Goal: Information Seeking & Learning: Compare options

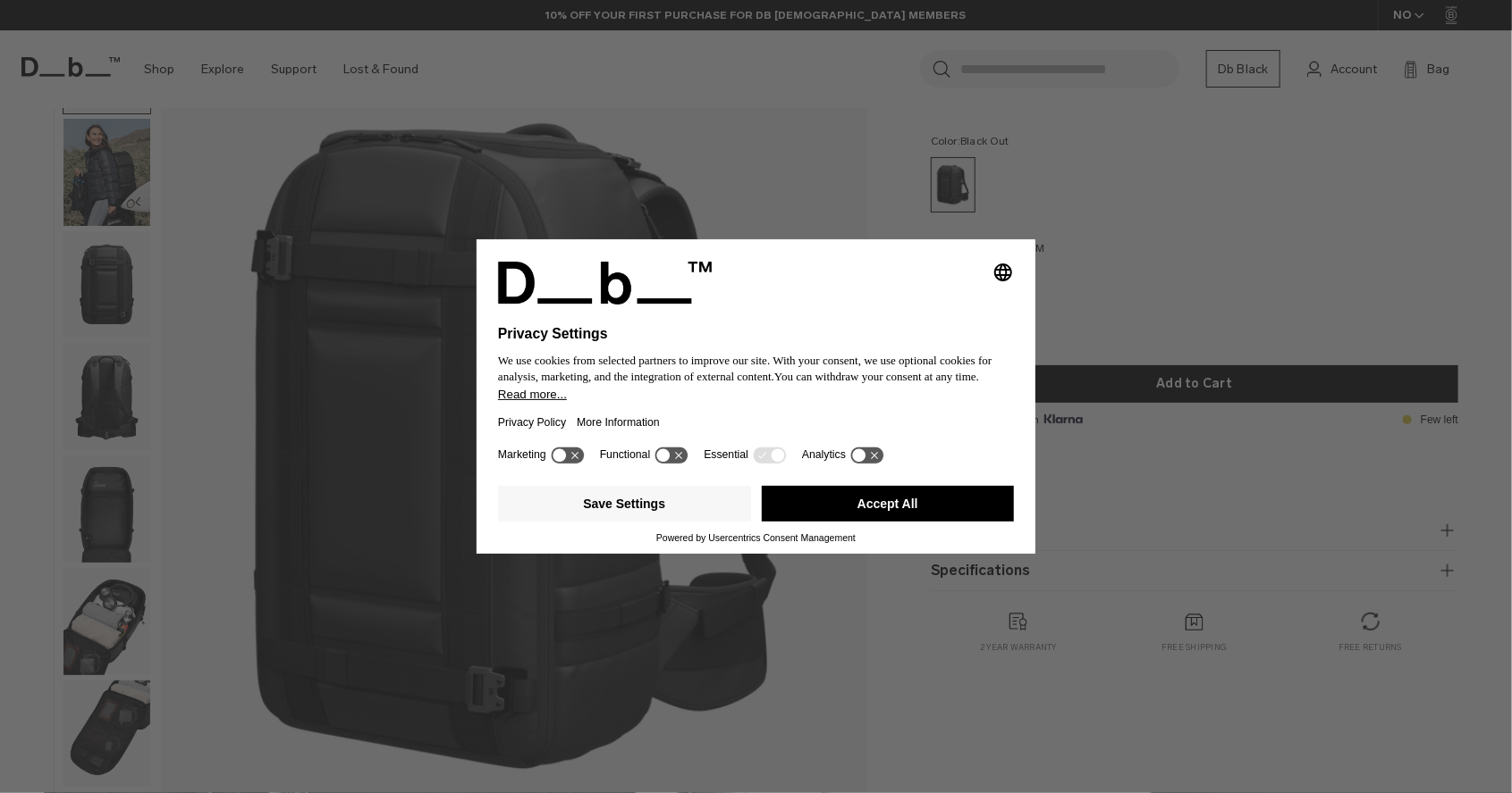
click at [686, 182] on div "Selecting an option will immediately change the language Privacy Settings We us…" at bounding box center [756, 396] width 1512 height 793
click at [662, 463] on icon at bounding box center [664, 456] width 13 height 13
click at [662, 458] on icon at bounding box center [665, 455] width 9 height 7
click at [666, 509] on button "Save Settings" at bounding box center [625, 504] width 253 height 36
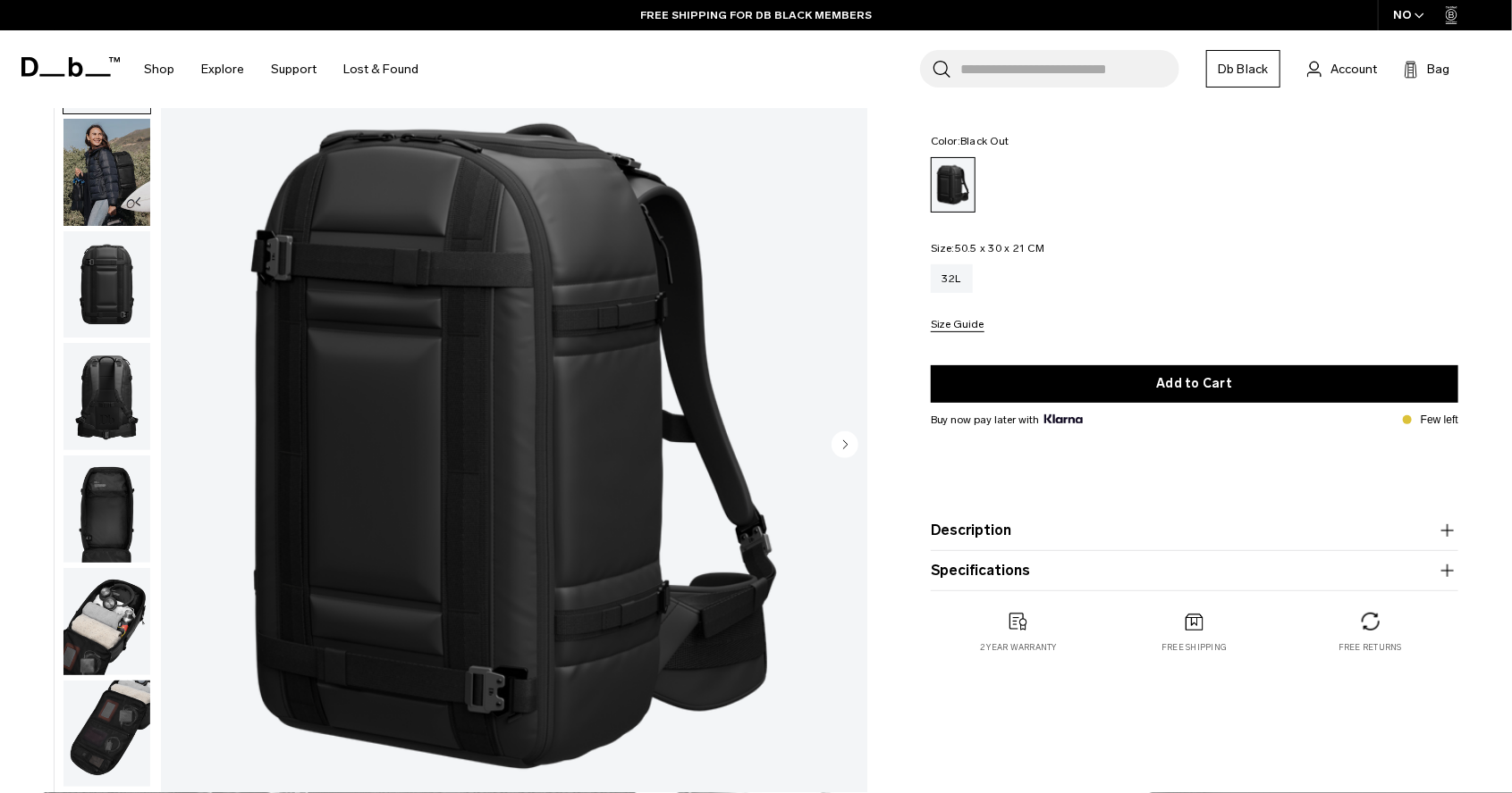
click at [846, 452] on circle "Next slide" at bounding box center [844, 444] width 26 height 26
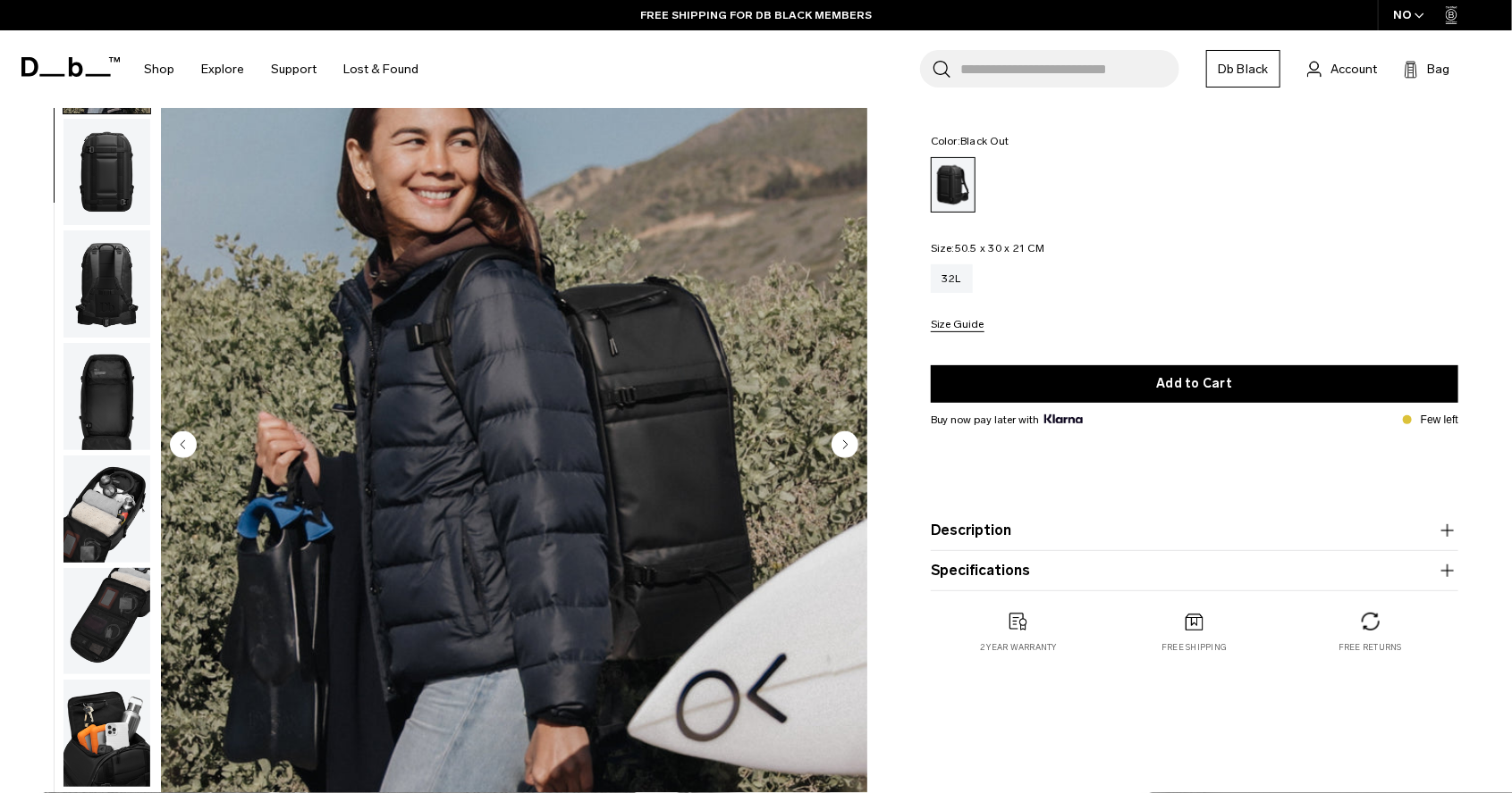
click at [846, 452] on circle "Next slide" at bounding box center [844, 444] width 26 height 26
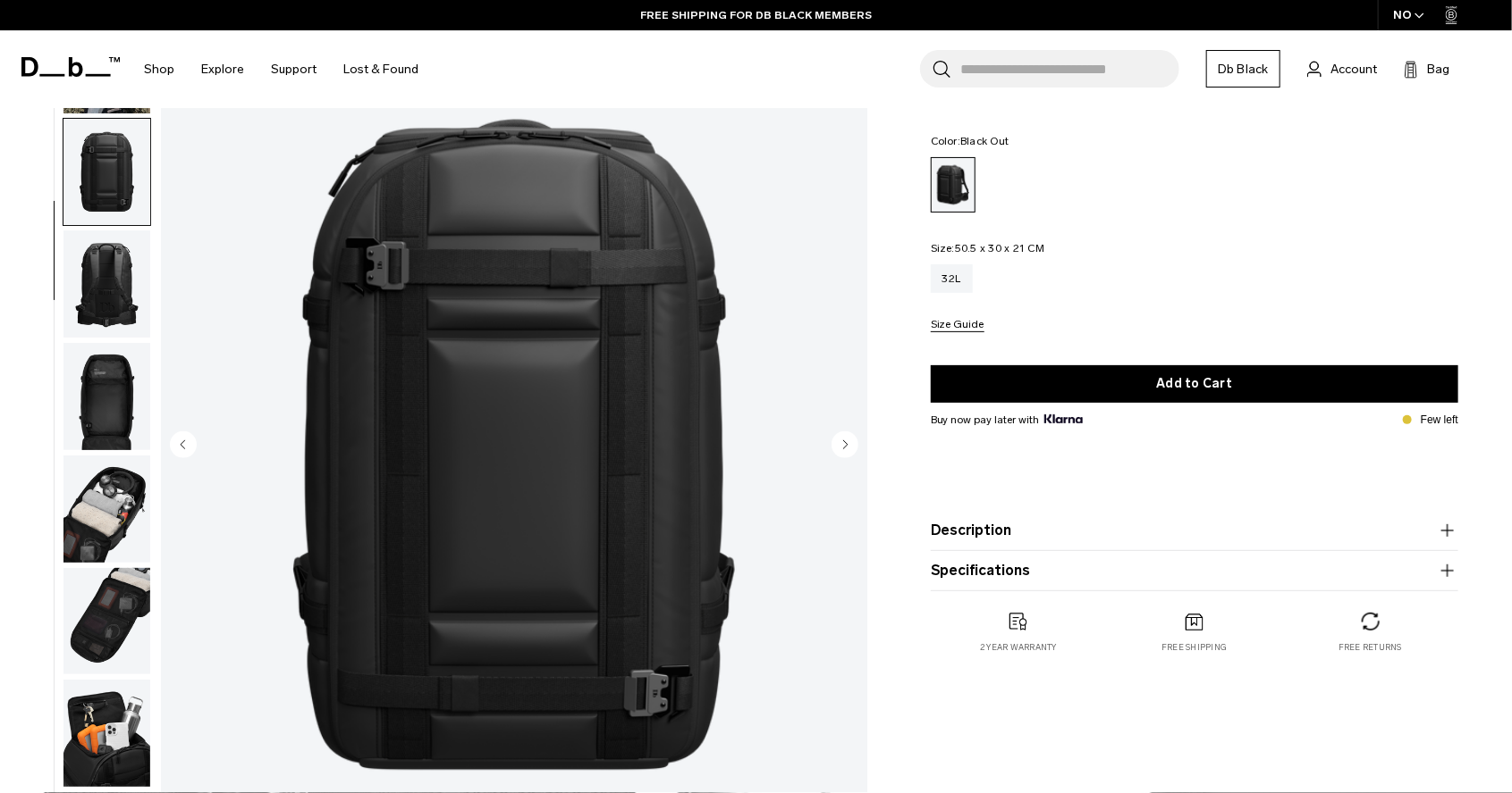
scroll to position [127, 0]
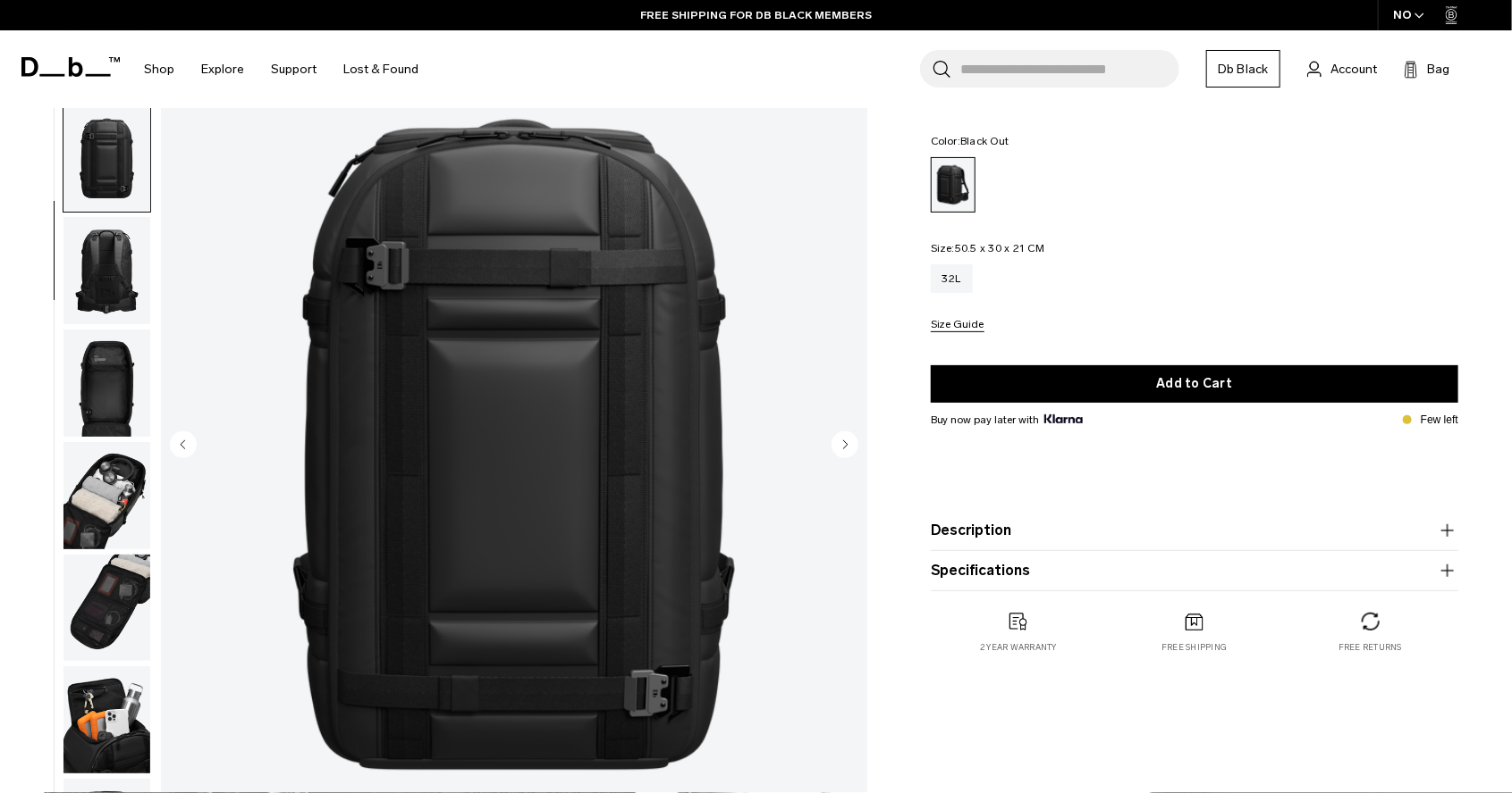
click at [846, 452] on circle "Next slide" at bounding box center [844, 444] width 26 height 26
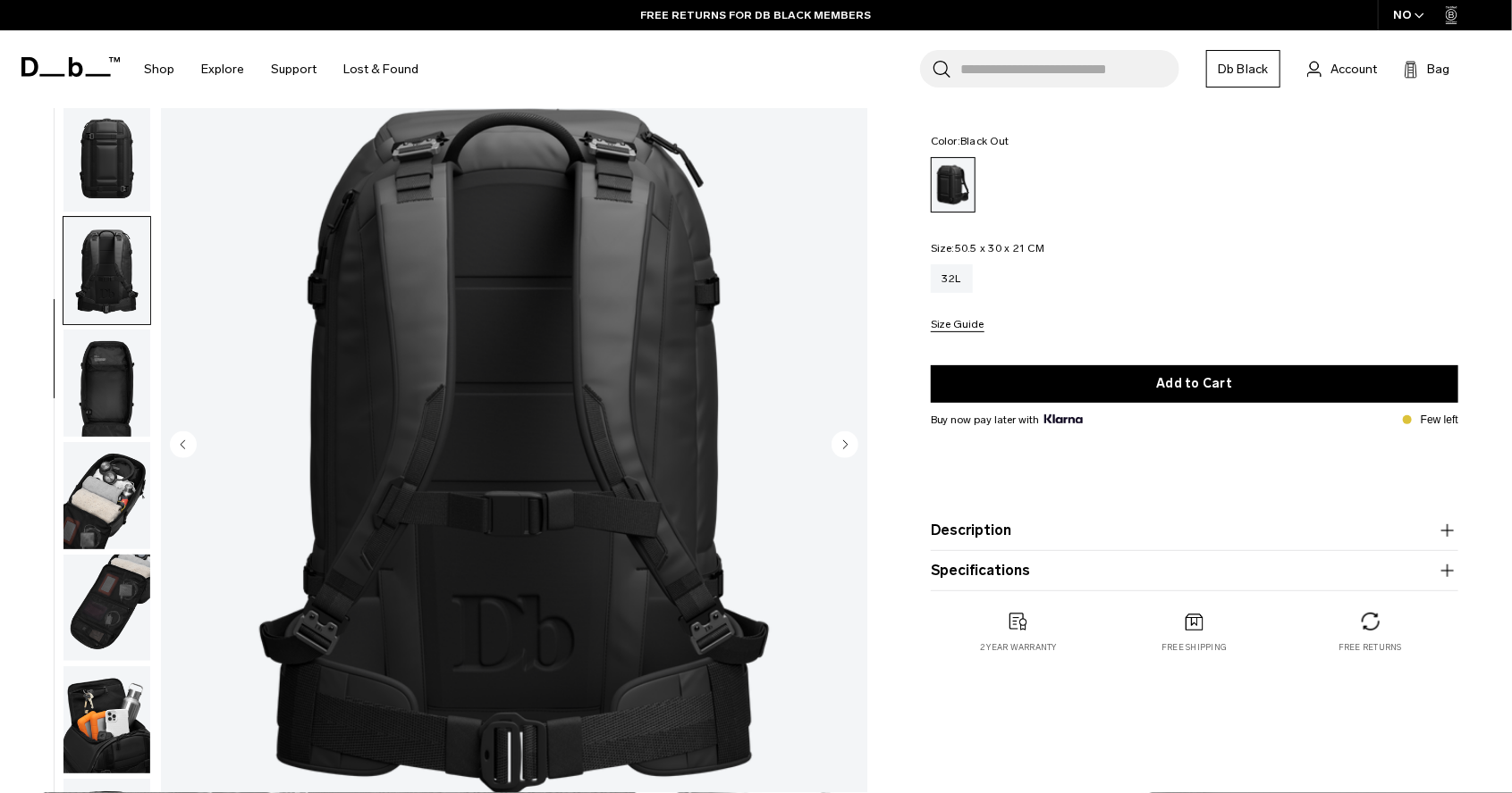
click at [846, 452] on circle "Next slide" at bounding box center [844, 444] width 26 height 26
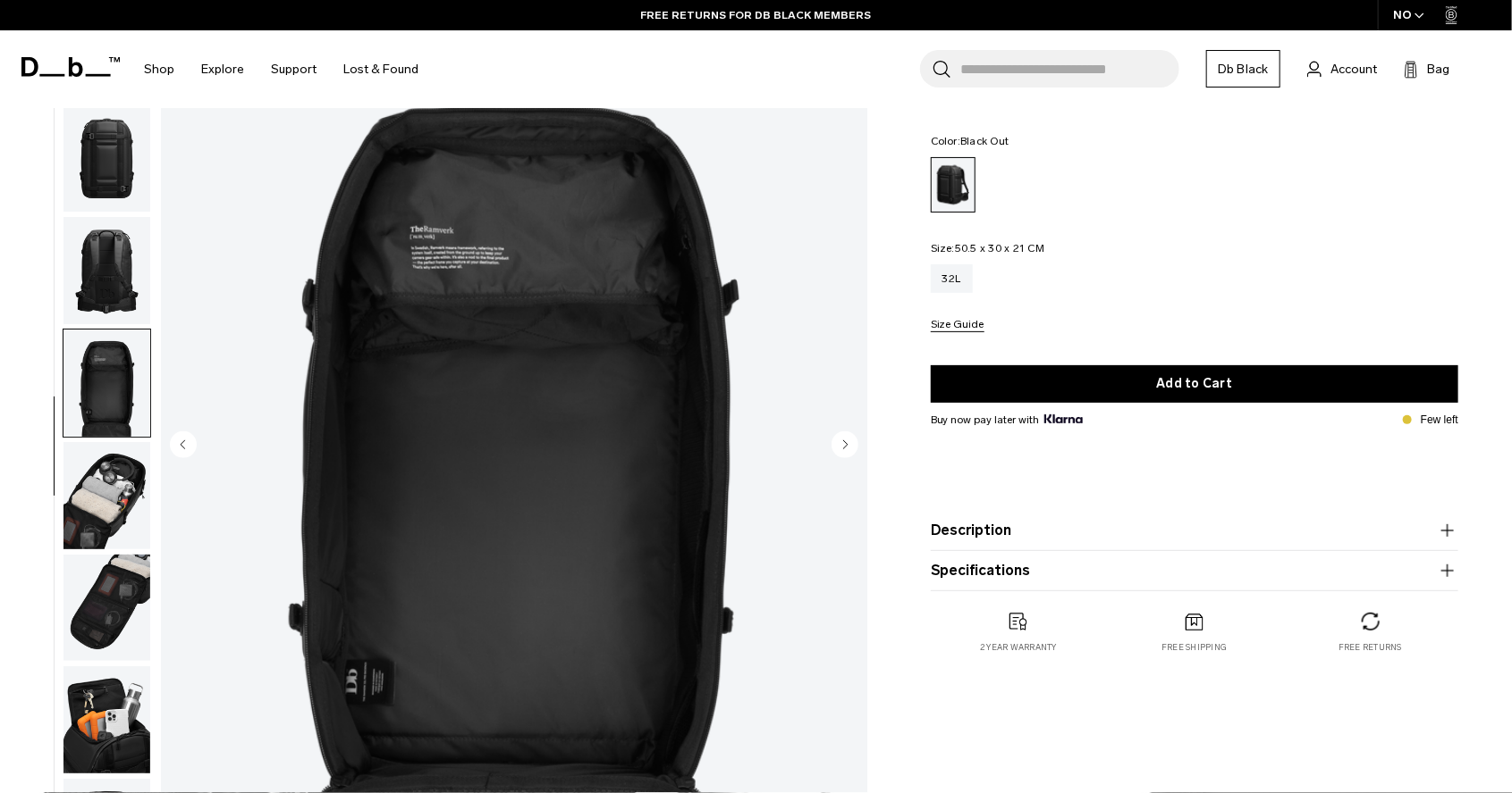
click at [846, 452] on circle "Next slide" at bounding box center [844, 444] width 26 height 26
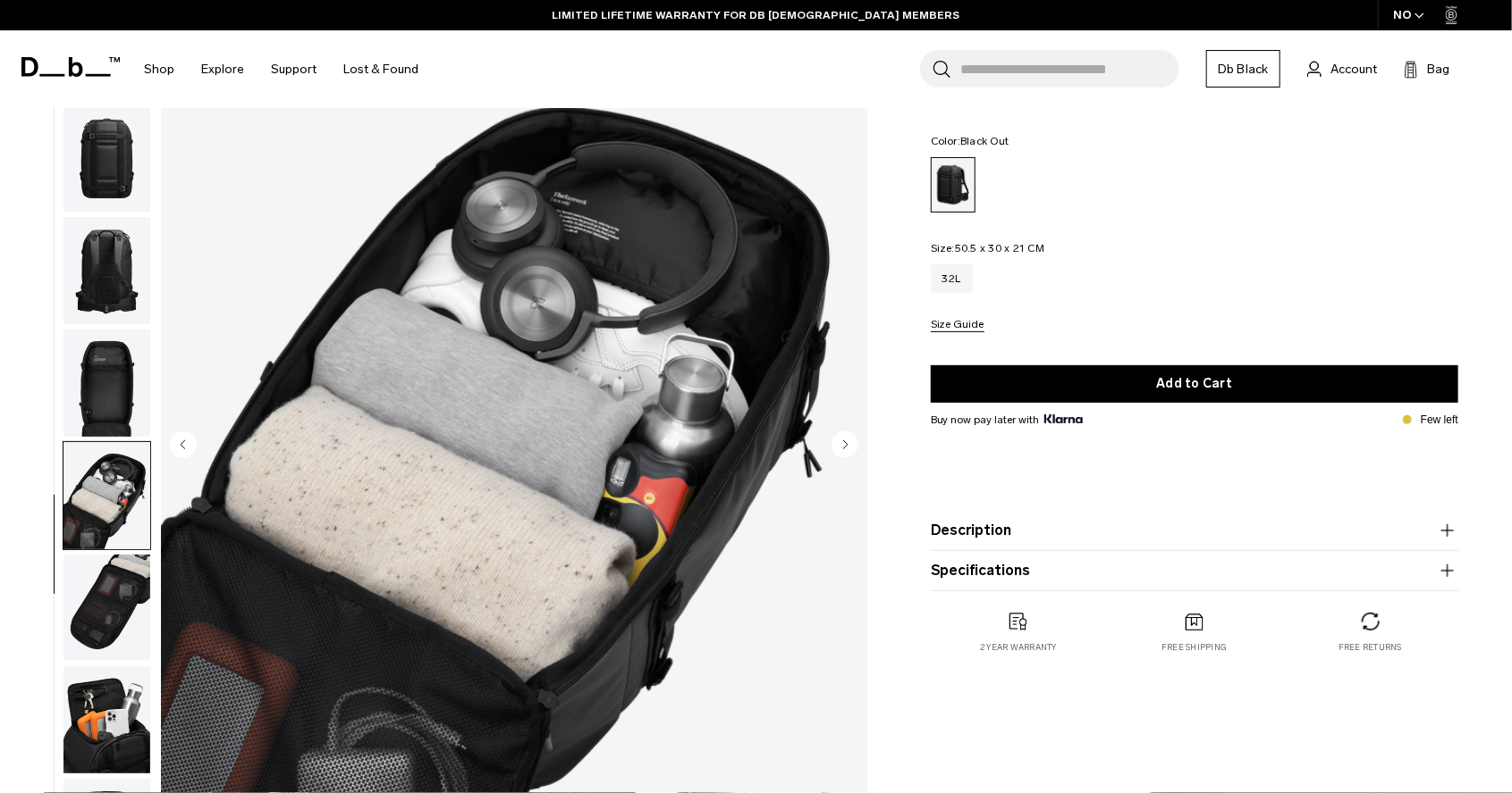
click at [843, 443] on icon "Next slide" at bounding box center [844, 444] width 5 height 9
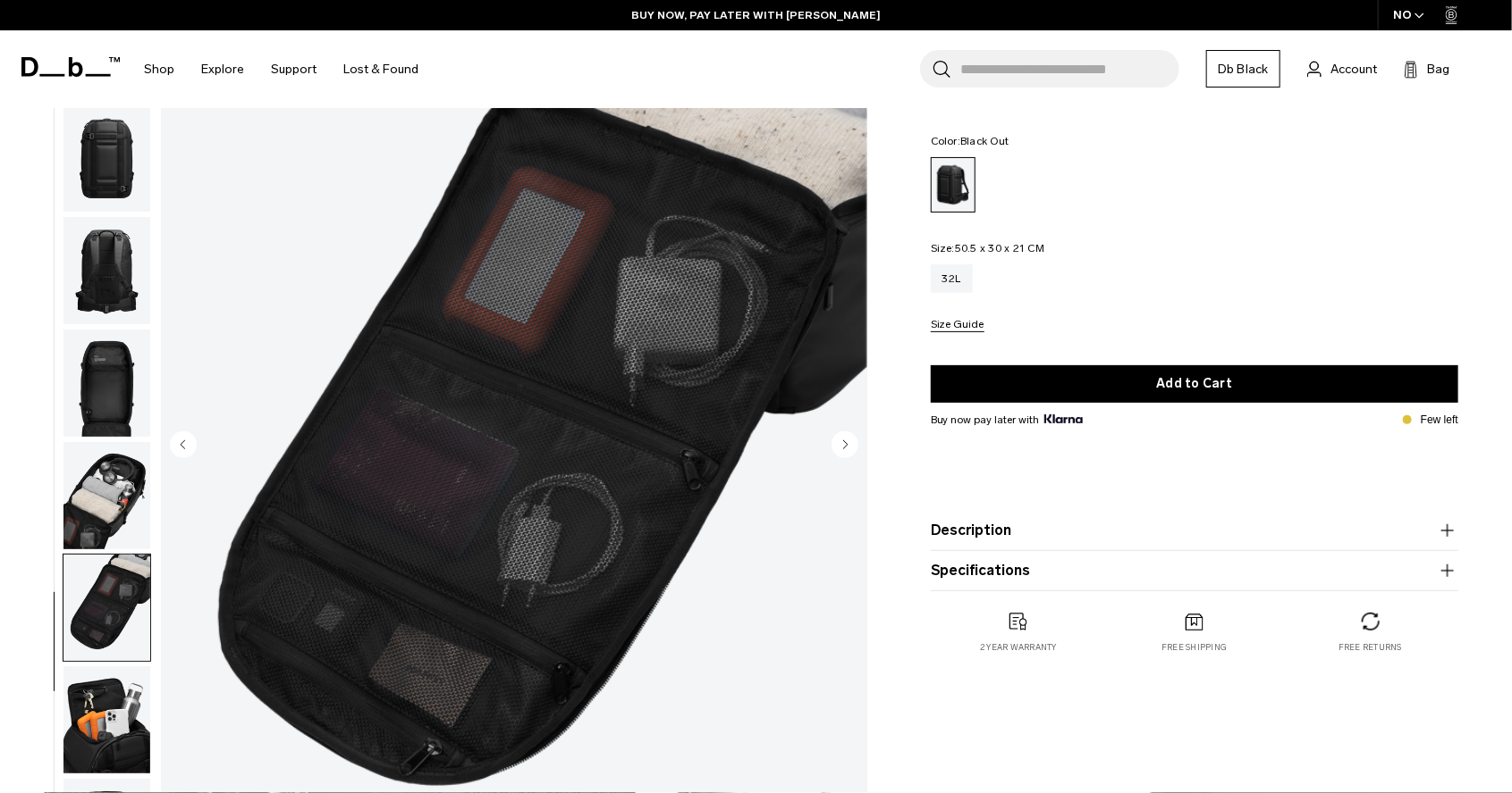
click at [848, 440] on circle "Next slide" at bounding box center [844, 444] width 26 height 26
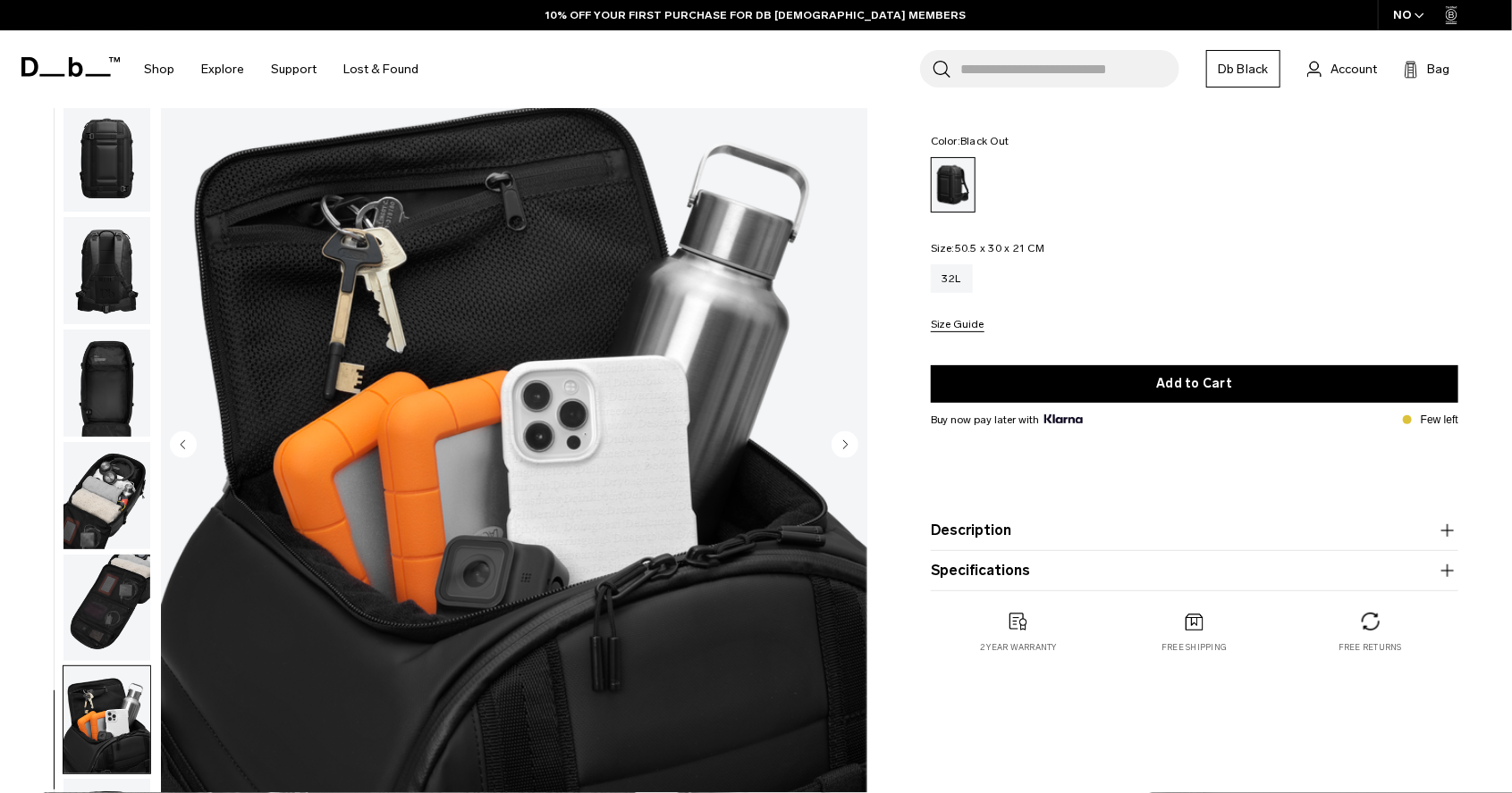
click at [848, 440] on circle "Next slide" at bounding box center [844, 444] width 26 height 26
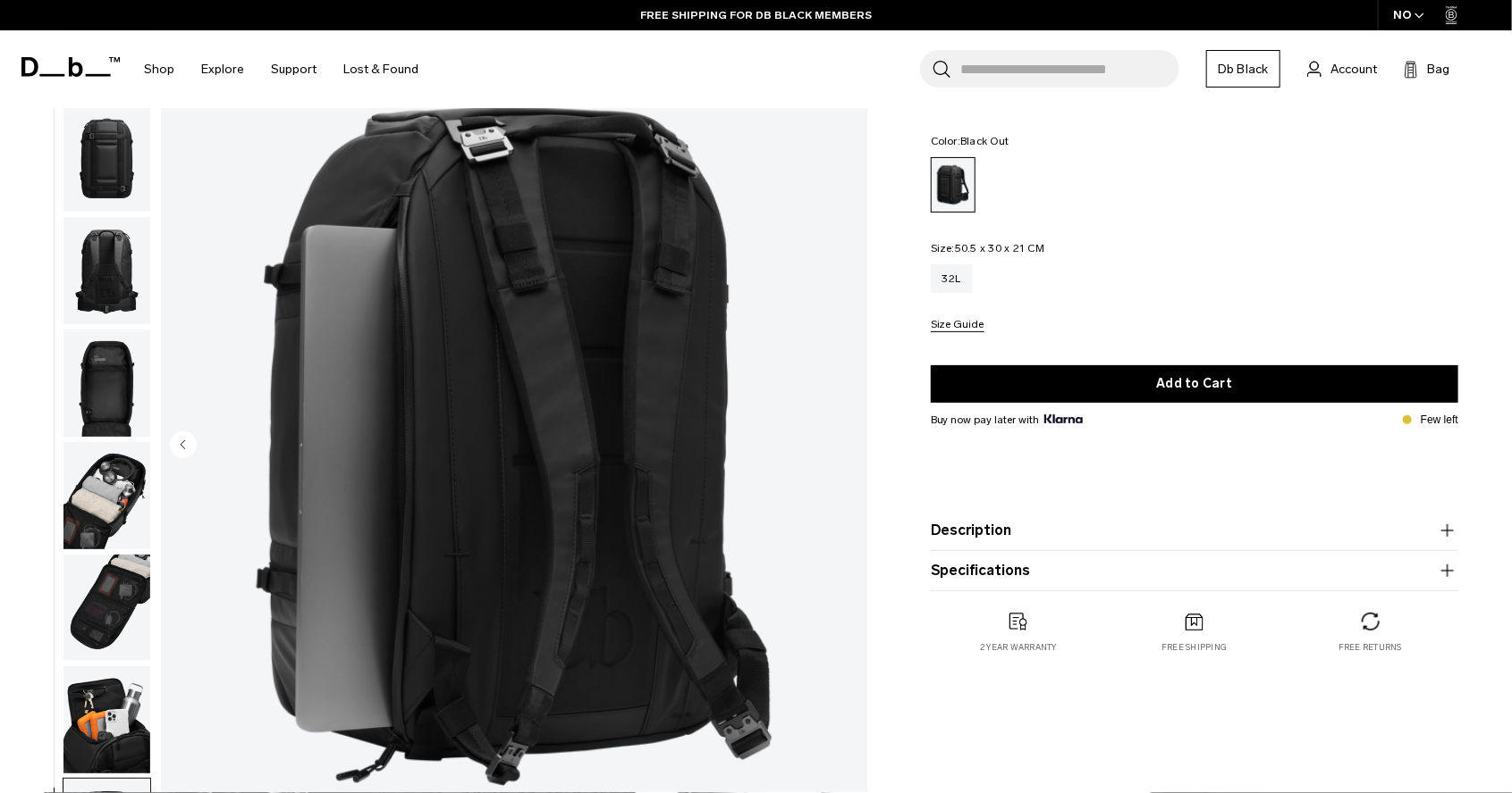
click at [182, 436] on circle "Previous slide" at bounding box center [183, 444] width 26 height 26
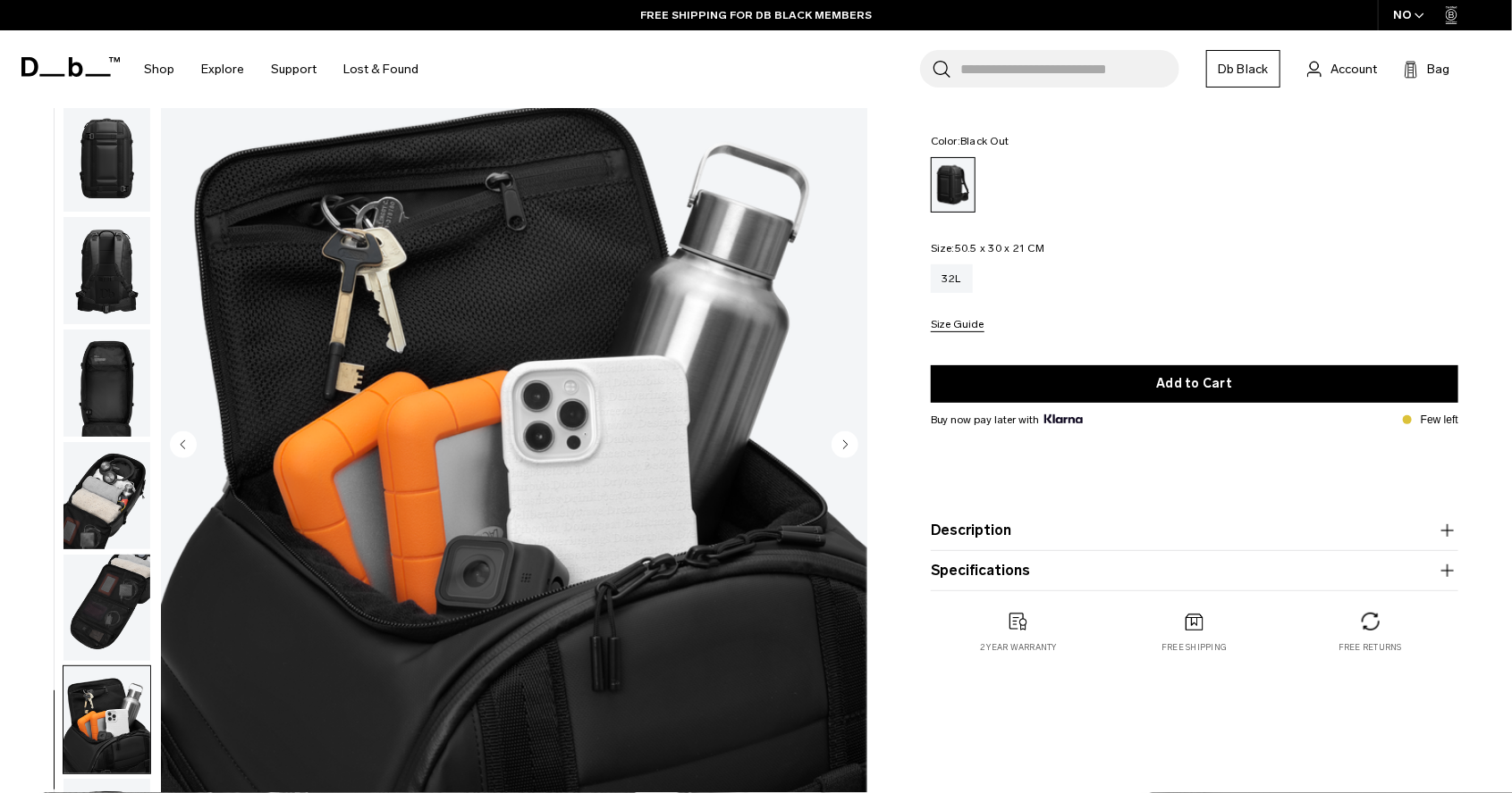
click at [182, 436] on circle "Previous slide" at bounding box center [183, 444] width 26 height 26
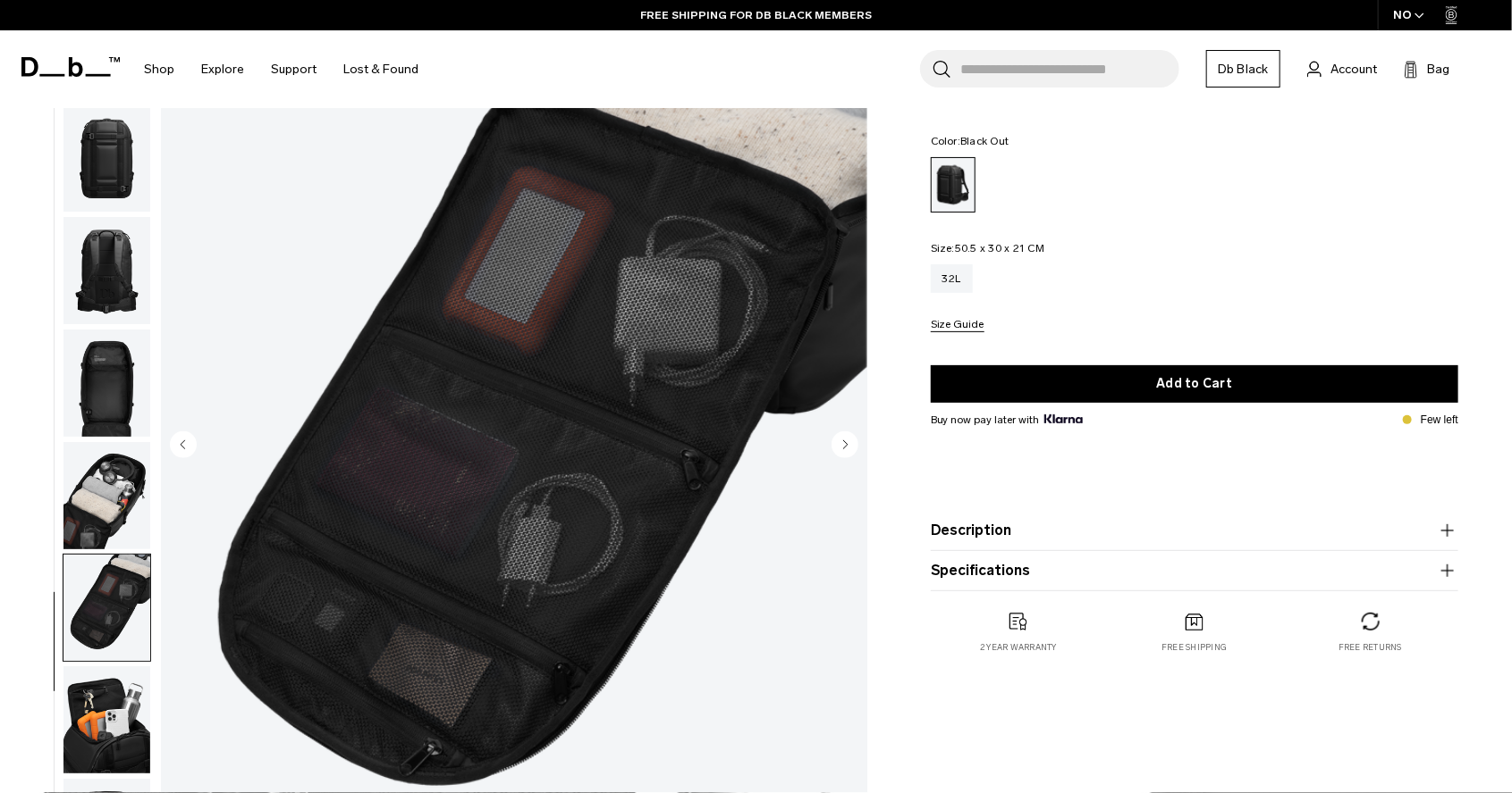
click at [182, 436] on circle "Previous slide" at bounding box center [183, 444] width 26 height 26
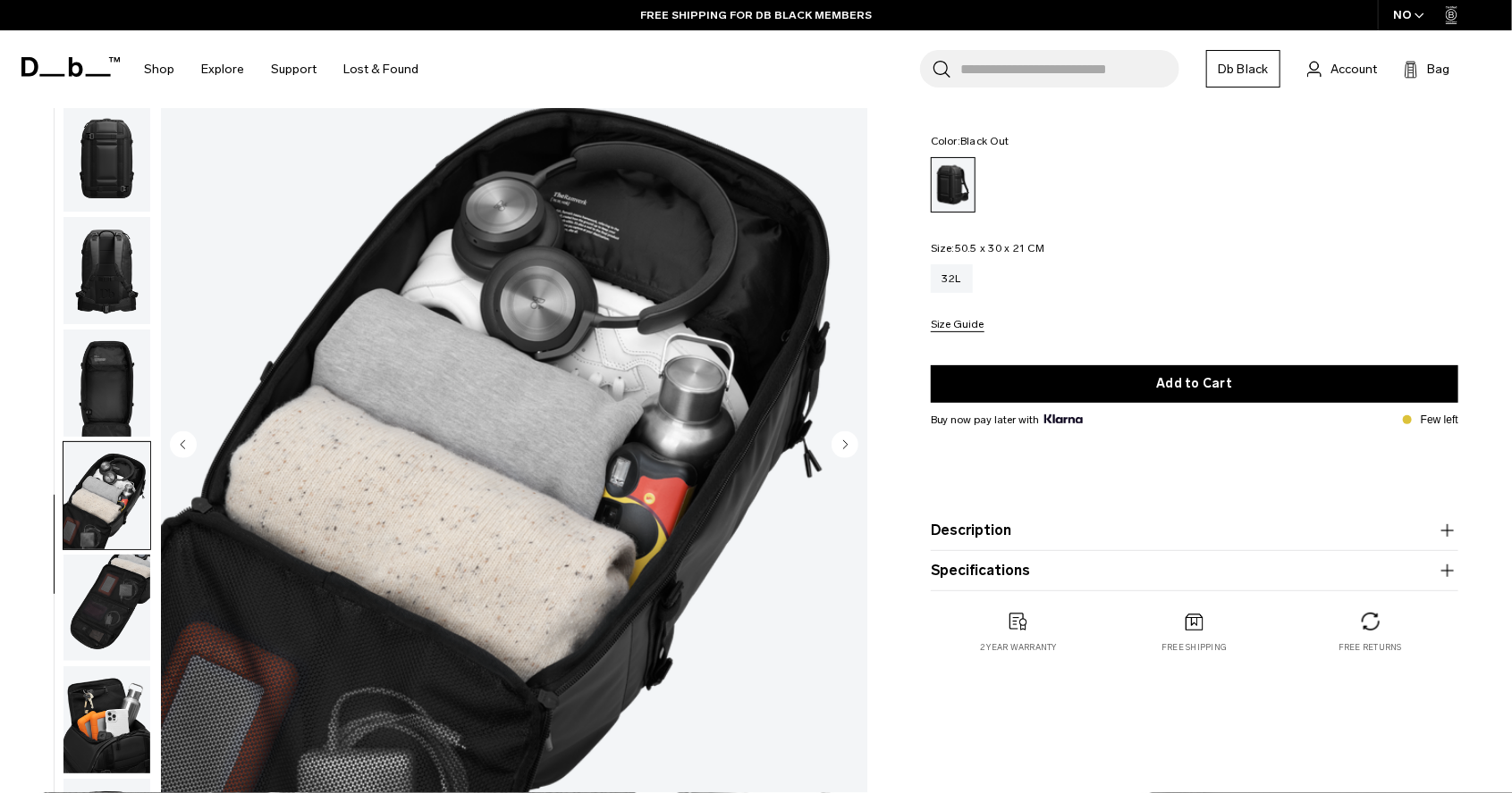
click at [182, 436] on circle "Previous slide" at bounding box center [183, 444] width 26 height 26
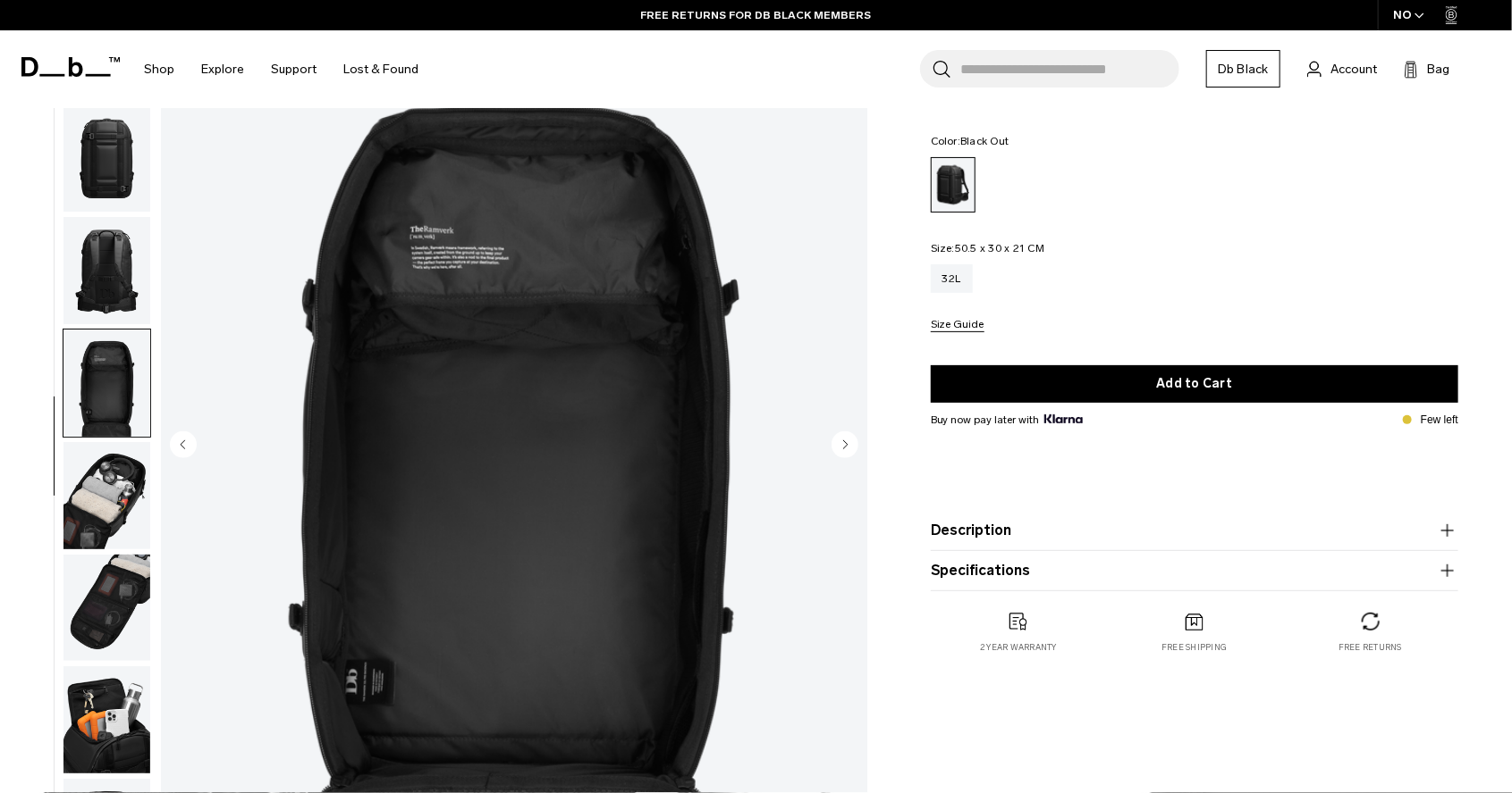
click at [842, 441] on circle "Next slide" at bounding box center [844, 444] width 26 height 26
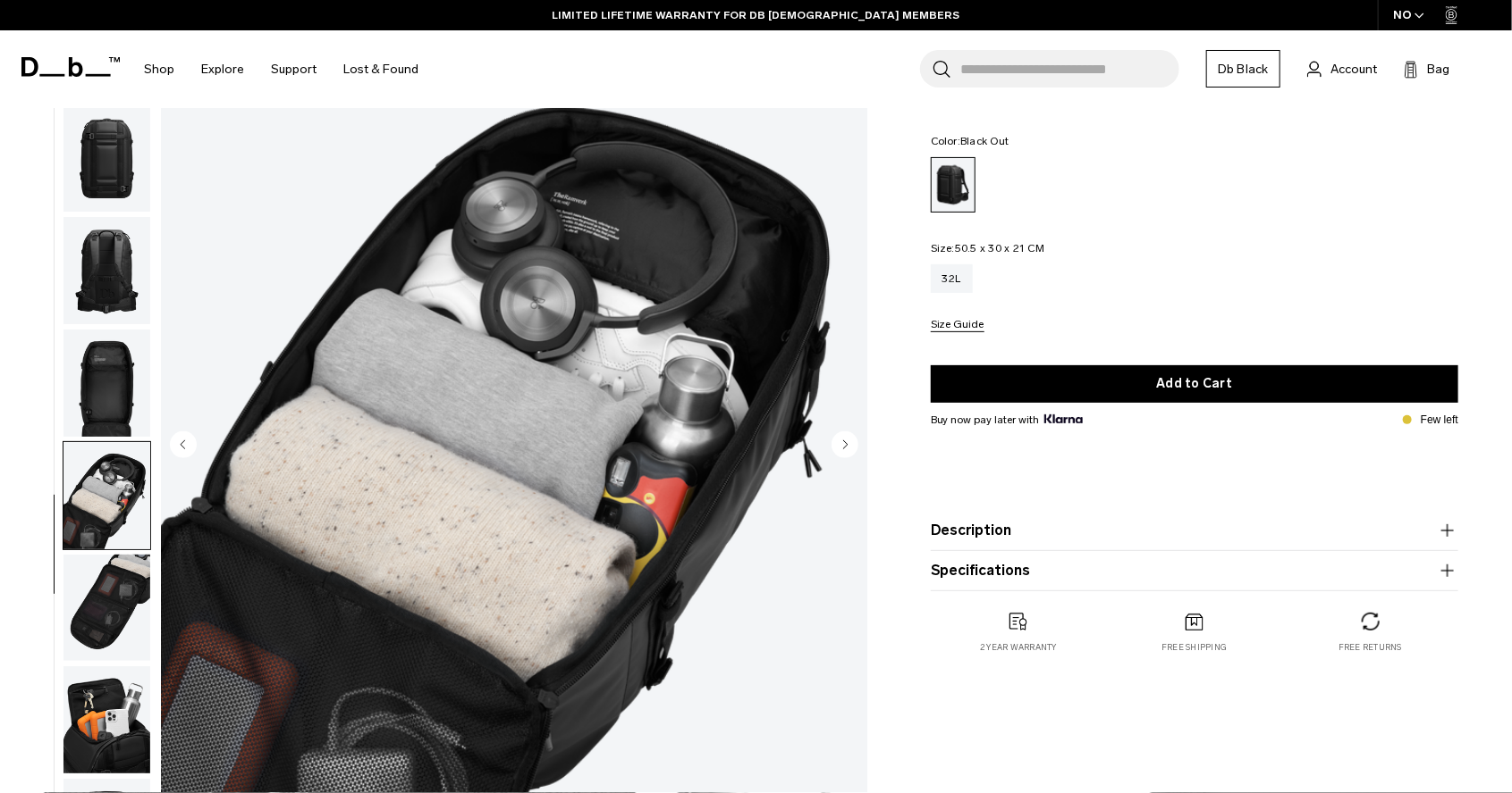
click at [842, 437] on circle "Next slide" at bounding box center [844, 444] width 26 height 26
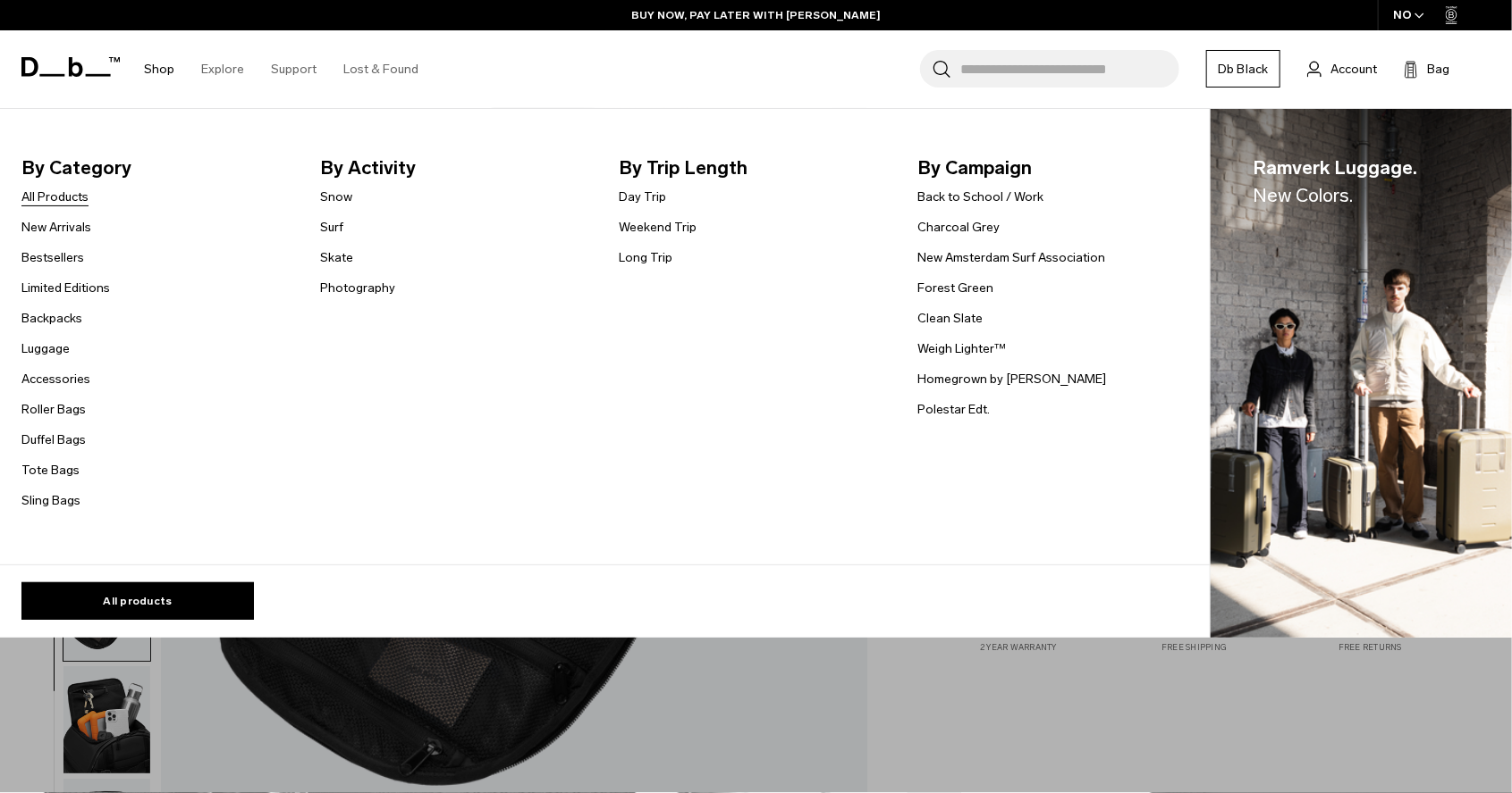
click at [71, 196] on link "All Products" at bounding box center [55, 198] width 67 height 19
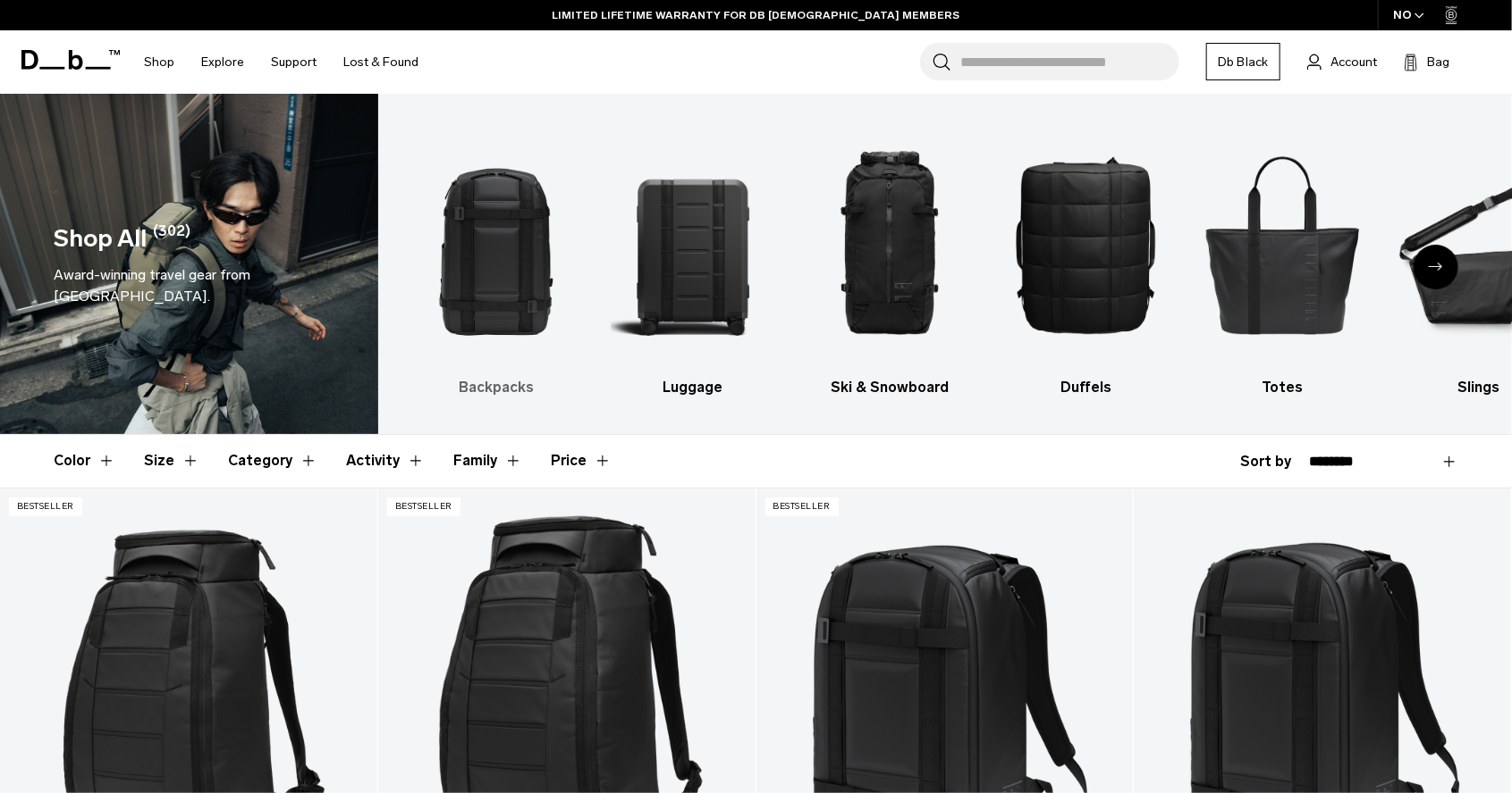
click at [492, 234] on img "1 / 10" at bounding box center [496, 245] width 165 height 248
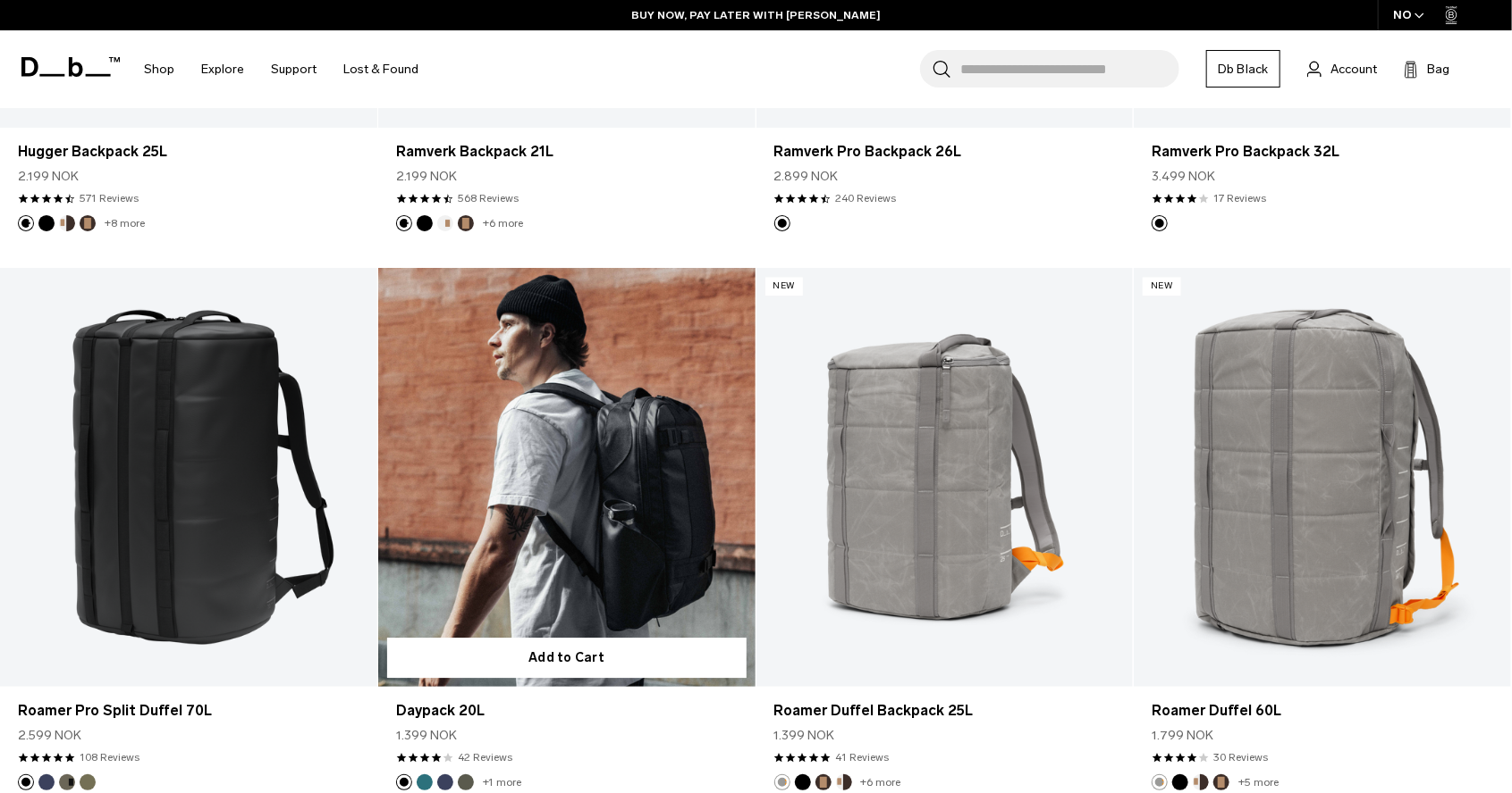
scroll to position [2470, 0]
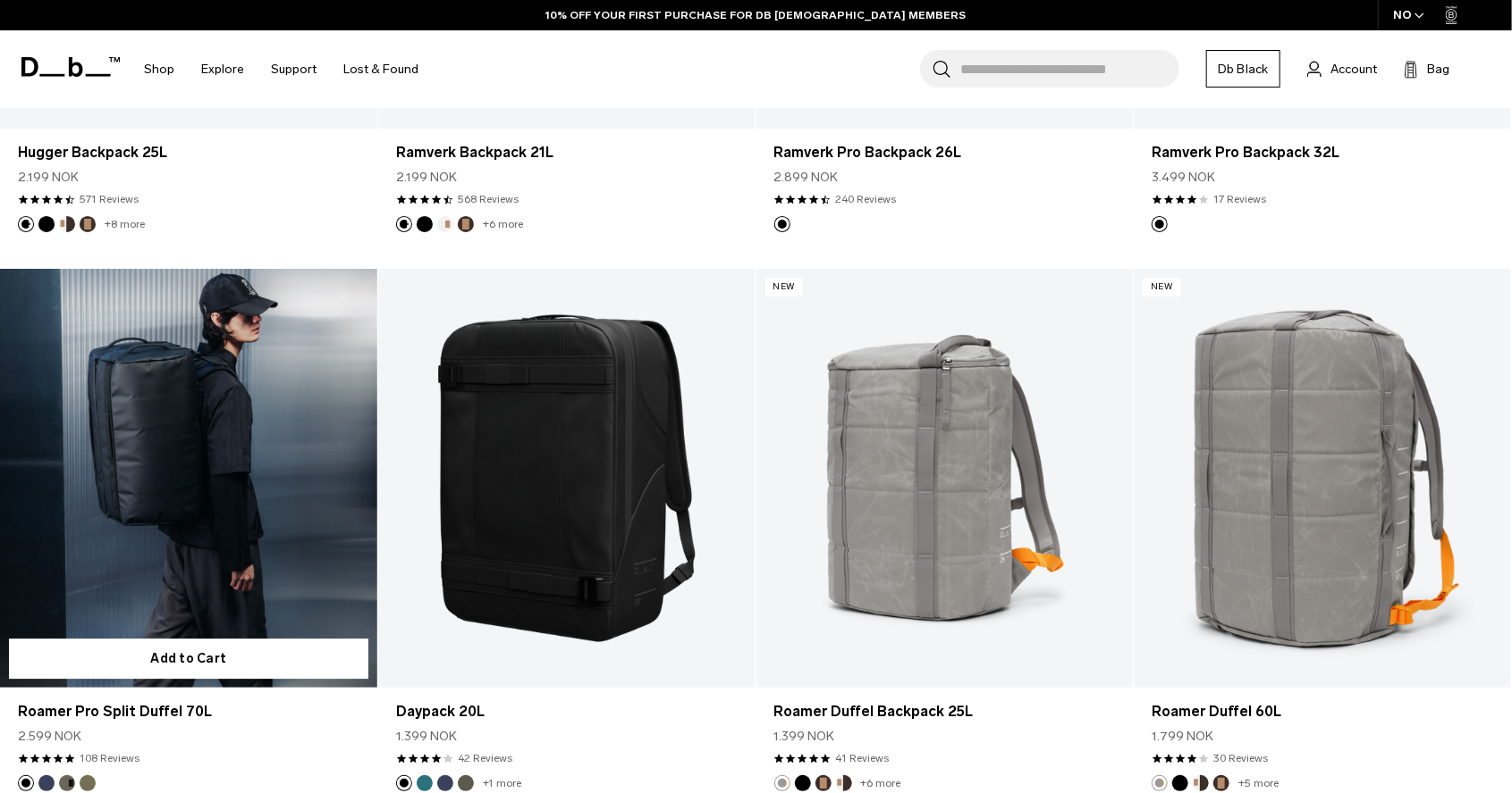
click at [203, 492] on link "Roamer Pro Split Duffel 70L" at bounding box center [188, 478] width 377 height 419
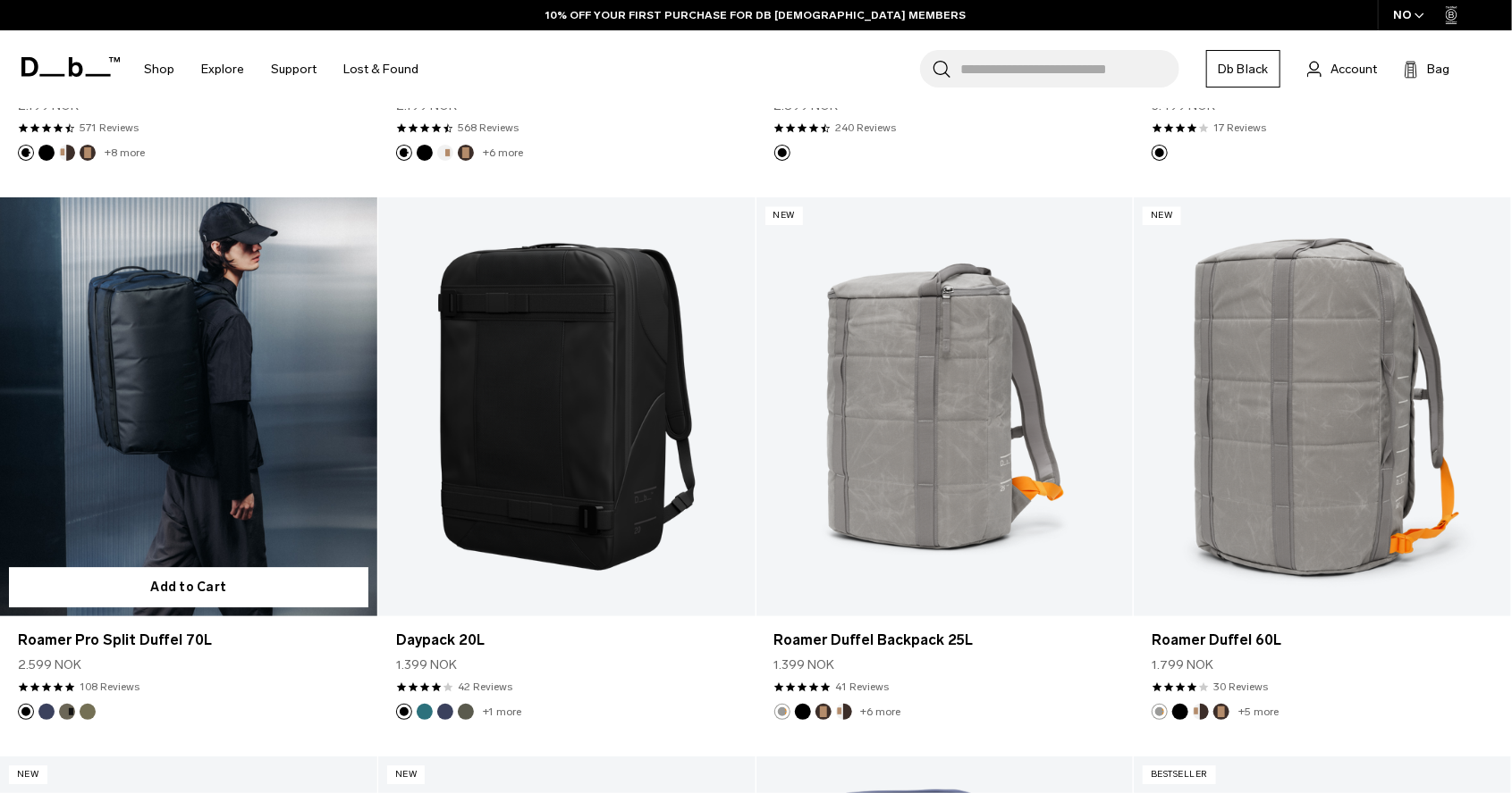
scroll to position [2556, 0]
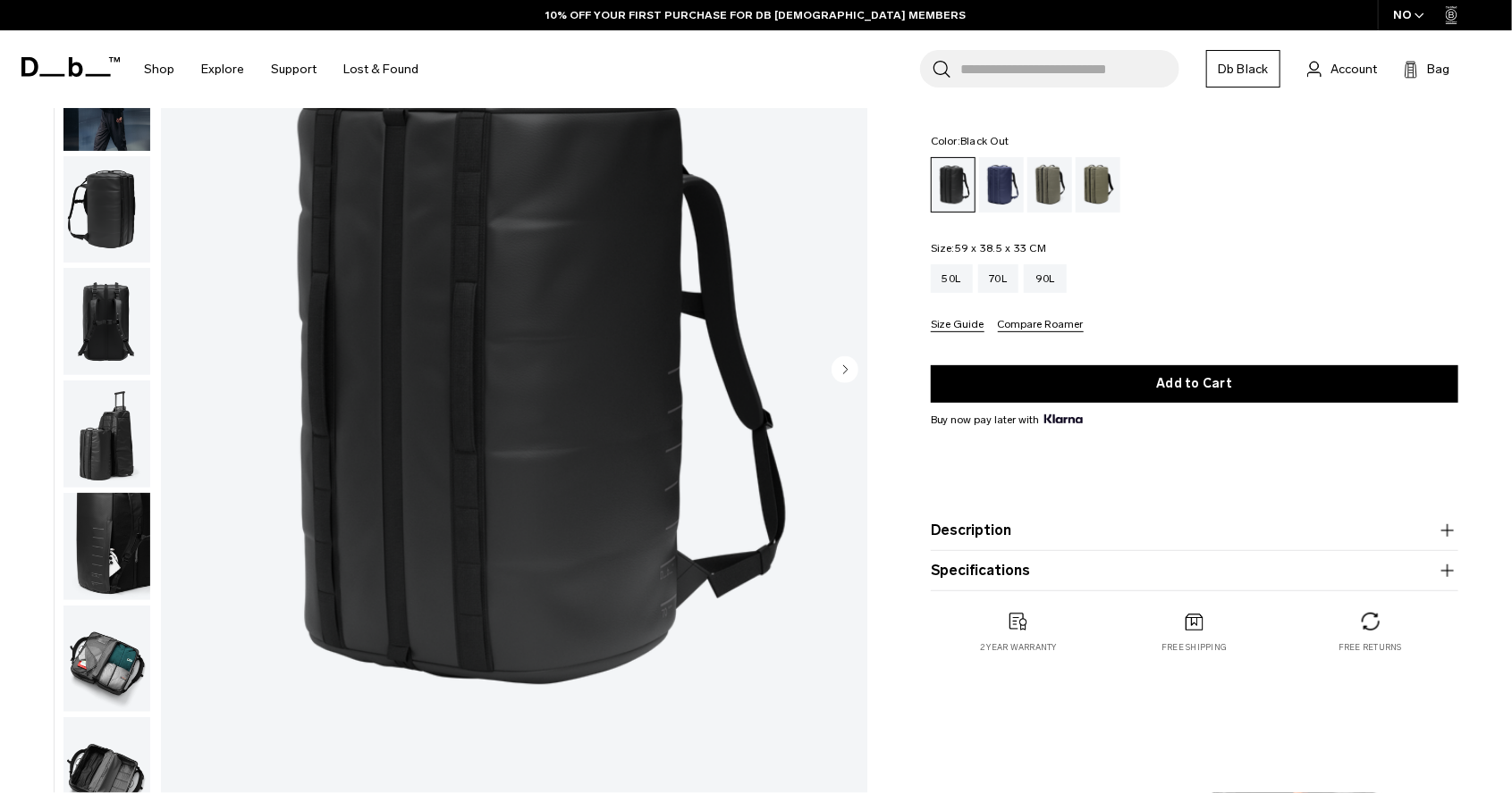
scroll to position [133, 0]
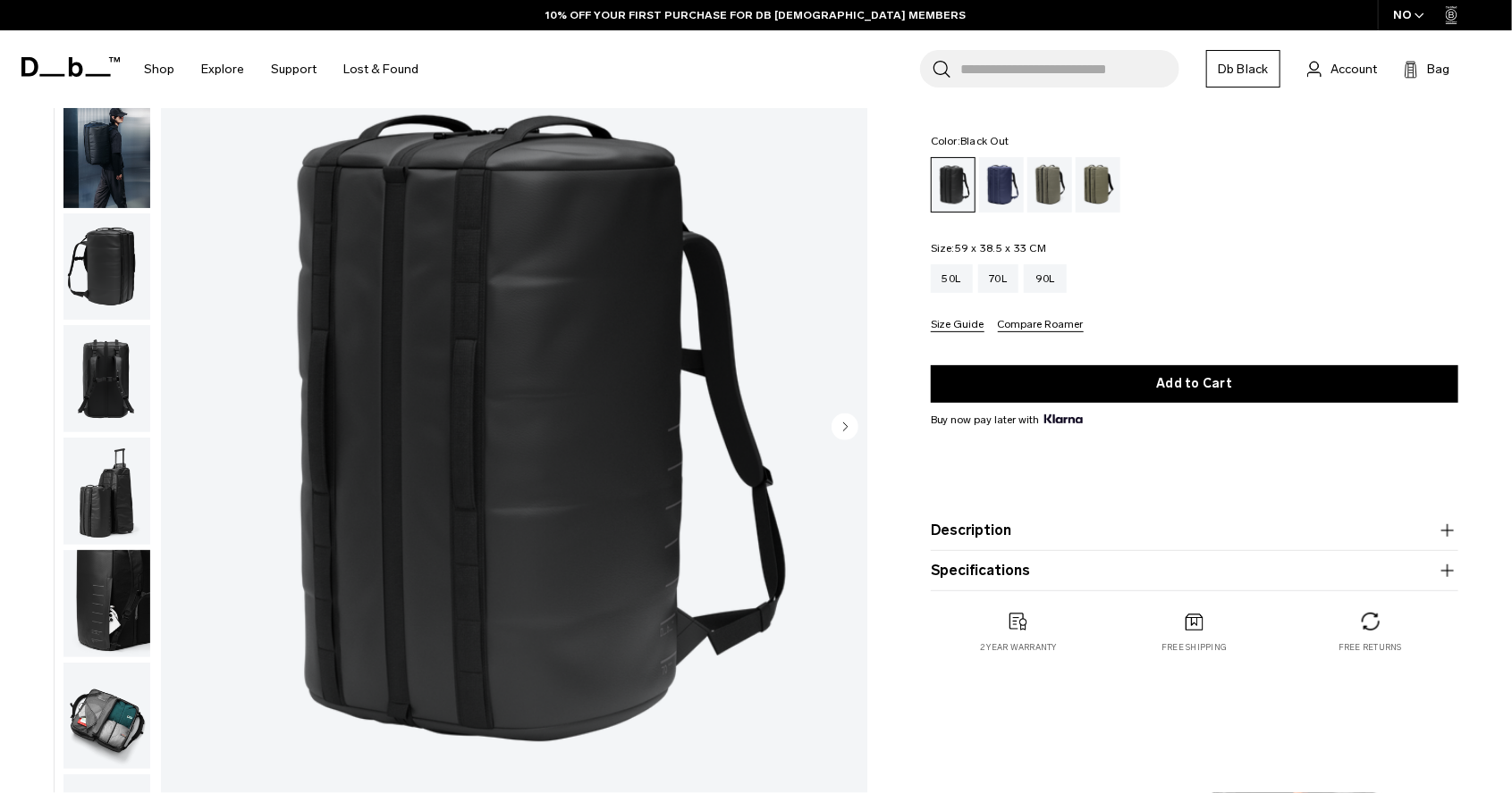
click at [850, 439] on button "Next slide" at bounding box center [844, 428] width 26 height 30
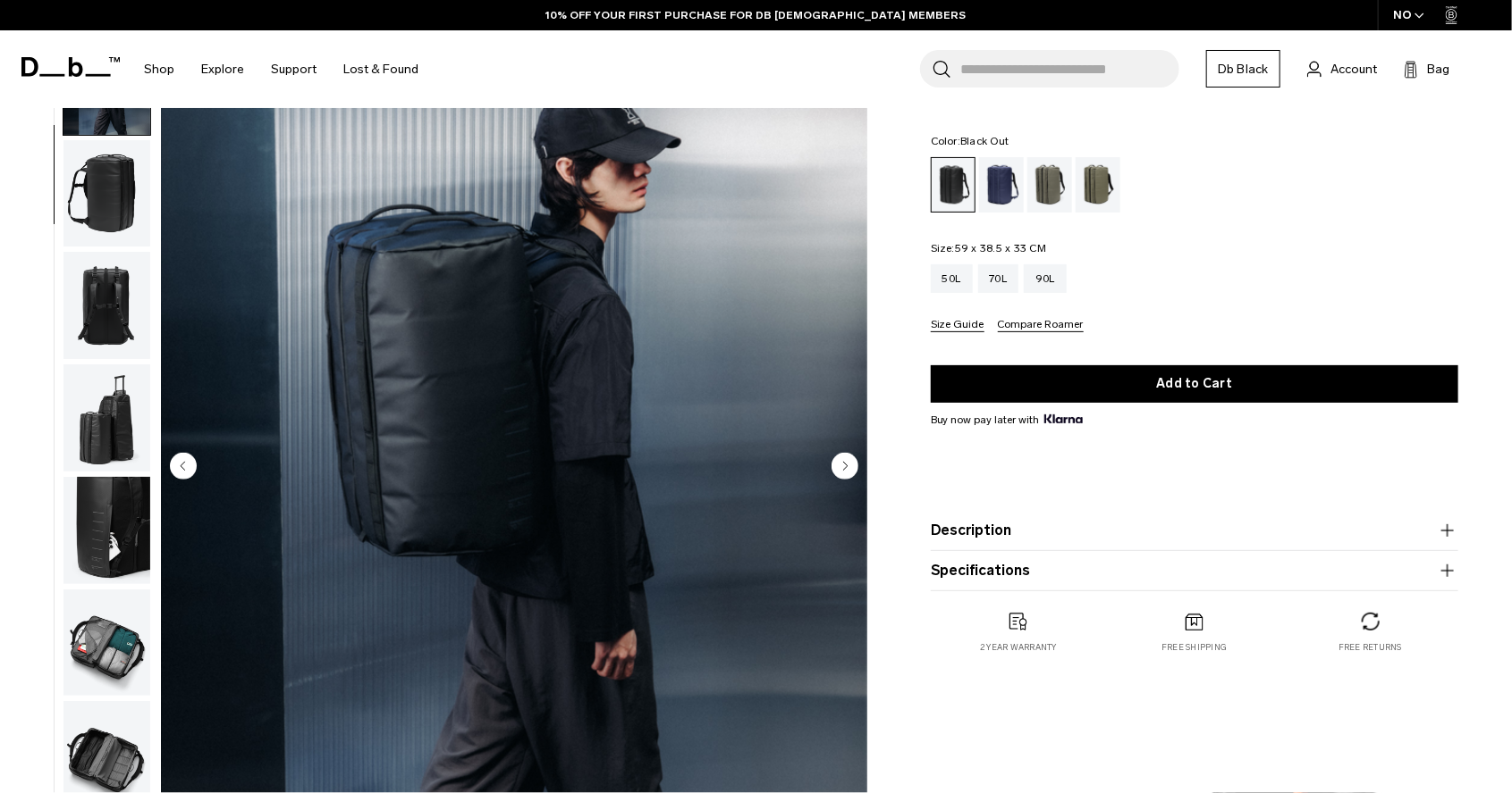
scroll to position [56, 0]
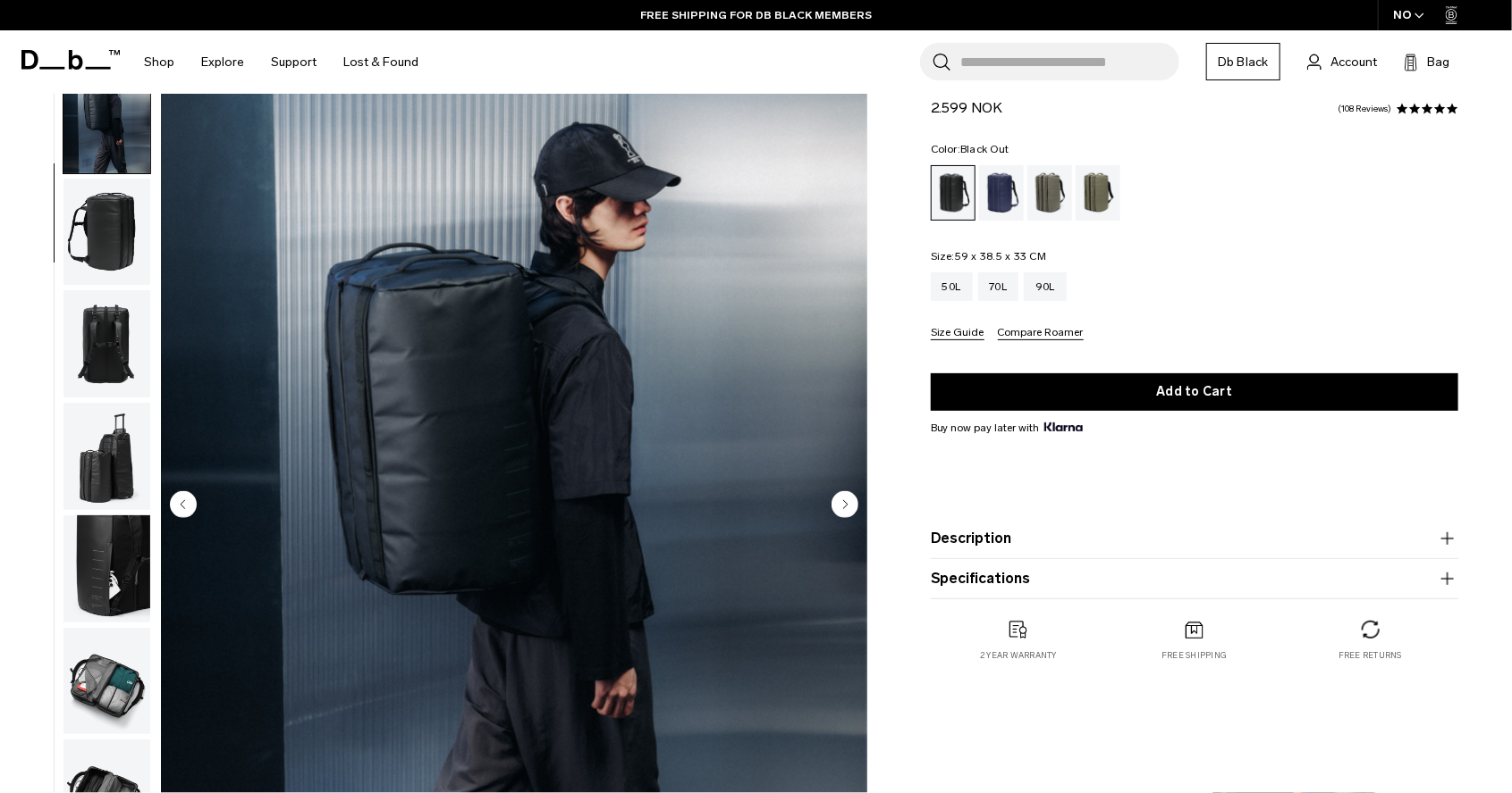
click at [840, 499] on circle "Next slide" at bounding box center [844, 504] width 26 height 26
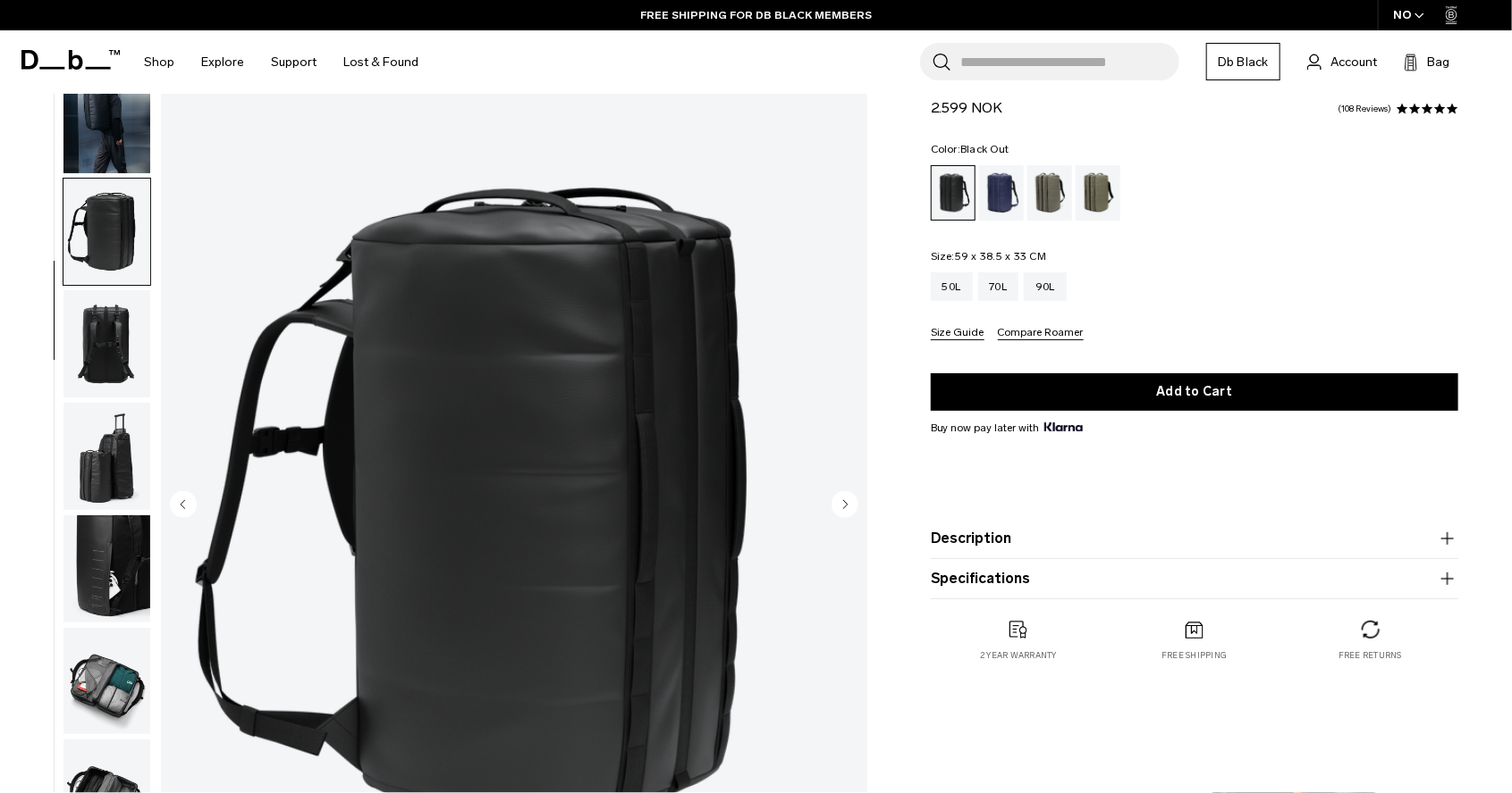
scroll to position [127, 0]
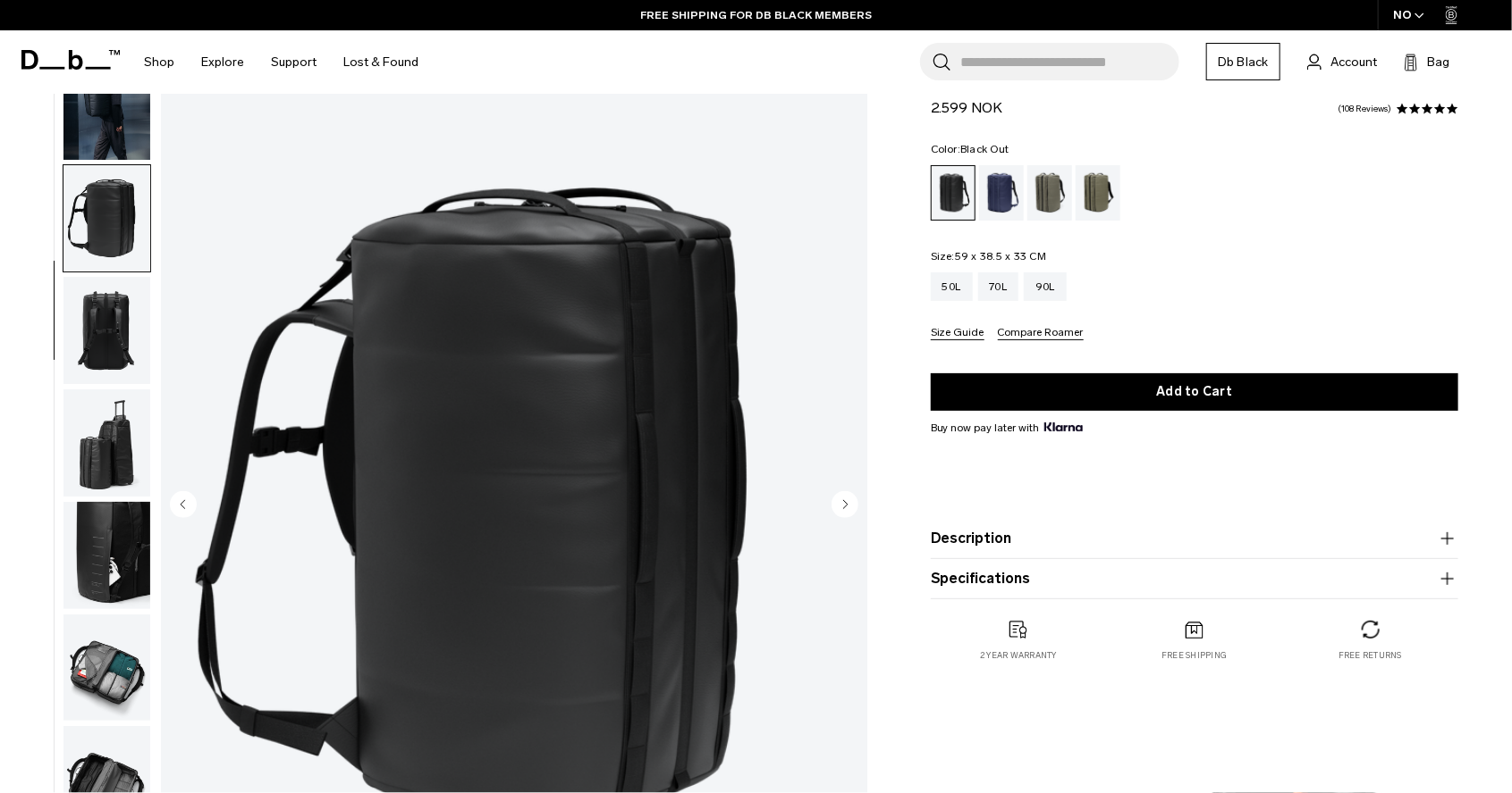
click at [840, 499] on circle "Next slide" at bounding box center [844, 504] width 26 height 26
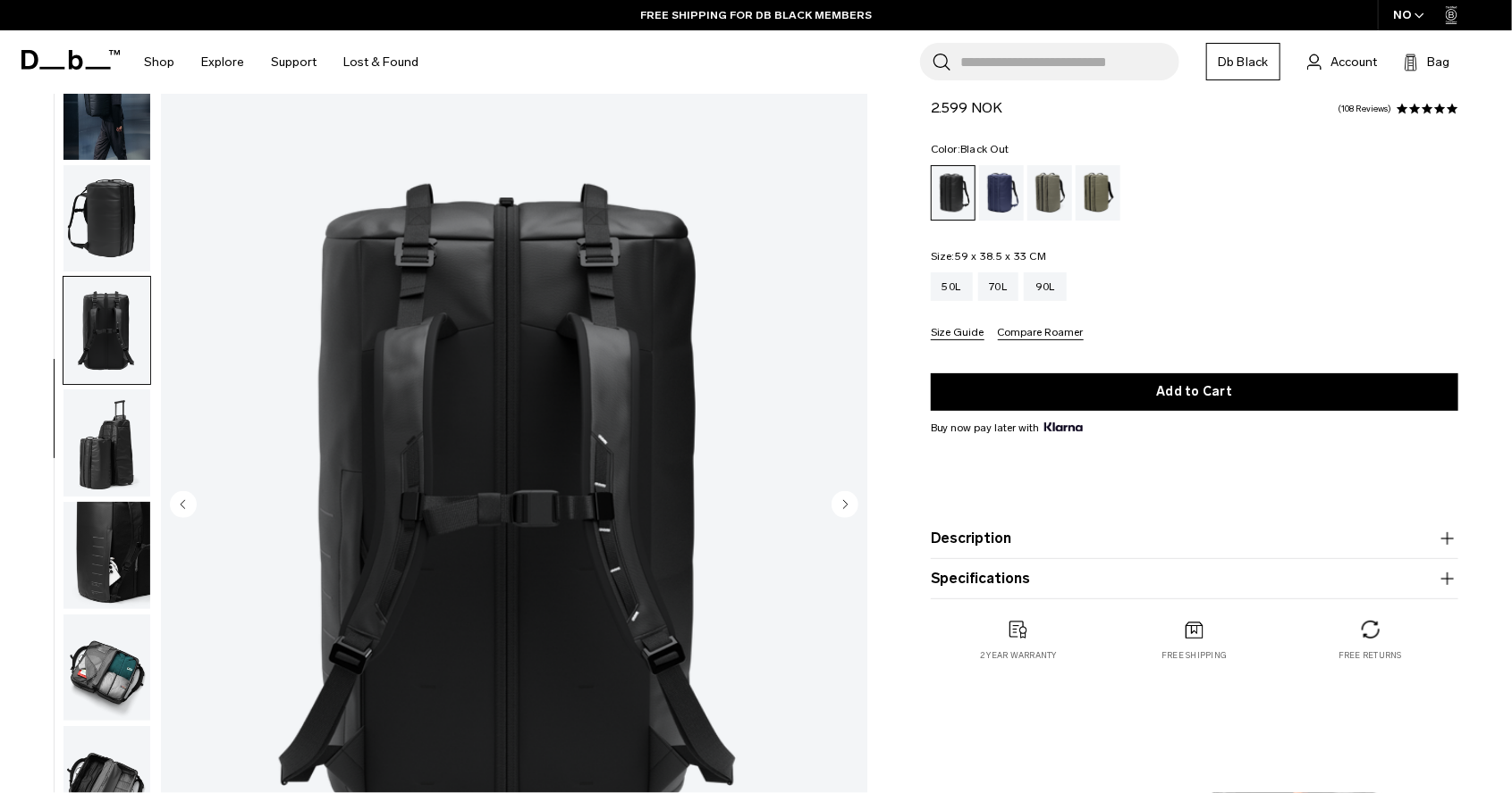
click at [840, 499] on circle "Next slide" at bounding box center [844, 504] width 26 height 26
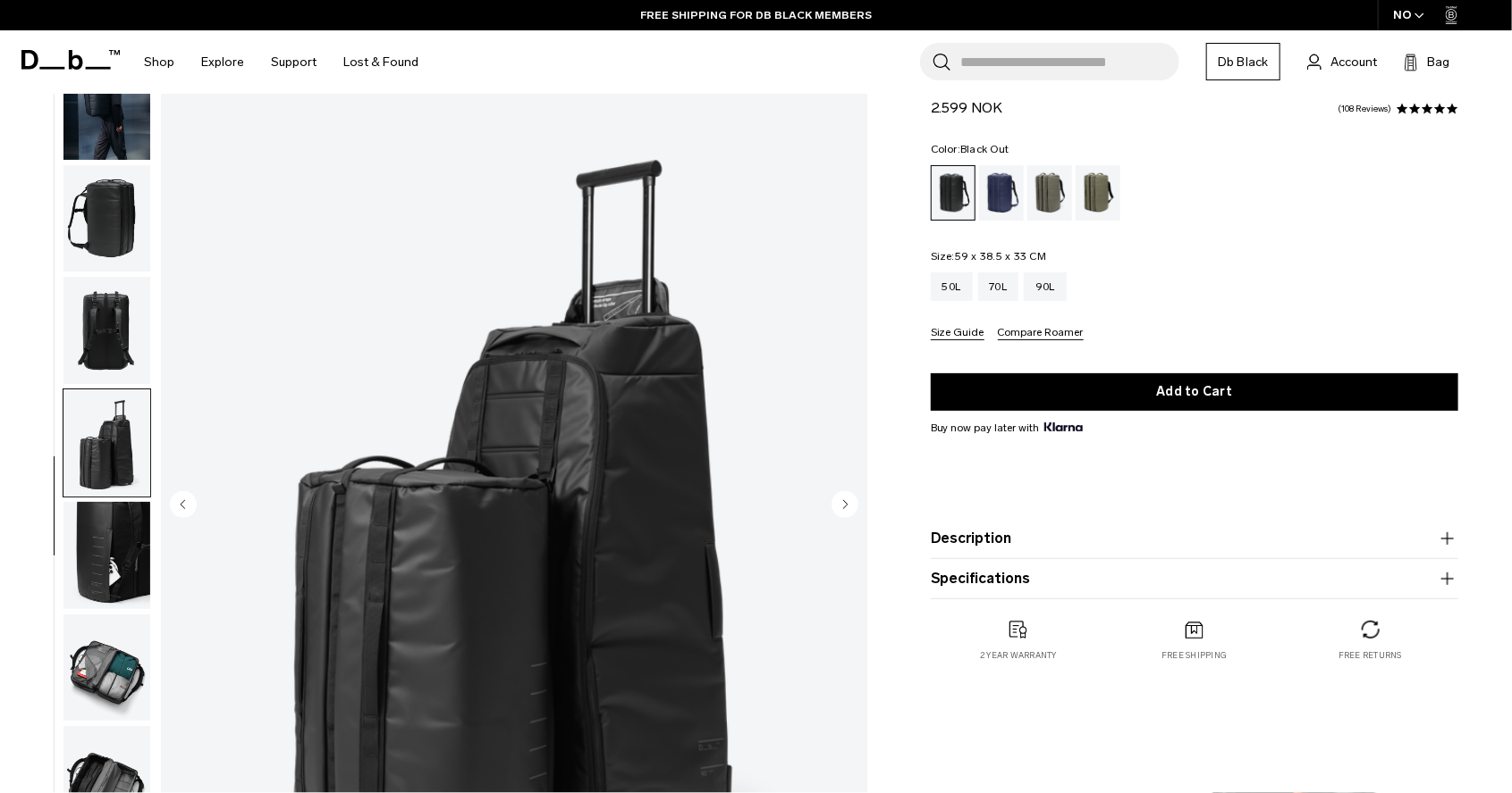
click at [840, 499] on circle "Next slide" at bounding box center [844, 504] width 26 height 26
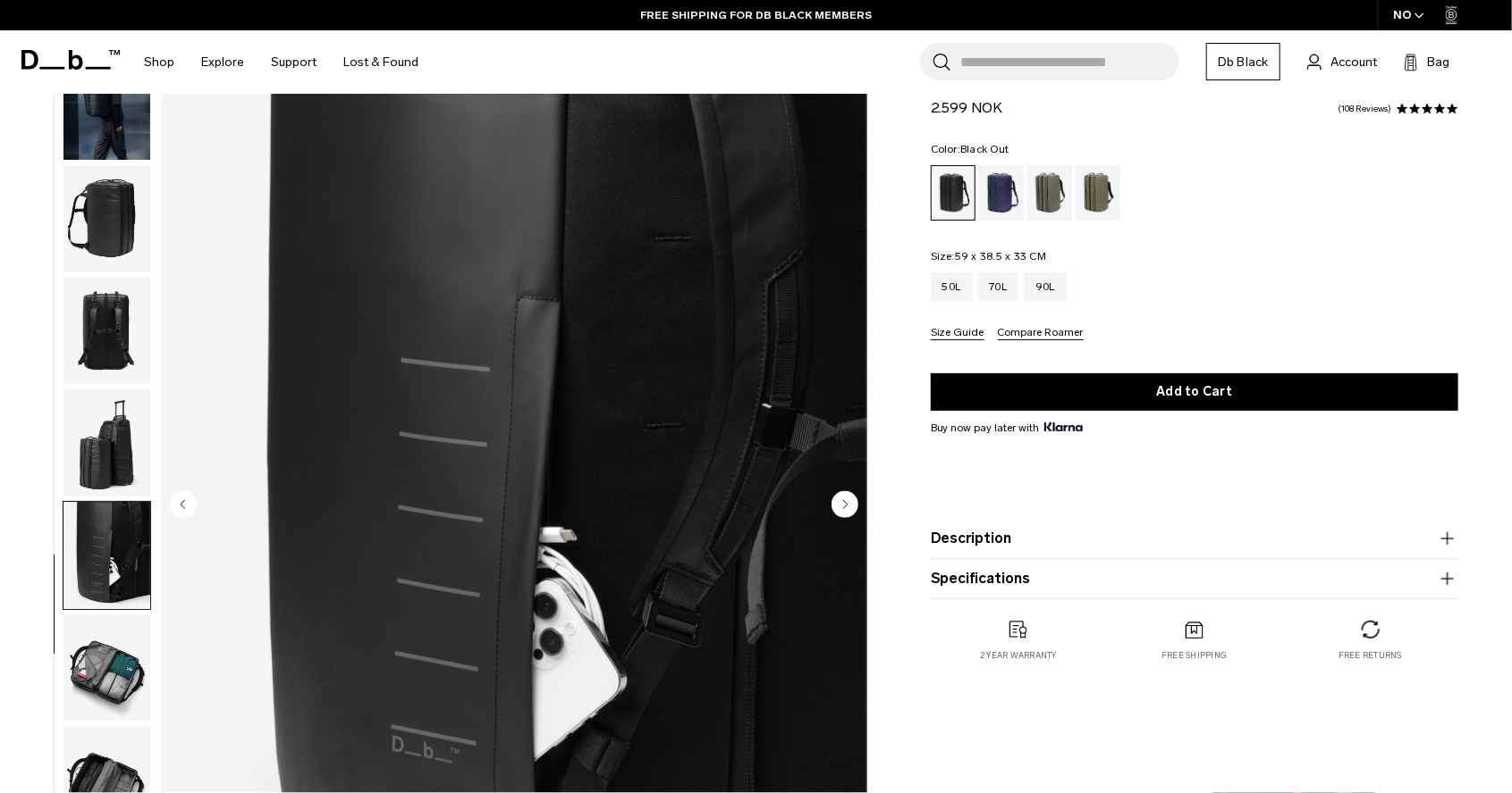
click at [840, 499] on circle "Next slide" at bounding box center [844, 504] width 26 height 26
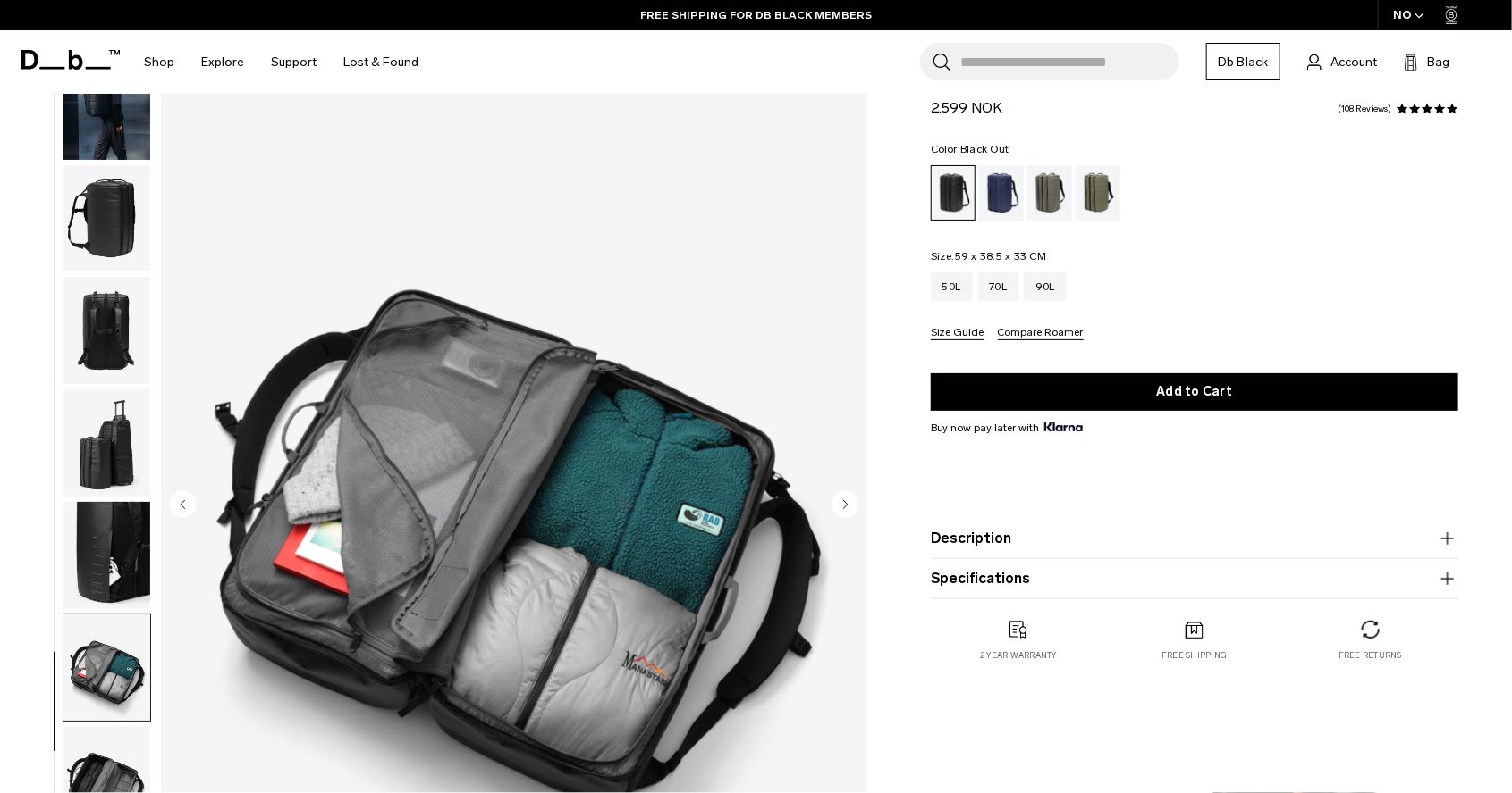
click at [840, 499] on circle "Next slide" at bounding box center [844, 504] width 26 height 26
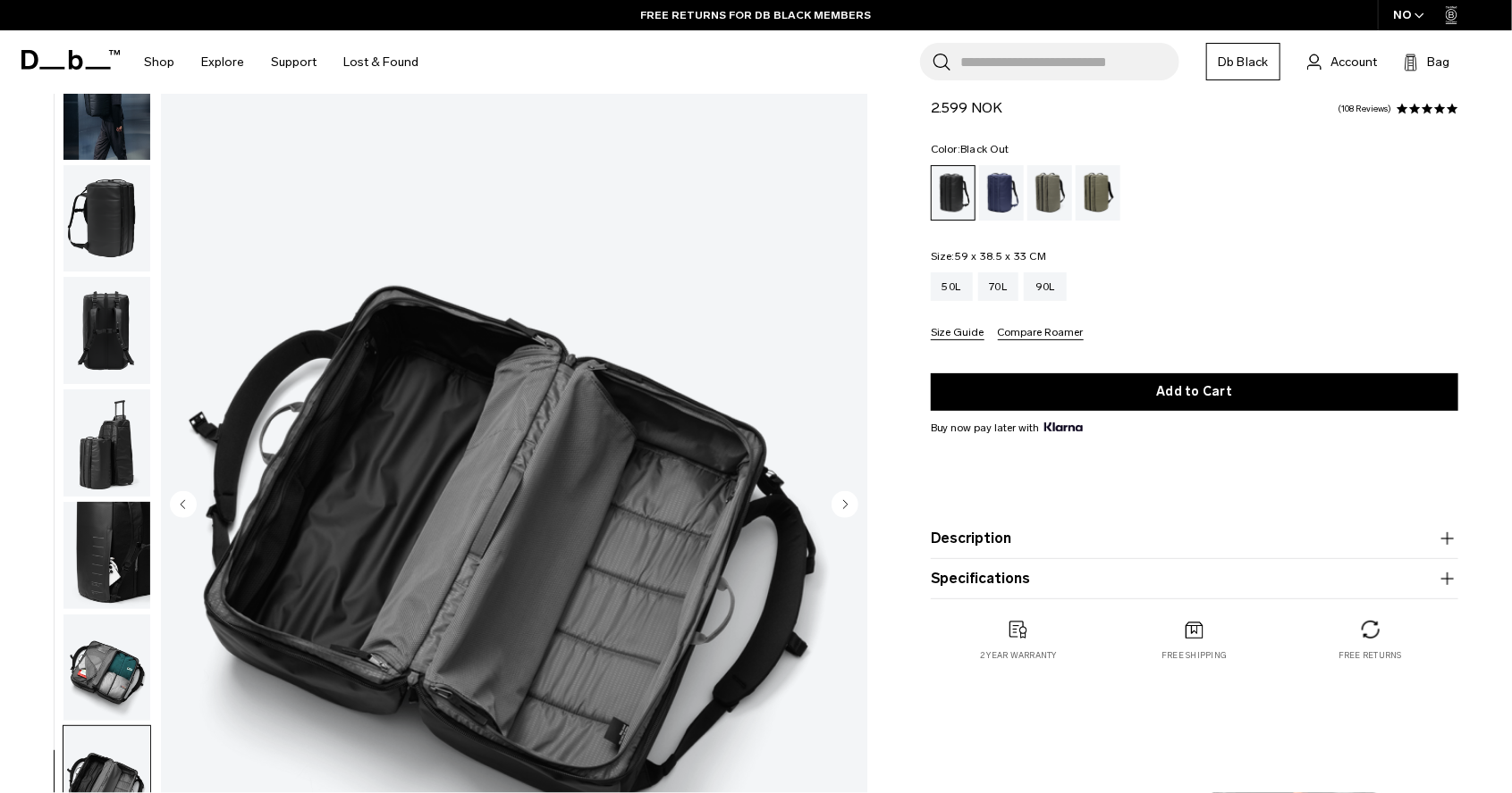
click at [840, 499] on circle "Next slide" at bounding box center [844, 504] width 26 height 26
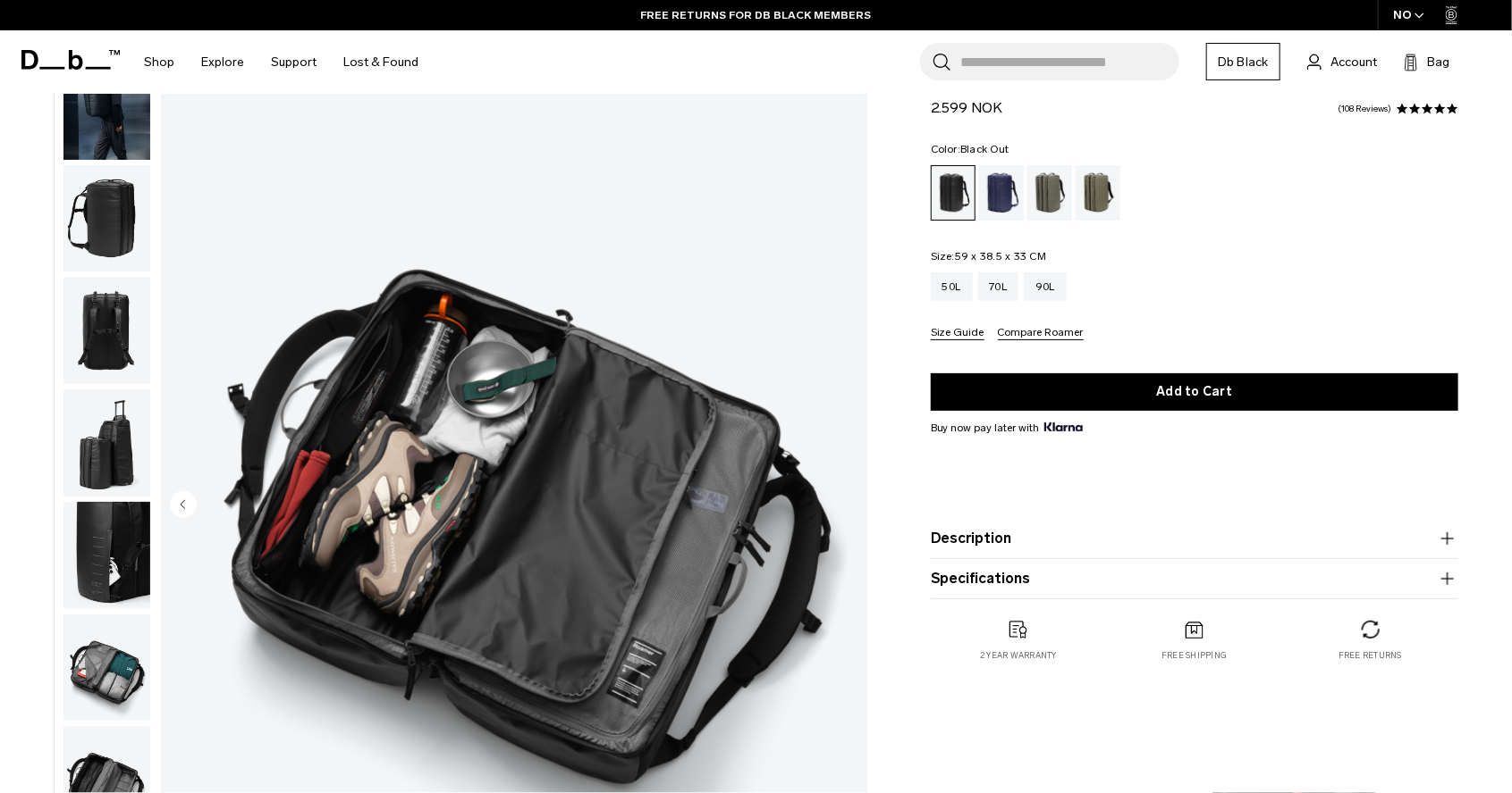
click at [840, 499] on img "9 / 9" at bounding box center [513, 506] width 706 height 882
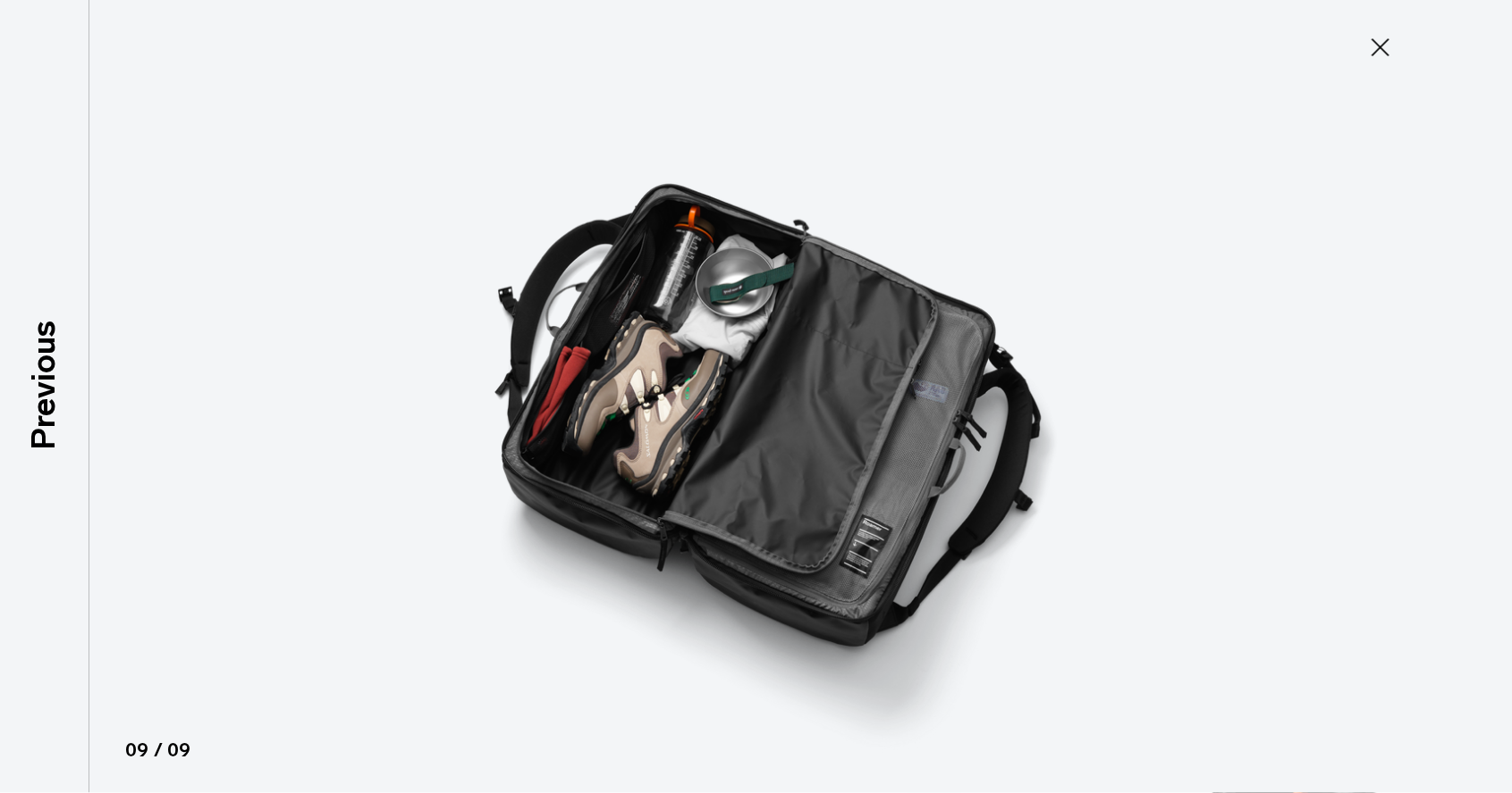
click at [1356, 35] on button "Close" at bounding box center [1380, 47] width 59 height 38
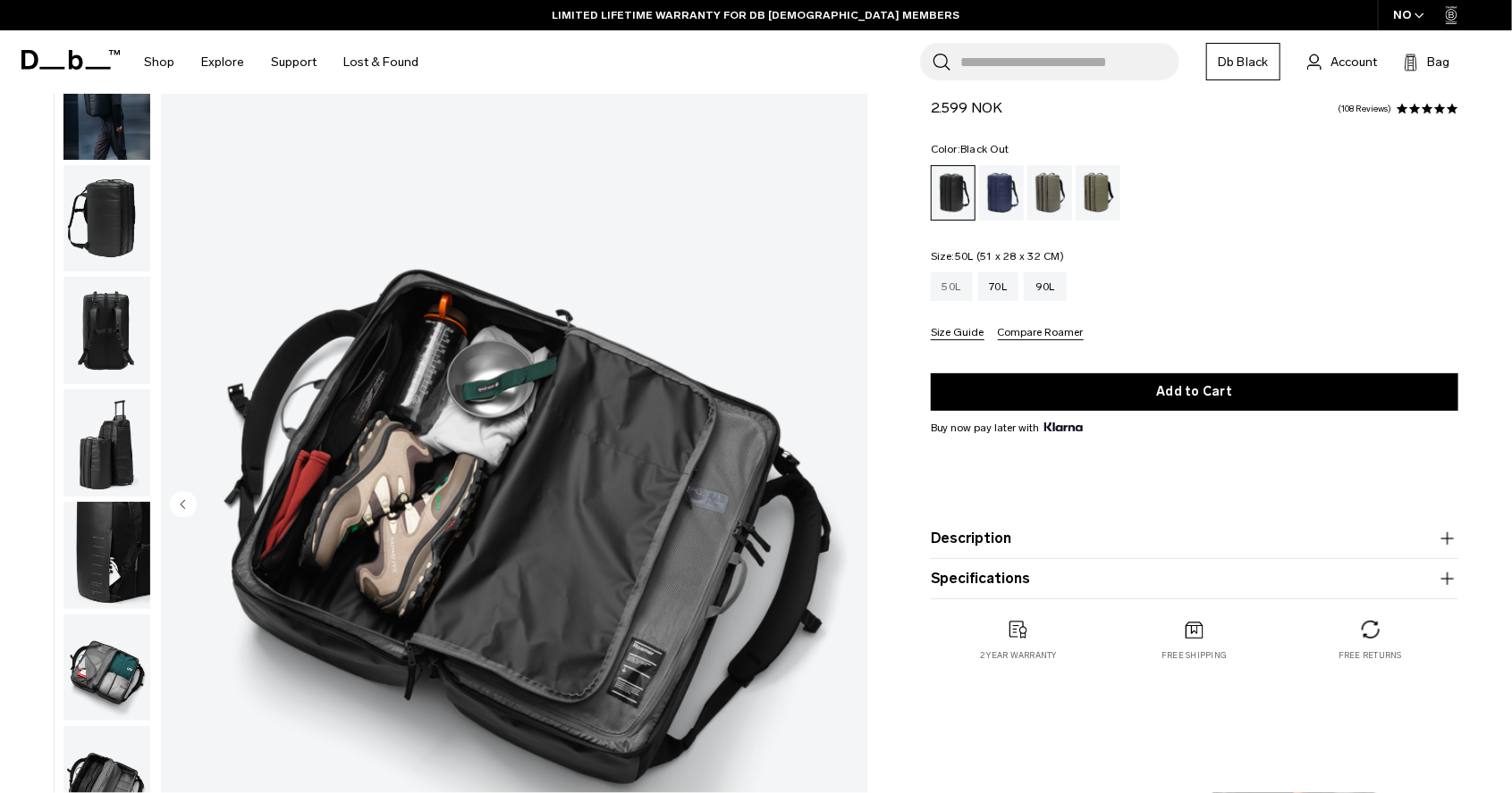
click at [952, 278] on div "50L" at bounding box center [951, 286] width 42 height 28
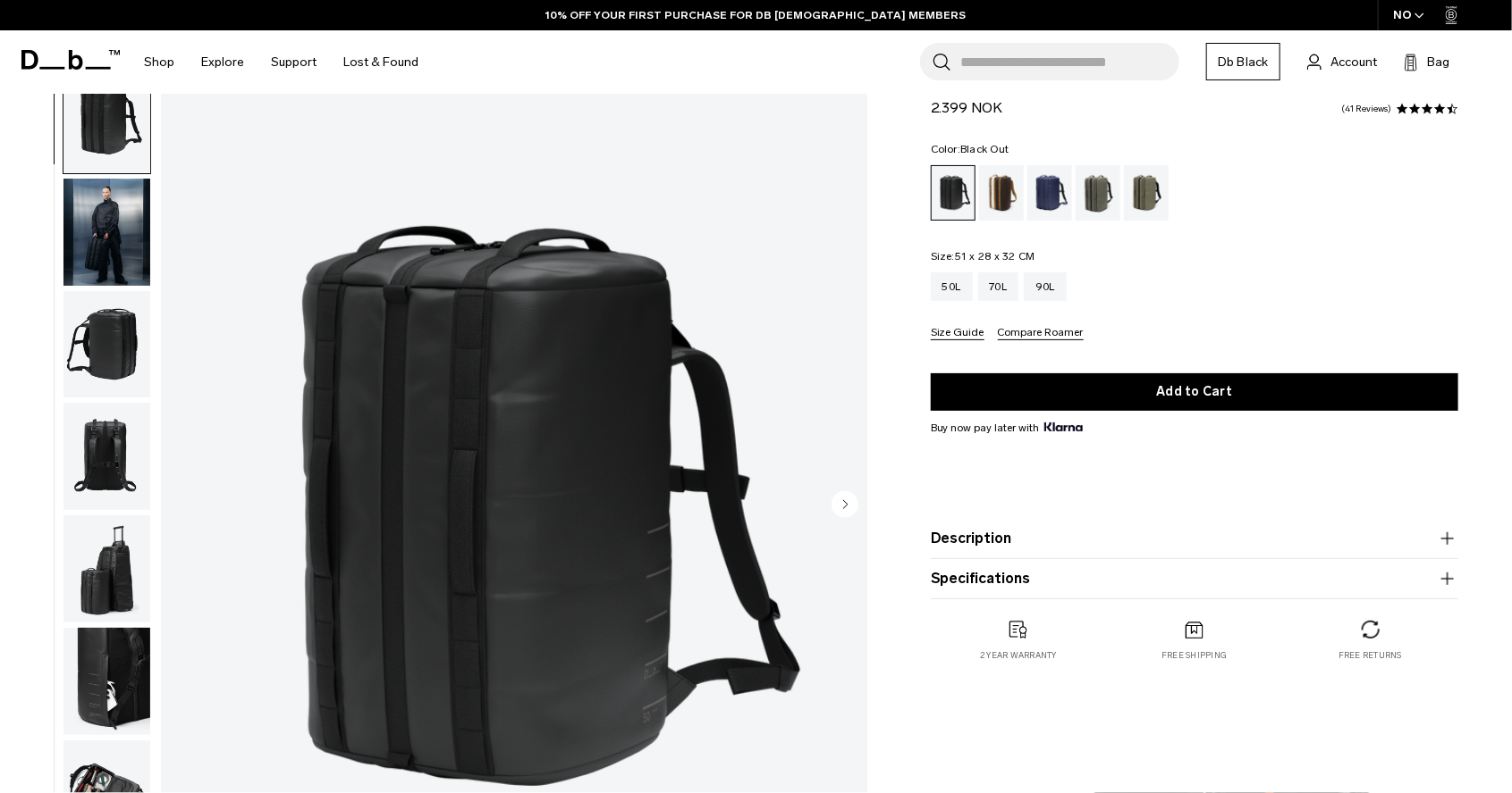
scroll to position [95, 0]
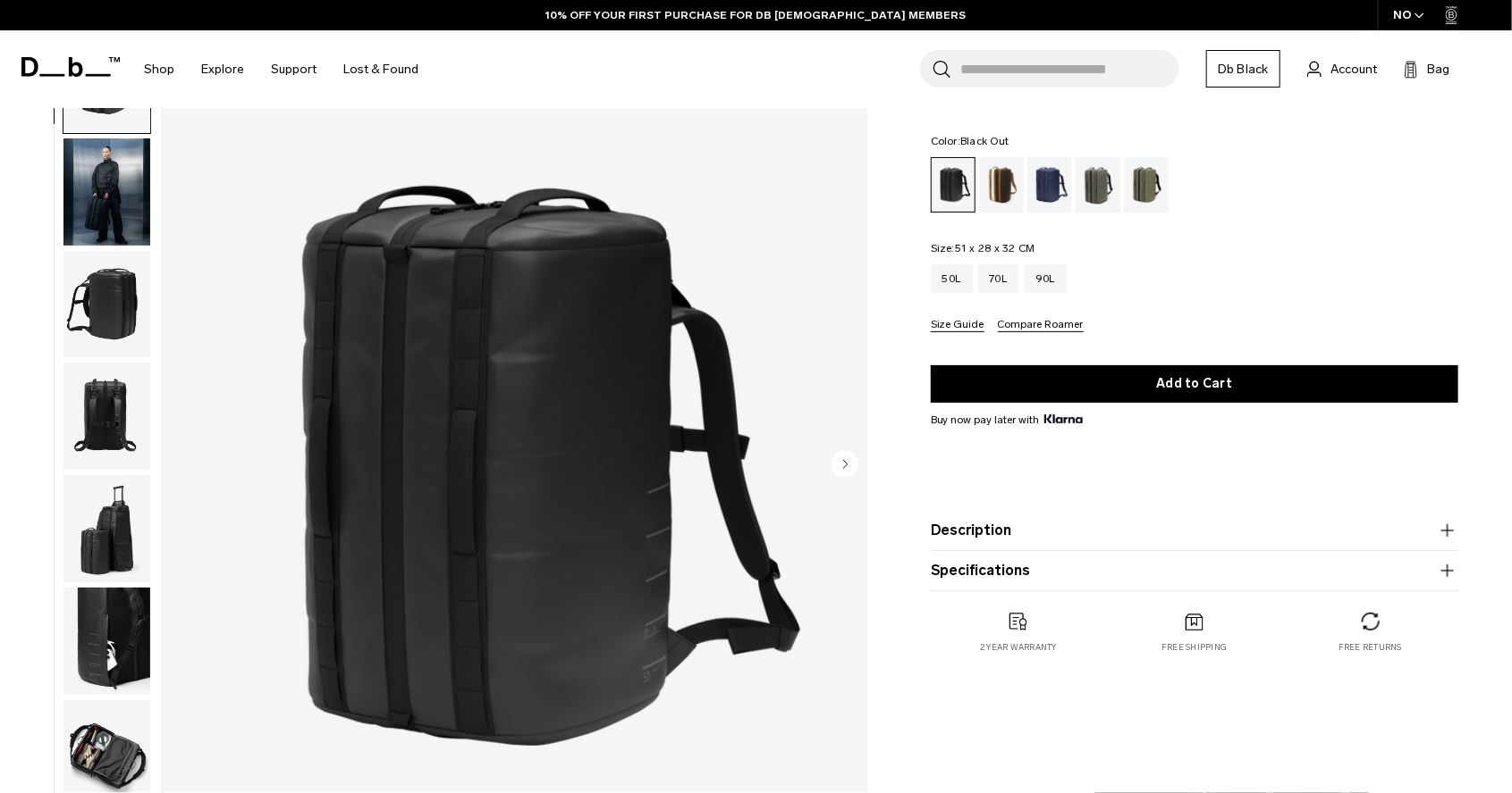
click at [841, 470] on circle "Next slide" at bounding box center [844, 463] width 26 height 26
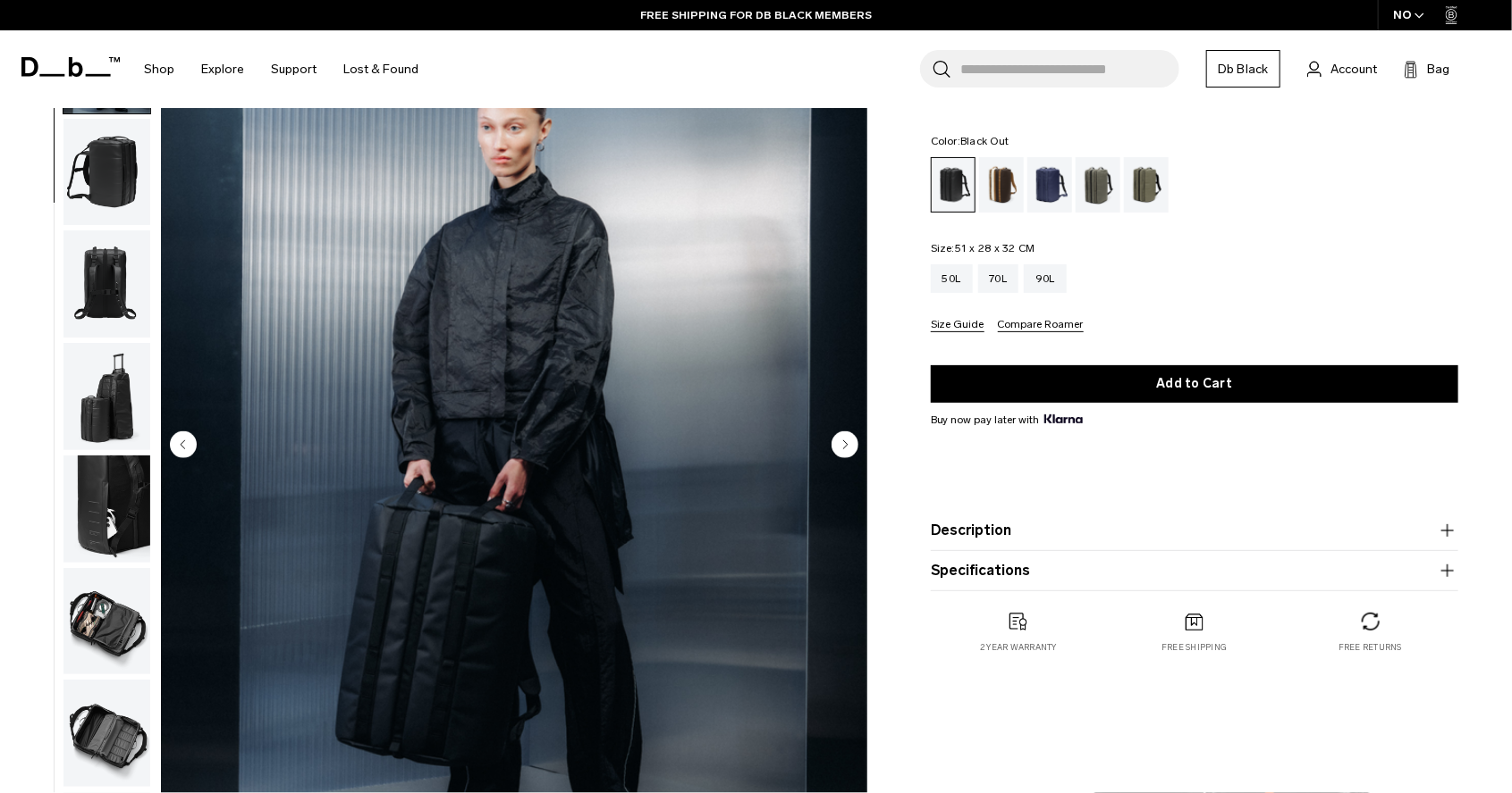
scroll to position [112, 0]
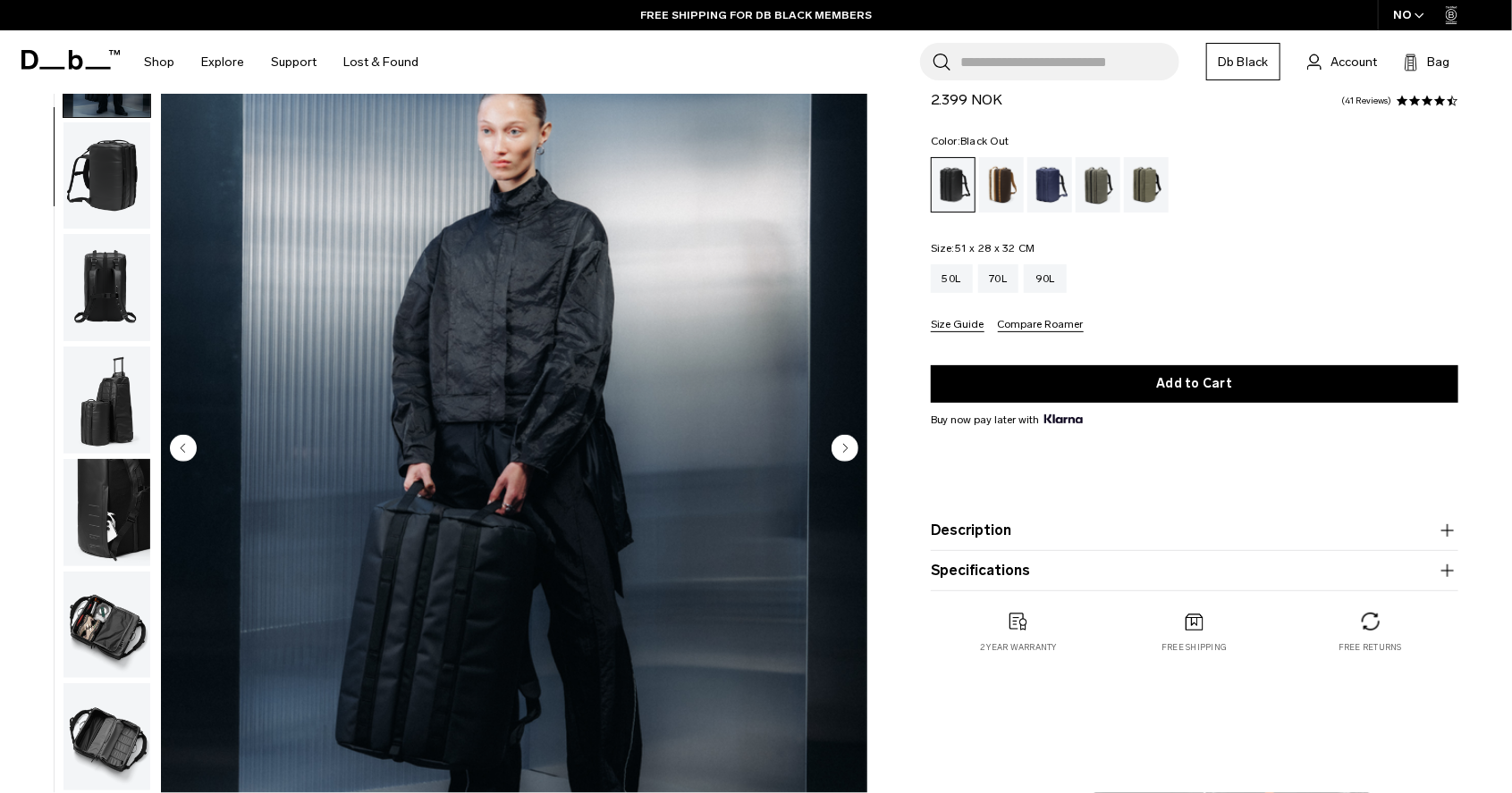
click at [843, 446] on icon "Next slide" at bounding box center [844, 448] width 5 height 9
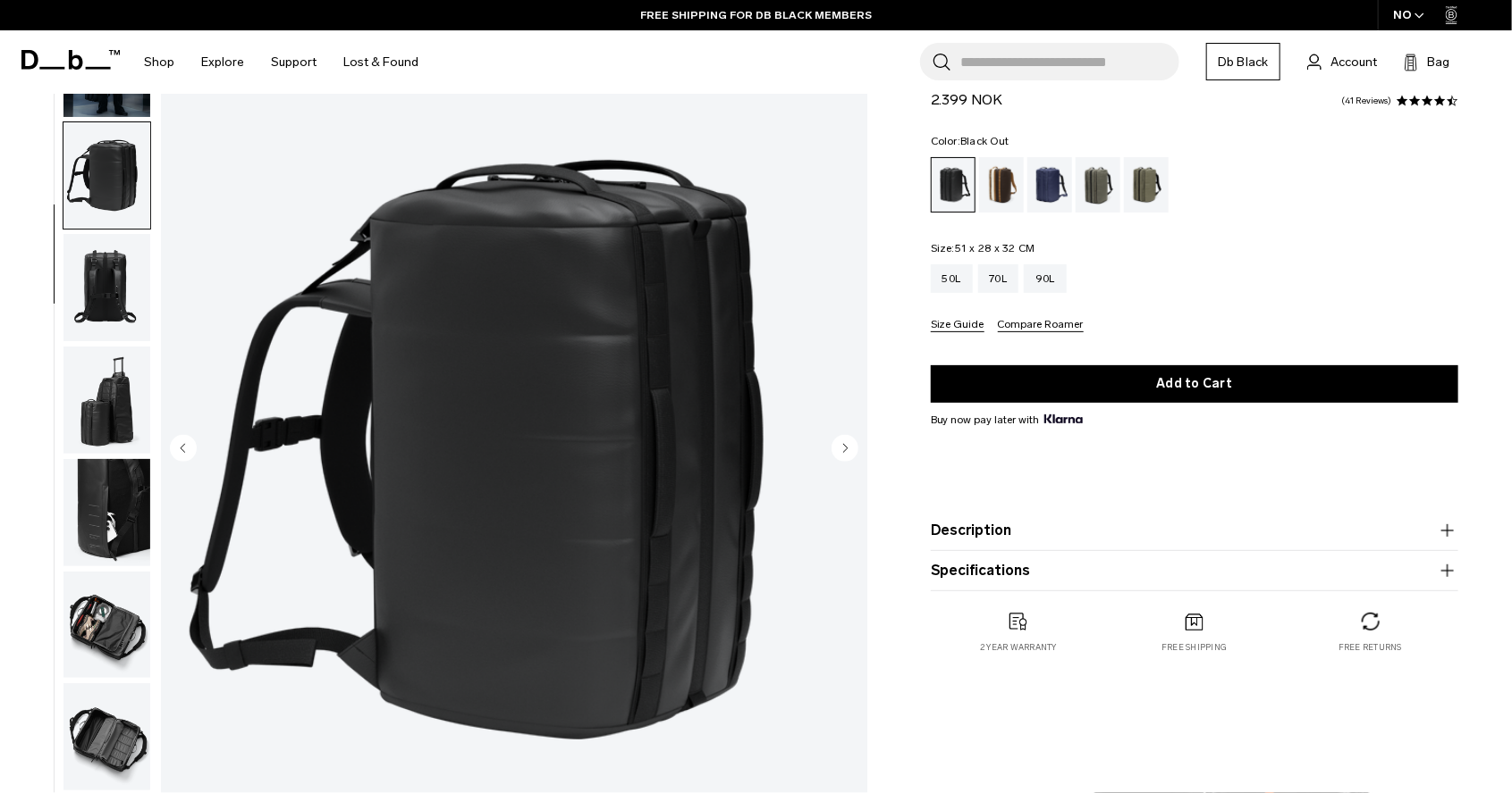
scroll to position [127, 0]
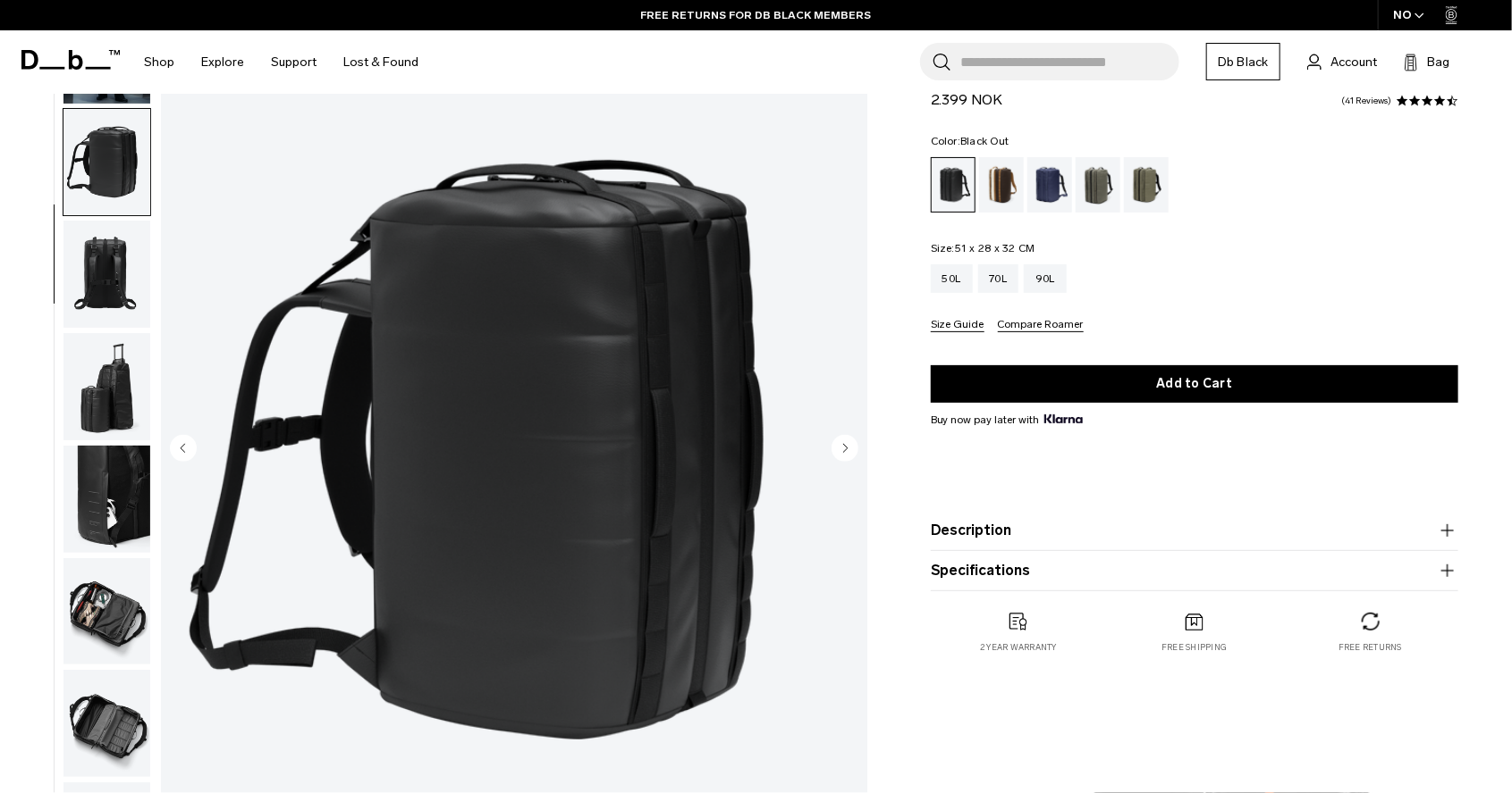
click at [843, 449] on icon "Next slide" at bounding box center [844, 448] width 5 height 9
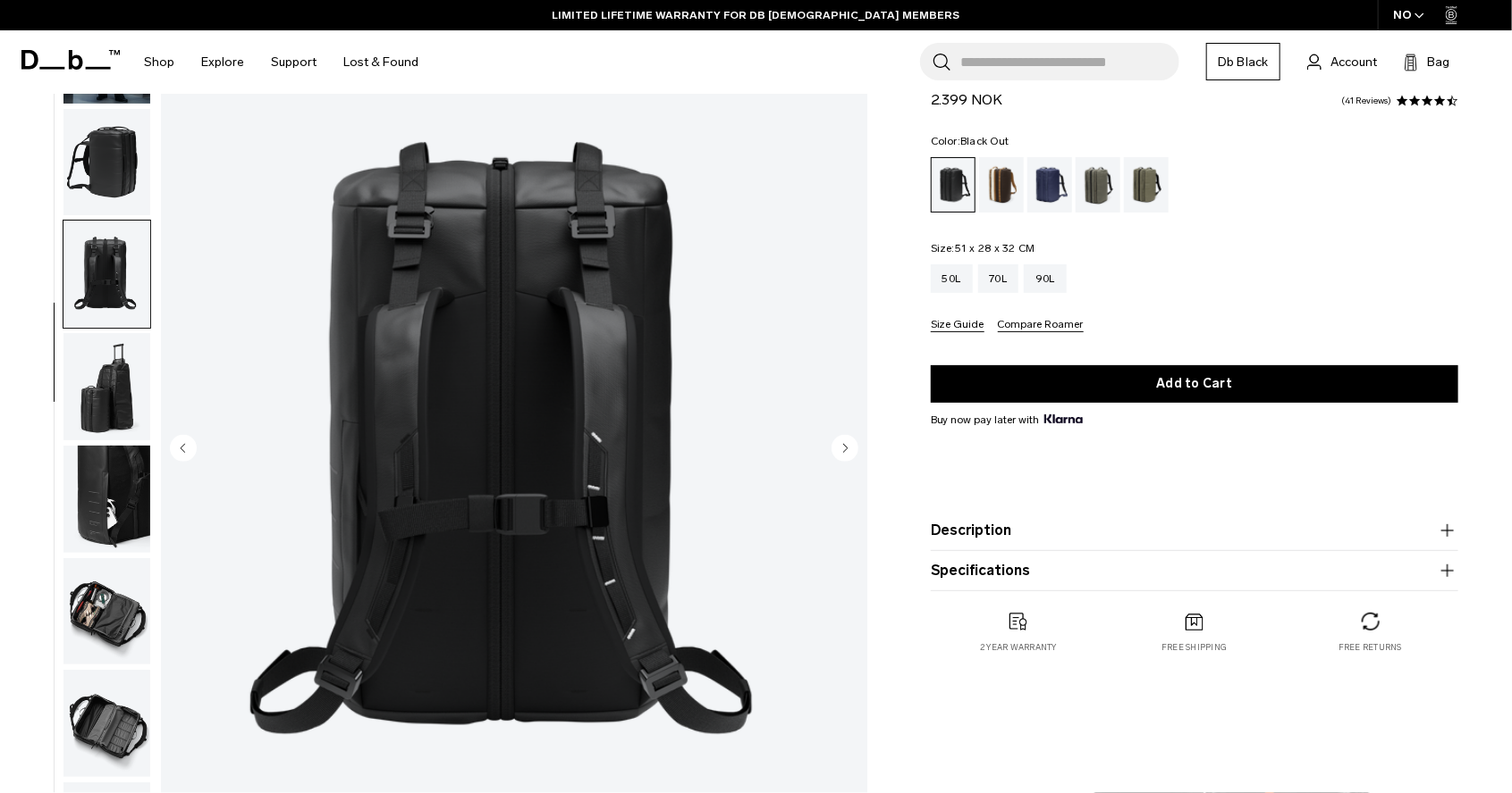
click at [179, 450] on circle "Previous slide" at bounding box center [183, 447] width 26 height 26
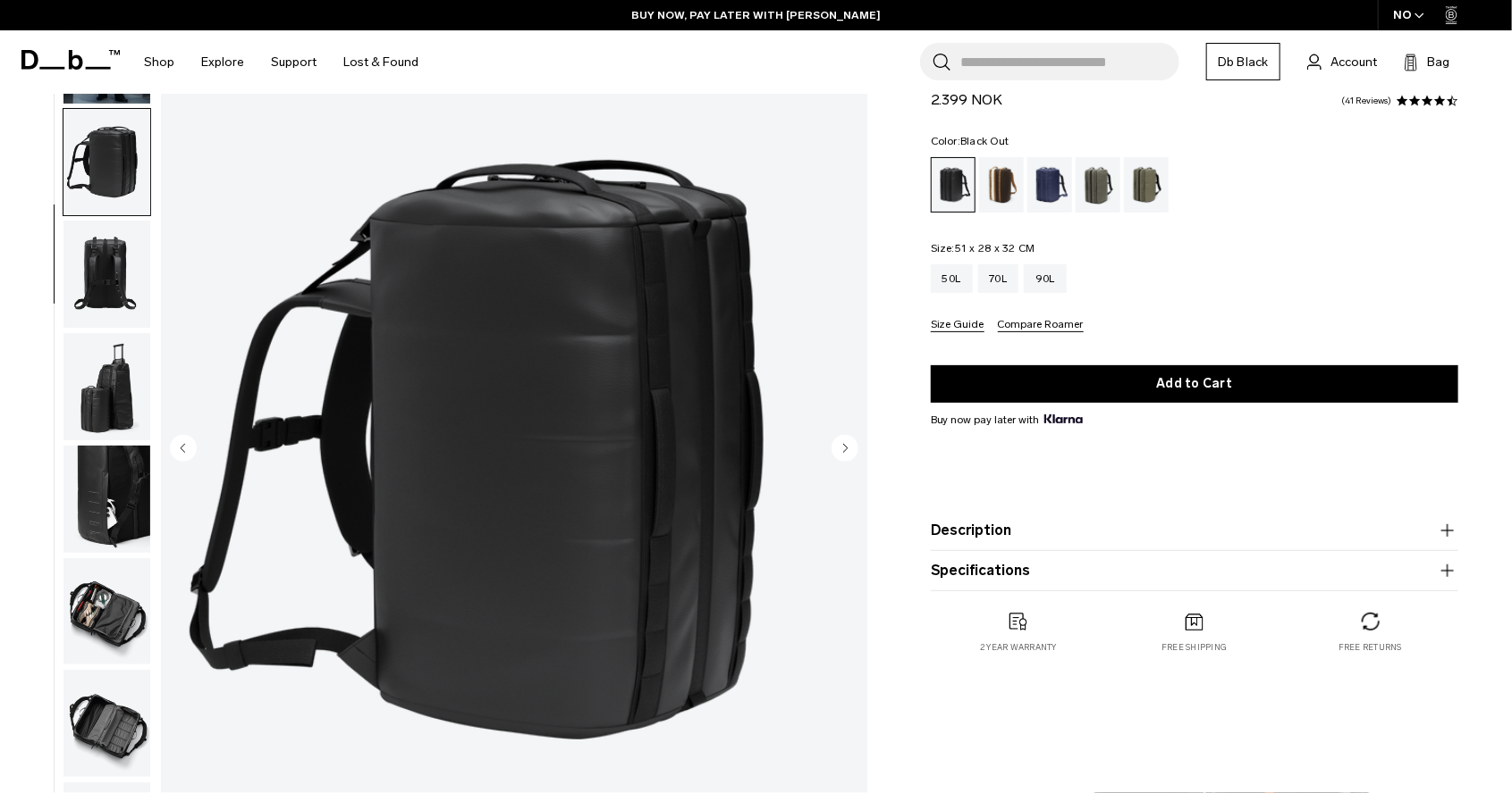
click at [843, 449] on circle "Next slide" at bounding box center [844, 447] width 26 height 26
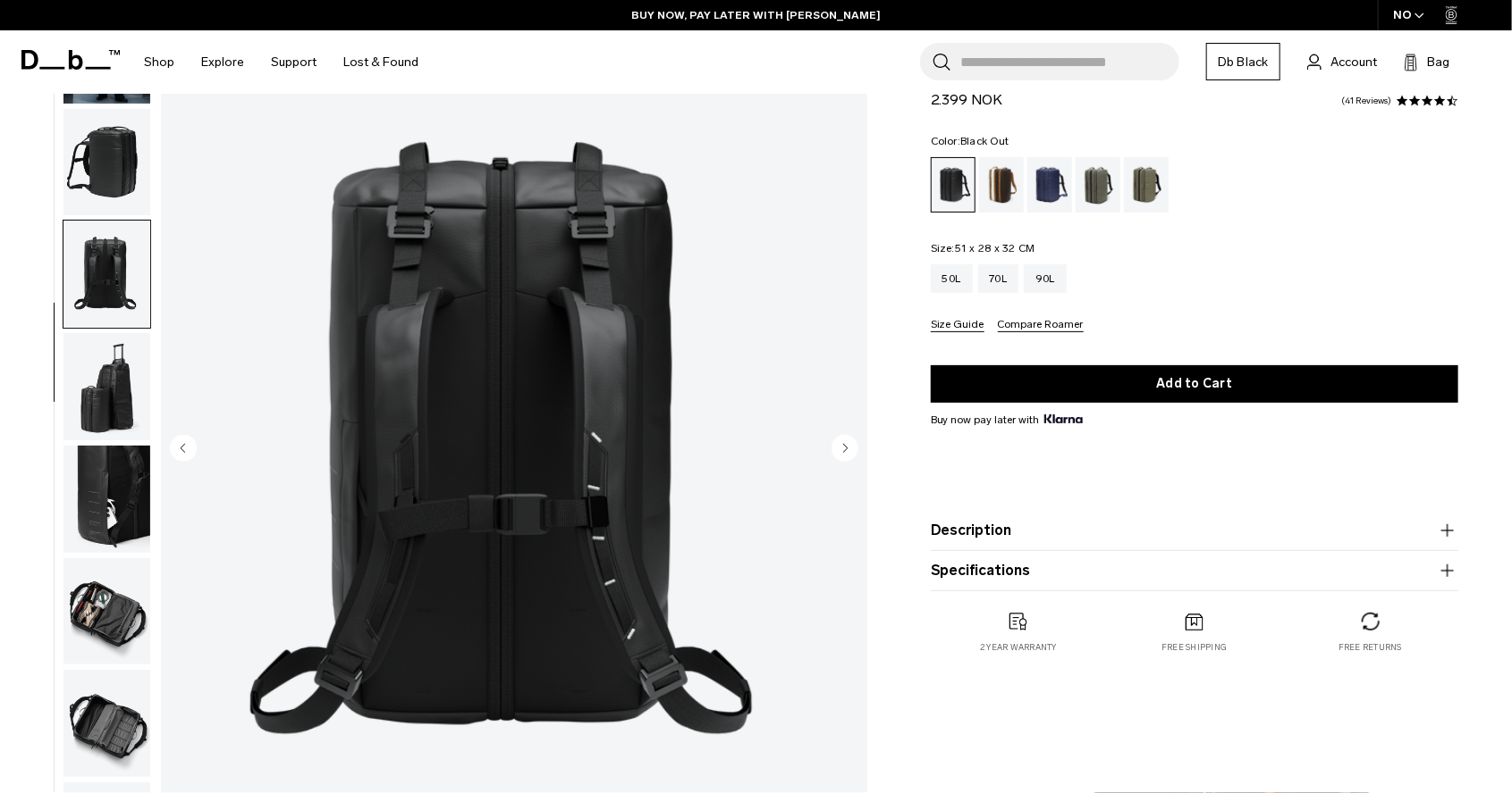
click at [843, 449] on circle "Next slide" at bounding box center [844, 447] width 26 height 26
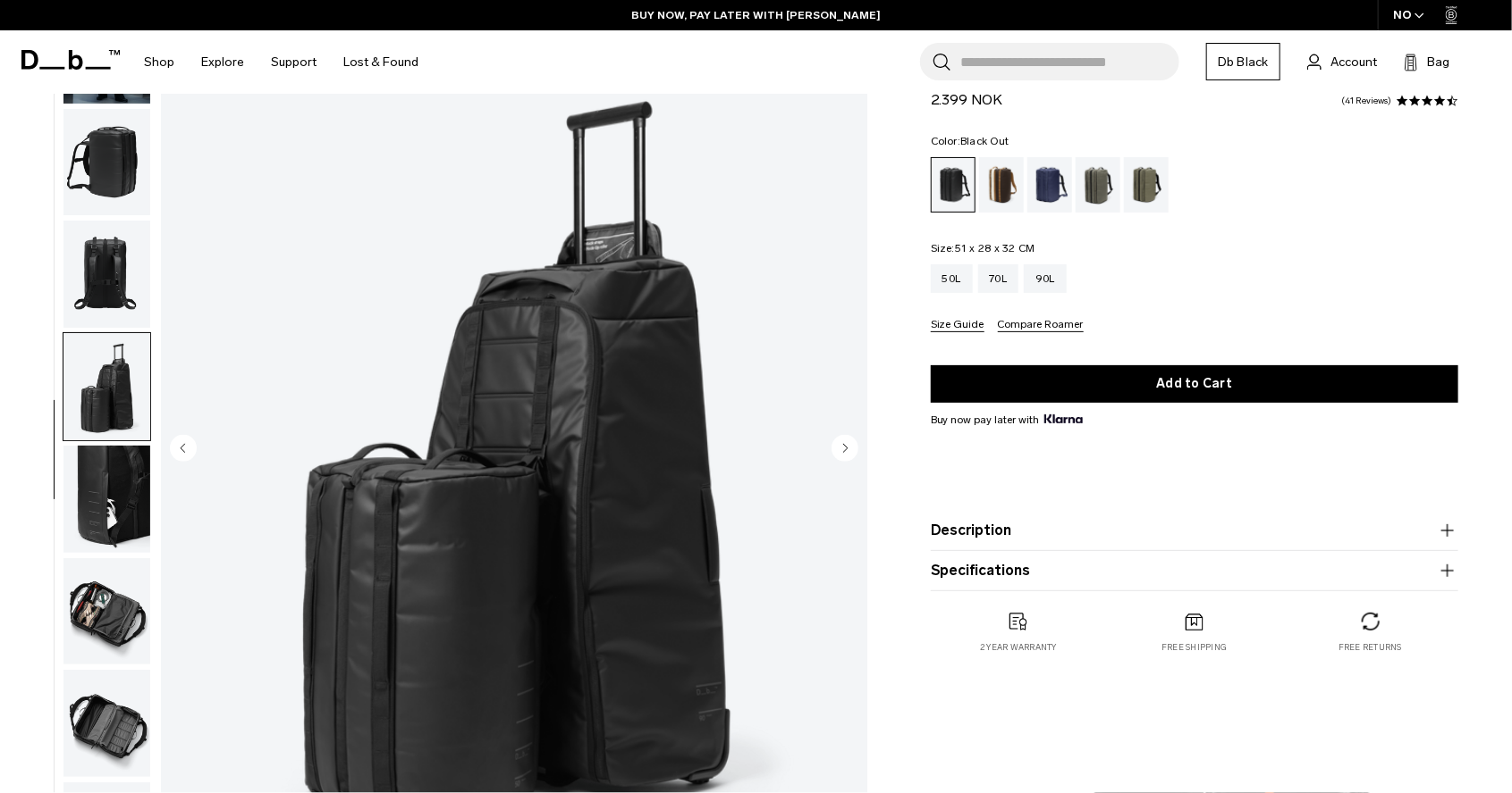
click at [843, 449] on circle "Next slide" at bounding box center [844, 447] width 26 height 26
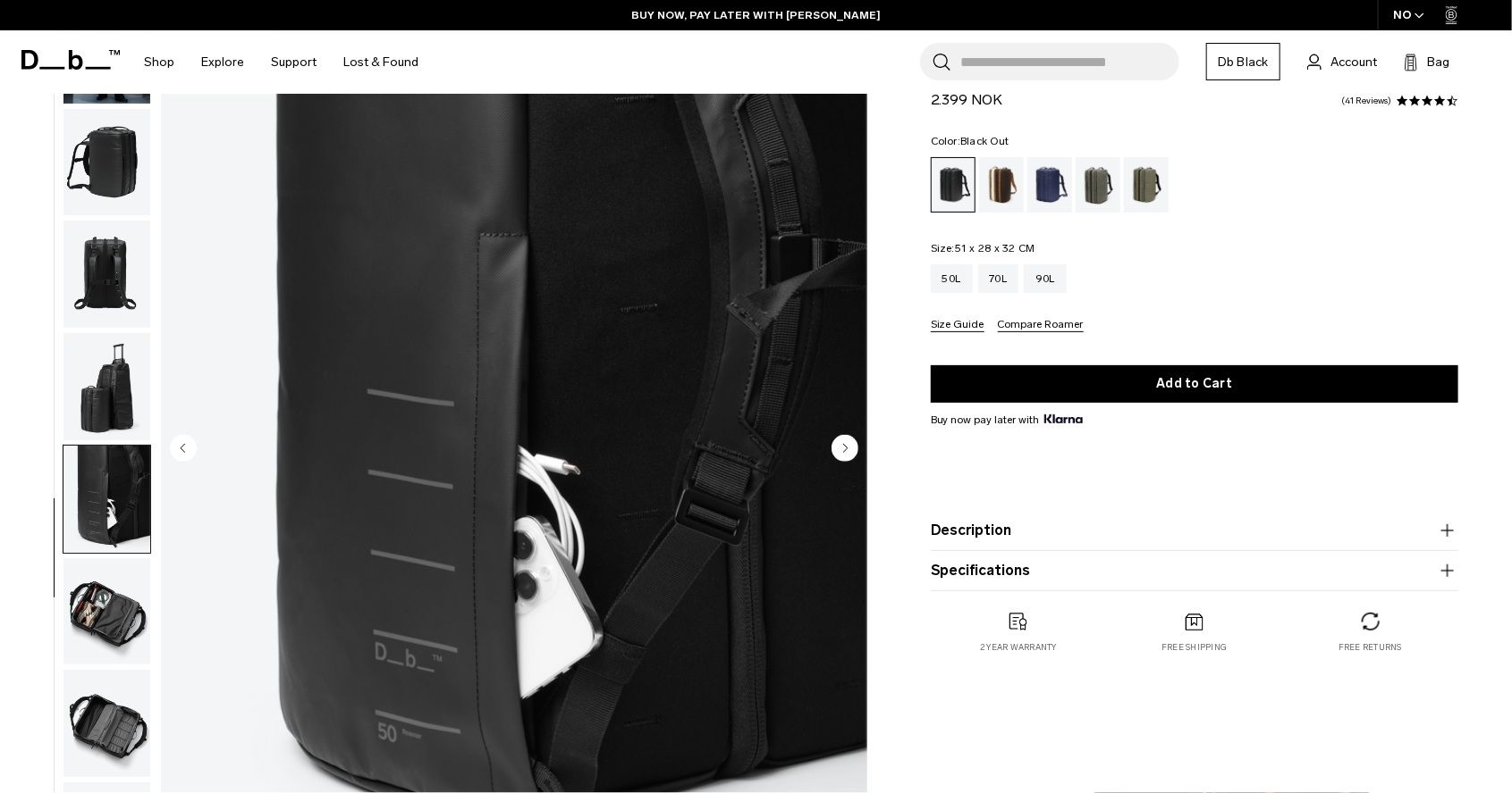
click at [843, 449] on circle "Next slide" at bounding box center [844, 447] width 26 height 26
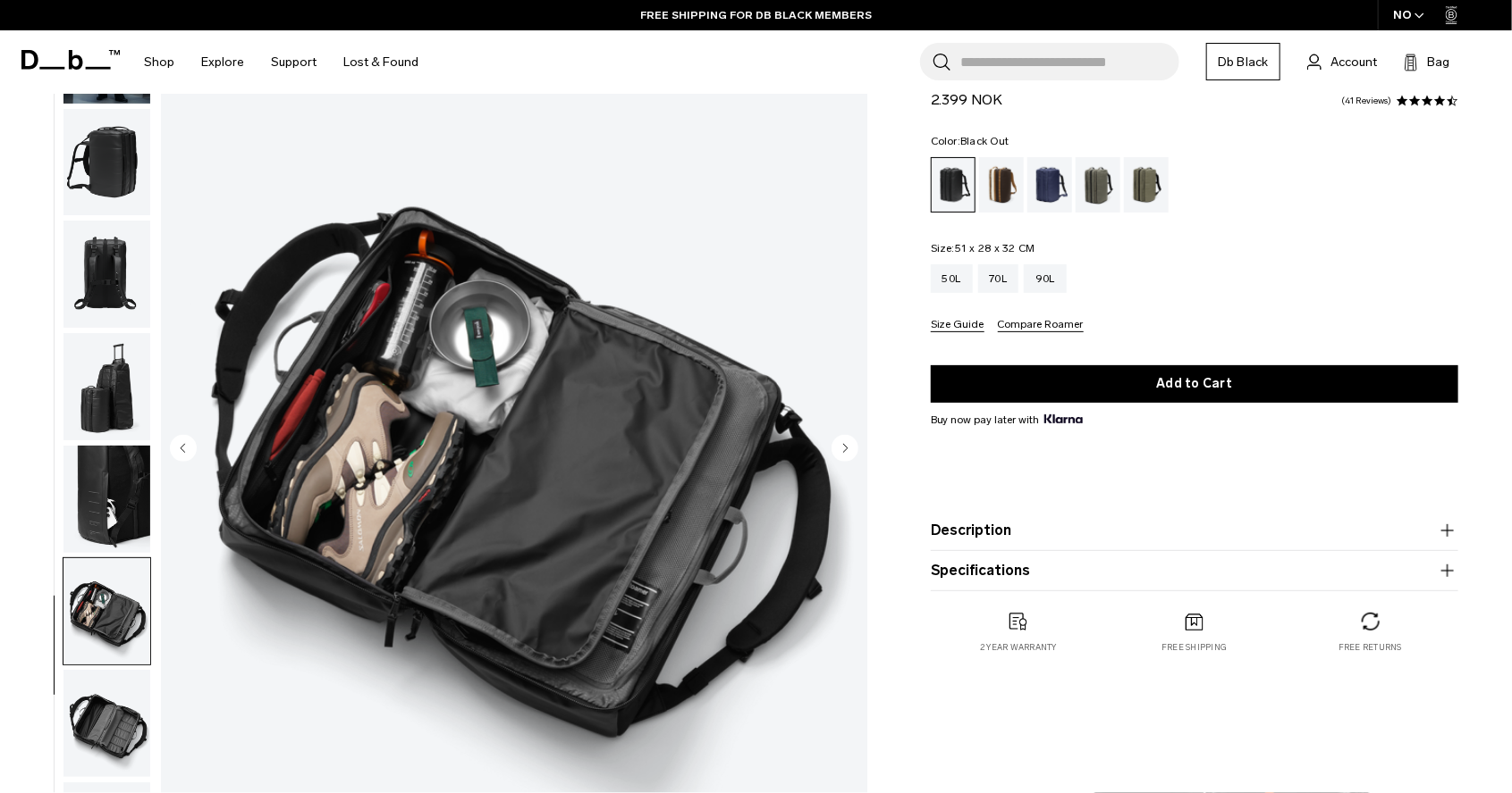
click at [986, 532] on button "Description" at bounding box center [1194, 530] width 528 height 22
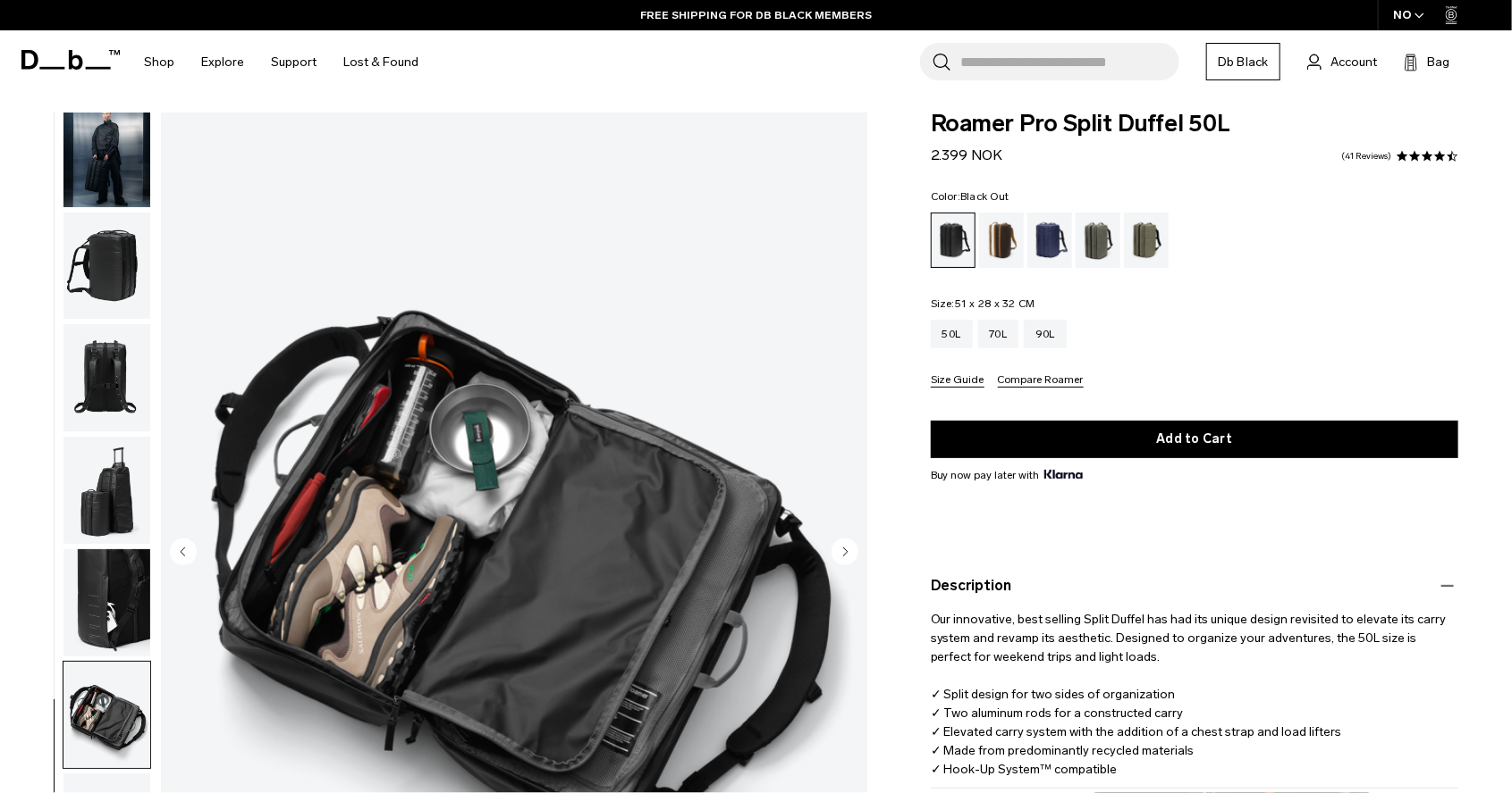
scroll to position [15, 0]
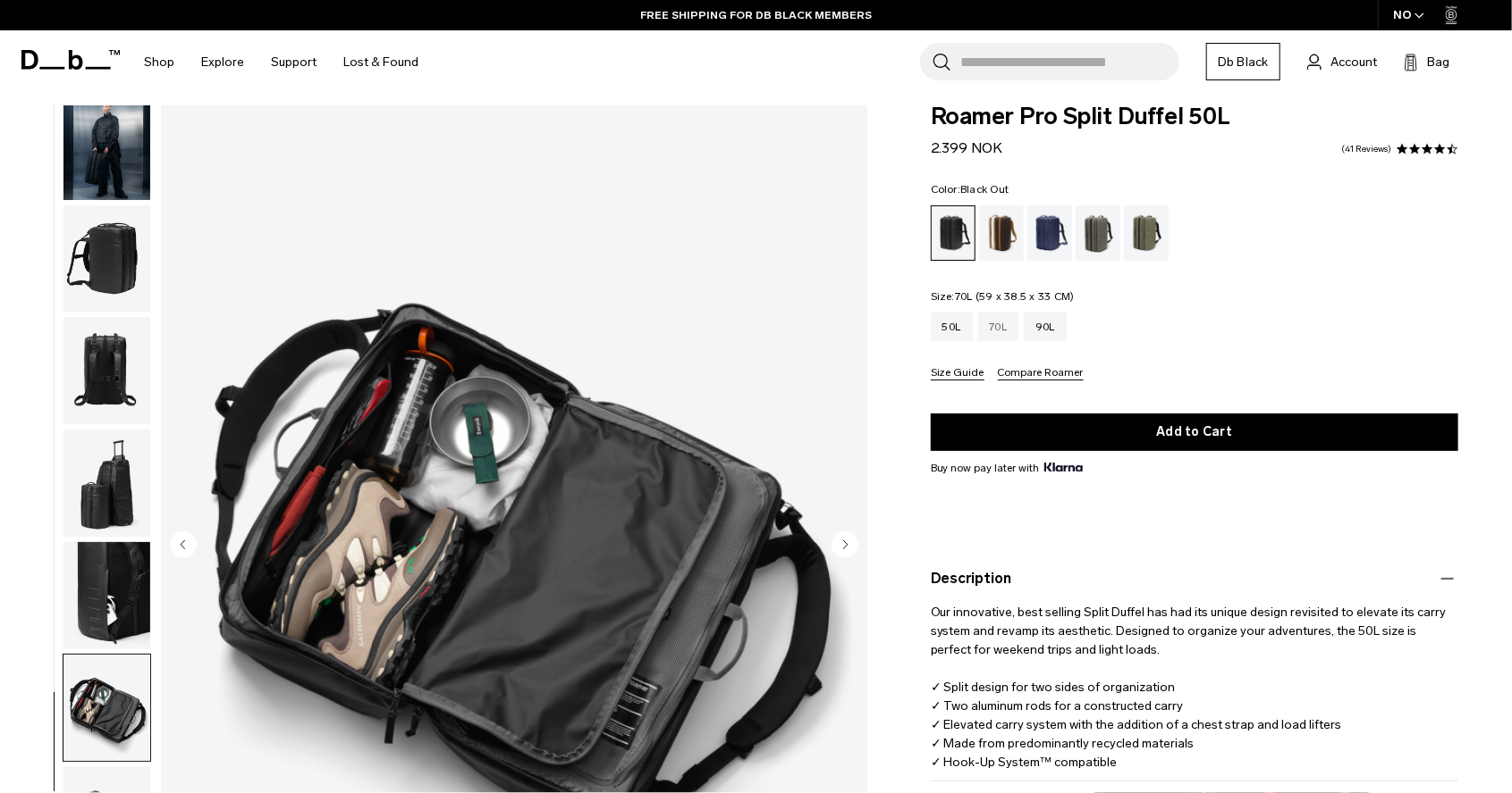
click at [991, 327] on div "70L" at bounding box center [998, 327] width 41 height 28
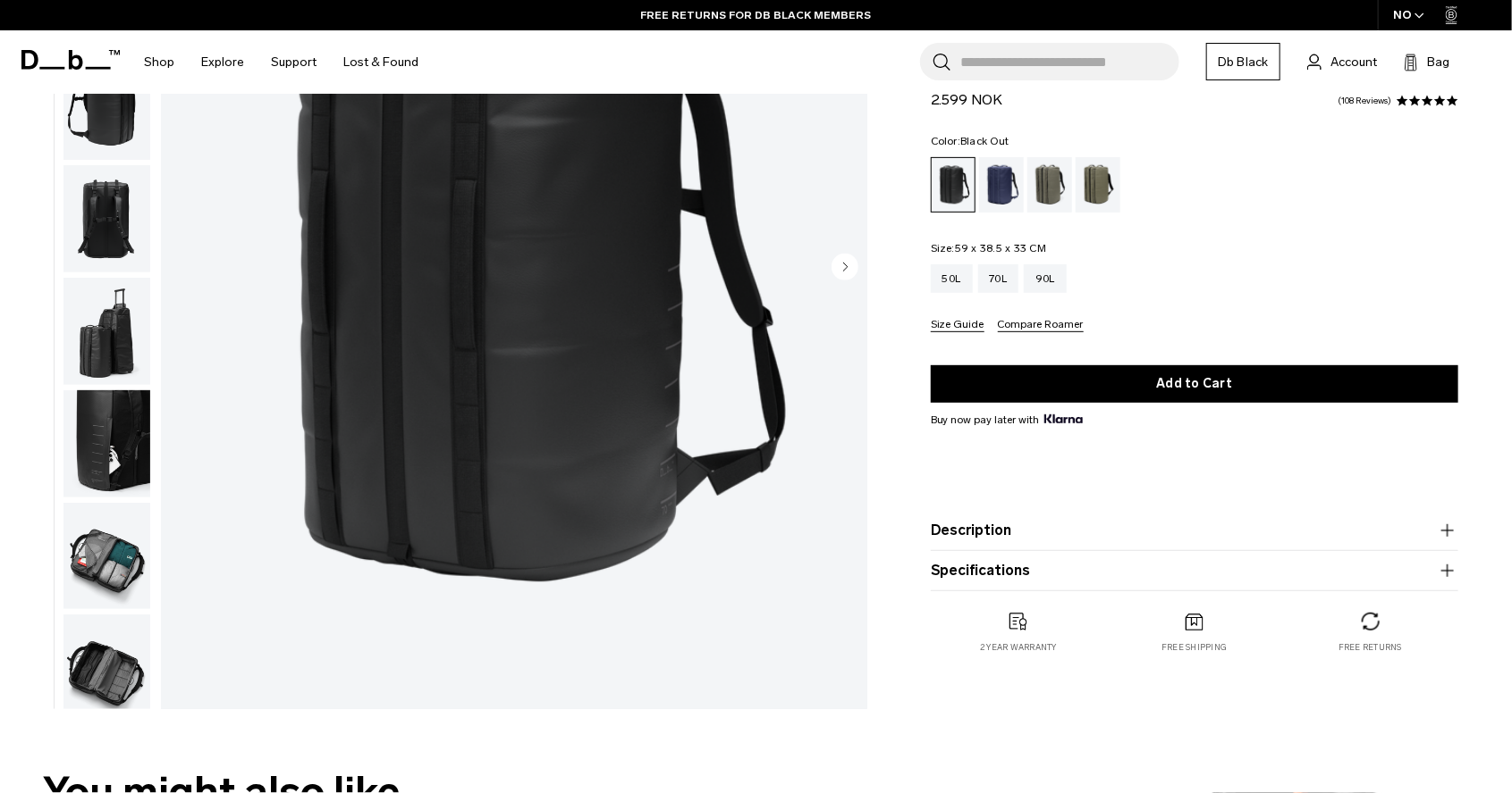
scroll to position [289, 0]
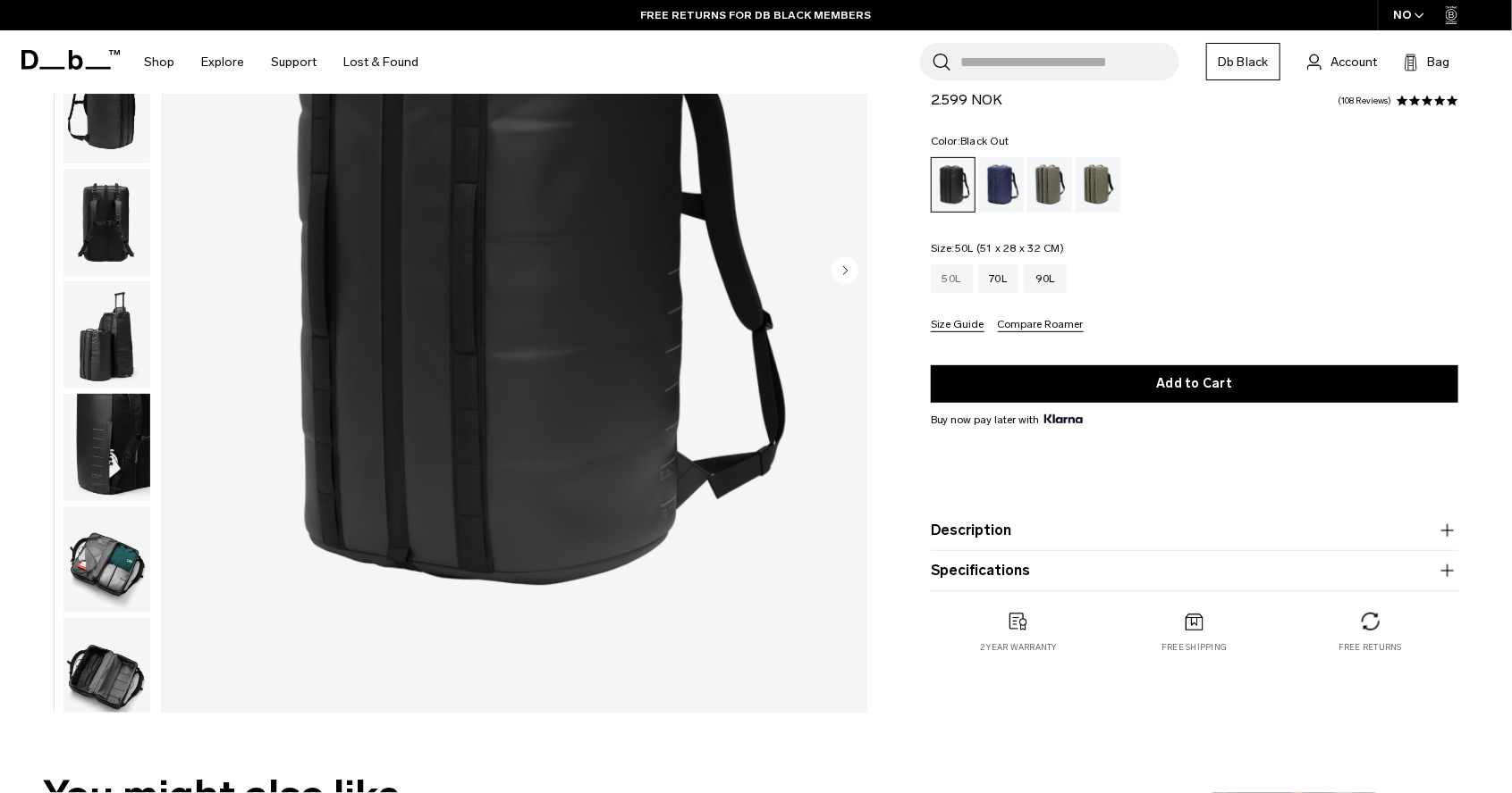
click at [947, 273] on div "50L" at bounding box center [951, 279] width 42 height 28
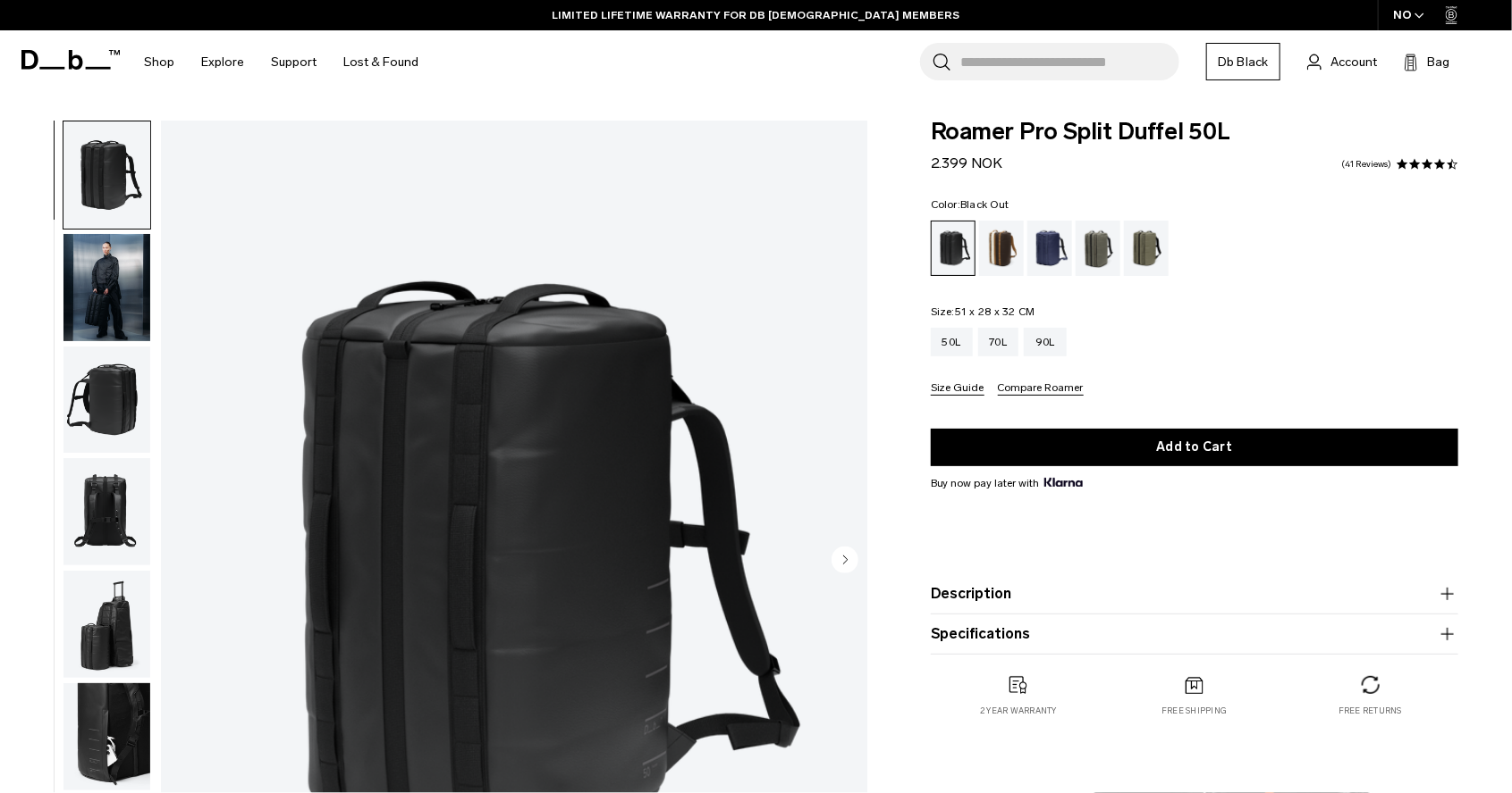
click at [844, 561] on icon "Next slide" at bounding box center [844, 560] width 5 height 9
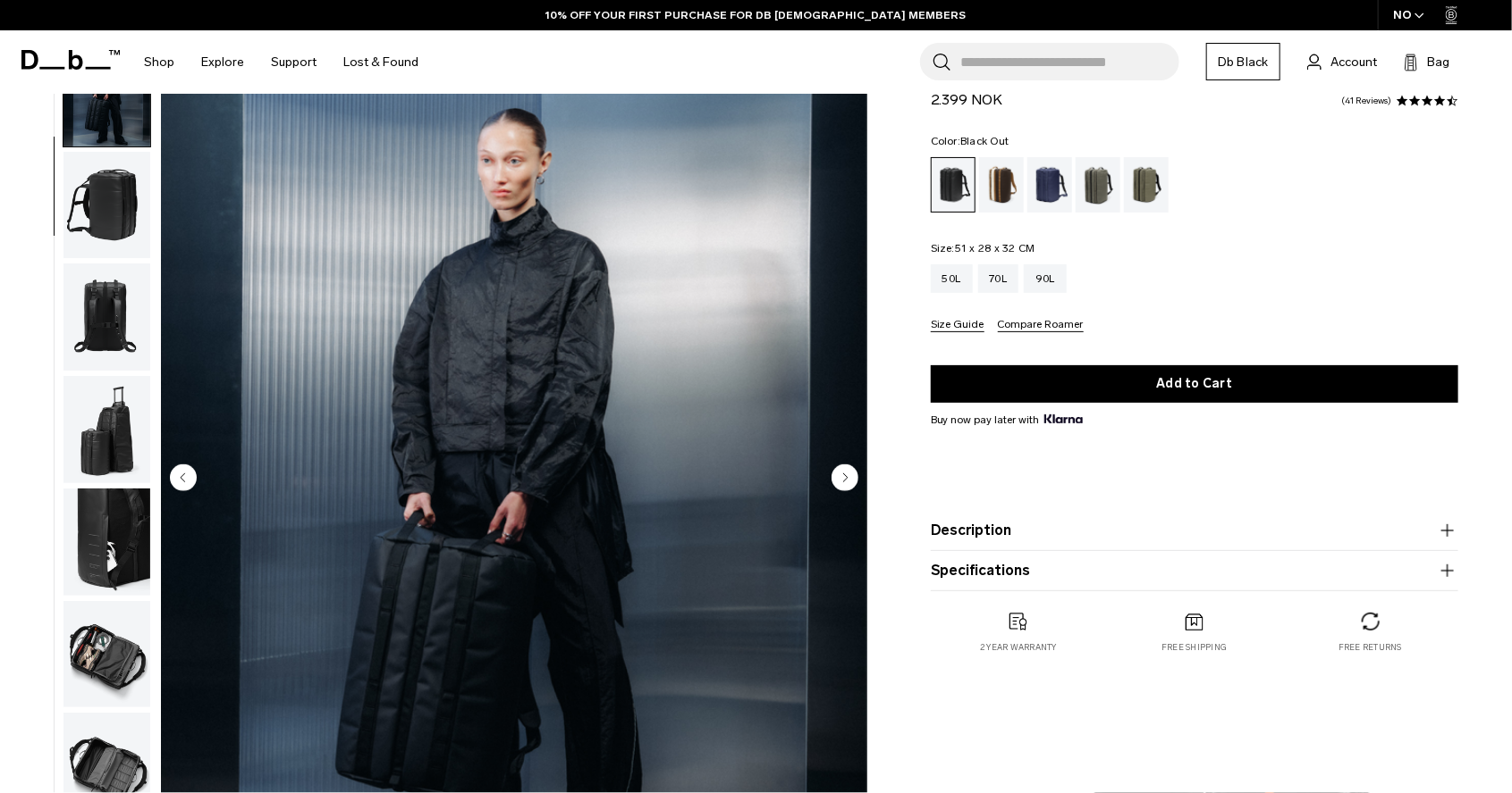
scroll to position [80, 0]
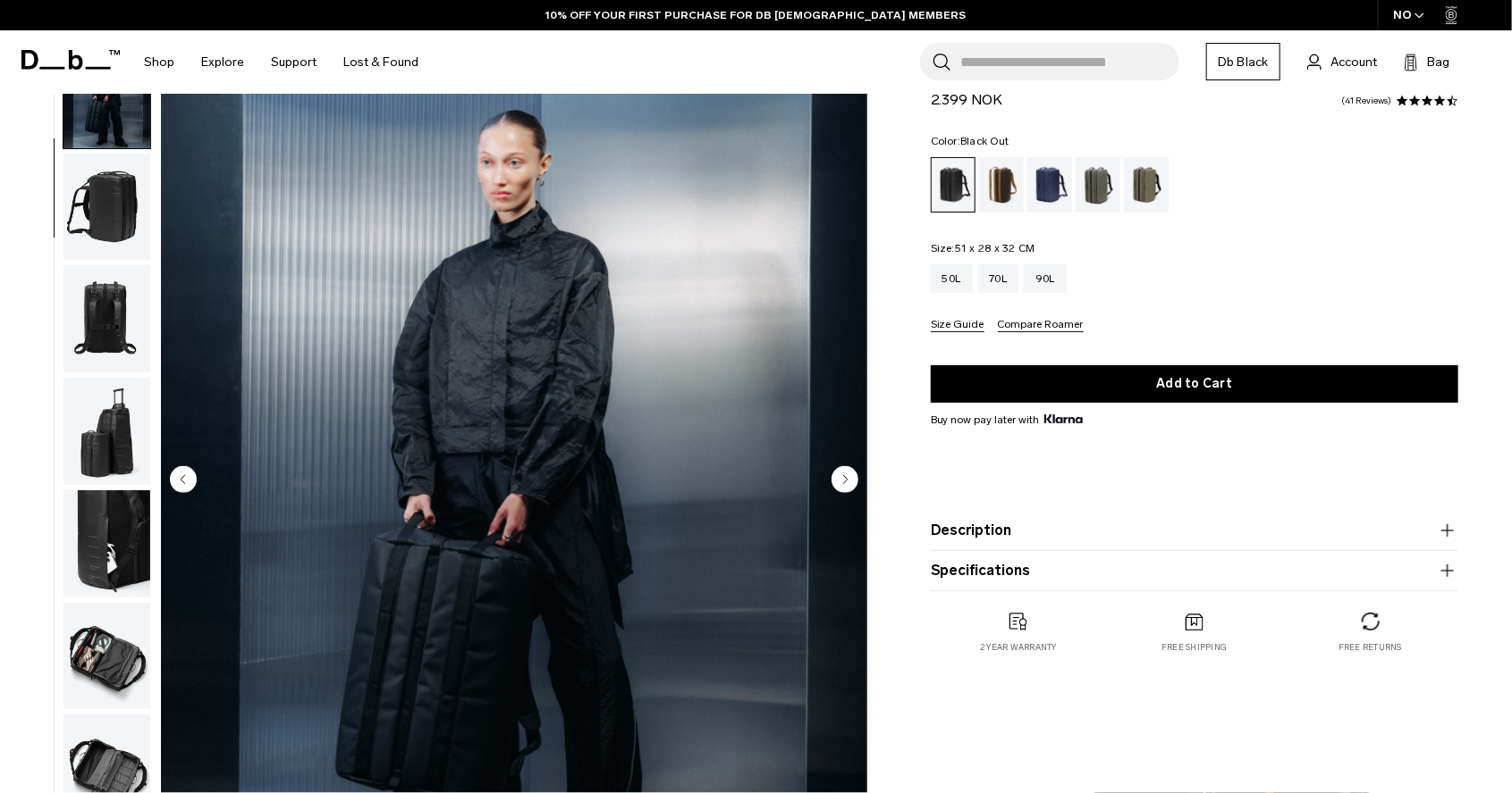
click at [842, 475] on circle "Next slide" at bounding box center [844, 479] width 26 height 26
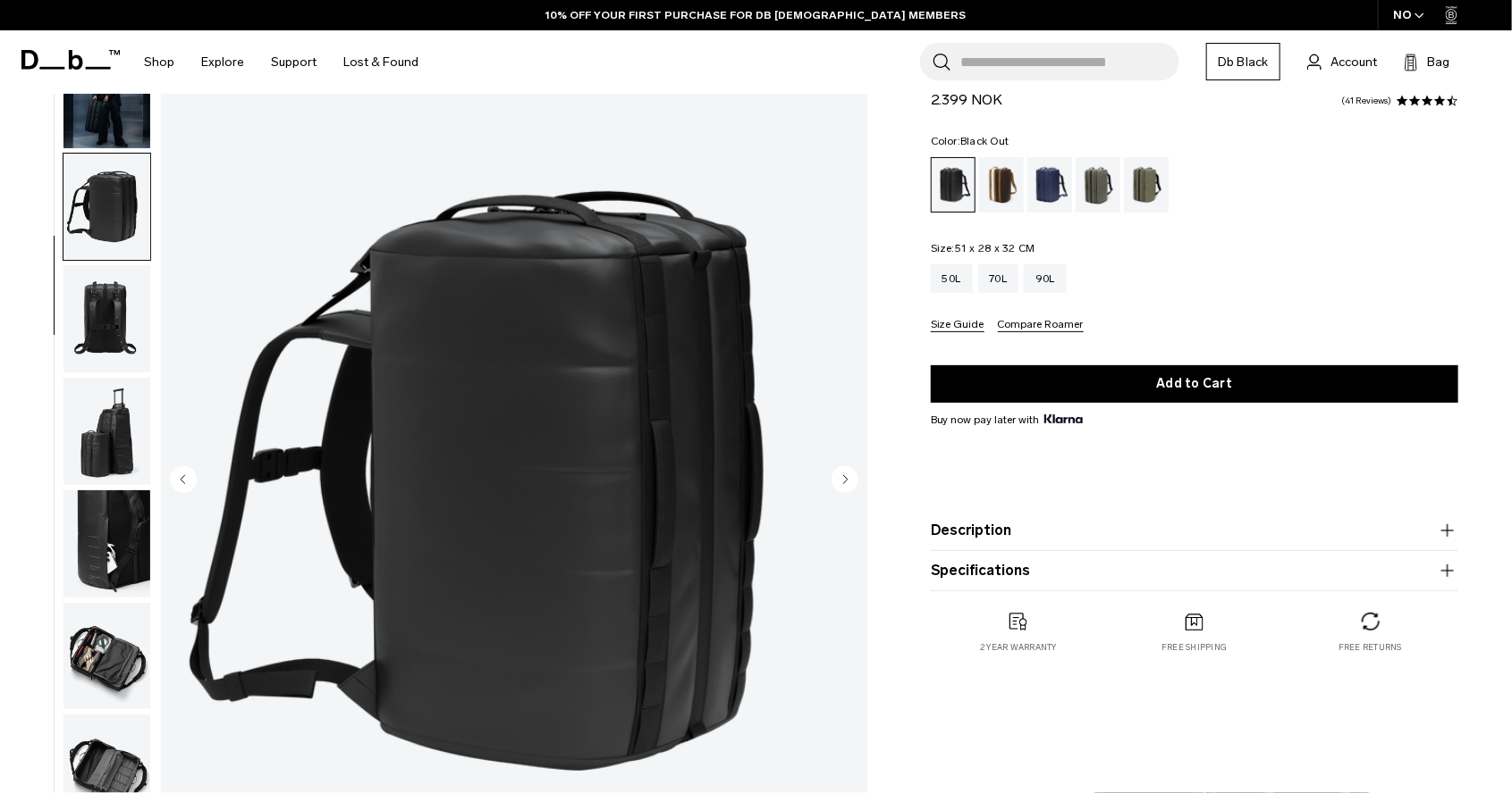
scroll to position [127, 0]
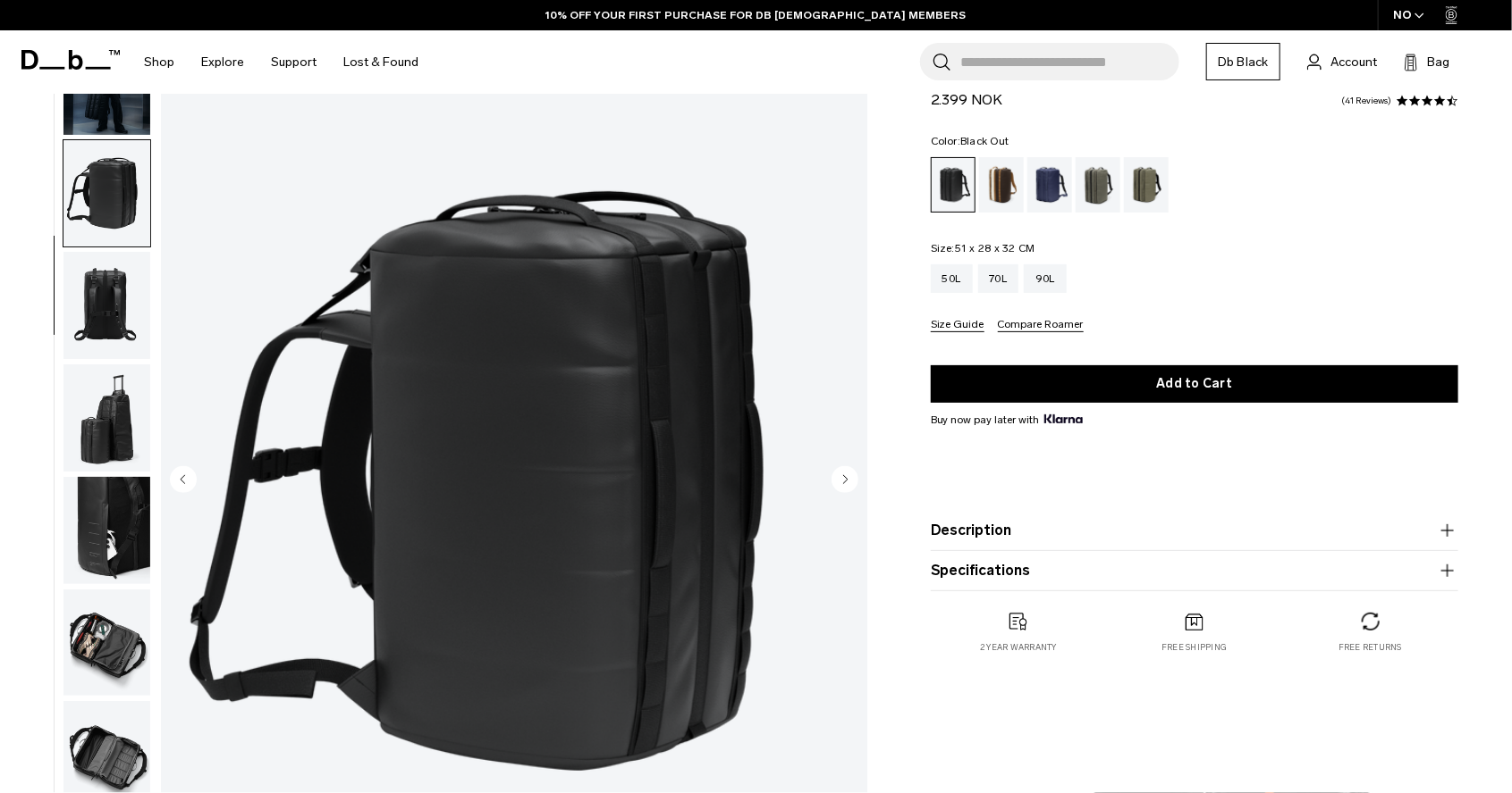
click at [842, 475] on circle "Next slide" at bounding box center [844, 479] width 26 height 26
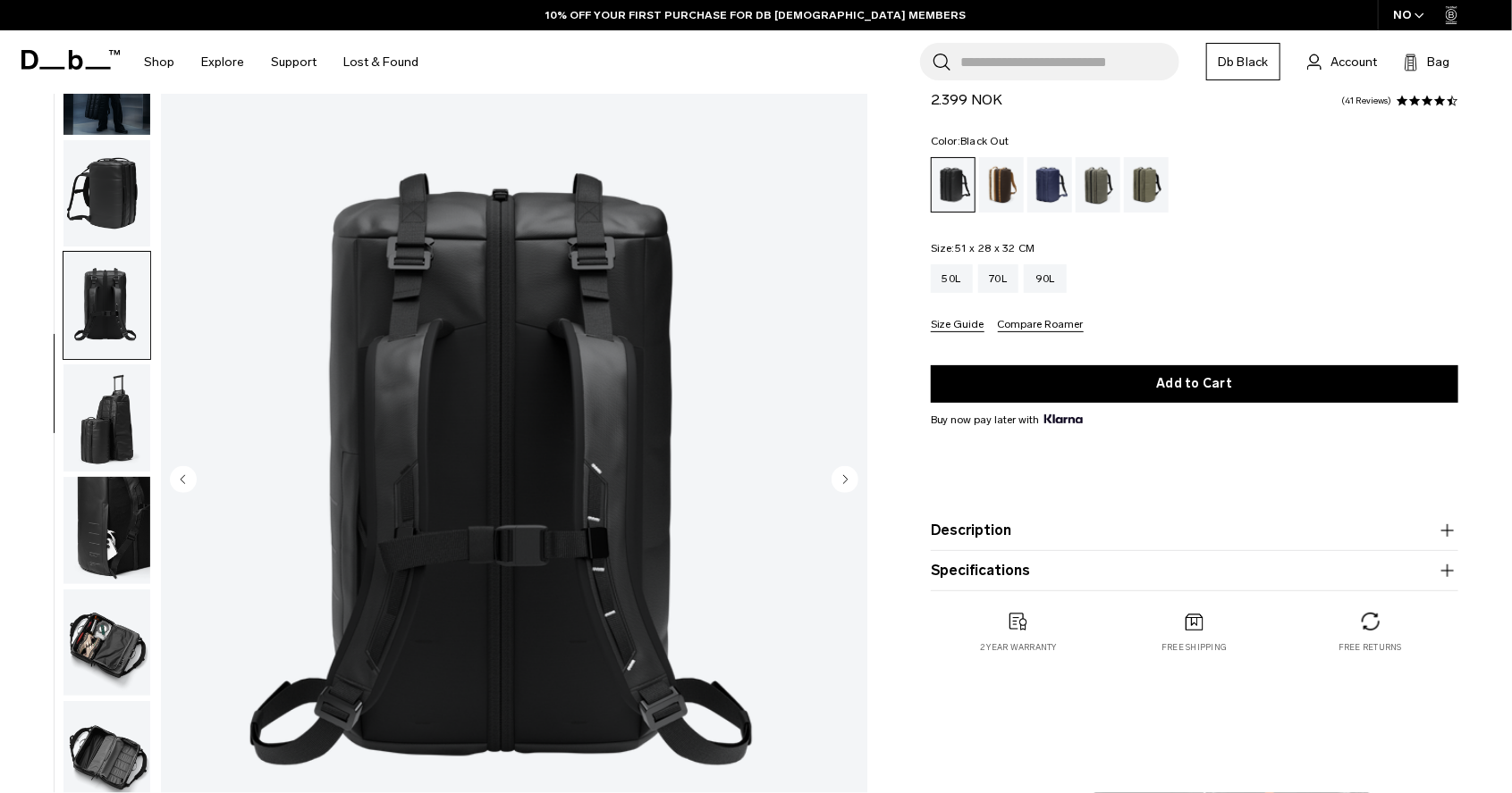
click at [842, 475] on circle "Next slide" at bounding box center [844, 479] width 26 height 26
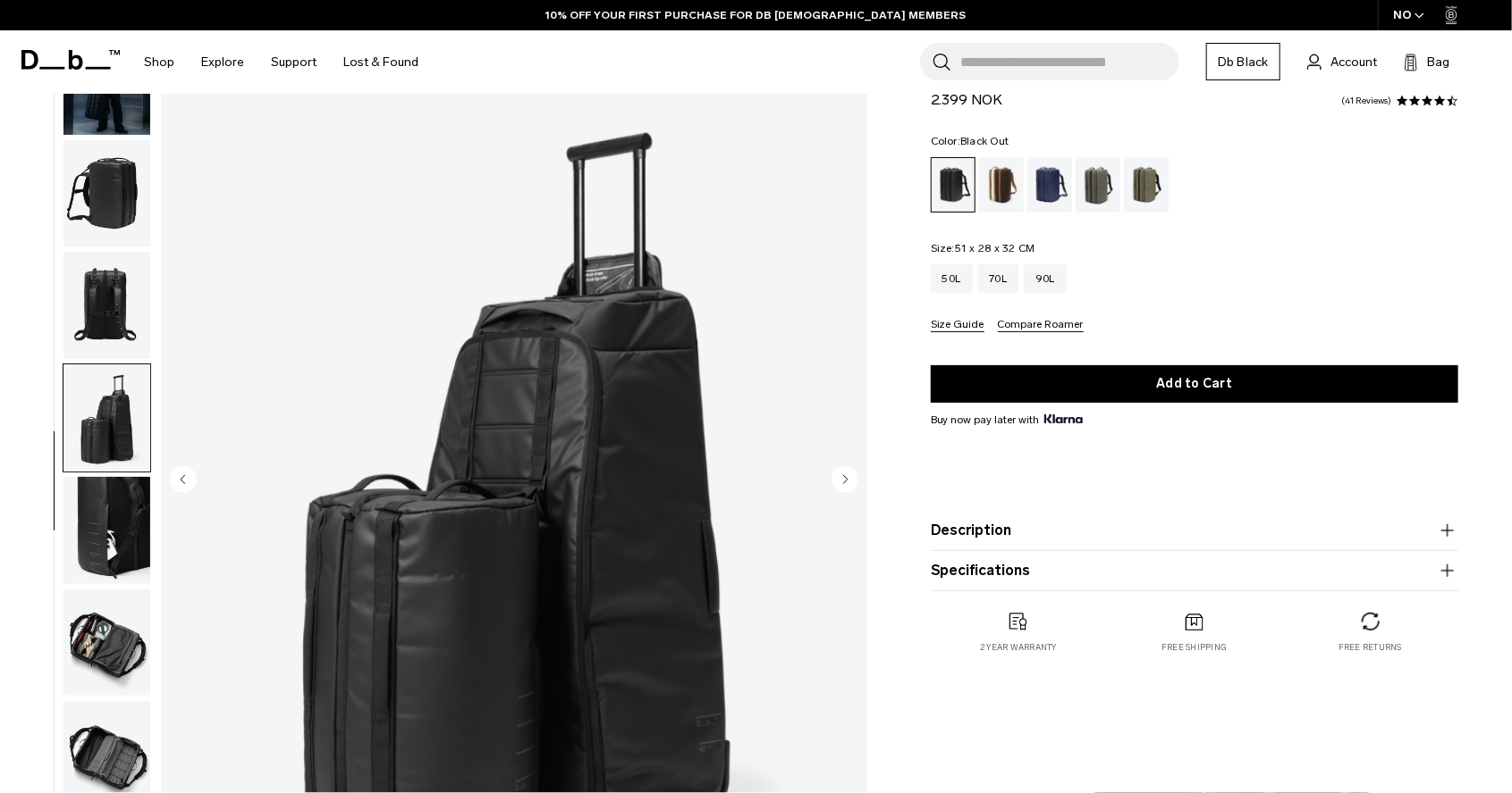
click at [842, 475] on circle "Next slide" at bounding box center [844, 479] width 26 height 26
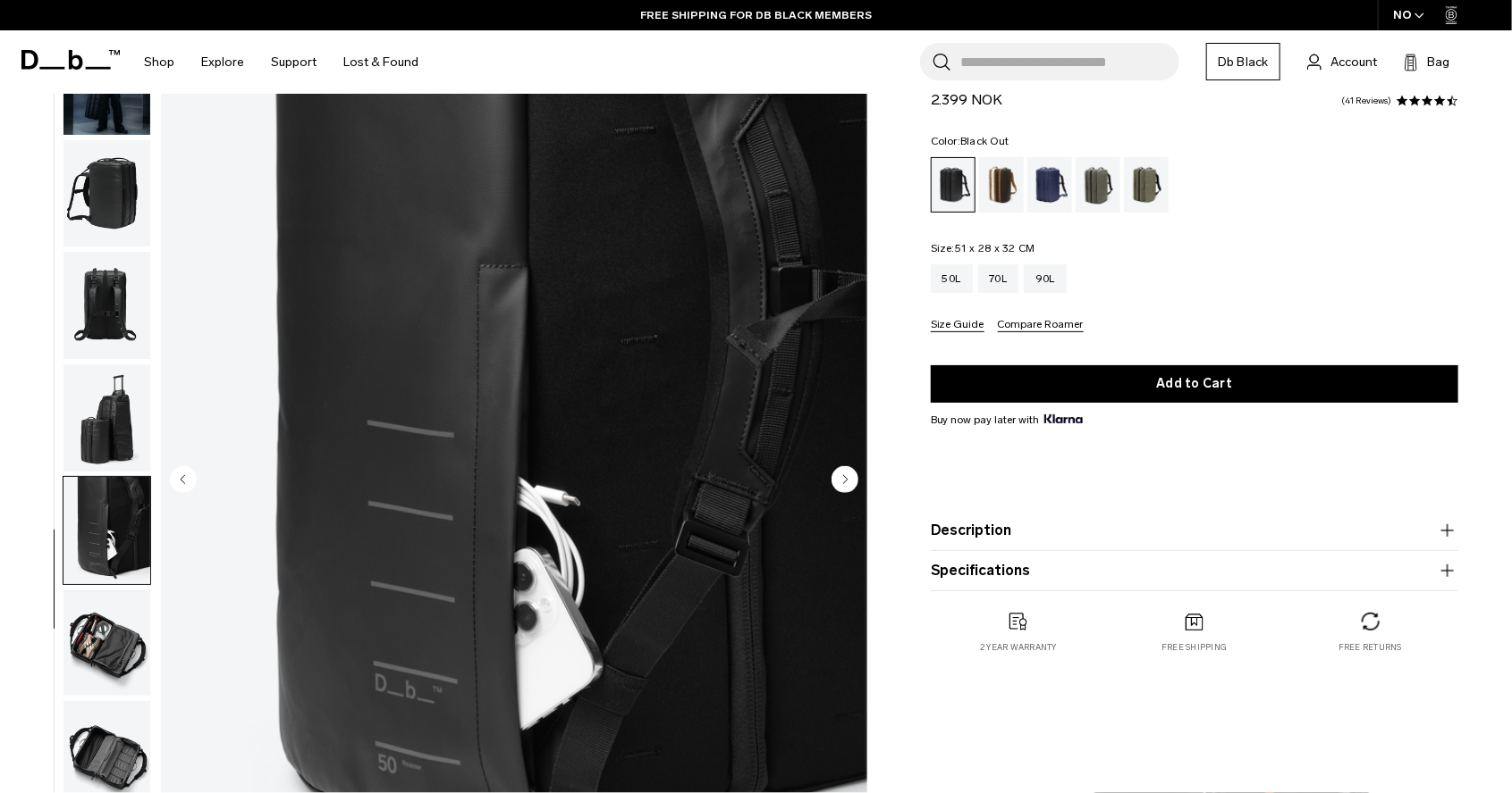
click at [842, 475] on circle "Next slide" at bounding box center [844, 479] width 26 height 26
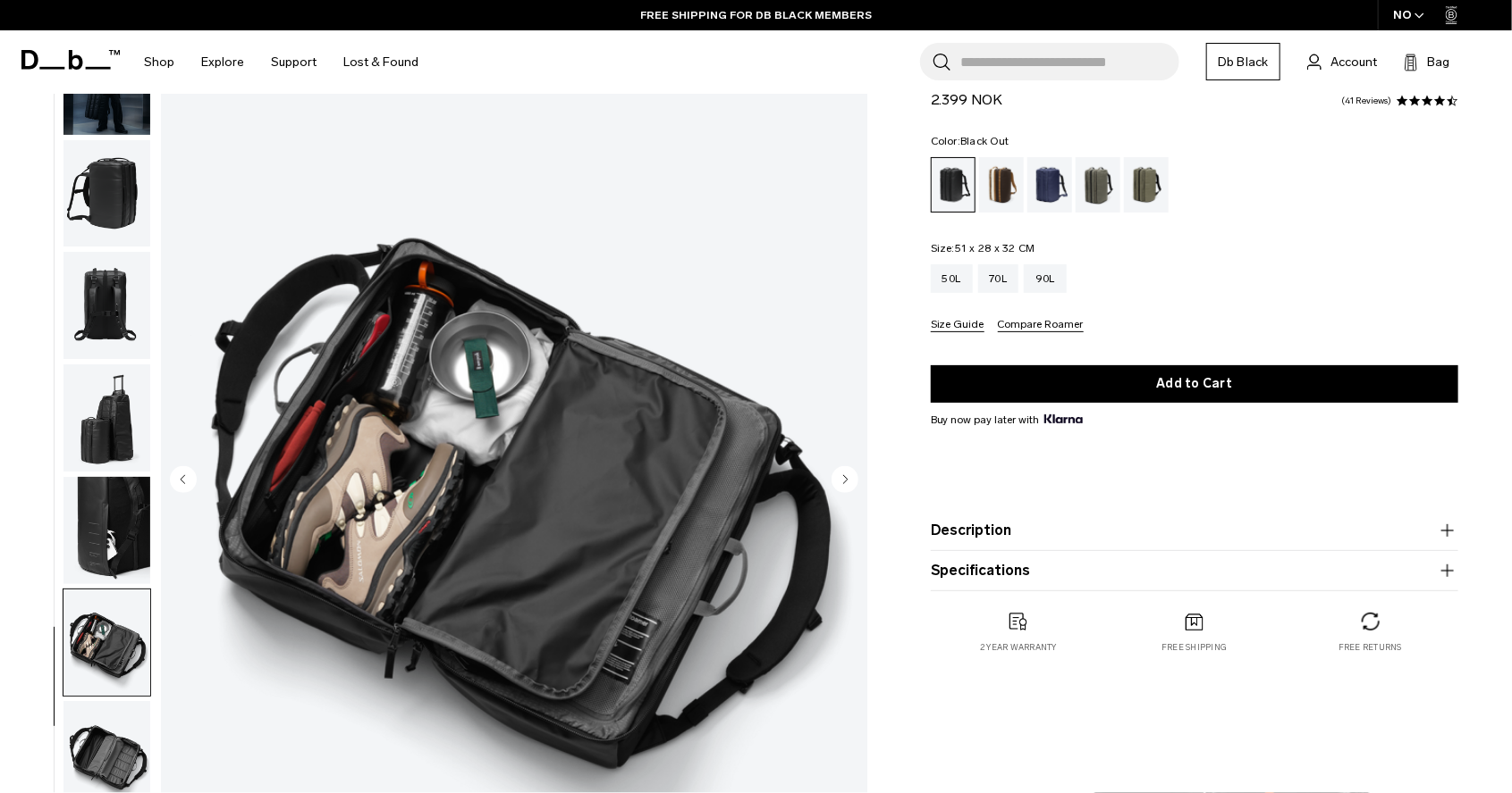
click at [842, 475] on circle "Next slide" at bounding box center [844, 479] width 26 height 26
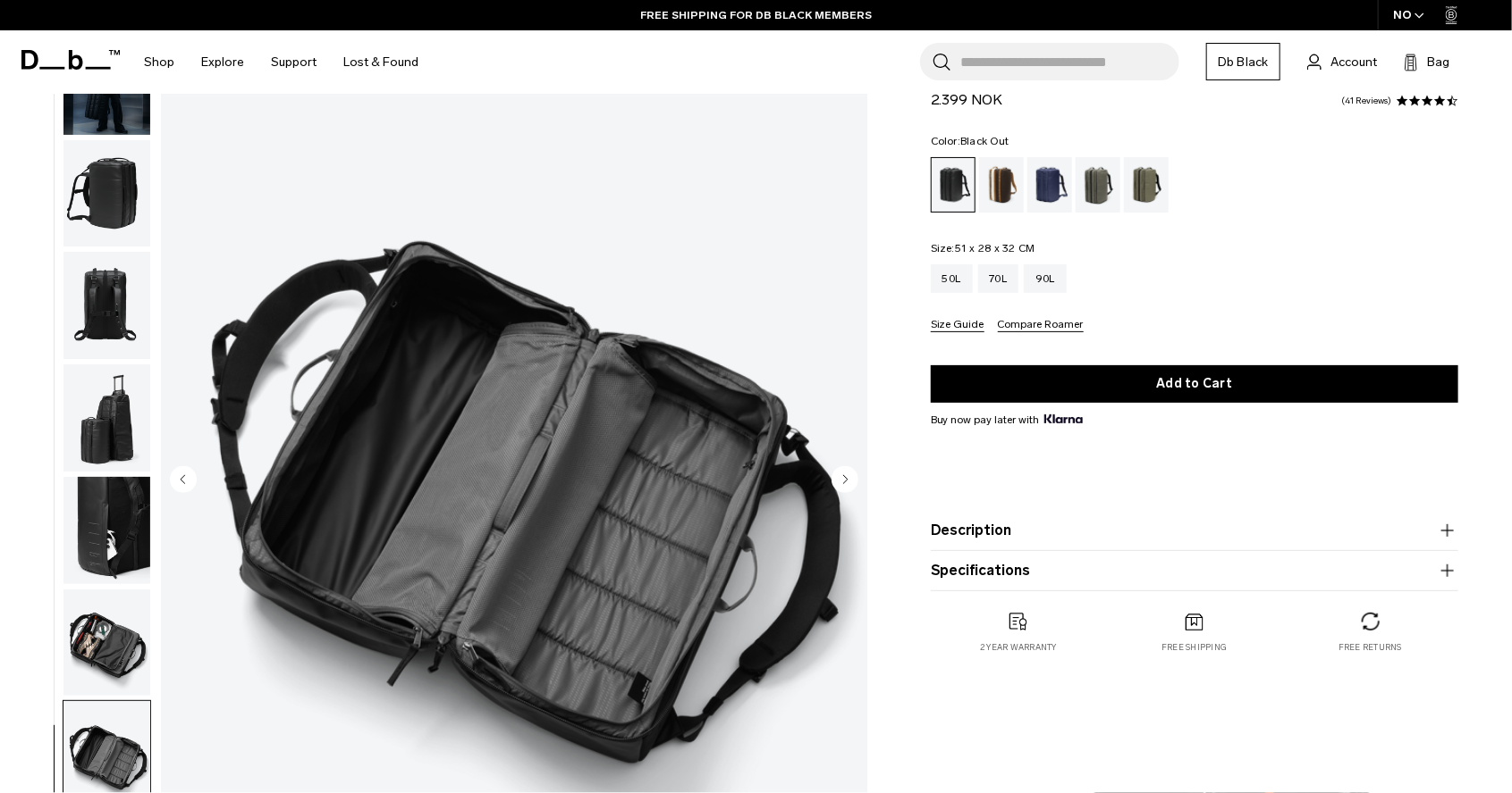
click at [182, 478] on icon "Previous slide" at bounding box center [182, 479] width 5 height 9
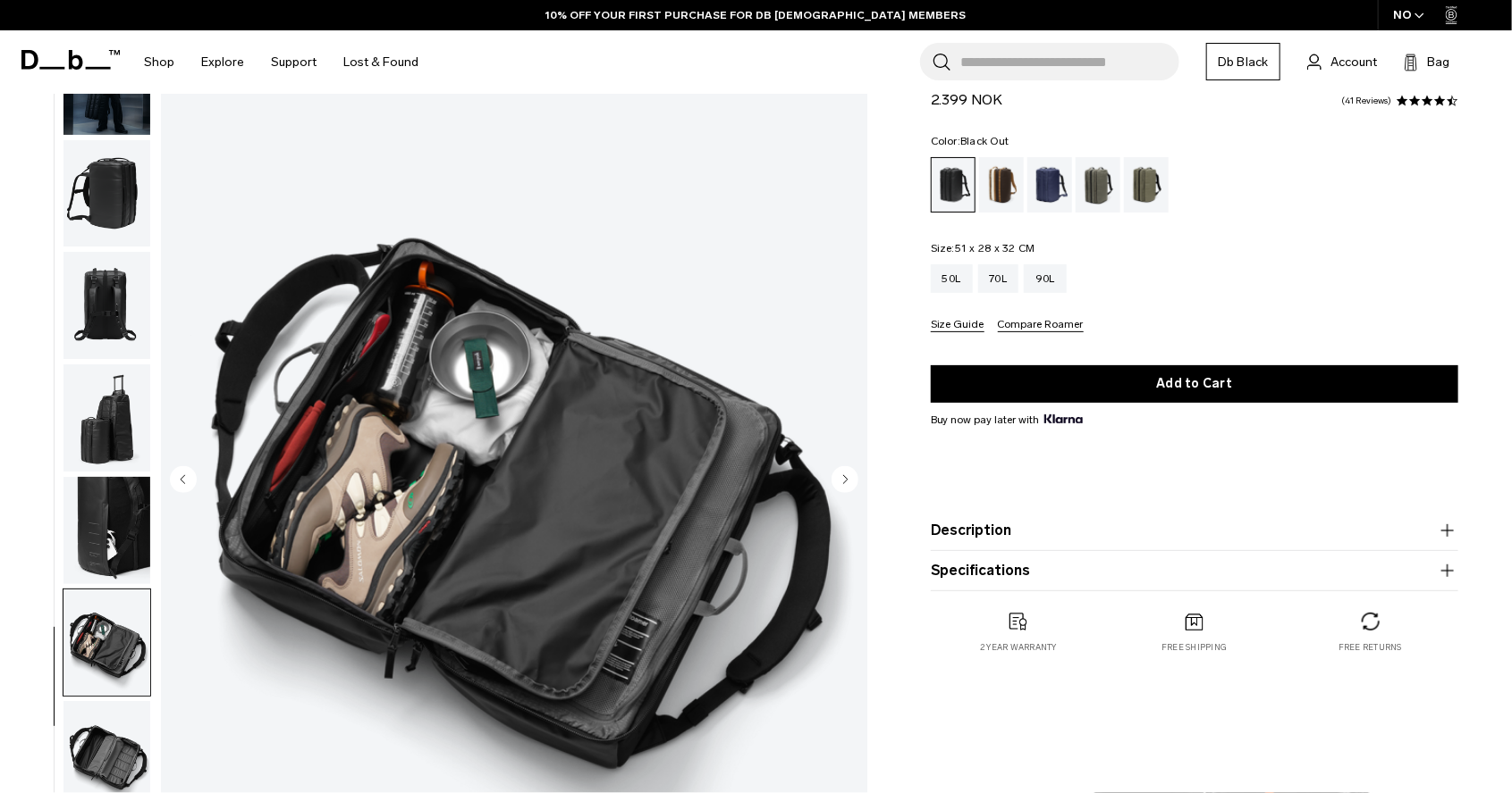
click at [845, 482] on circle "Next slide" at bounding box center [844, 479] width 26 height 26
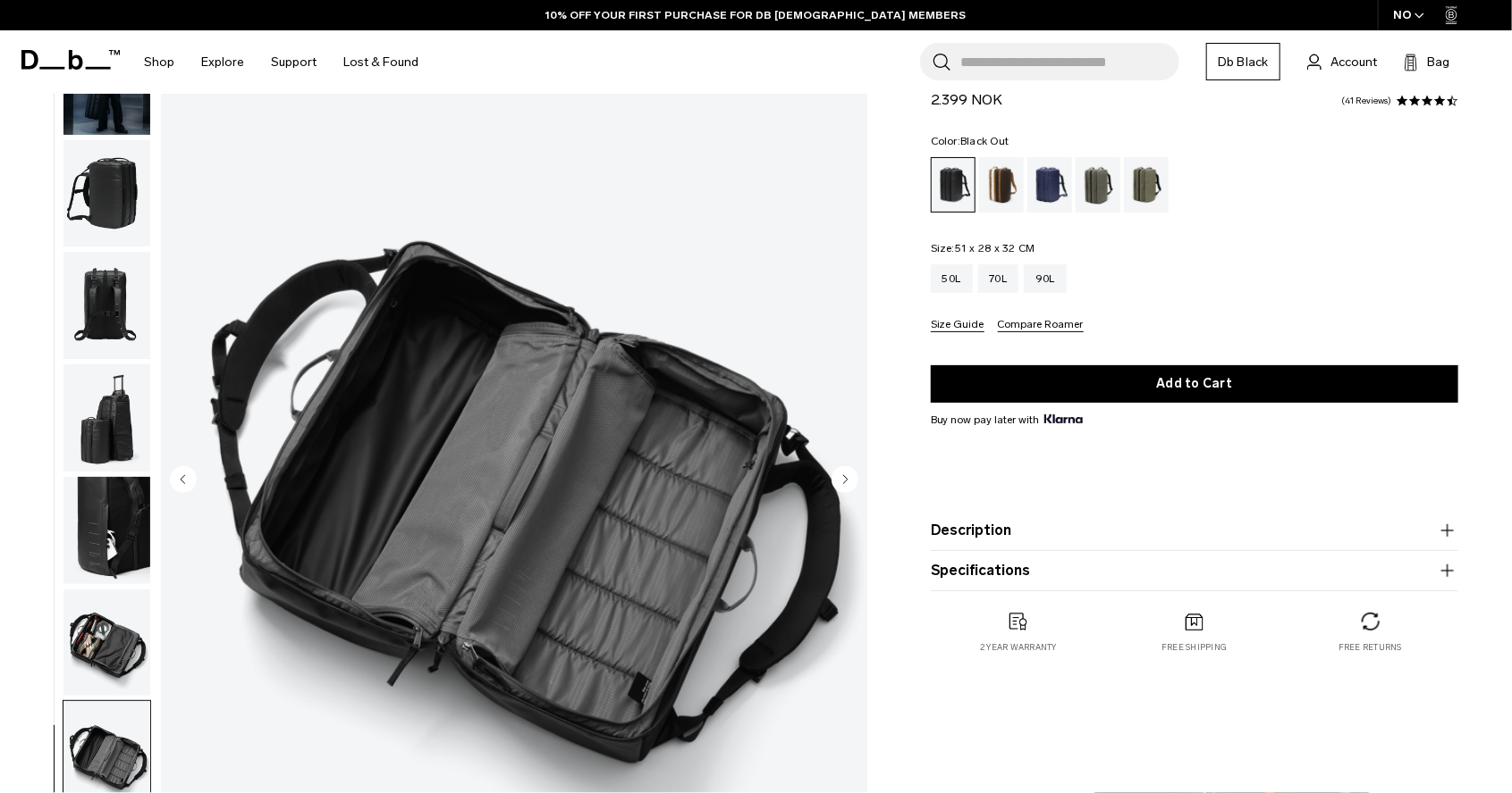
click at [845, 482] on circle "Next slide" at bounding box center [844, 479] width 26 height 26
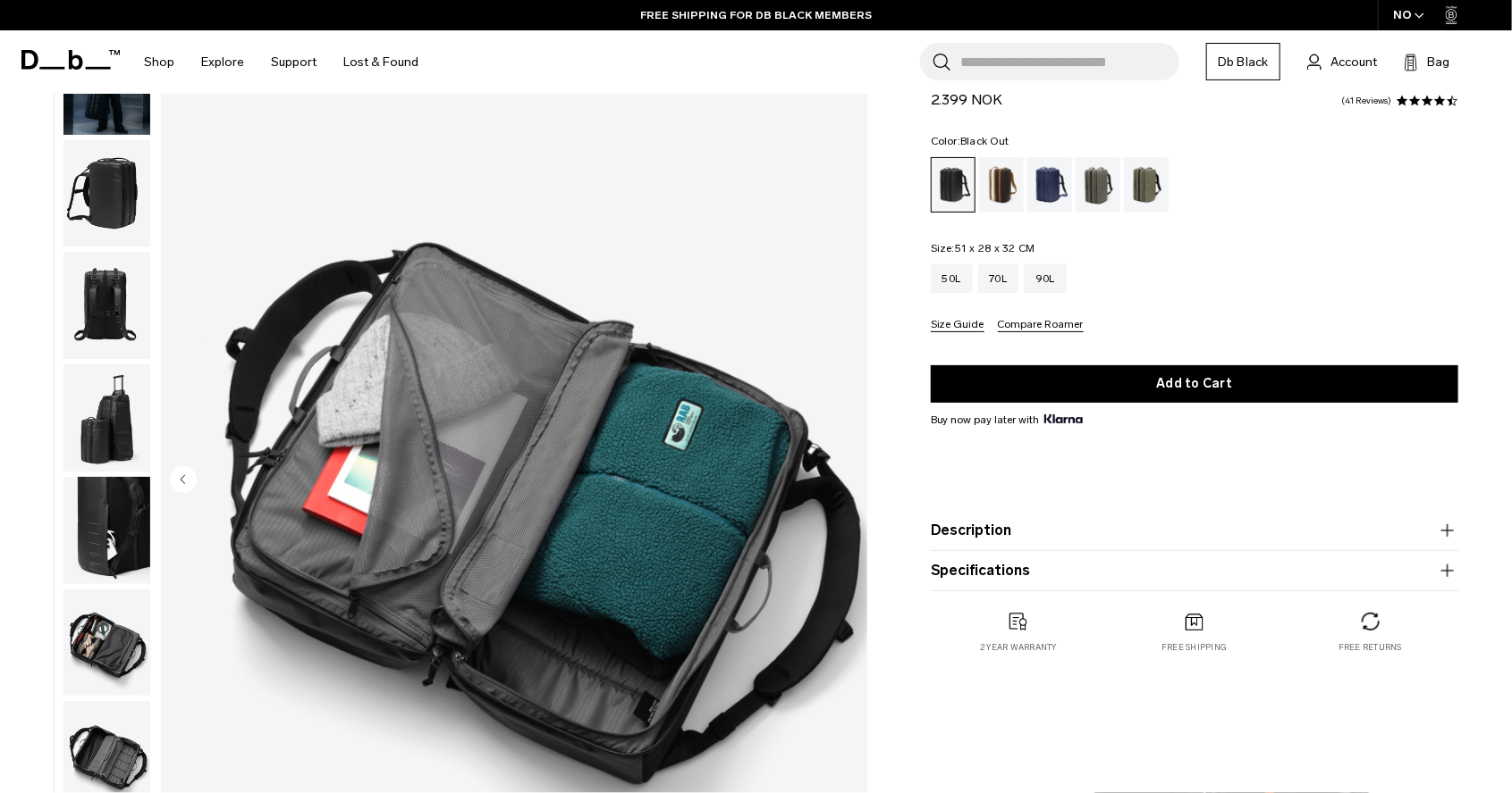
click at [176, 477] on circle "Previous slide" at bounding box center [183, 479] width 26 height 26
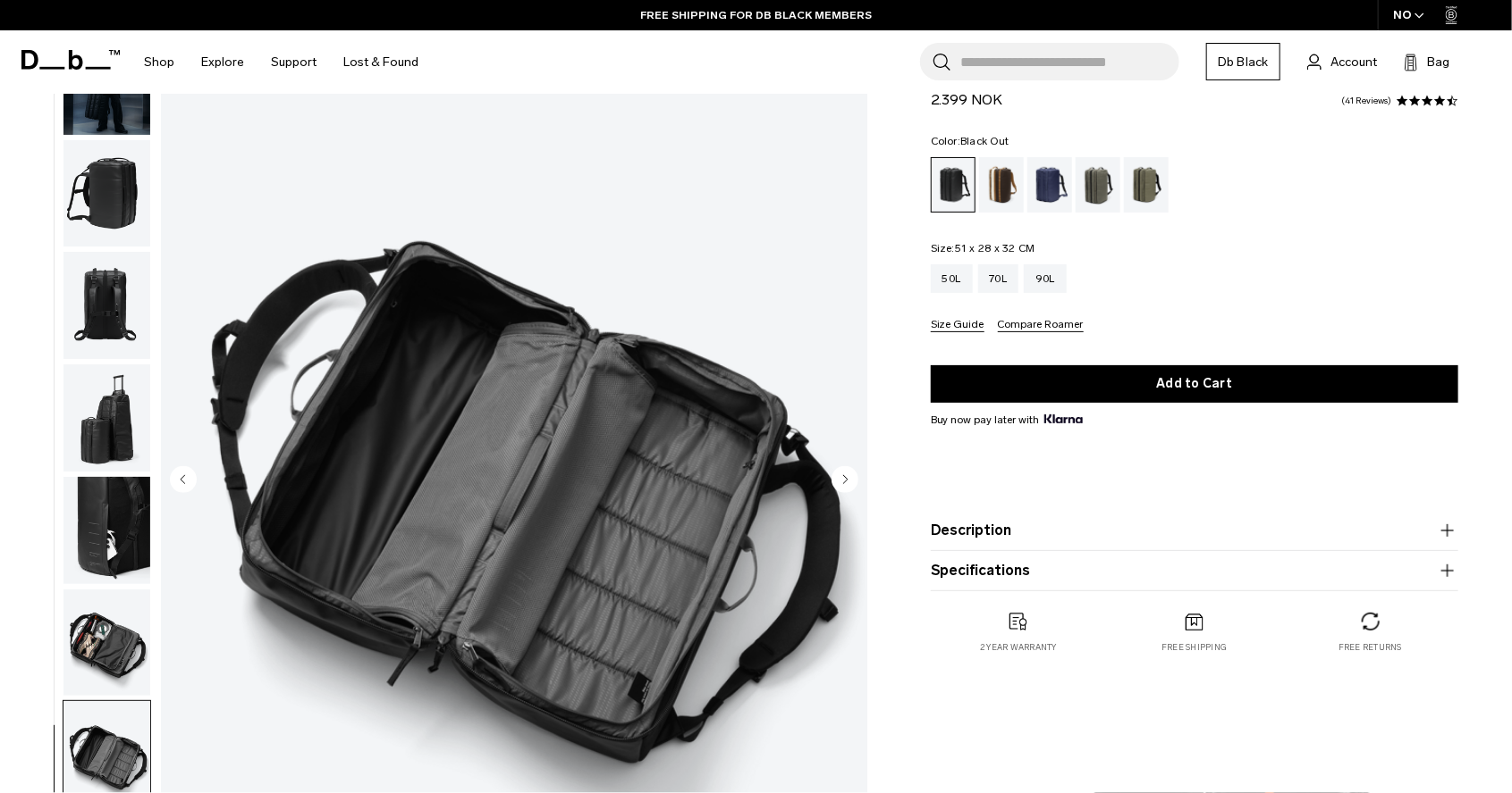
click at [176, 477] on circle "Previous slide" at bounding box center [183, 479] width 26 height 26
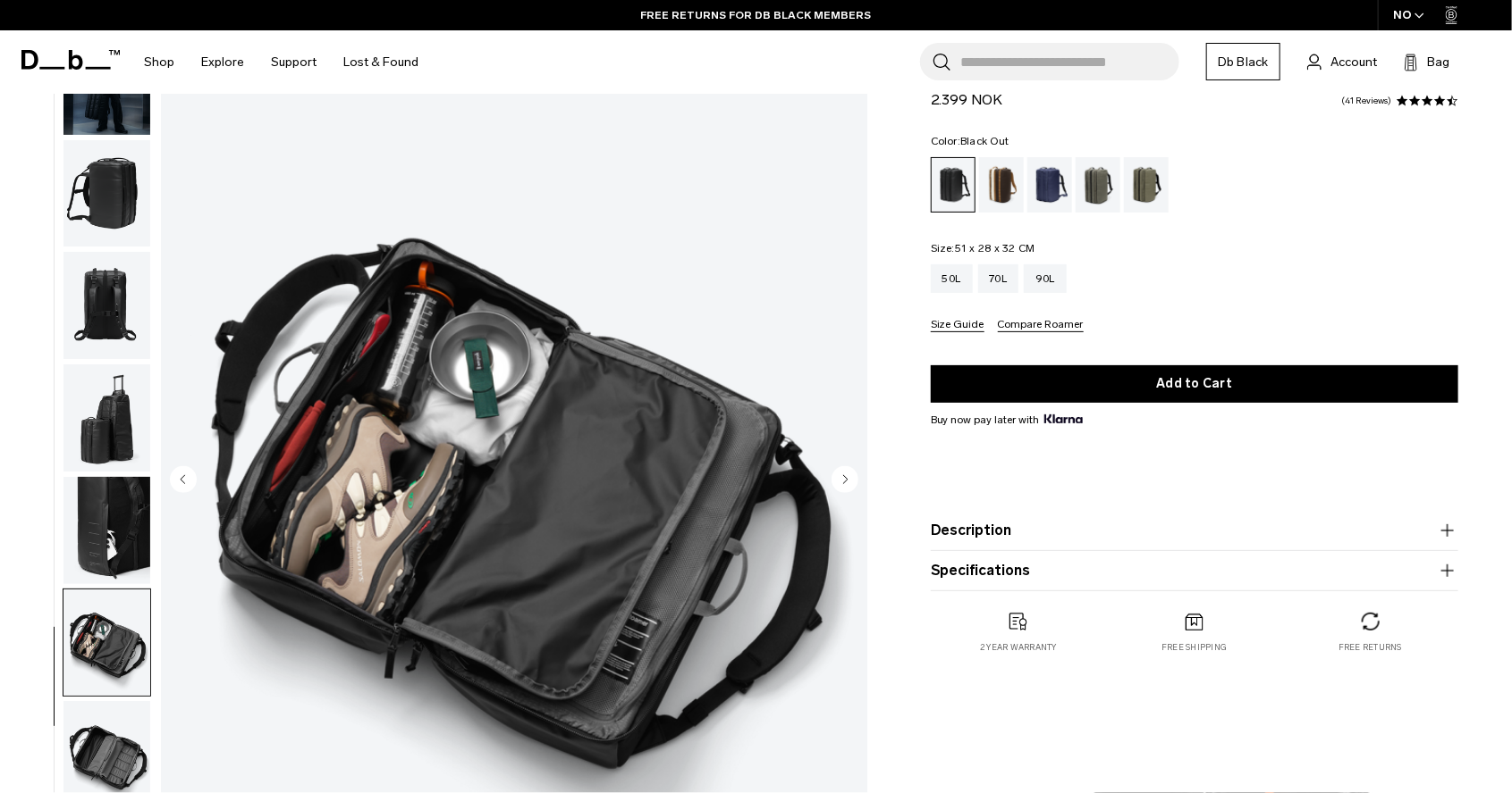
click at [178, 472] on circle "Previous slide" at bounding box center [183, 479] width 26 height 26
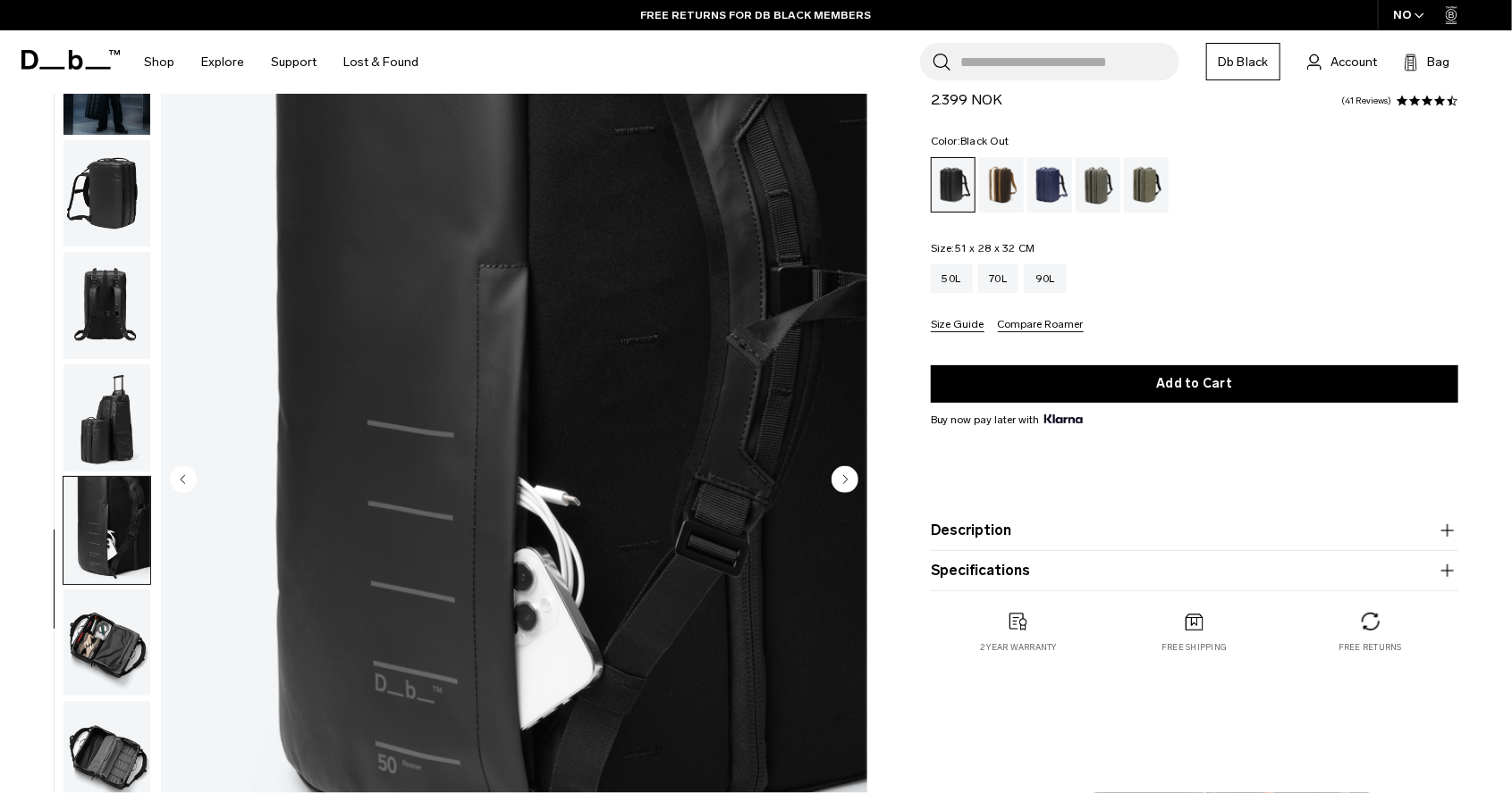
click at [839, 481] on circle "Next slide" at bounding box center [844, 479] width 26 height 26
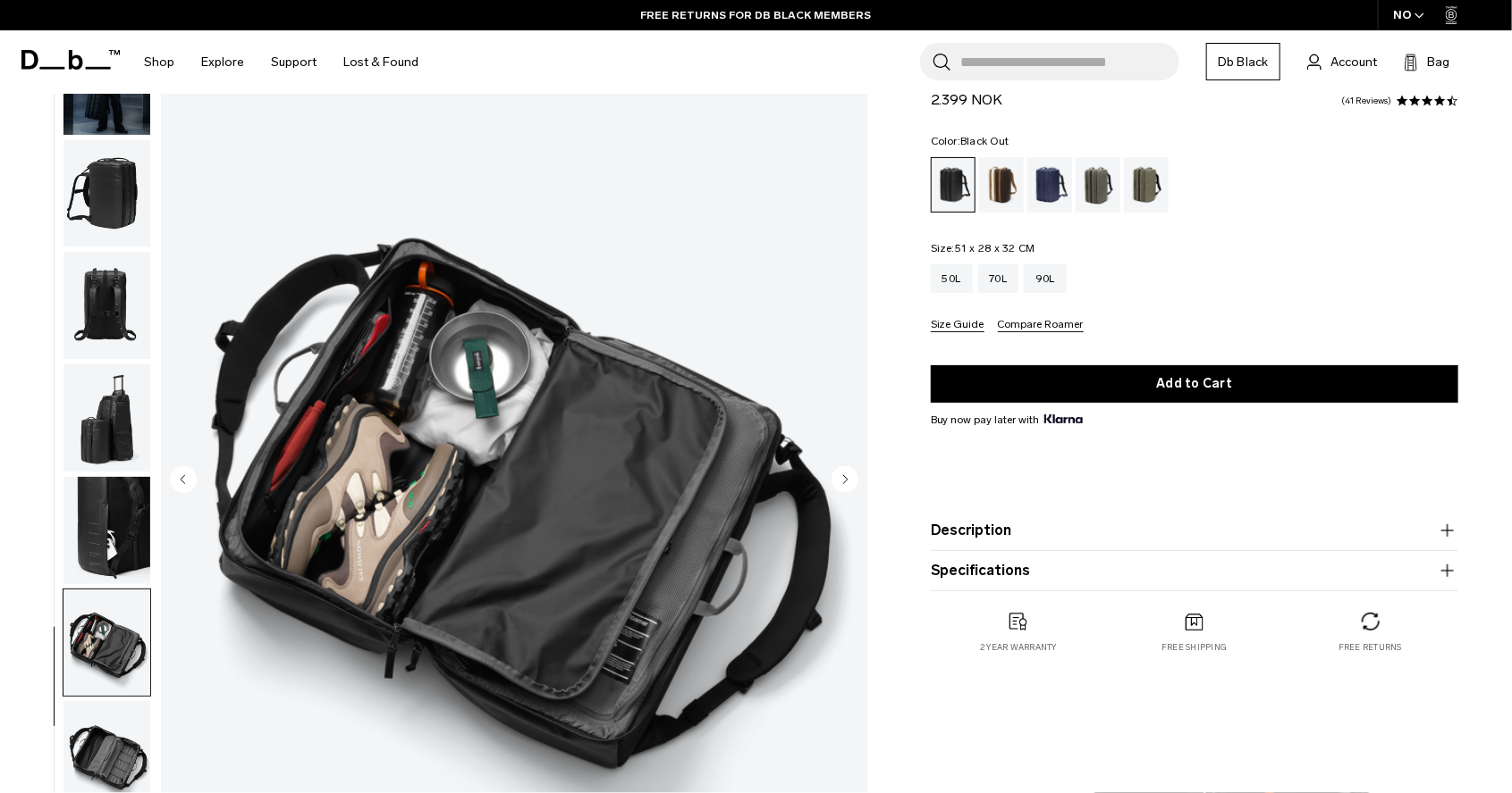
click at [839, 481] on circle "Next slide" at bounding box center [844, 479] width 26 height 26
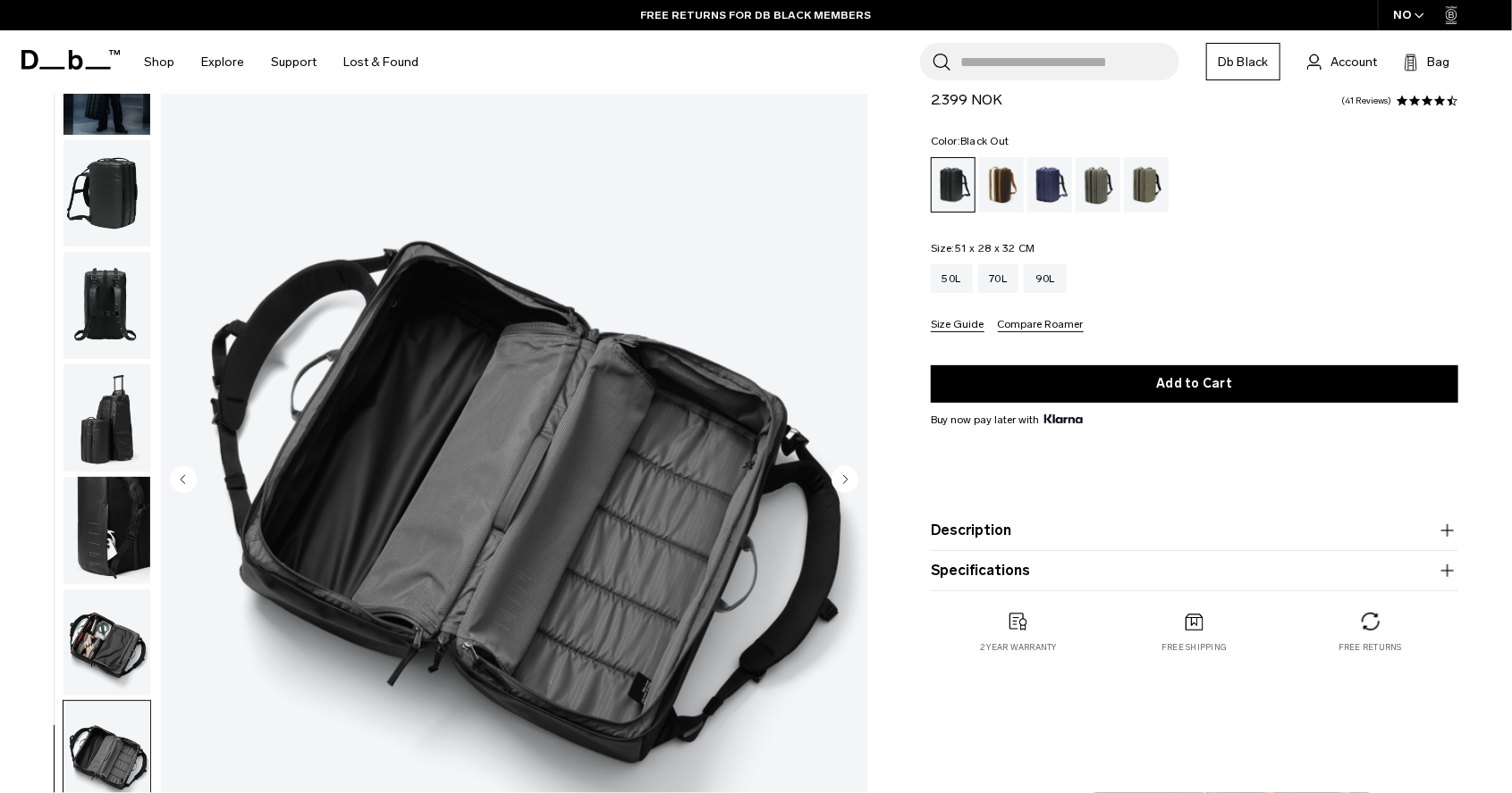
click at [839, 481] on circle "Next slide" at bounding box center [844, 479] width 26 height 26
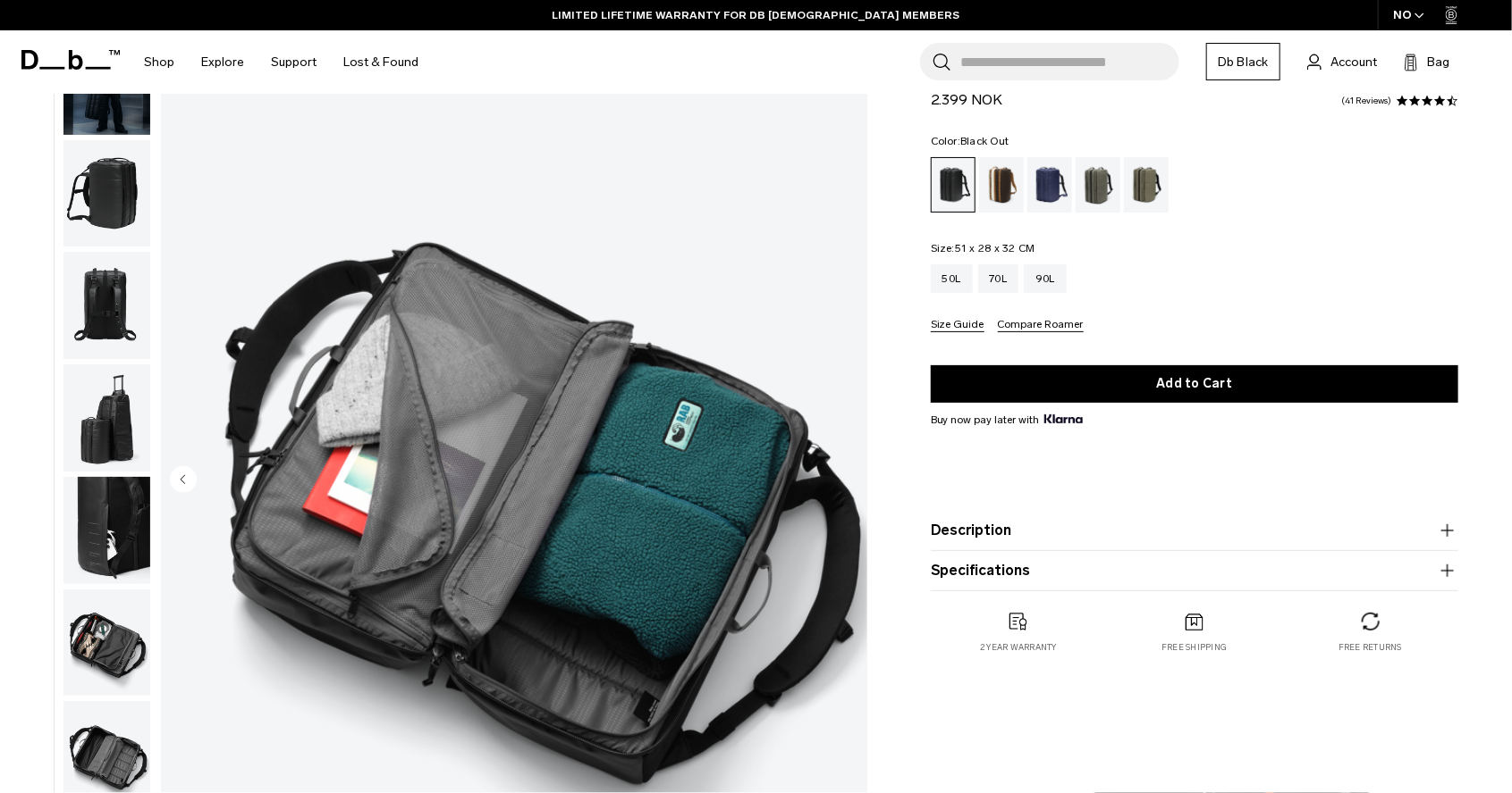
click at [182, 484] on circle "Previous slide" at bounding box center [183, 479] width 26 height 26
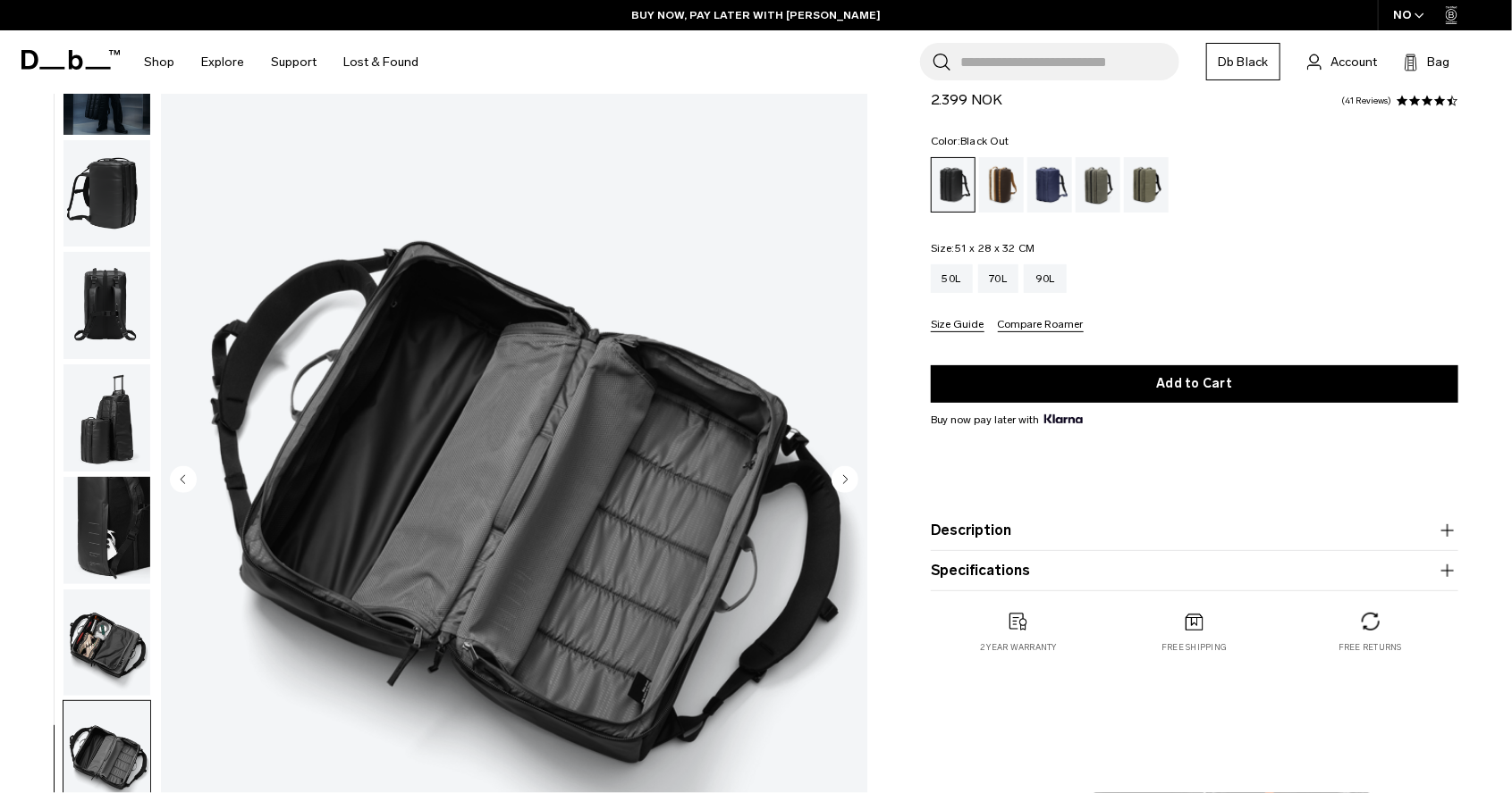
click at [183, 482] on icon "Previous slide" at bounding box center [182, 479] width 5 height 9
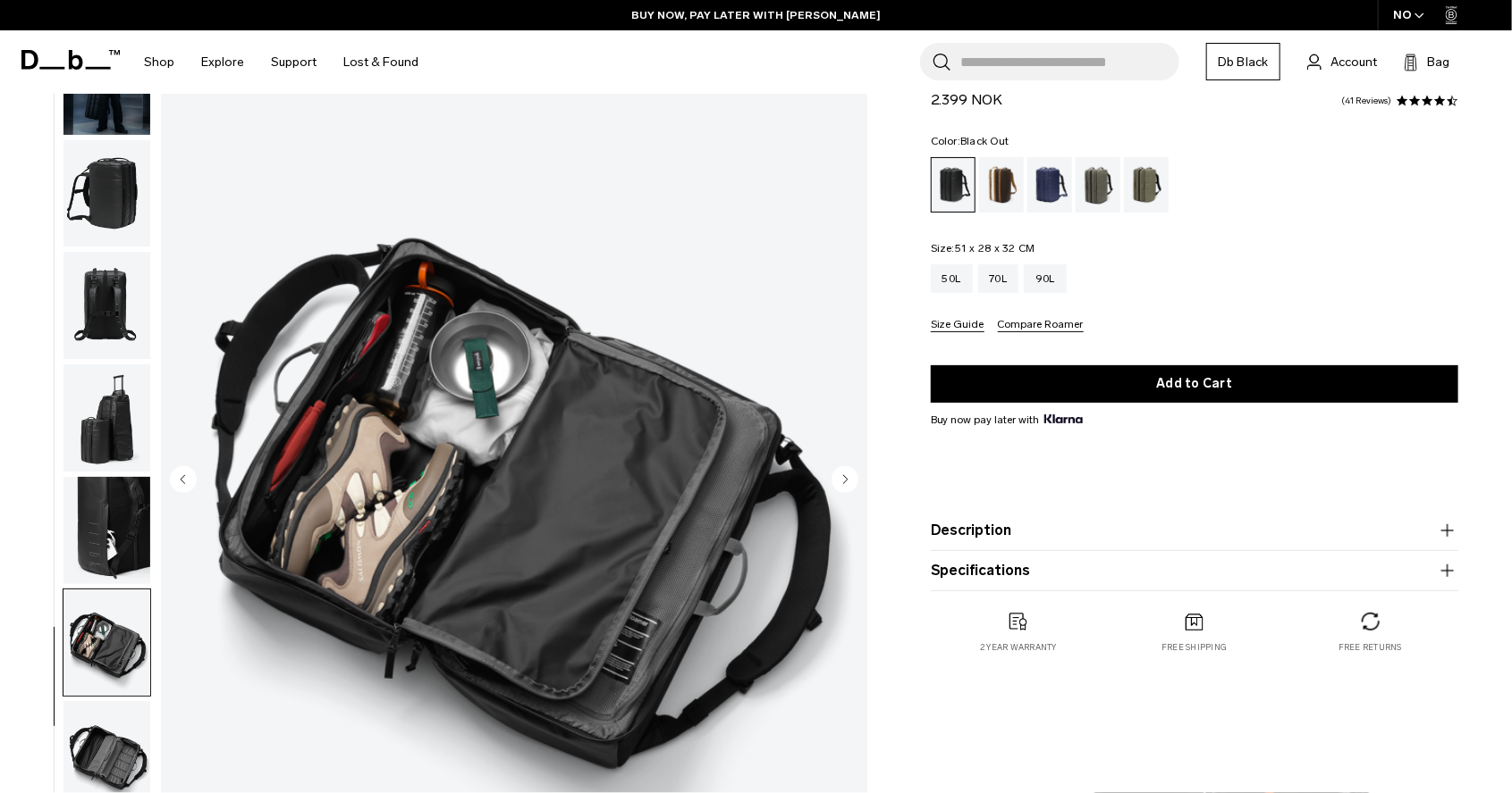
click at [189, 477] on circle "Previous slide" at bounding box center [183, 479] width 26 height 26
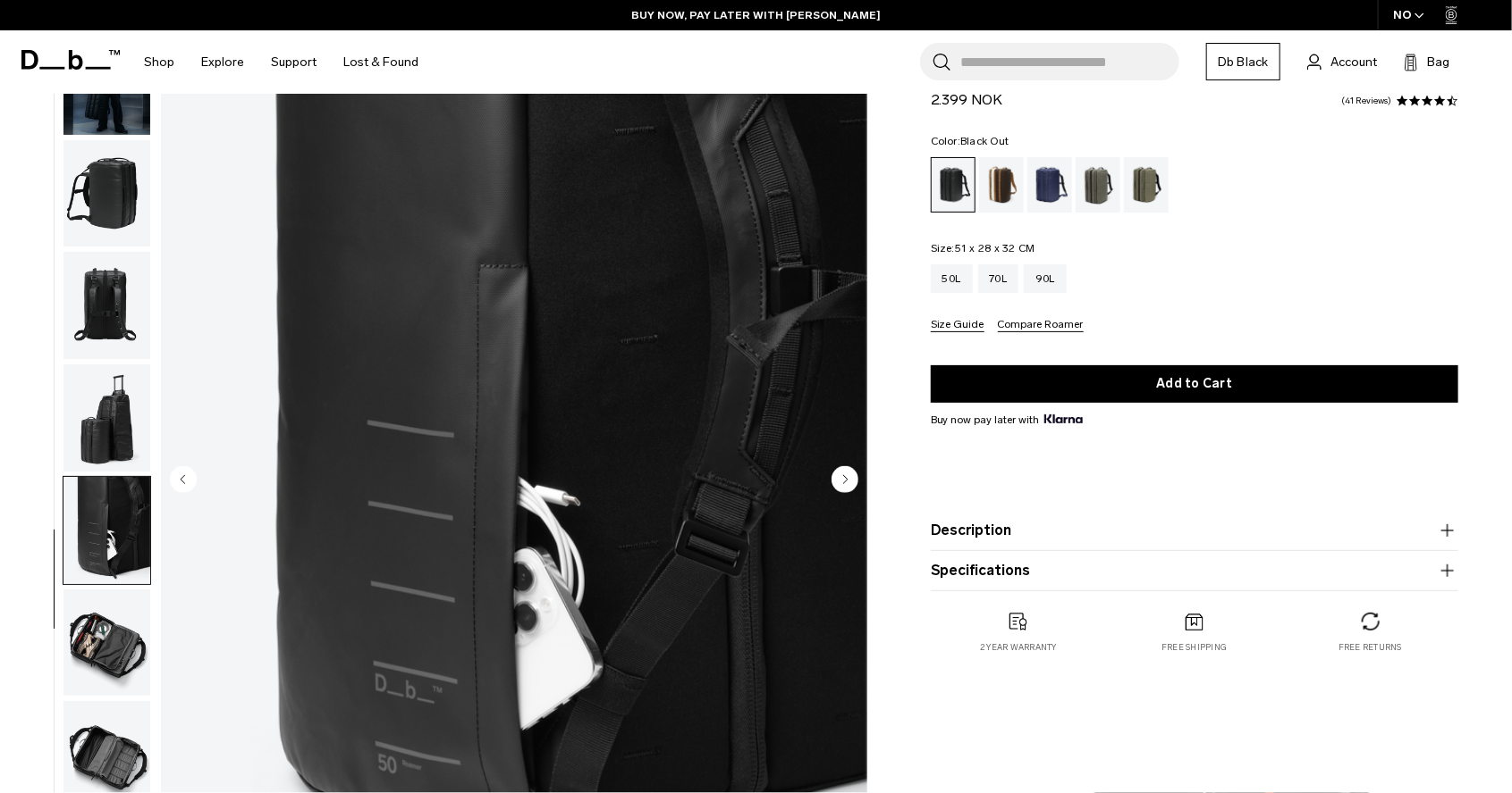
click at [189, 477] on circle "Previous slide" at bounding box center [183, 479] width 26 height 26
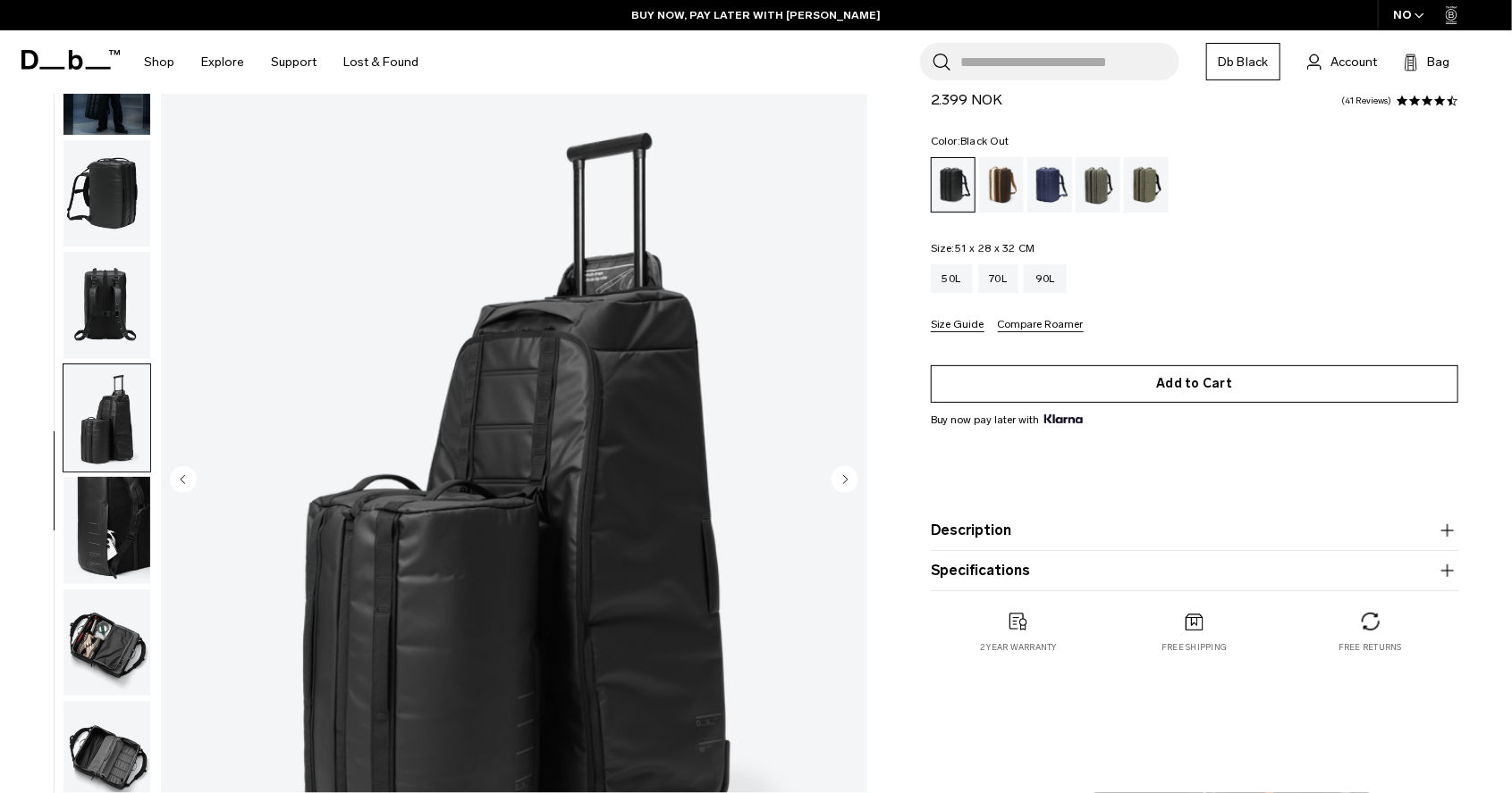
scroll to position [0, 0]
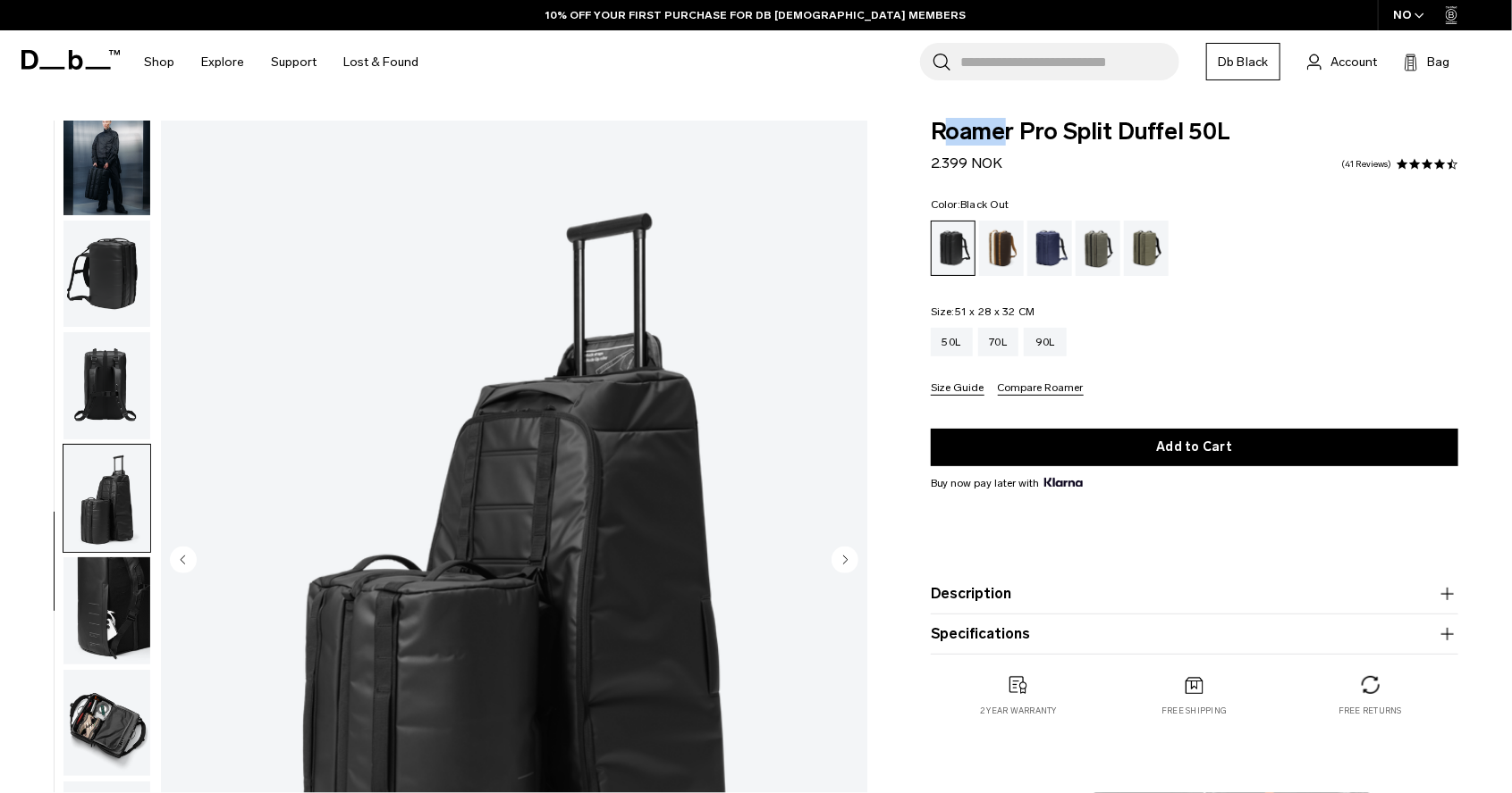
drag, startPoint x: 940, startPoint y: 127, endPoint x: 1005, endPoint y: 136, distance: 65.6
click at [1005, 136] on span "Roamer Pro Split Duffel 50L" at bounding box center [1194, 132] width 528 height 24
click at [982, 137] on span "Roamer Pro Split Duffel 50L" at bounding box center [1194, 132] width 528 height 24
click at [924, 133] on div "Roamer Pro Split Duffel 50L 2.399 NOK 4.7 star rating 41 Reviews Color: Black O…" at bounding box center [1193, 437] width 634 height 632
drag, startPoint x: 1047, startPoint y: 113, endPoint x: 1230, endPoint y: 127, distance: 183.5
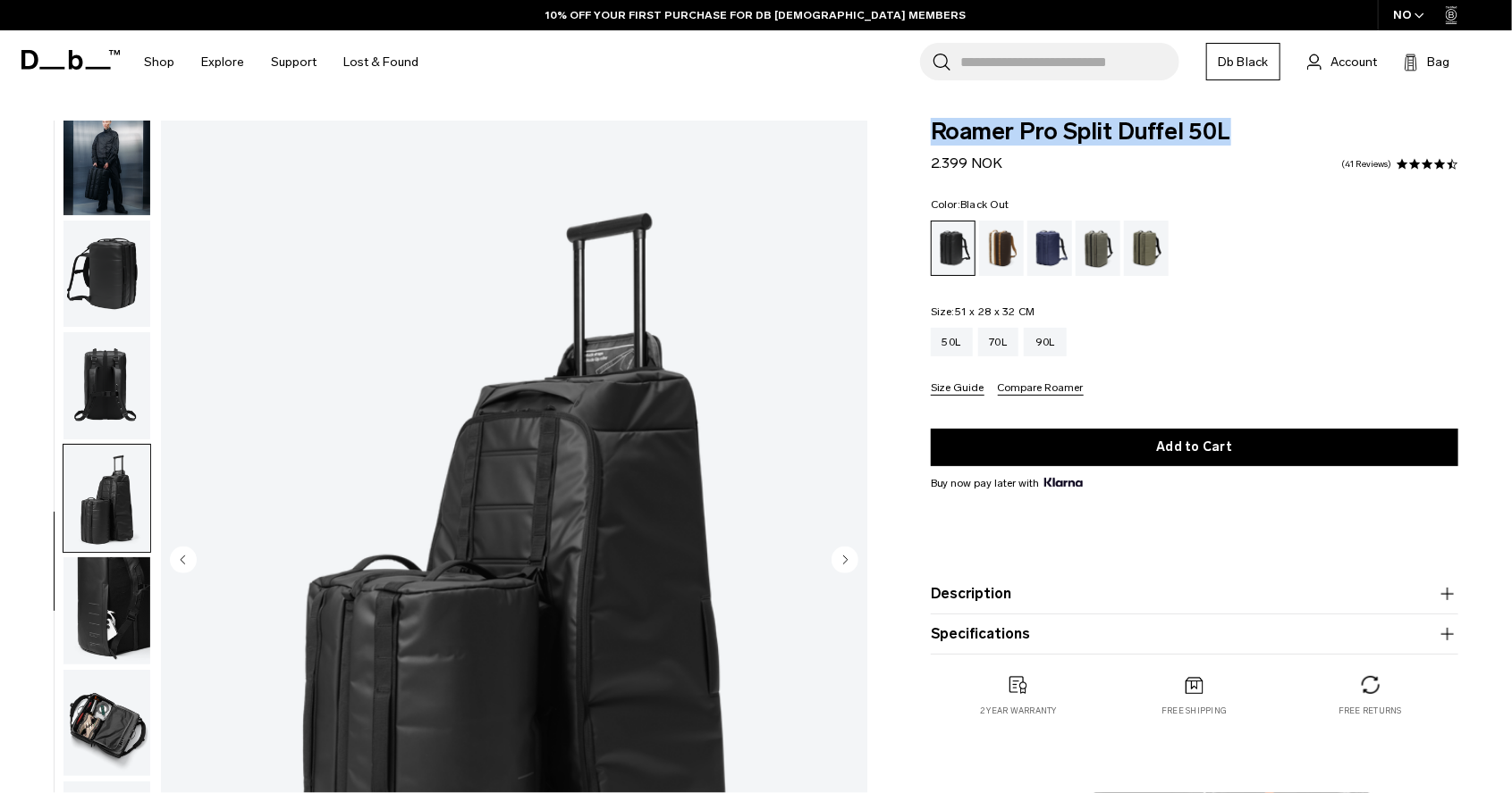
click at [1230, 127] on span "Roamer Pro Split Duffel 50L" at bounding box center [1194, 132] width 528 height 24
copy span "Roamer Pro Split Duffel 50L"
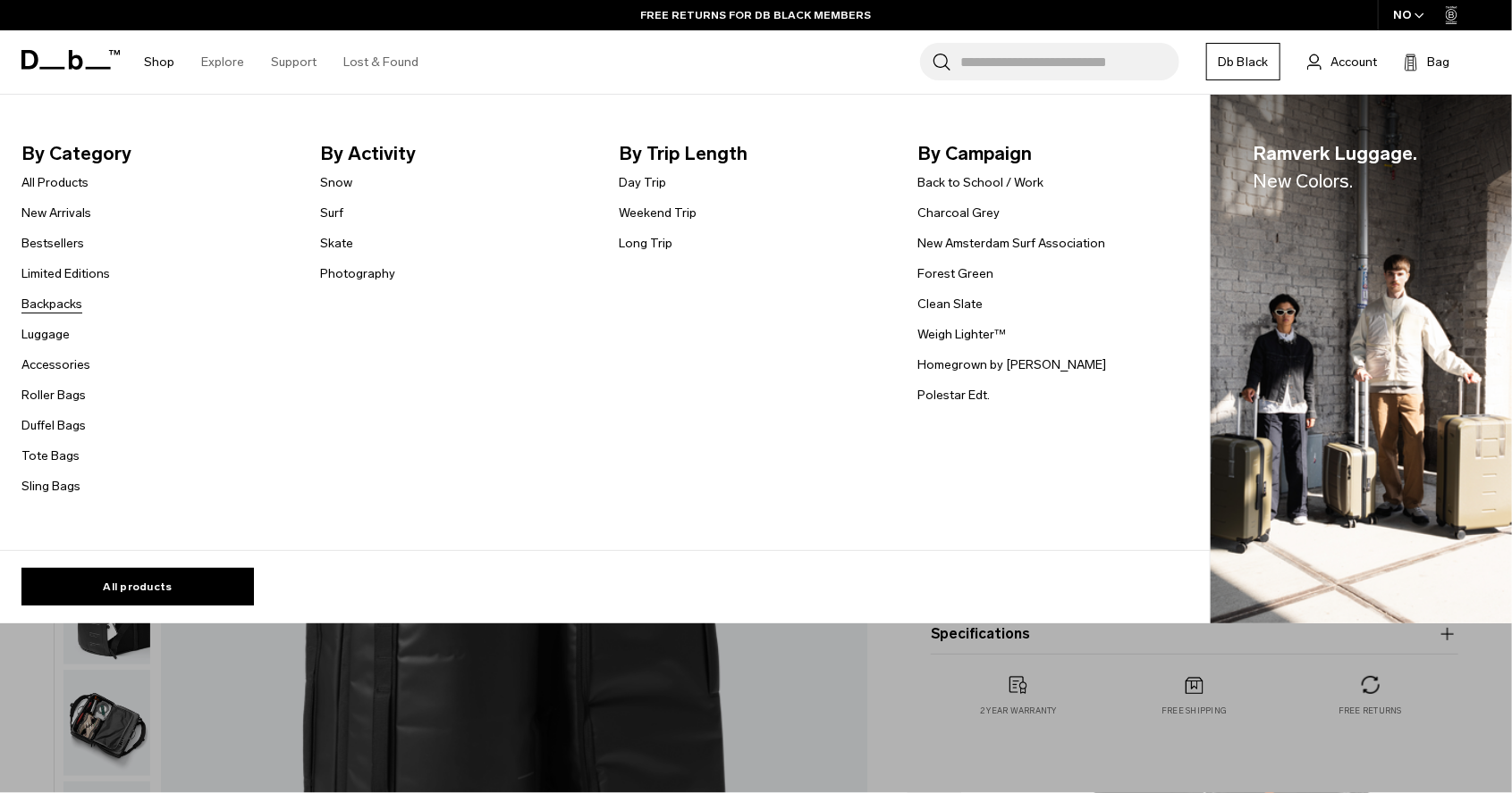
click at [62, 308] on link "Backpacks" at bounding box center [52, 304] width 61 height 19
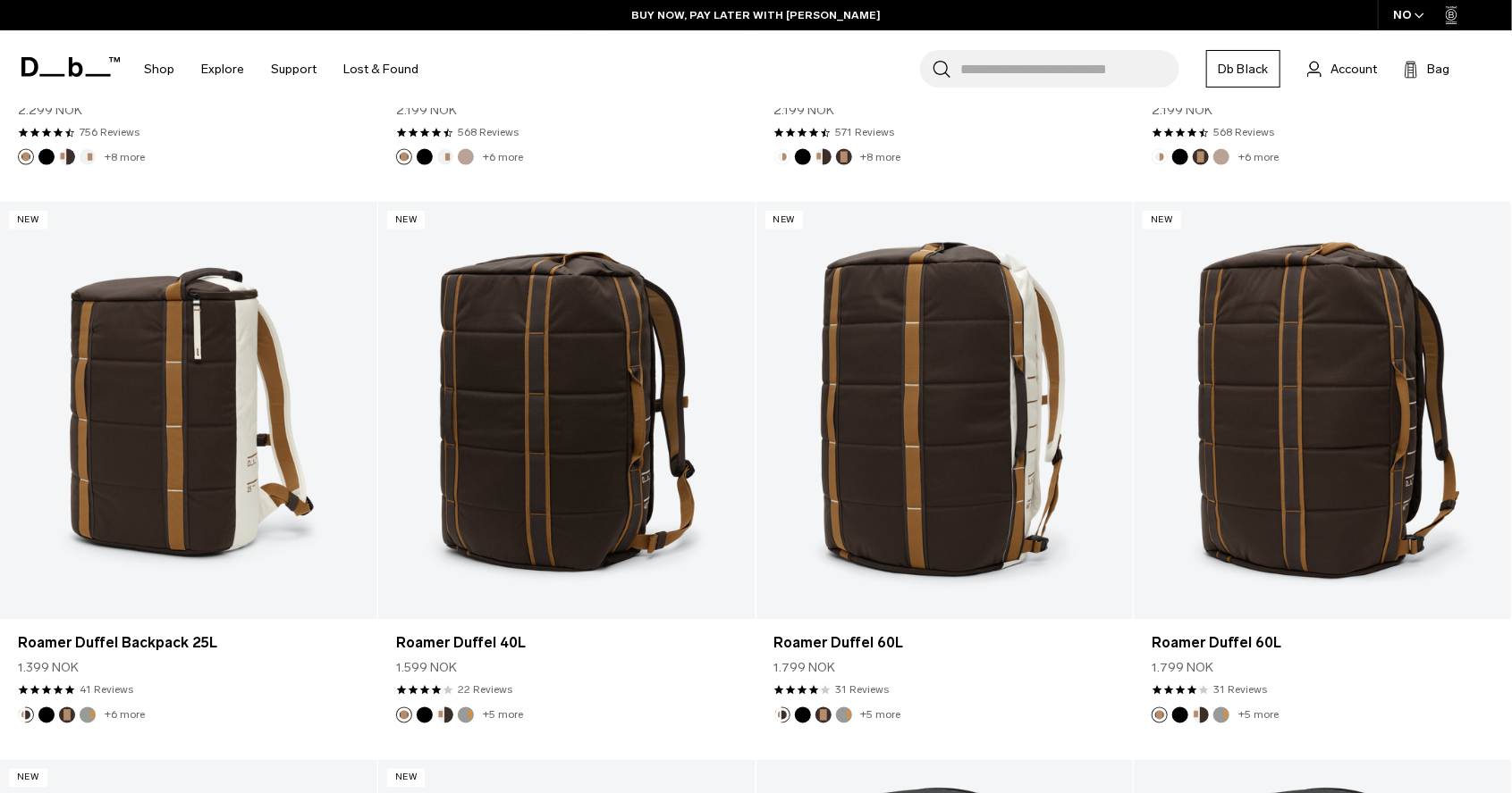
scroll to position [1423, 0]
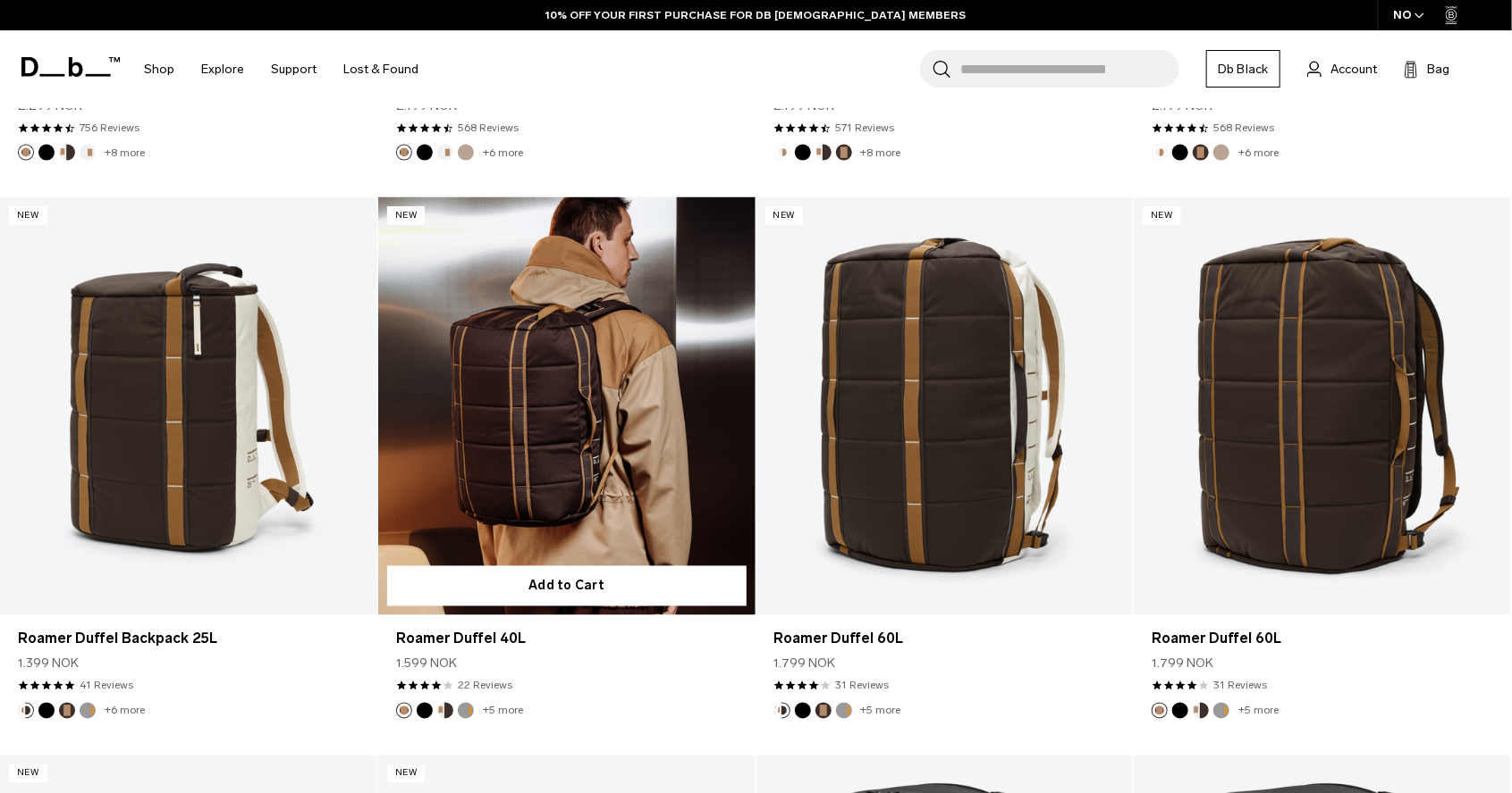
click at [625, 444] on link "Roamer Duffel 40L" at bounding box center [566, 406] width 377 height 419
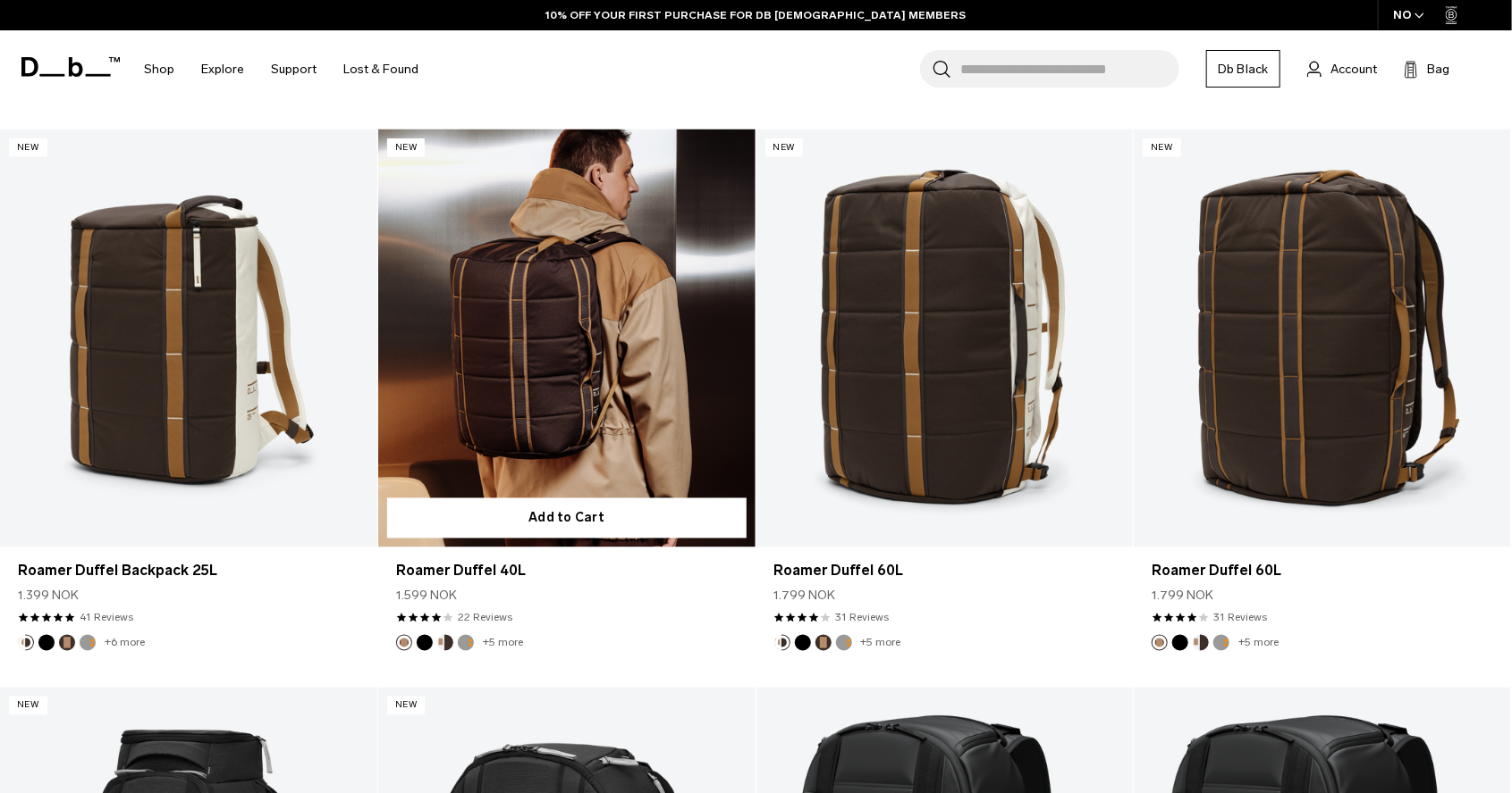
scroll to position [1509, 0]
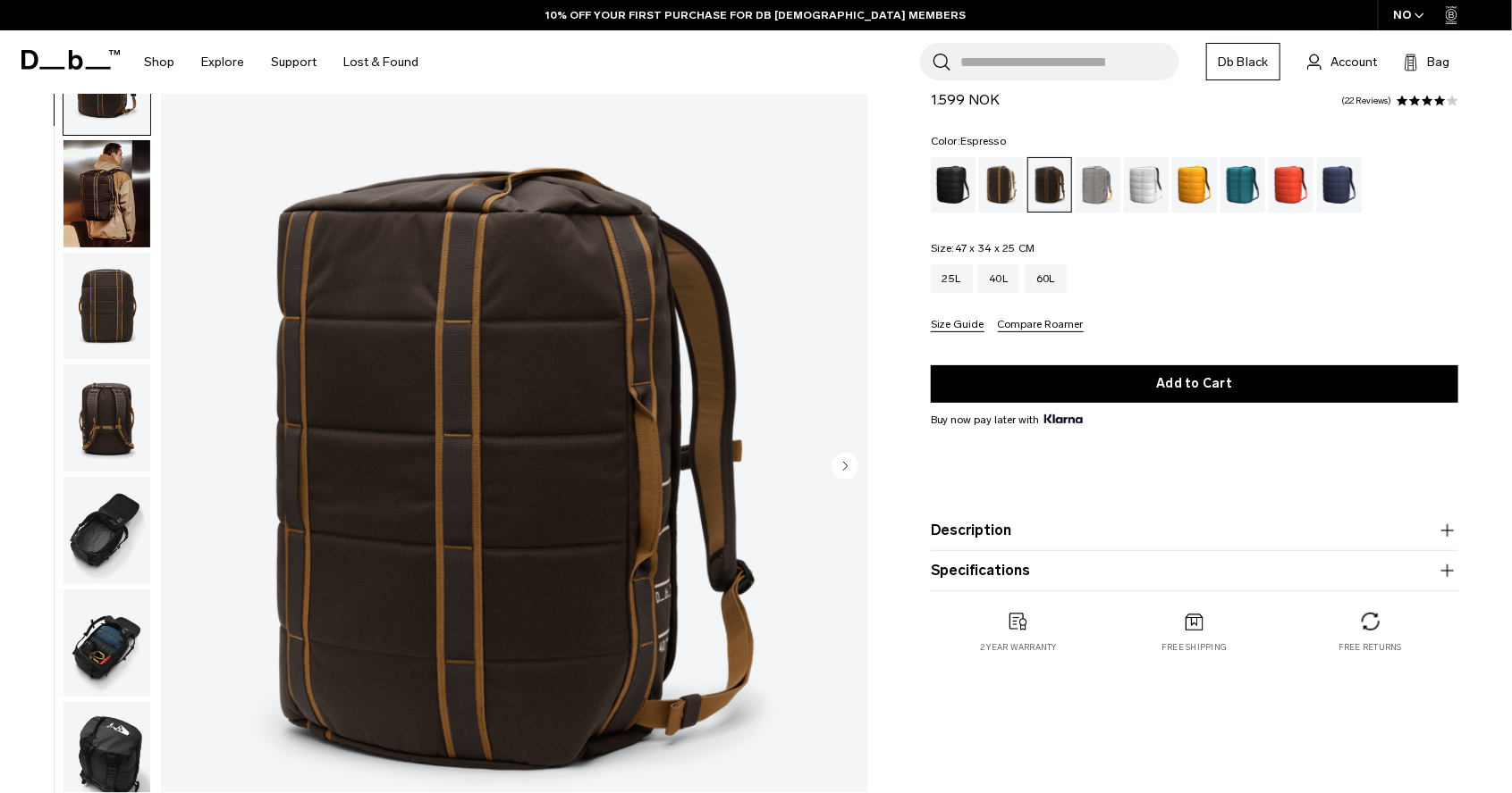
scroll to position [137, 0]
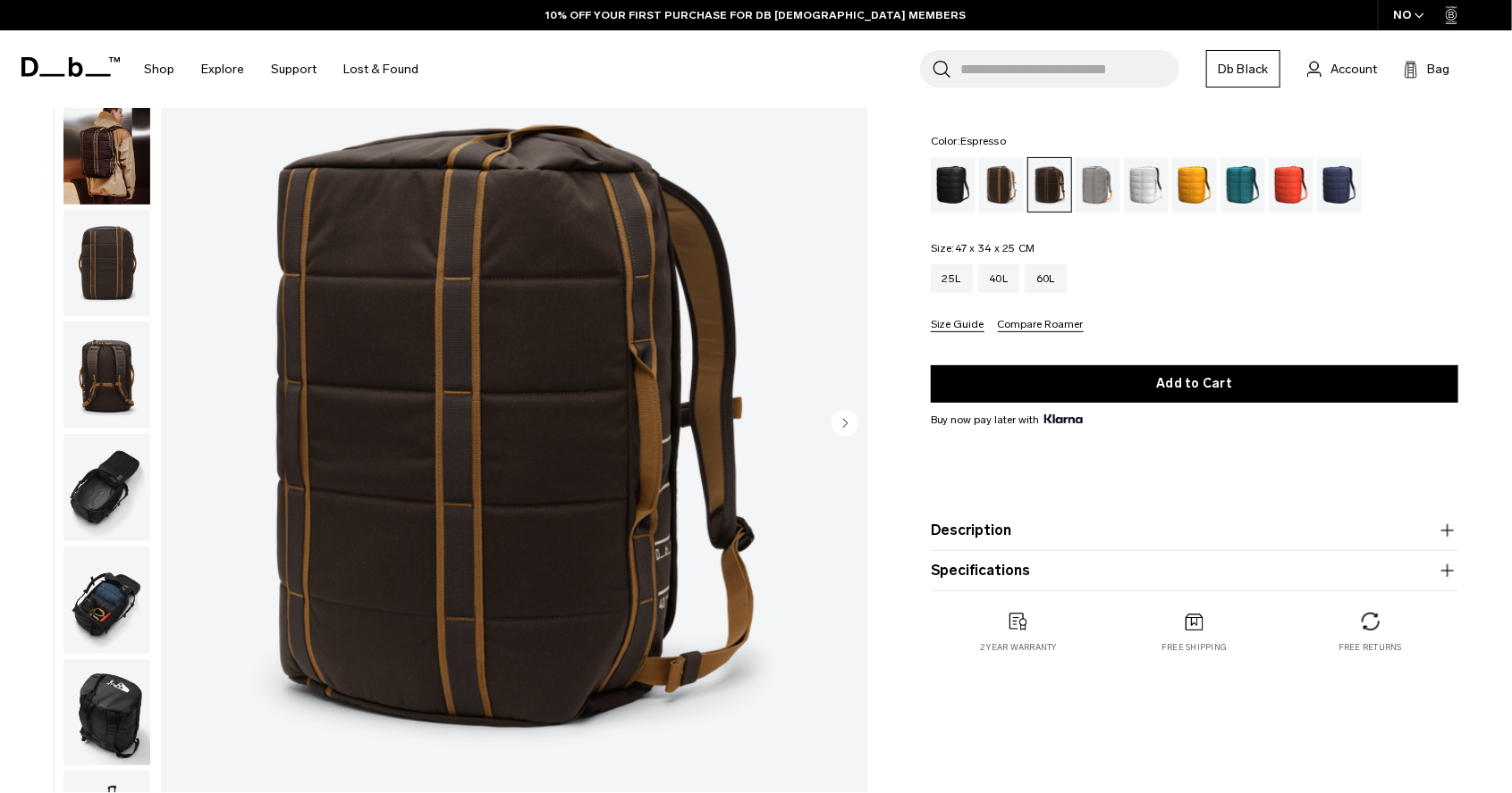
click at [107, 251] on img "button" at bounding box center [107, 263] width 87 height 107
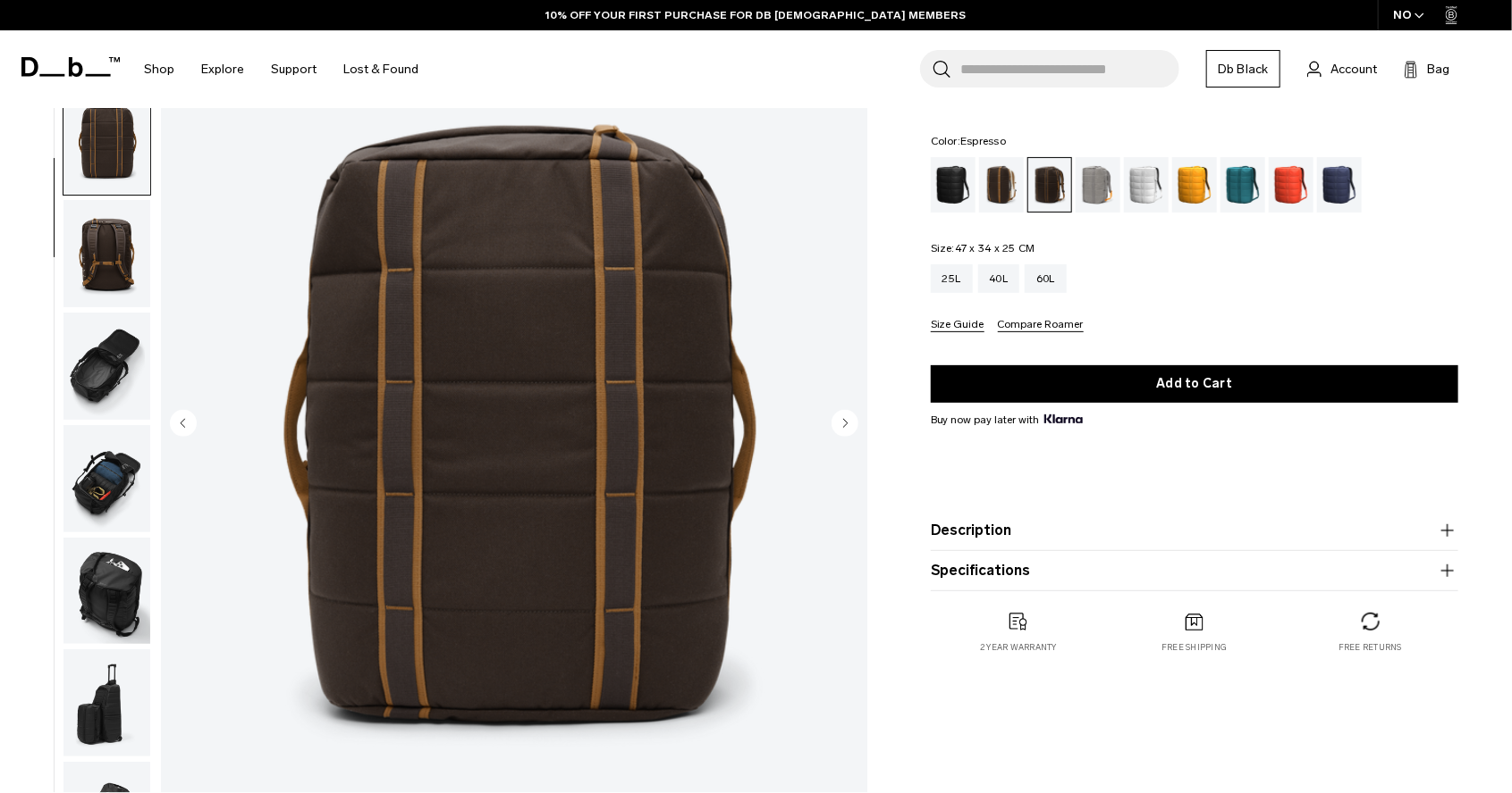
scroll to position [225, 0]
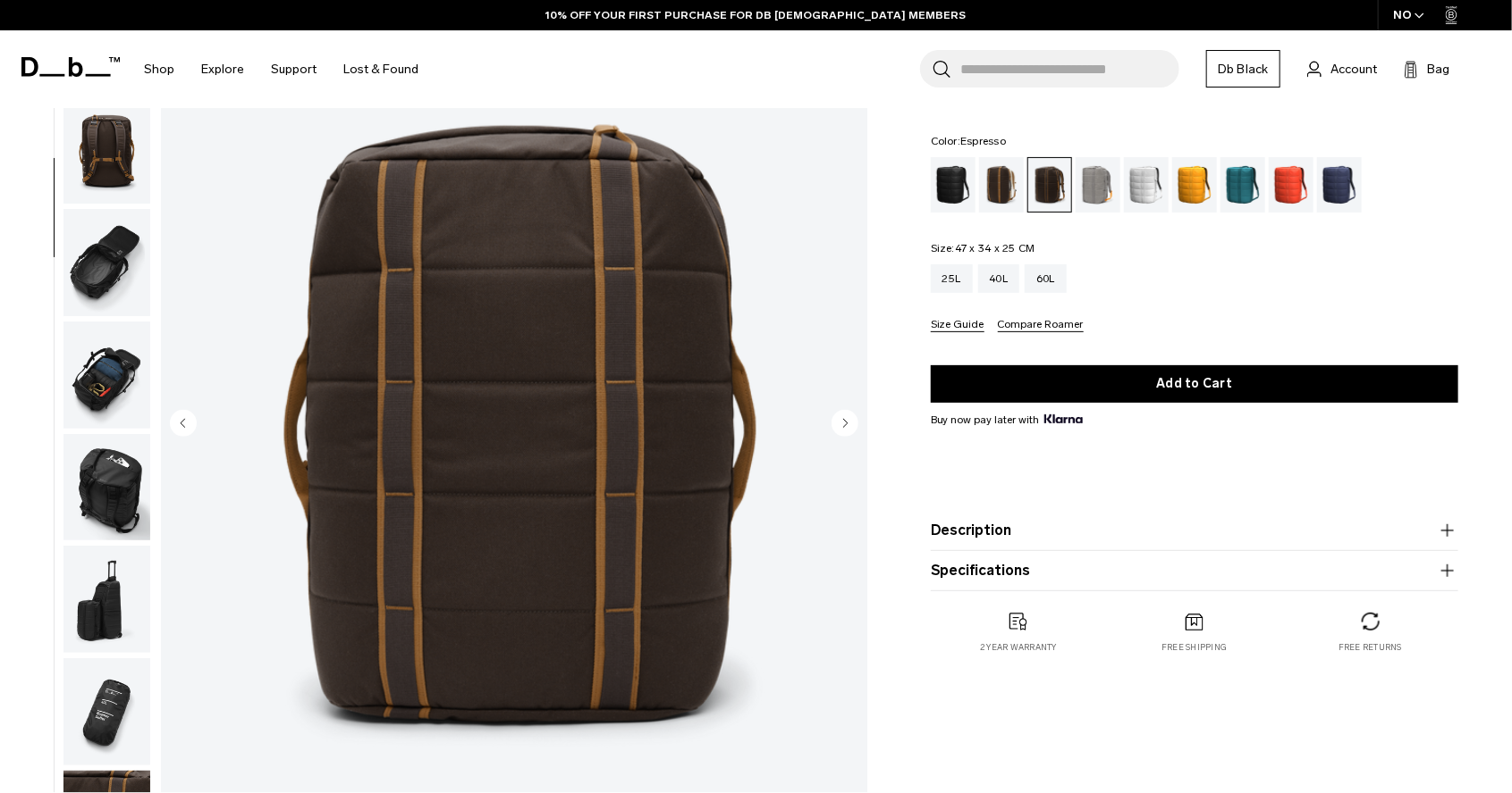
click at [92, 262] on img "button" at bounding box center [107, 262] width 87 height 107
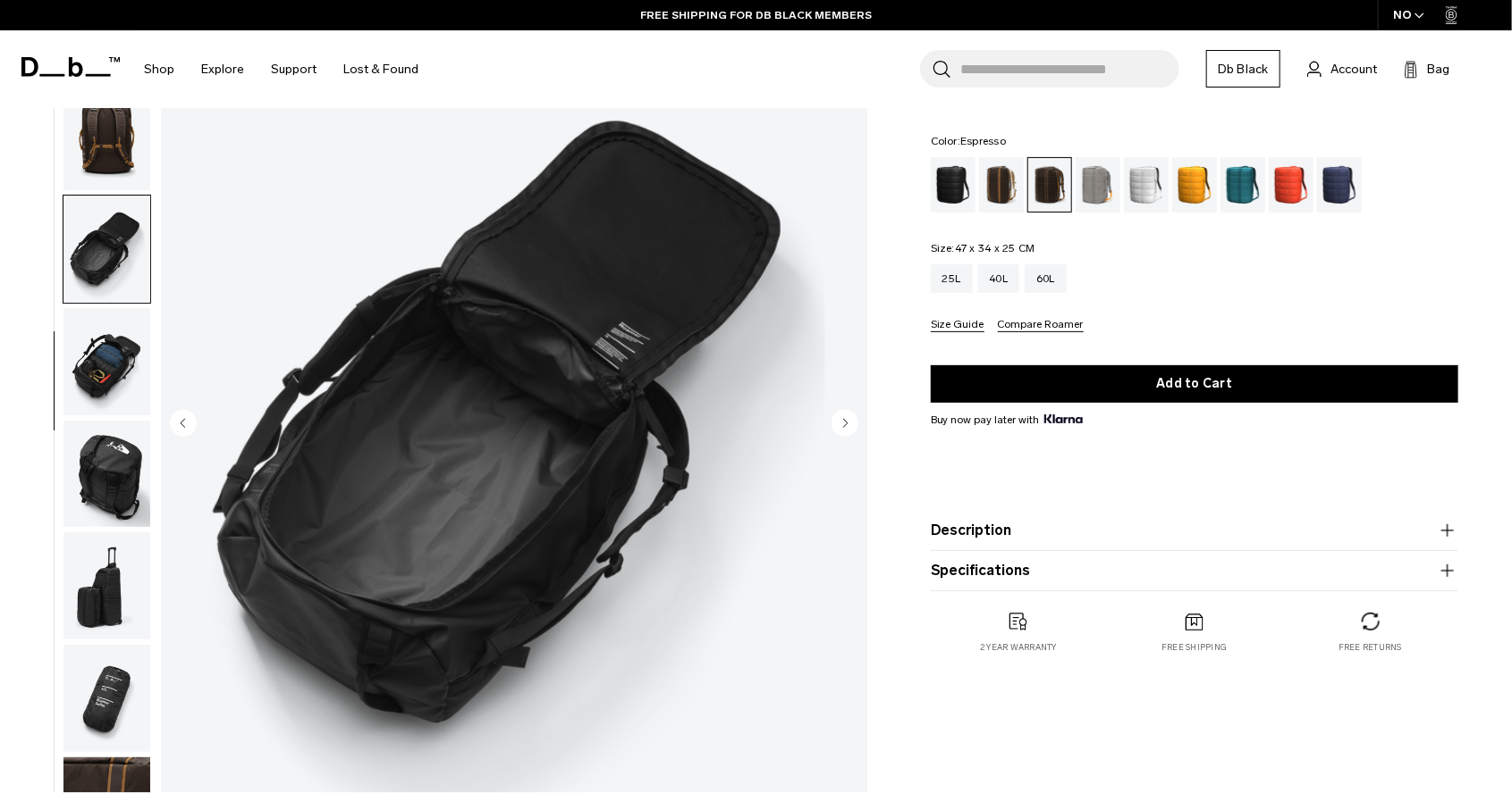
click at [100, 356] on img "button" at bounding box center [107, 361] width 87 height 107
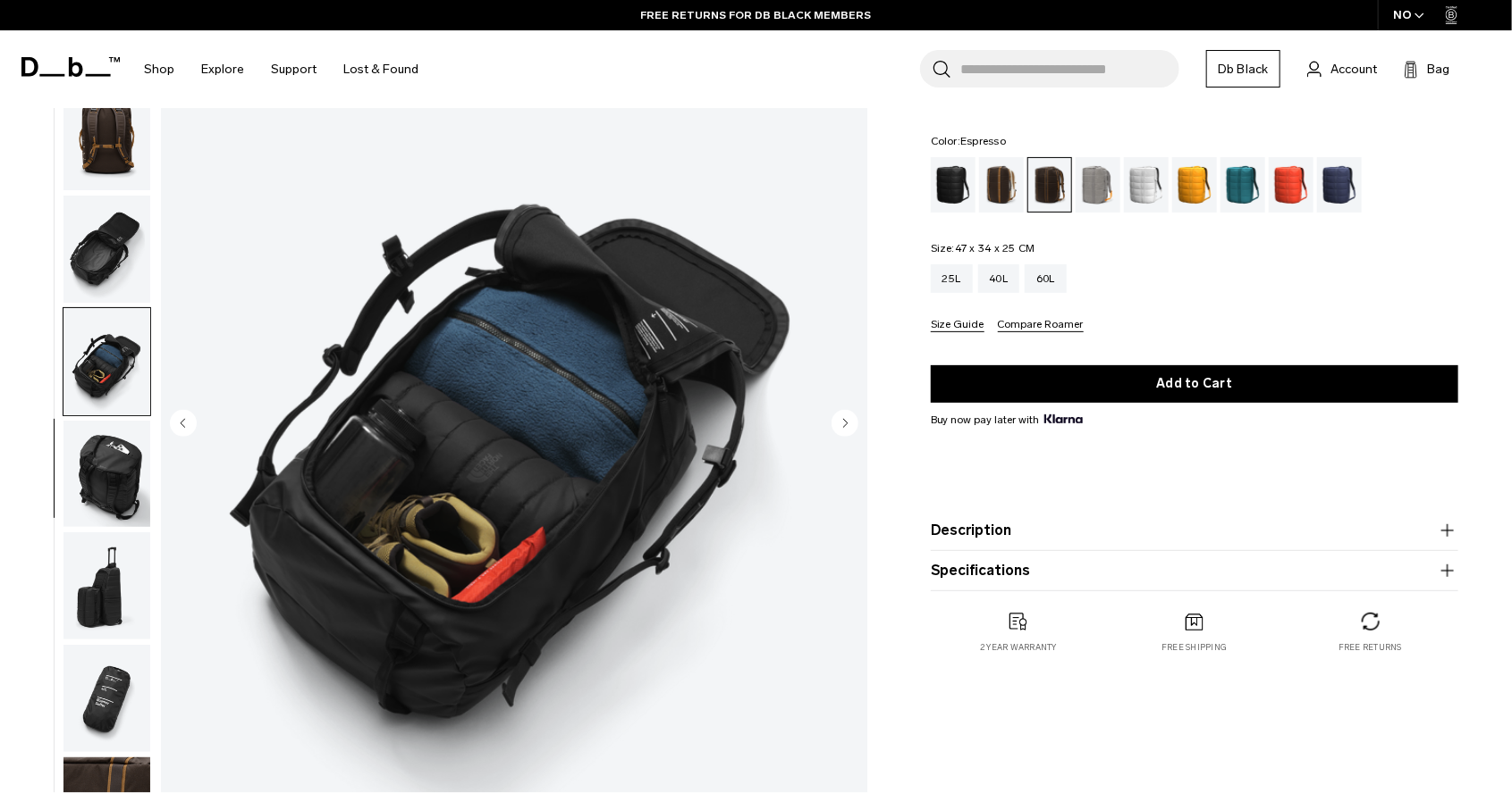
click at [106, 455] on img "button" at bounding box center [107, 474] width 87 height 107
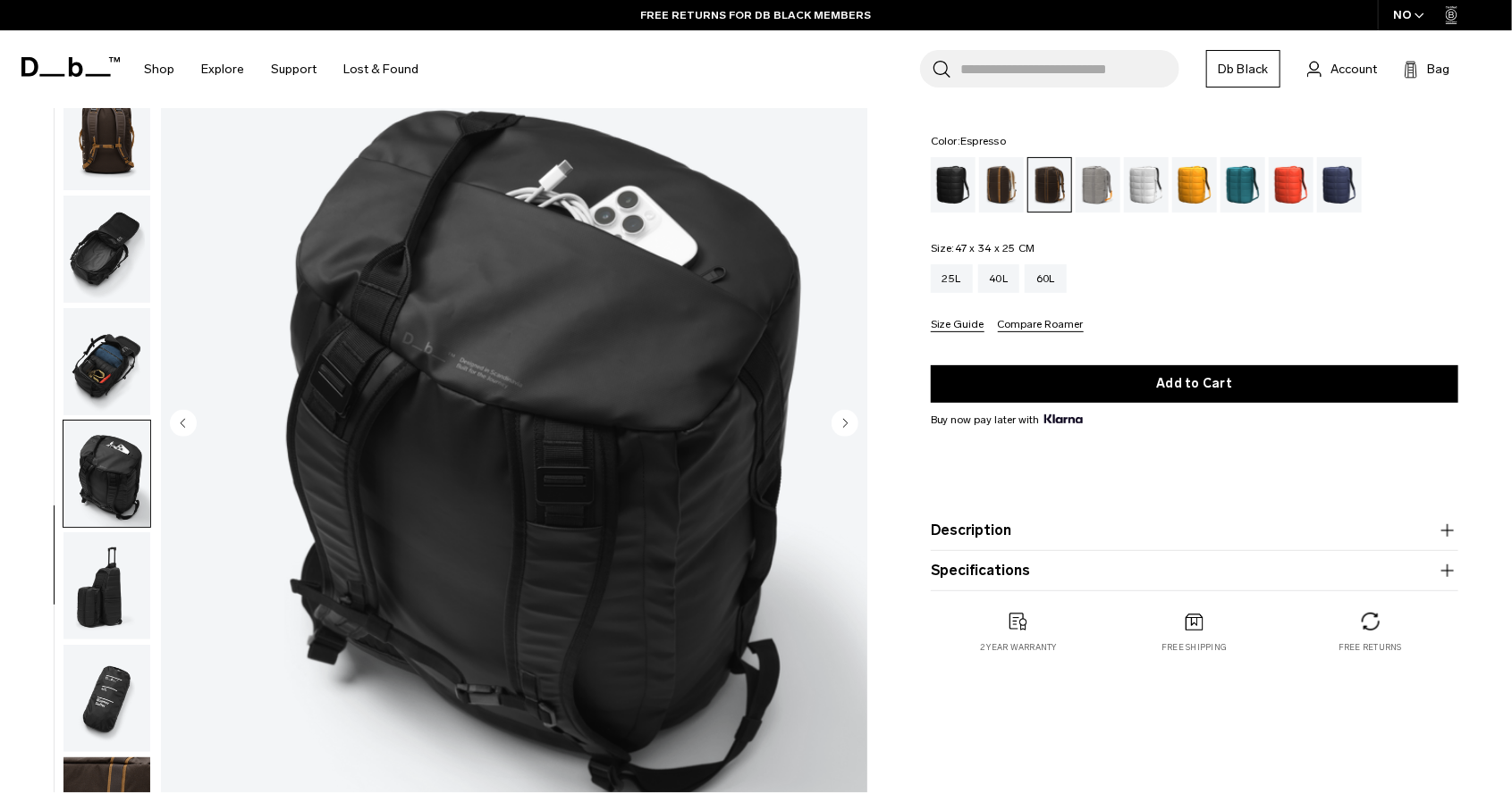
click at [102, 573] on img "button" at bounding box center [107, 585] width 87 height 107
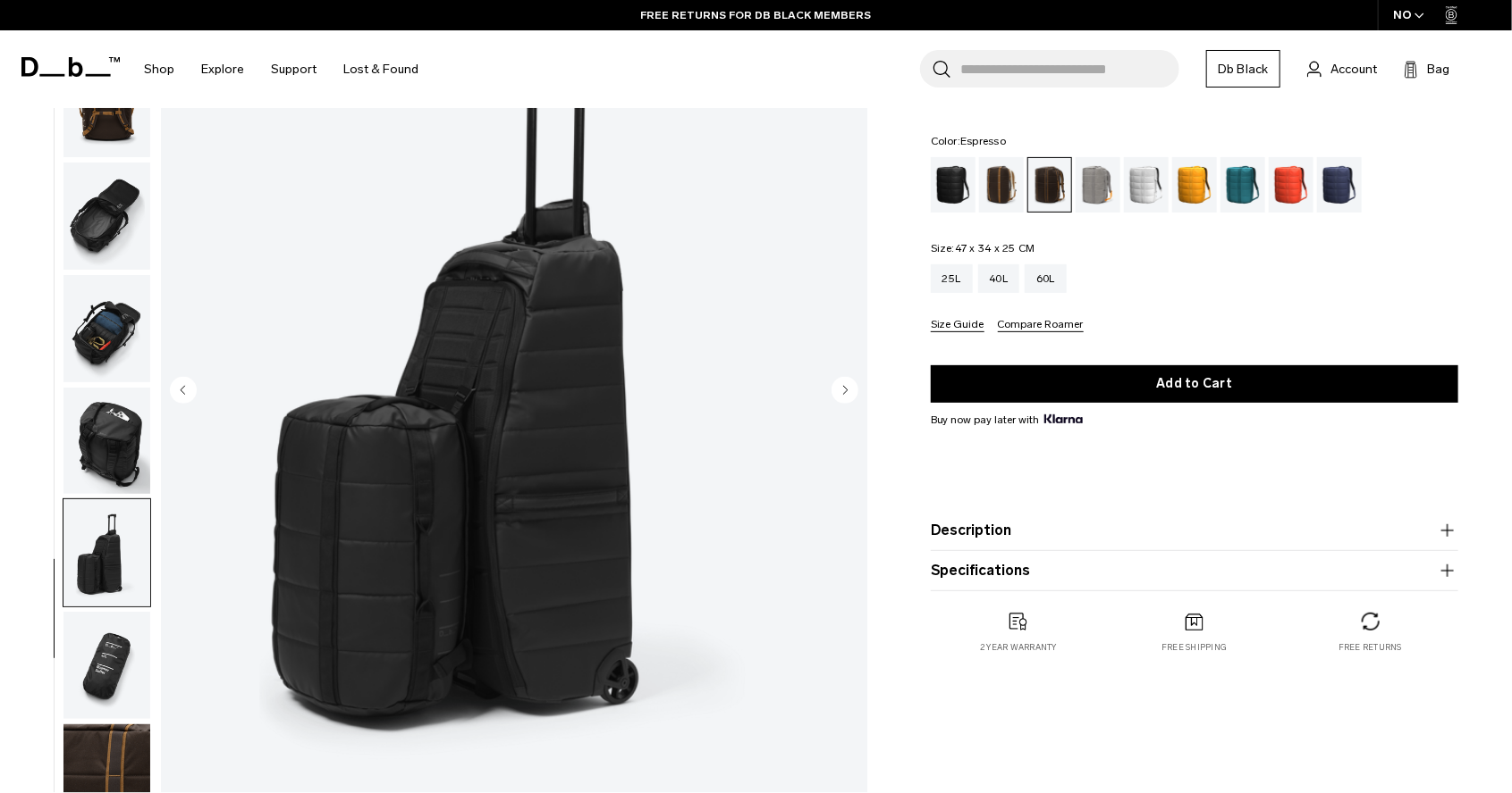
scroll to position [168, 0]
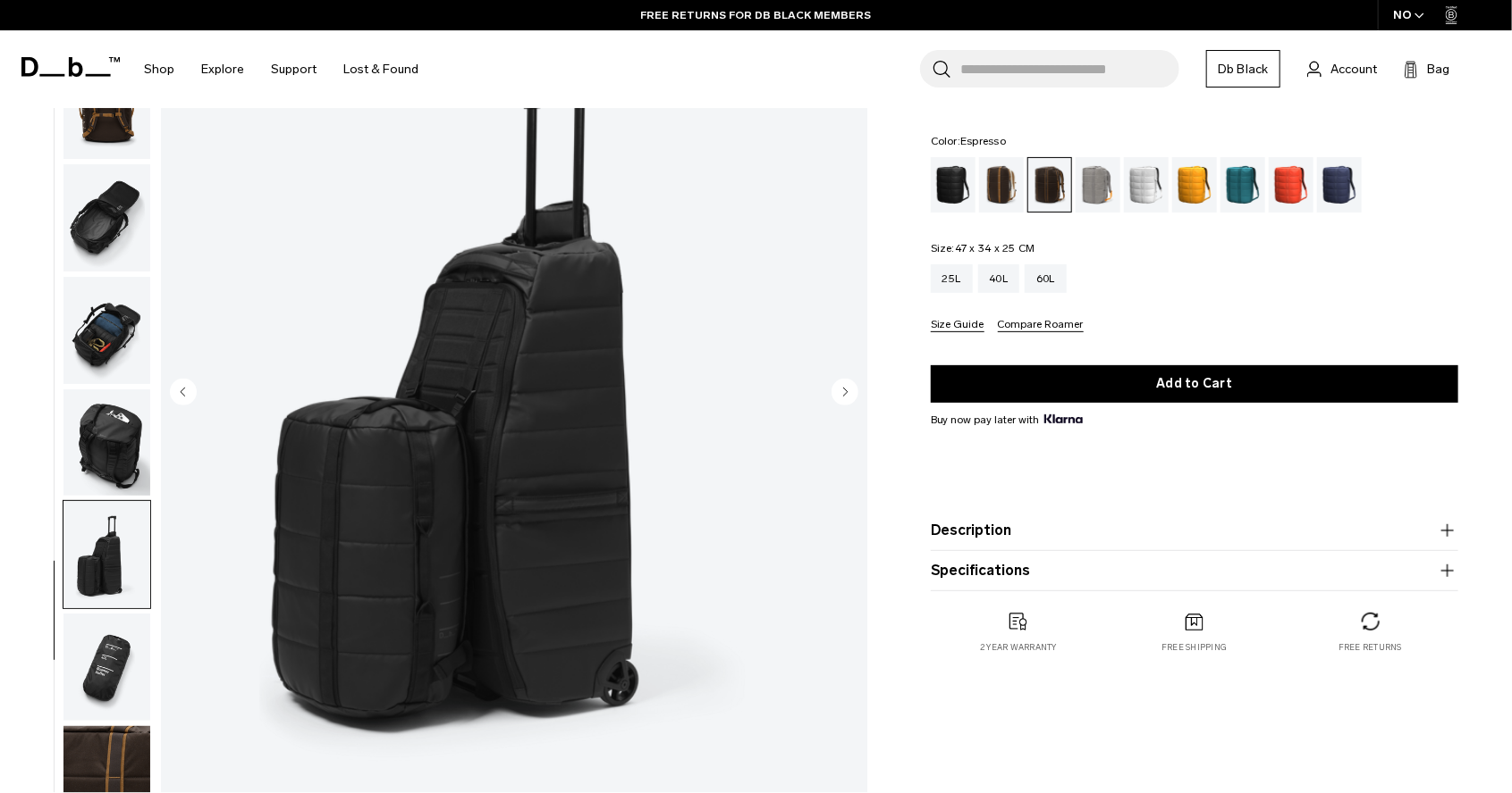
click at [100, 646] on img "button" at bounding box center [107, 666] width 87 height 107
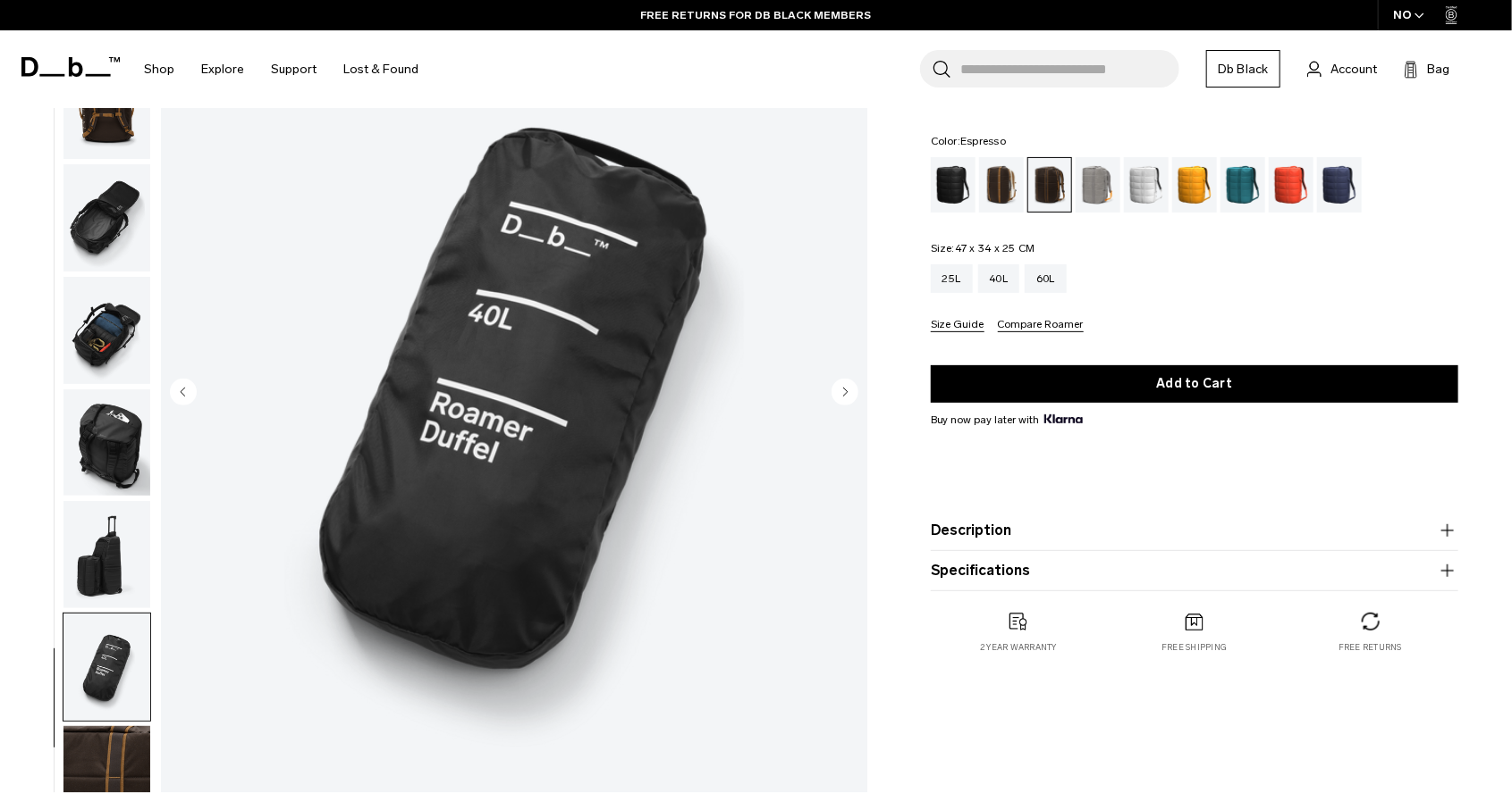
click at [102, 743] on img "button" at bounding box center [107, 780] width 87 height 107
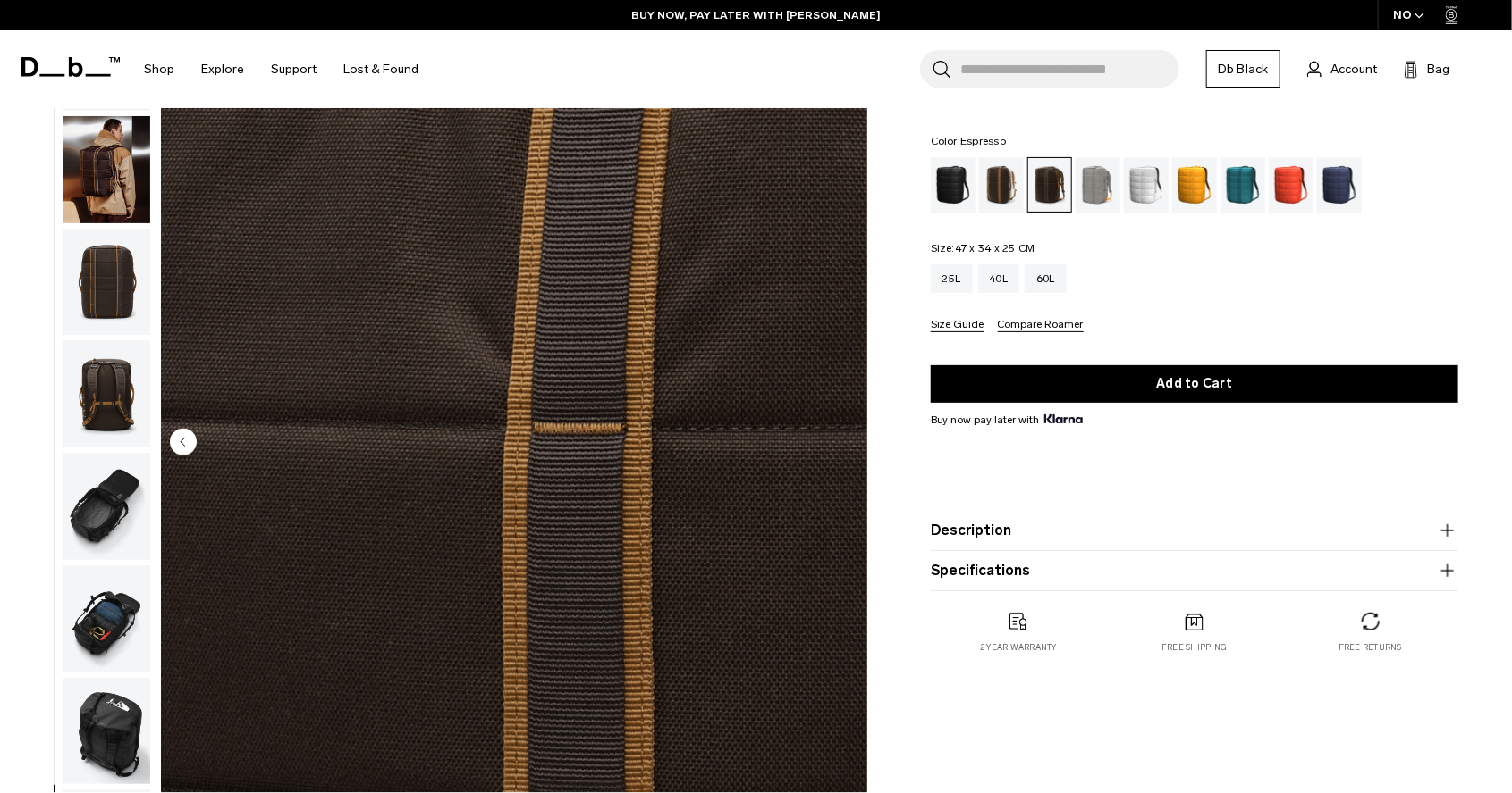
scroll to position [0, 0]
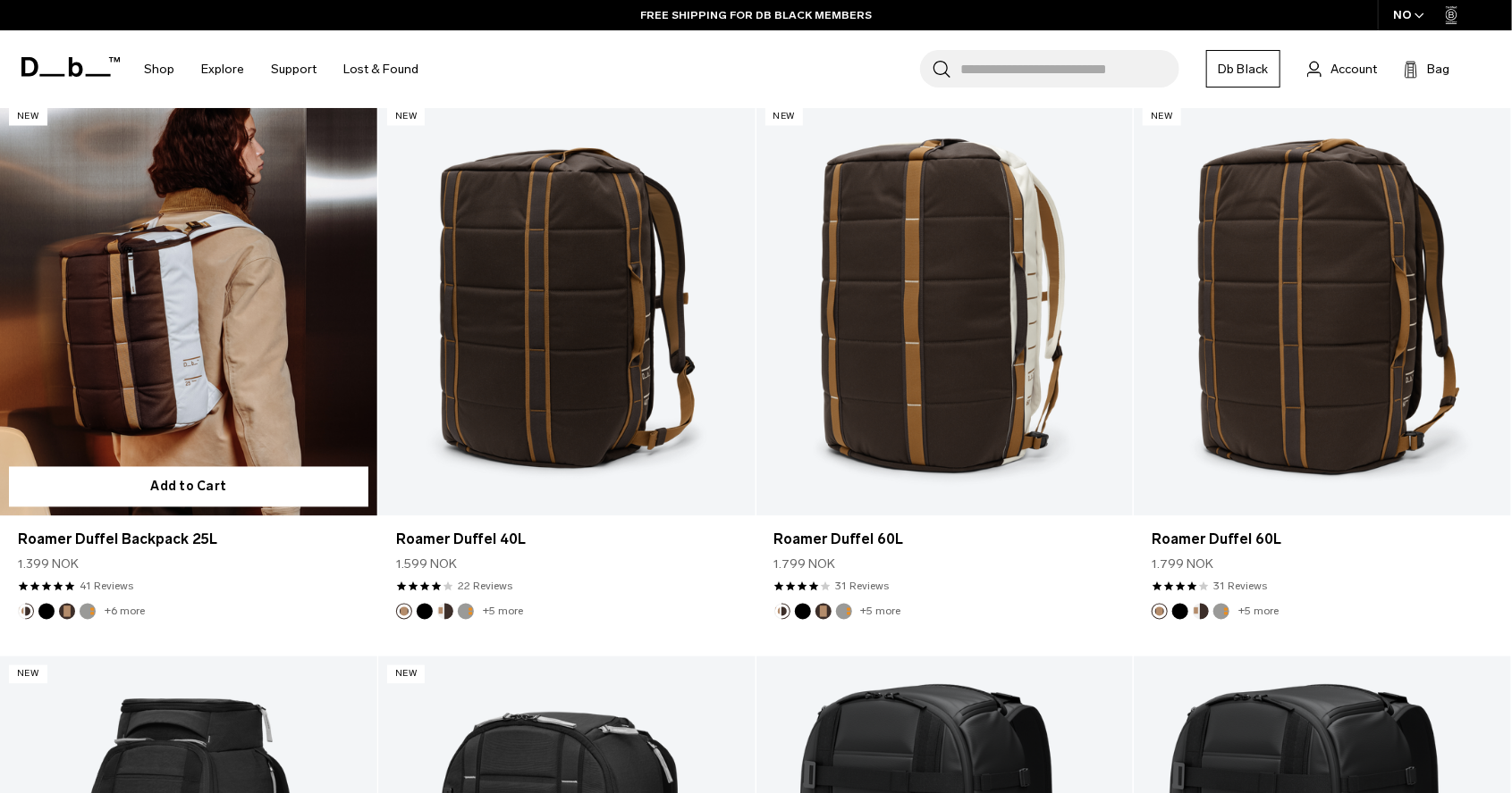
scroll to position [1498, 0]
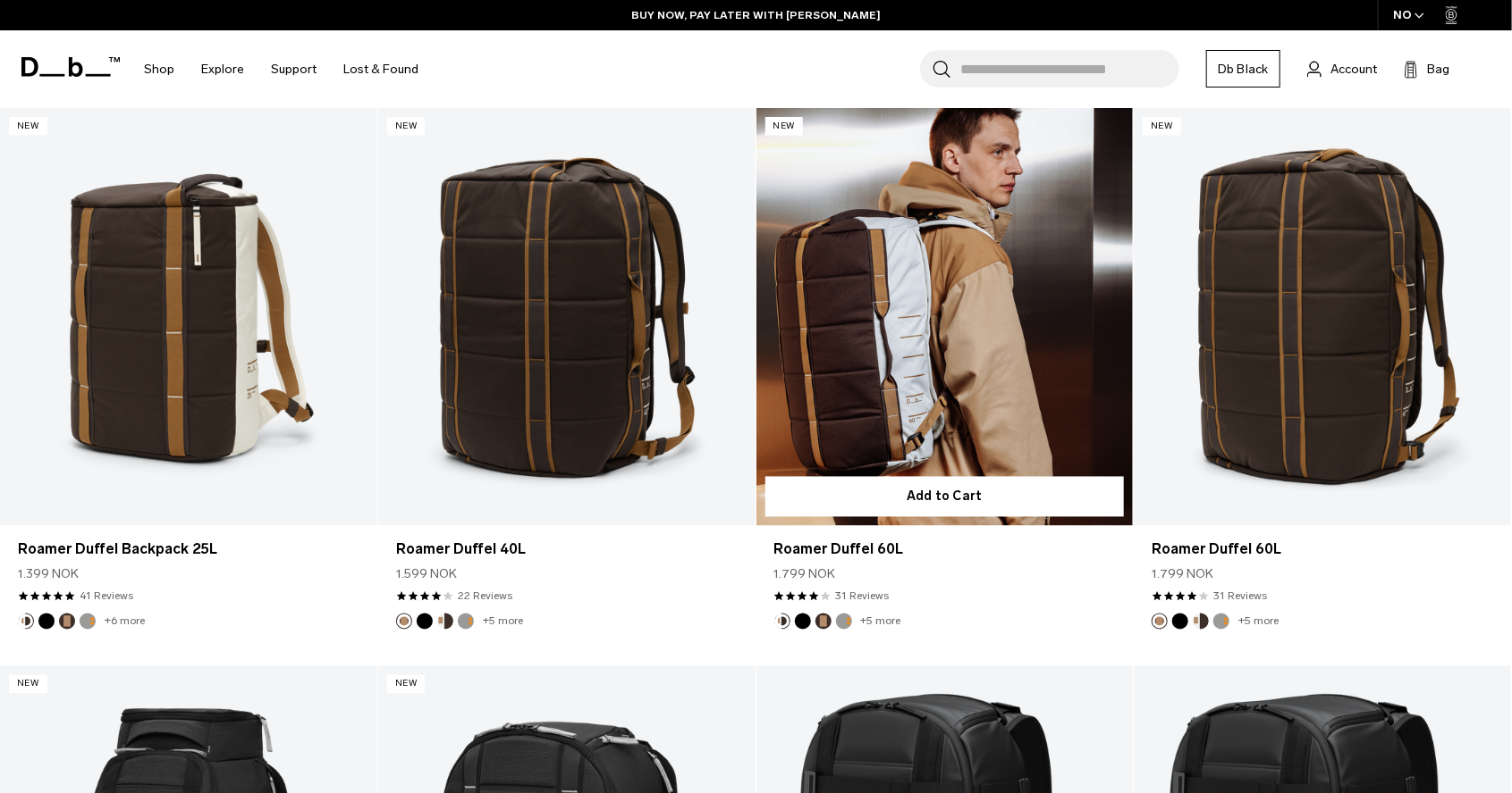
click at [826, 267] on link "Roamer Duffel 60L" at bounding box center [945, 317] width 377 height 419
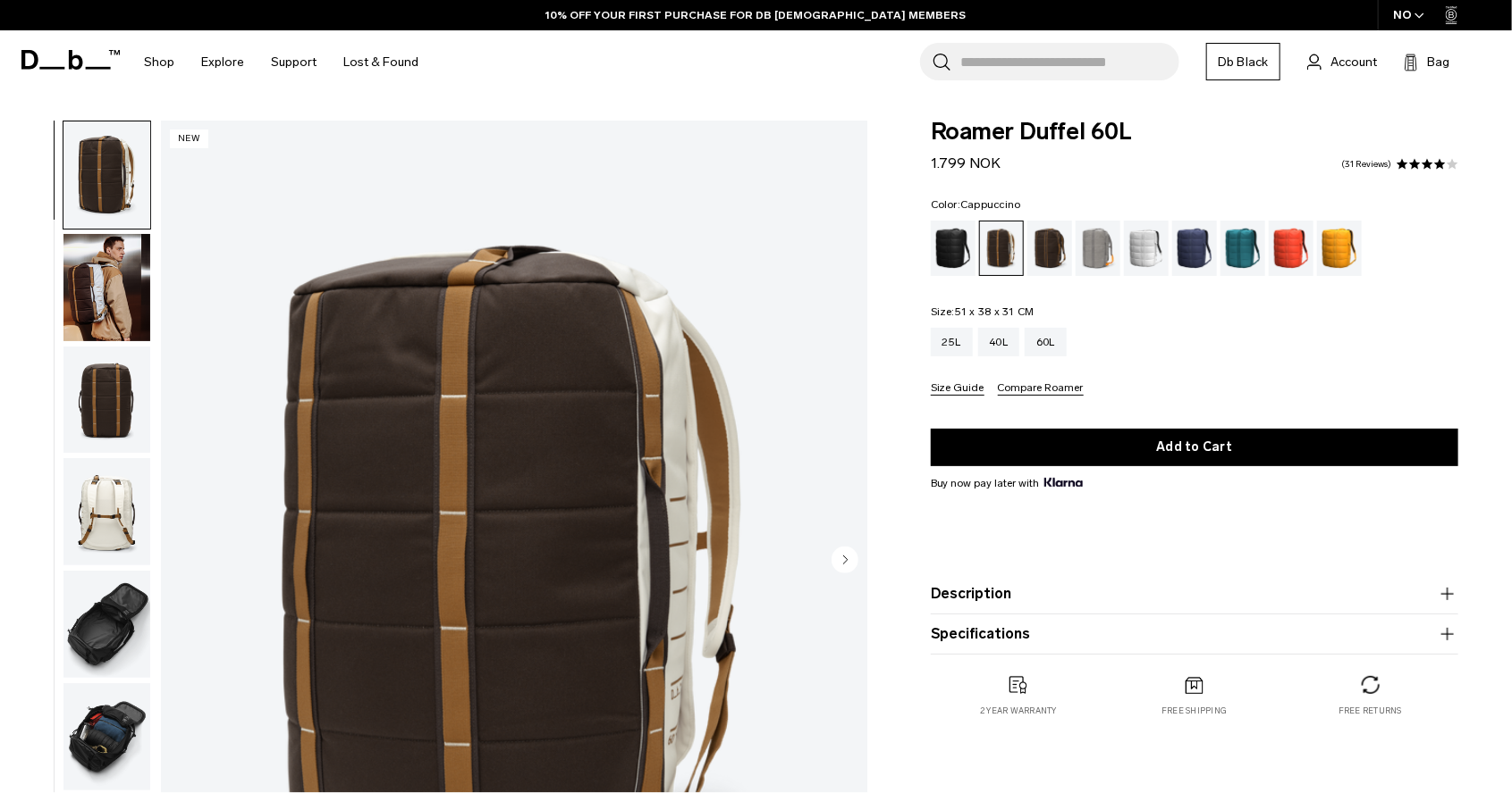
click at [845, 559] on icon "Next slide" at bounding box center [844, 560] width 5 height 9
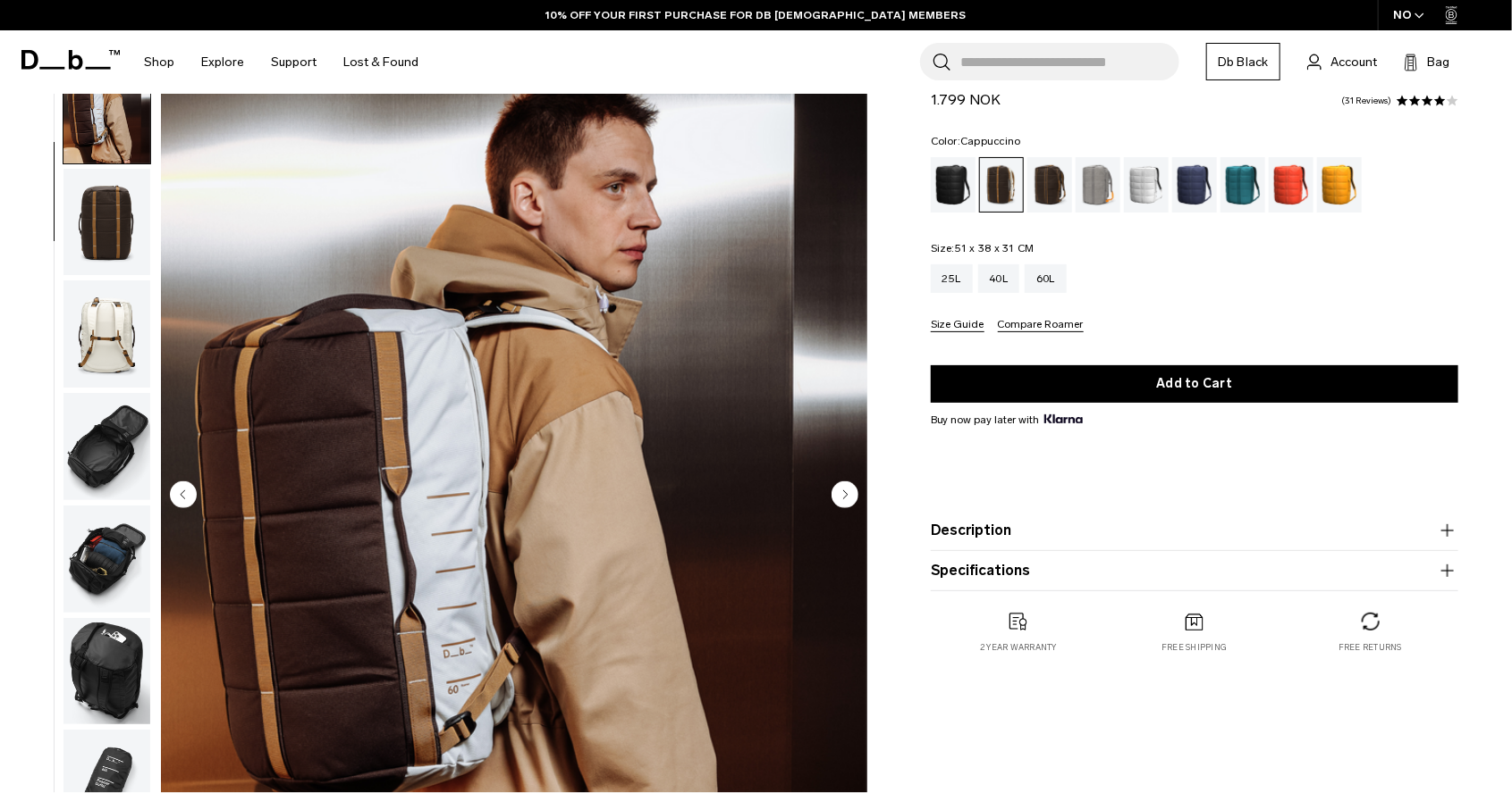
scroll to position [150, 0]
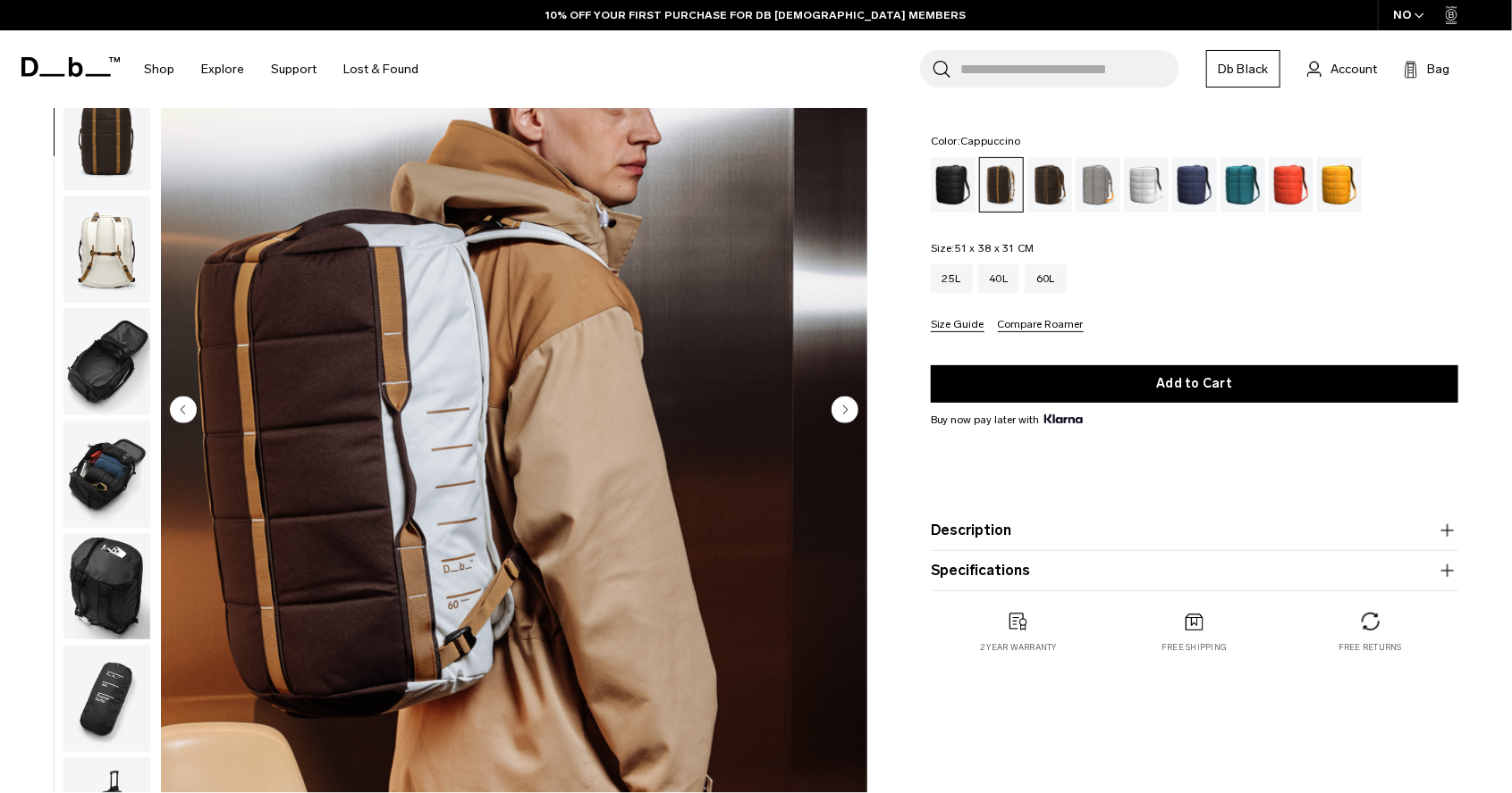
click at [845, 408] on icon "Next slide" at bounding box center [844, 409] width 5 height 9
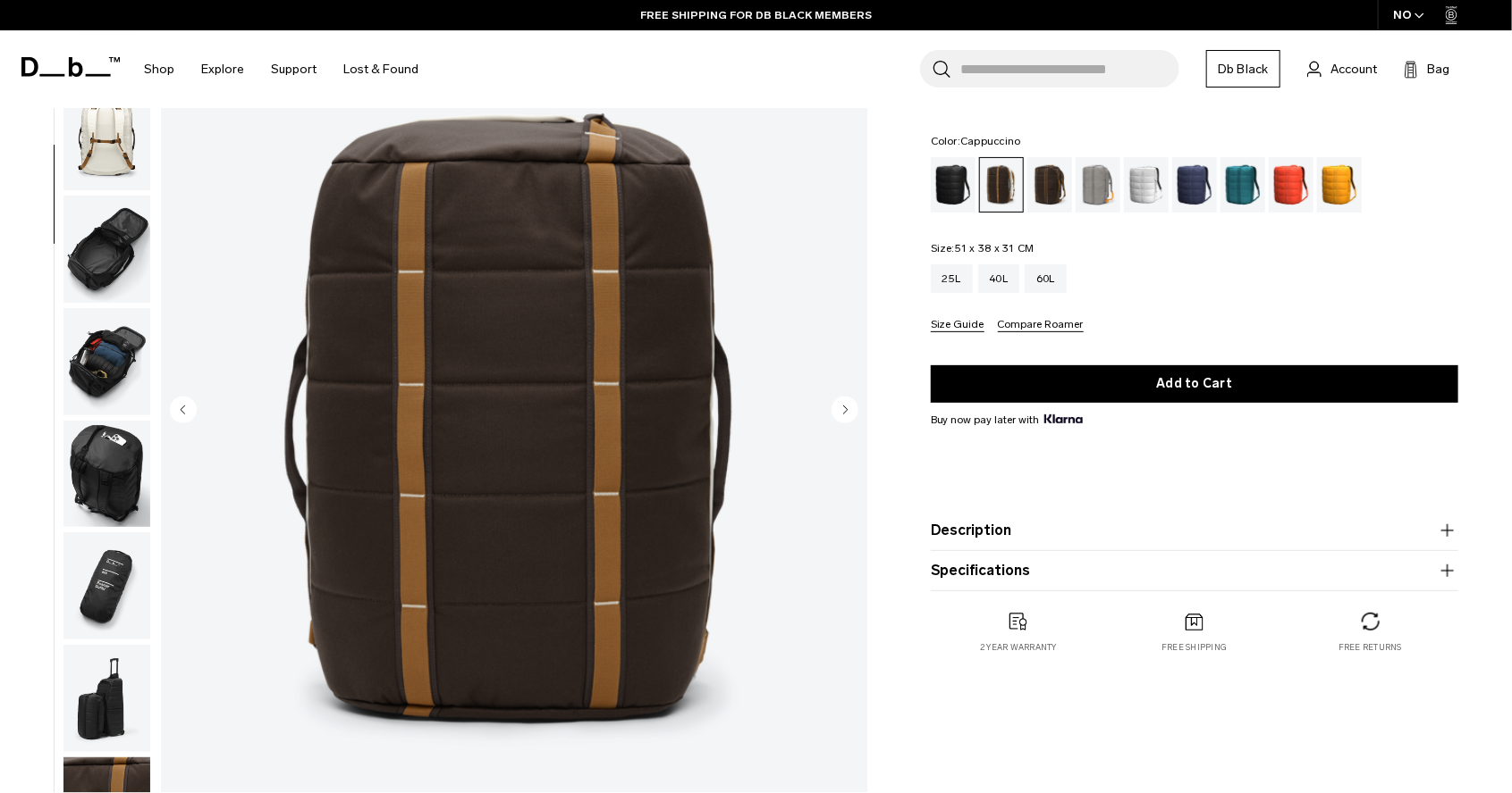
click at [845, 408] on icon "Next slide" at bounding box center [844, 409] width 5 height 9
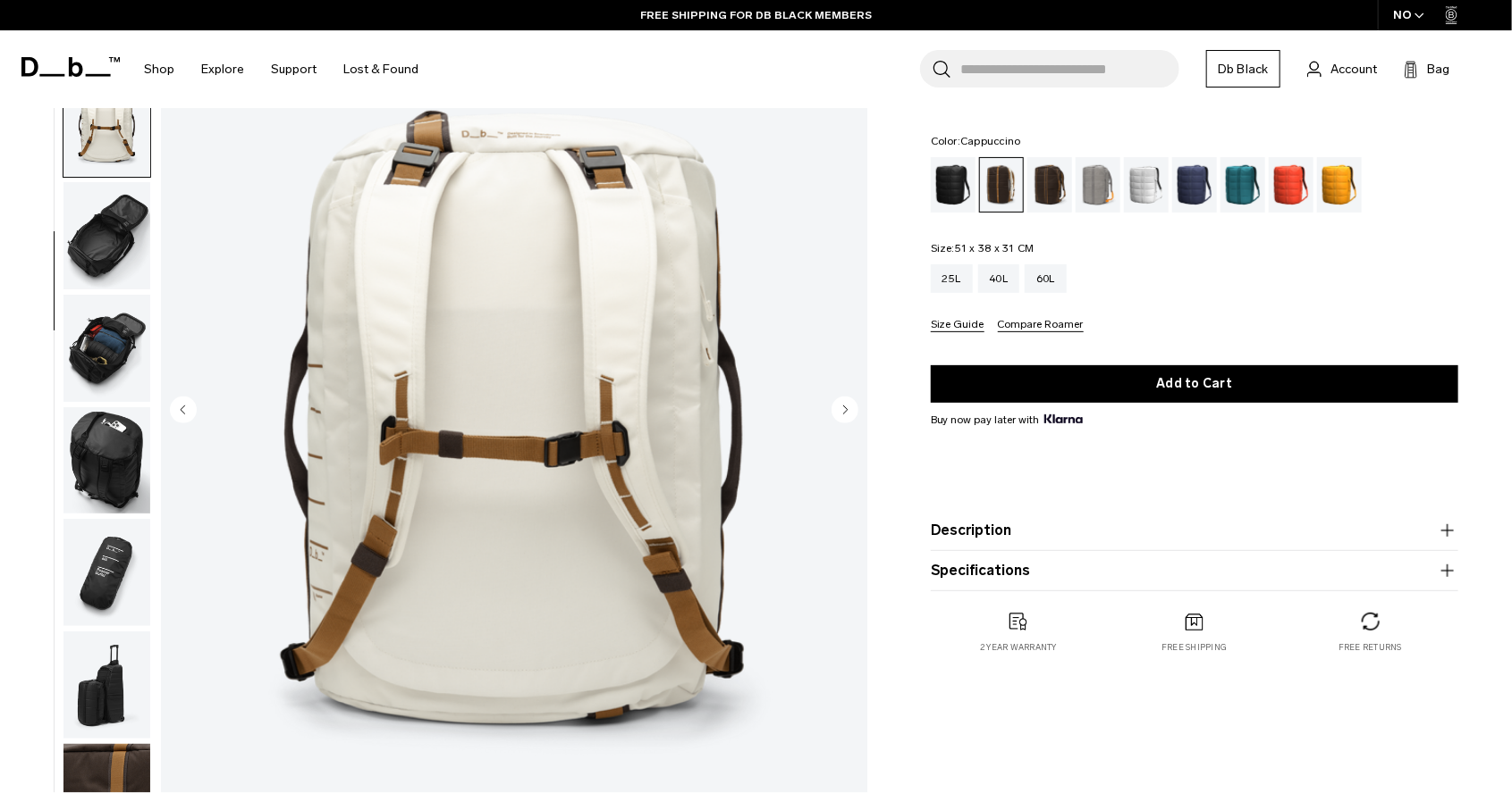
click at [845, 408] on icon "Next slide" at bounding box center [844, 409] width 5 height 9
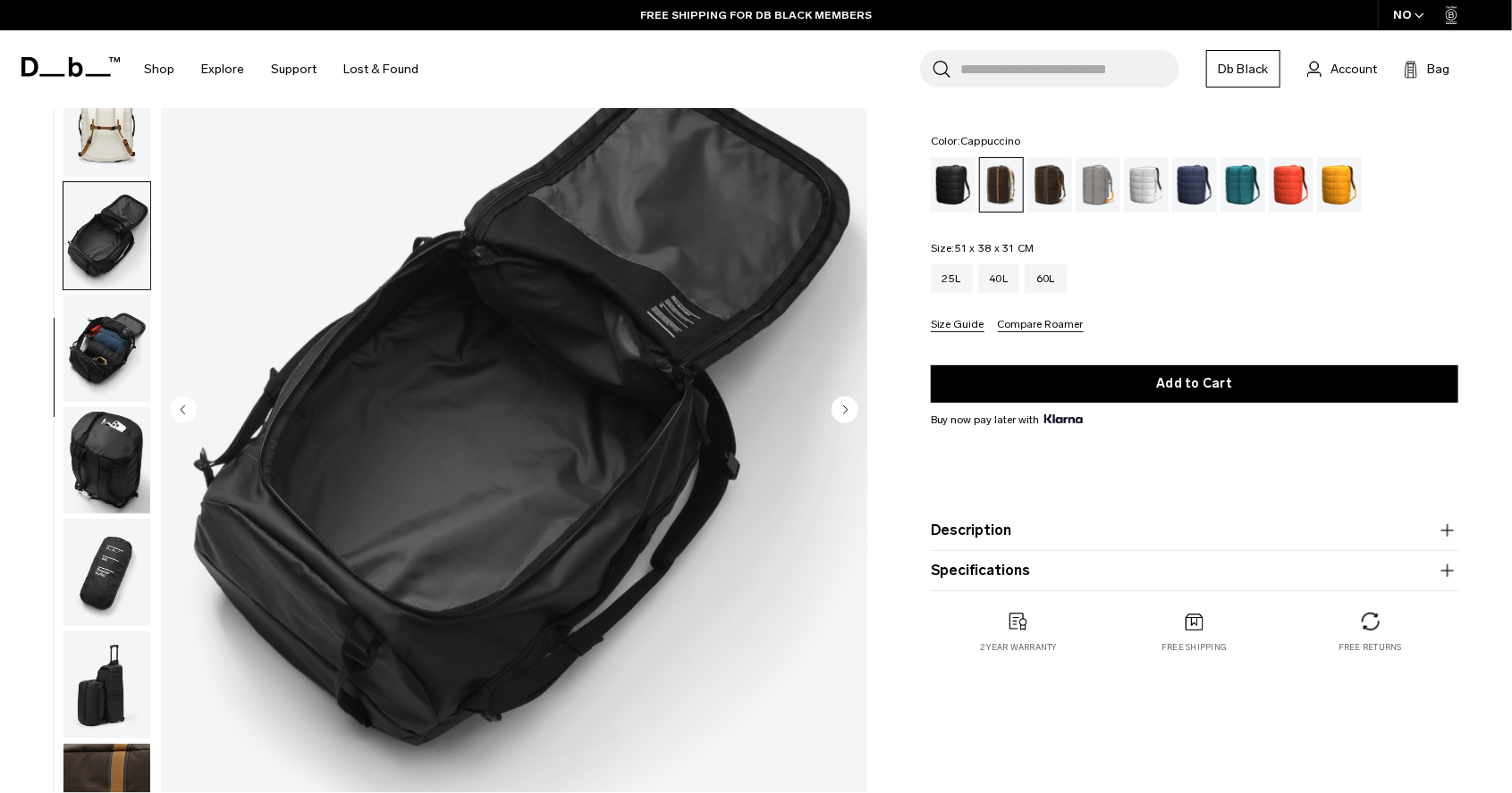
click at [845, 408] on icon "Next slide" at bounding box center [844, 409] width 5 height 9
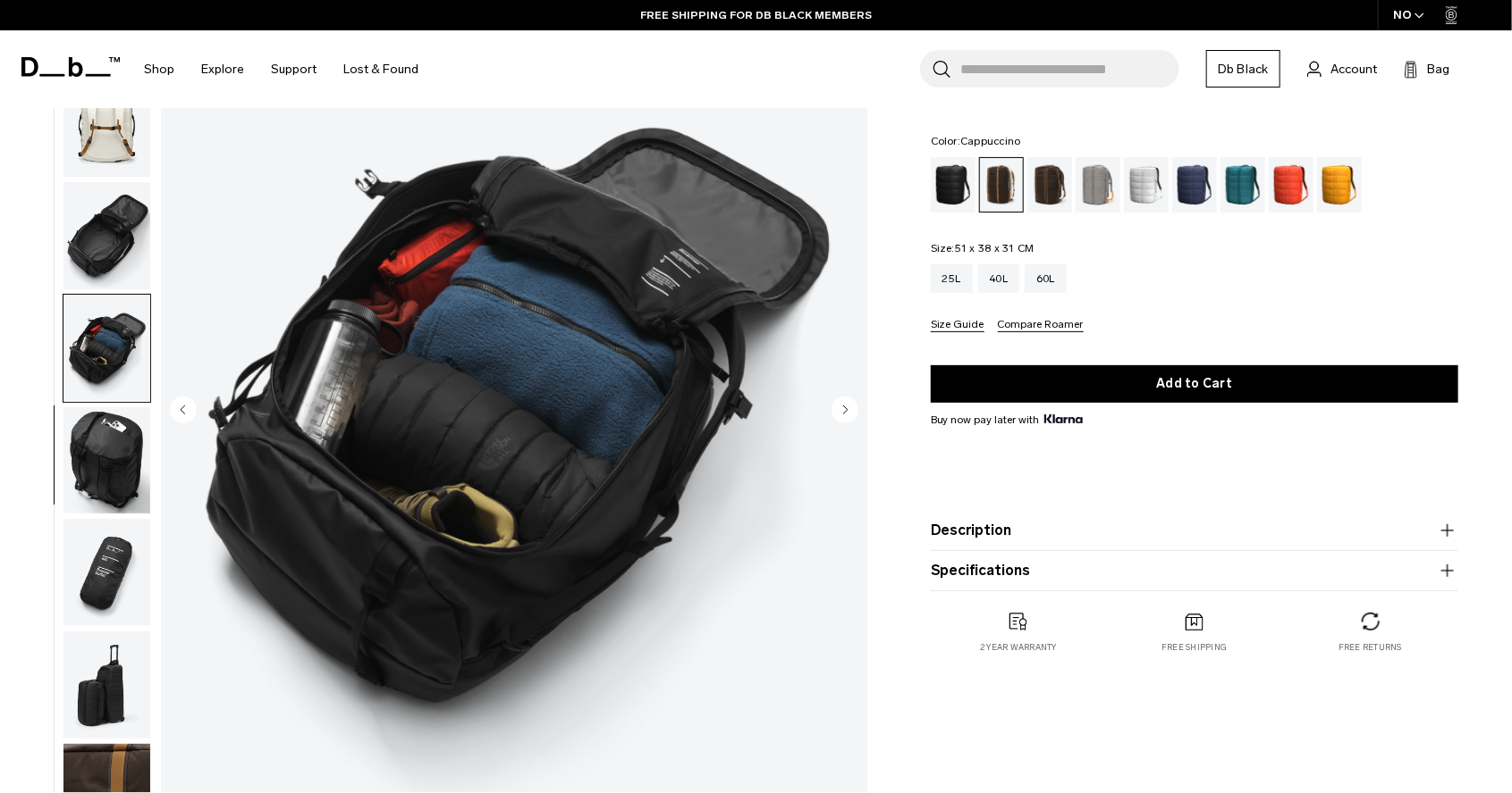
click at [845, 408] on icon "Next slide" at bounding box center [844, 409] width 5 height 9
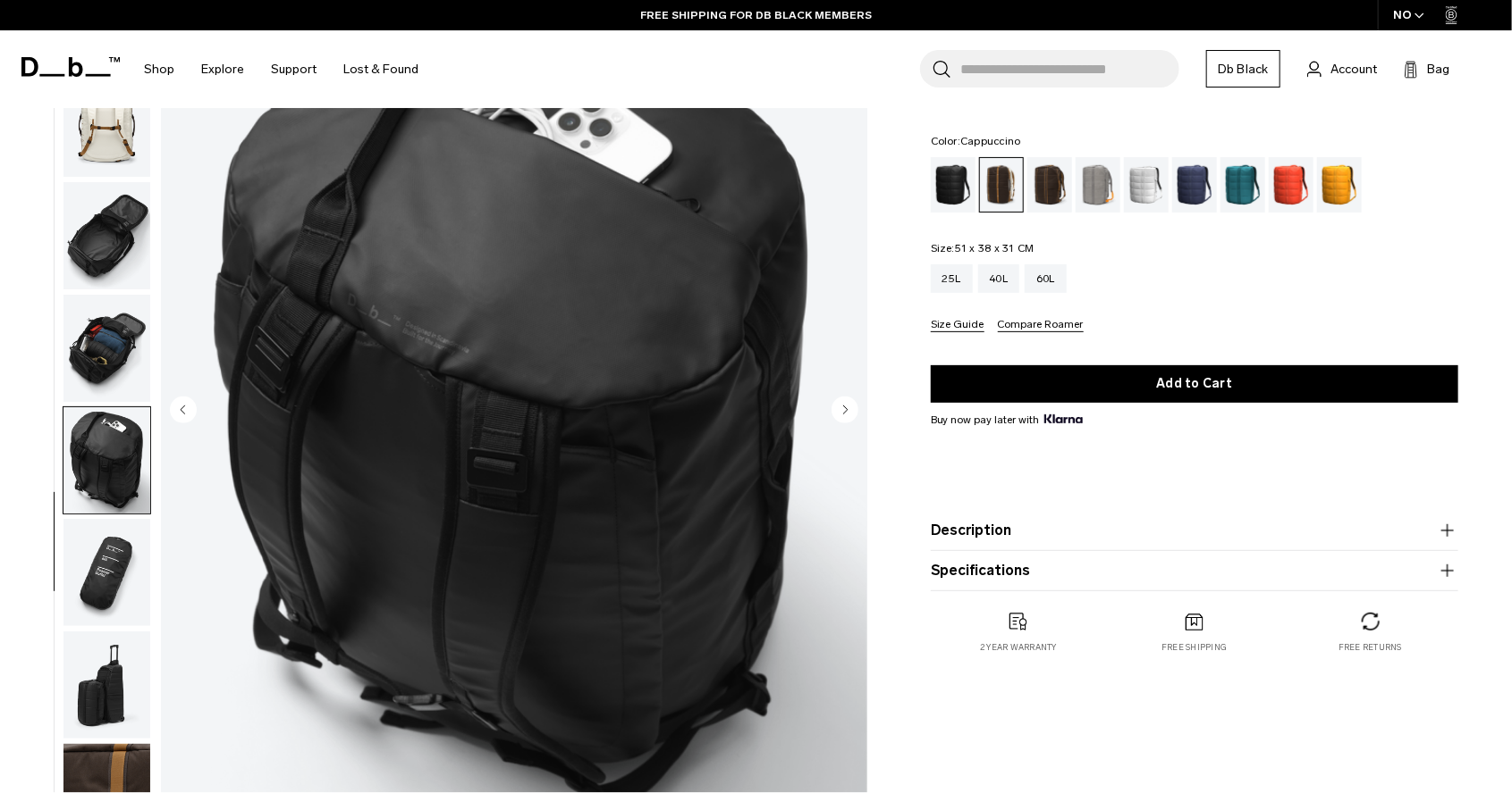
click at [845, 408] on icon "Next slide" at bounding box center [844, 409] width 5 height 9
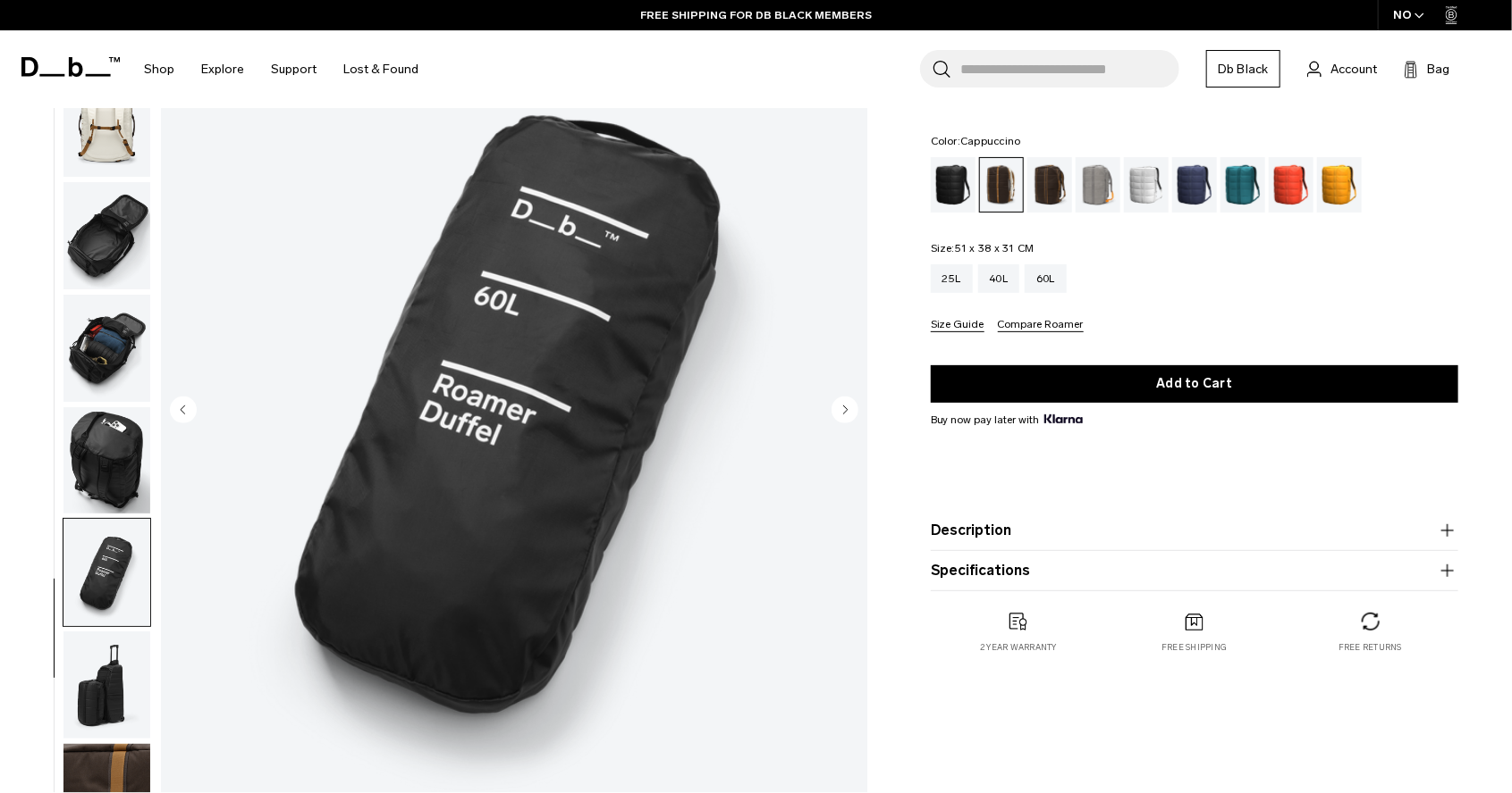
click at [845, 408] on icon "Next slide" at bounding box center [844, 409] width 5 height 9
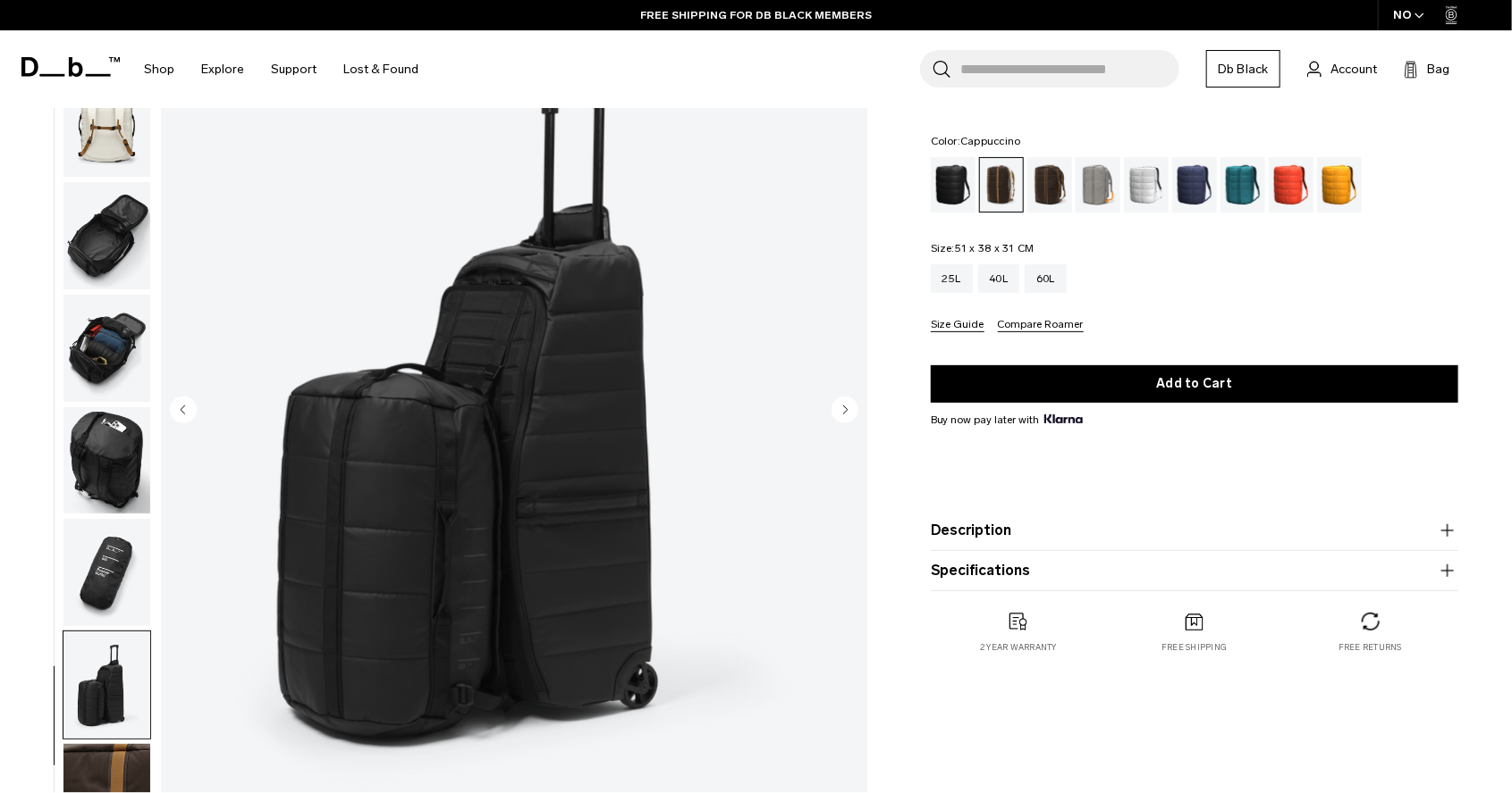
click at [845, 408] on icon "Next slide" at bounding box center [844, 409] width 5 height 9
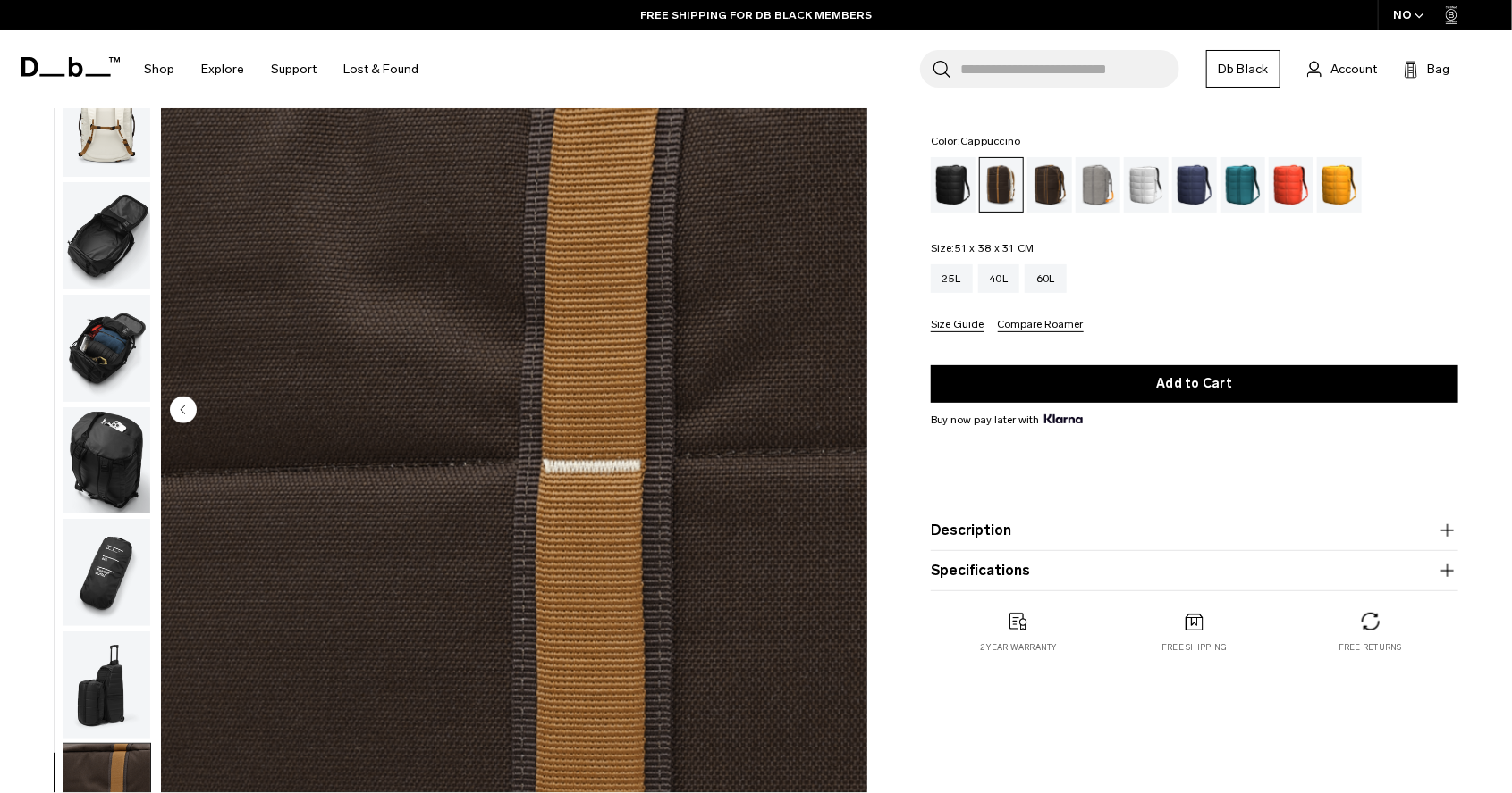
click at [845, 408] on img "10 / 10" at bounding box center [513, 411] width 706 height 882
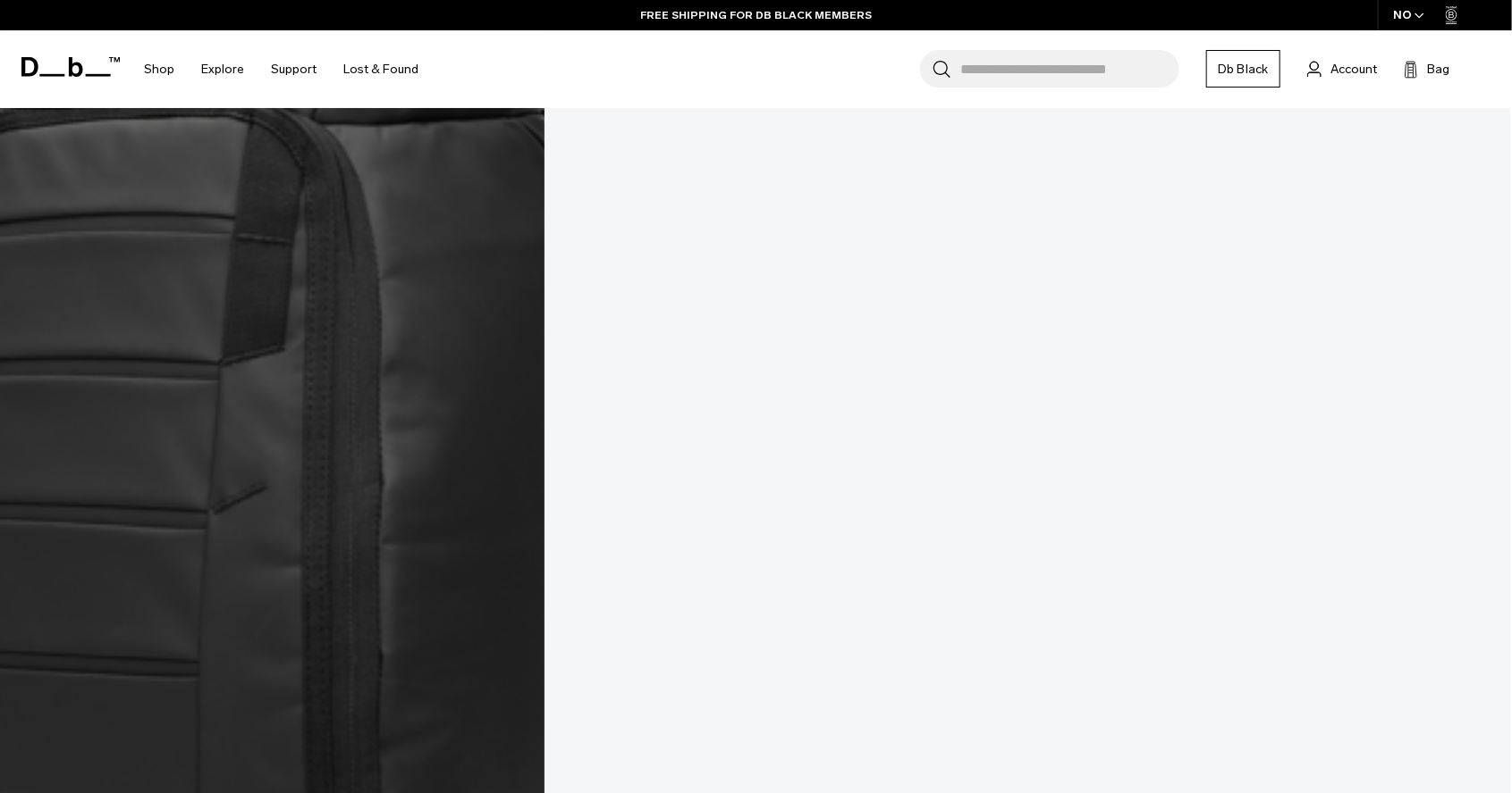
scroll to position [2608, 0]
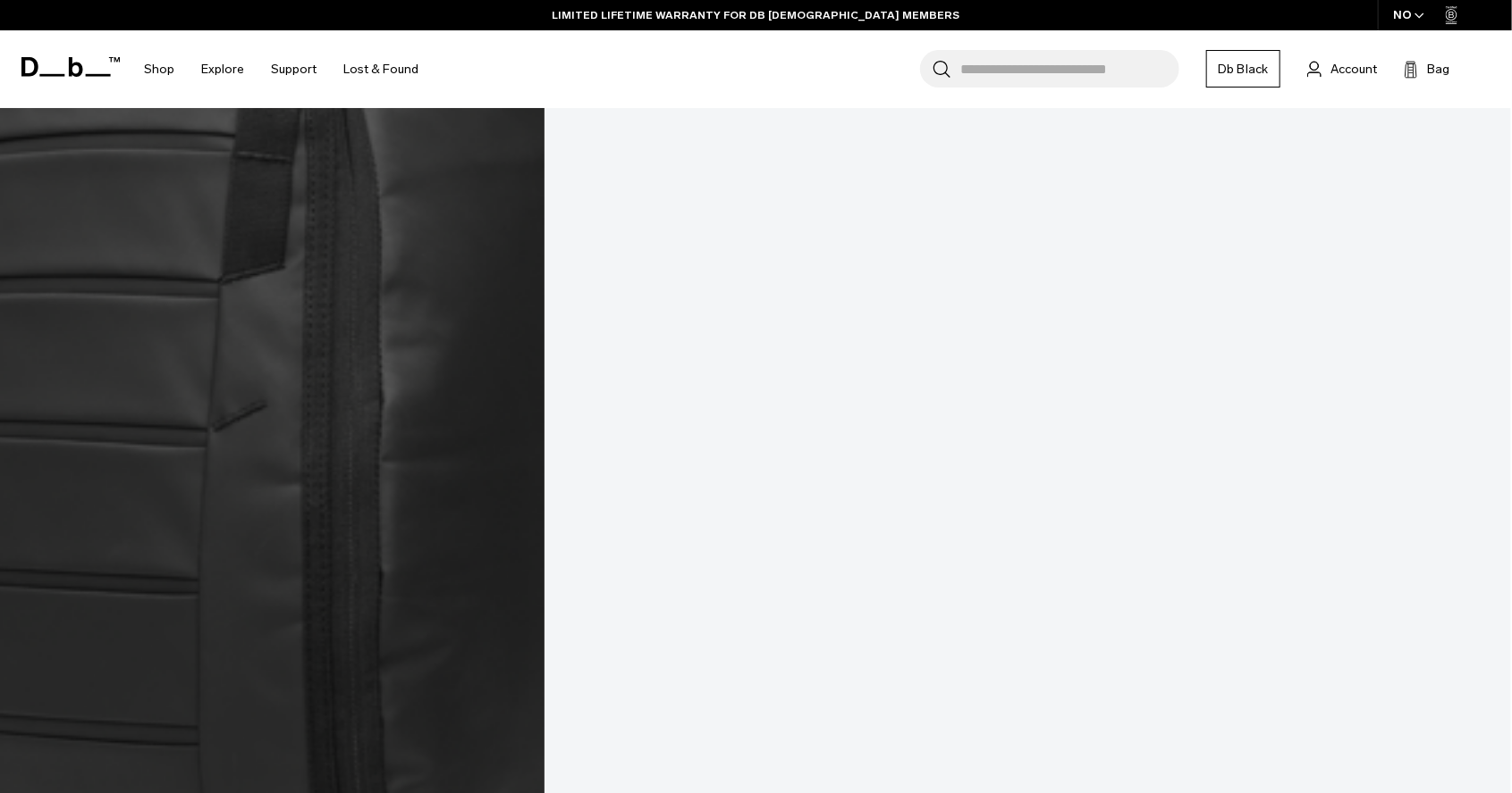
scroll to position [2694, 0]
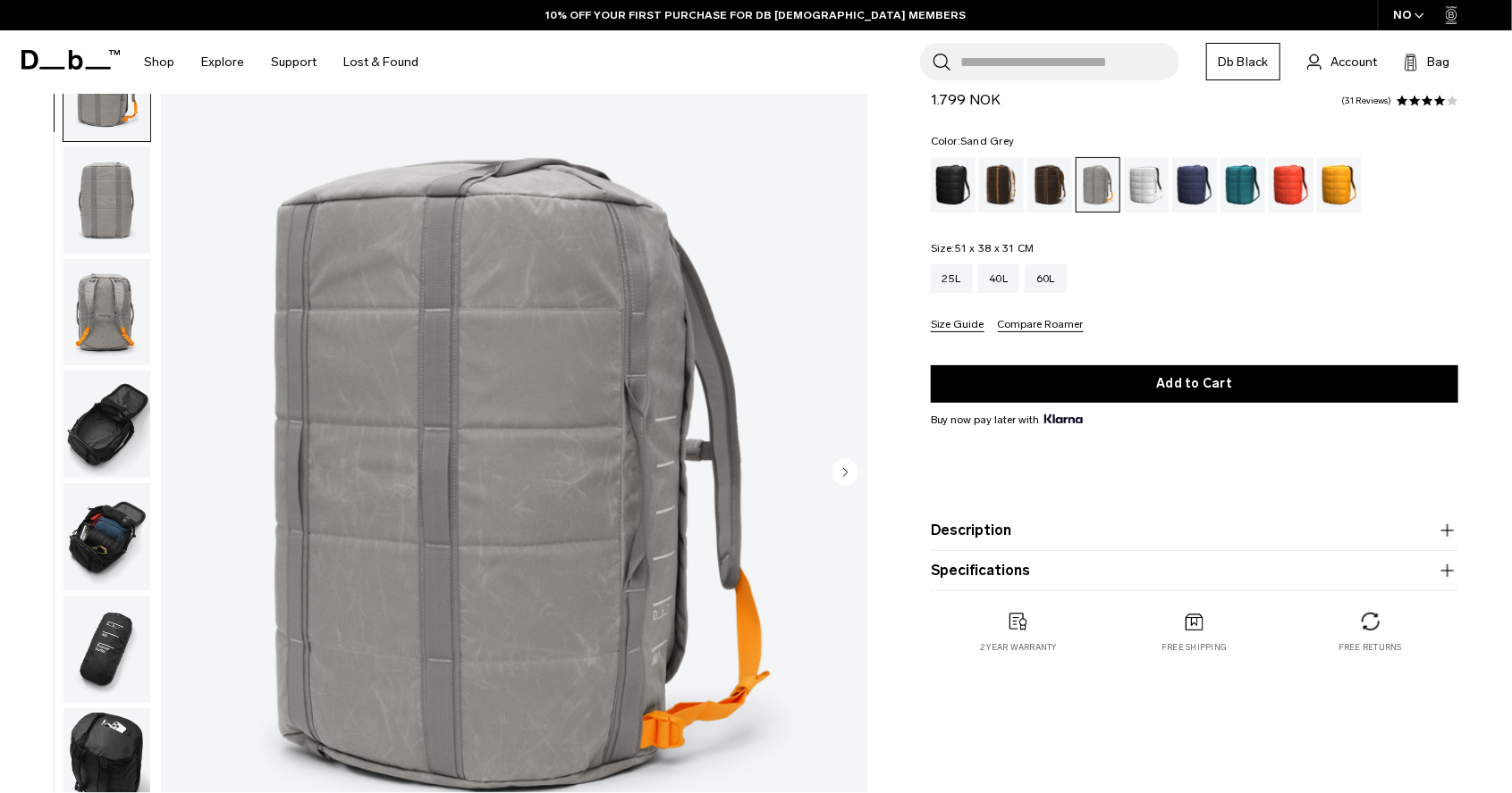
click at [841, 472] on circle "Next slide" at bounding box center [844, 472] width 26 height 26
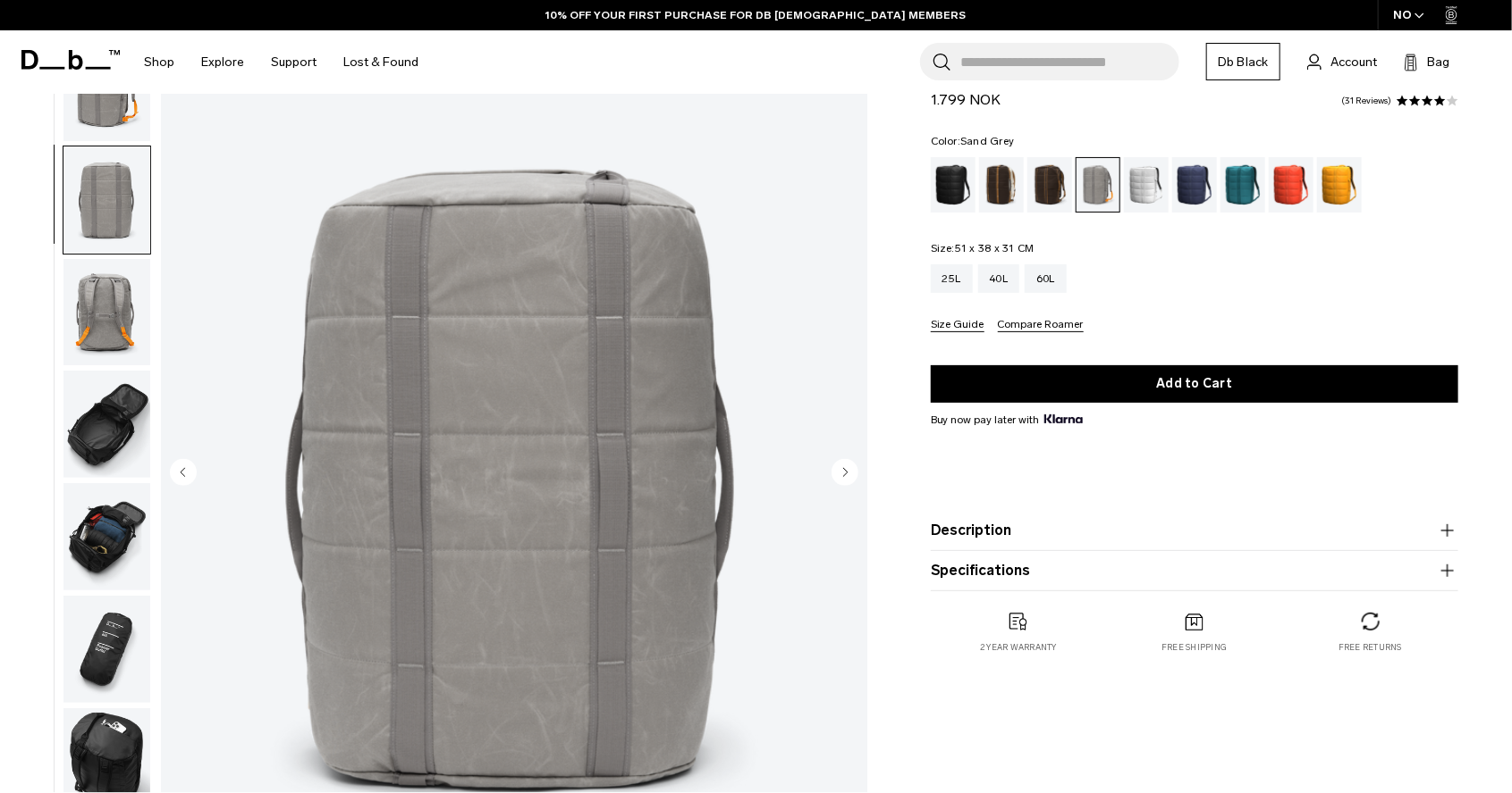
scroll to position [14, 0]
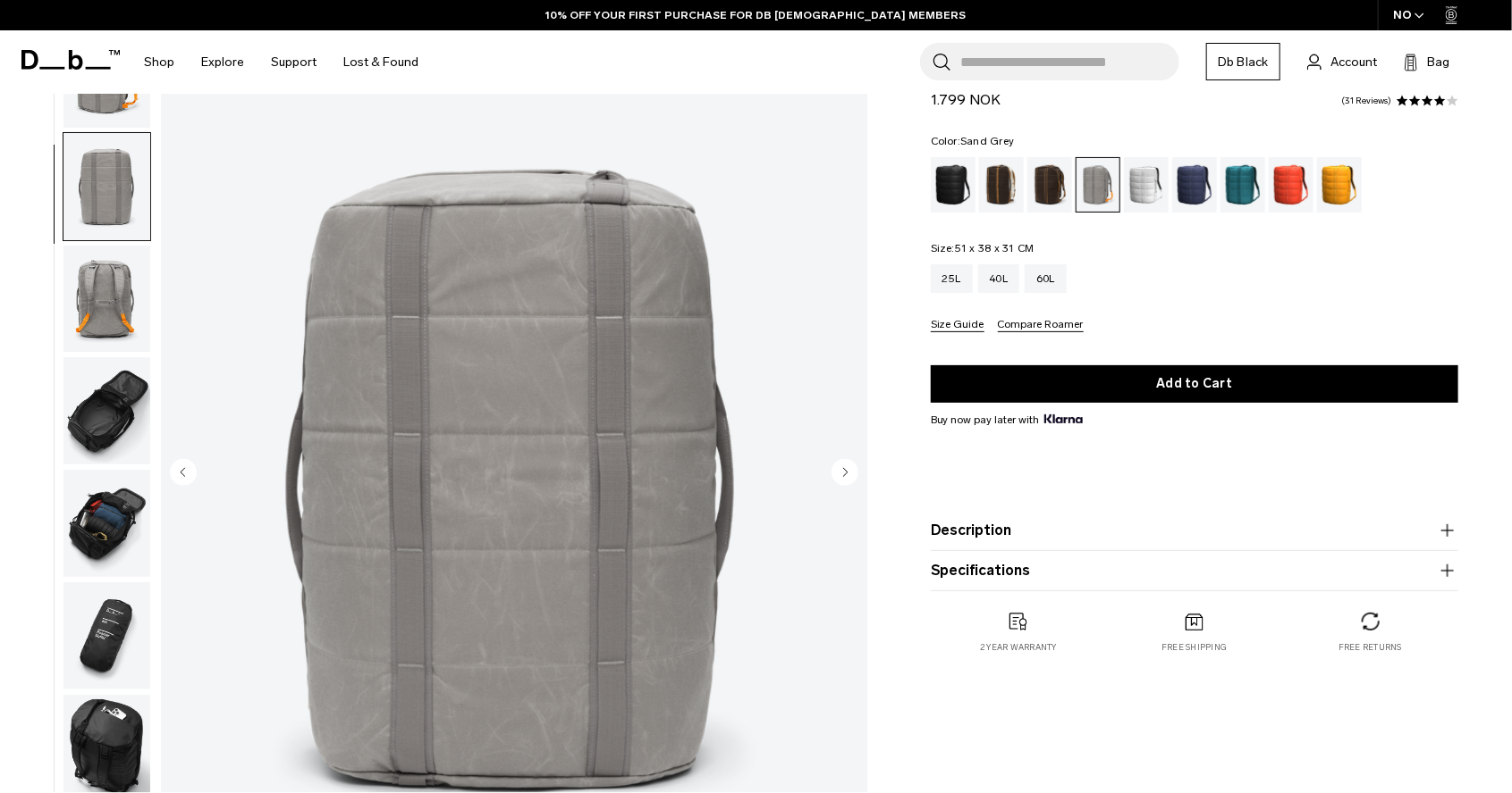
click at [841, 472] on circle "Next slide" at bounding box center [844, 472] width 26 height 26
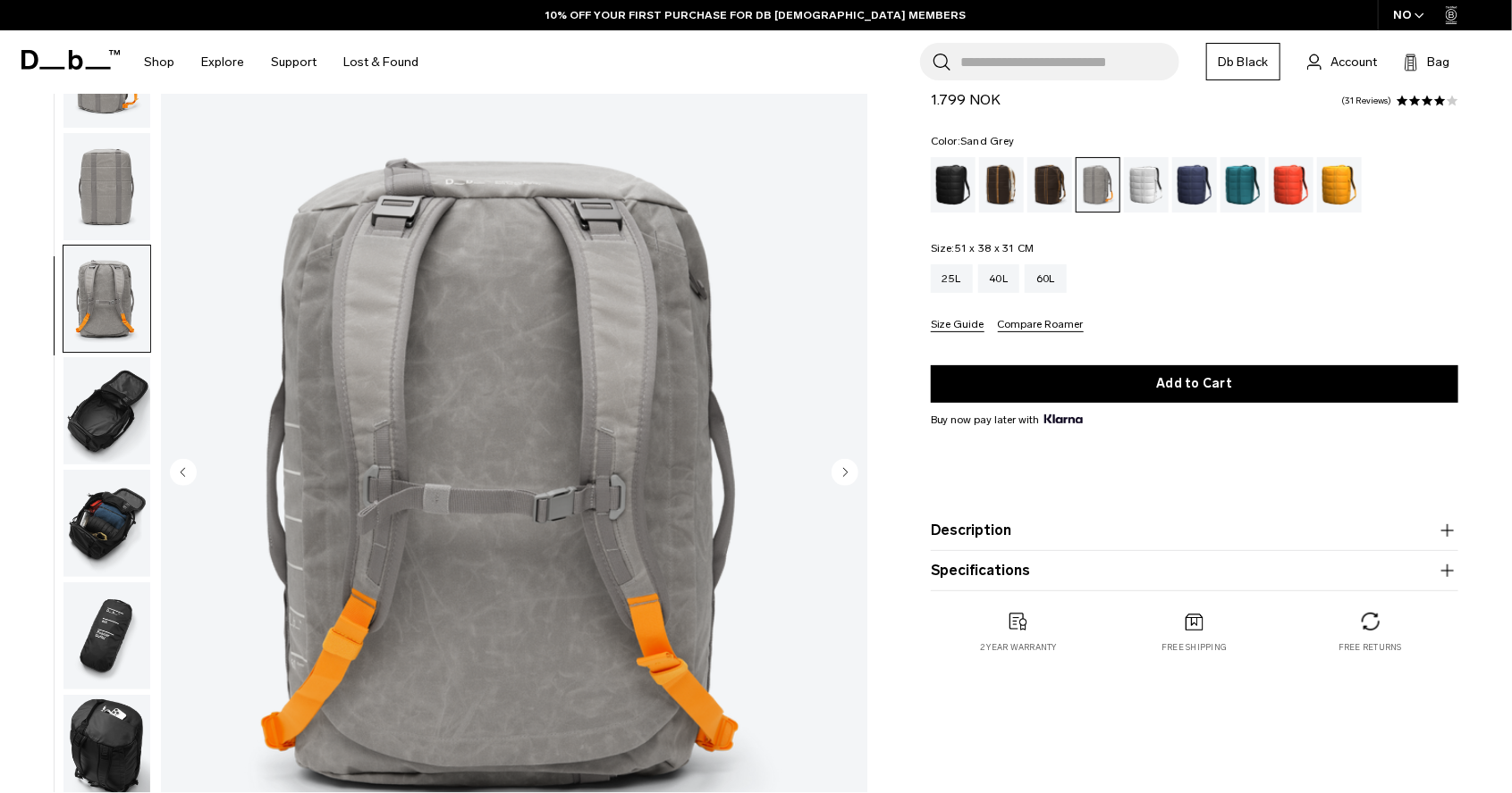
click at [841, 472] on circle "Next slide" at bounding box center [844, 472] width 26 height 26
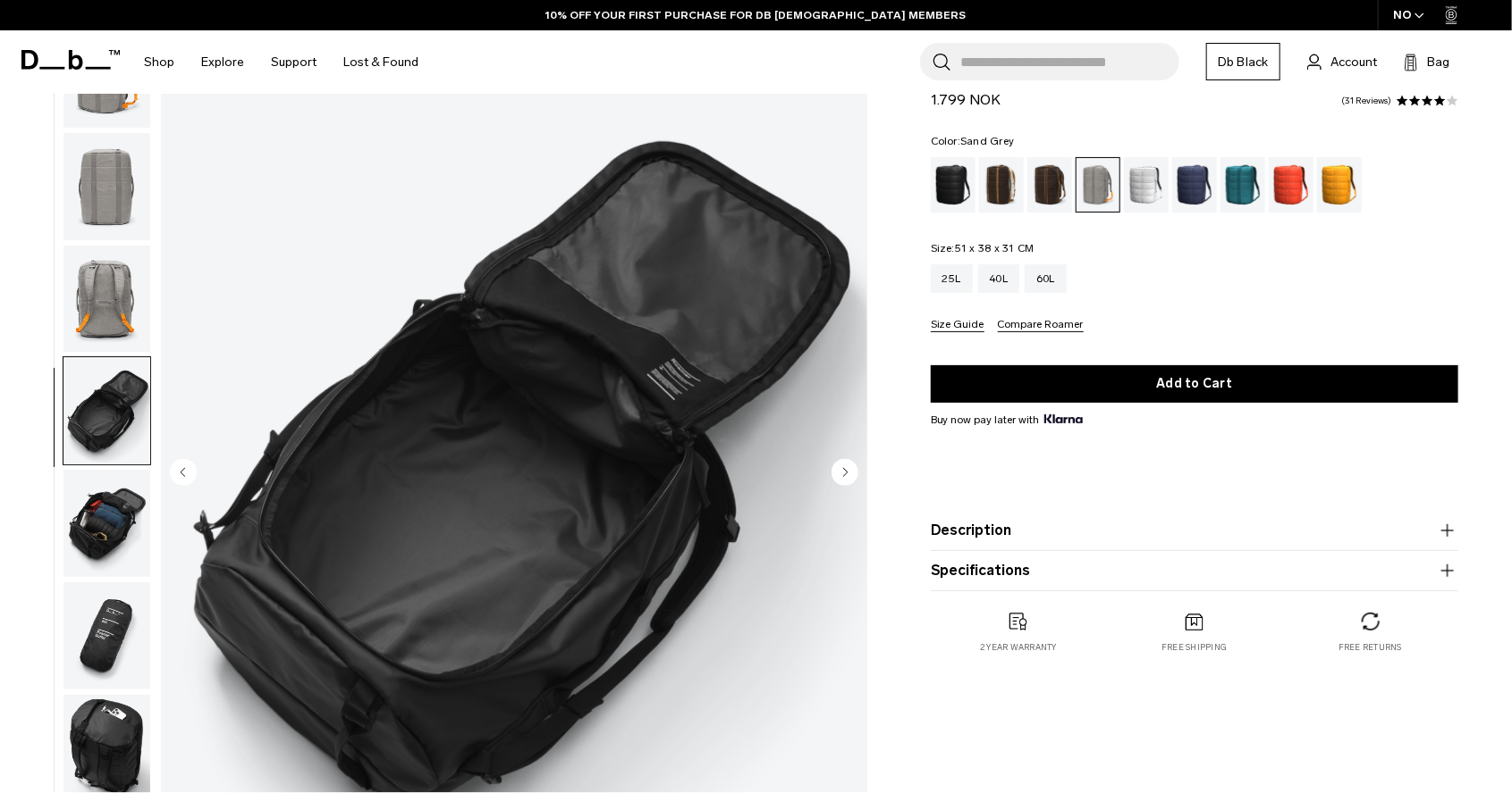
click at [841, 472] on circle "Next slide" at bounding box center [844, 472] width 26 height 26
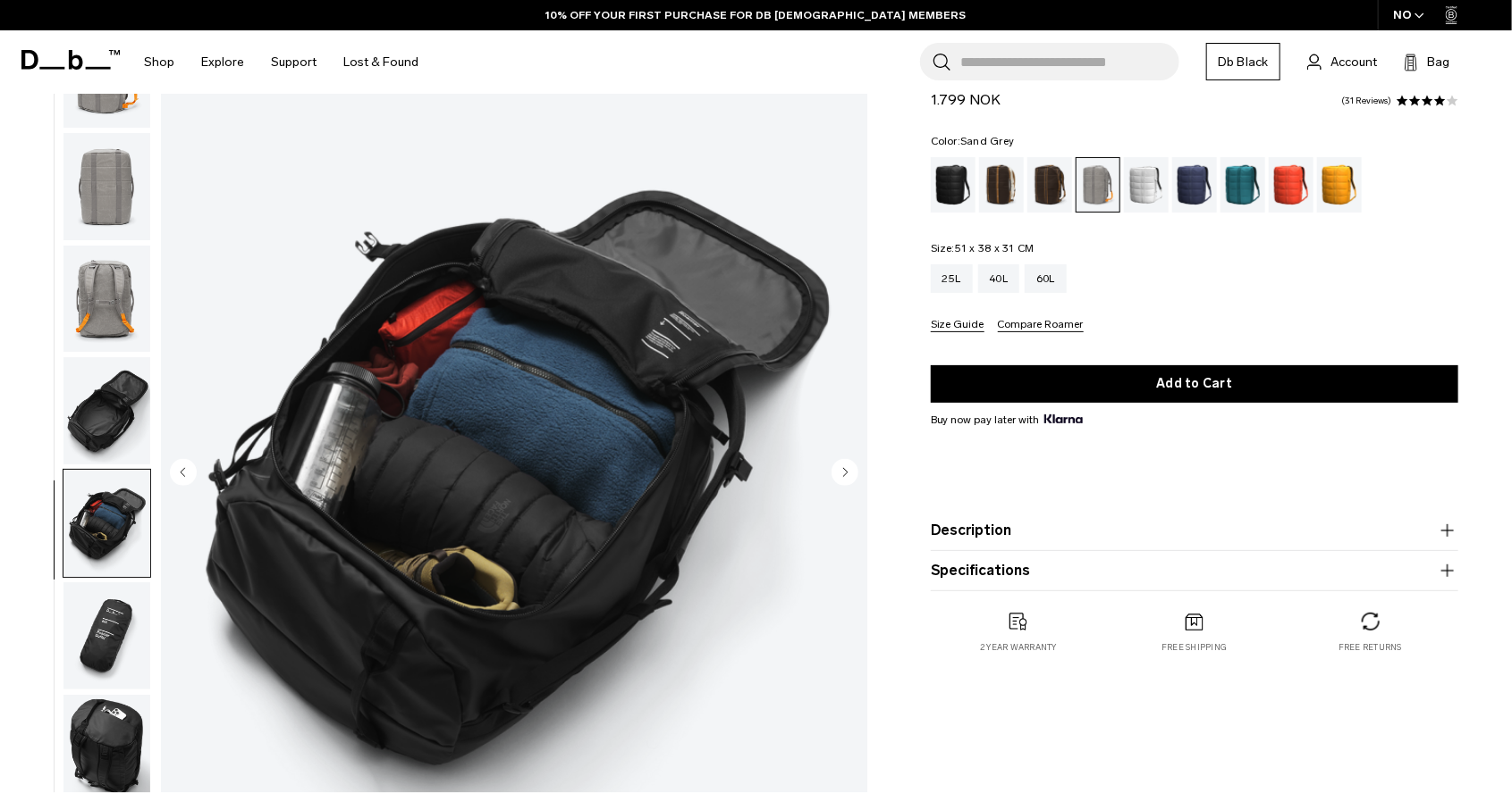
click at [841, 472] on circle "Next slide" at bounding box center [844, 472] width 26 height 26
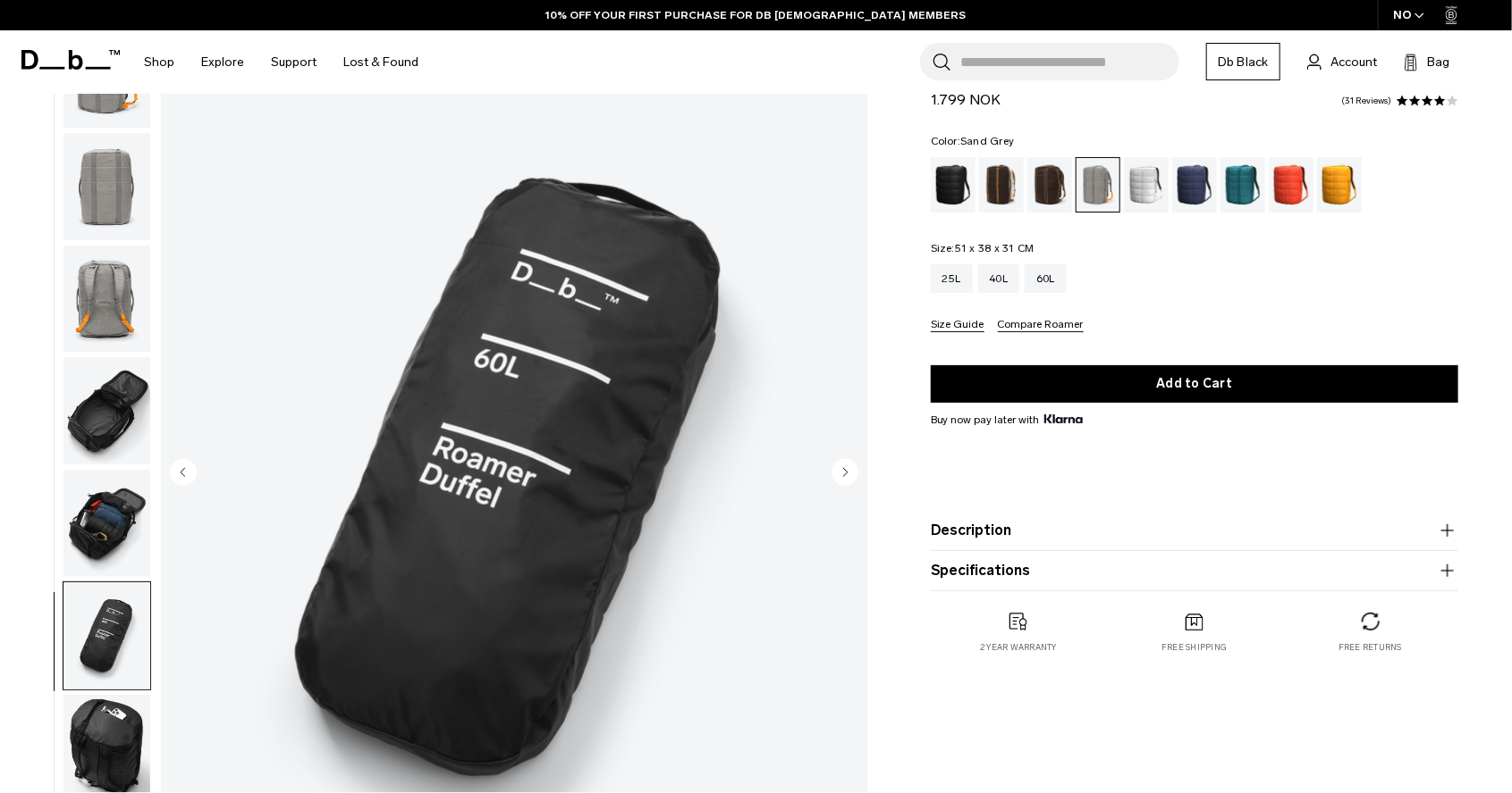
click at [841, 472] on circle "Next slide" at bounding box center [844, 472] width 26 height 26
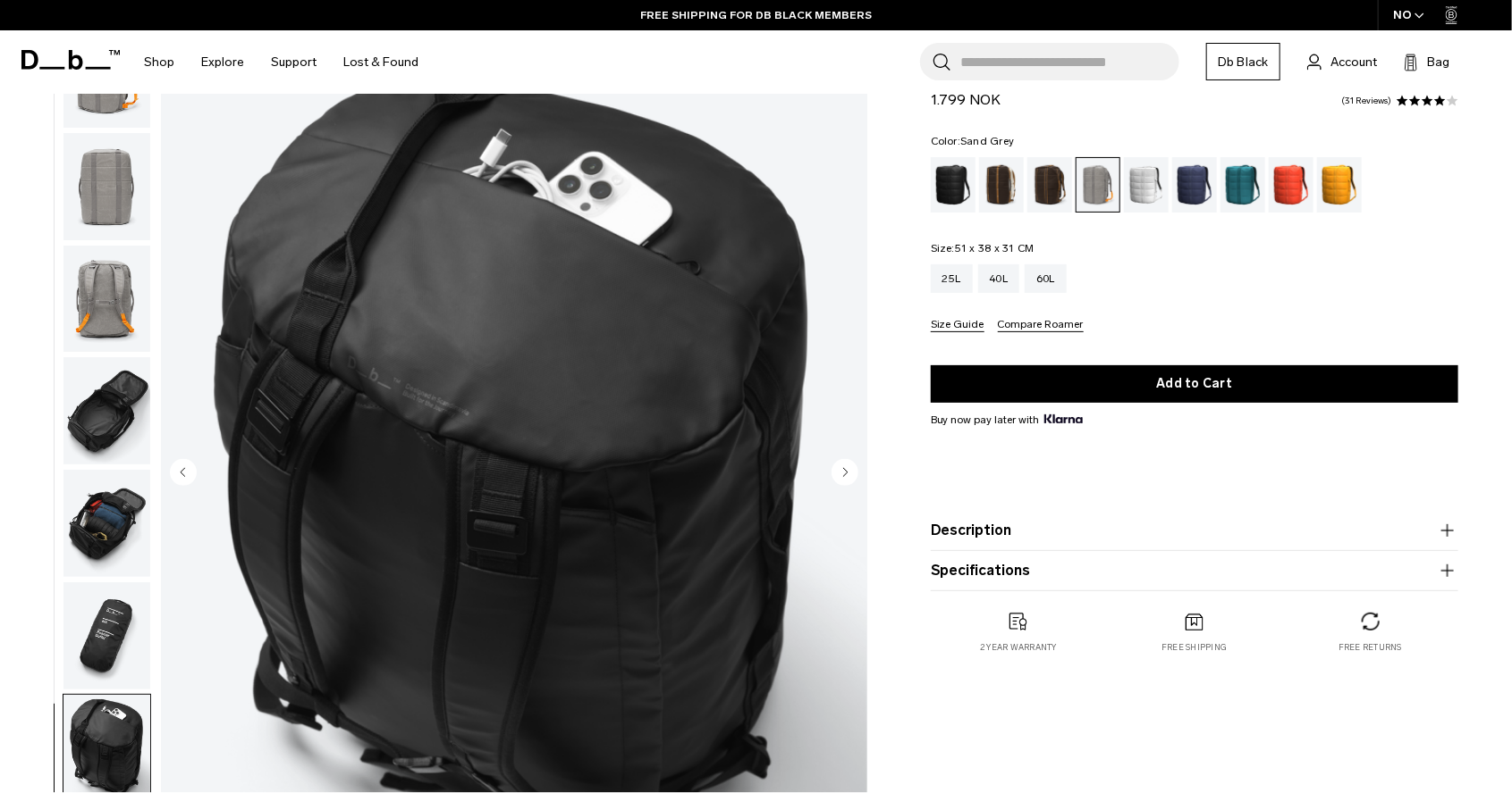
click at [841, 472] on circle "Next slide" at bounding box center [844, 472] width 26 height 26
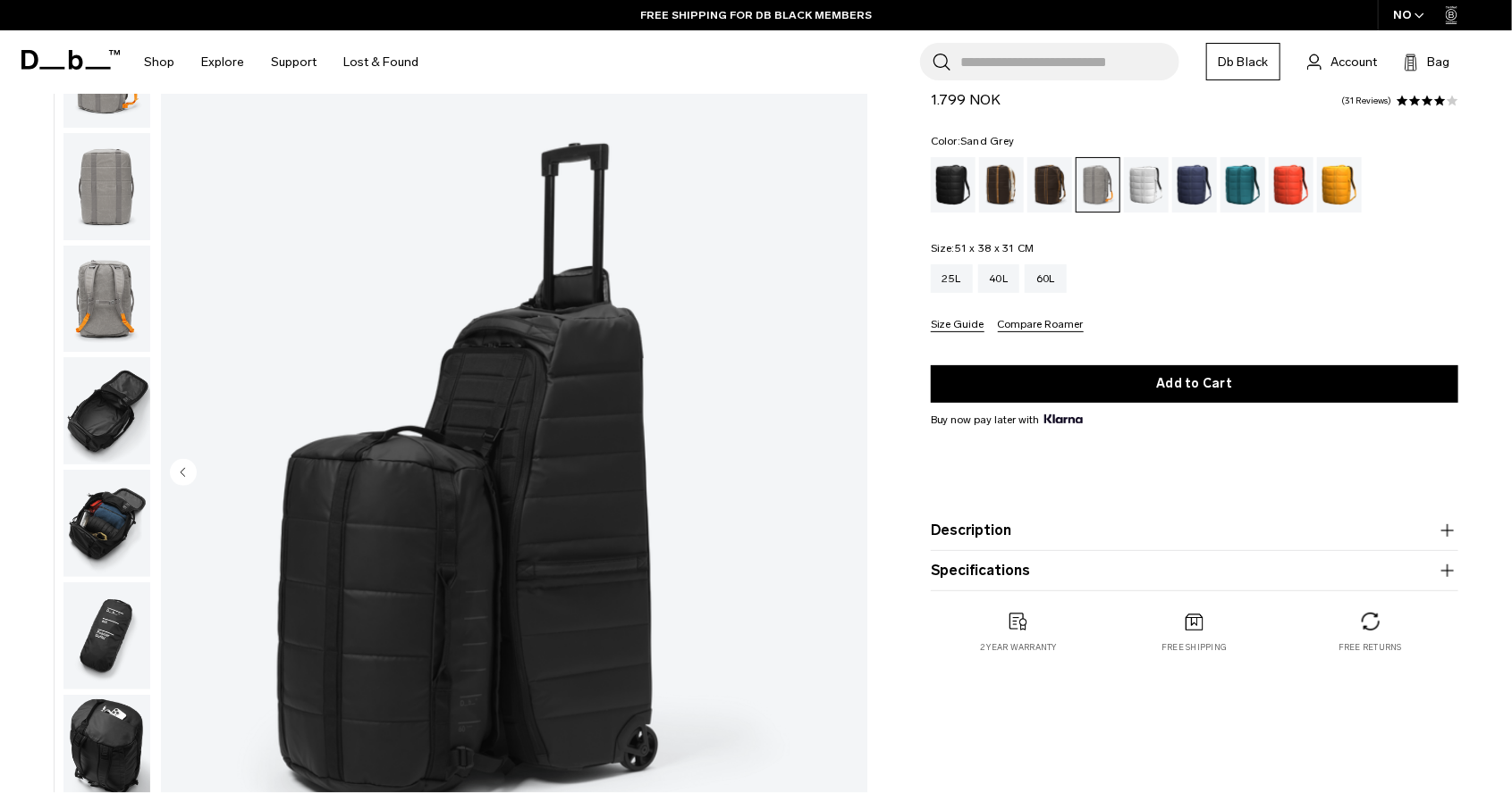
click at [841, 472] on img "8 / 8" at bounding box center [513, 474] width 706 height 882
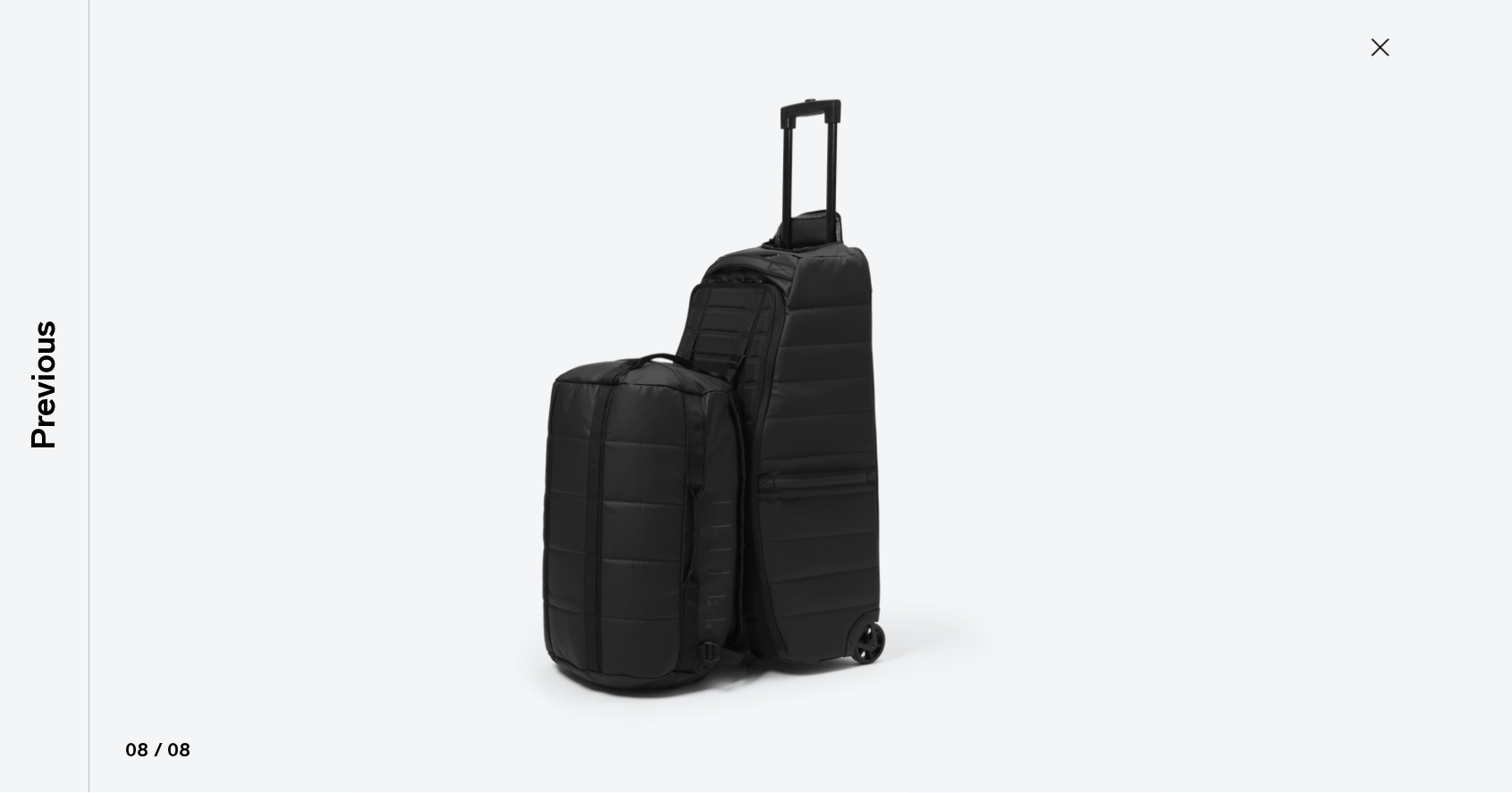
click at [841, 472] on img at bounding box center [756, 396] width 805 height 793
click at [444, 60] on img at bounding box center [756, 396] width 805 height 793
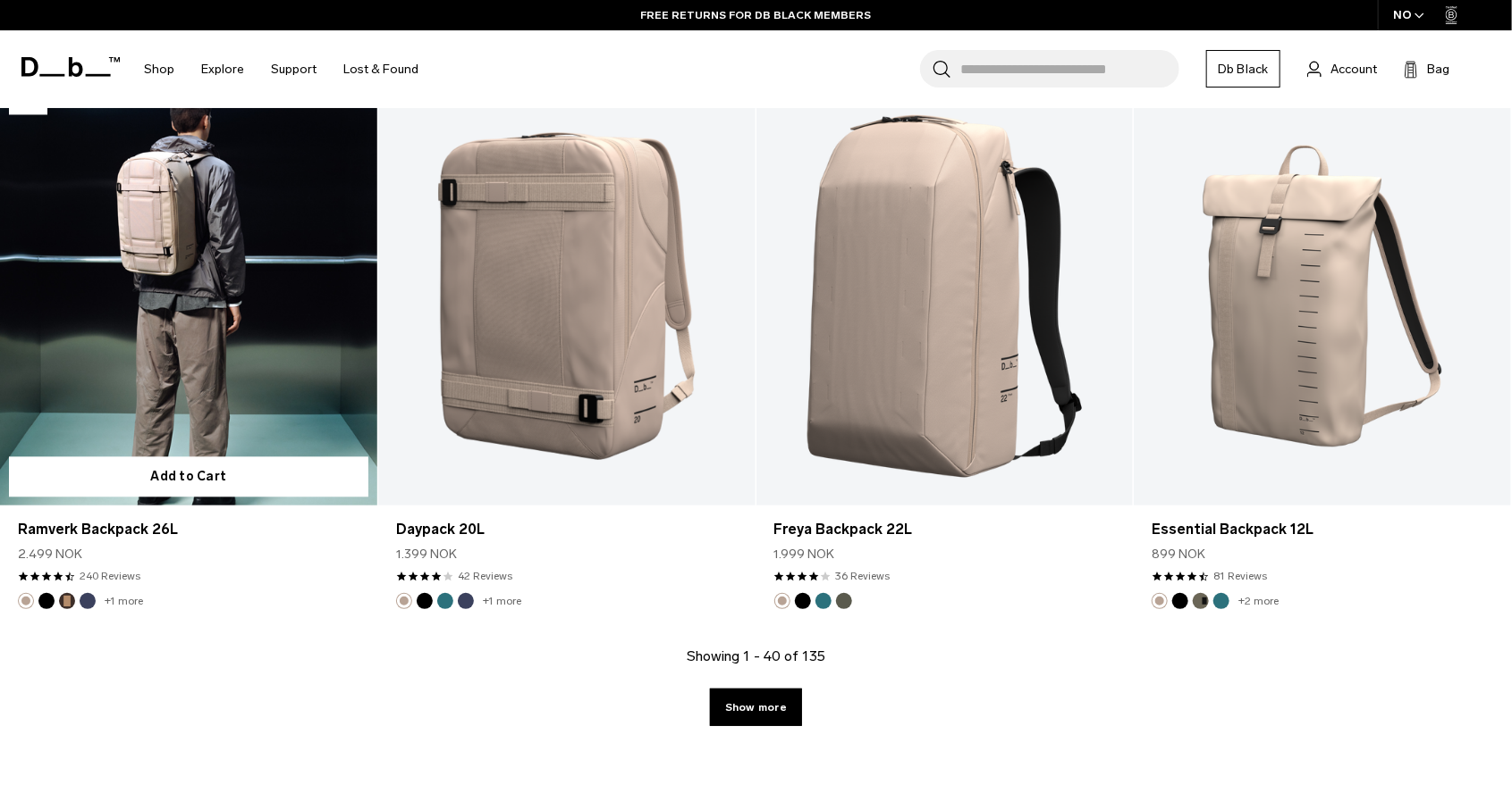
scroll to position [5447, 0]
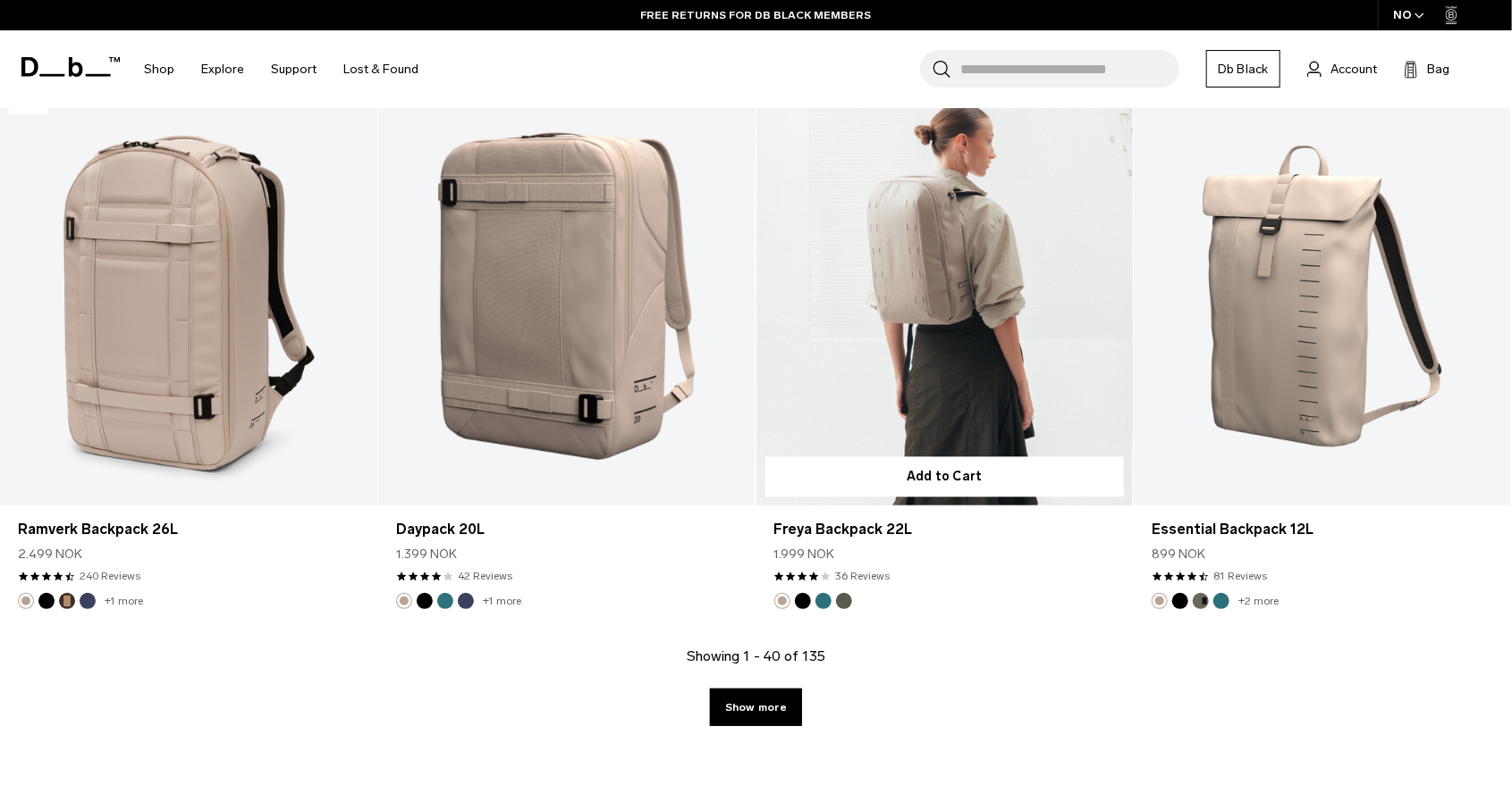
click at [994, 346] on link "Freya Backpack 22L" at bounding box center [945, 296] width 377 height 419
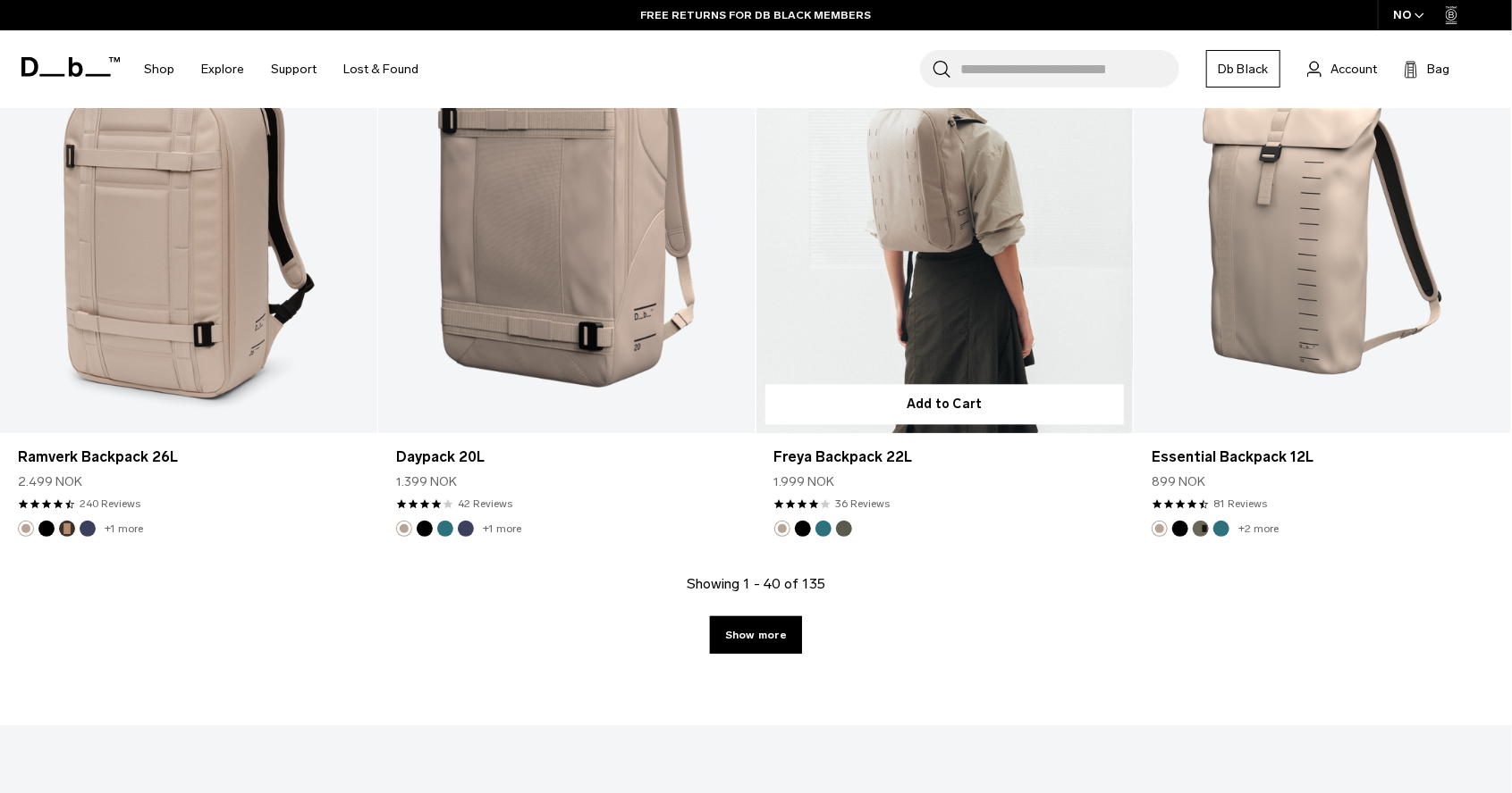
scroll to position [5532, 0]
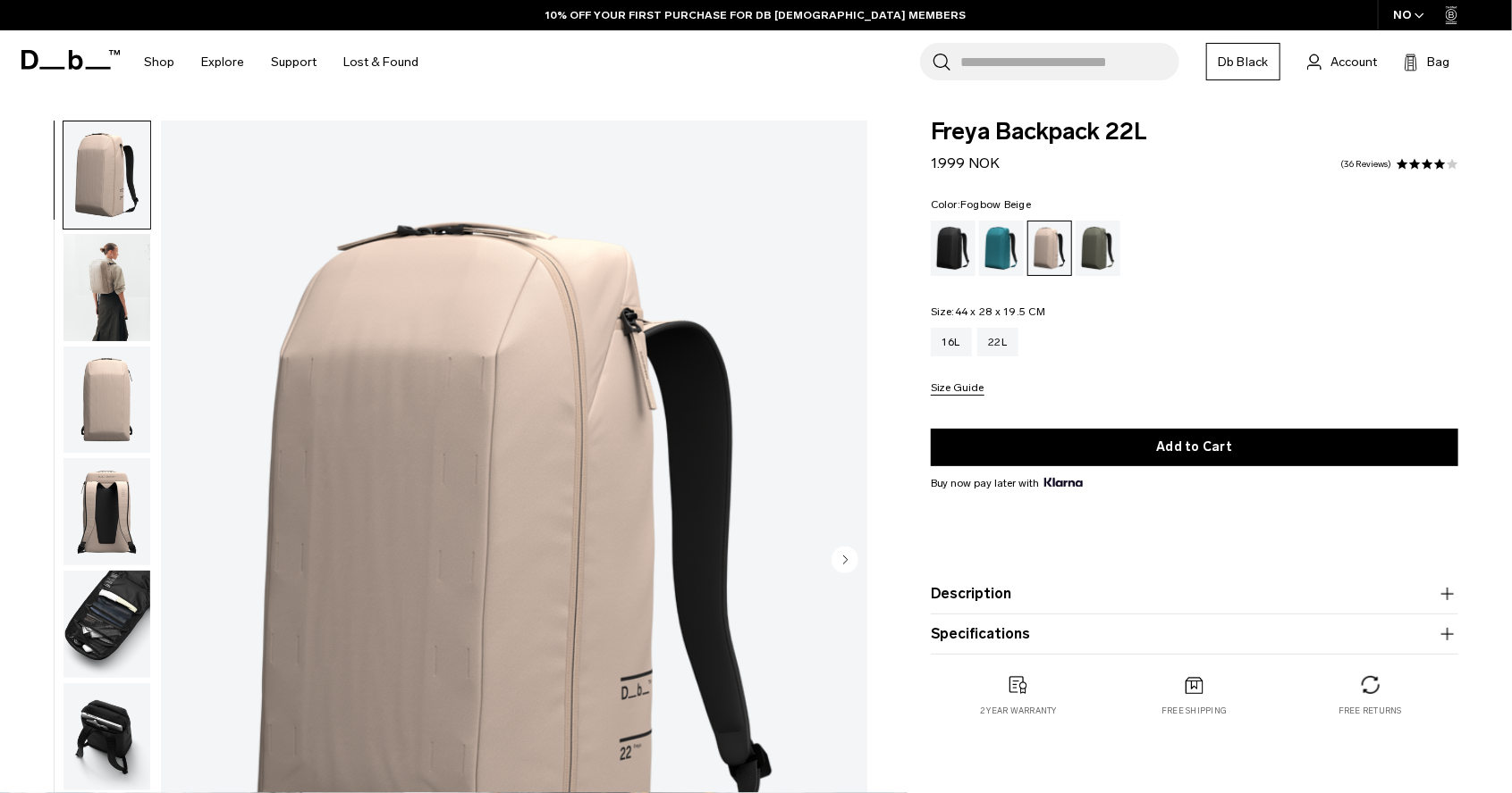
click at [852, 544] on img "1 / 9" at bounding box center [513, 561] width 706 height 882
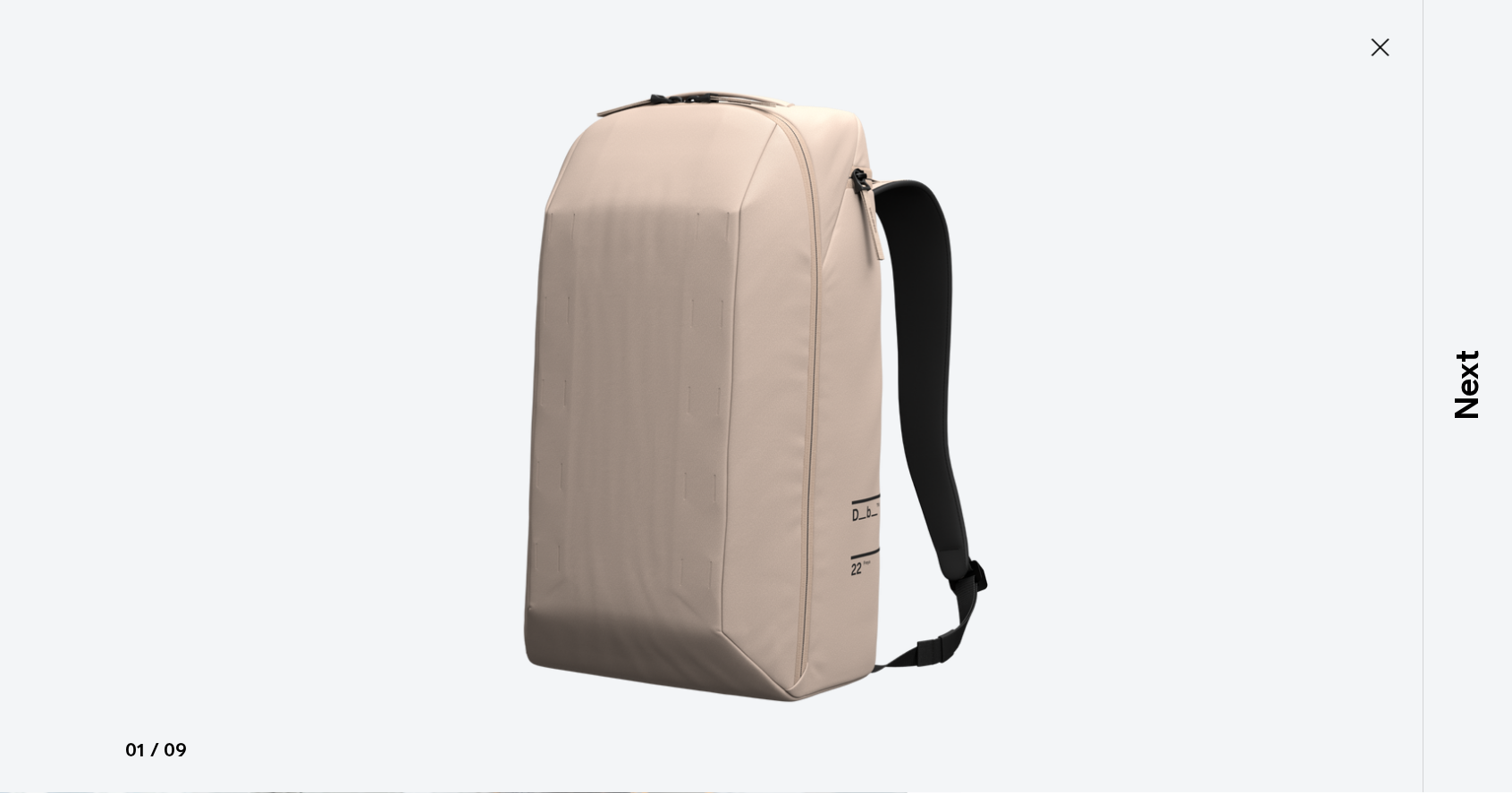
click at [1055, 359] on img at bounding box center [756, 396] width 805 height 793
click at [1372, 62] on button "Close" at bounding box center [1380, 47] width 59 height 38
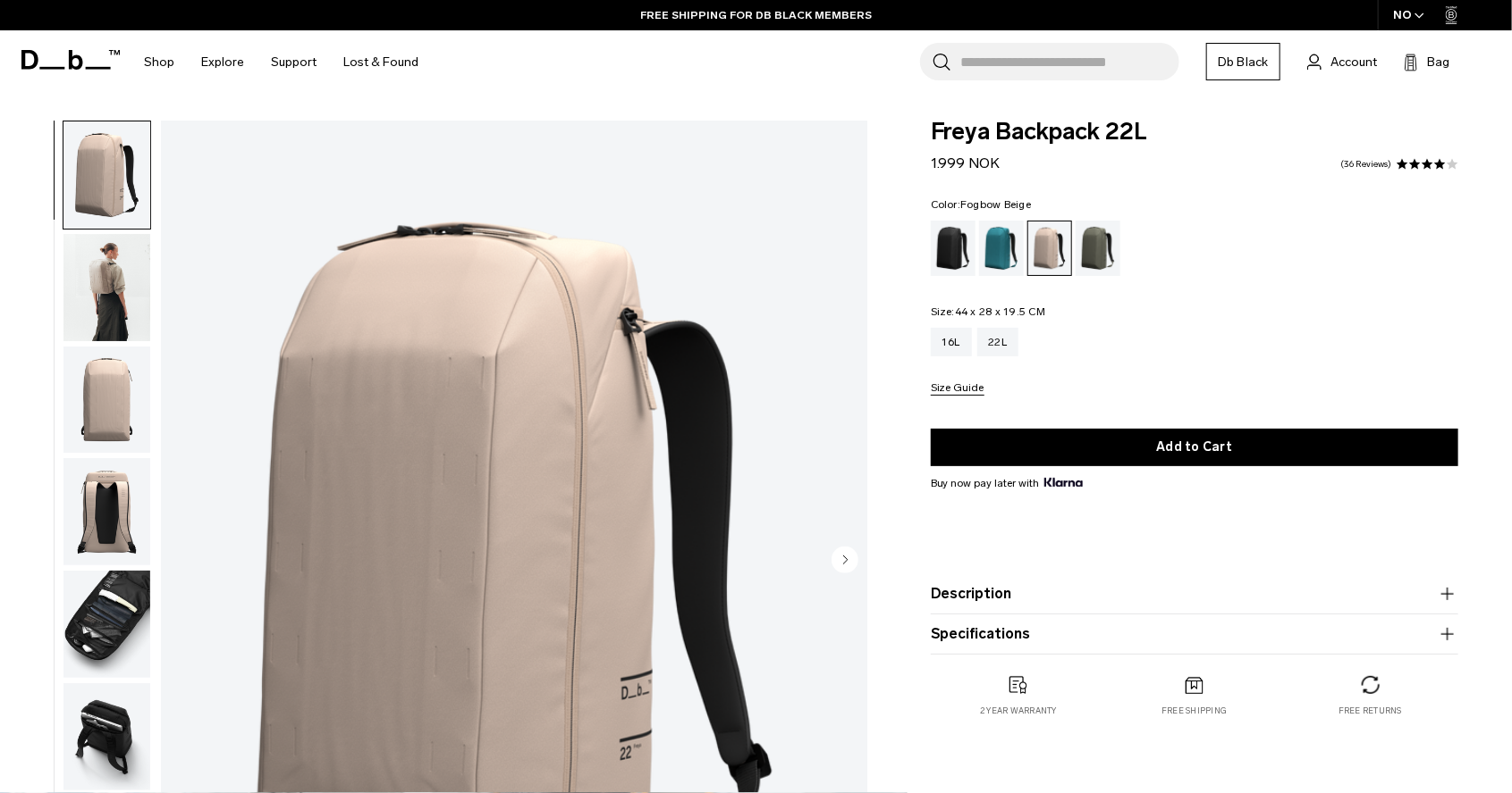
click at [843, 559] on icon "Next slide" at bounding box center [844, 560] width 5 height 9
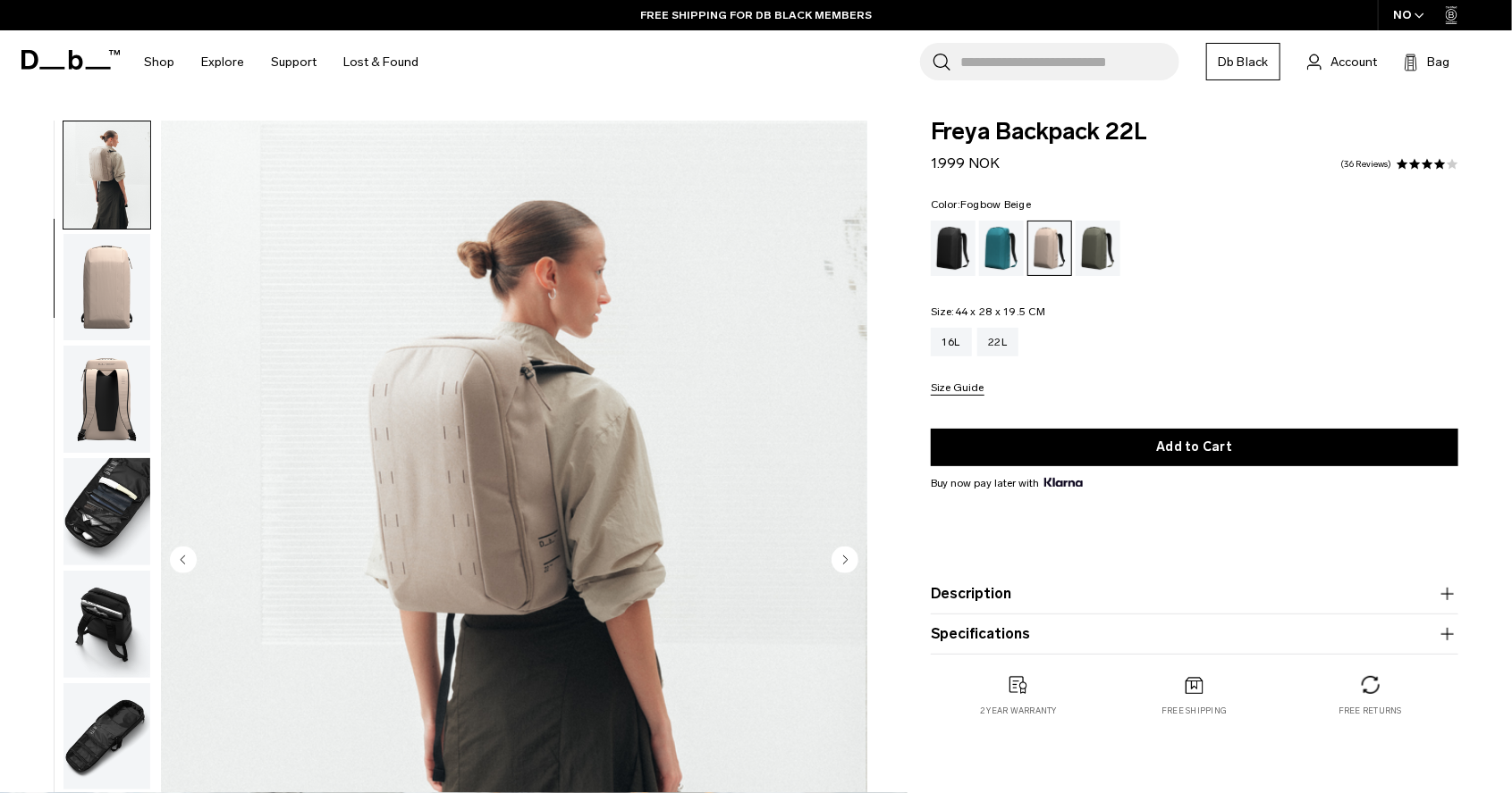
click at [843, 559] on icon "Next slide" at bounding box center [844, 560] width 5 height 9
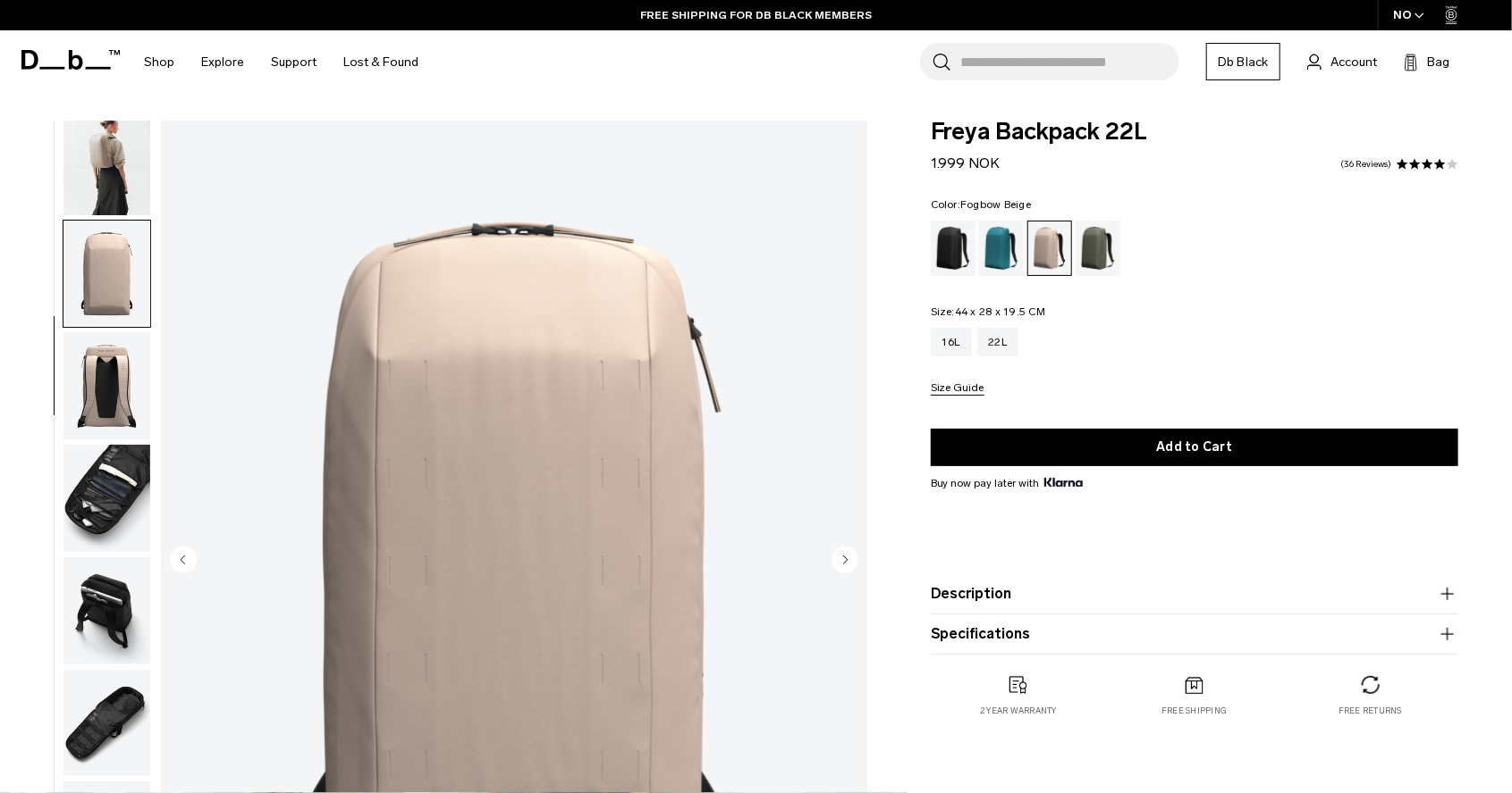
click at [843, 559] on icon "Next slide" at bounding box center [844, 560] width 5 height 9
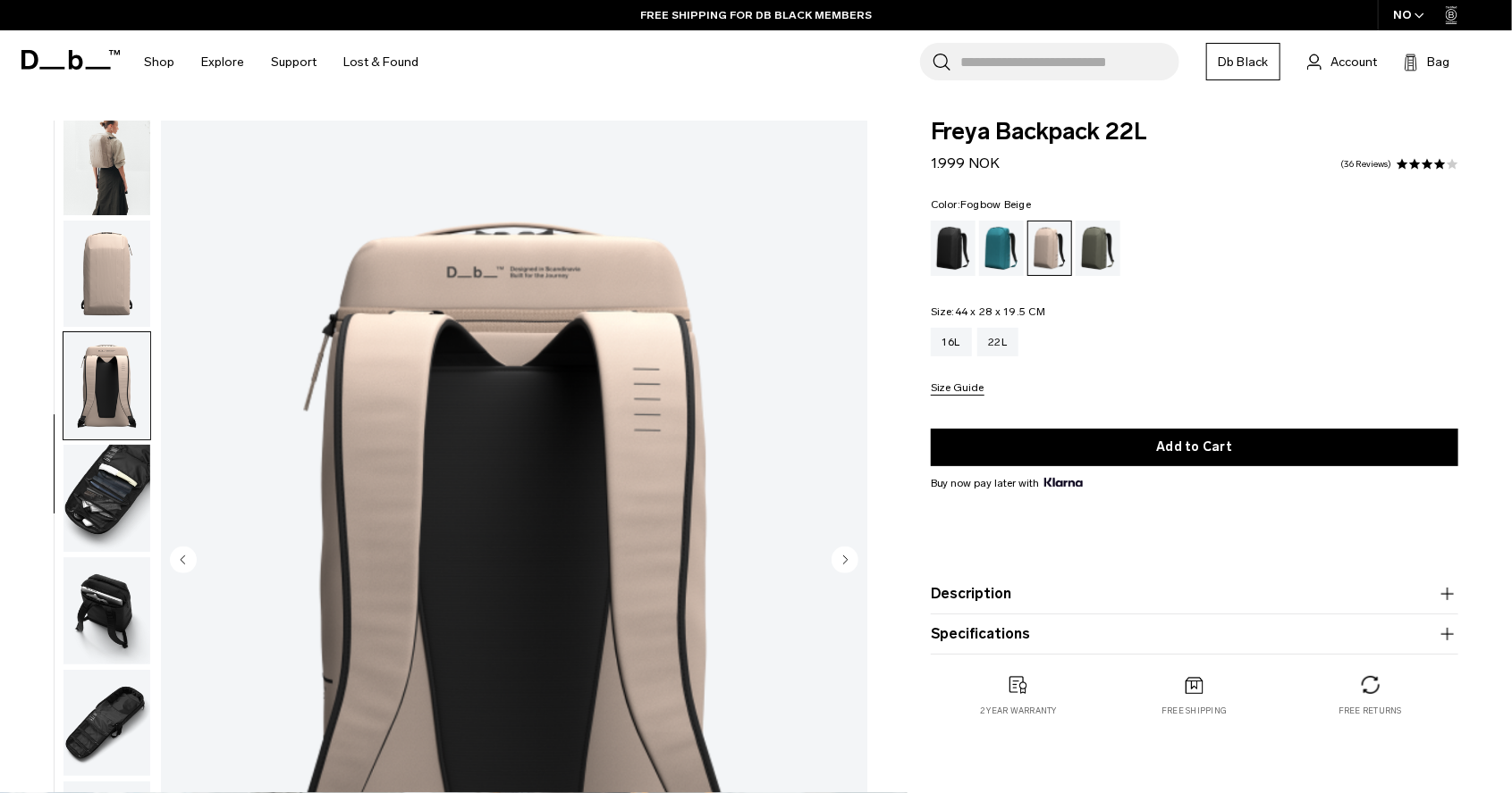
click at [843, 559] on icon "Next slide" at bounding box center [844, 560] width 5 height 9
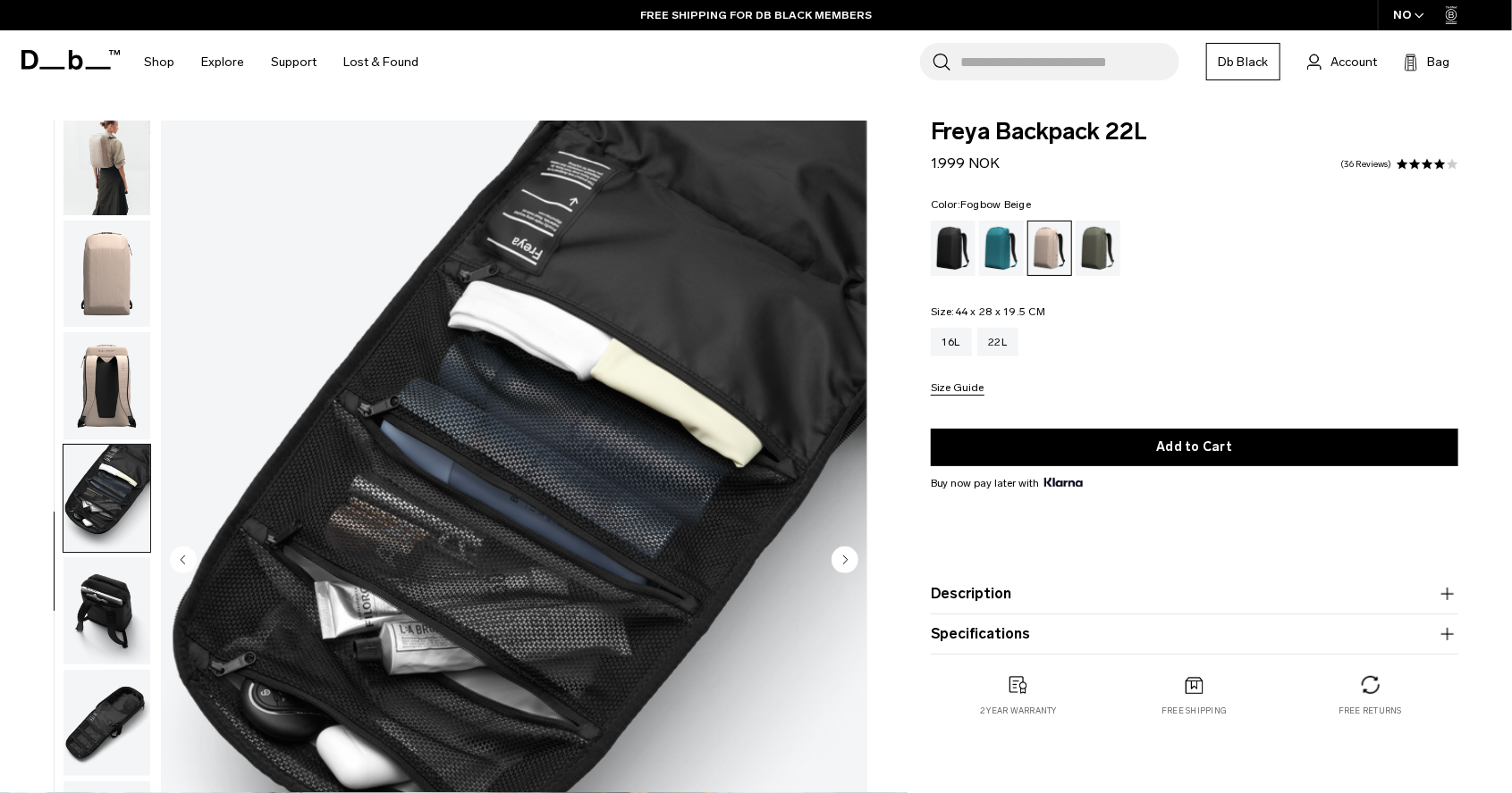
click at [843, 559] on icon "Next slide" at bounding box center [844, 560] width 5 height 9
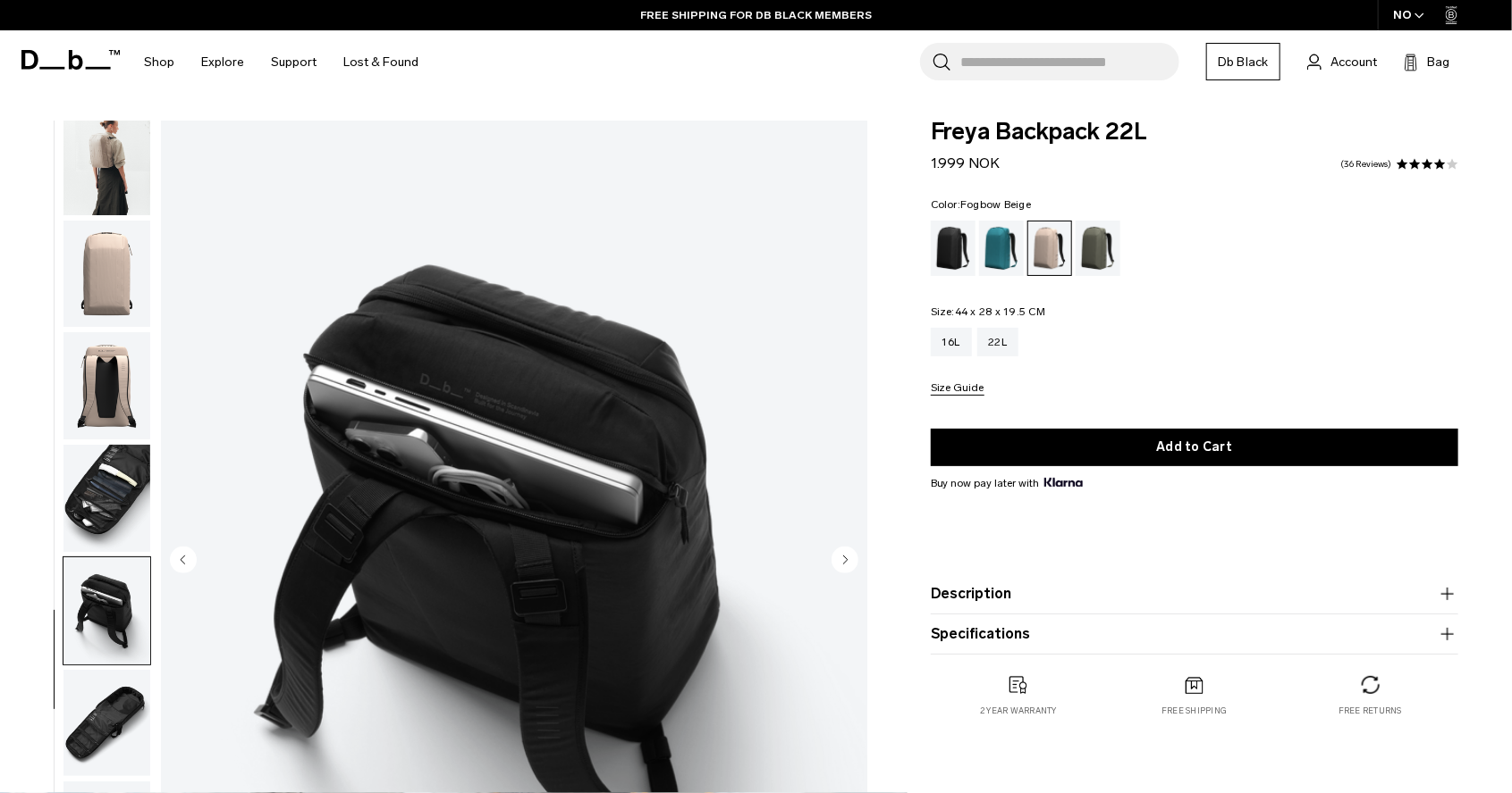
click at [843, 559] on icon "Next slide" at bounding box center [844, 560] width 5 height 9
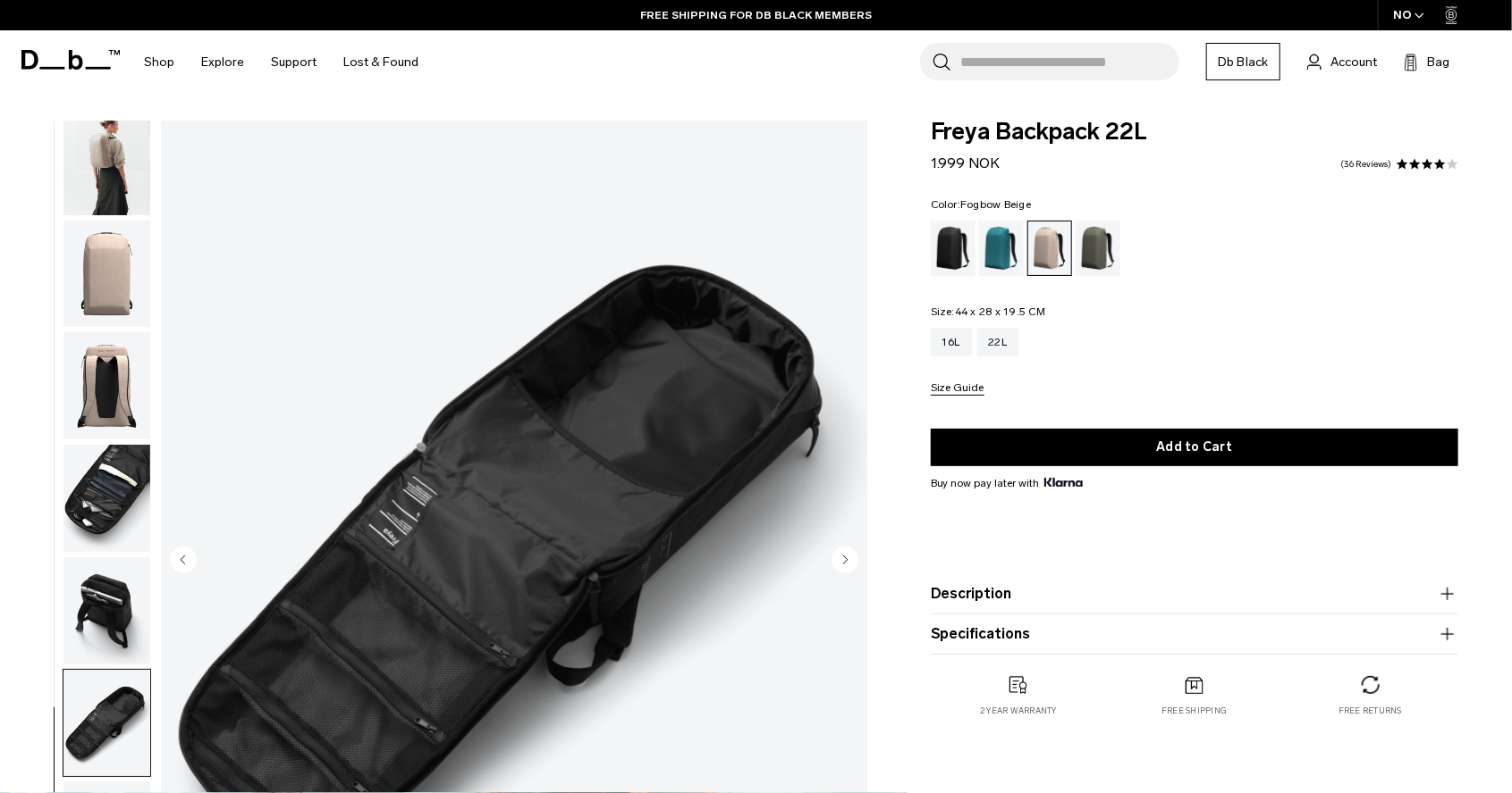
click at [843, 559] on icon "Next slide" at bounding box center [844, 560] width 5 height 9
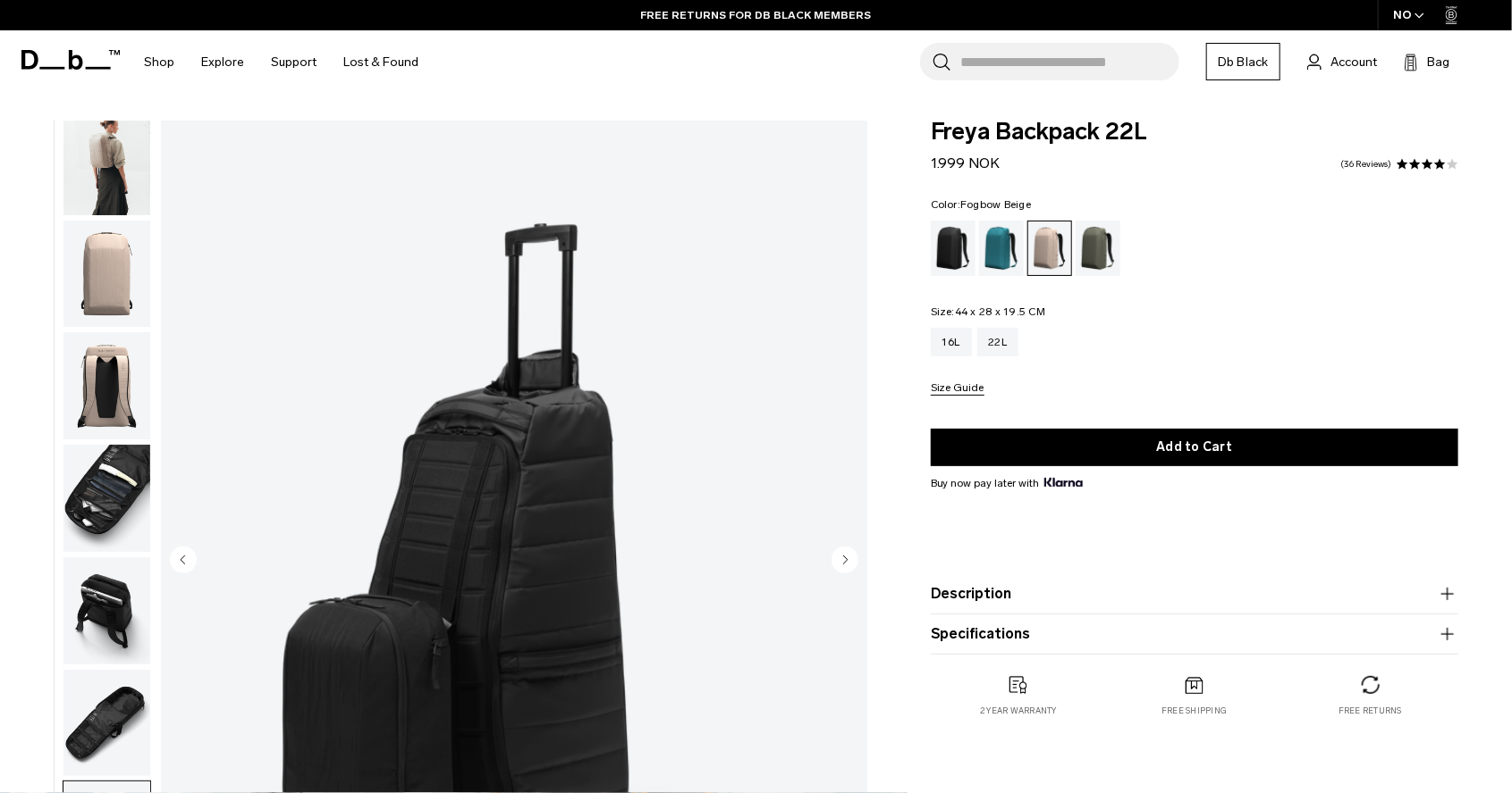
click at [843, 559] on icon "Next slide" at bounding box center [844, 560] width 5 height 9
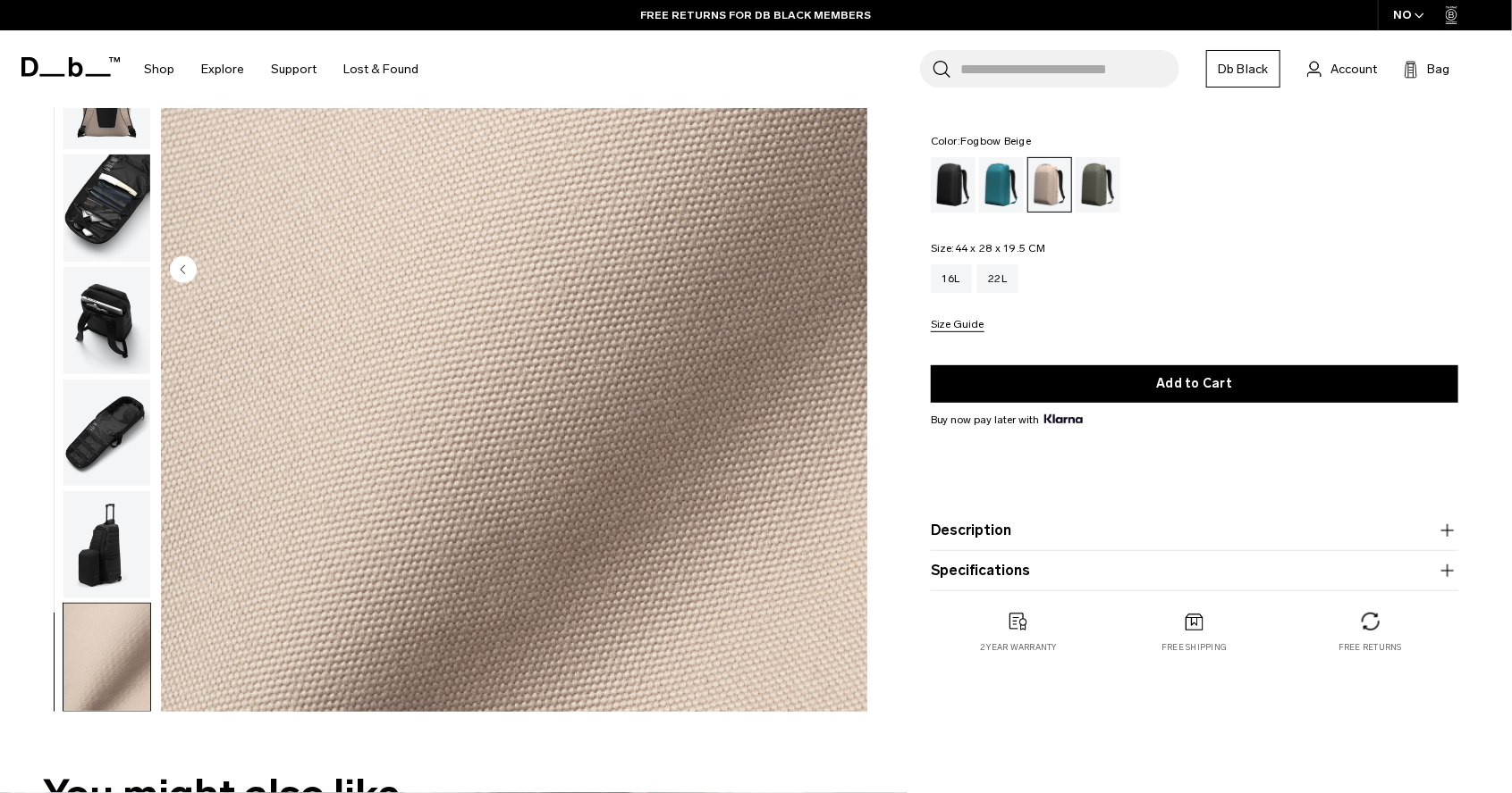
scroll to position [0, 0]
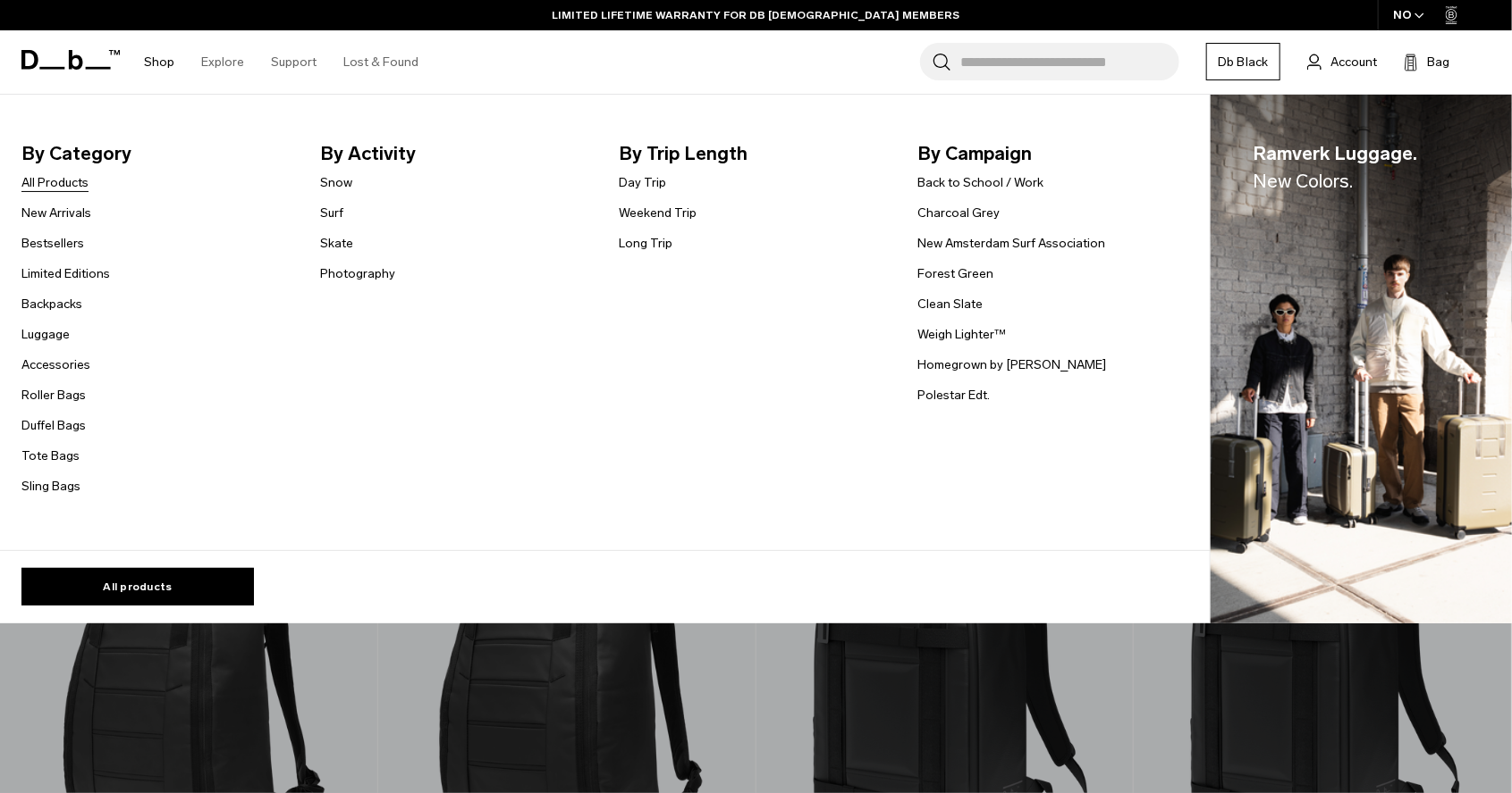
click at [62, 182] on link "All Products" at bounding box center [55, 182] width 67 height 19
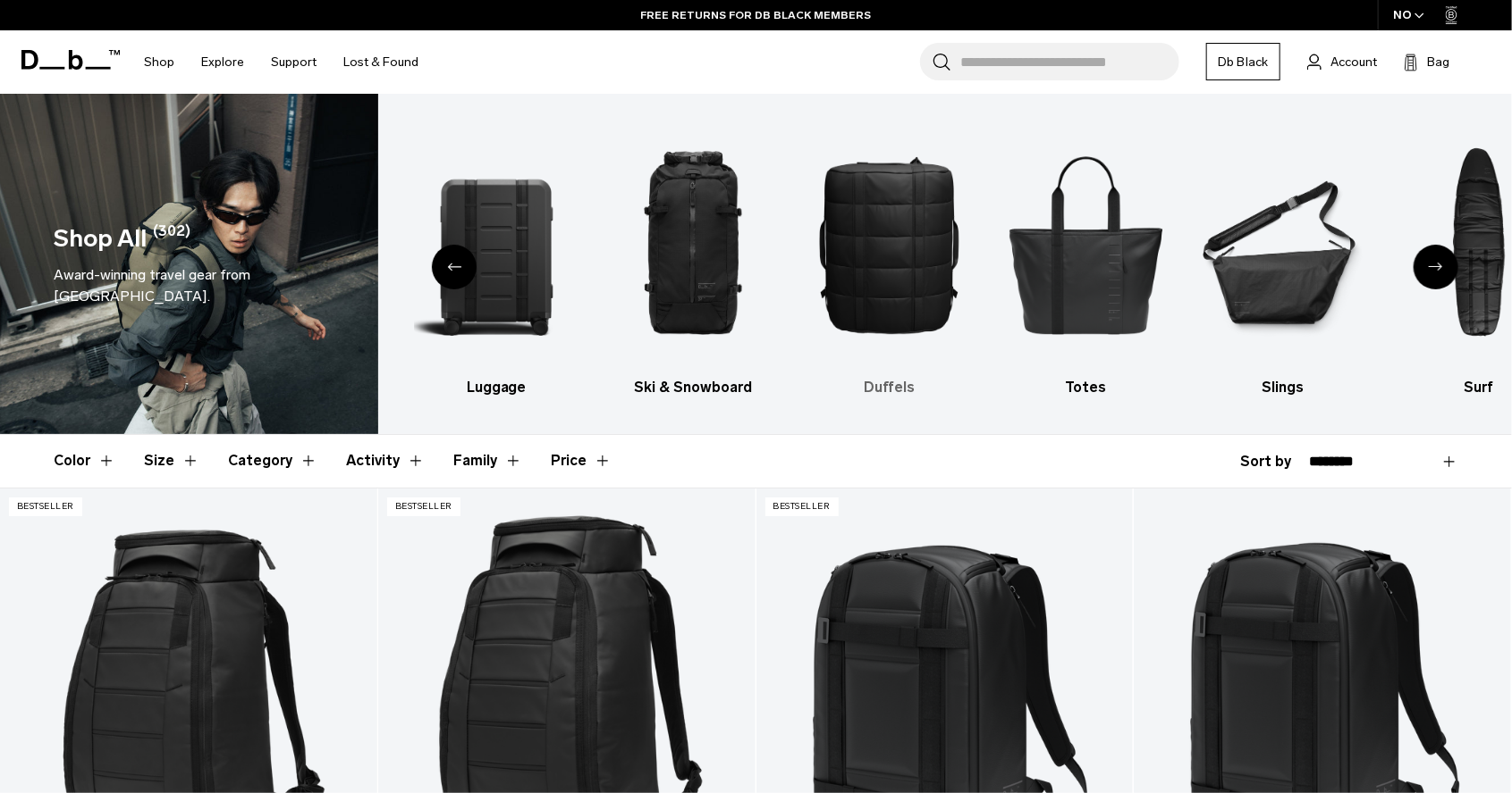
click at [905, 267] on img "4 / 10" at bounding box center [889, 245] width 165 height 248
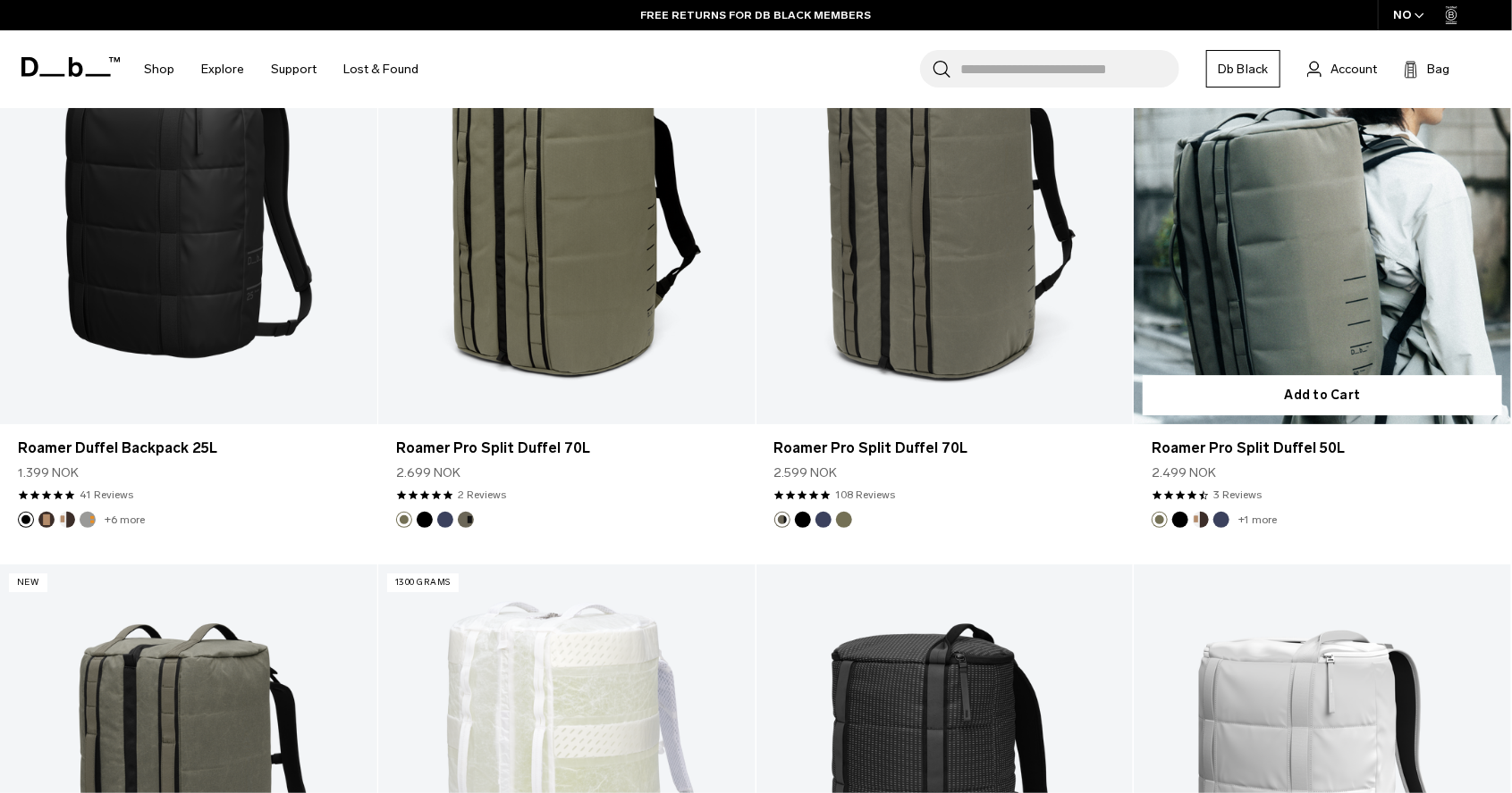
scroll to position [2736, 0]
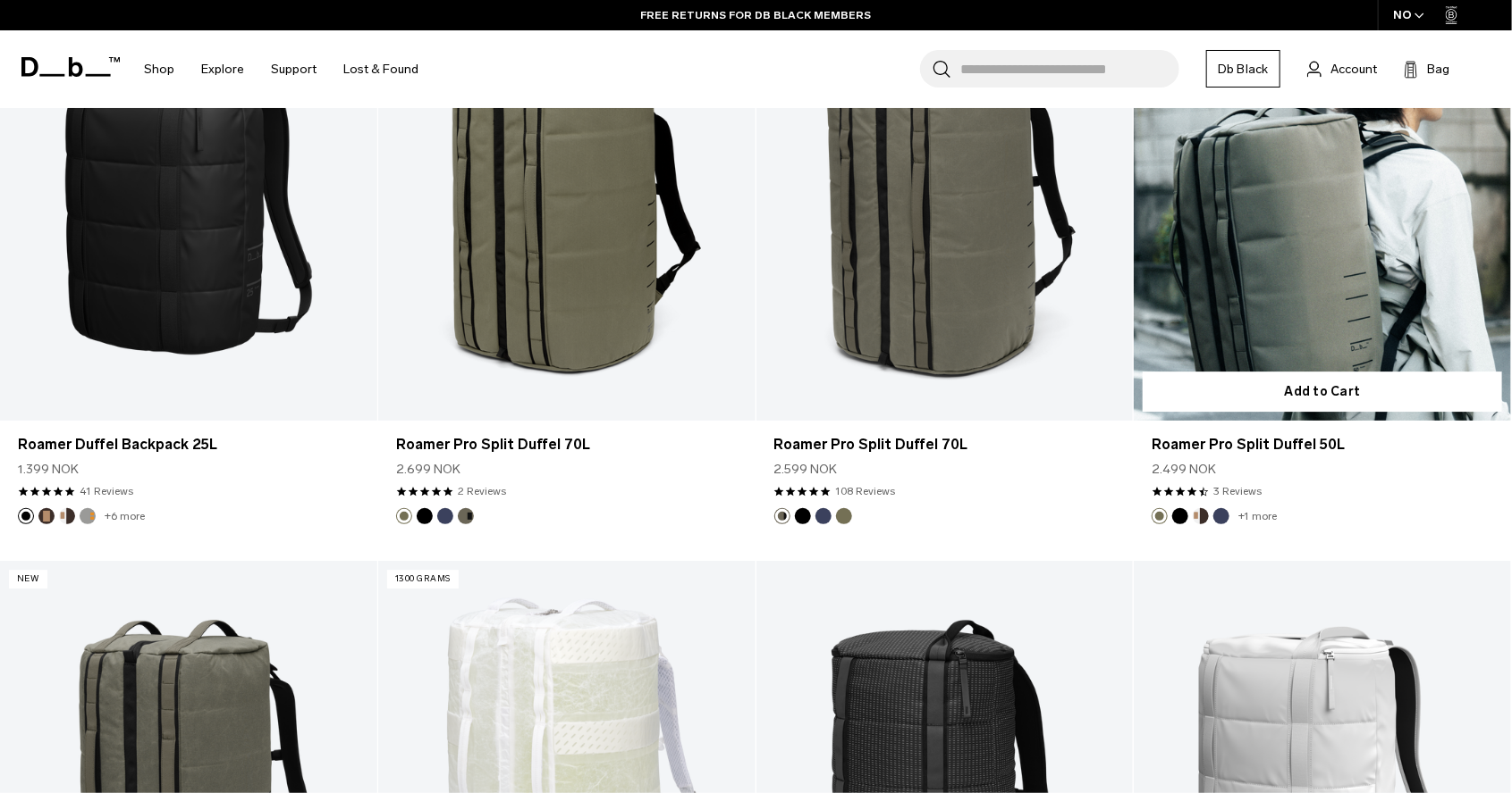
click at [1334, 226] on link "Roamer Pro Split Duffel 50L" at bounding box center [1322, 211] width 377 height 419
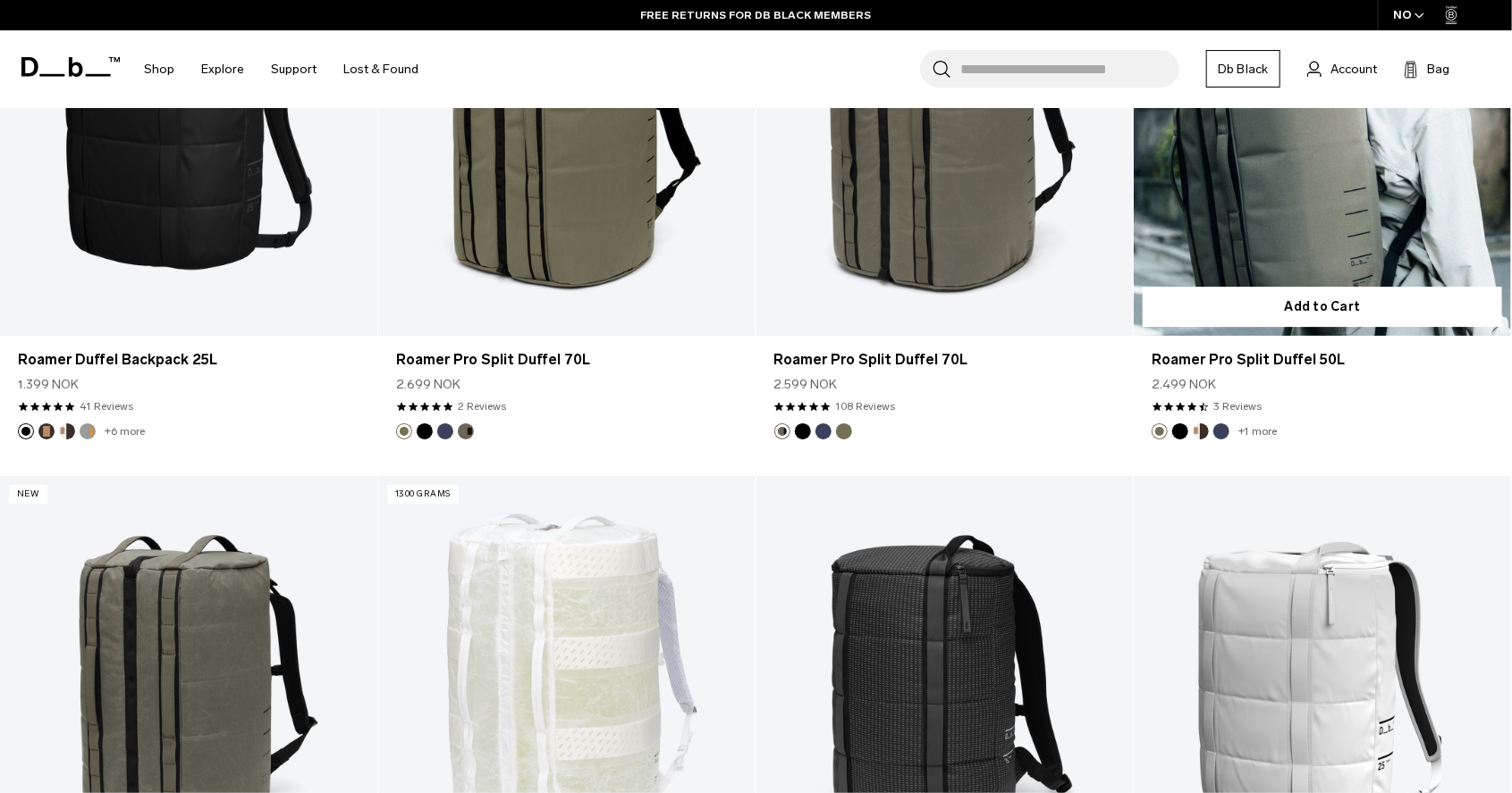
scroll to position [2822, 0]
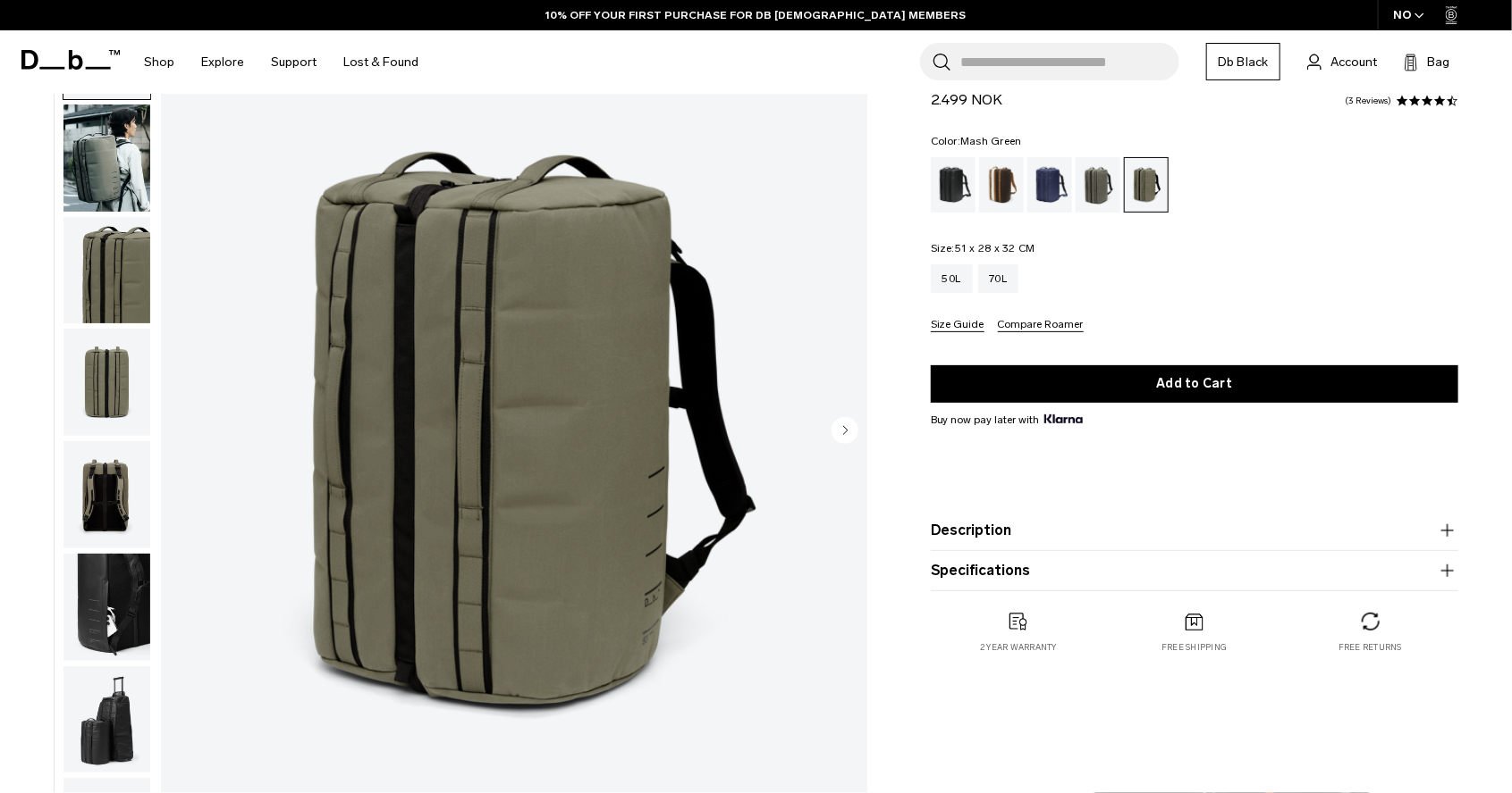
scroll to position [129, 0]
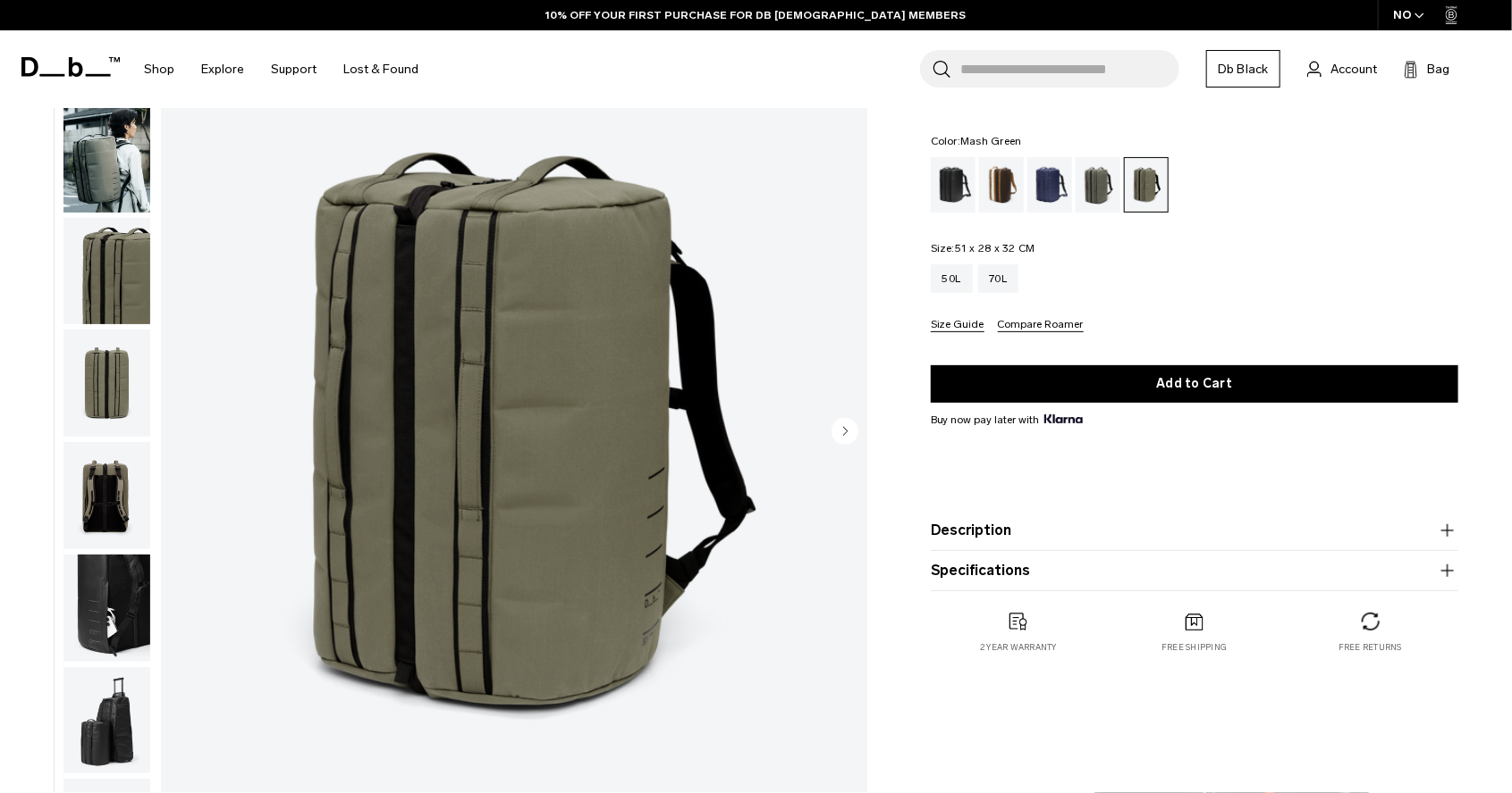
click at [844, 436] on circle "Next slide" at bounding box center [844, 430] width 26 height 26
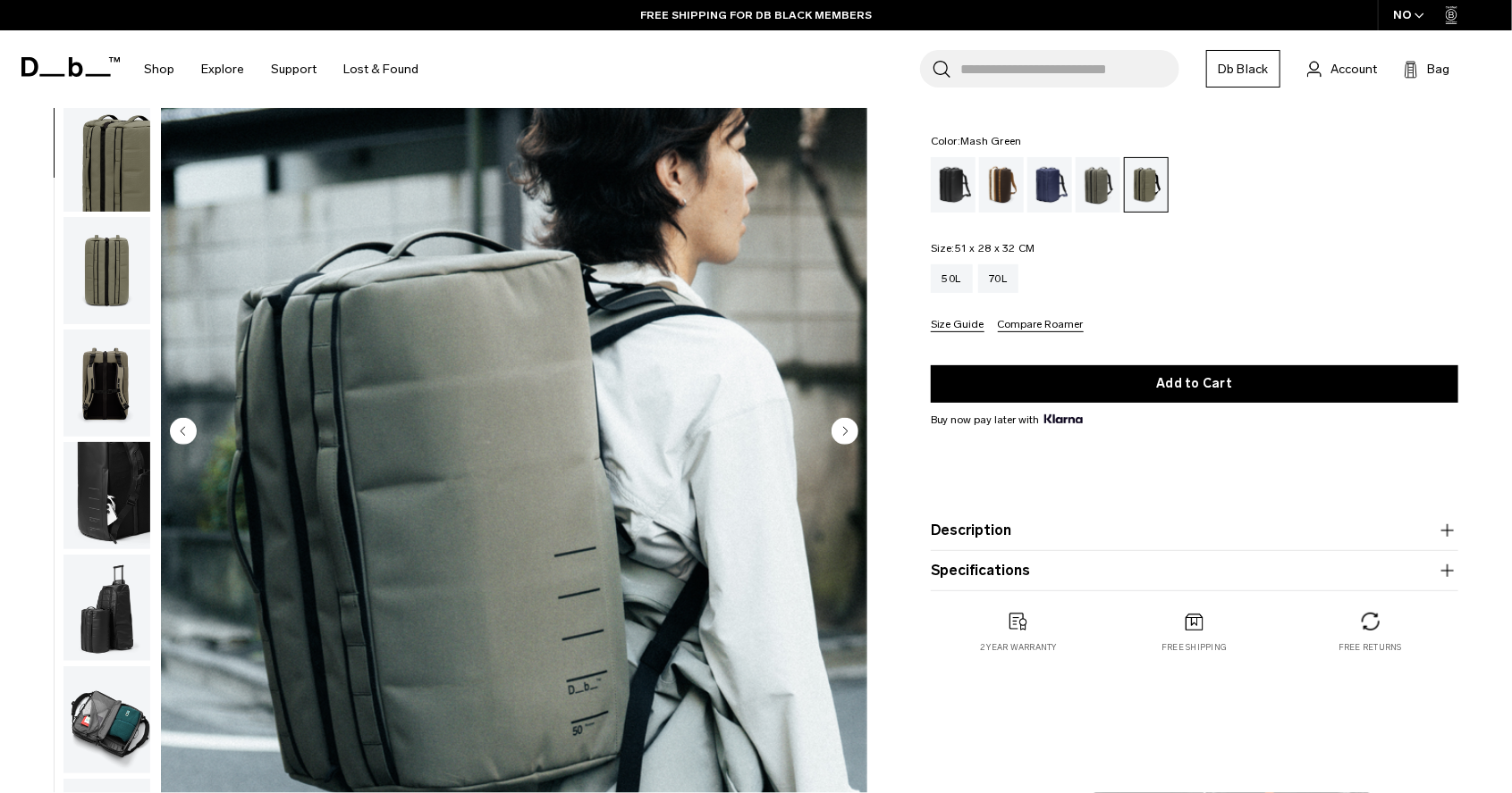
click at [844, 436] on circle "Next slide" at bounding box center [844, 430] width 26 height 26
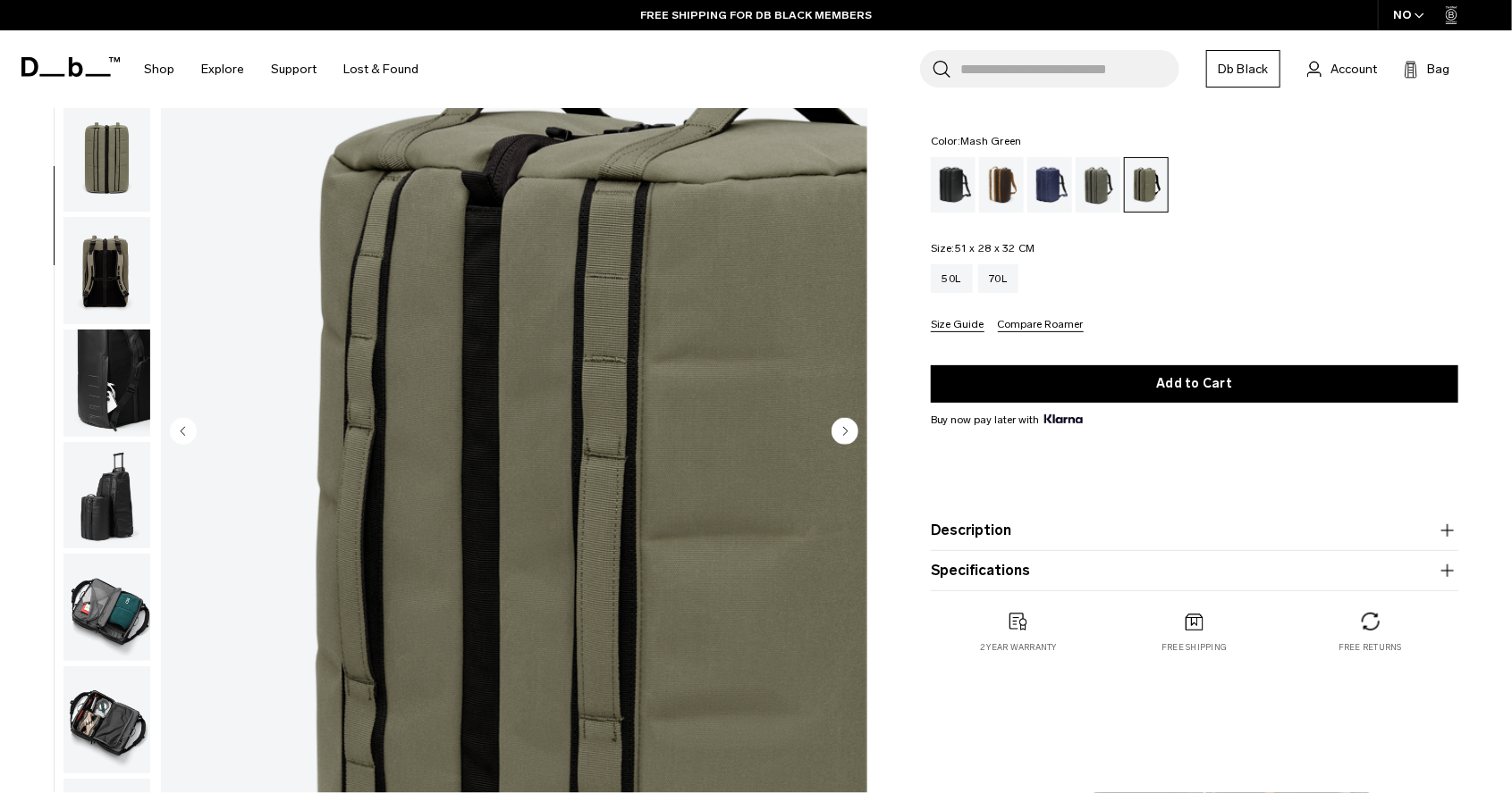
click at [844, 436] on circle "Next slide" at bounding box center [844, 430] width 26 height 26
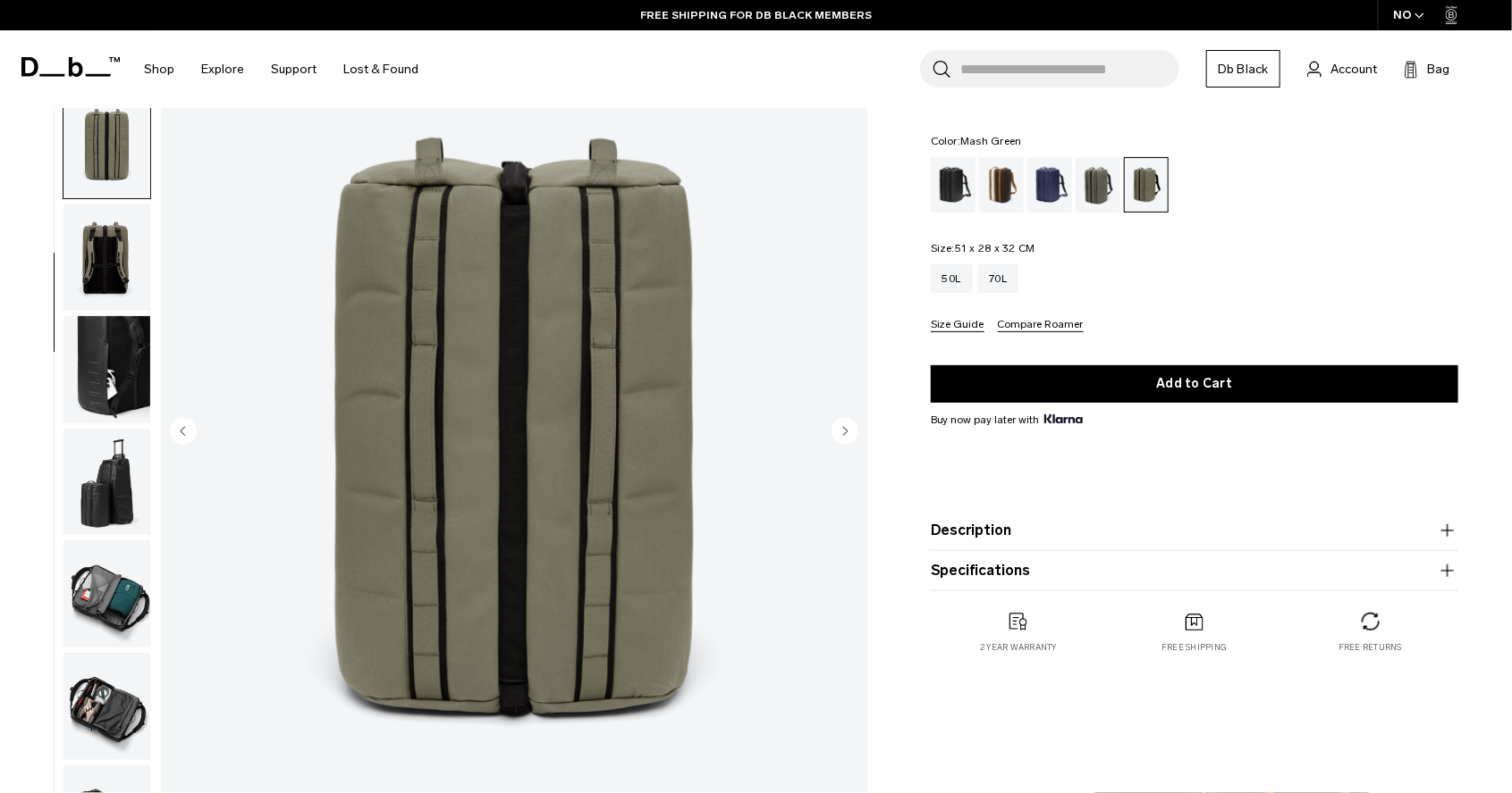
click at [844, 436] on circle "Next slide" at bounding box center [844, 430] width 26 height 26
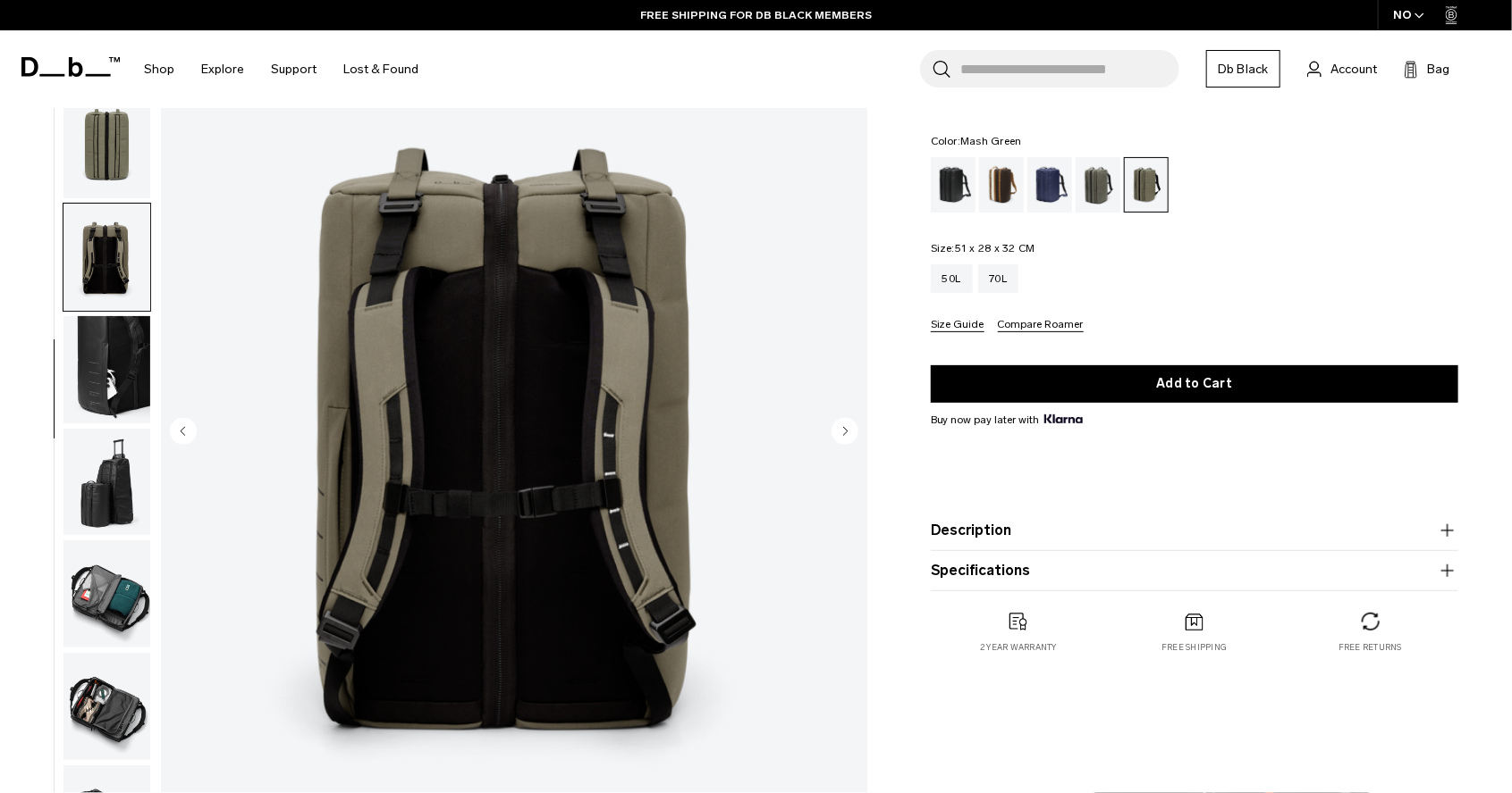
click at [844, 436] on circle "Next slide" at bounding box center [844, 430] width 26 height 26
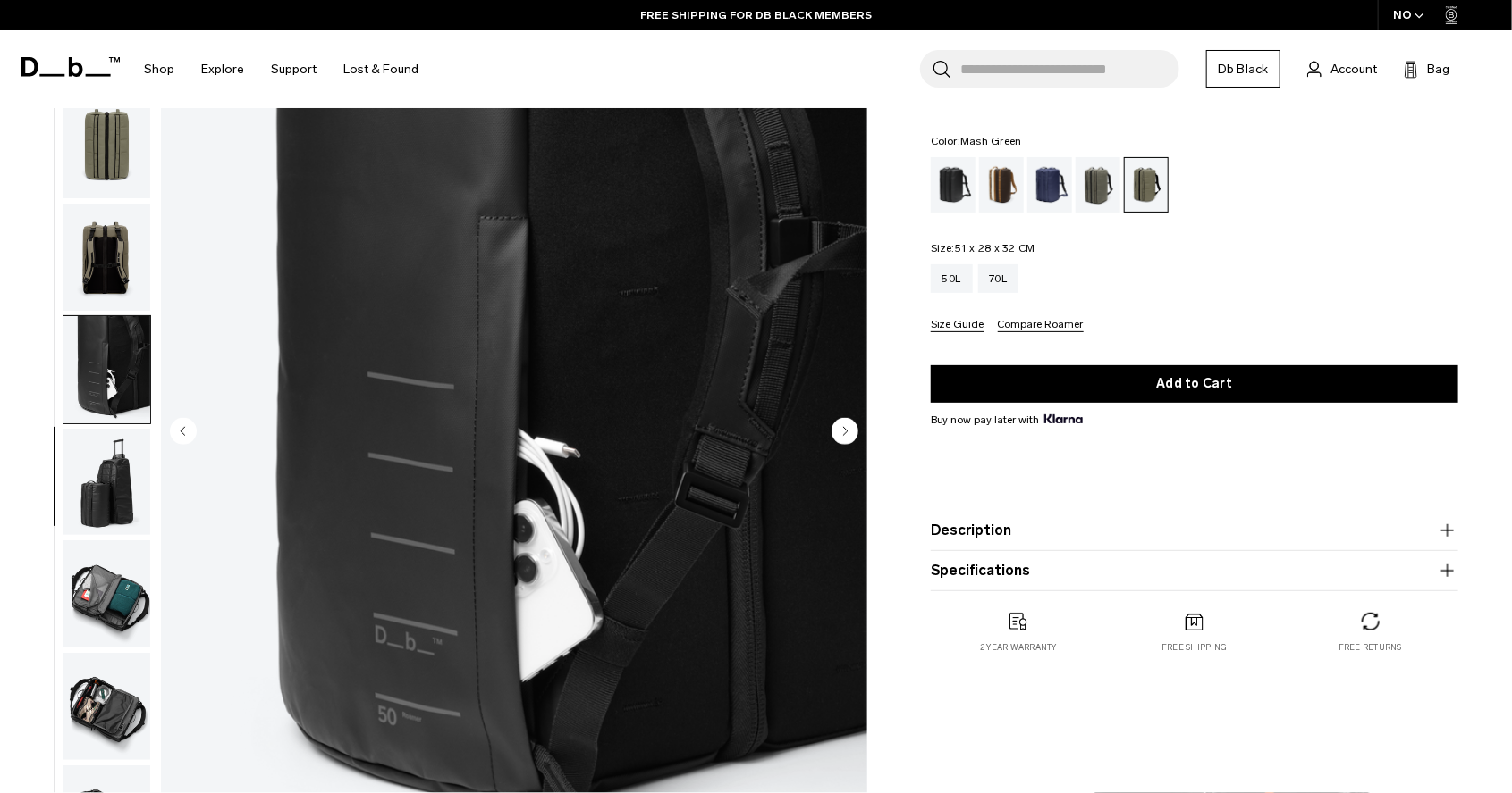
click at [844, 436] on circle "Next slide" at bounding box center [844, 430] width 26 height 26
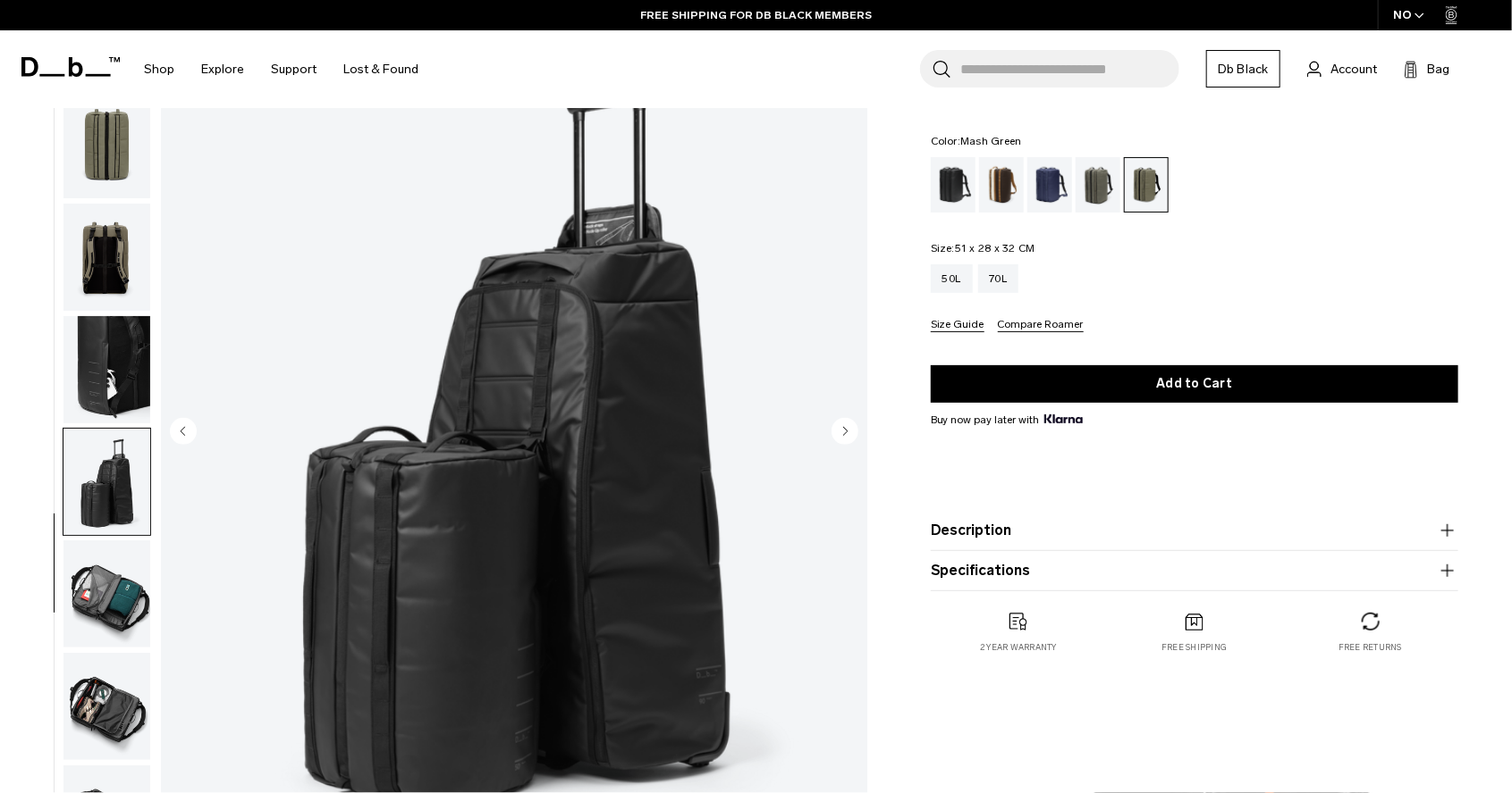
click at [844, 436] on circle "Next slide" at bounding box center [844, 430] width 26 height 26
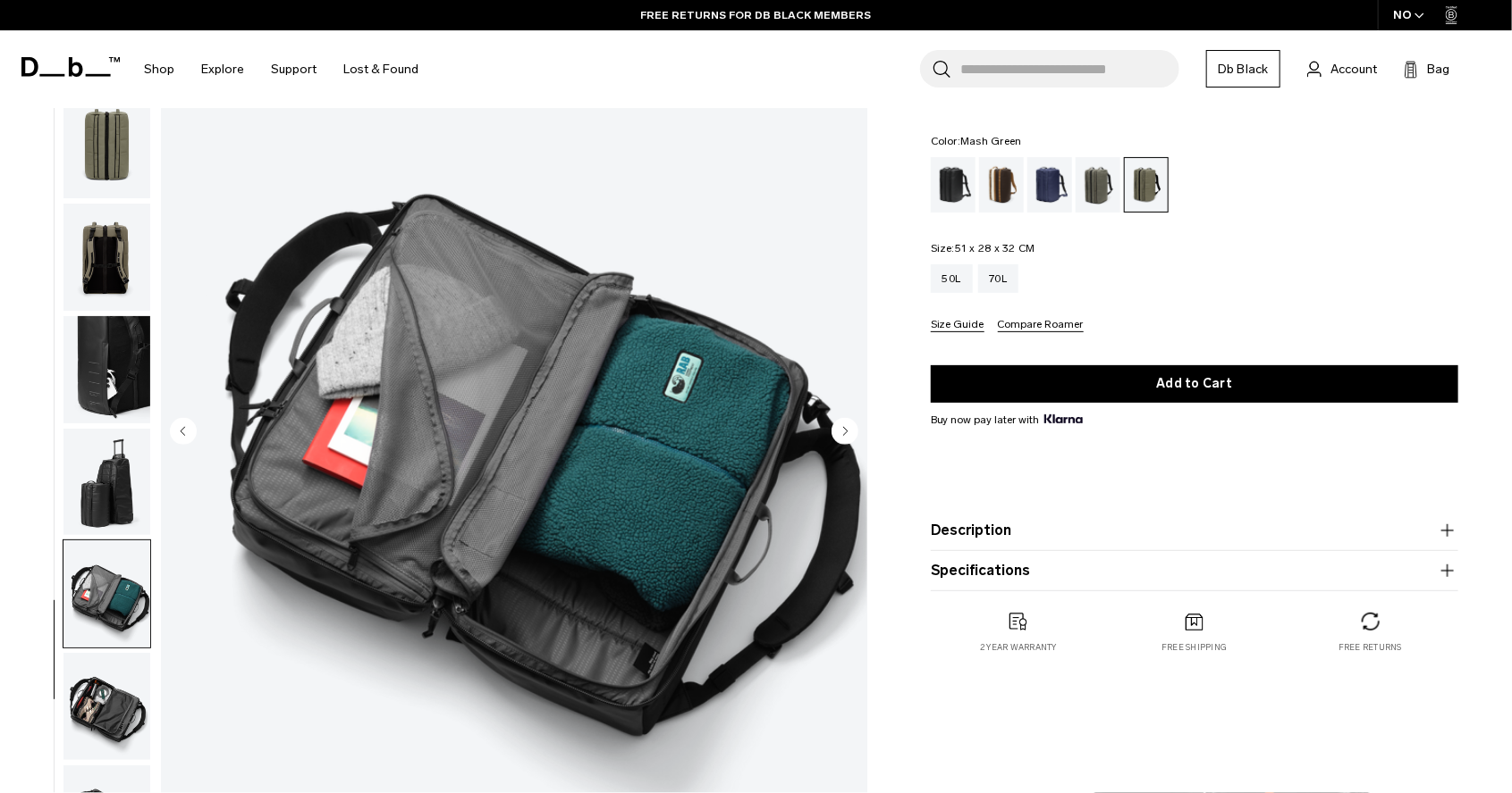
click at [844, 436] on circle "Next slide" at bounding box center [844, 430] width 26 height 26
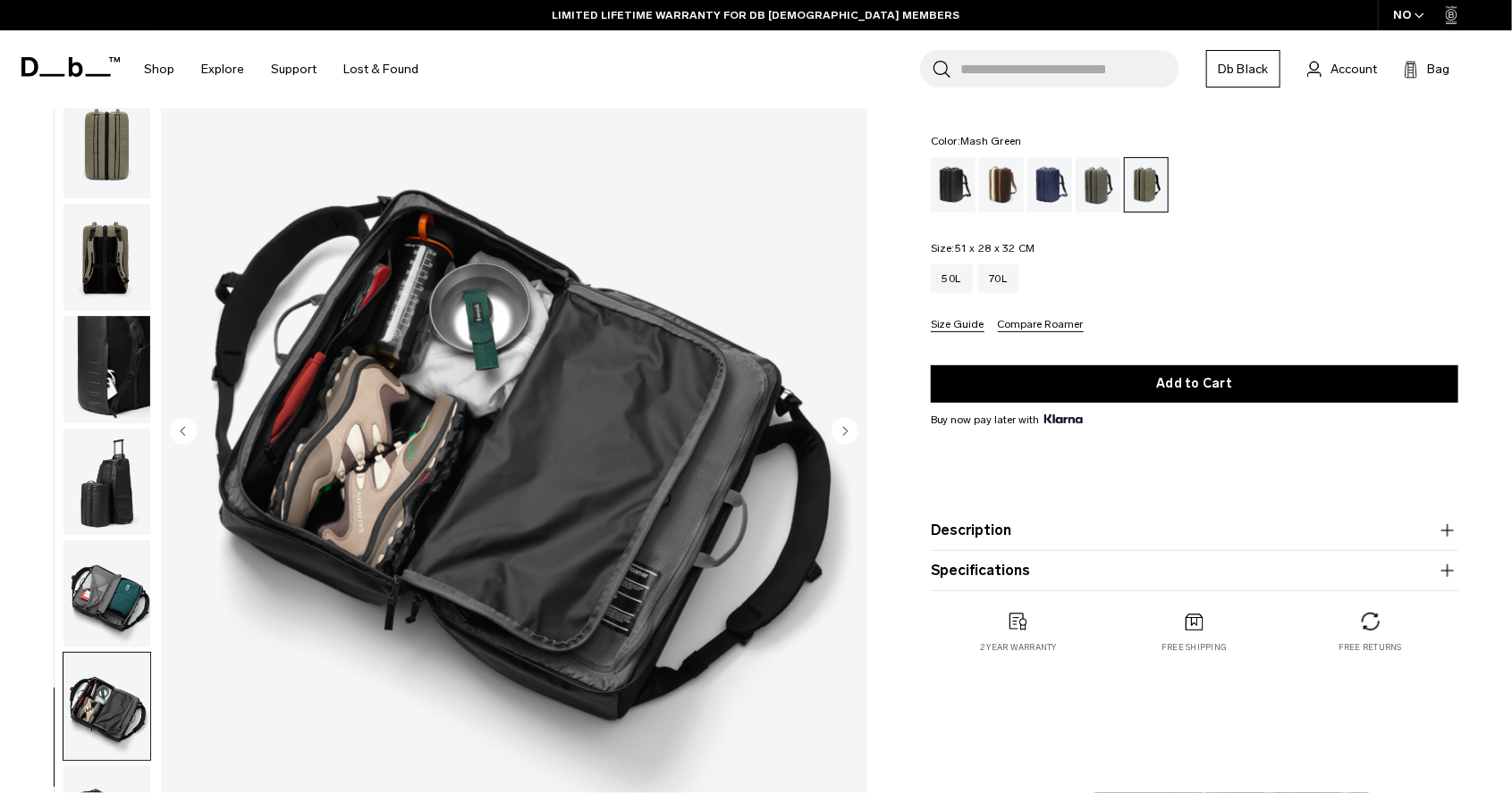
click at [843, 427] on icon "Next slide" at bounding box center [844, 431] width 5 height 9
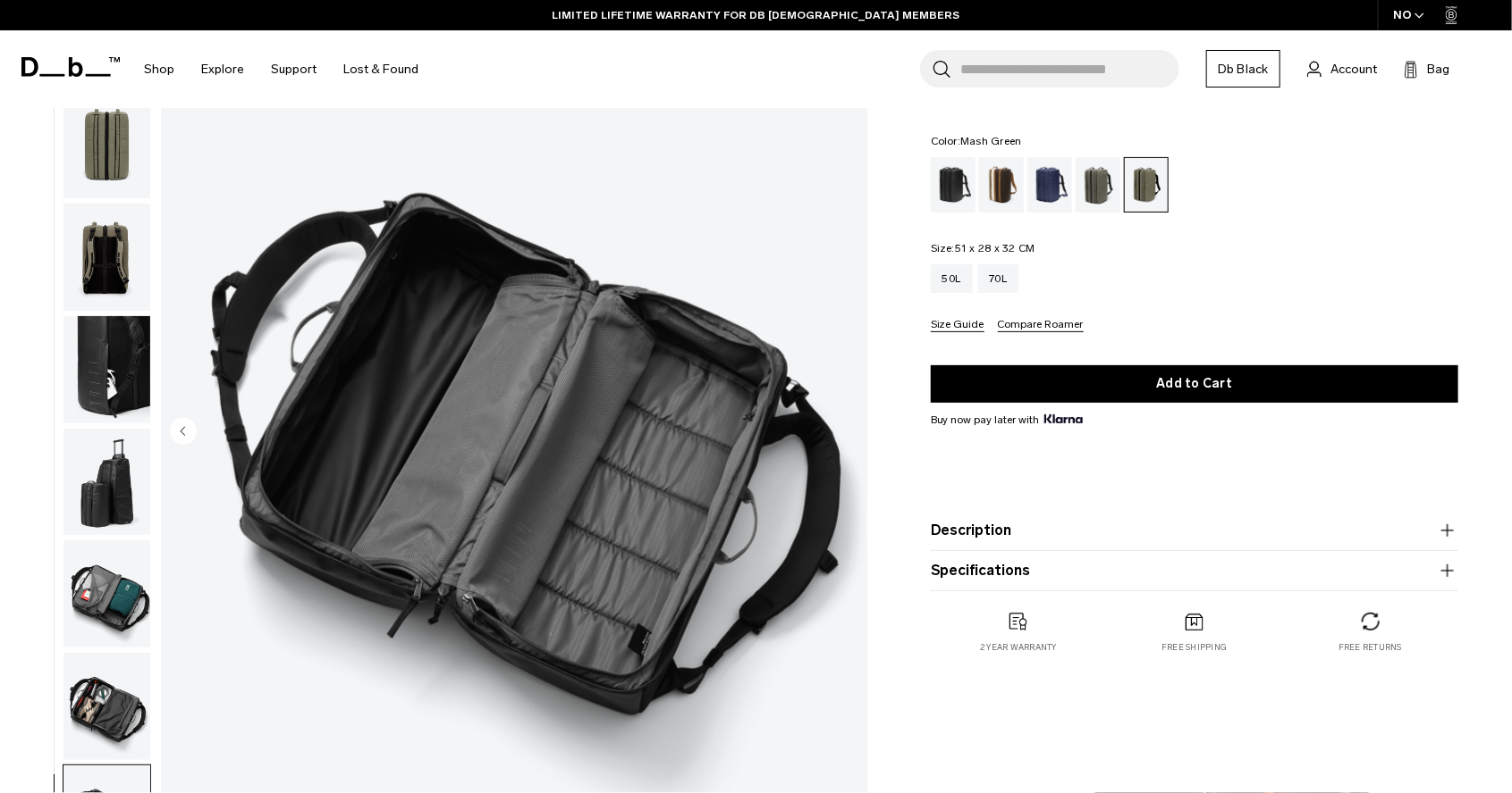
click at [843, 425] on img "10 / 10" at bounding box center [513, 432] width 706 height 882
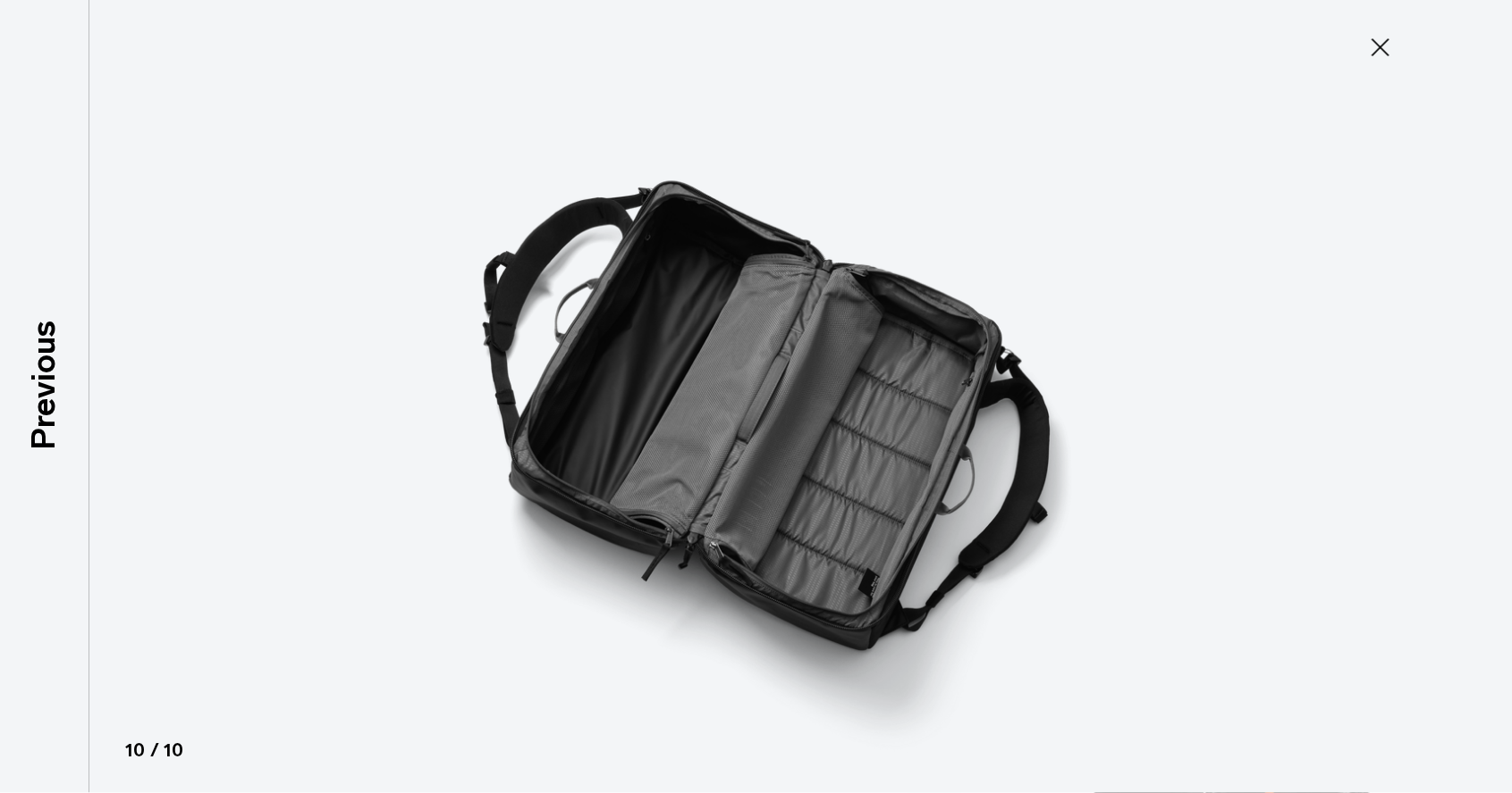
click at [1391, 51] on icon at bounding box center [1380, 47] width 28 height 28
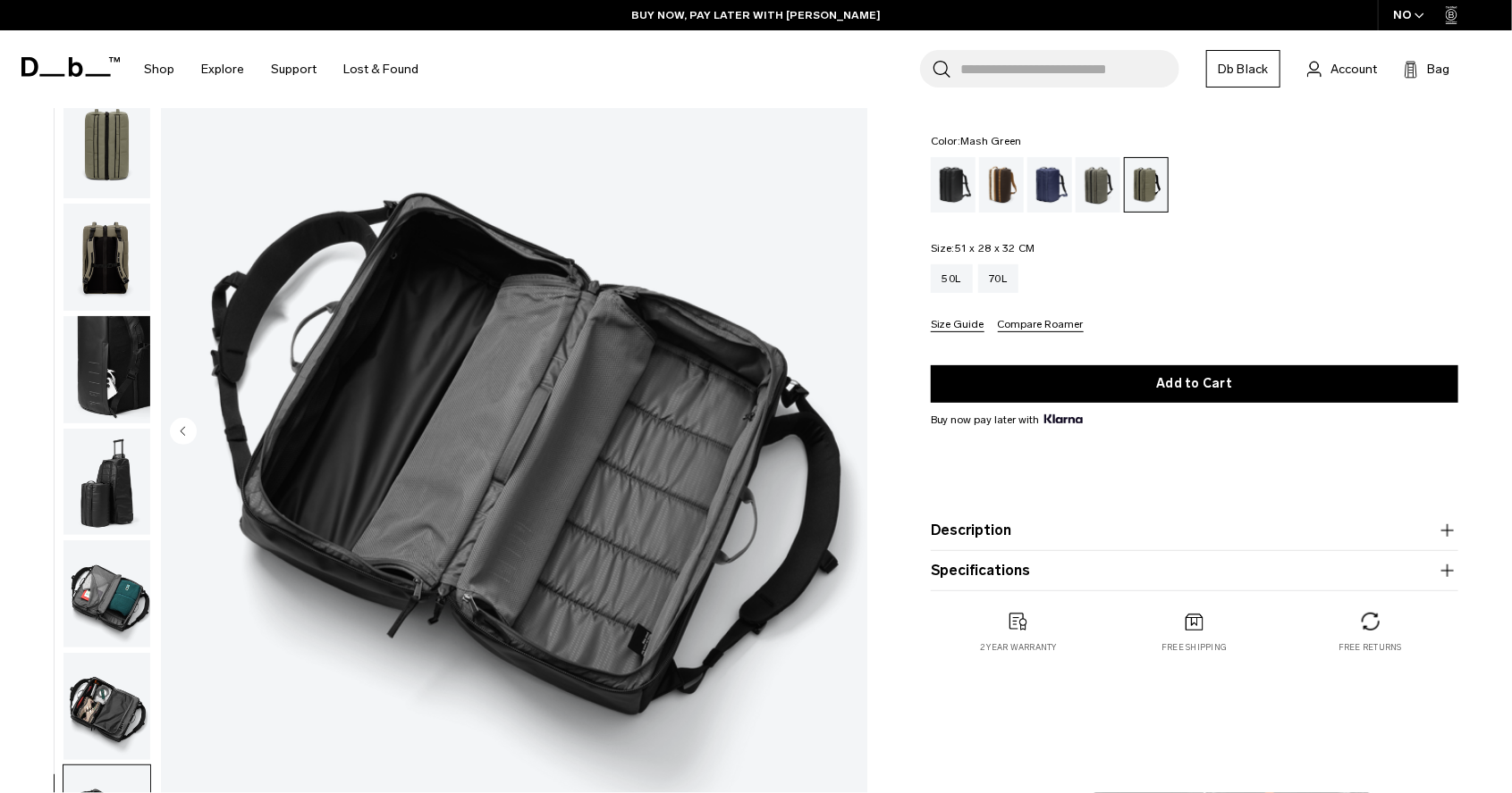
click at [178, 435] on circle "Previous slide" at bounding box center [183, 430] width 26 height 26
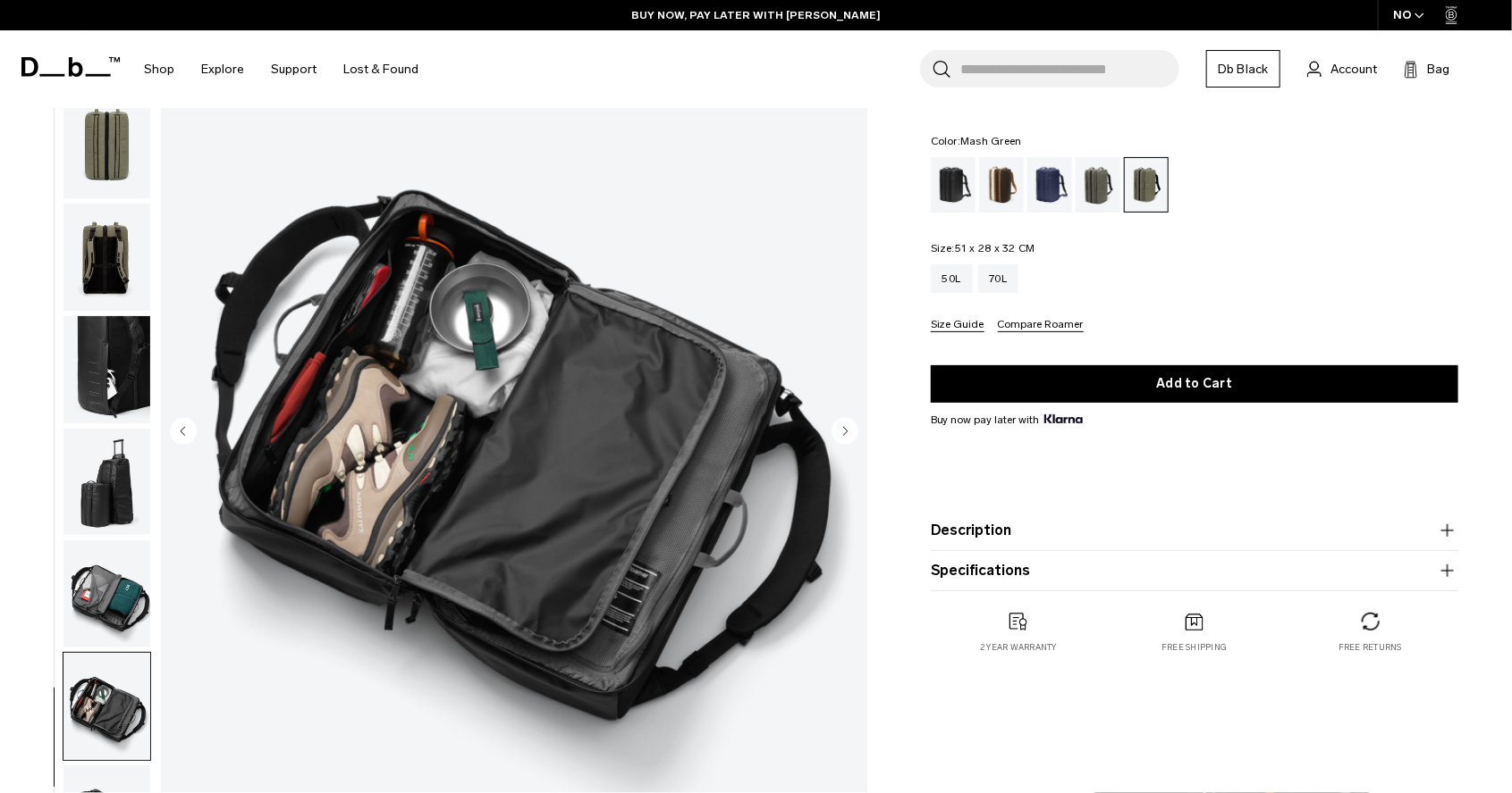
click at [186, 433] on circle "Previous slide" at bounding box center [183, 430] width 26 height 26
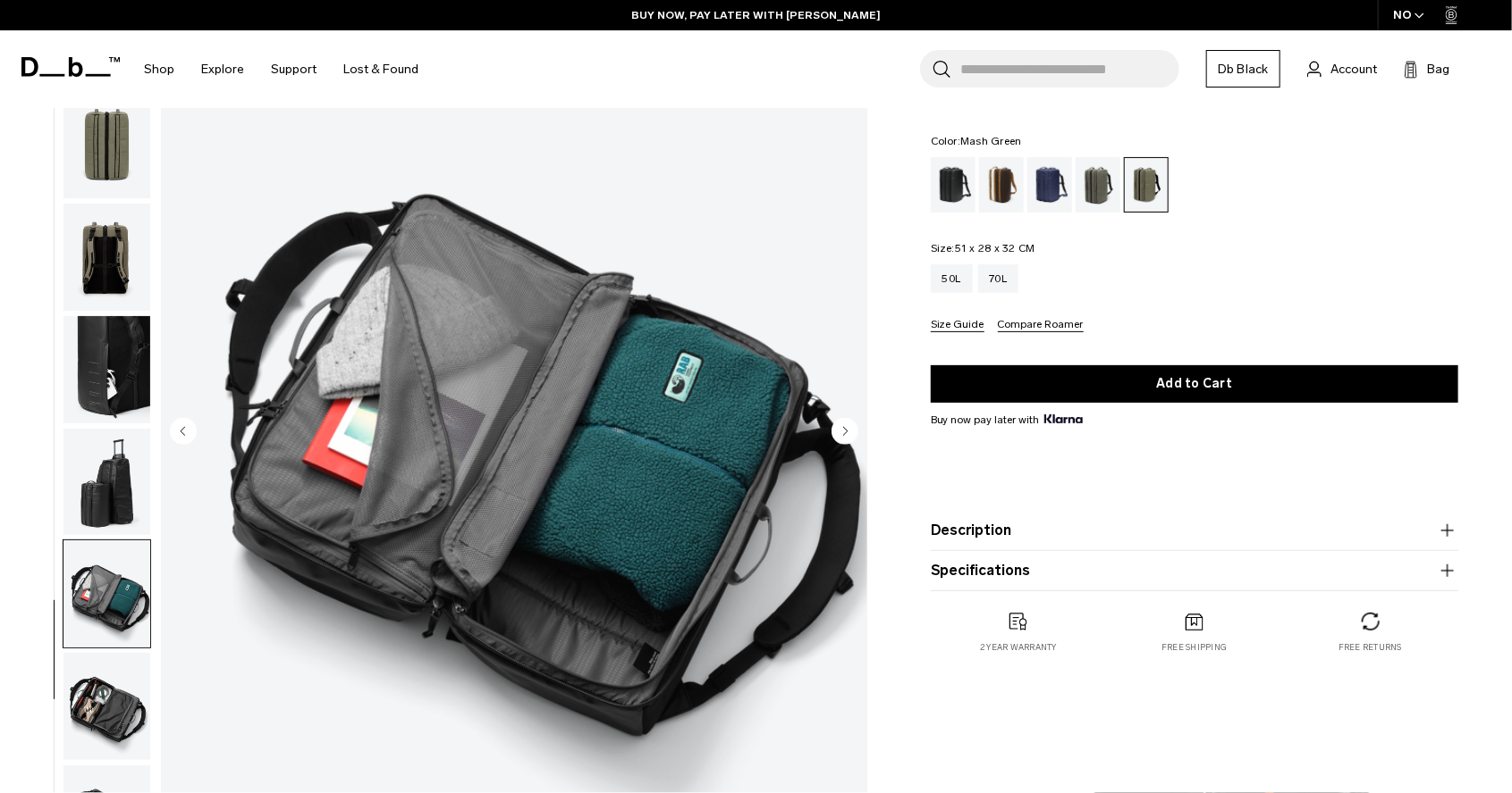
click at [186, 433] on circle "Previous slide" at bounding box center [183, 430] width 26 height 26
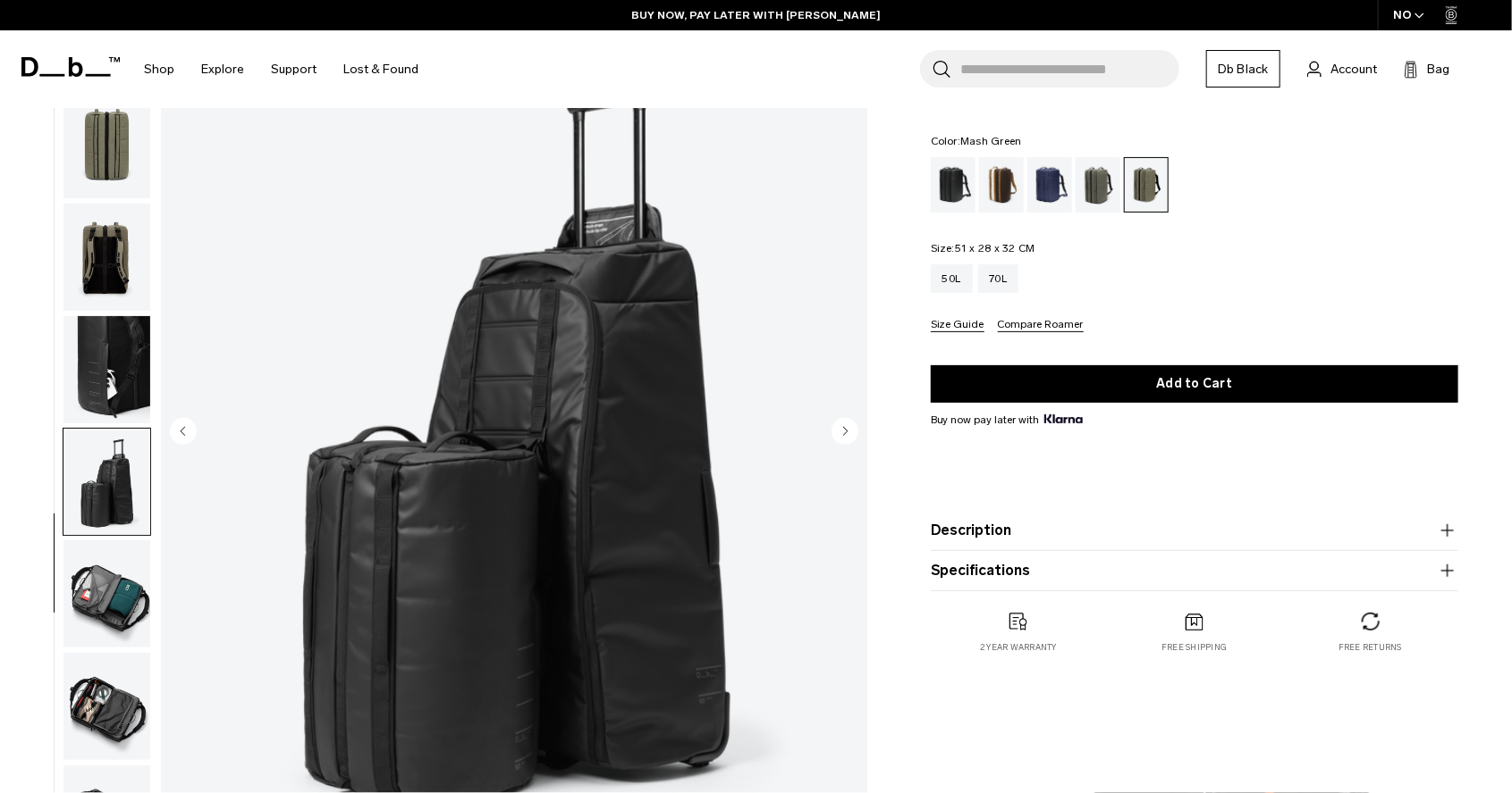
click at [186, 433] on circle "Previous slide" at bounding box center [183, 430] width 26 height 26
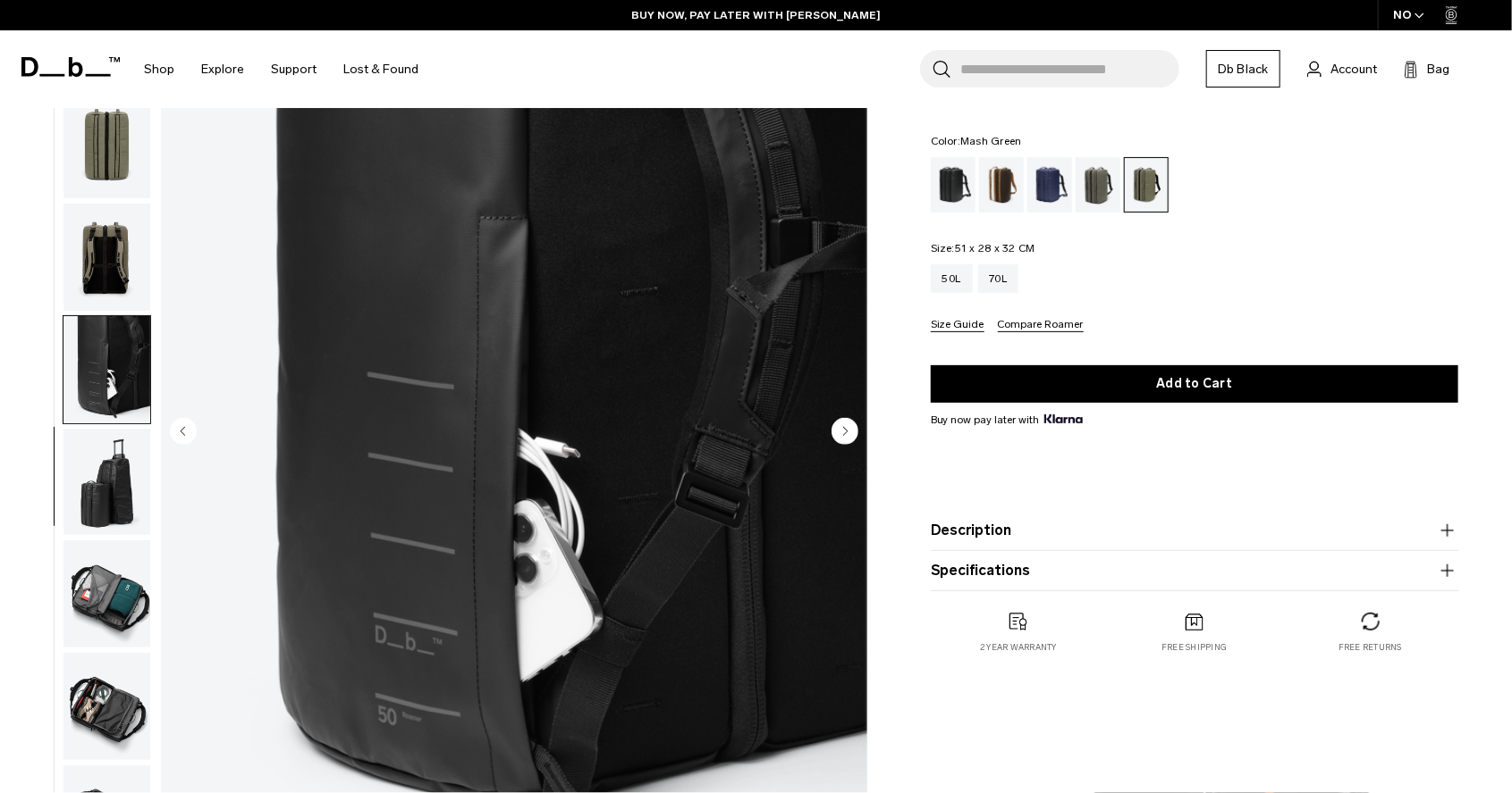
click at [186, 433] on circle "Previous slide" at bounding box center [183, 430] width 26 height 26
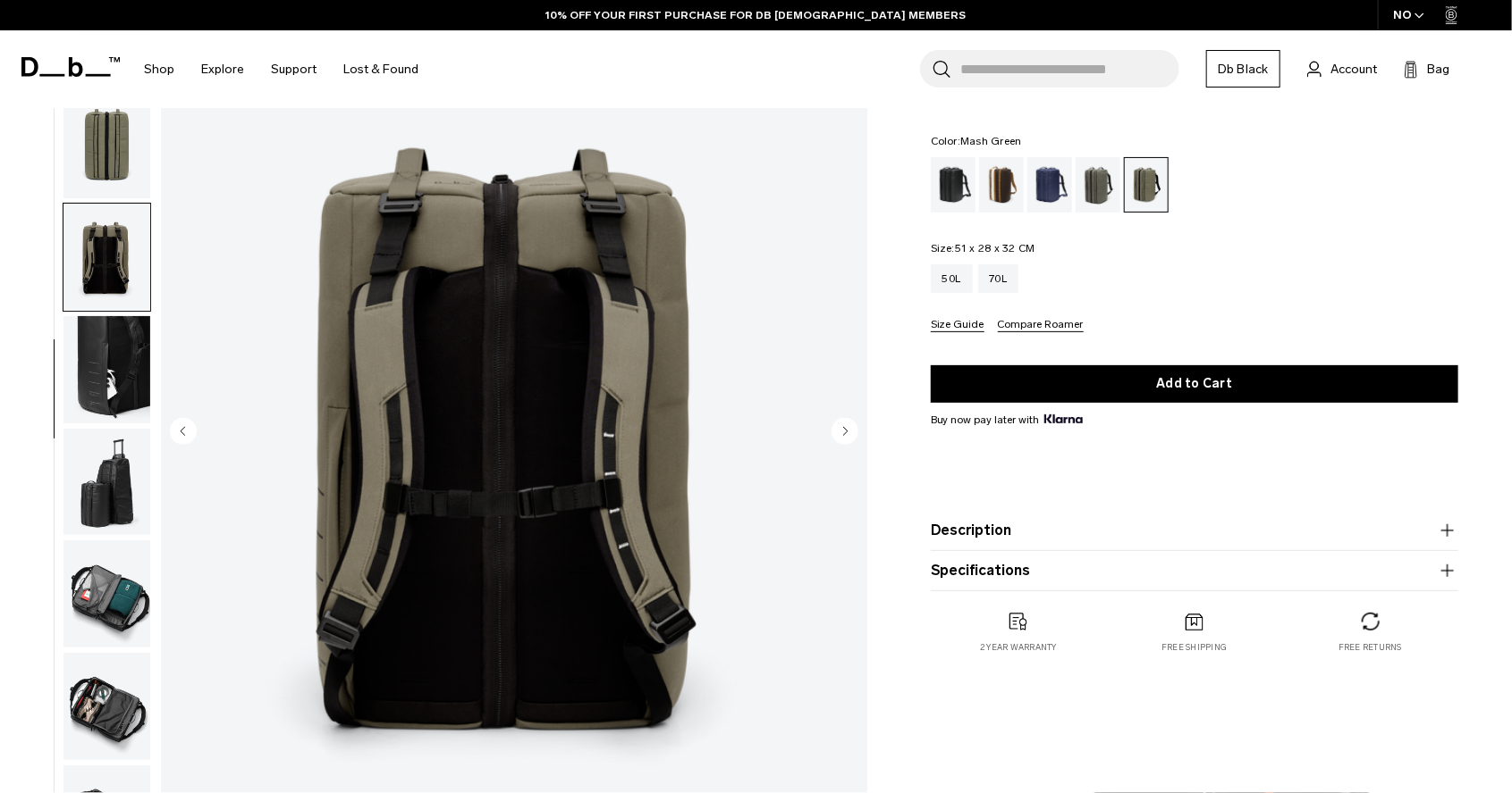
click at [186, 433] on circle "Previous slide" at bounding box center [183, 430] width 26 height 26
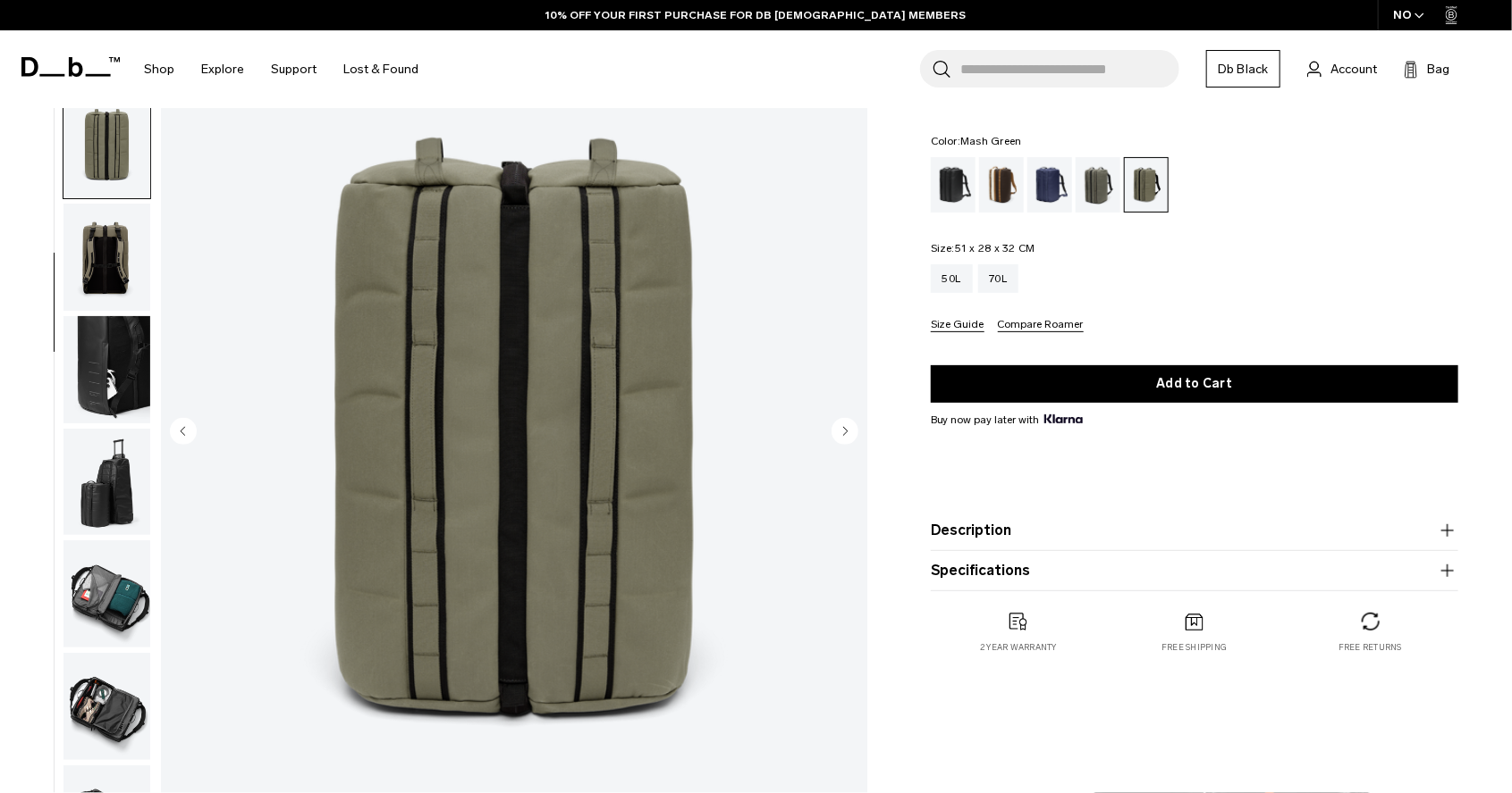
click at [186, 433] on circle "Previous slide" at bounding box center [183, 430] width 26 height 26
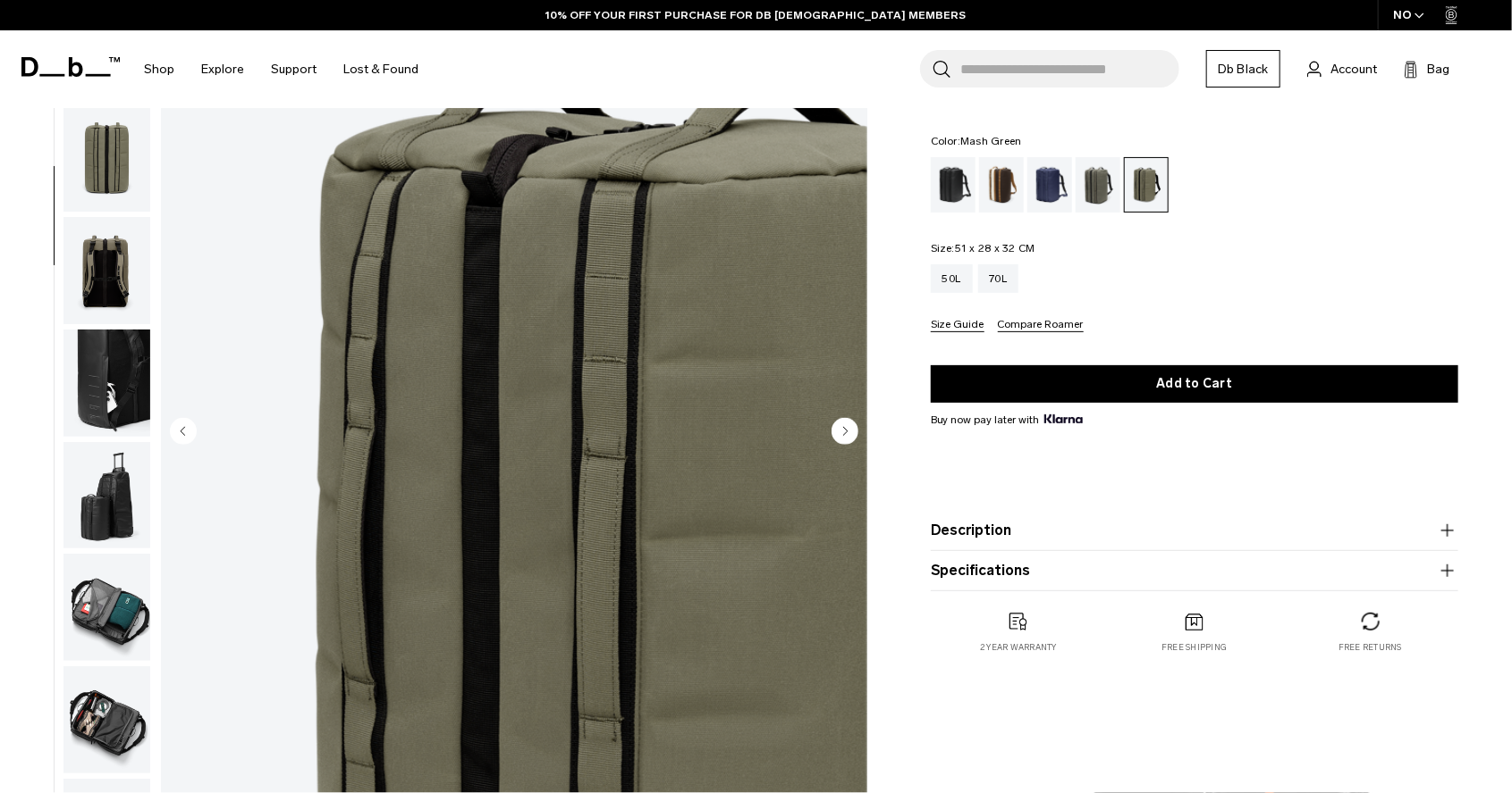
click at [186, 433] on circle "Previous slide" at bounding box center [183, 430] width 26 height 26
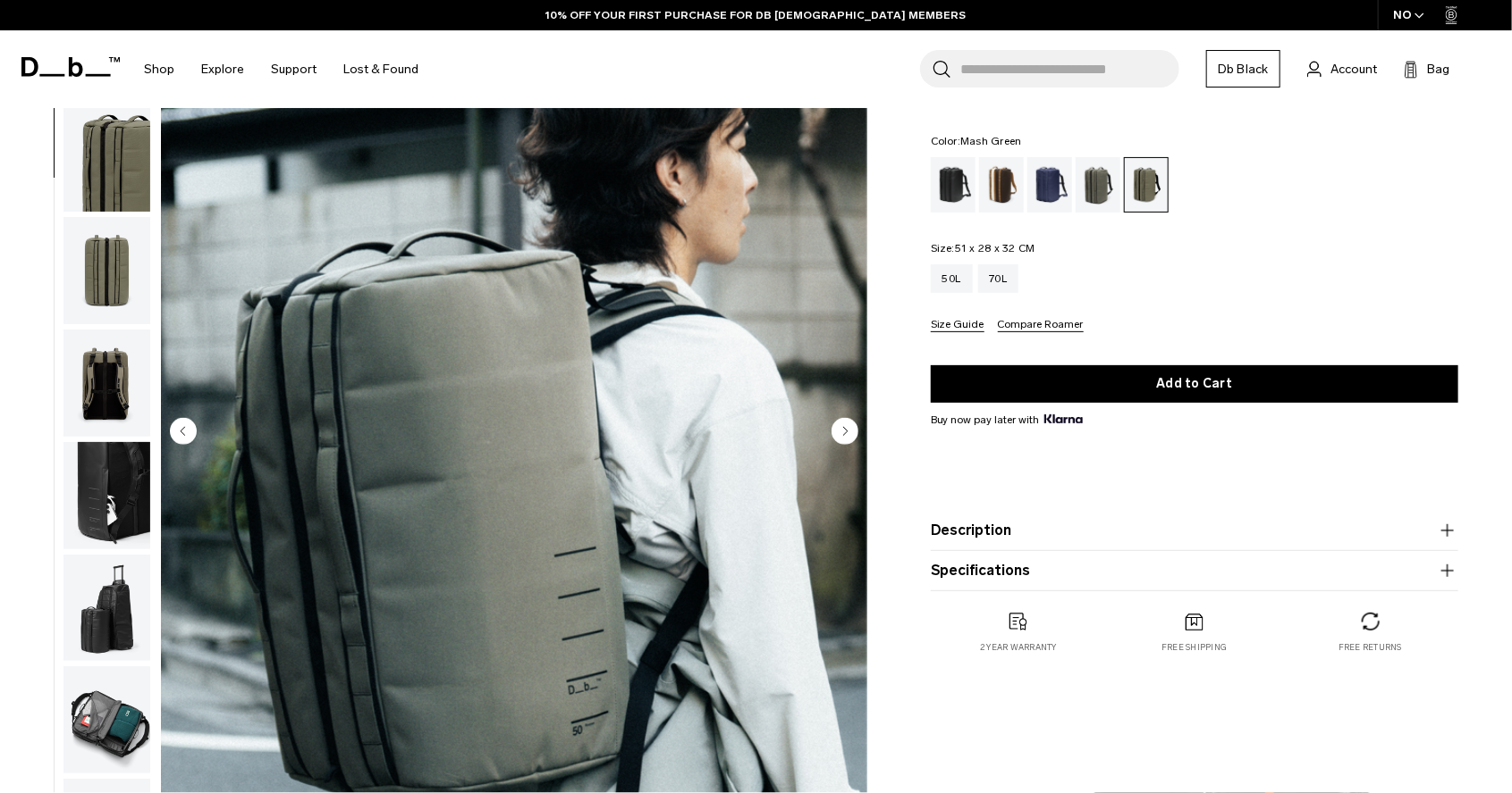
click at [186, 433] on circle "Previous slide" at bounding box center [183, 430] width 26 height 26
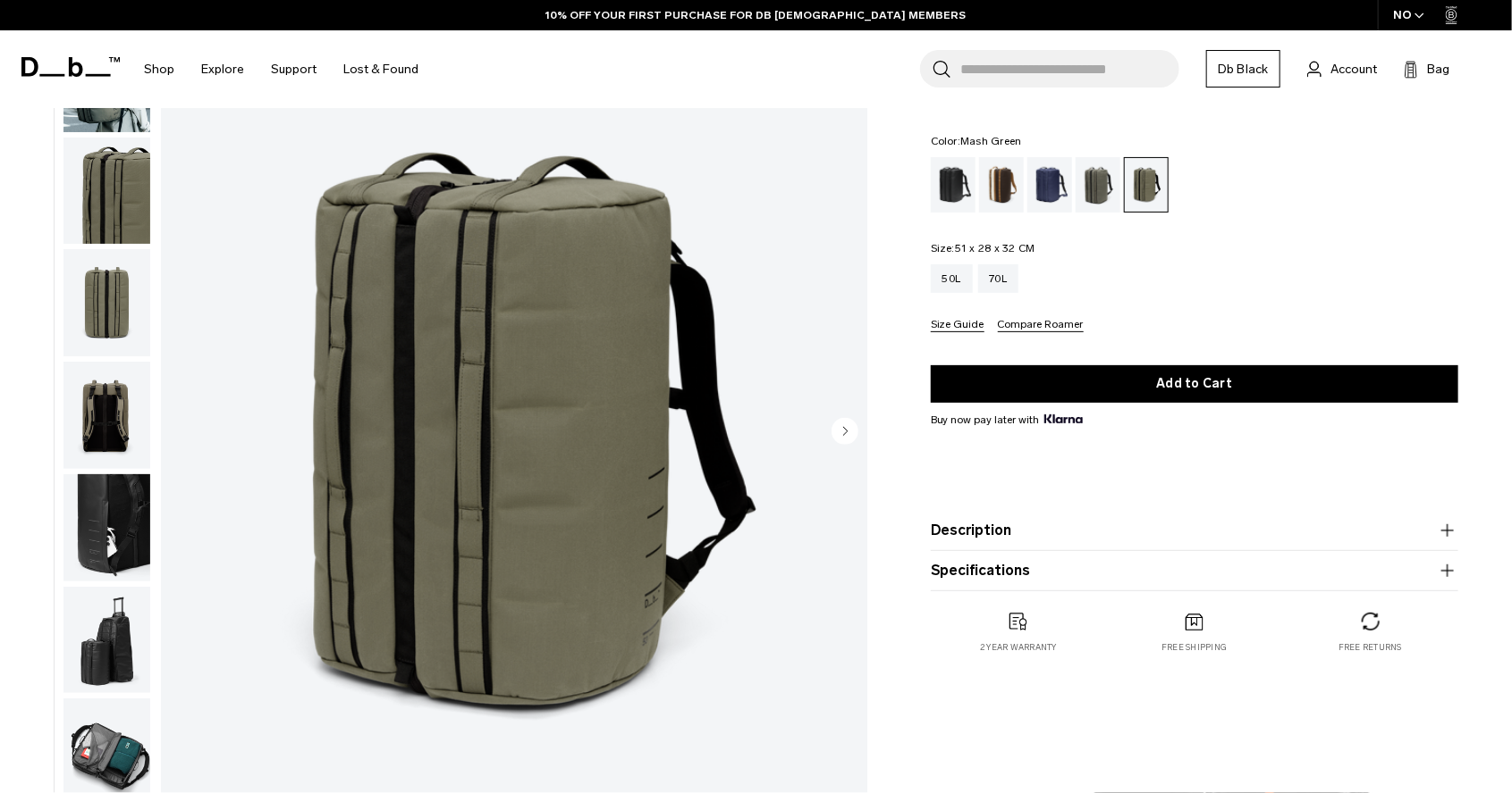
scroll to position [0, 0]
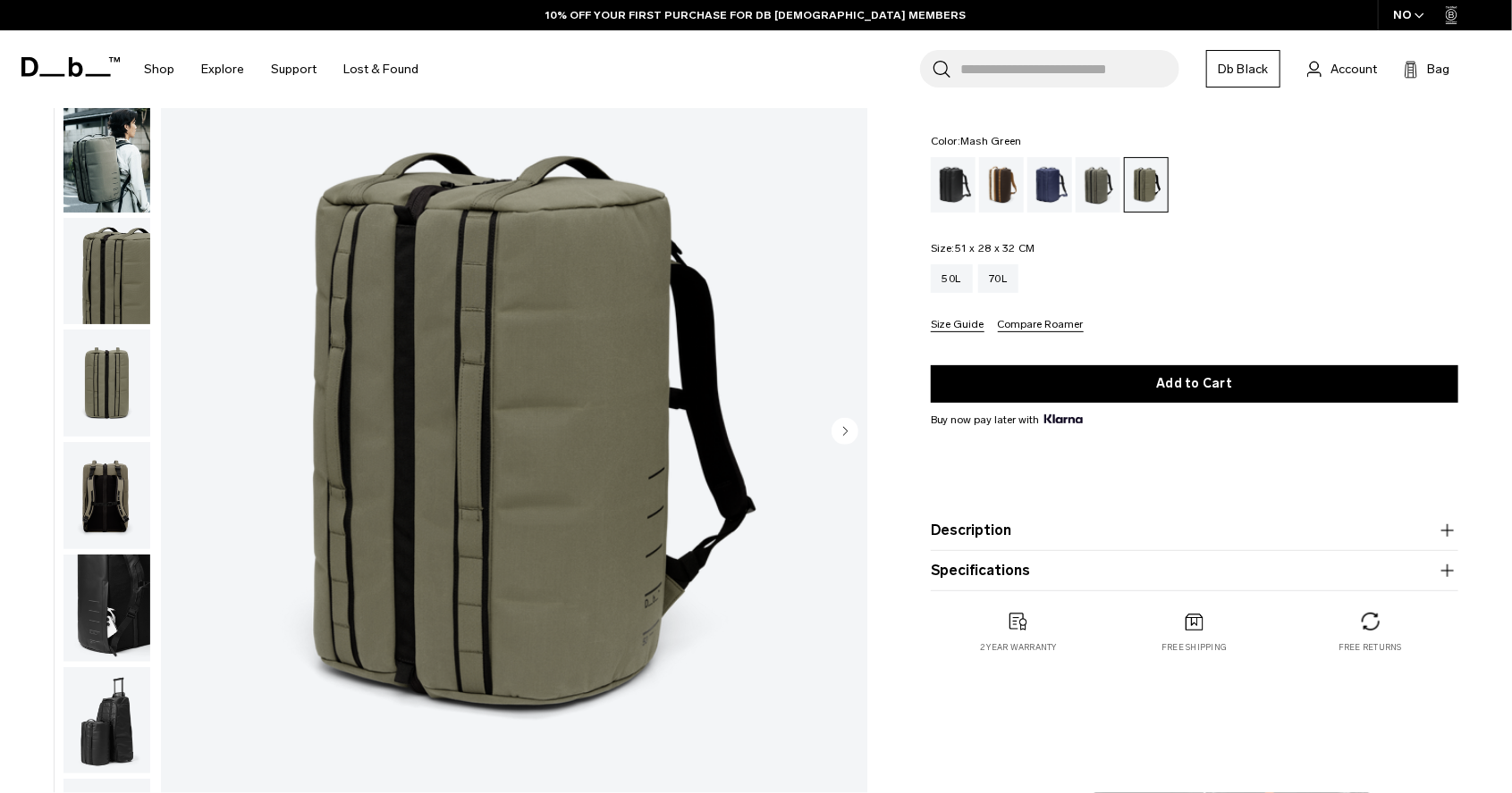
click at [842, 432] on circle "Next slide" at bounding box center [844, 430] width 26 height 26
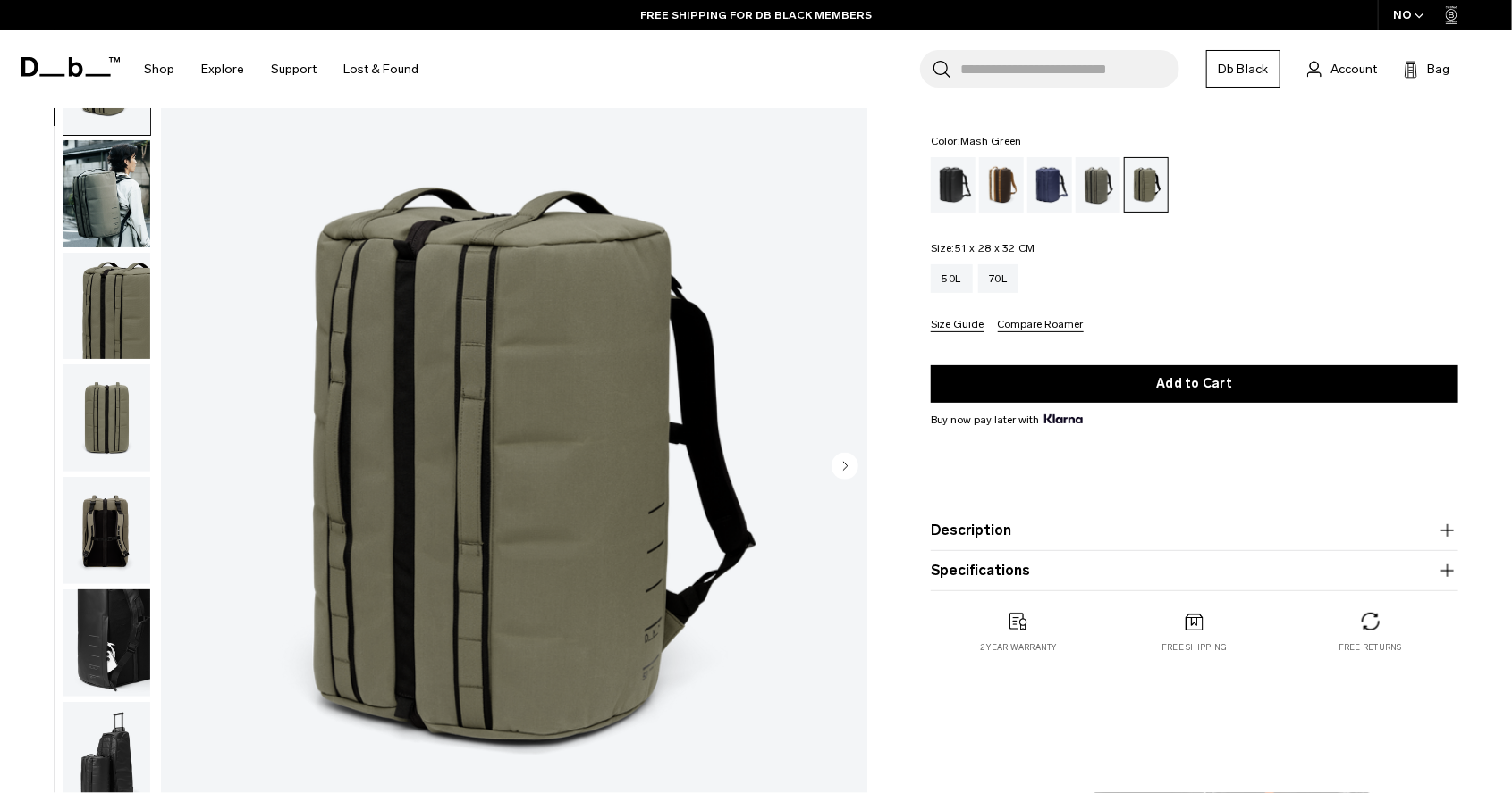
click at [841, 474] on circle "Next slide" at bounding box center [844, 465] width 26 height 26
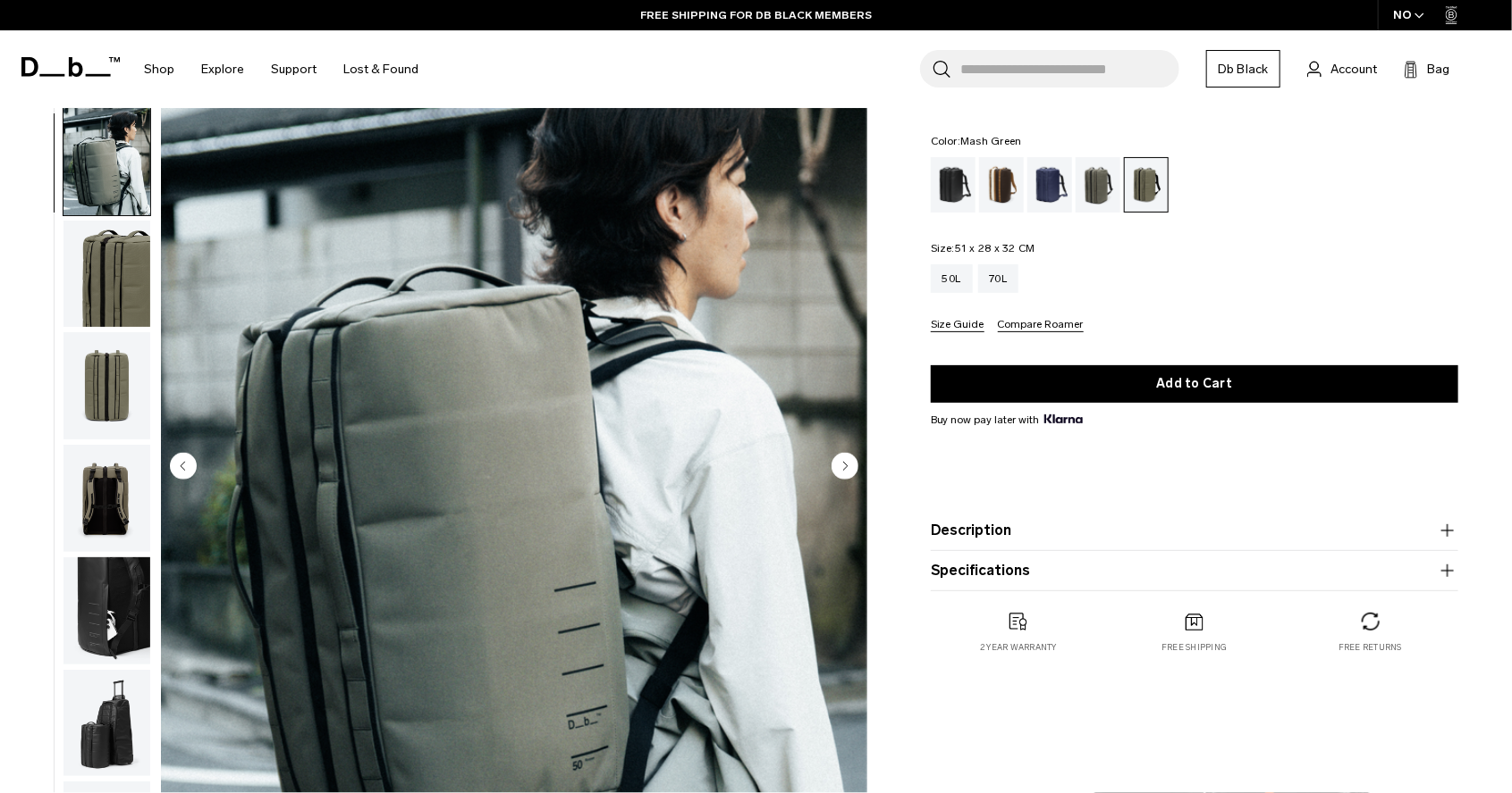
scroll to position [112, 0]
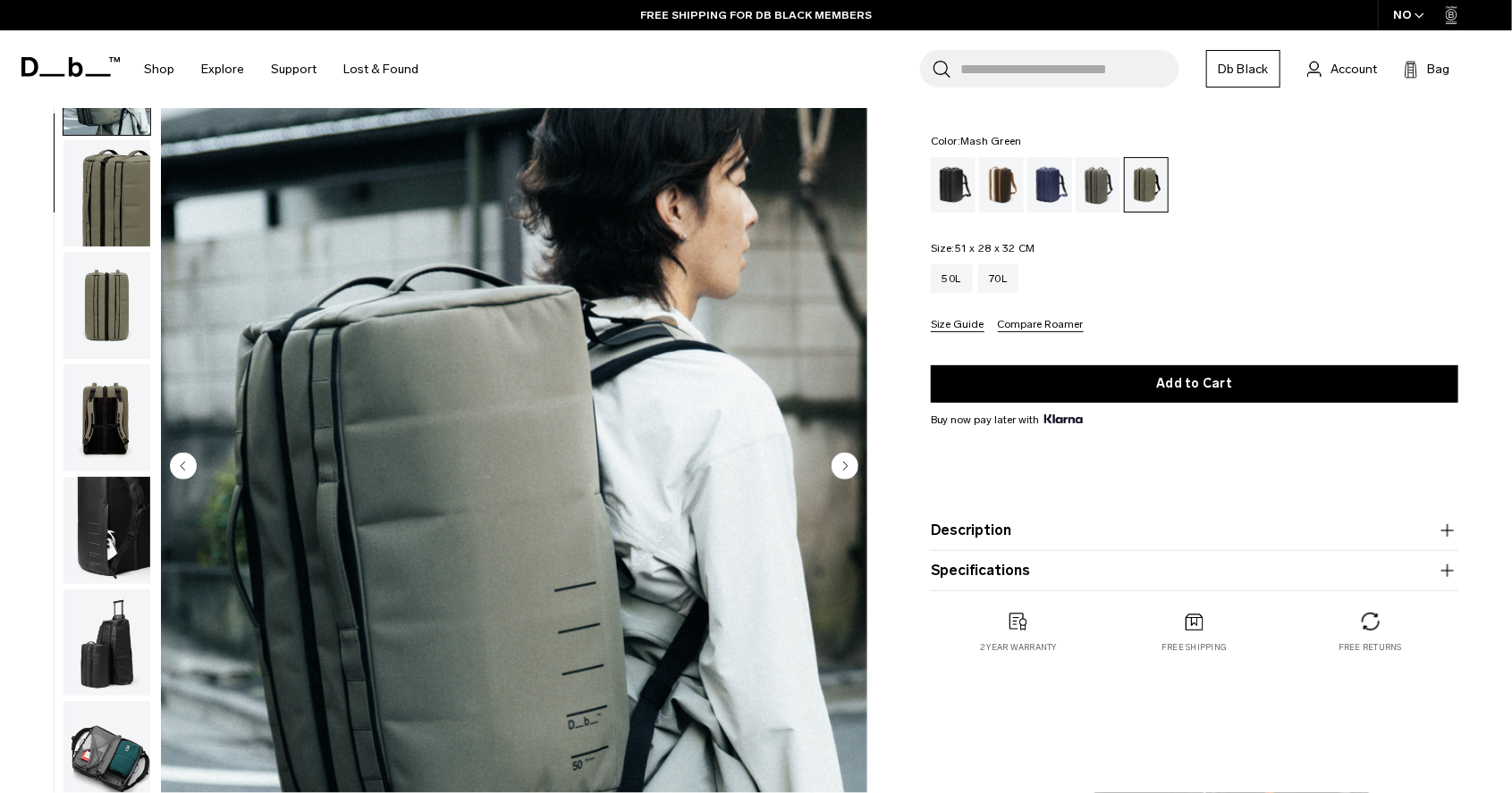
click at [845, 469] on circle "Next slide" at bounding box center [844, 465] width 26 height 26
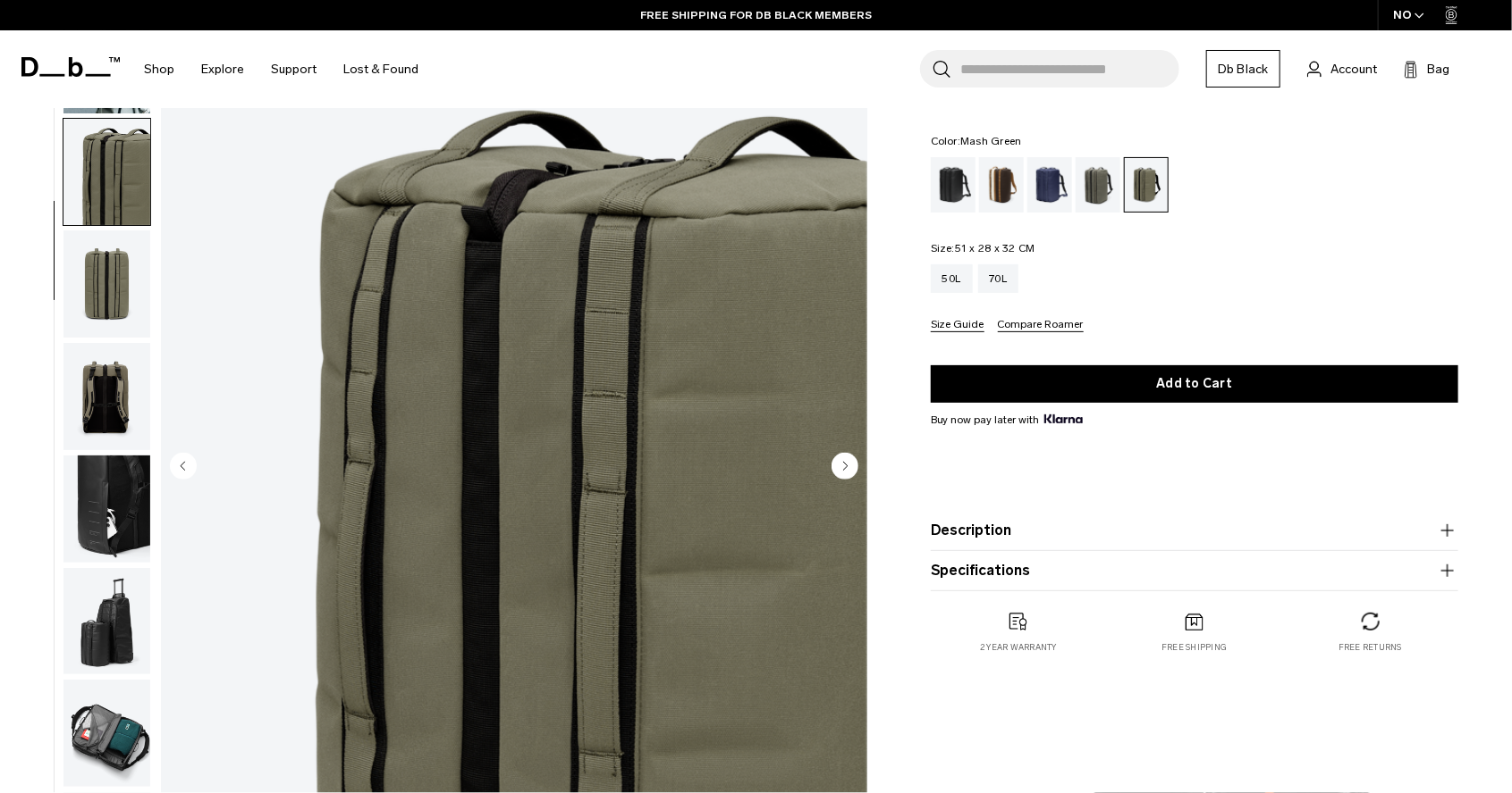
scroll to position [225, 0]
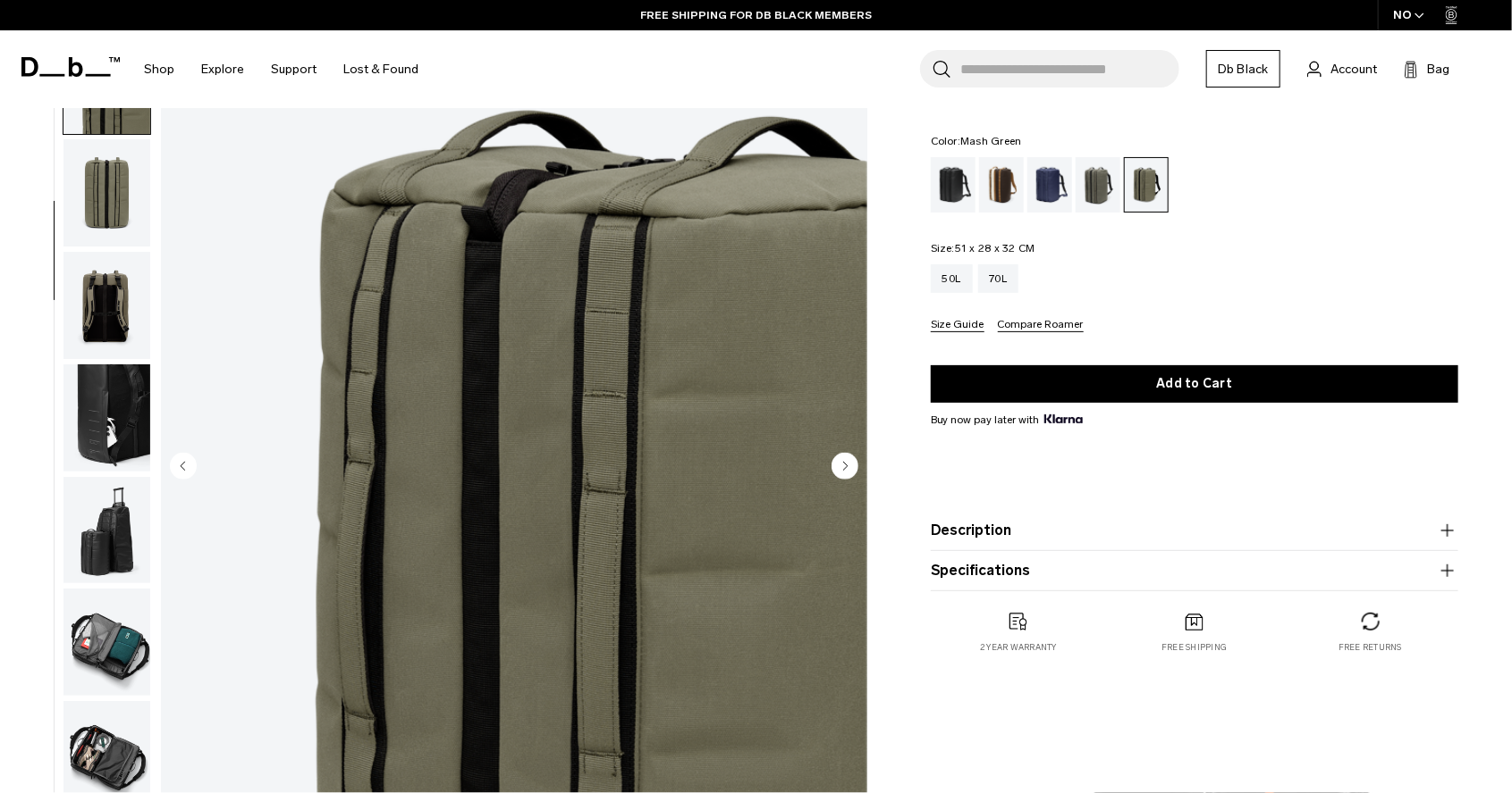
click at [845, 469] on circle "Next slide" at bounding box center [844, 465] width 26 height 26
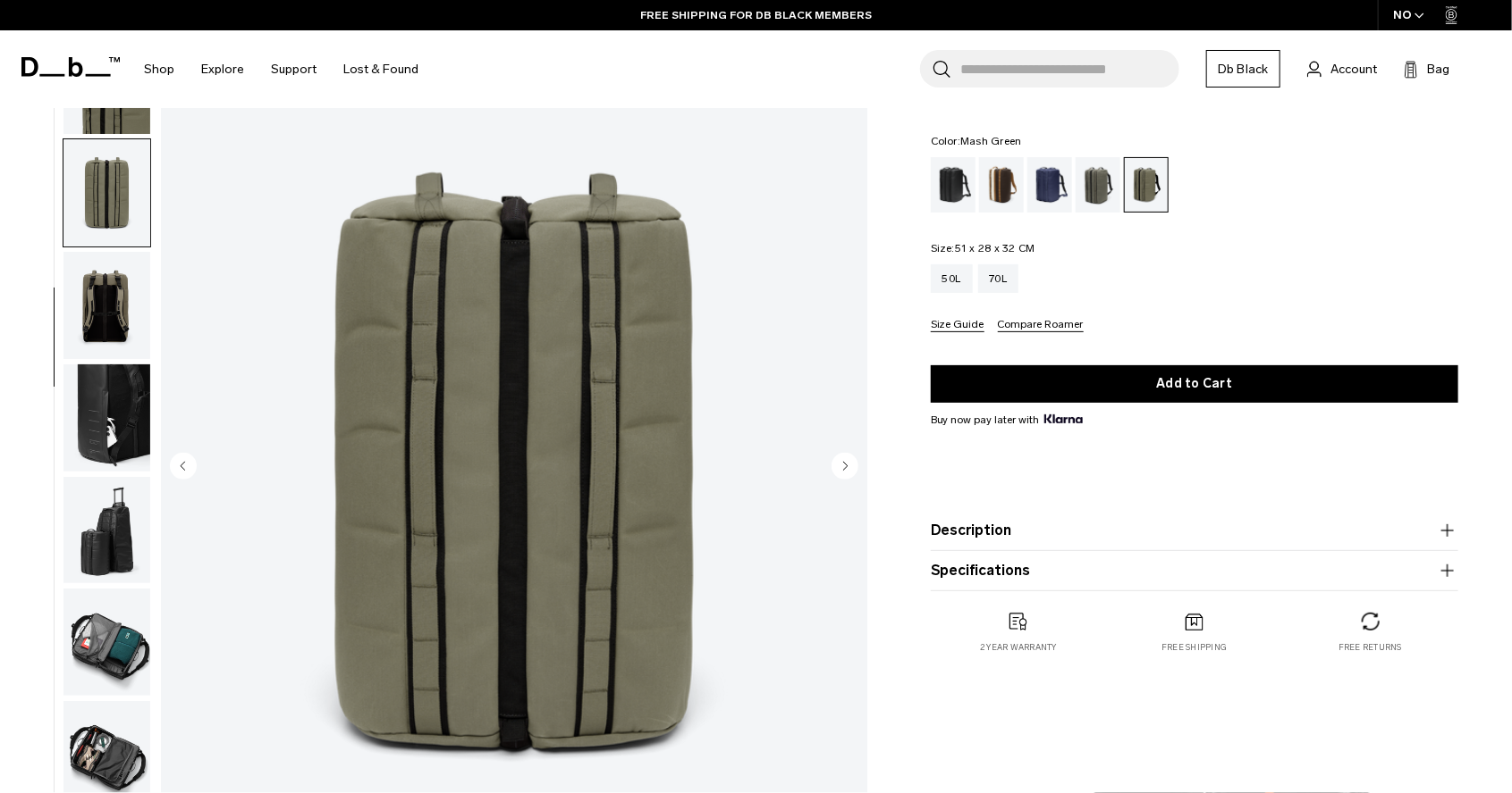
scroll to position [239, 0]
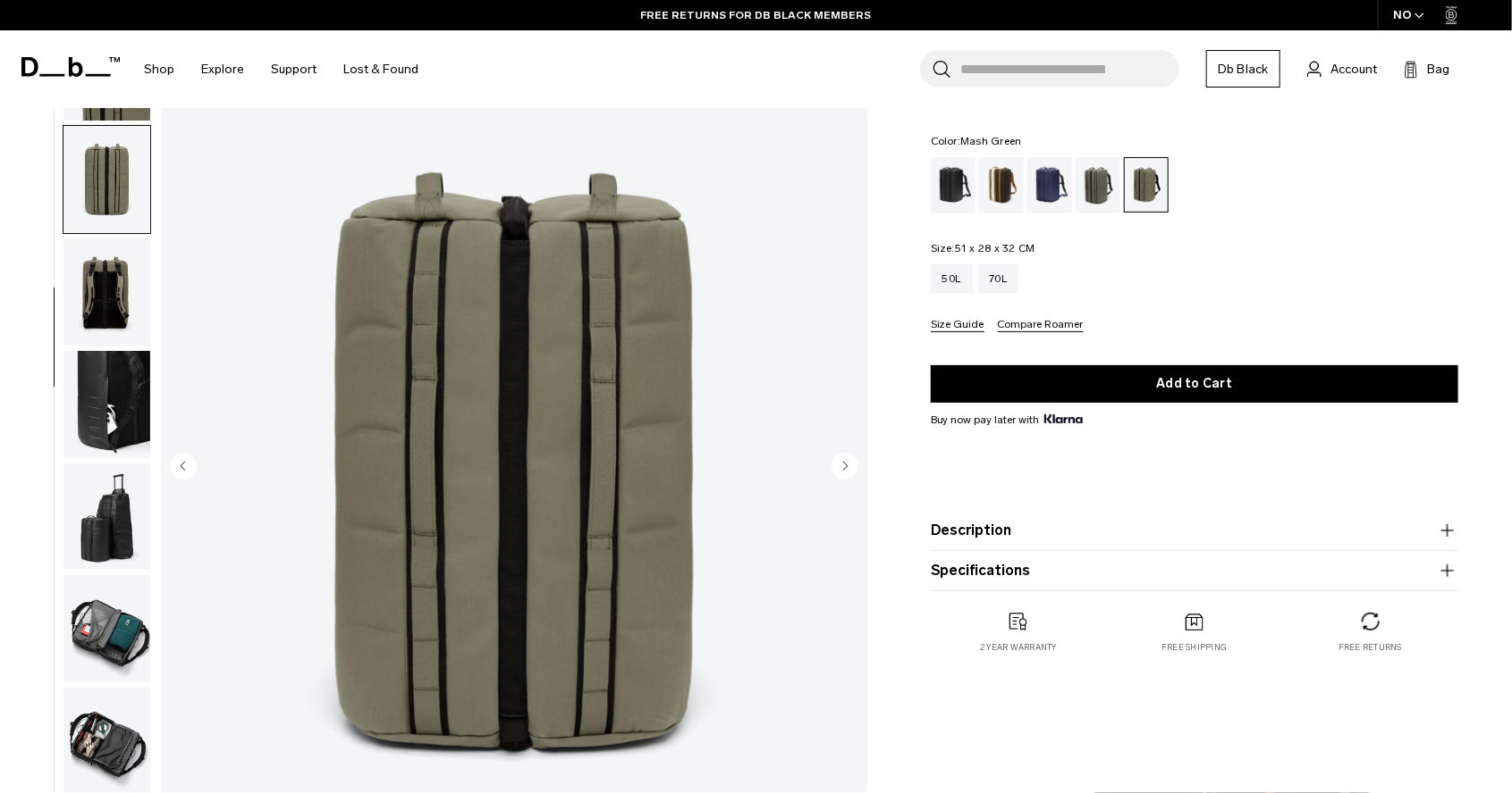
click at [845, 469] on circle "Next slide" at bounding box center [844, 465] width 26 height 26
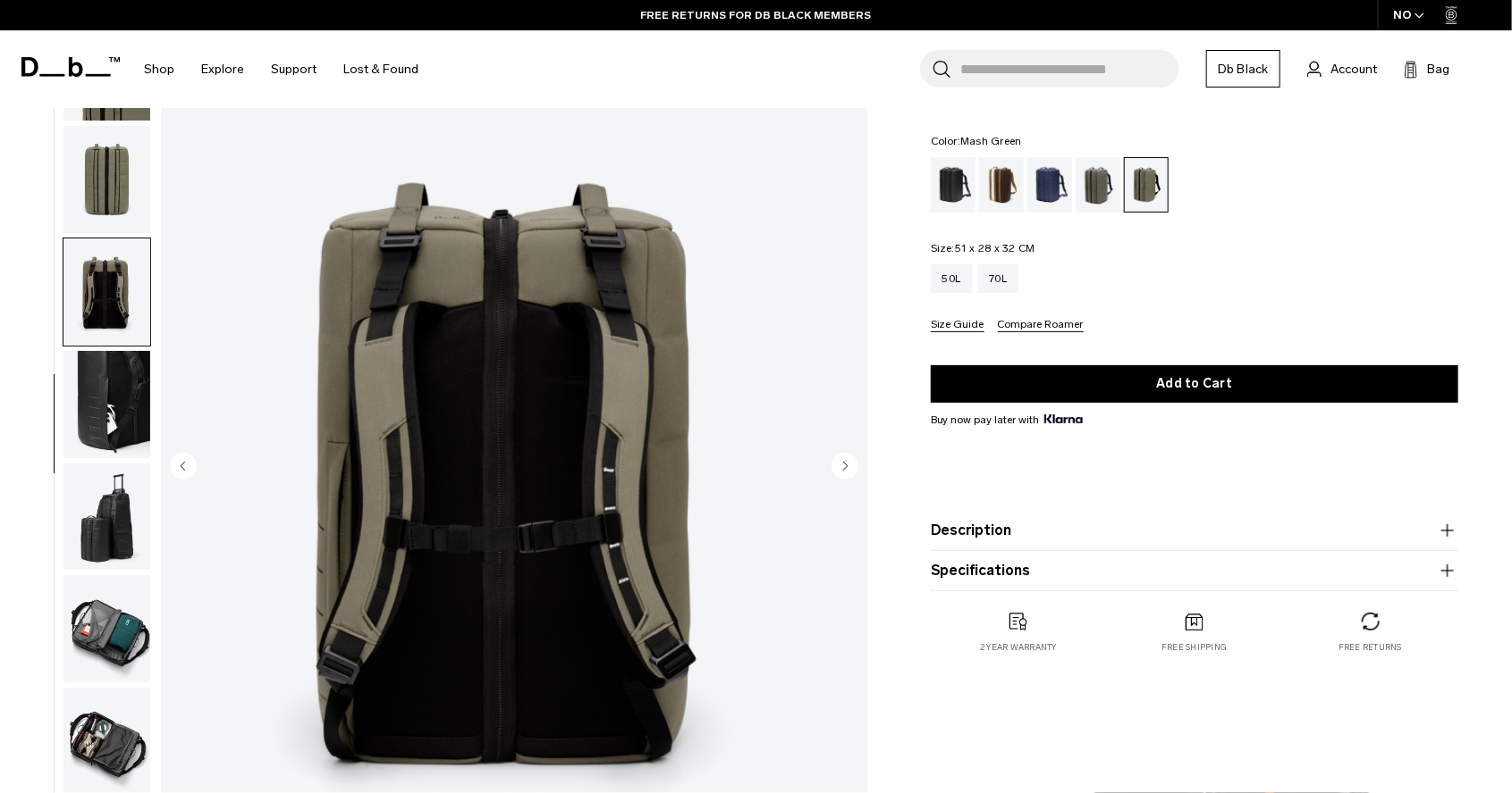
click at [845, 469] on circle "Next slide" at bounding box center [844, 465] width 26 height 26
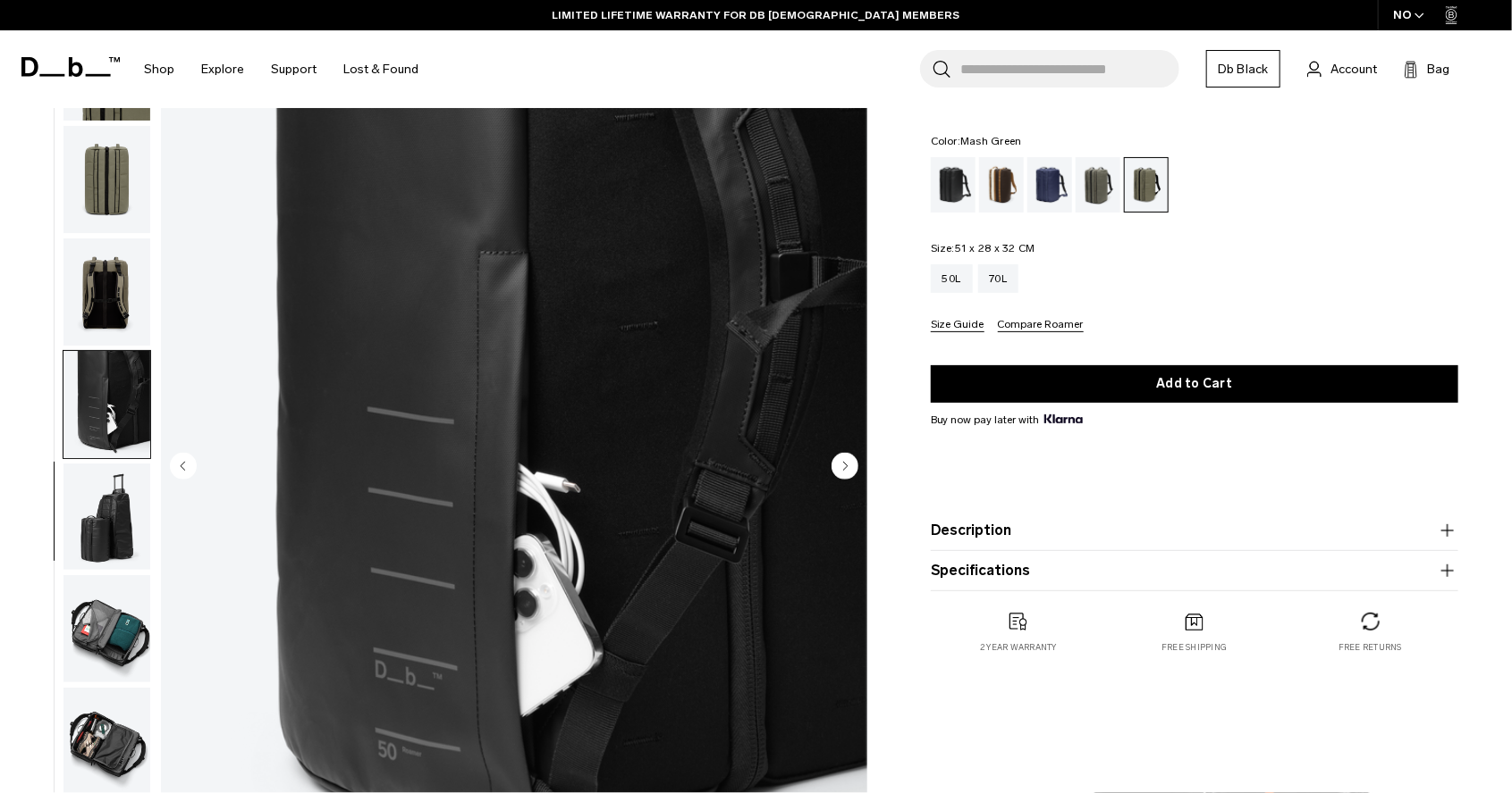
click at [843, 460] on circle "Next slide" at bounding box center [844, 465] width 26 height 26
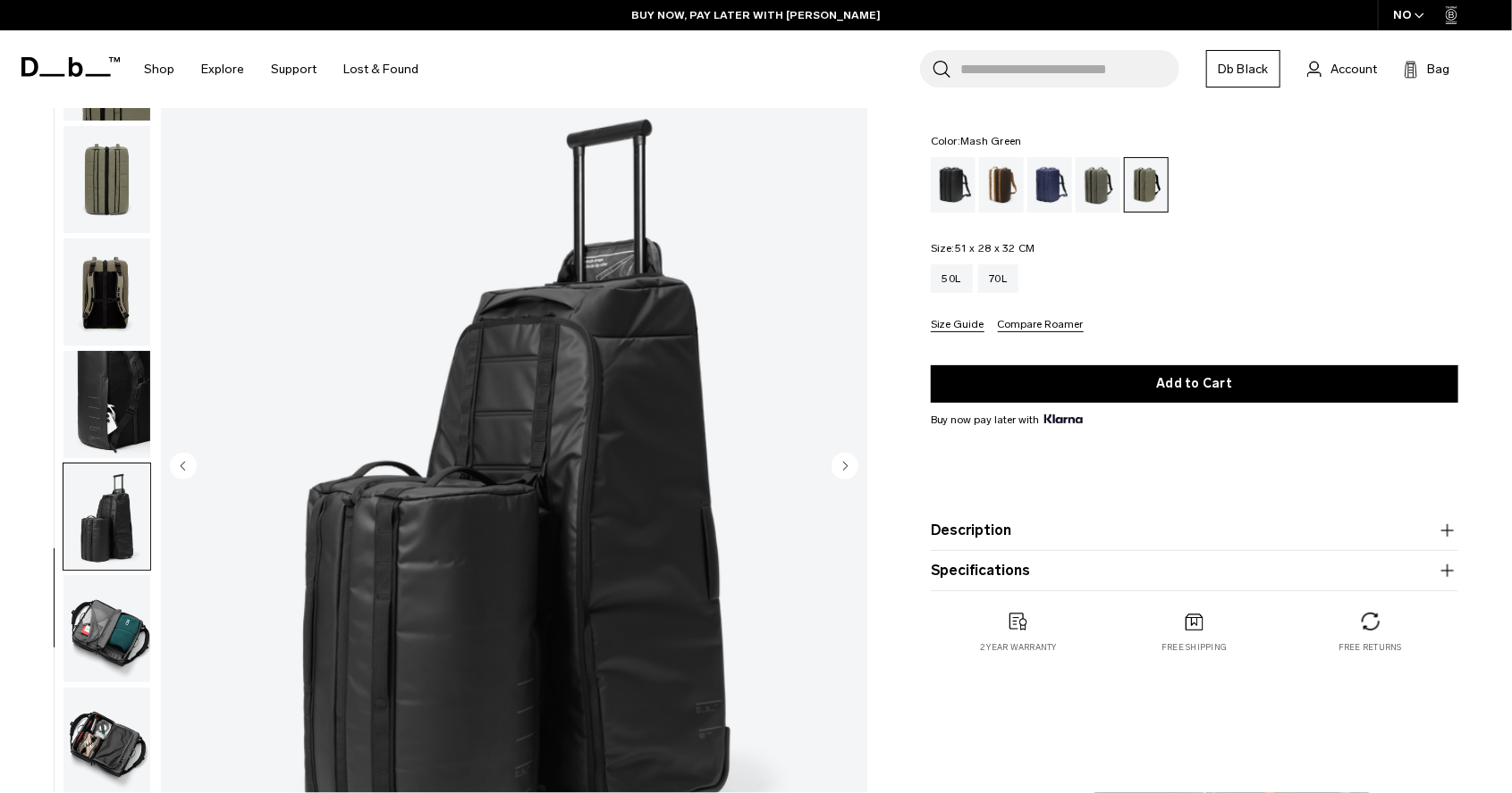
click at [843, 460] on circle "Next slide" at bounding box center [844, 465] width 26 height 26
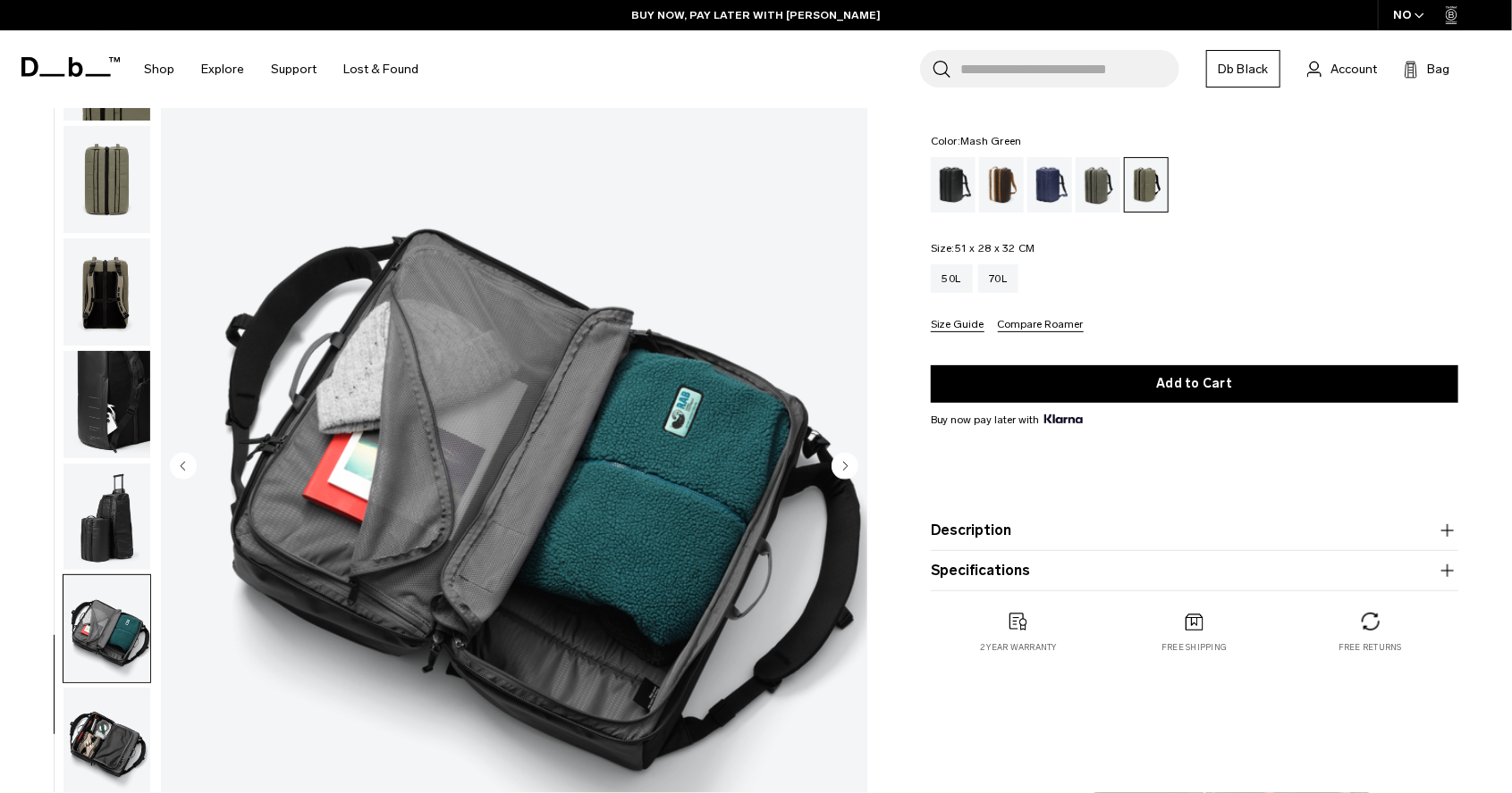
click at [843, 460] on circle "Next slide" at bounding box center [844, 465] width 26 height 26
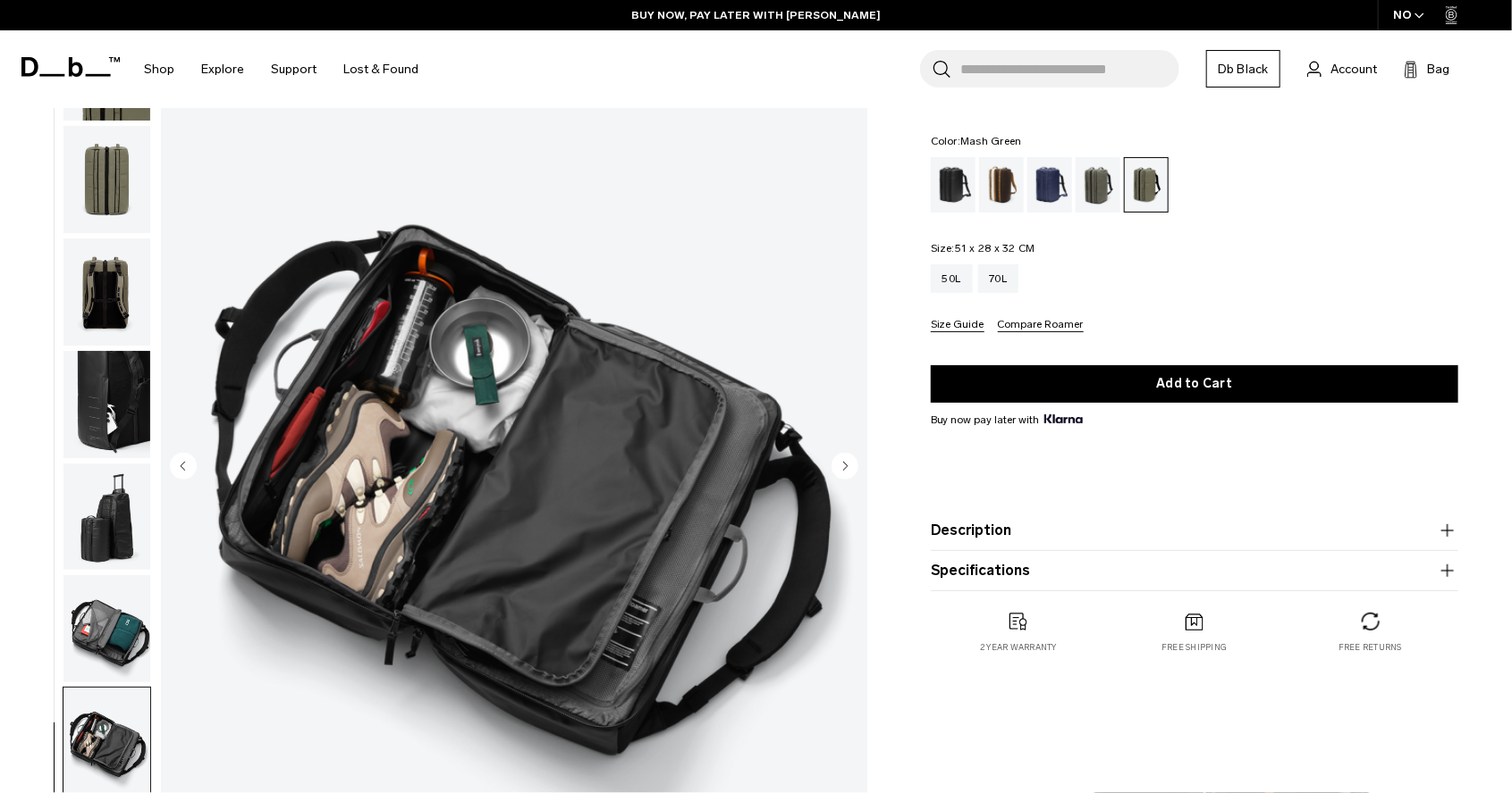
click at [838, 455] on circle "Next slide" at bounding box center [844, 465] width 26 height 26
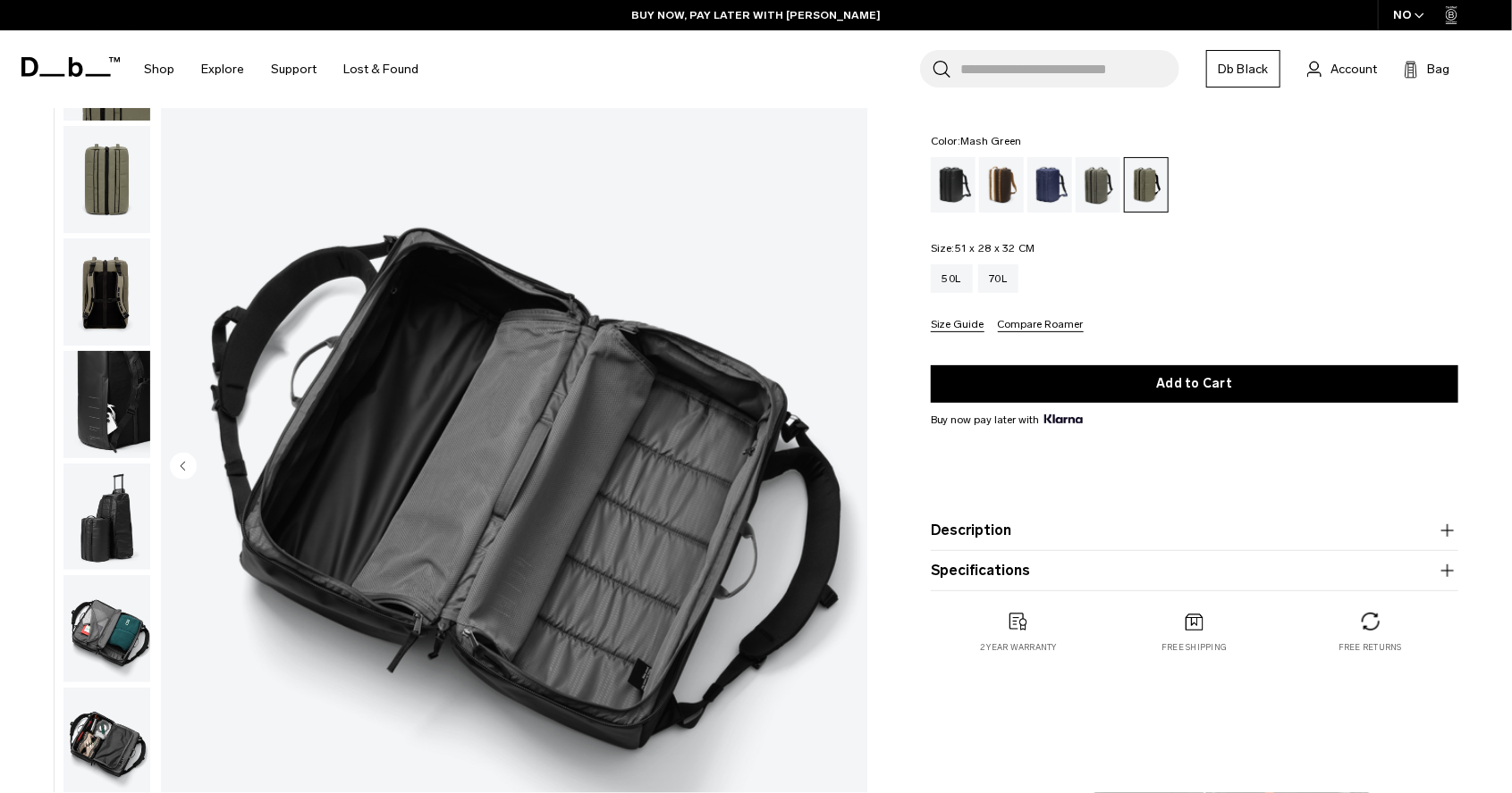
click at [181, 468] on circle "Previous slide" at bounding box center [183, 465] width 26 height 26
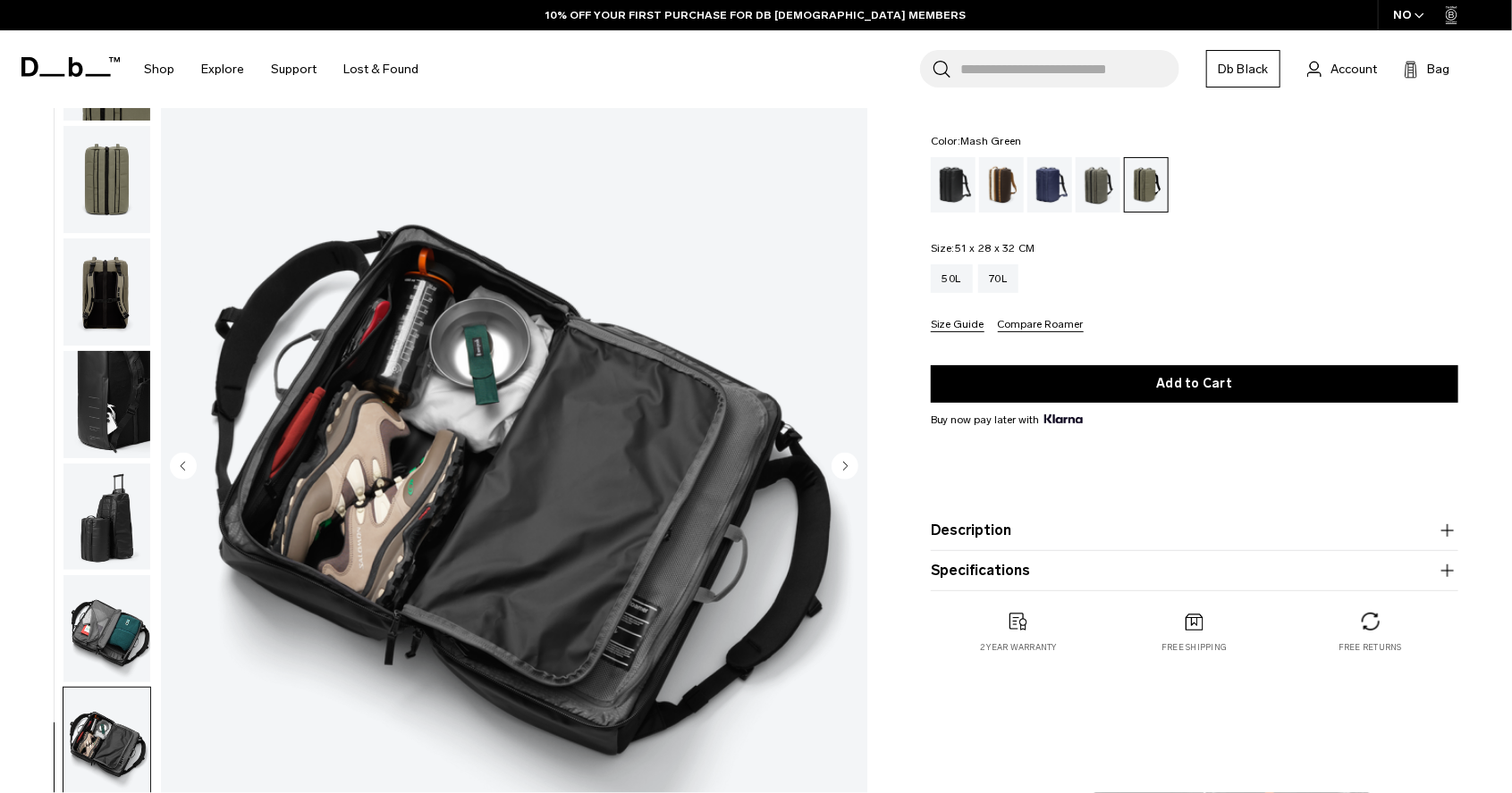
click at [181, 468] on circle "Previous slide" at bounding box center [183, 465] width 26 height 26
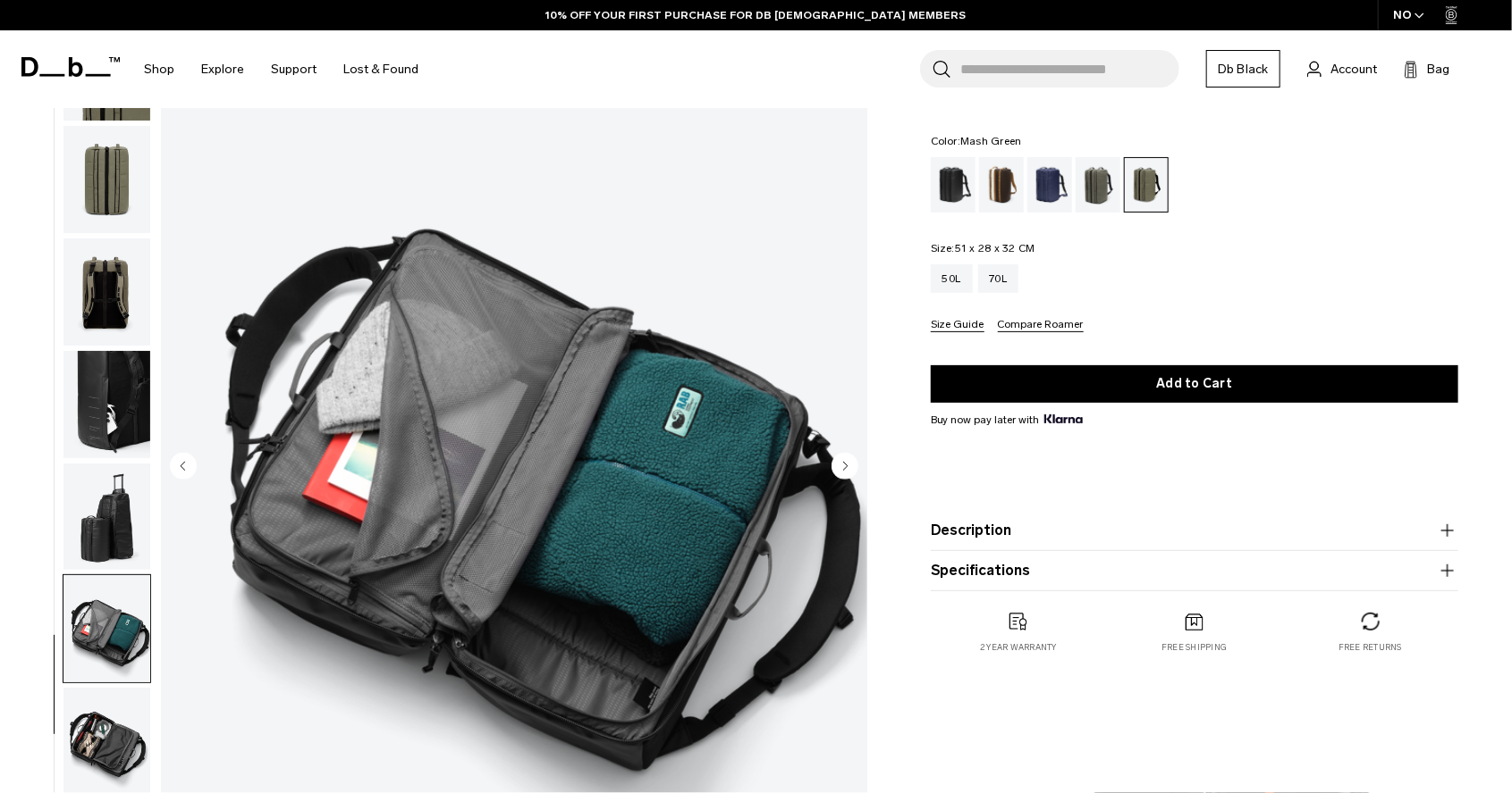
click at [181, 468] on circle "Previous slide" at bounding box center [183, 465] width 26 height 26
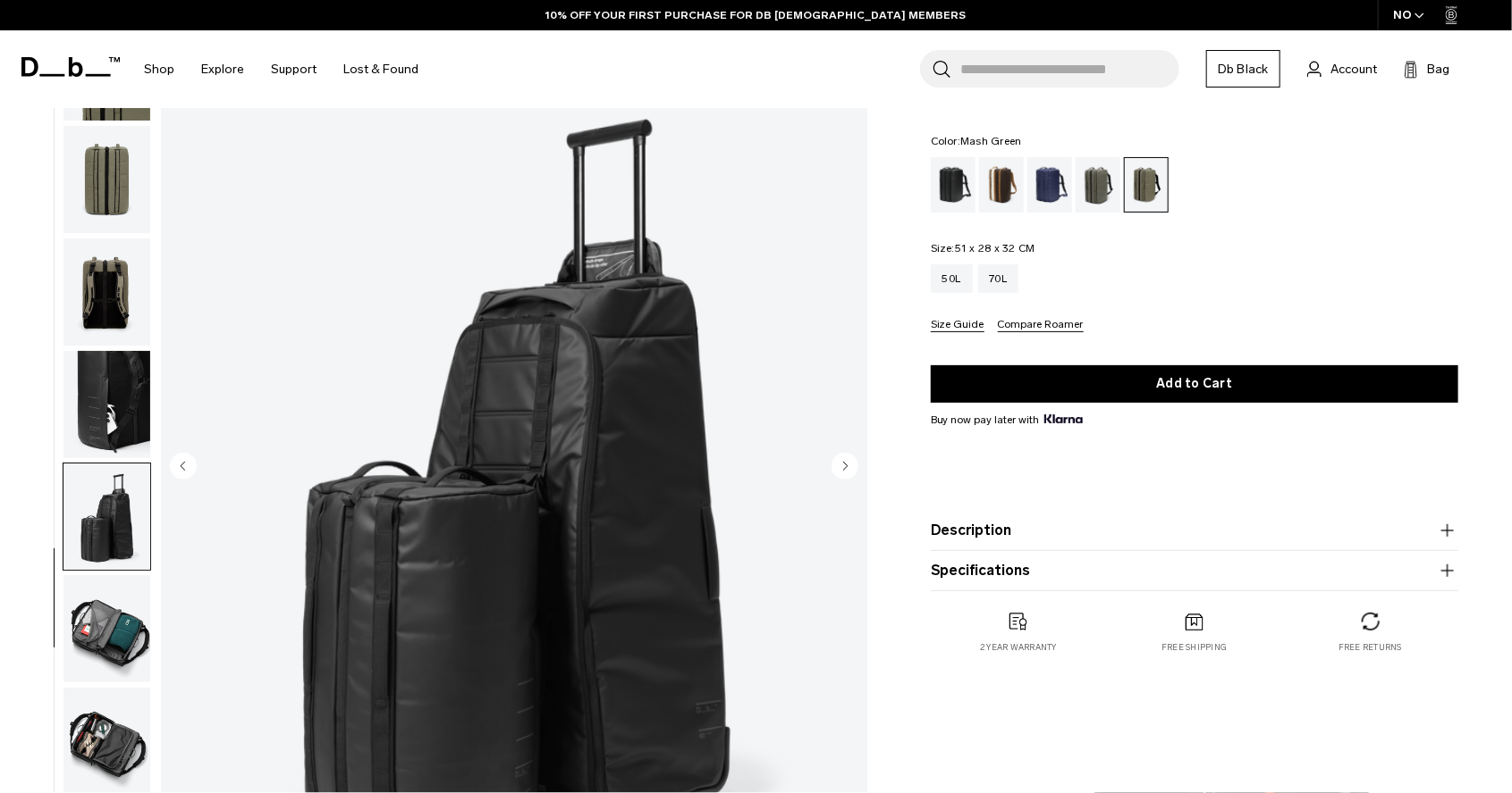
click at [181, 468] on circle "Previous slide" at bounding box center [183, 465] width 26 height 26
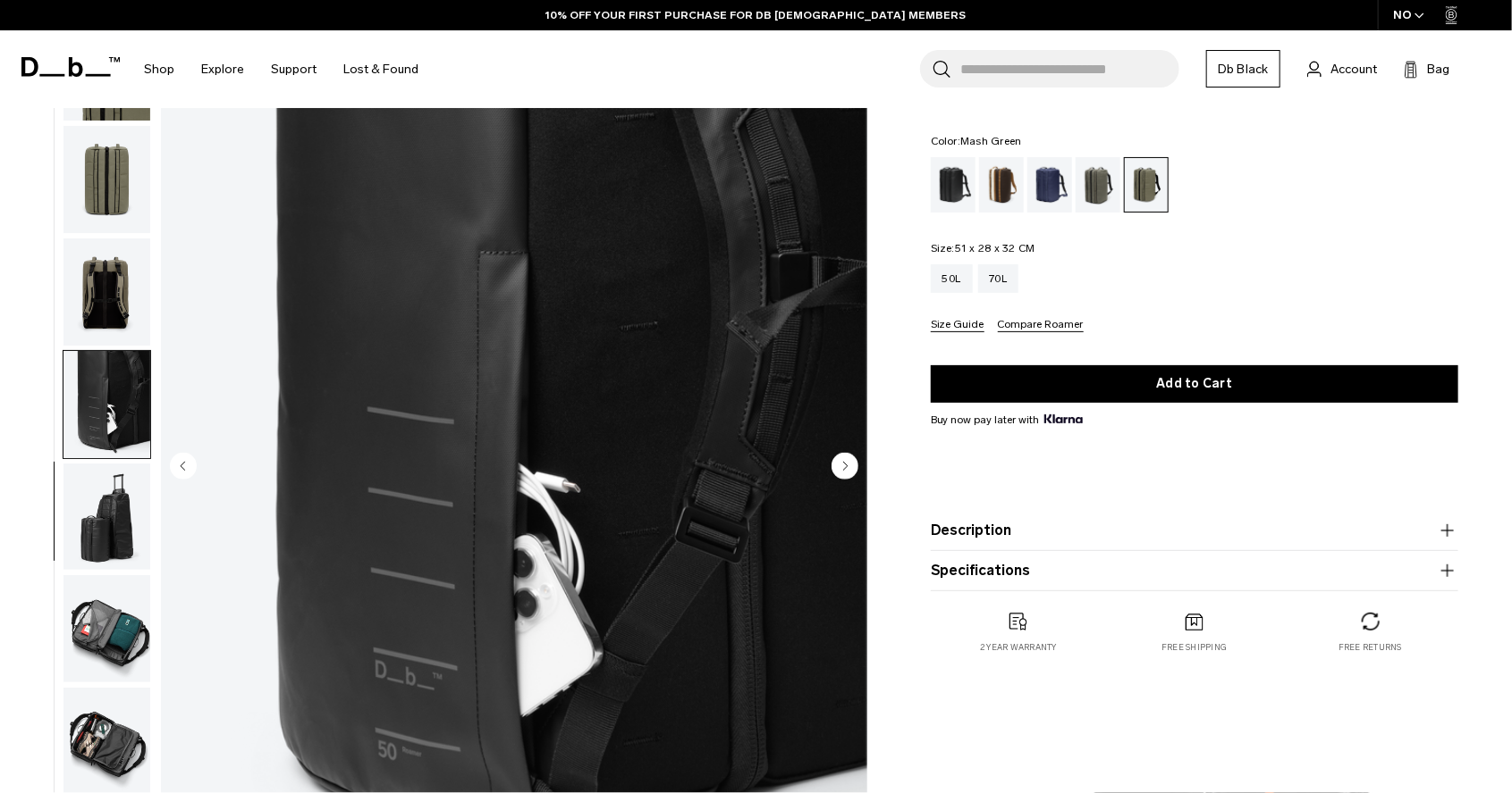
click at [181, 468] on circle "Previous slide" at bounding box center [183, 465] width 26 height 26
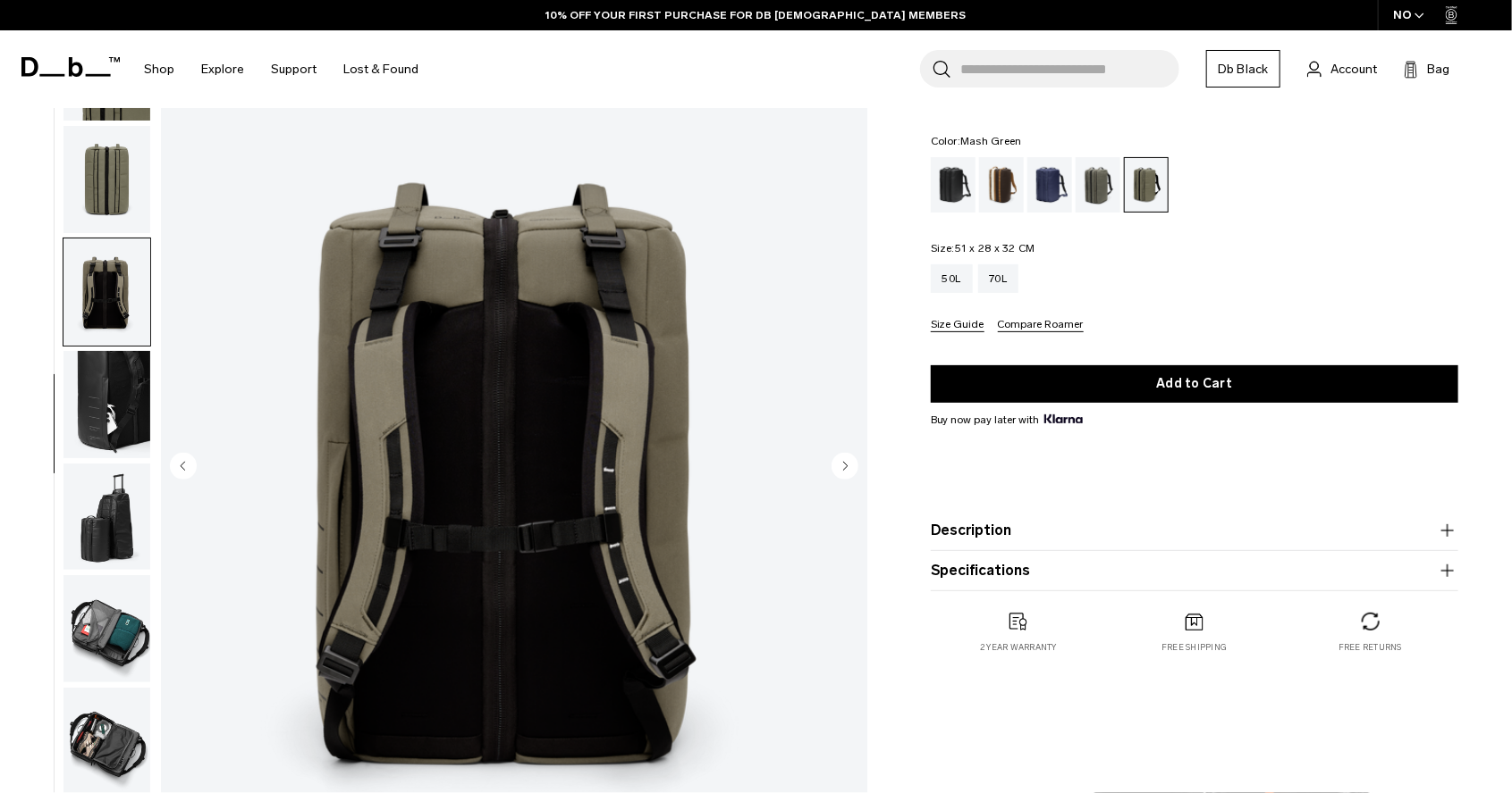
click at [181, 468] on circle "Previous slide" at bounding box center [183, 465] width 26 height 26
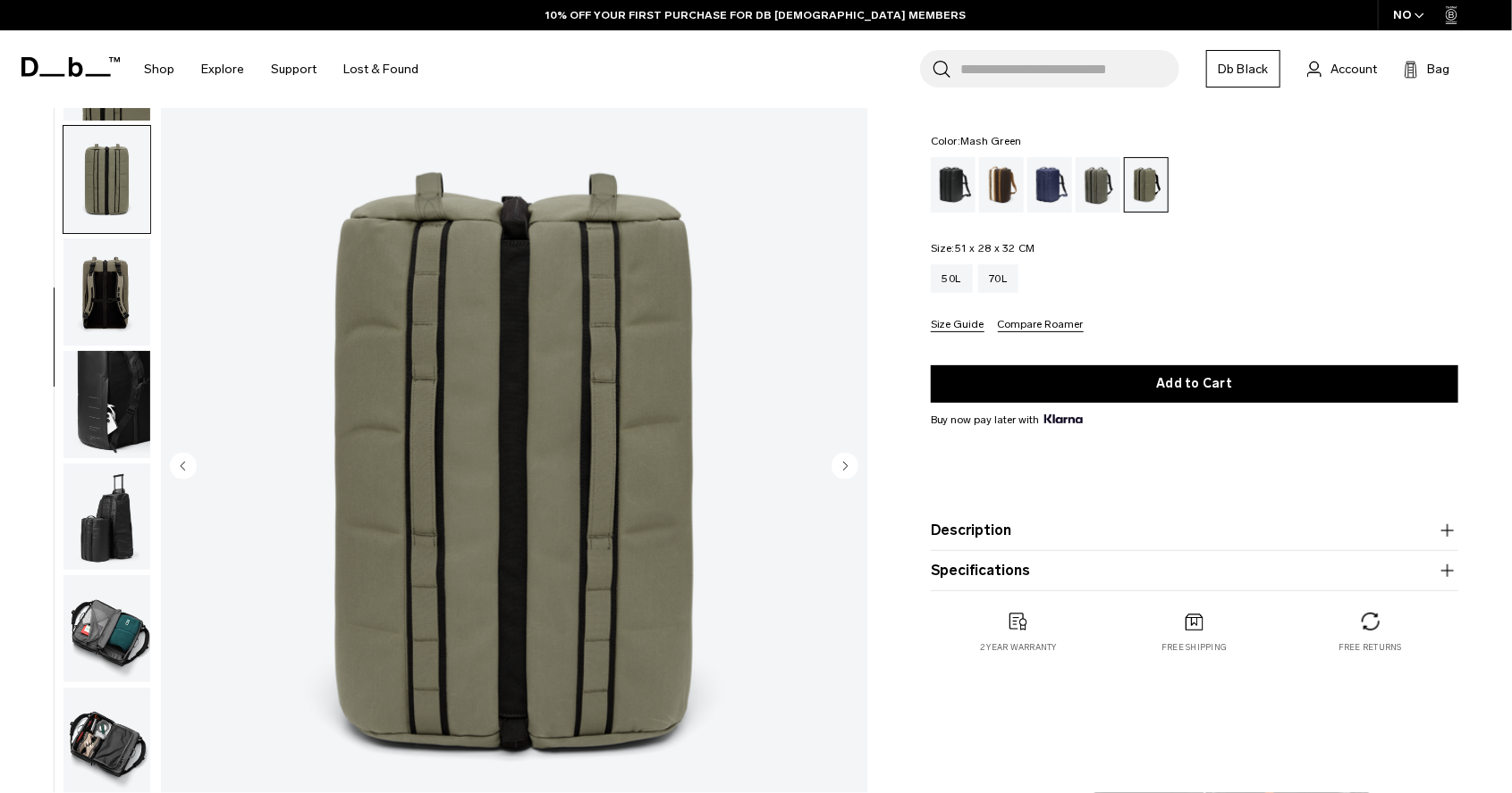
click at [186, 466] on circle "Previous slide" at bounding box center [183, 465] width 26 height 26
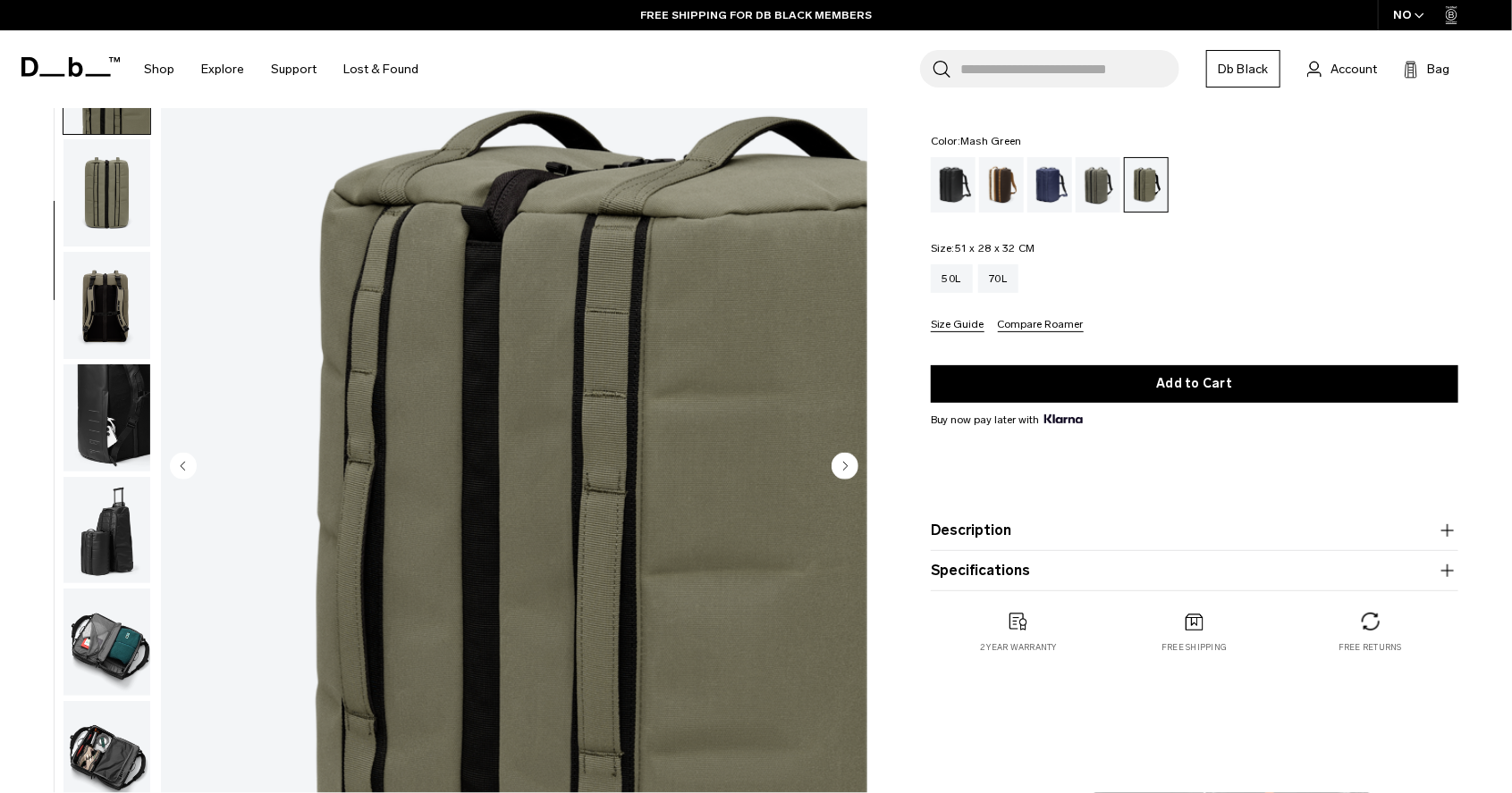
click at [186, 466] on circle "Previous slide" at bounding box center [183, 465] width 26 height 26
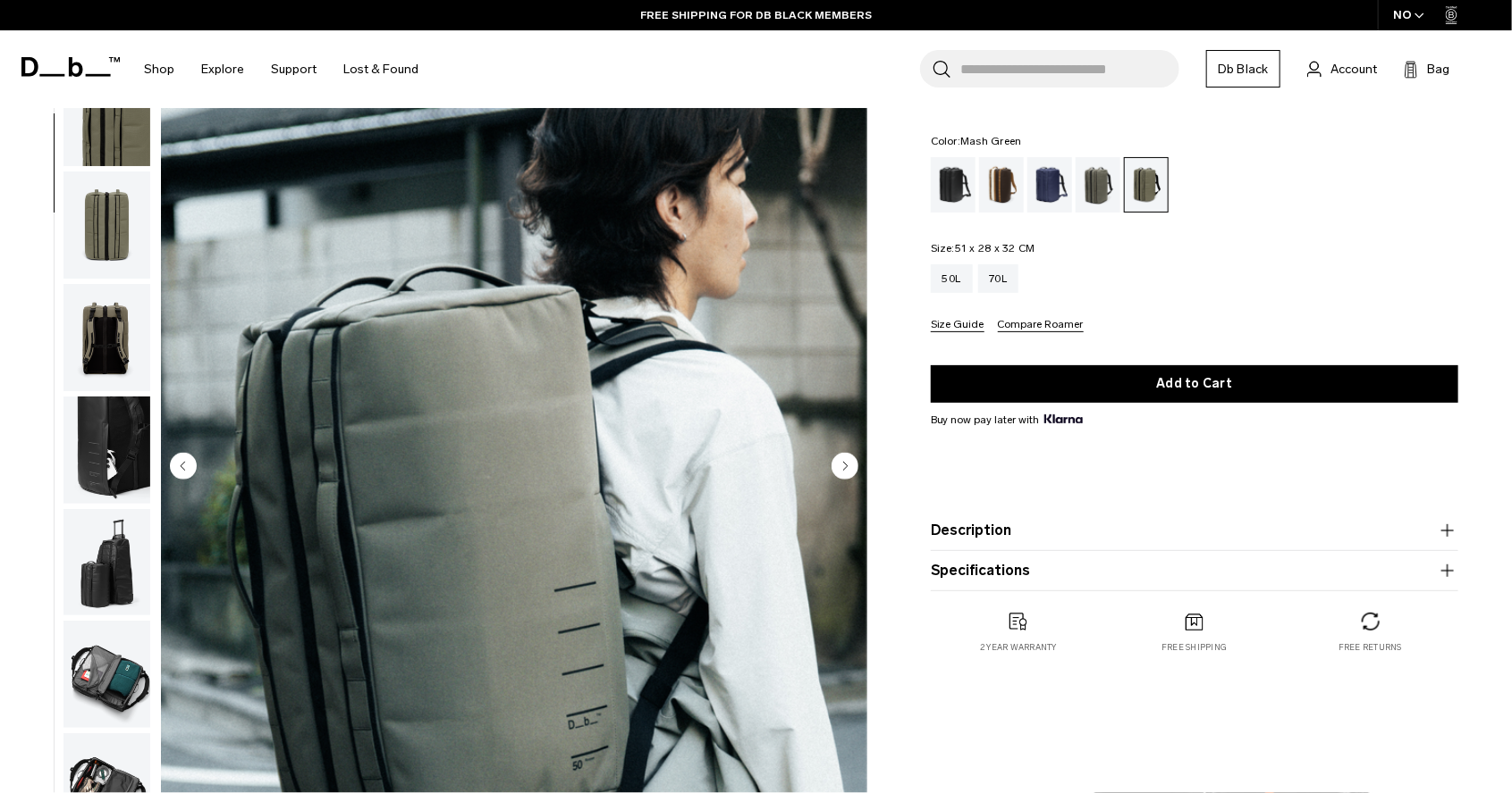
scroll to position [112, 0]
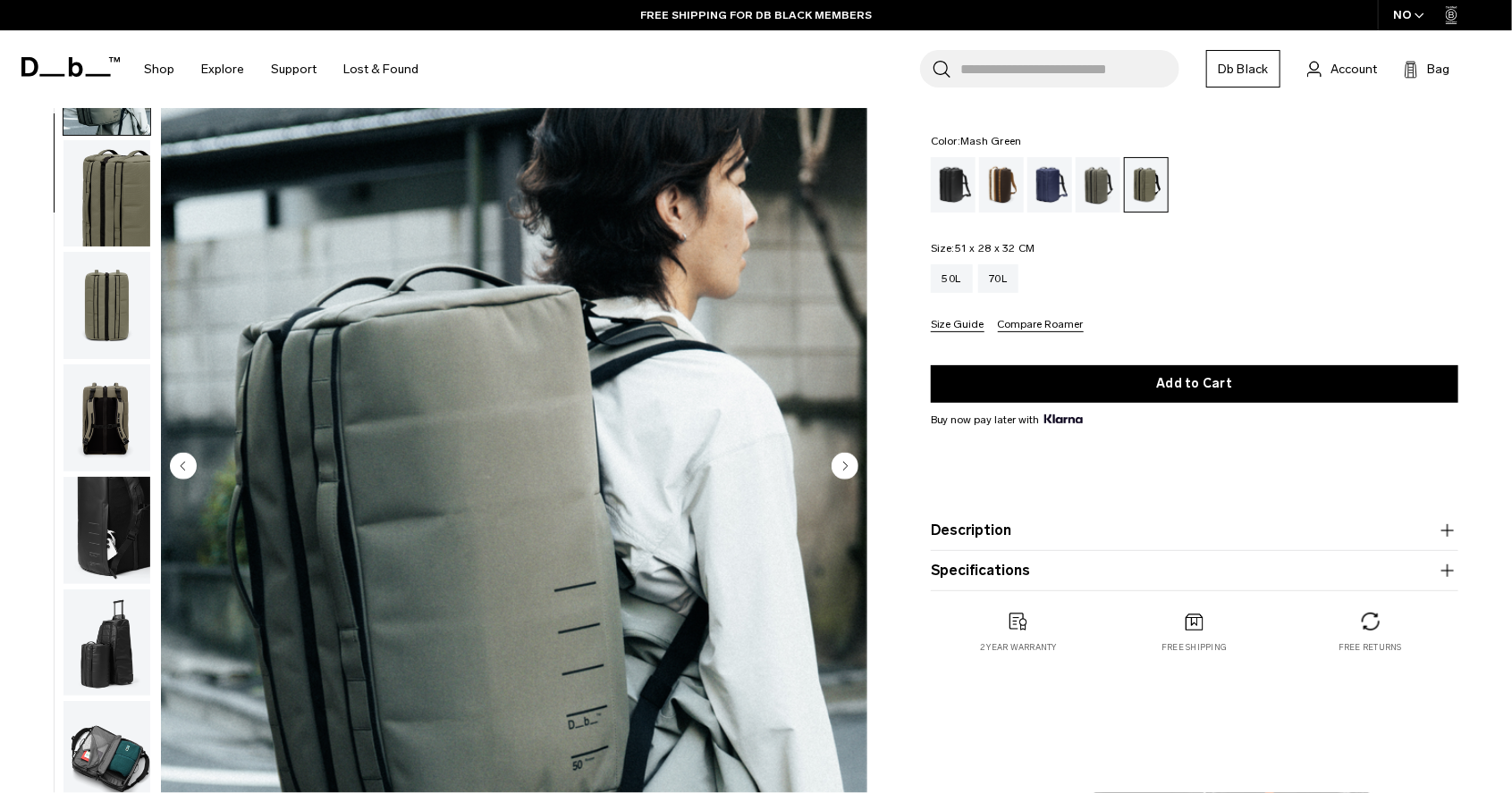
click at [186, 466] on circle "Previous slide" at bounding box center [183, 465] width 26 height 26
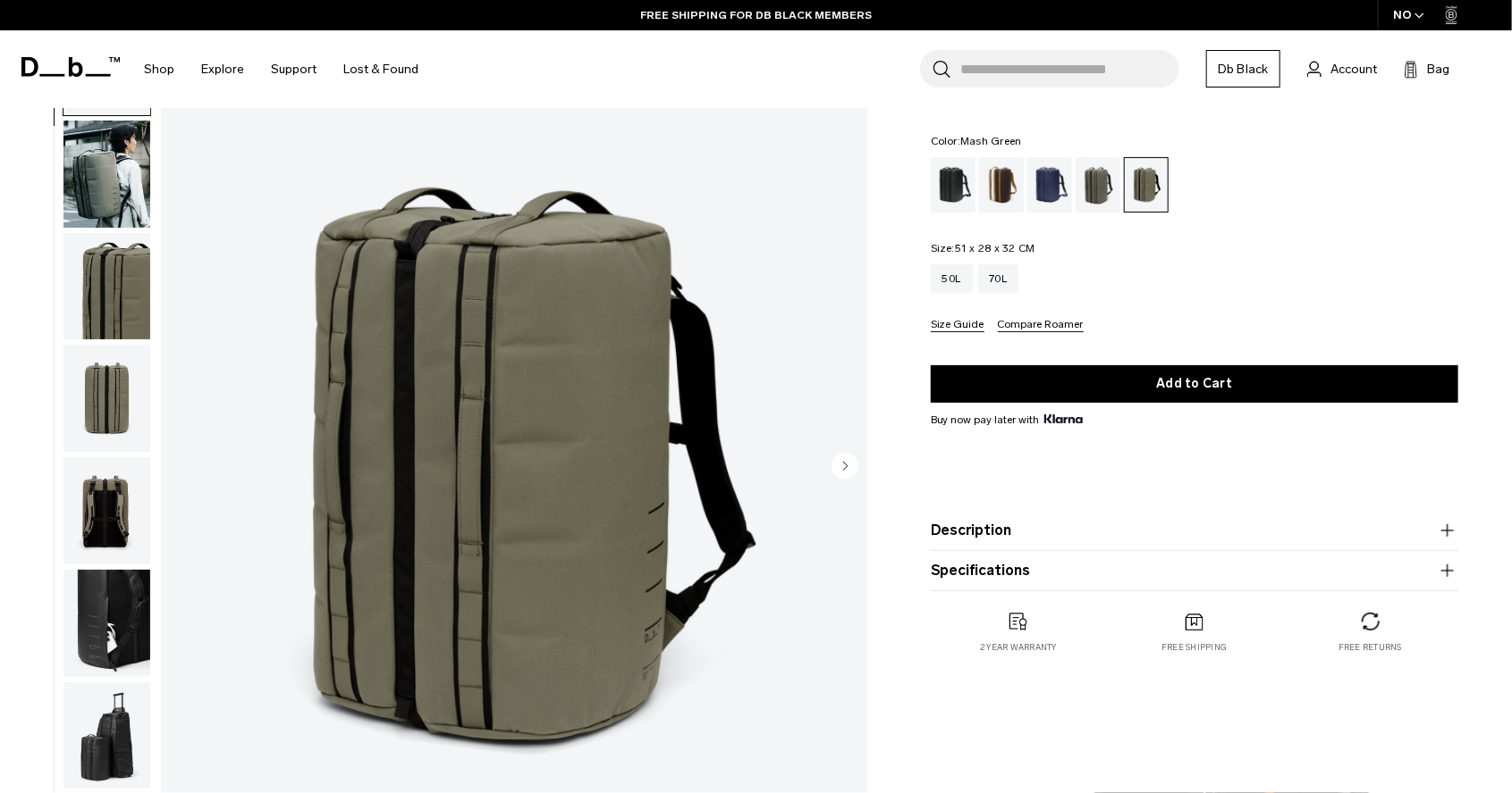
scroll to position [0, 0]
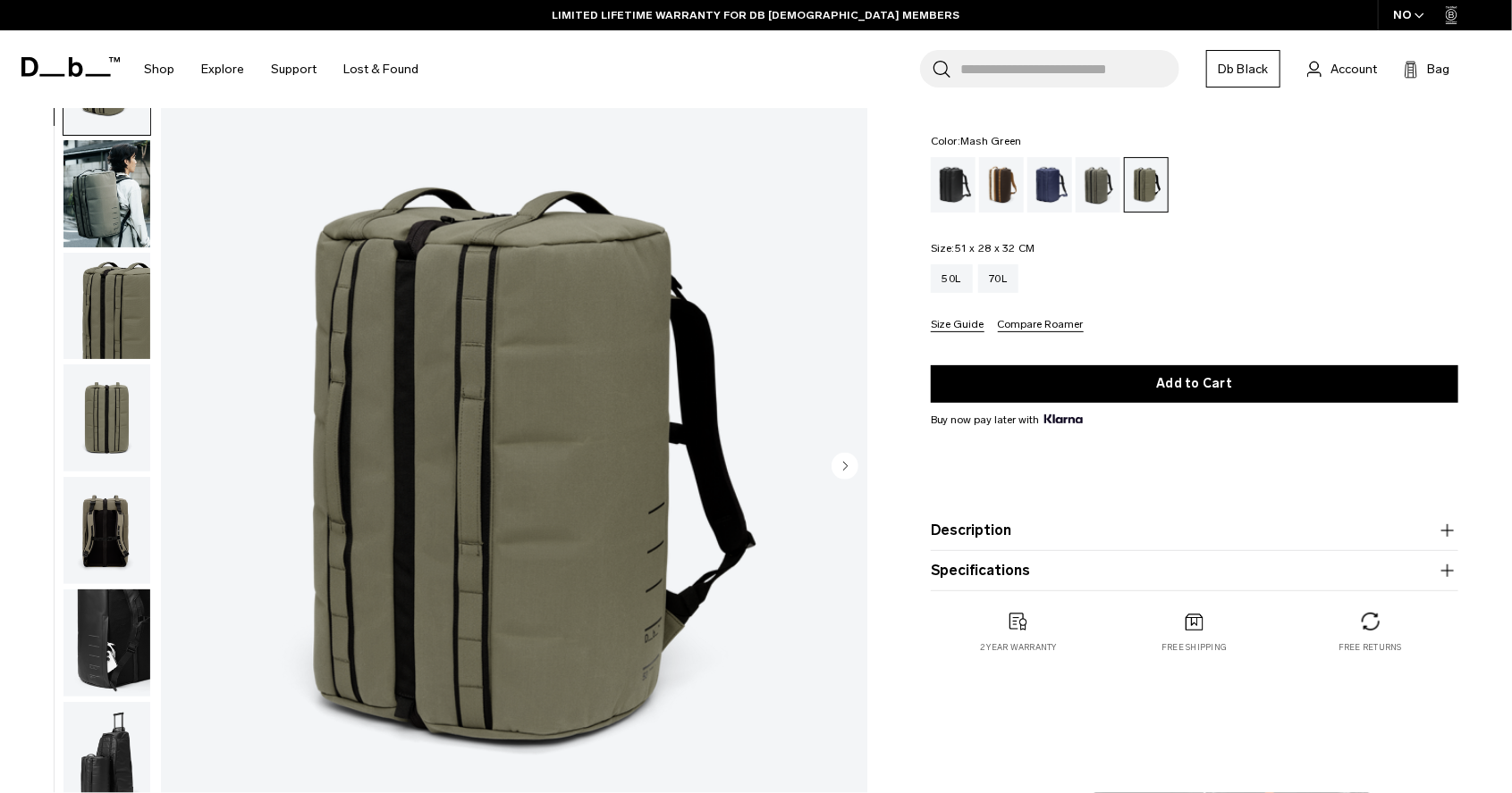
click at [842, 470] on circle "Next slide" at bounding box center [844, 465] width 26 height 26
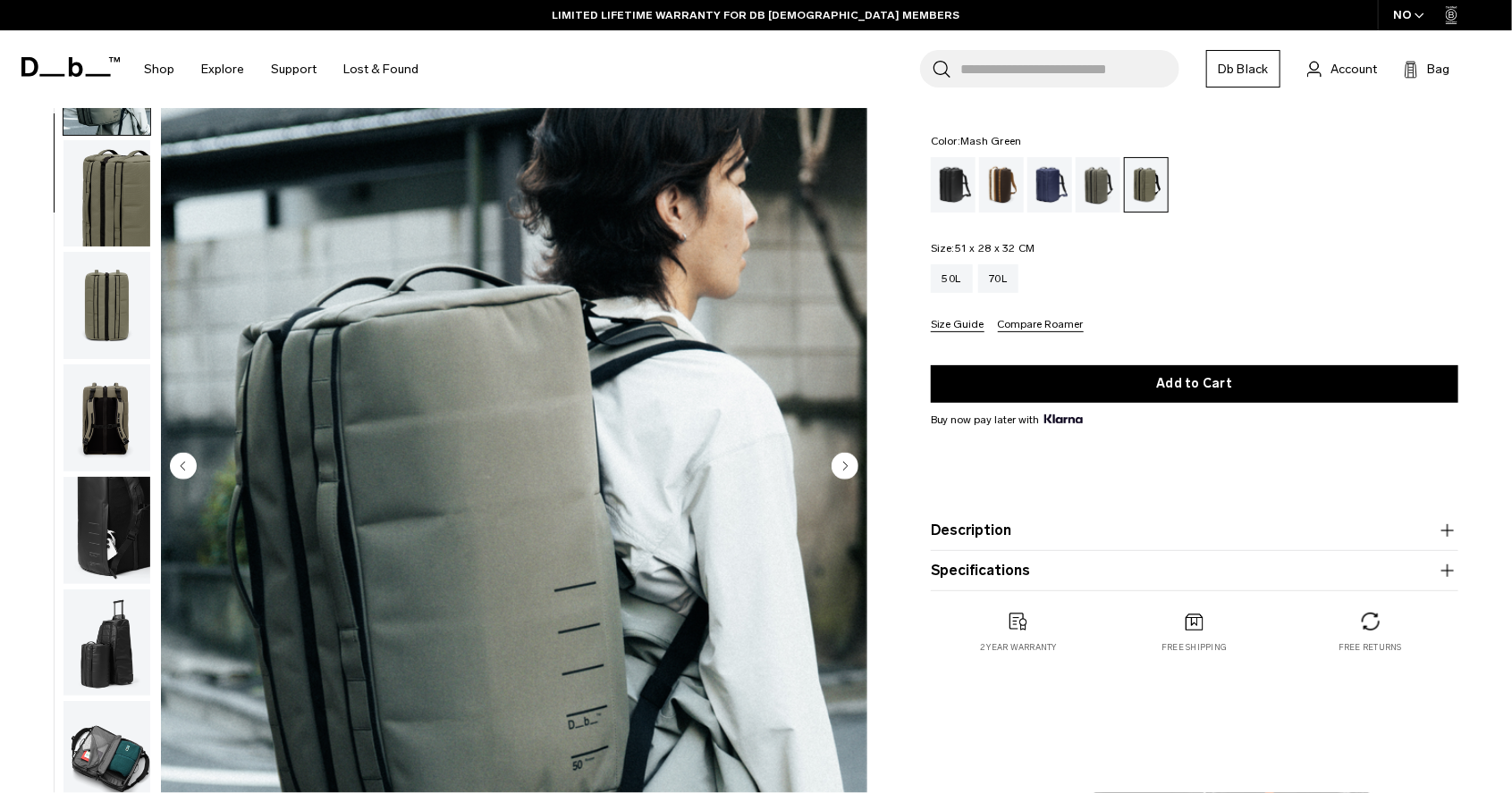
click at [842, 470] on circle "Next slide" at bounding box center [844, 465] width 26 height 26
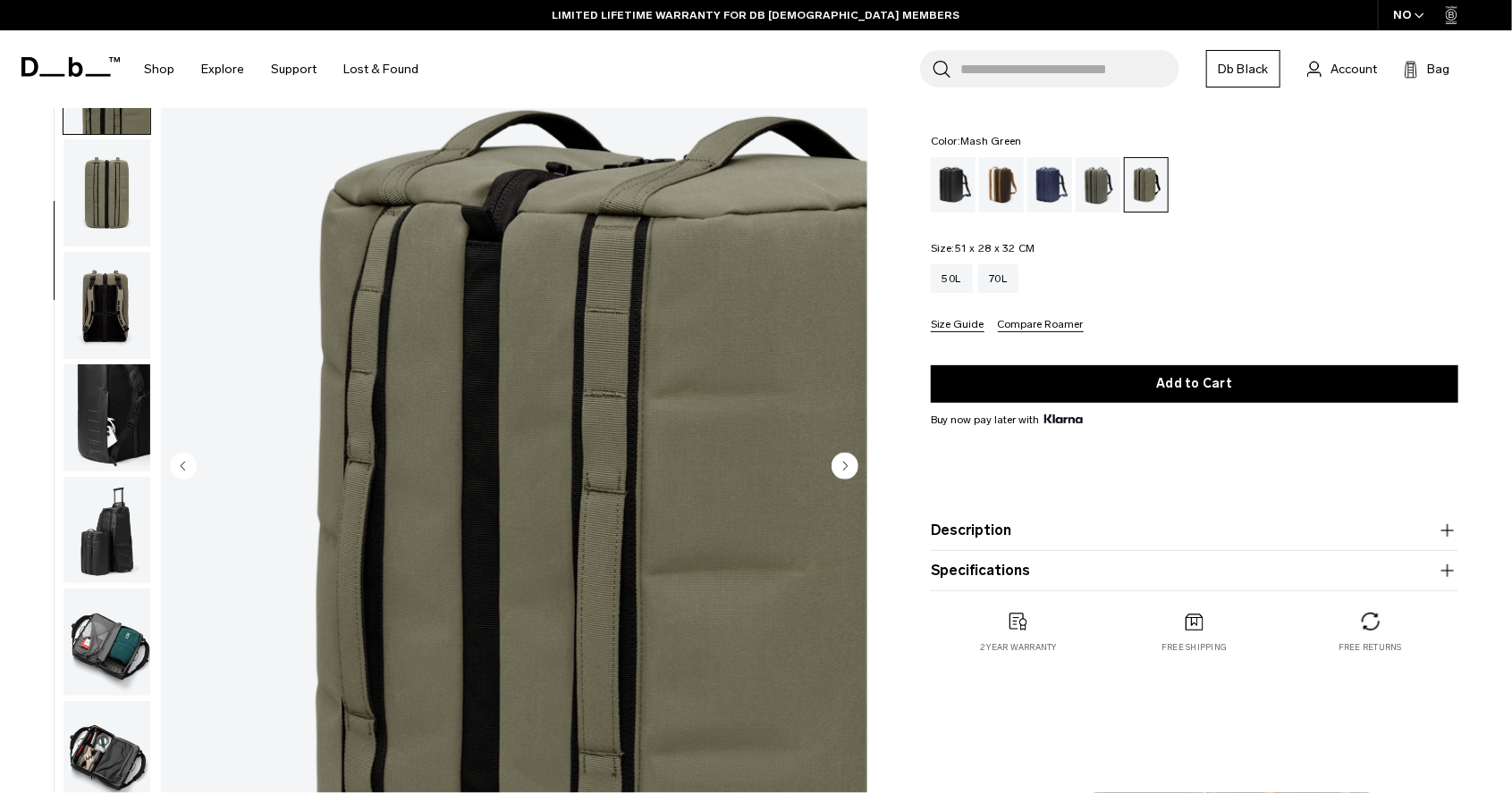
click at [842, 470] on circle "Next slide" at bounding box center [844, 465] width 26 height 26
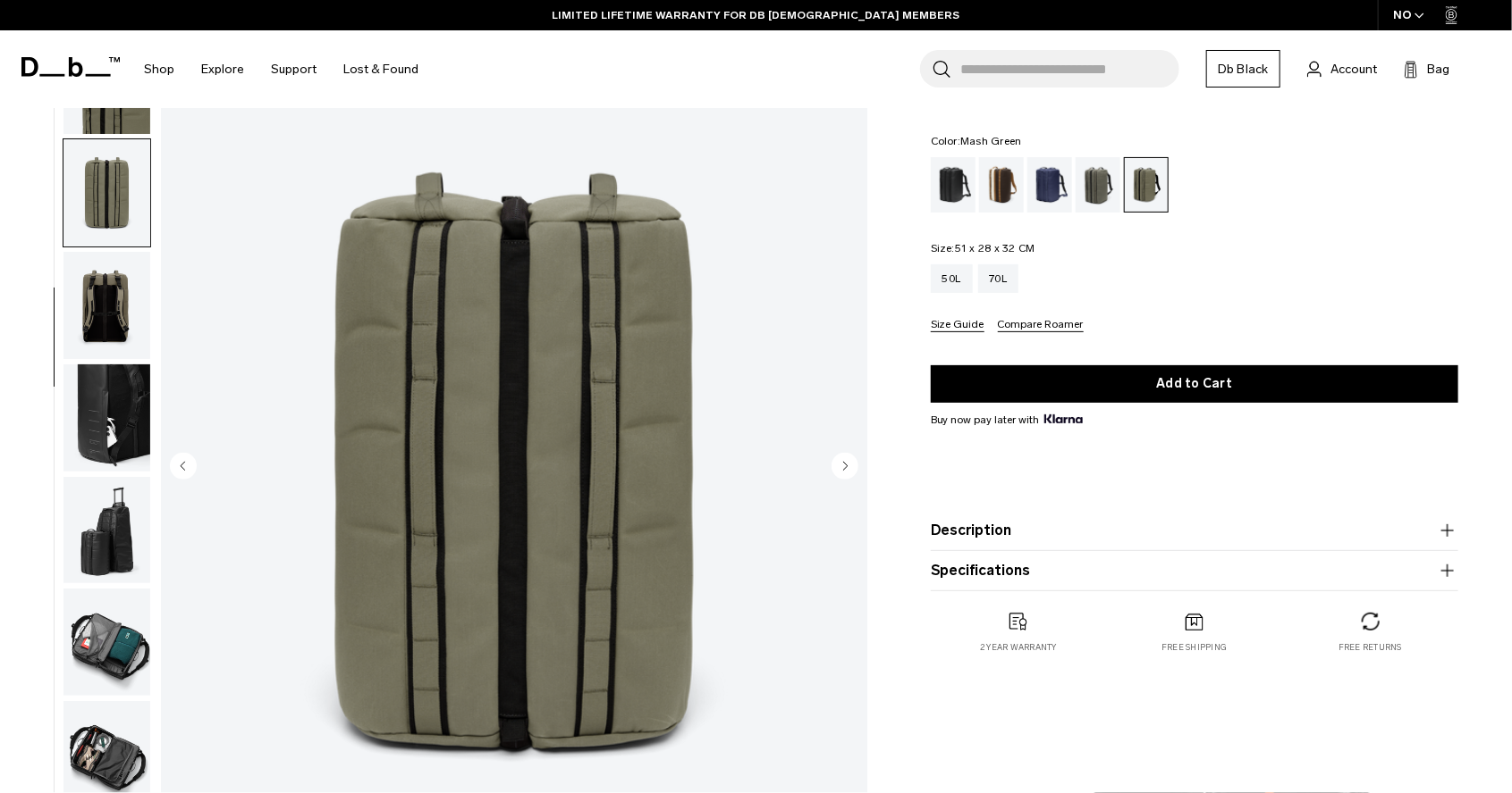
scroll to position [239, 0]
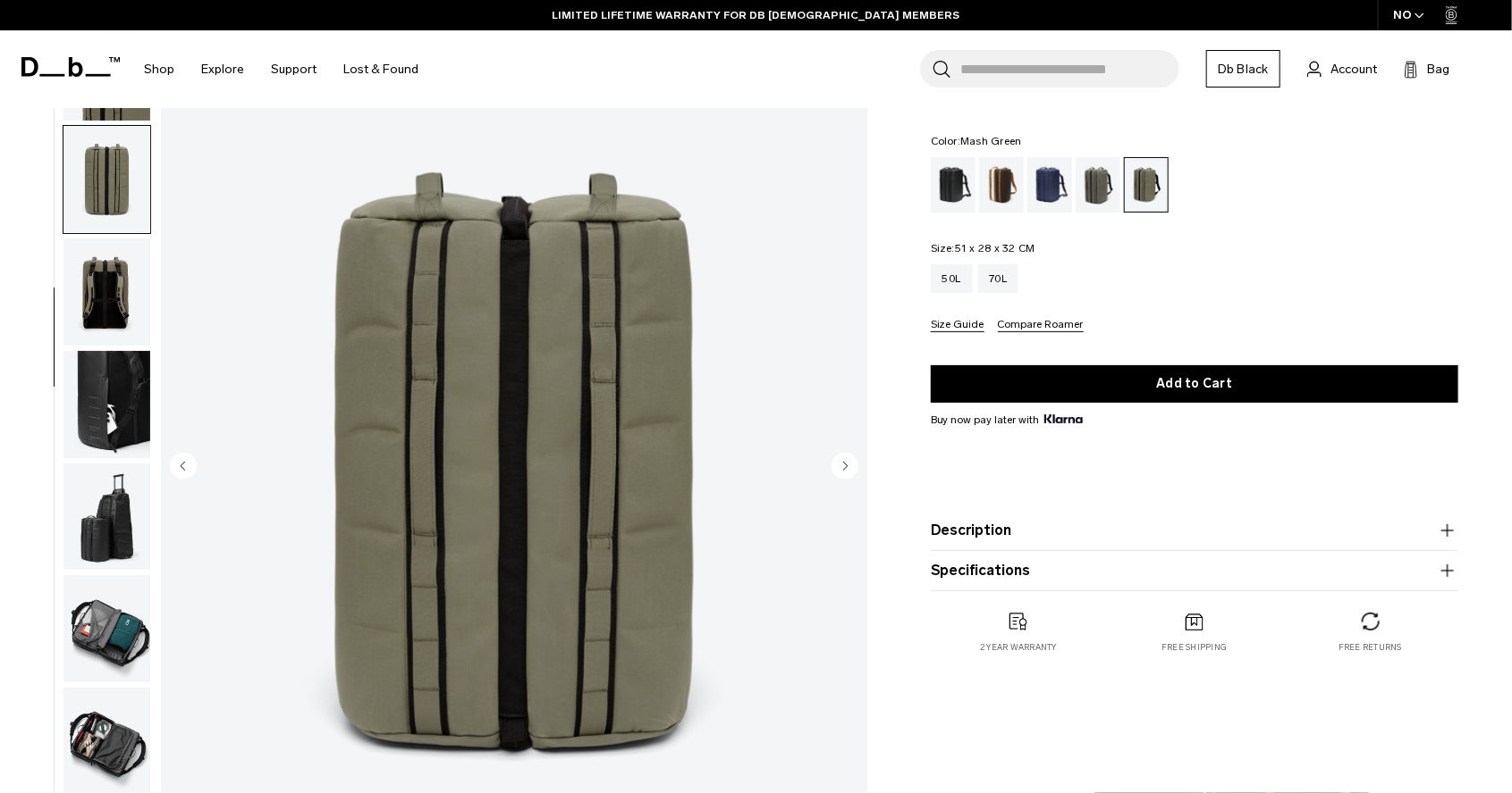
click at [842, 470] on circle "Next slide" at bounding box center [844, 465] width 26 height 26
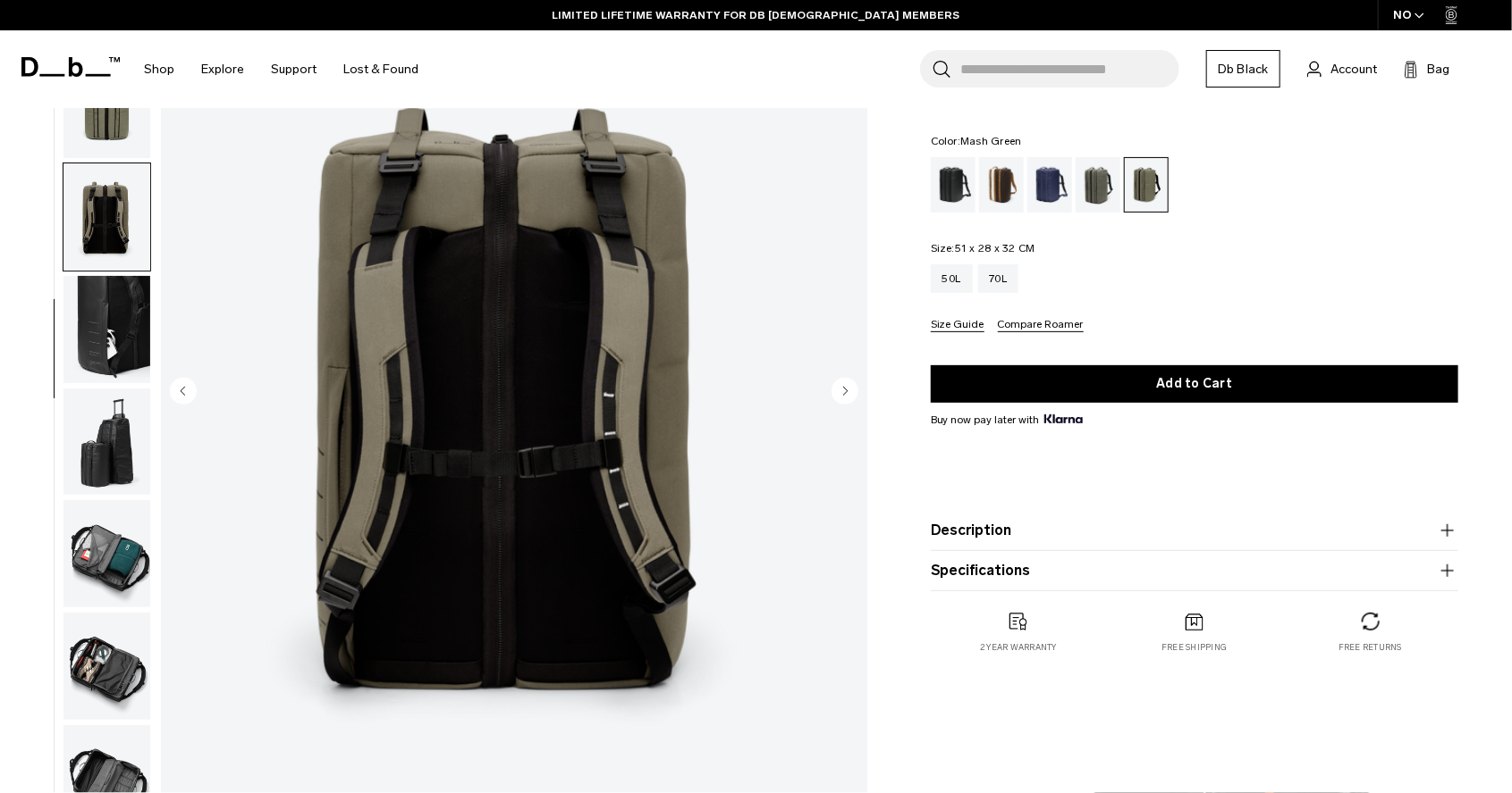
scroll to position [180, 0]
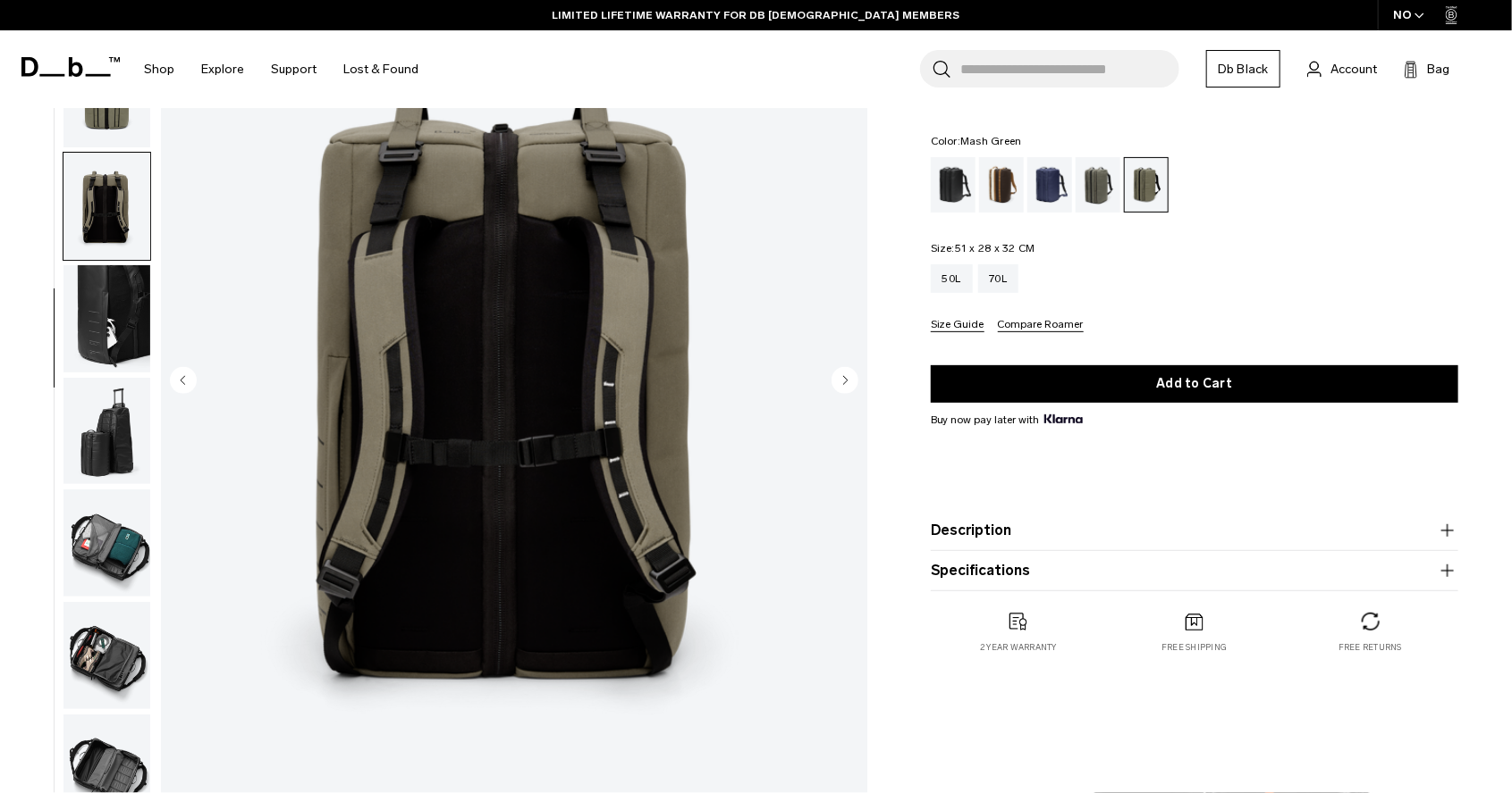
click at [845, 384] on circle "Next slide" at bounding box center [844, 380] width 26 height 26
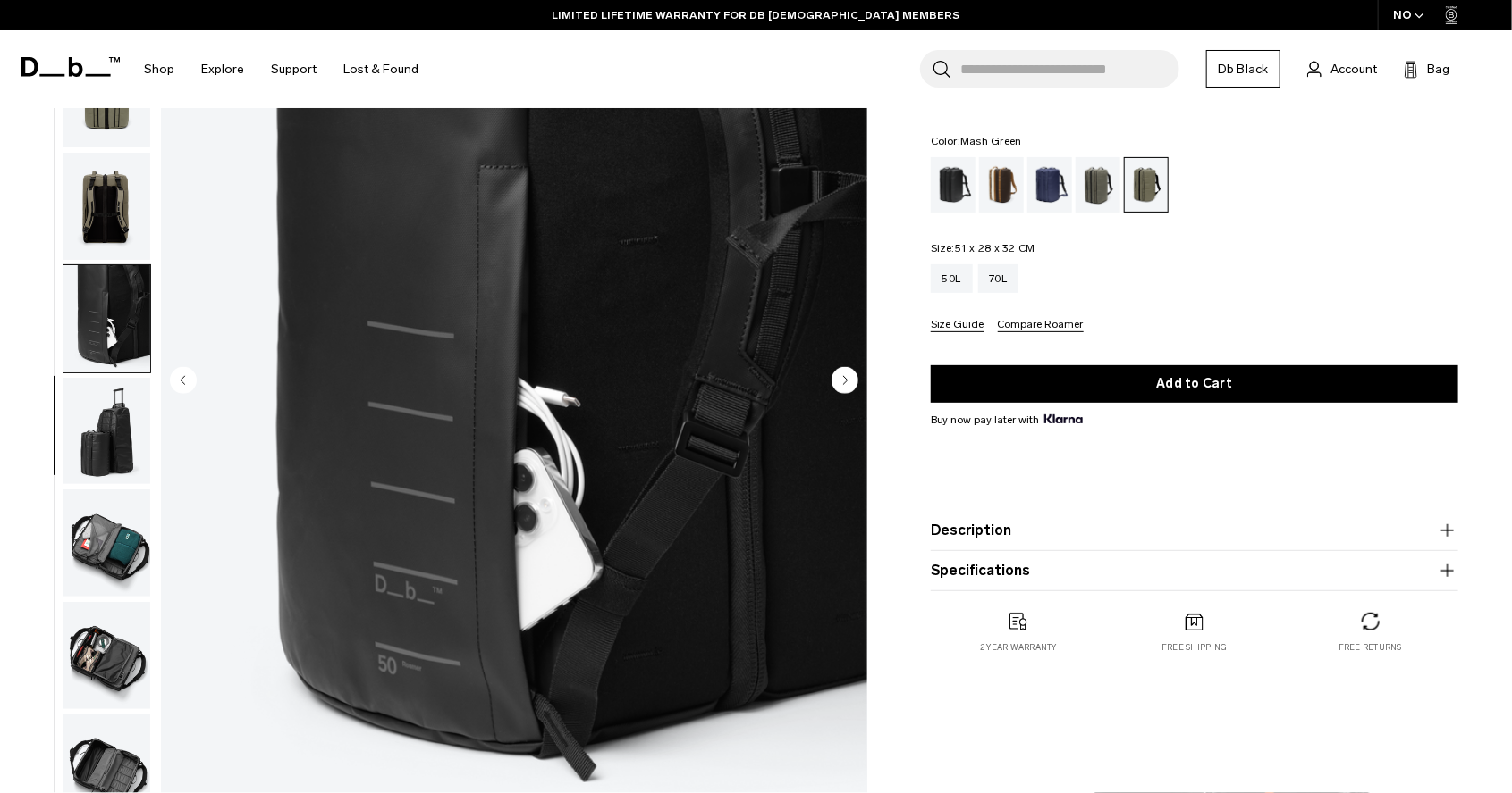
click at [845, 384] on circle "Next slide" at bounding box center [844, 380] width 26 height 26
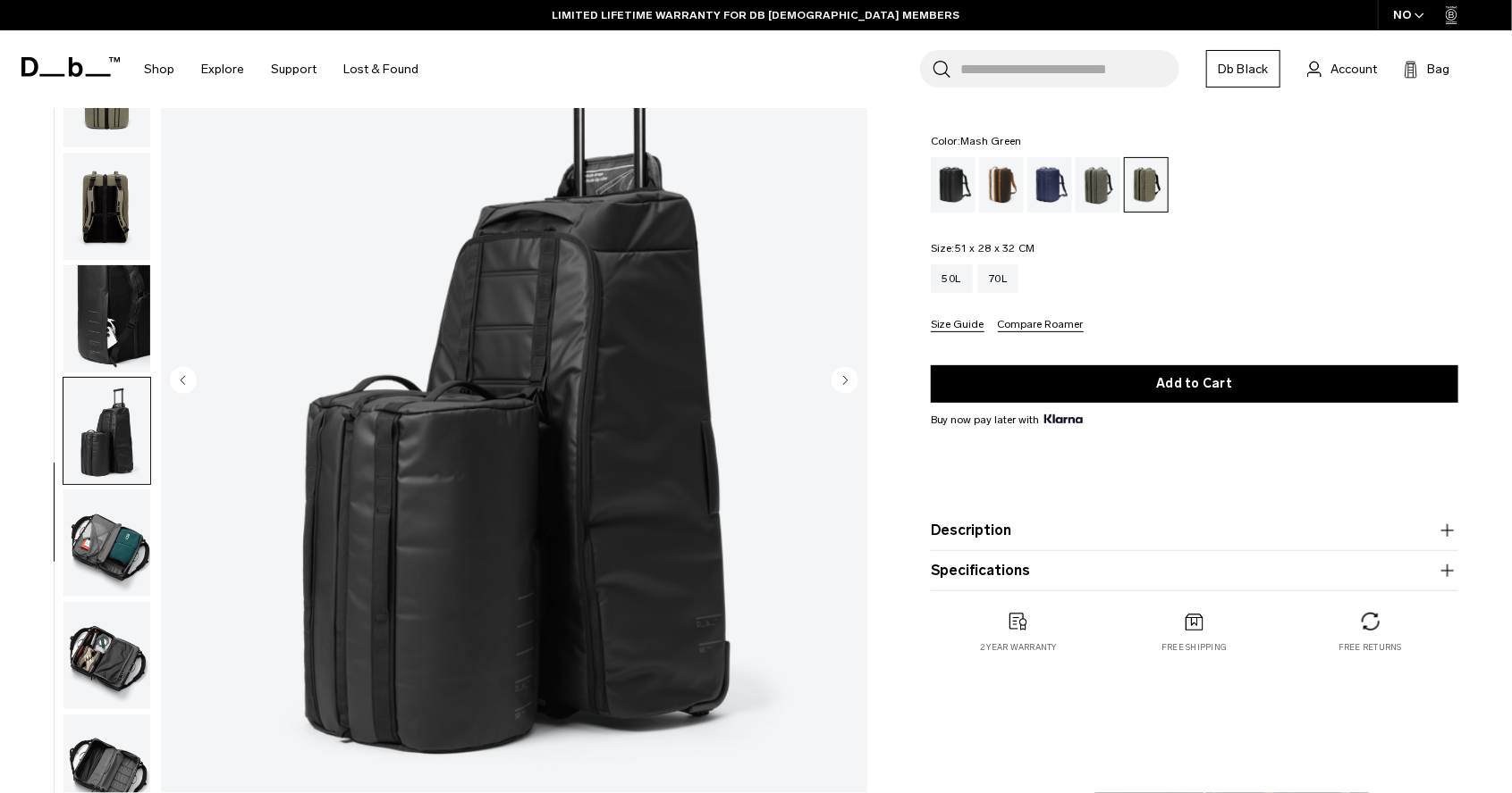
click at [845, 384] on circle "Next slide" at bounding box center [844, 380] width 26 height 26
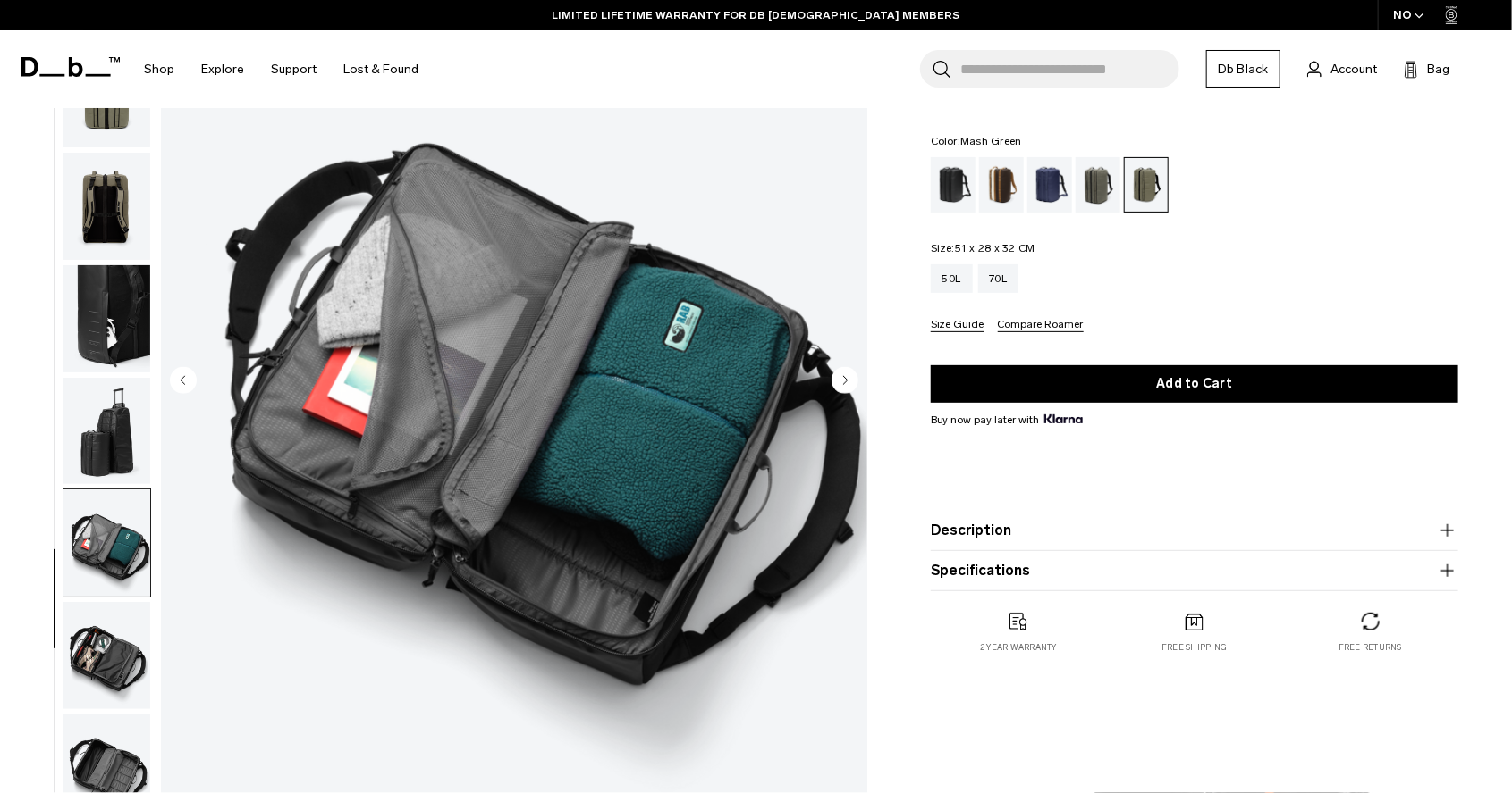
click at [845, 384] on circle "Next slide" at bounding box center [844, 380] width 26 height 26
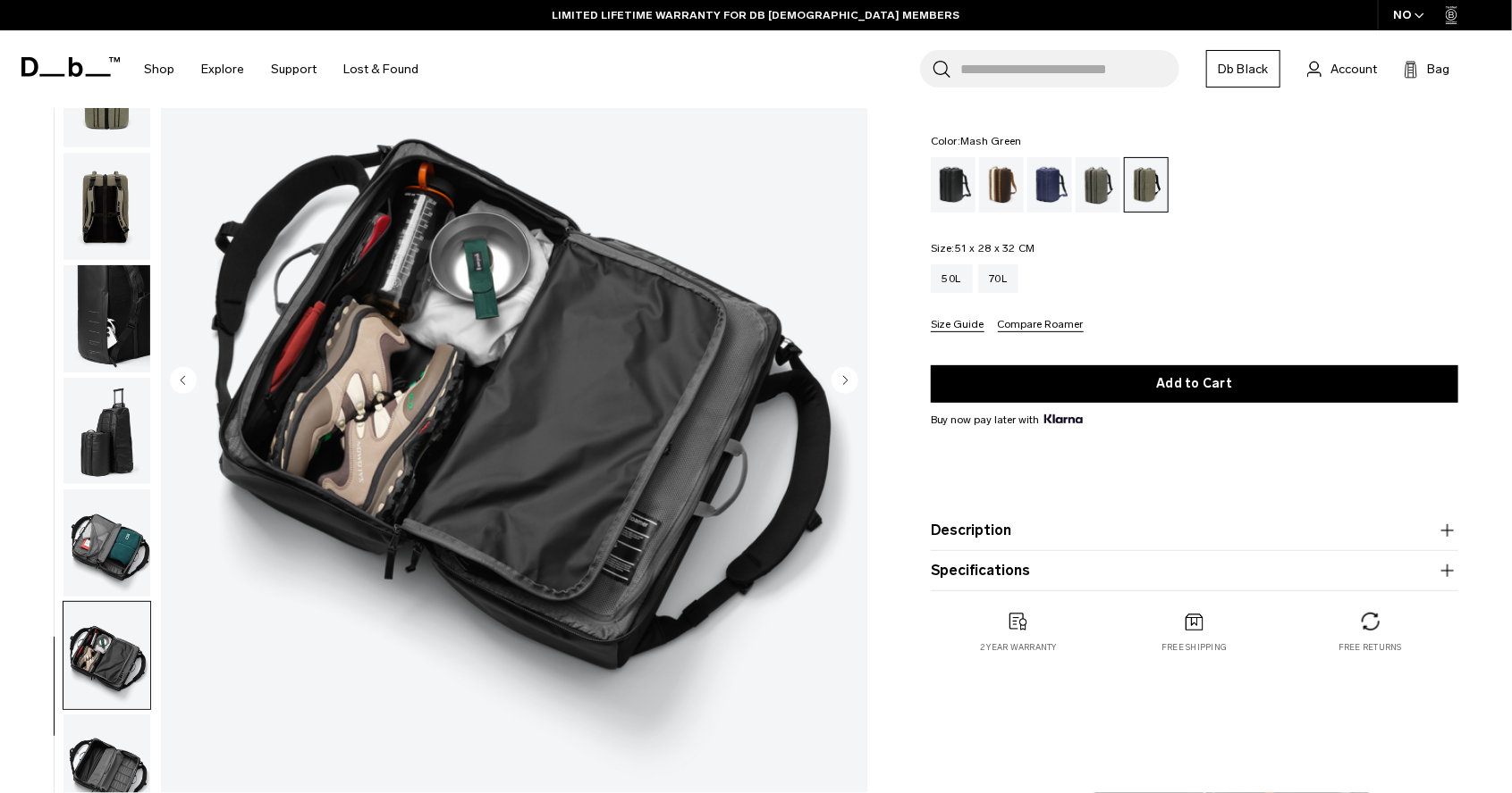
click at [845, 384] on circle "Next slide" at bounding box center [844, 380] width 26 height 26
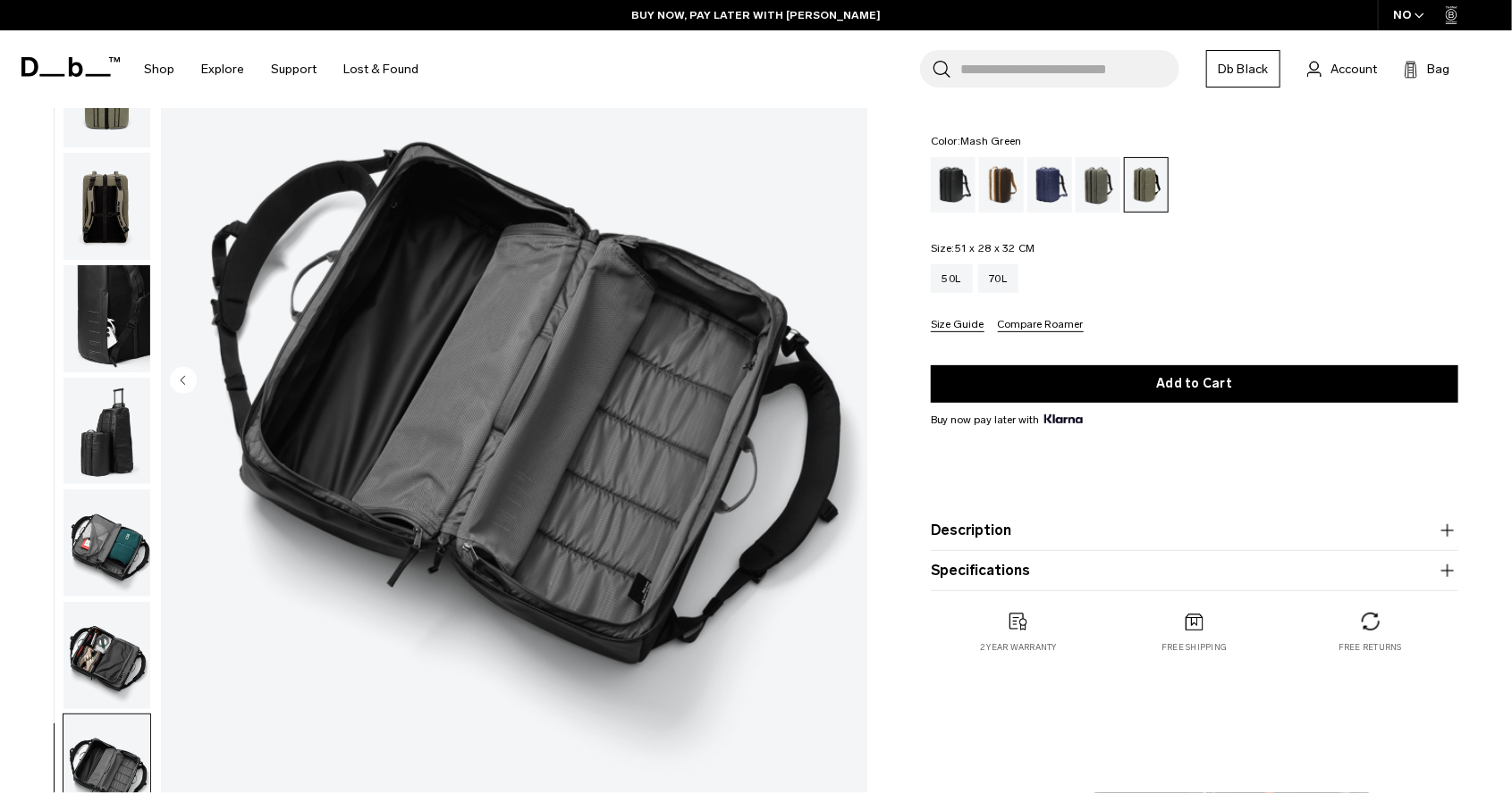
click at [183, 374] on circle "Previous slide" at bounding box center [183, 380] width 26 height 26
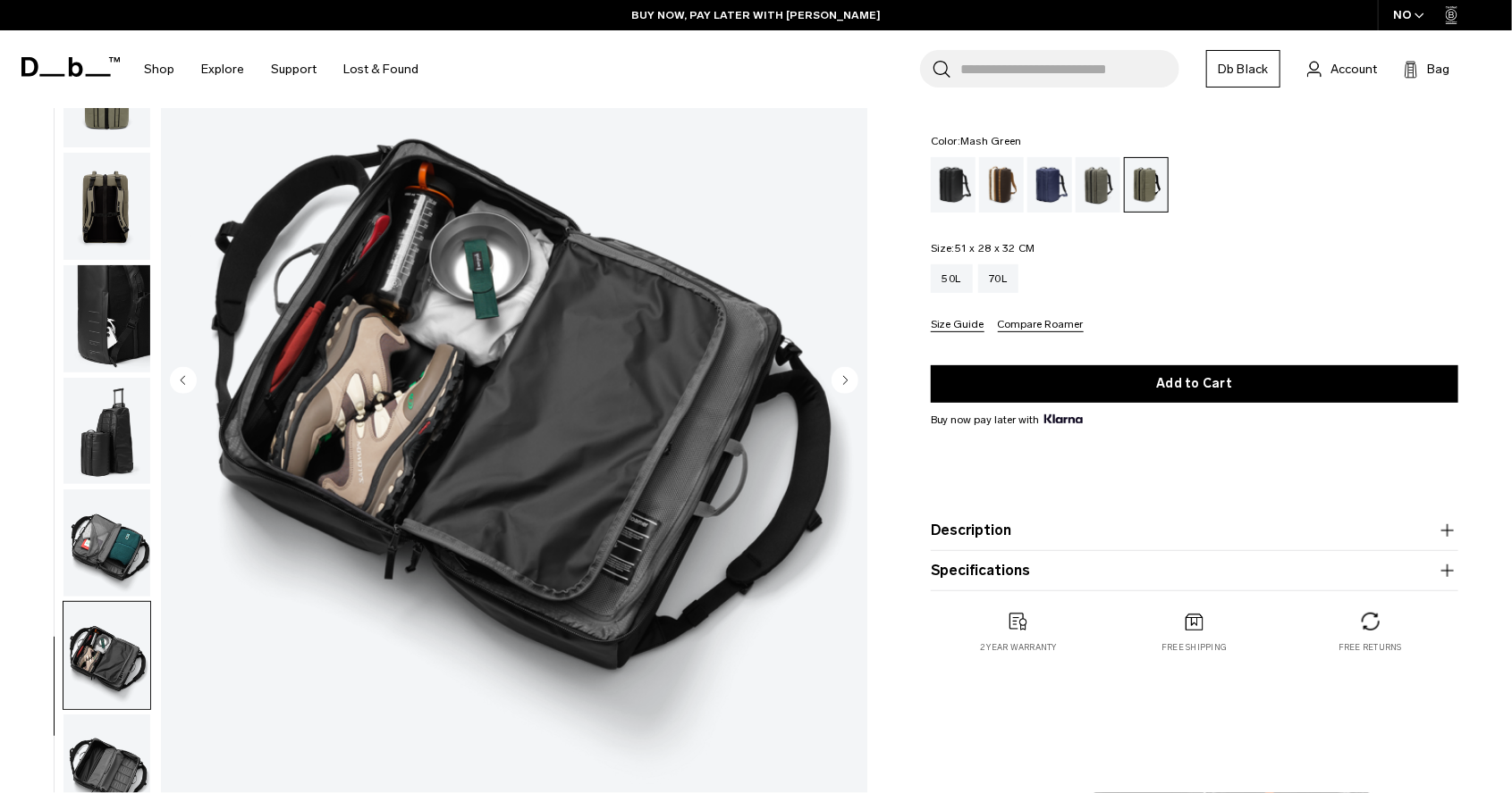
click at [183, 374] on circle "Previous slide" at bounding box center [183, 380] width 26 height 26
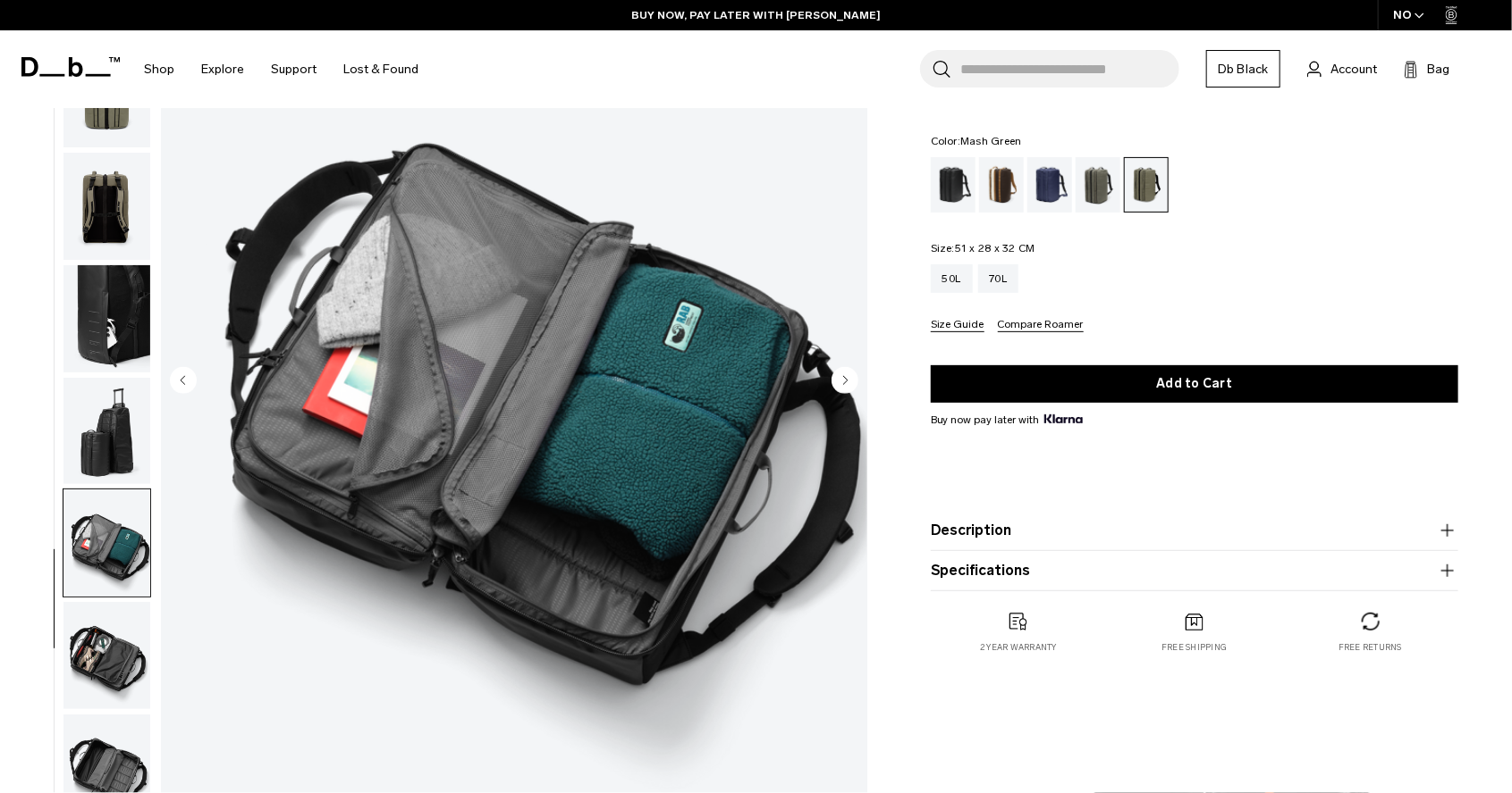
click at [183, 374] on circle "Previous slide" at bounding box center [183, 380] width 26 height 26
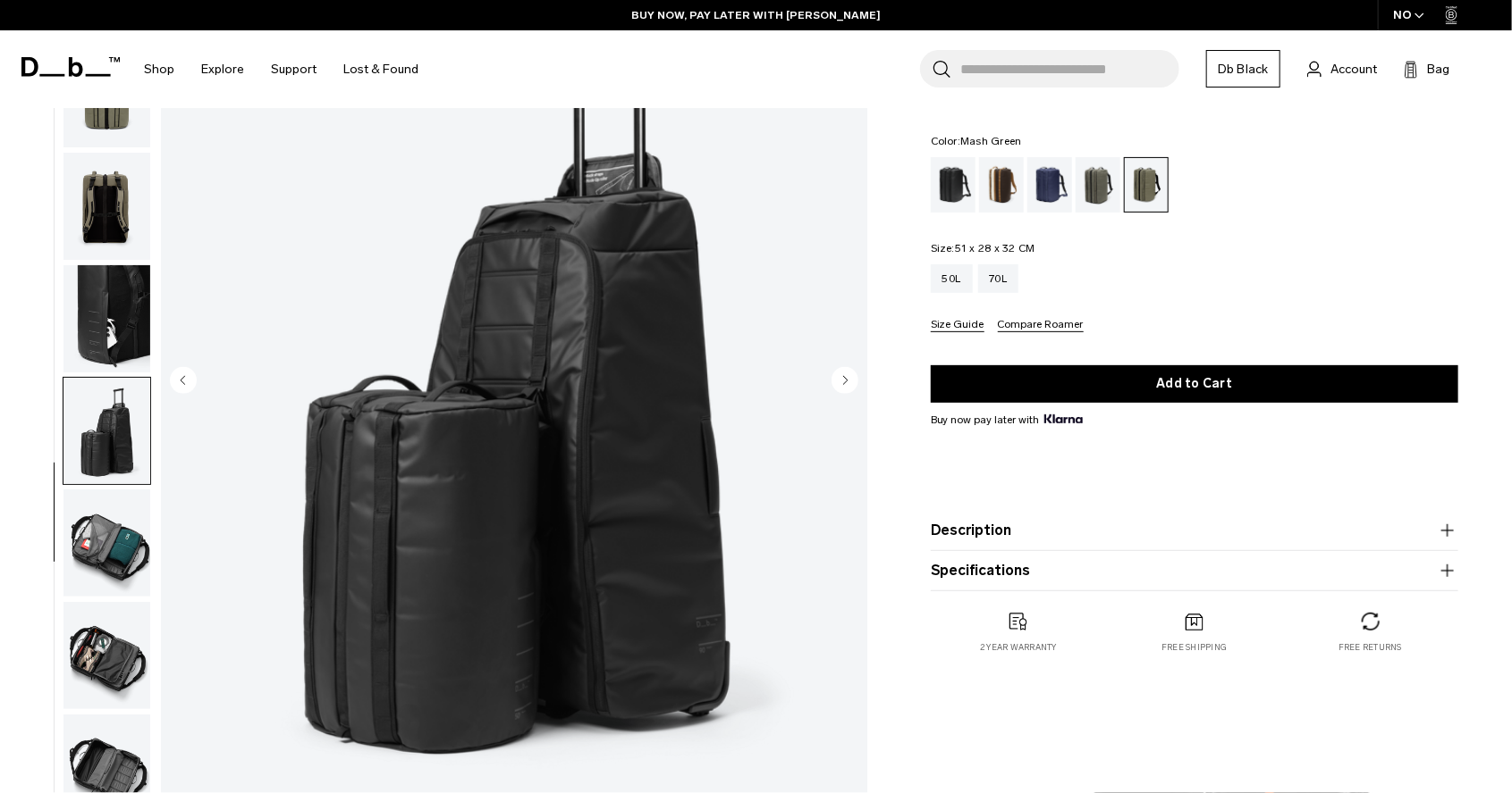
click at [183, 374] on circle "Previous slide" at bounding box center [183, 380] width 26 height 26
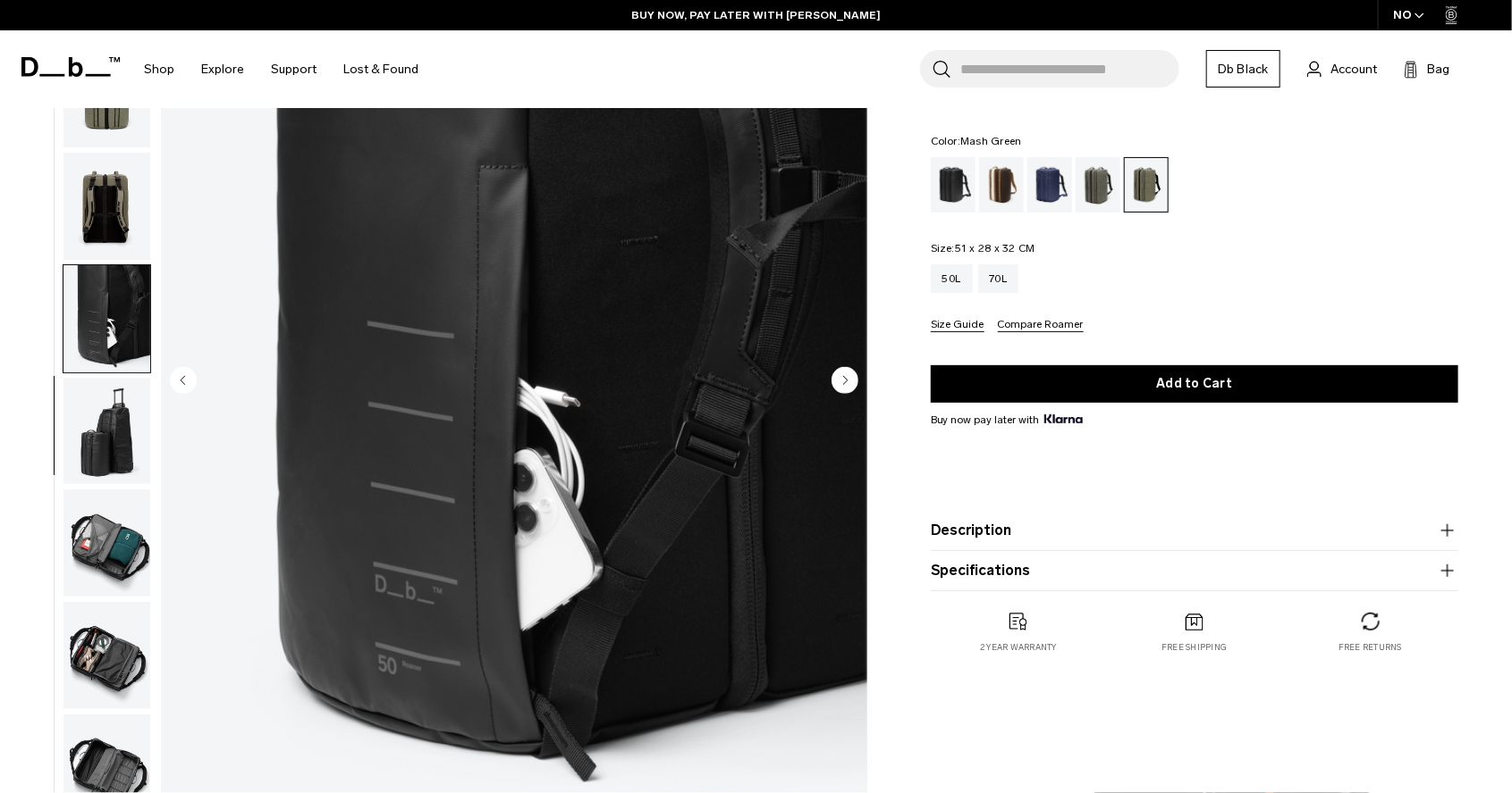
click at [183, 374] on circle "Previous slide" at bounding box center [183, 380] width 26 height 26
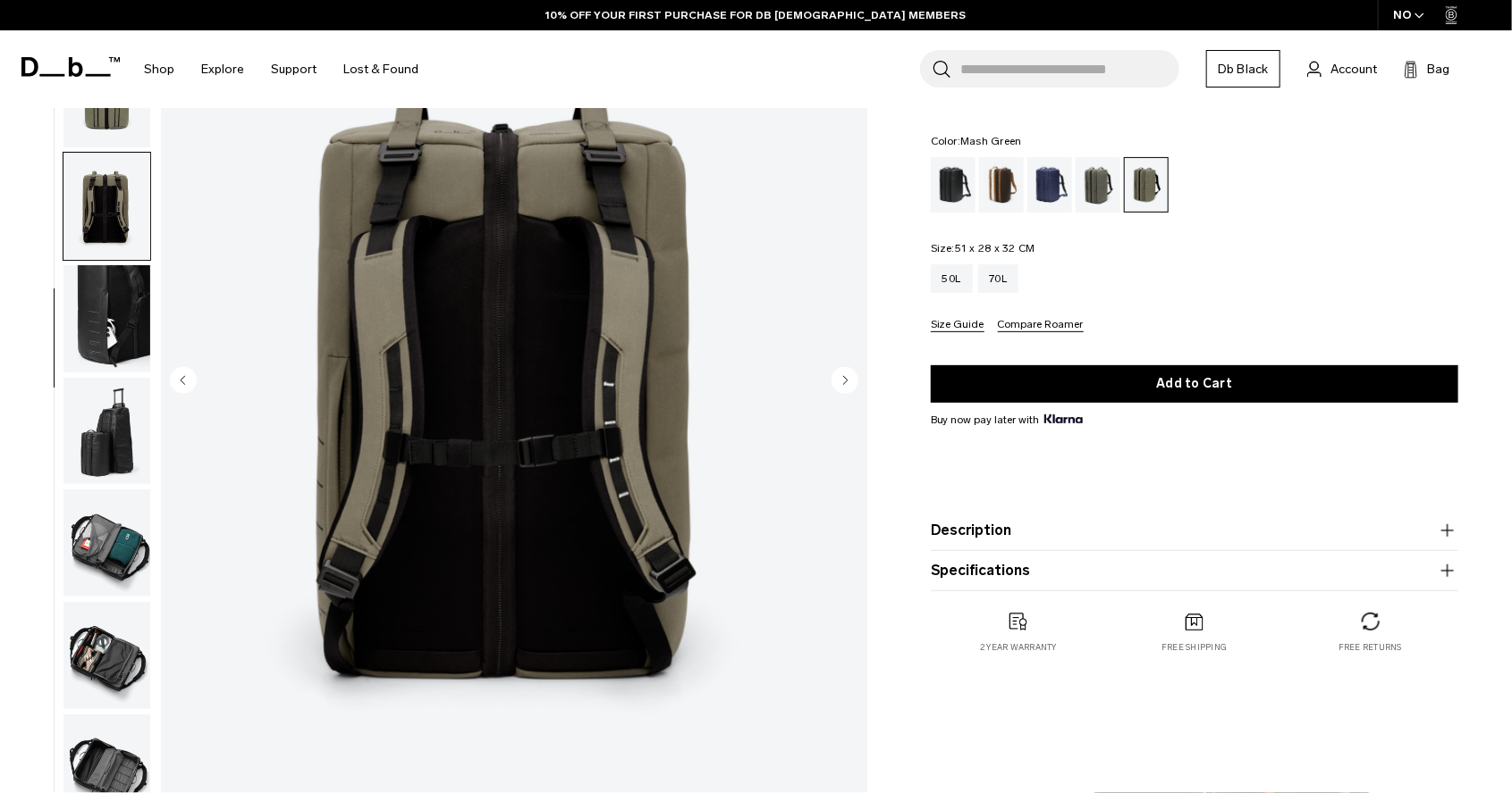
click at [183, 380] on icon "Previous slide" at bounding box center [182, 380] width 5 height 9
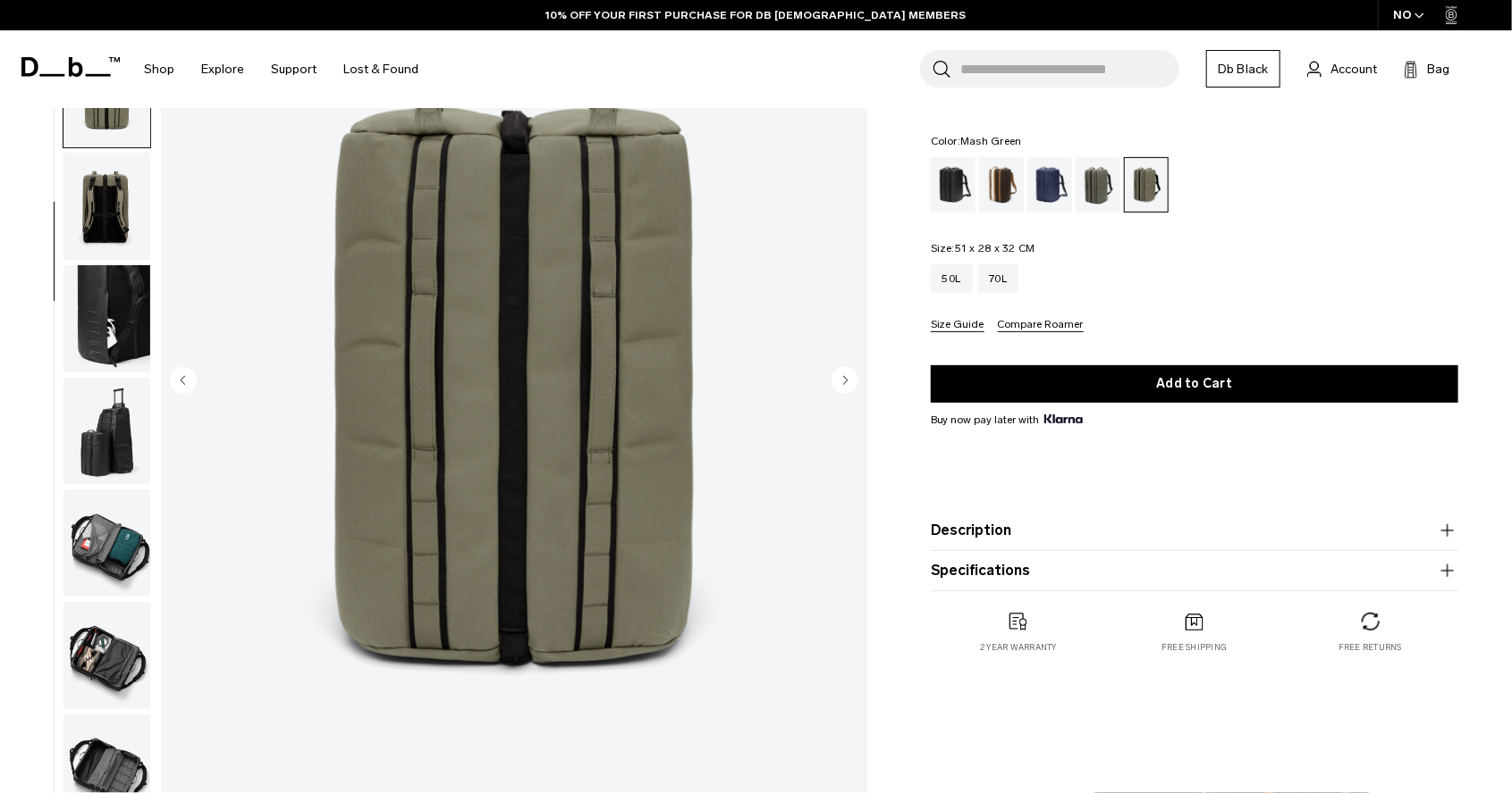
click at [842, 382] on circle "Next slide" at bounding box center [844, 380] width 26 height 26
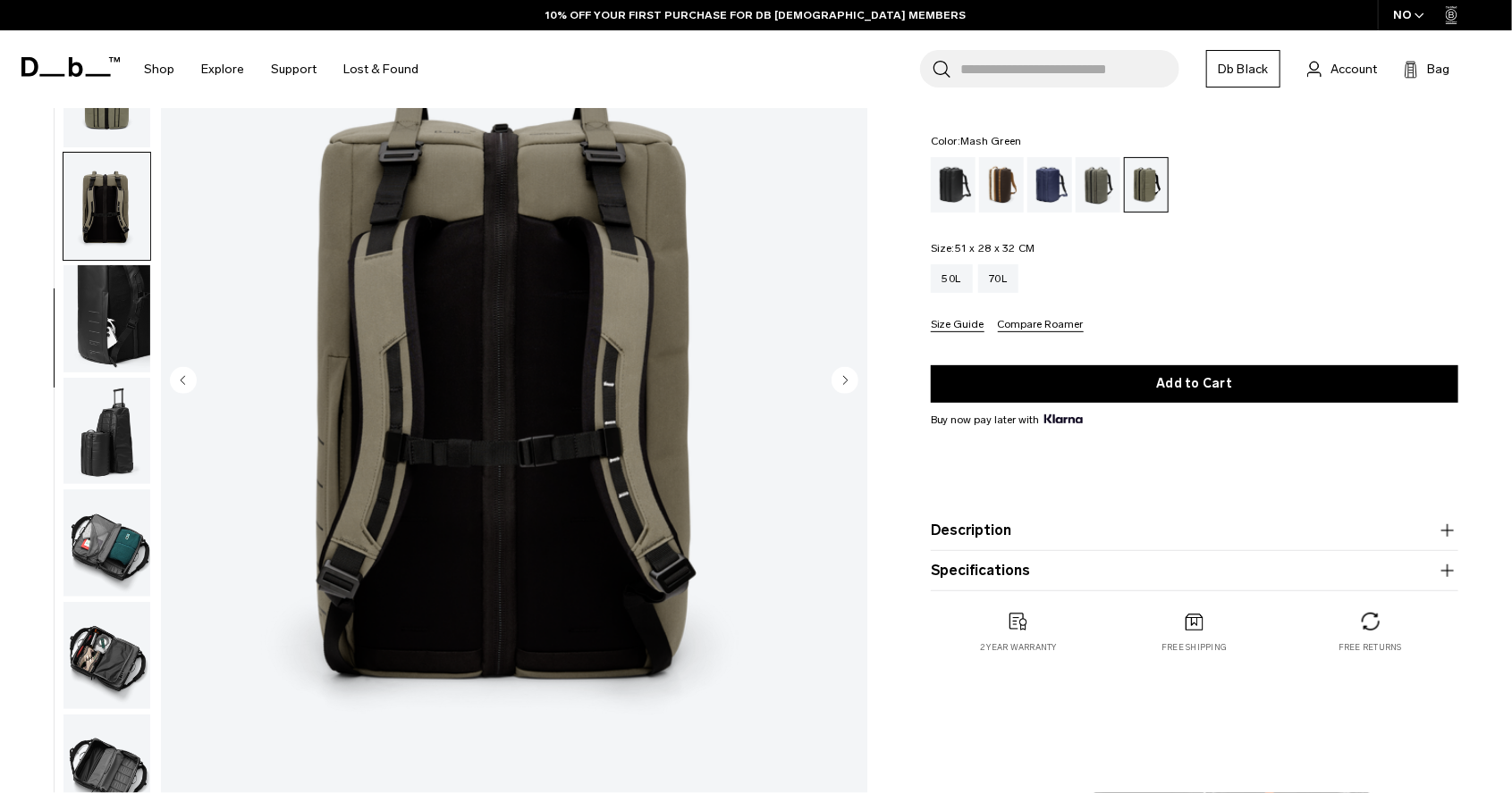
click at [842, 382] on circle "Next slide" at bounding box center [844, 380] width 26 height 26
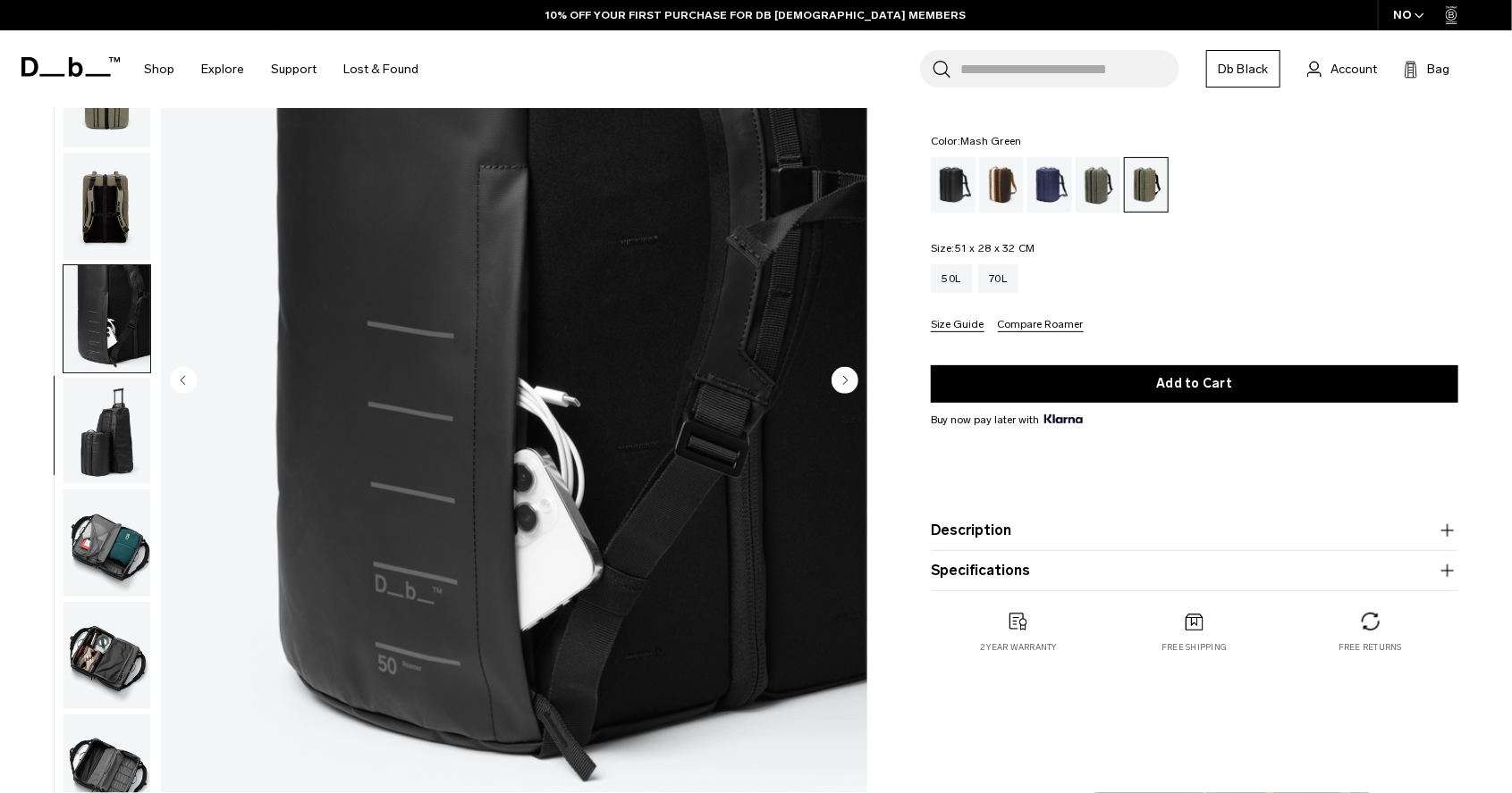
click at [842, 382] on circle "Next slide" at bounding box center [844, 380] width 26 height 26
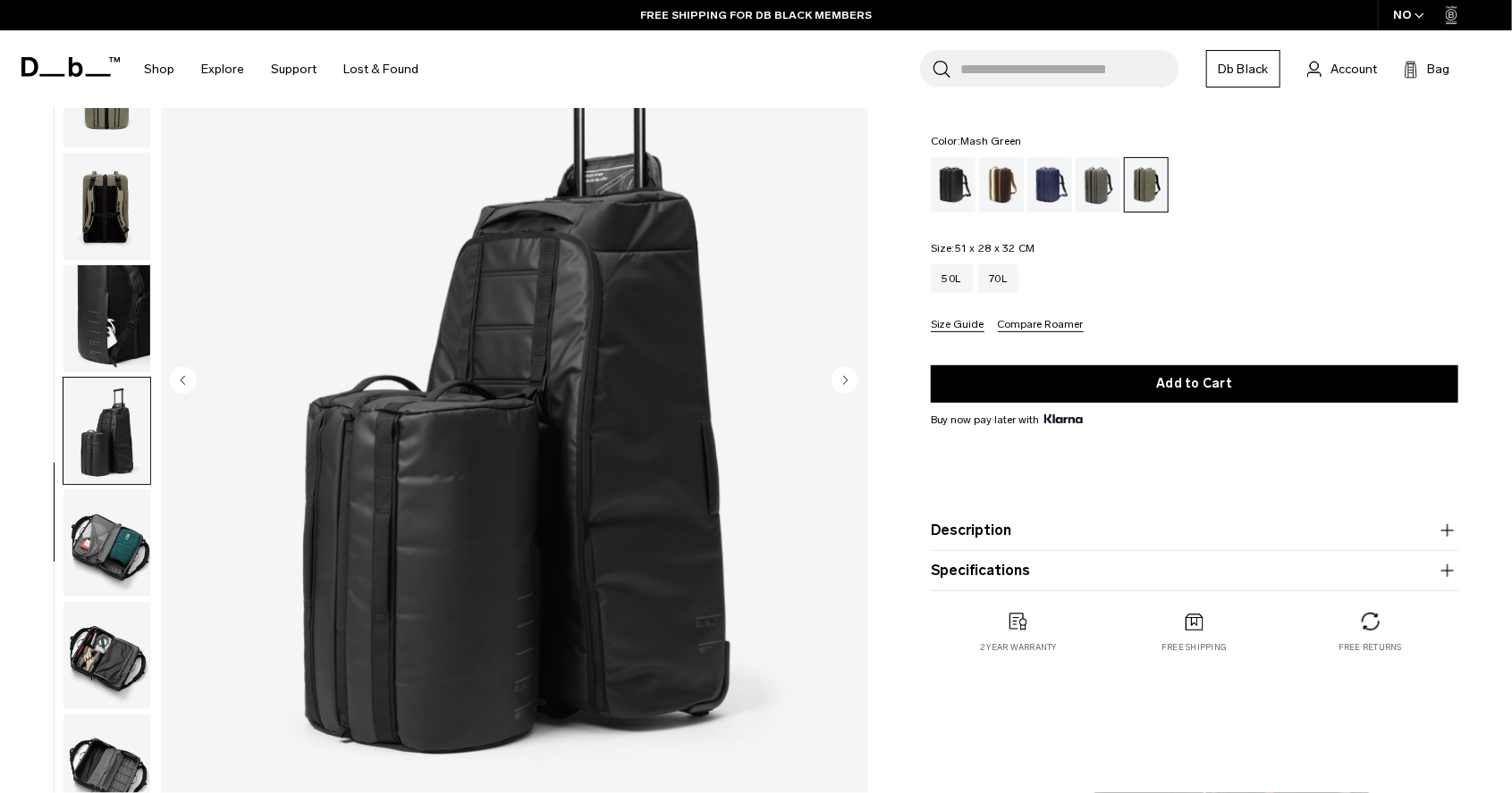
click at [842, 382] on circle "Next slide" at bounding box center [844, 380] width 26 height 26
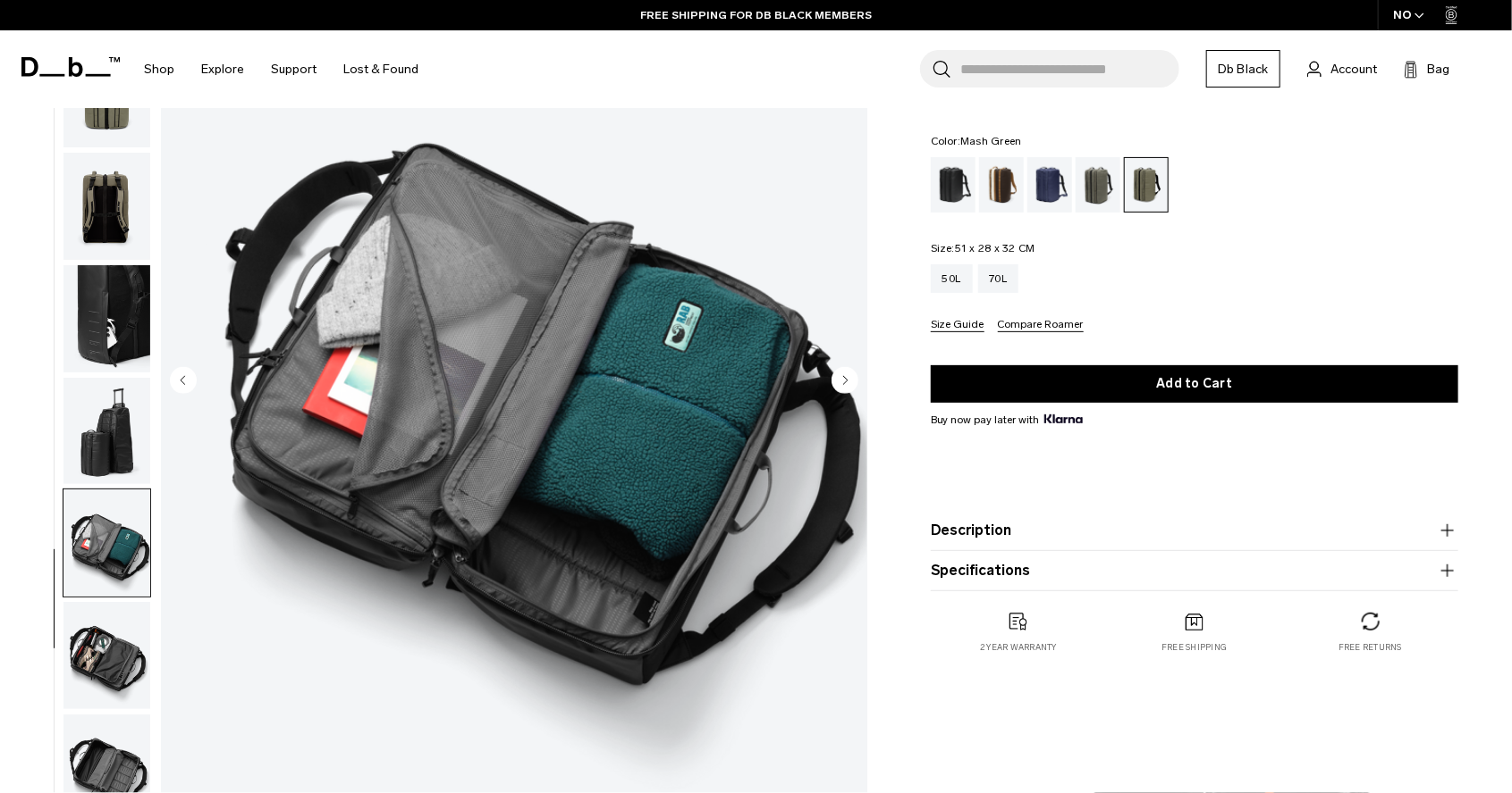
click at [182, 371] on circle "Previous slide" at bounding box center [183, 380] width 26 height 26
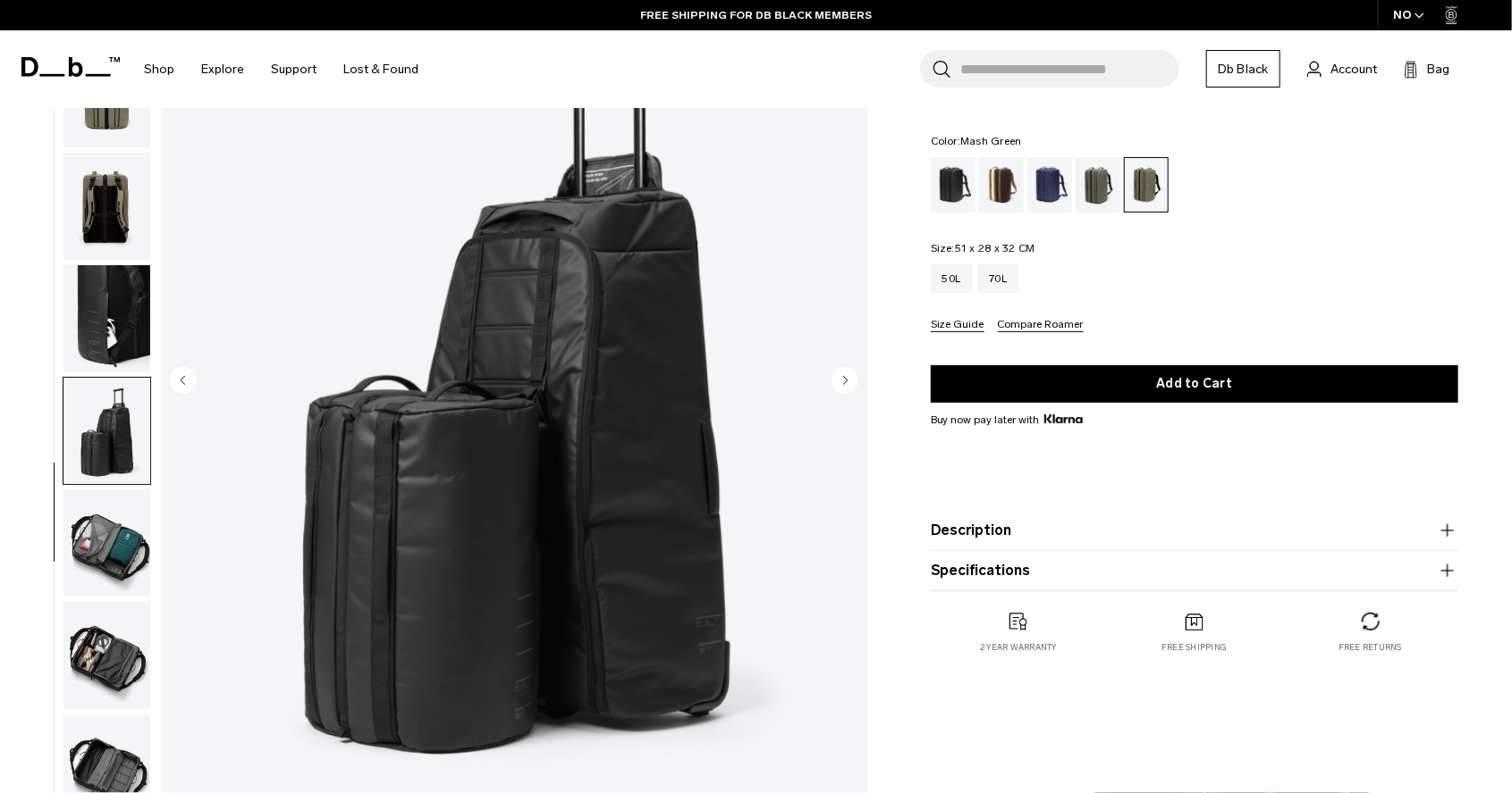
click at [182, 376] on circle "Previous slide" at bounding box center [183, 380] width 26 height 26
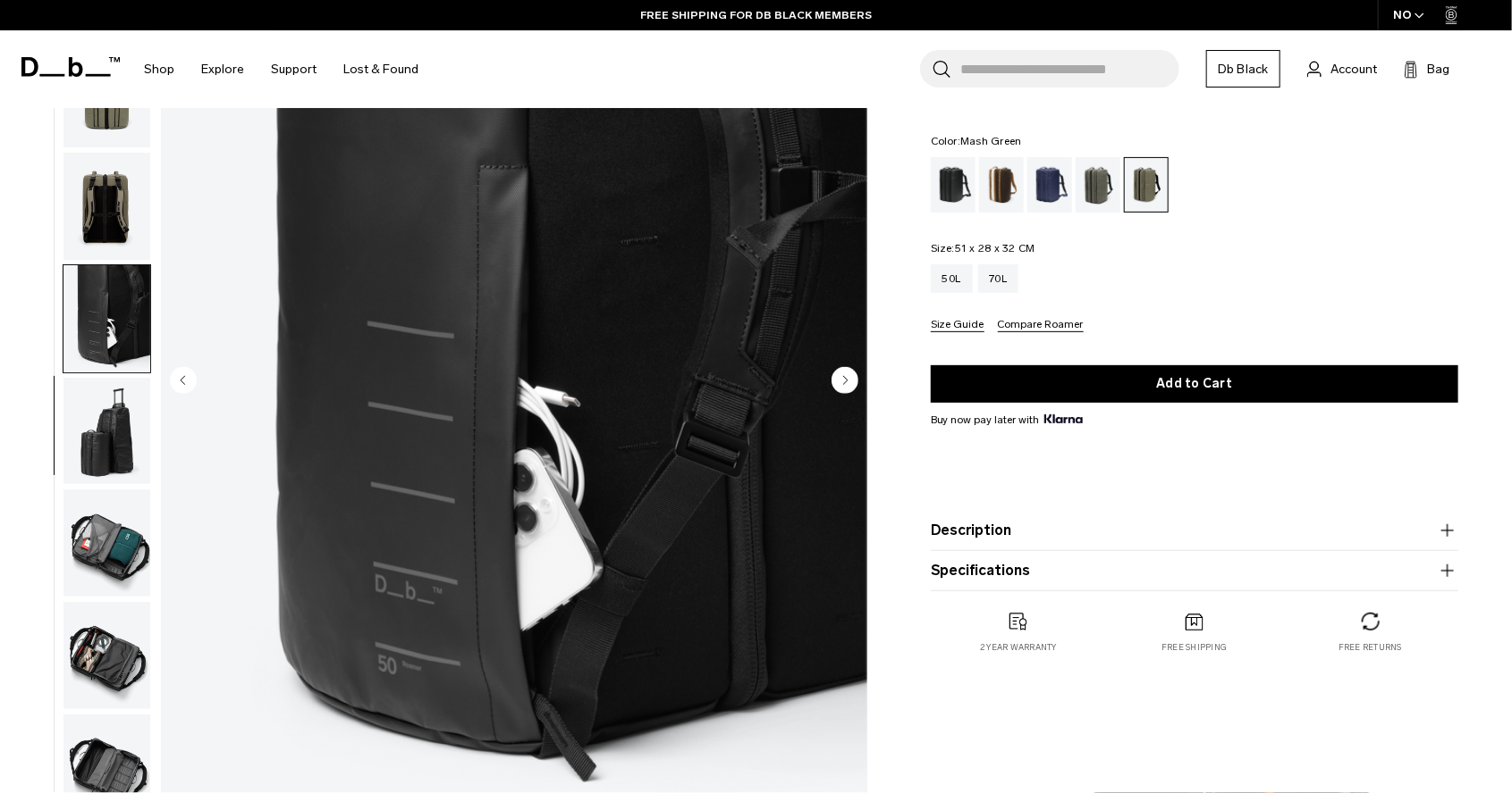
click at [182, 376] on circle "Previous slide" at bounding box center [183, 380] width 26 height 26
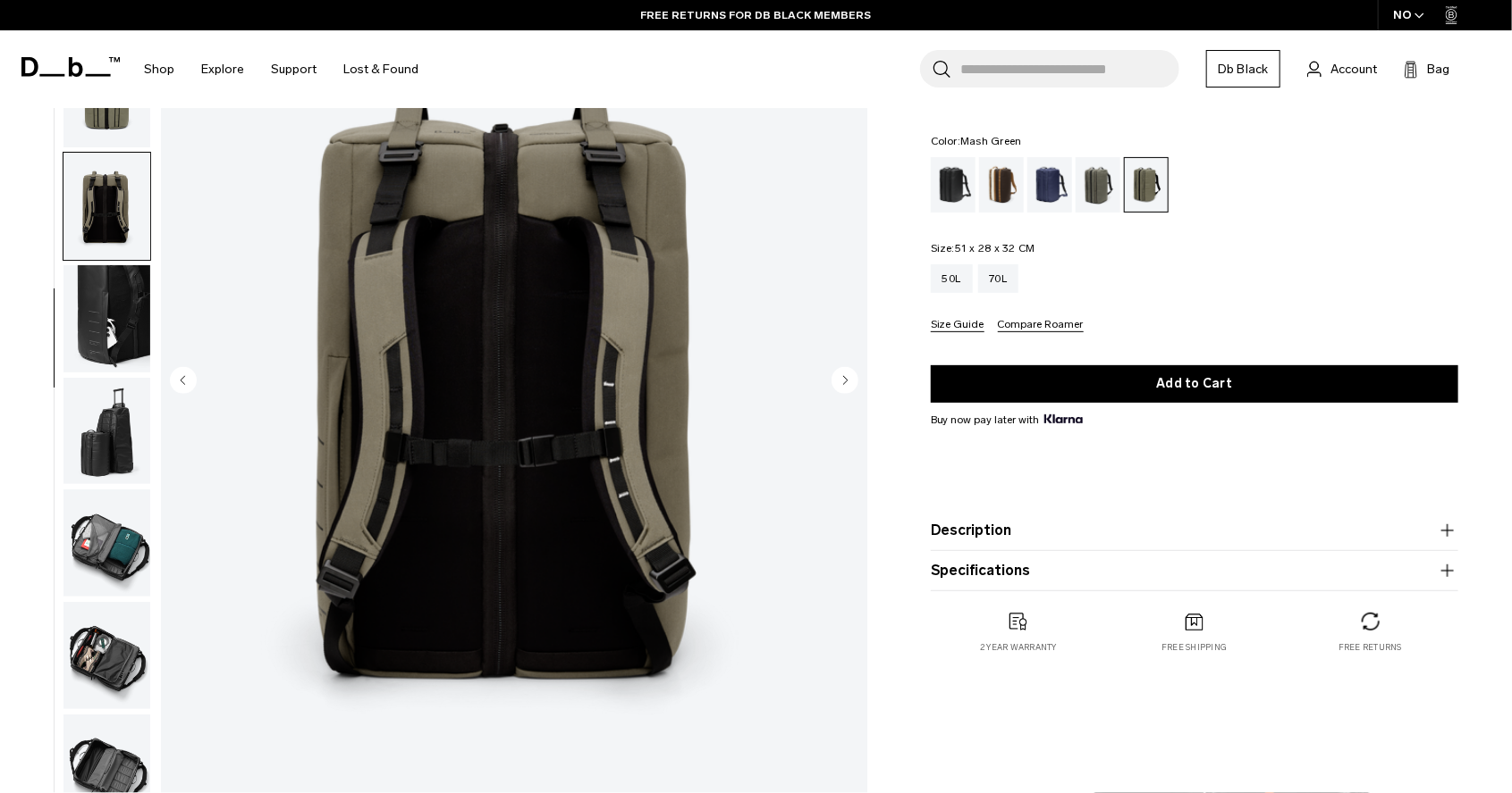
click at [847, 380] on circle "Next slide" at bounding box center [844, 380] width 26 height 26
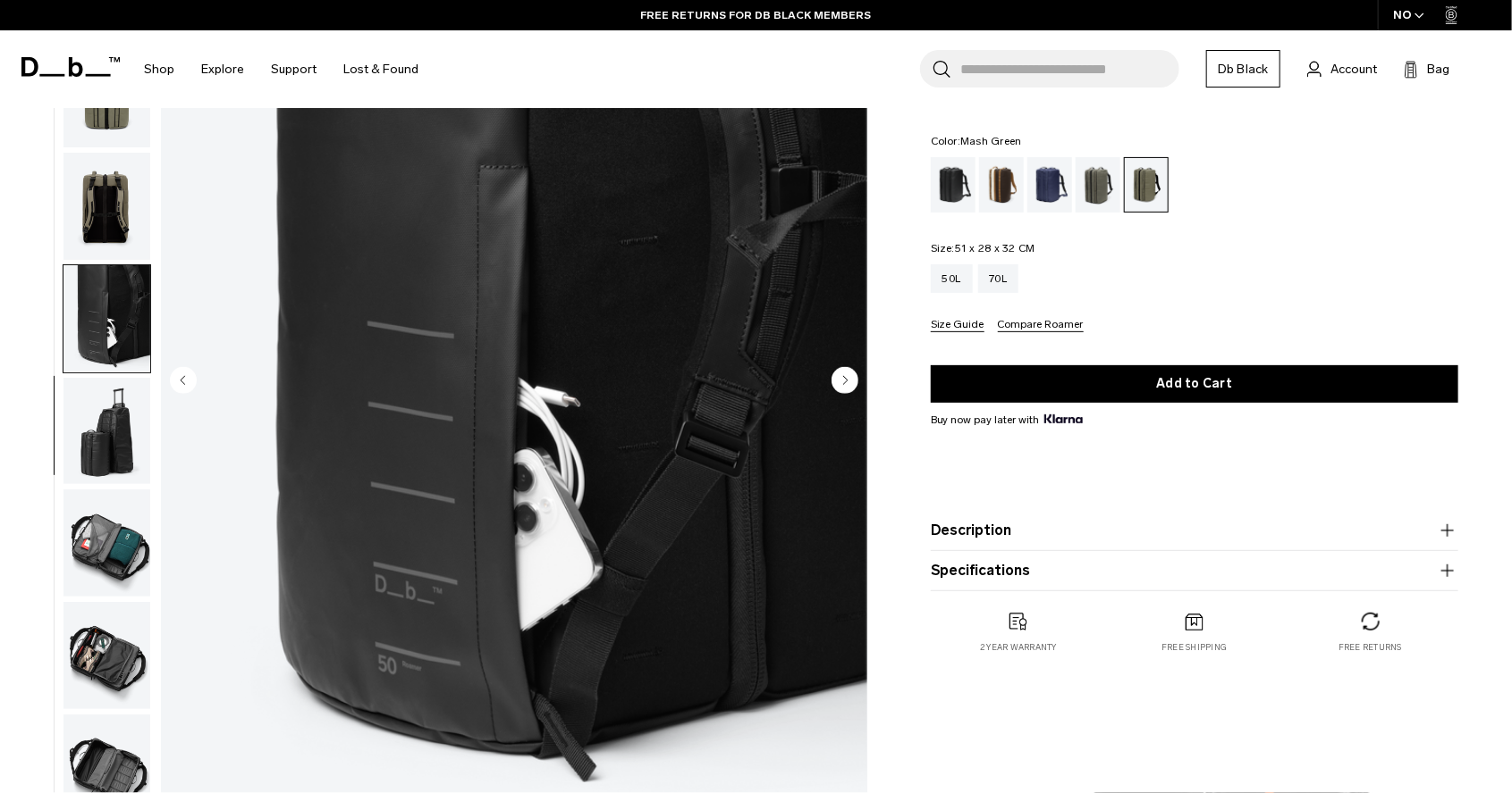
click at [847, 380] on circle "Next slide" at bounding box center [844, 380] width 26 height 26
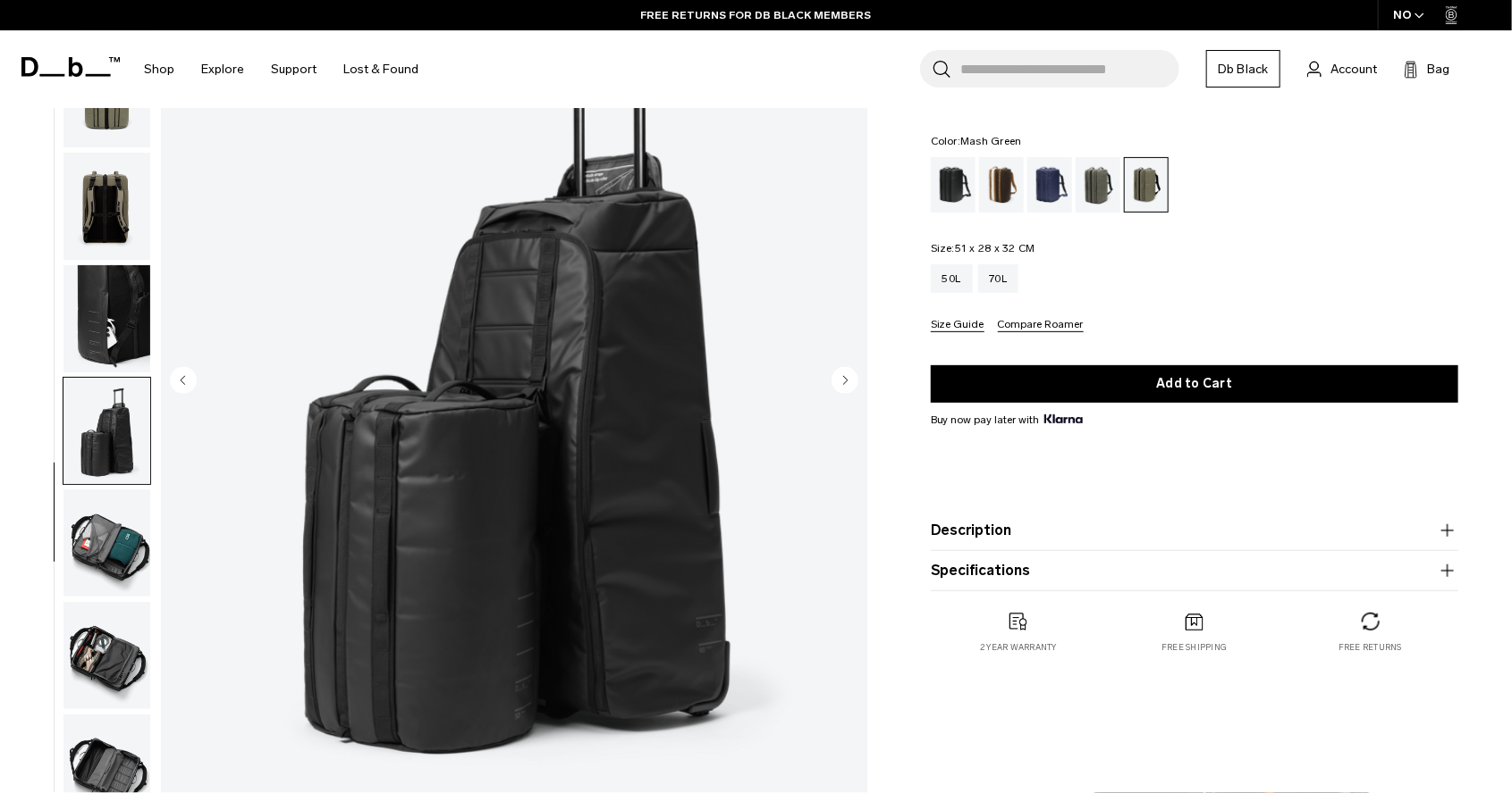
click at [847, 380] on circle "Next slide" at bounding box center [844, 380] width 26 height 26
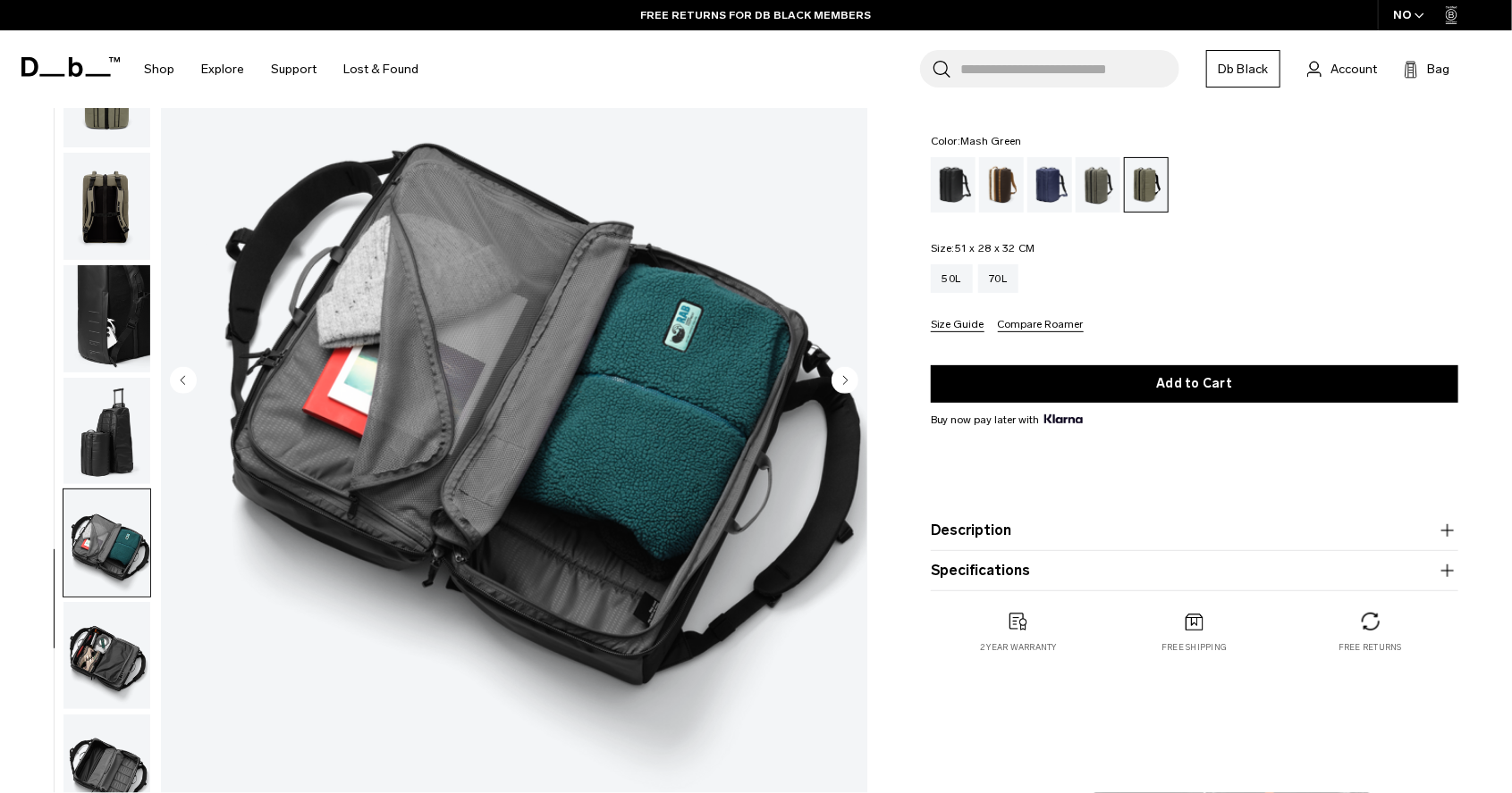
click at [845, 381] on icon "Next slide" at bounding box center [844, 380] width 5 height 9
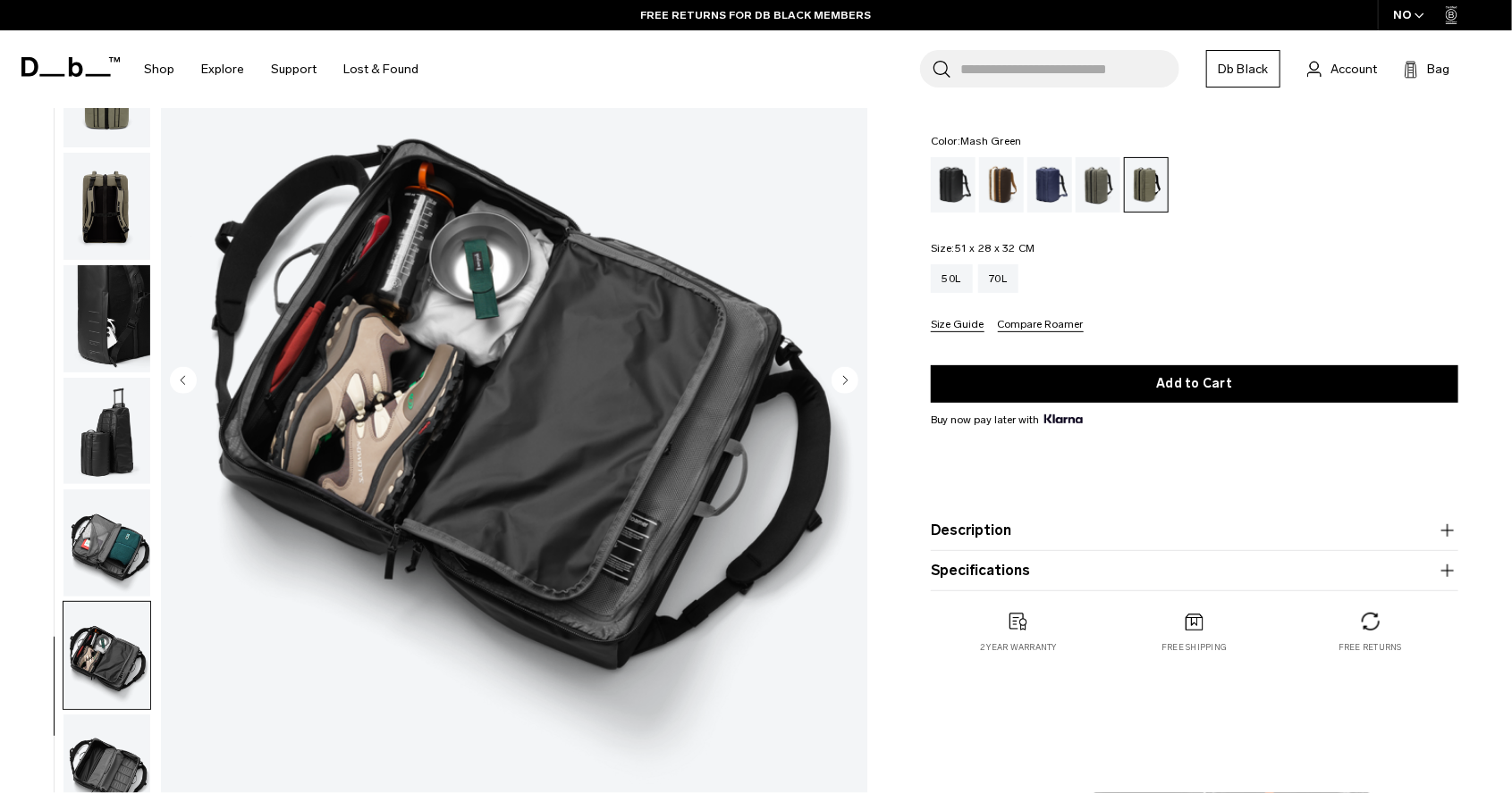
click at [845, 381] on icon "Next slide" at bounding box center [844, 380] width 5 height 9
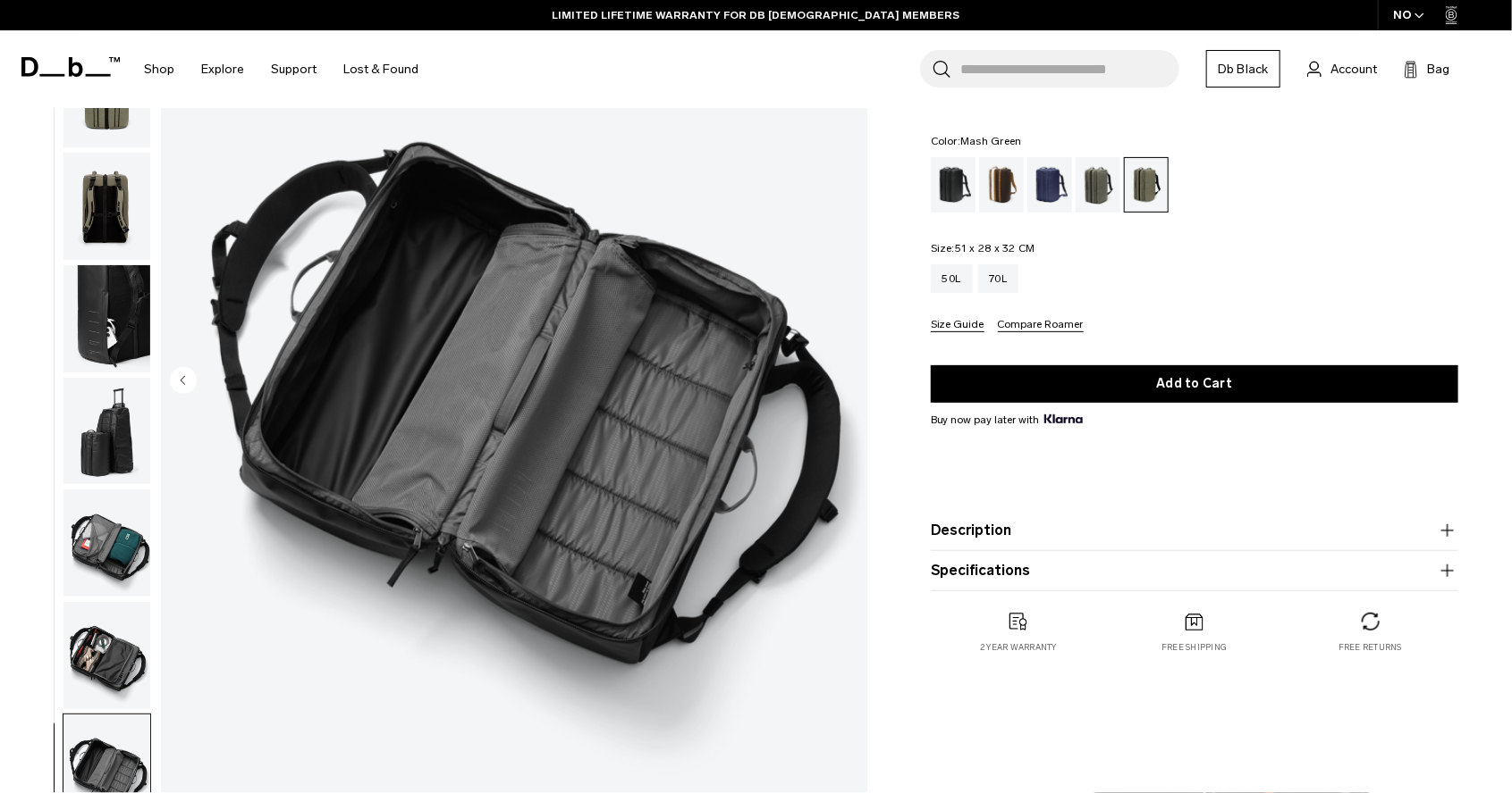
click at [189, 379] on circle "Previous slide" at bounding box center [183, 380] width 26 height 26
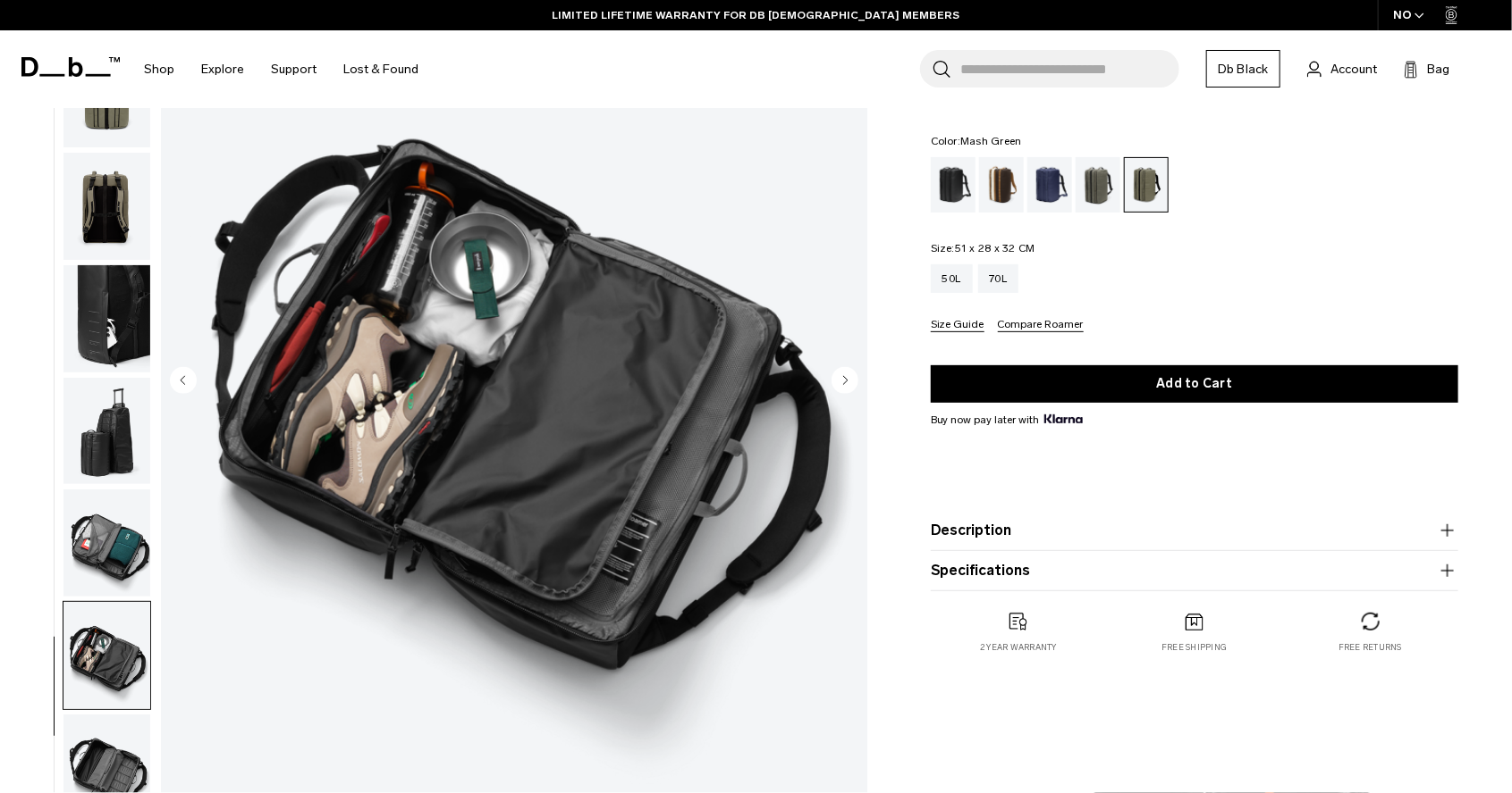
click at [185, 379] on circle "Previous slide" at bounding box center [183, 380] width 26 height 26
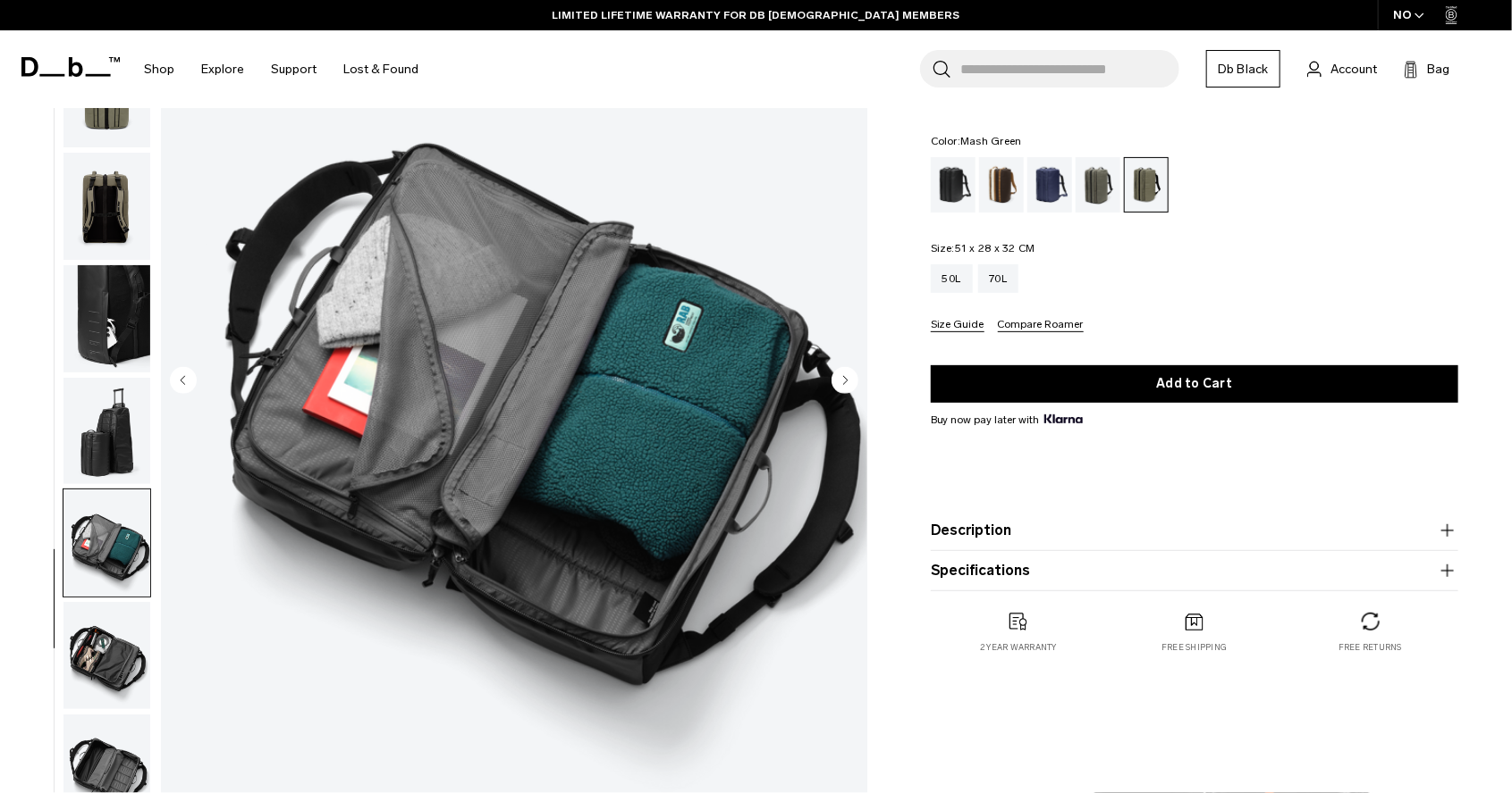
click at [185, 379] on circle "Previous slide" at bounding box center [183, 380] width 26 height 26
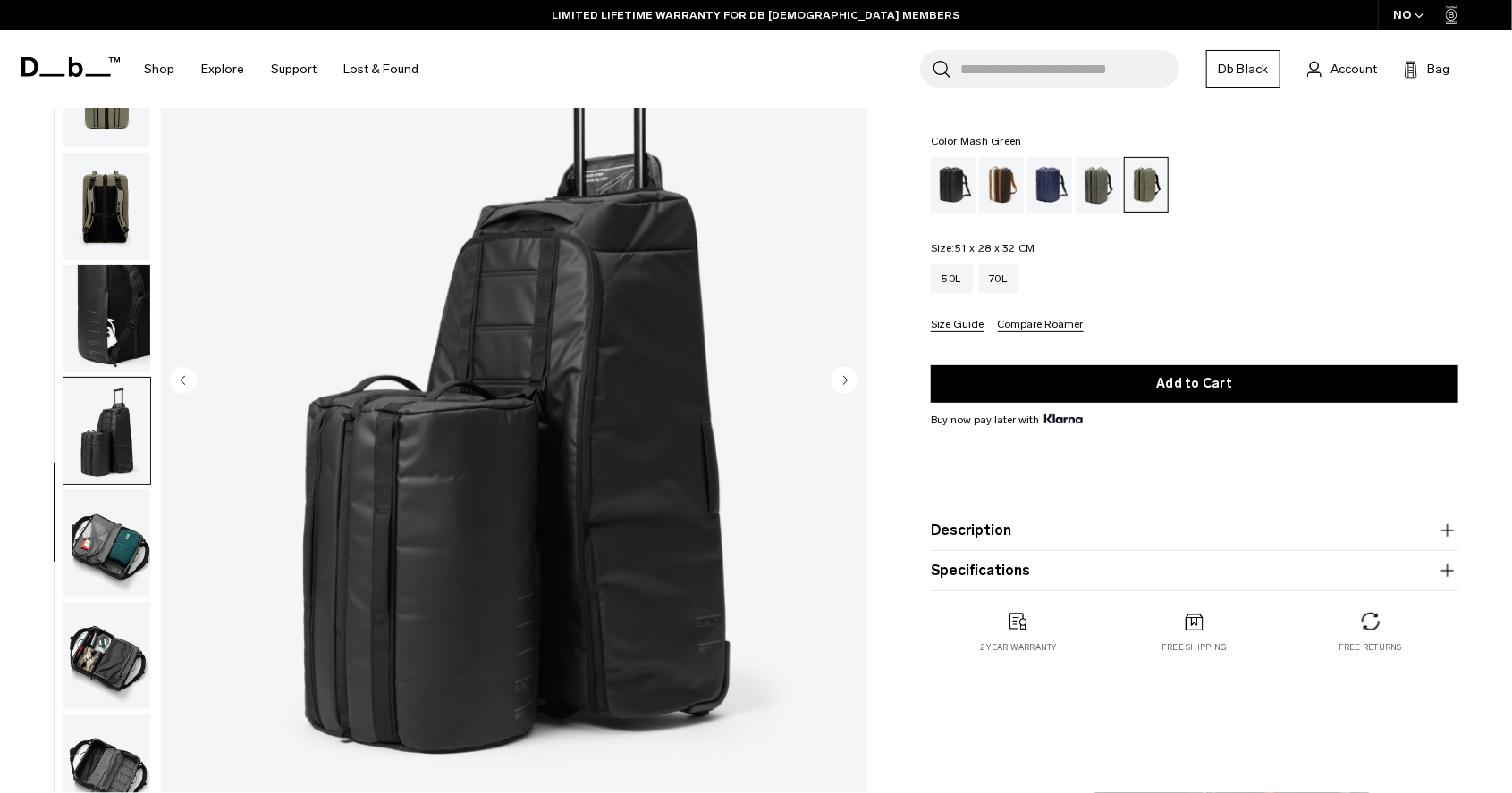
click at [185, 379] on circle "Previous slide" at bounding box center [183, 380] width 26 height 26
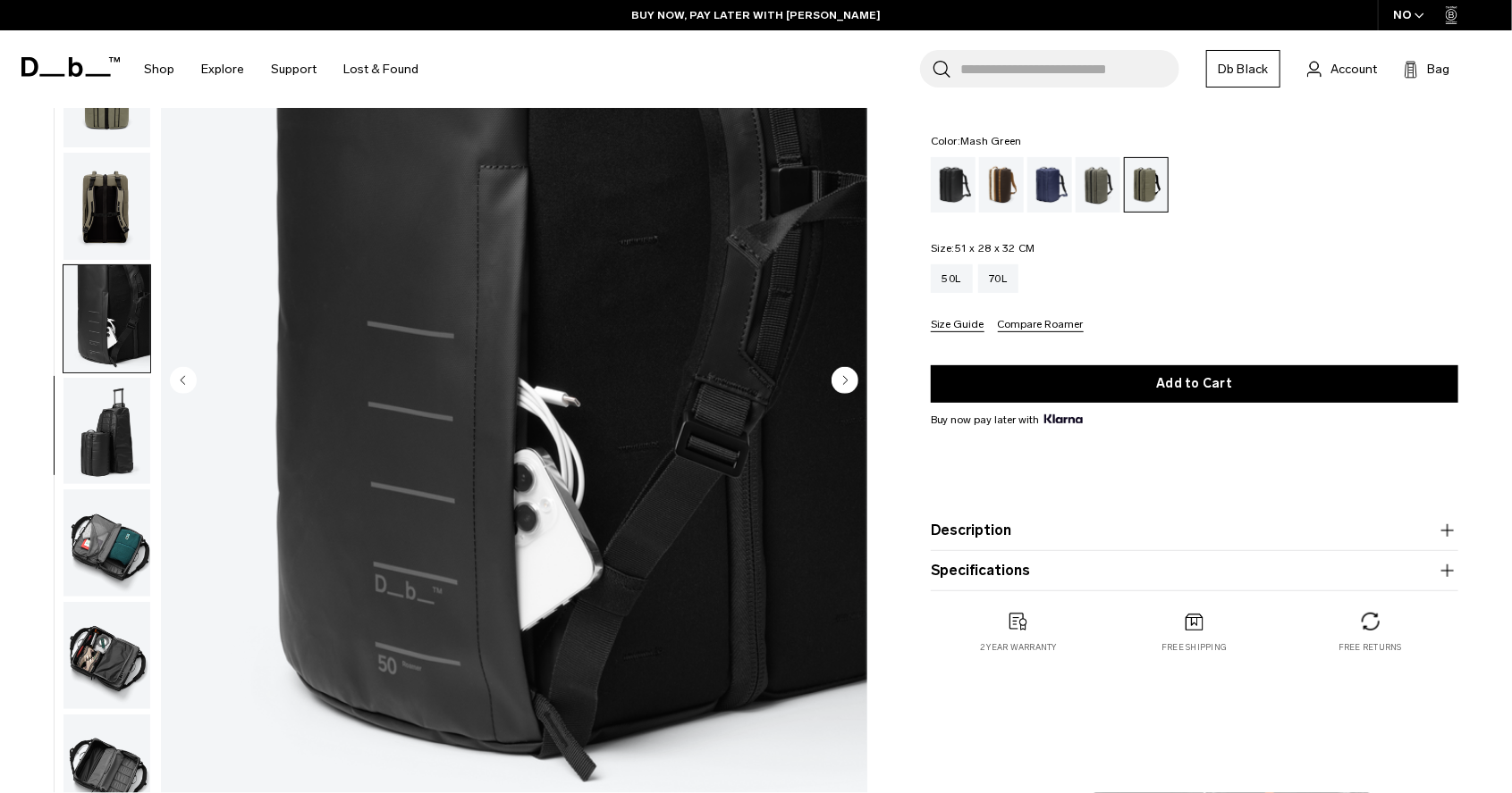
click at [183, 383] on icon "Previous slide" at bounding box center [182, 380] width 5 height 9
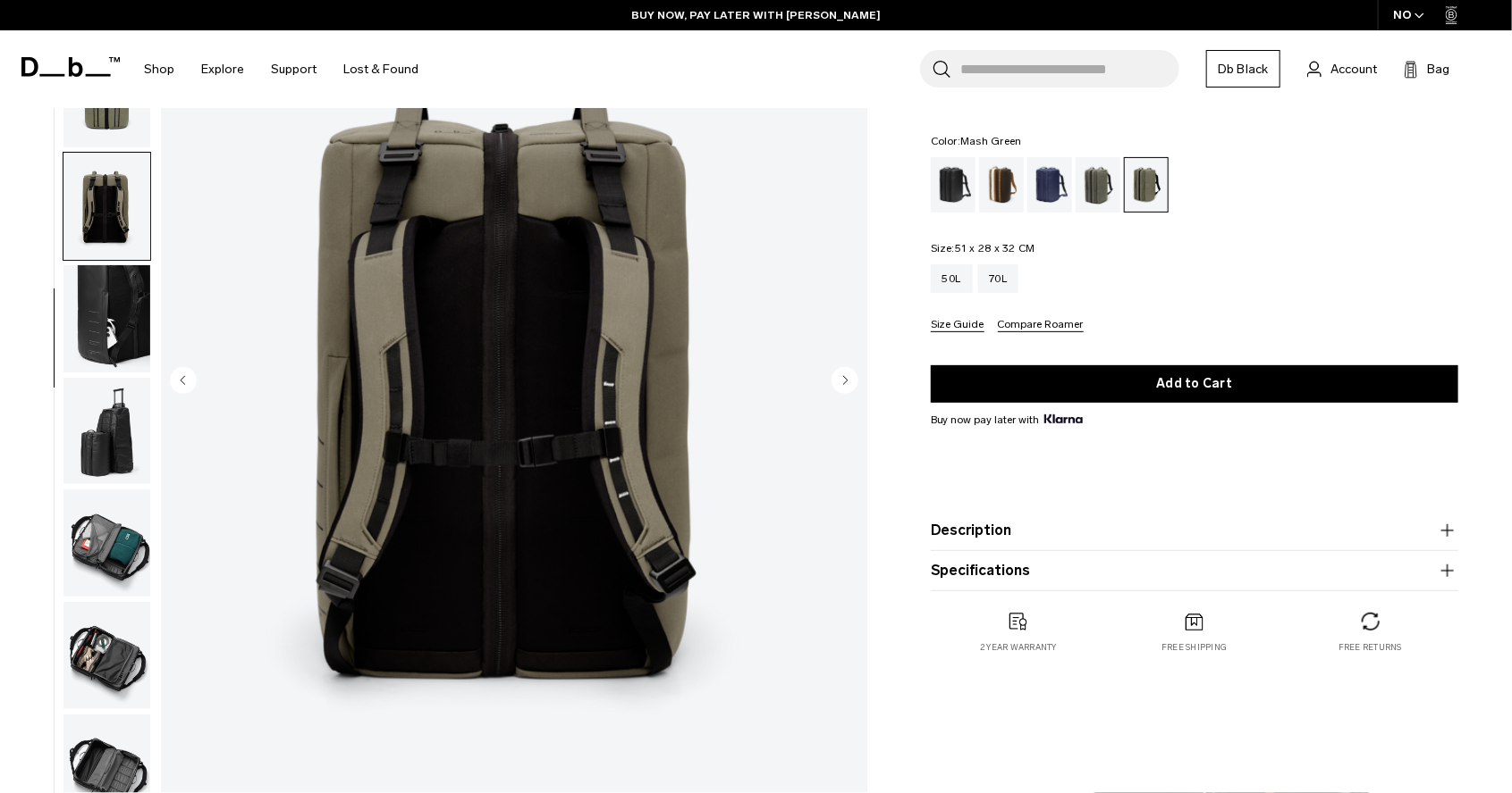
click at [183, 383] on icon "Previous slide" at bounding box center [182, 380] width 5 height 9
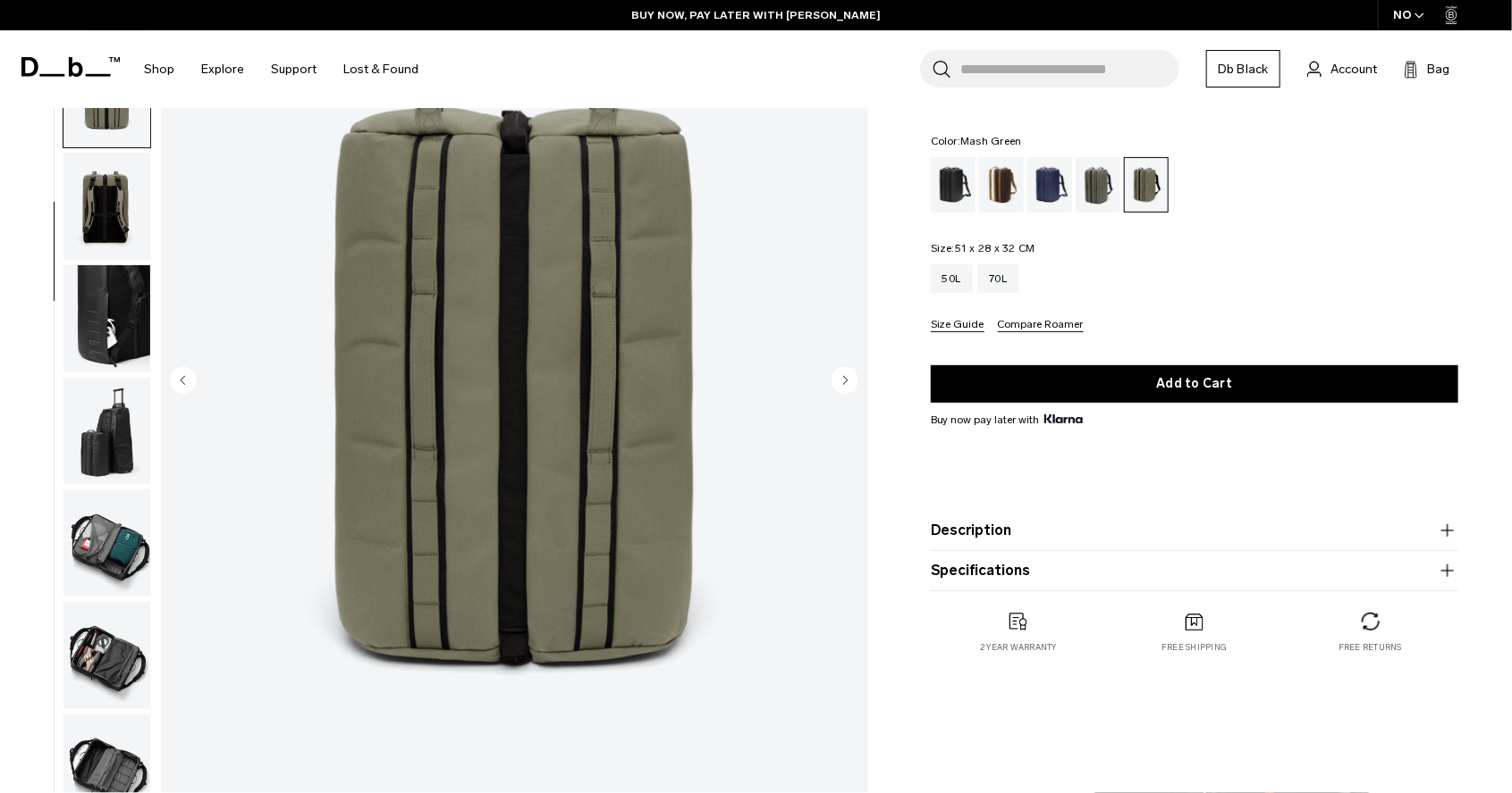
click at [183, 383] on icon "Previous slide" at bounding box center [182, 380] width 5 height 9
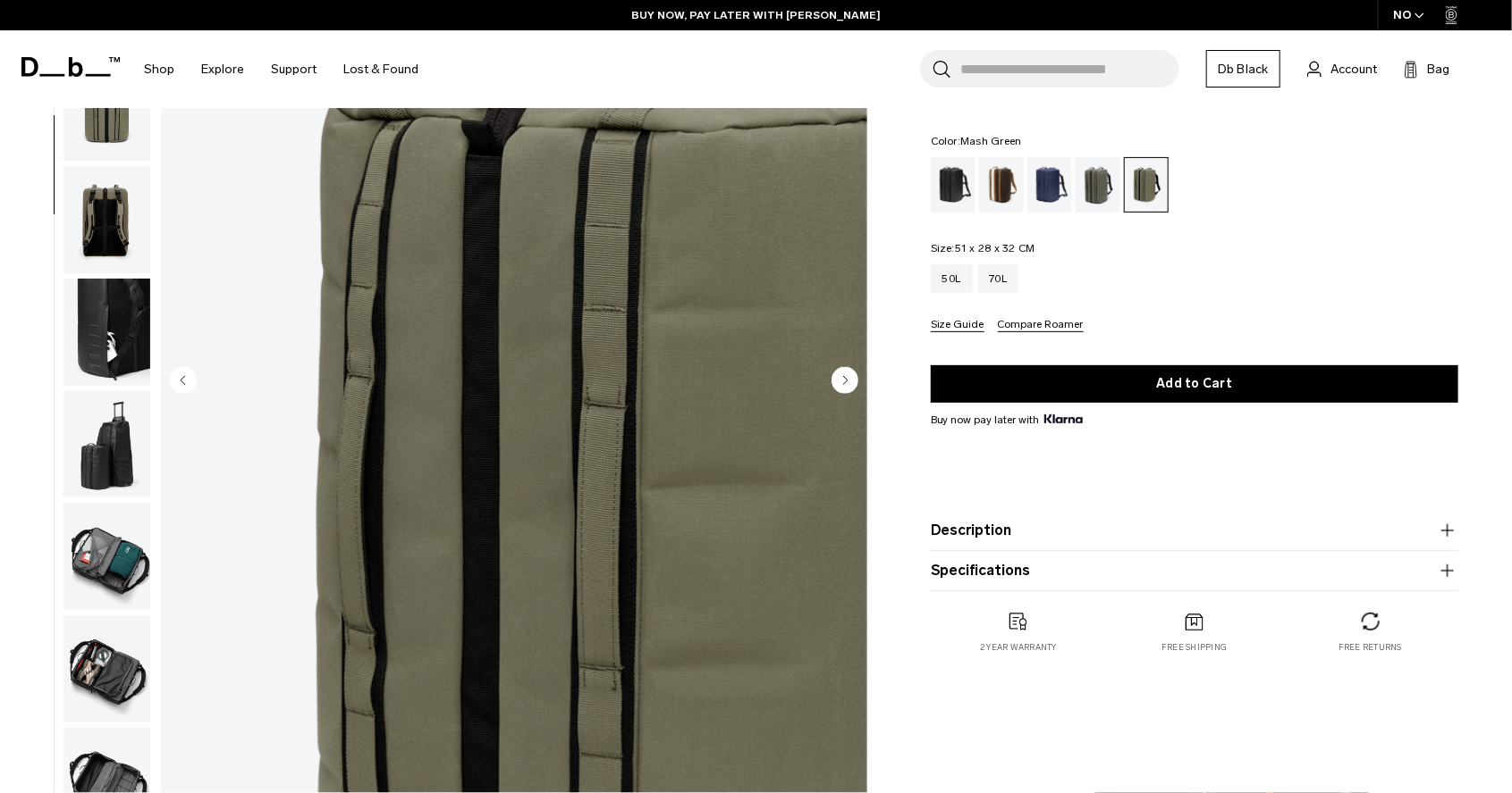
click at [183, 383] on icon "Previous slide" at bounding box center [182, 380] width 5 height 9
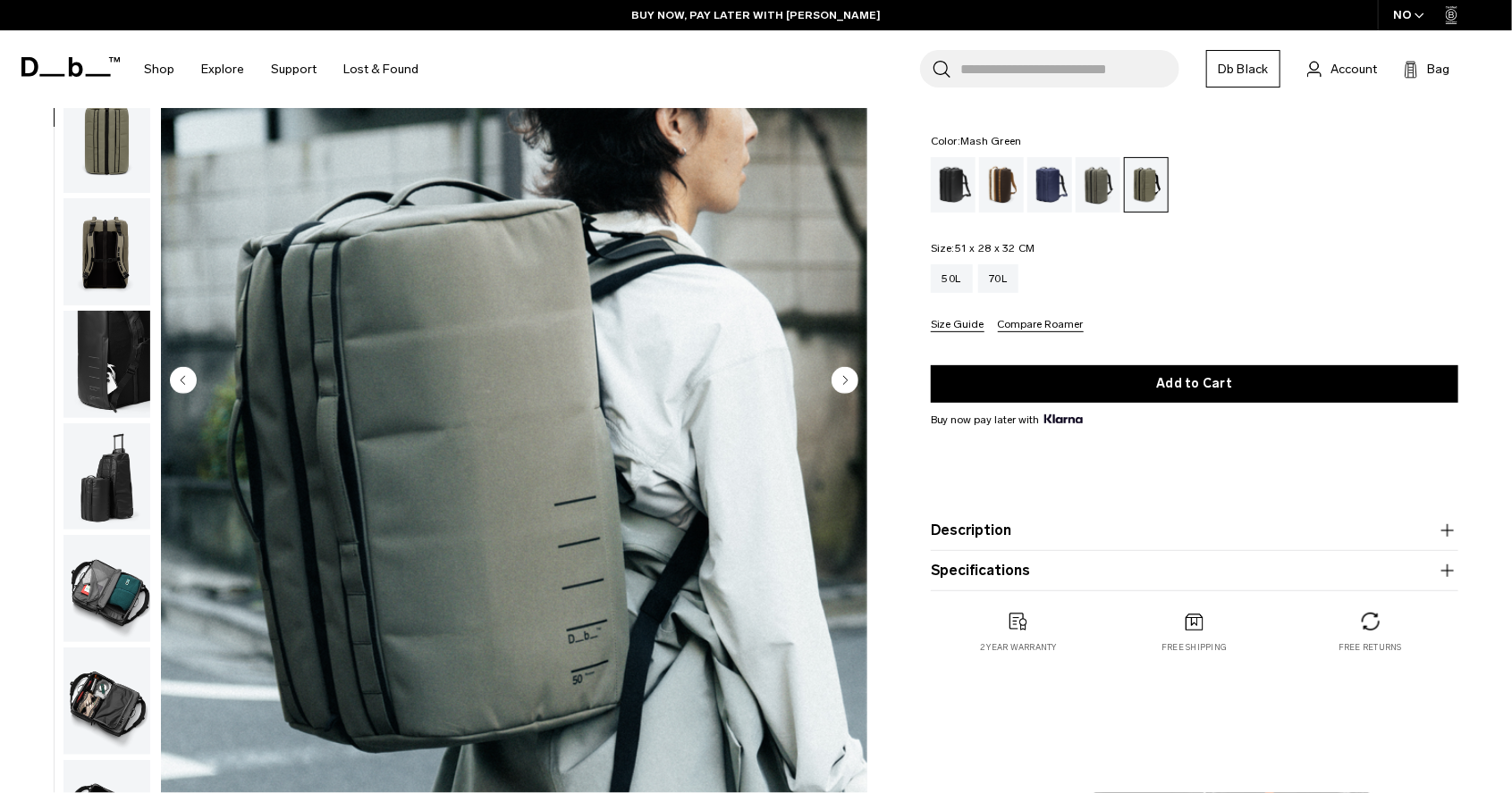
scroll to position [112, 0]
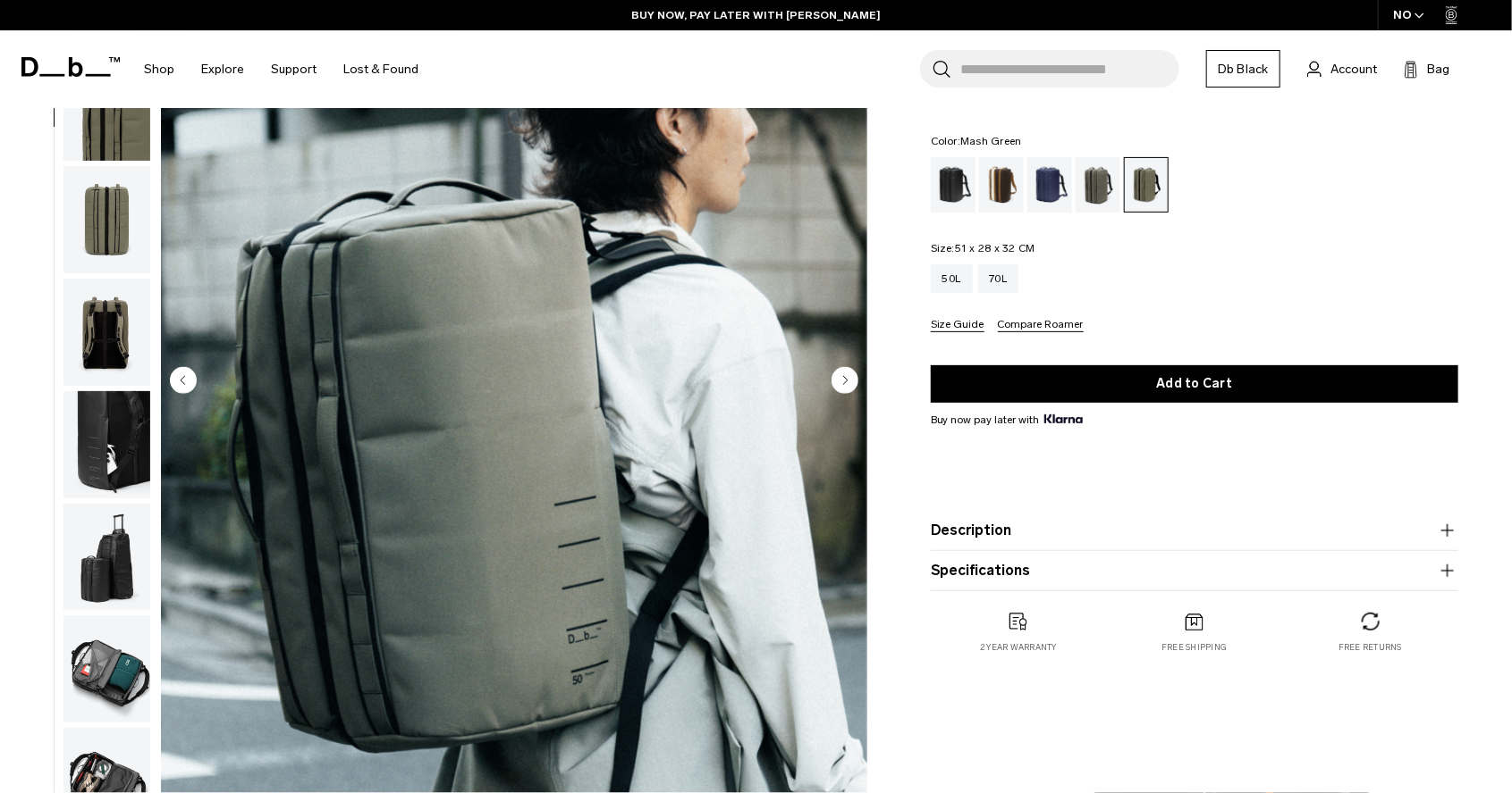
click at [849, 382] on circle "Next slide" at bounding box center [844, 380] width 26 height 26
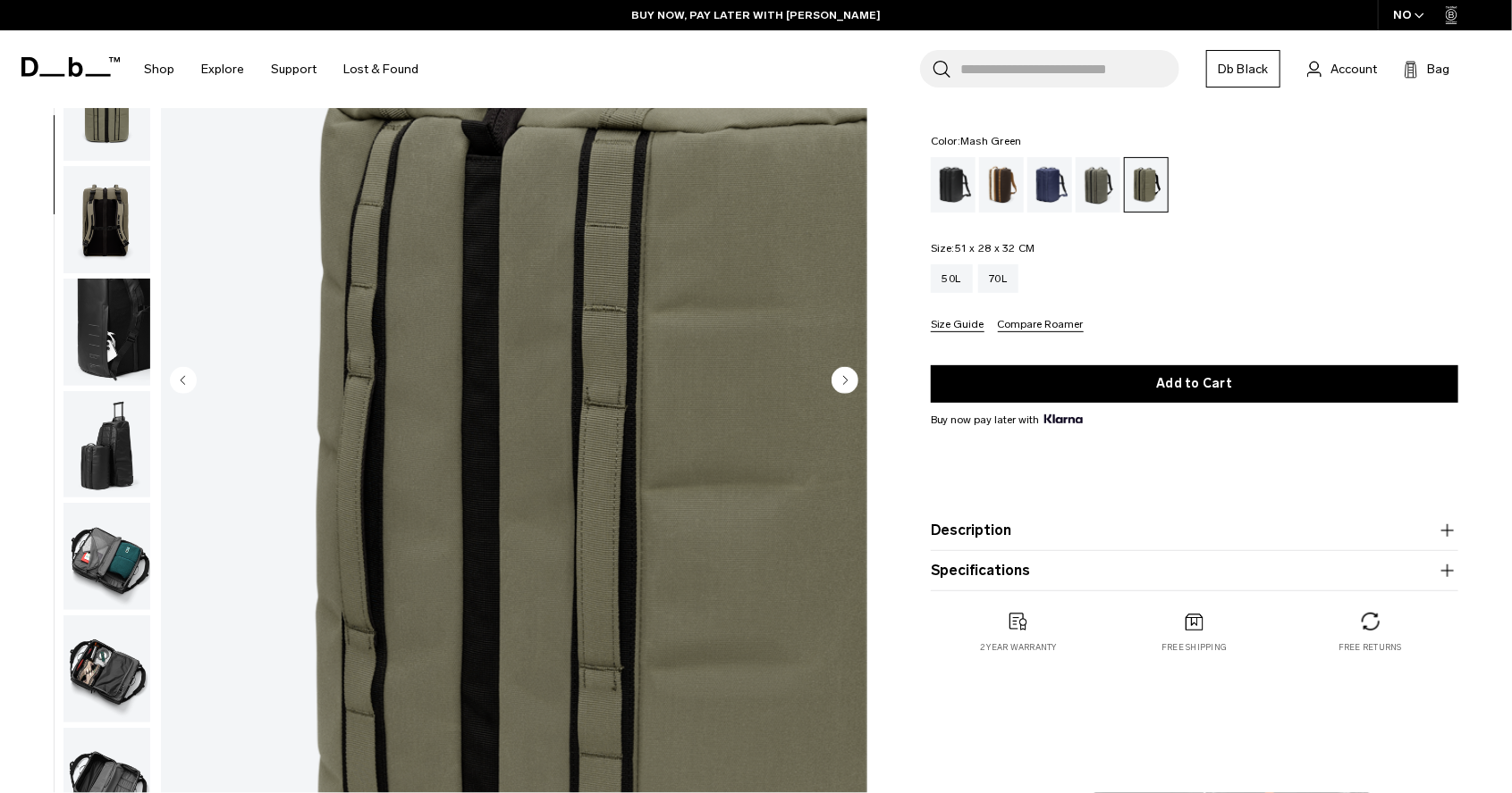
click at [849, 382] on circle "Next slide" at bounding box center [844, 380] width 26 height 26
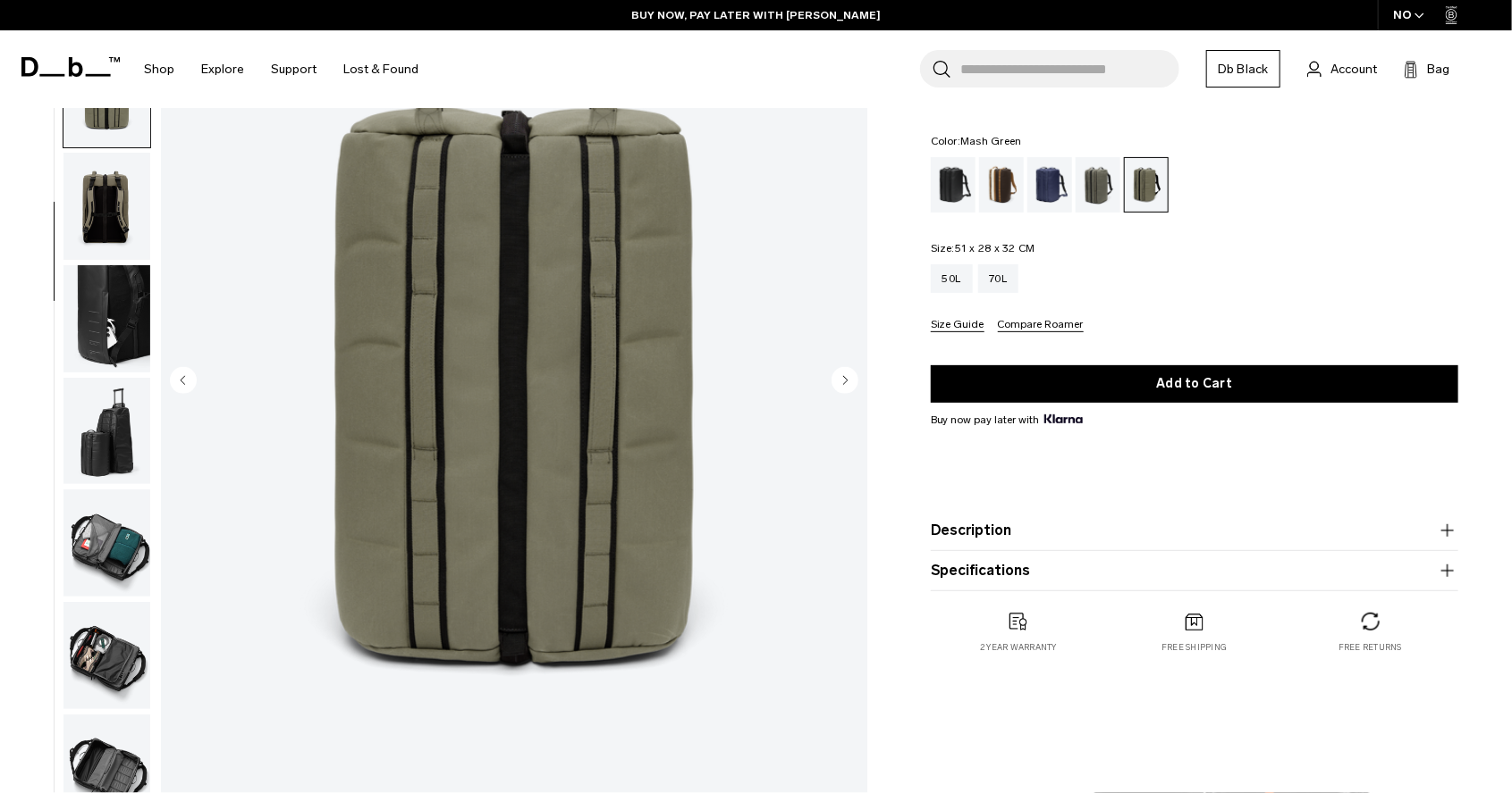
click at [849, 382] on circle "Next slide" at bounding box center [844, 380] width 26 height 26
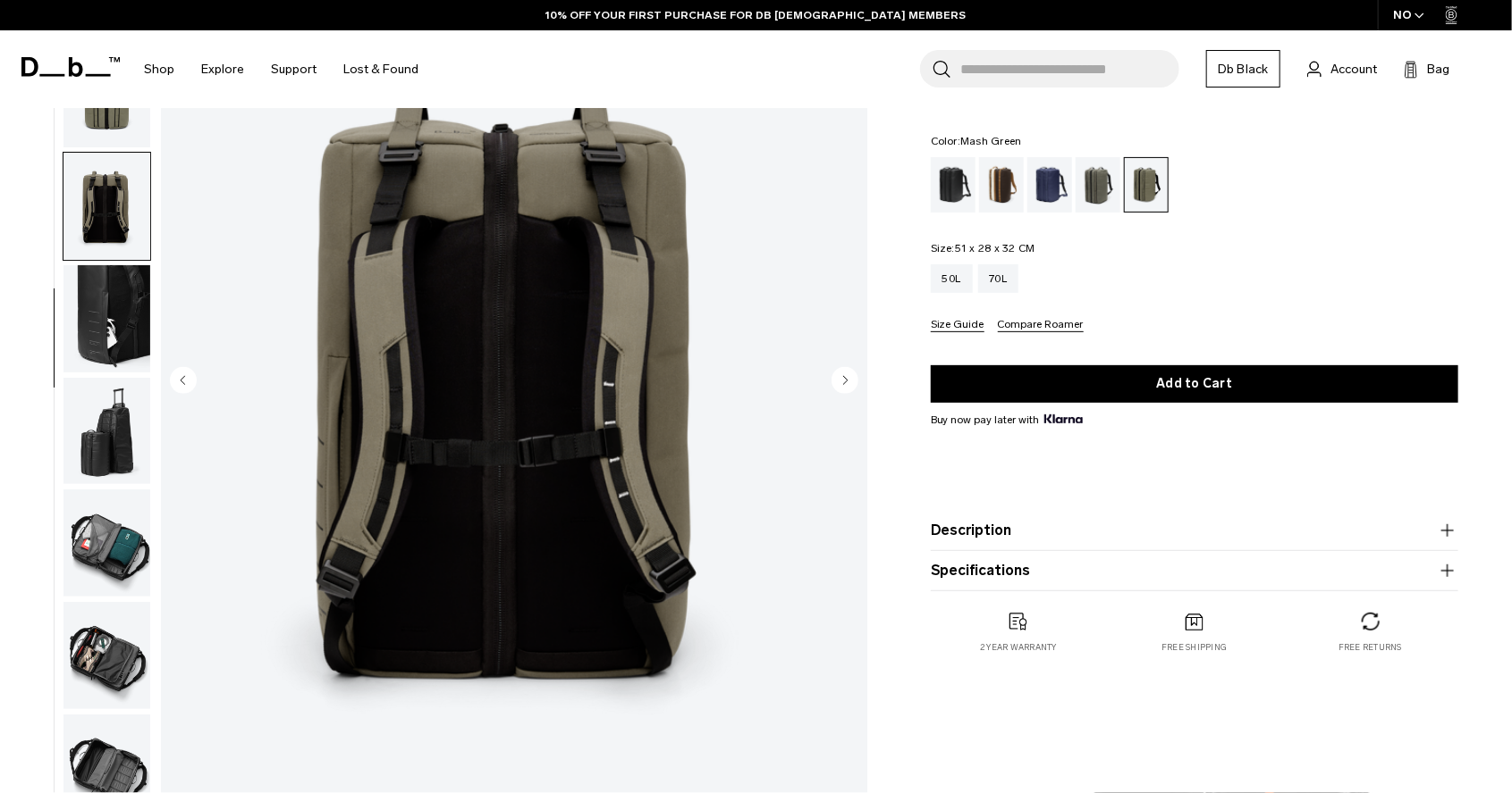
click at [843, 385] on circle "Next slide" at bounding box center [844, 380] width 26 height 26
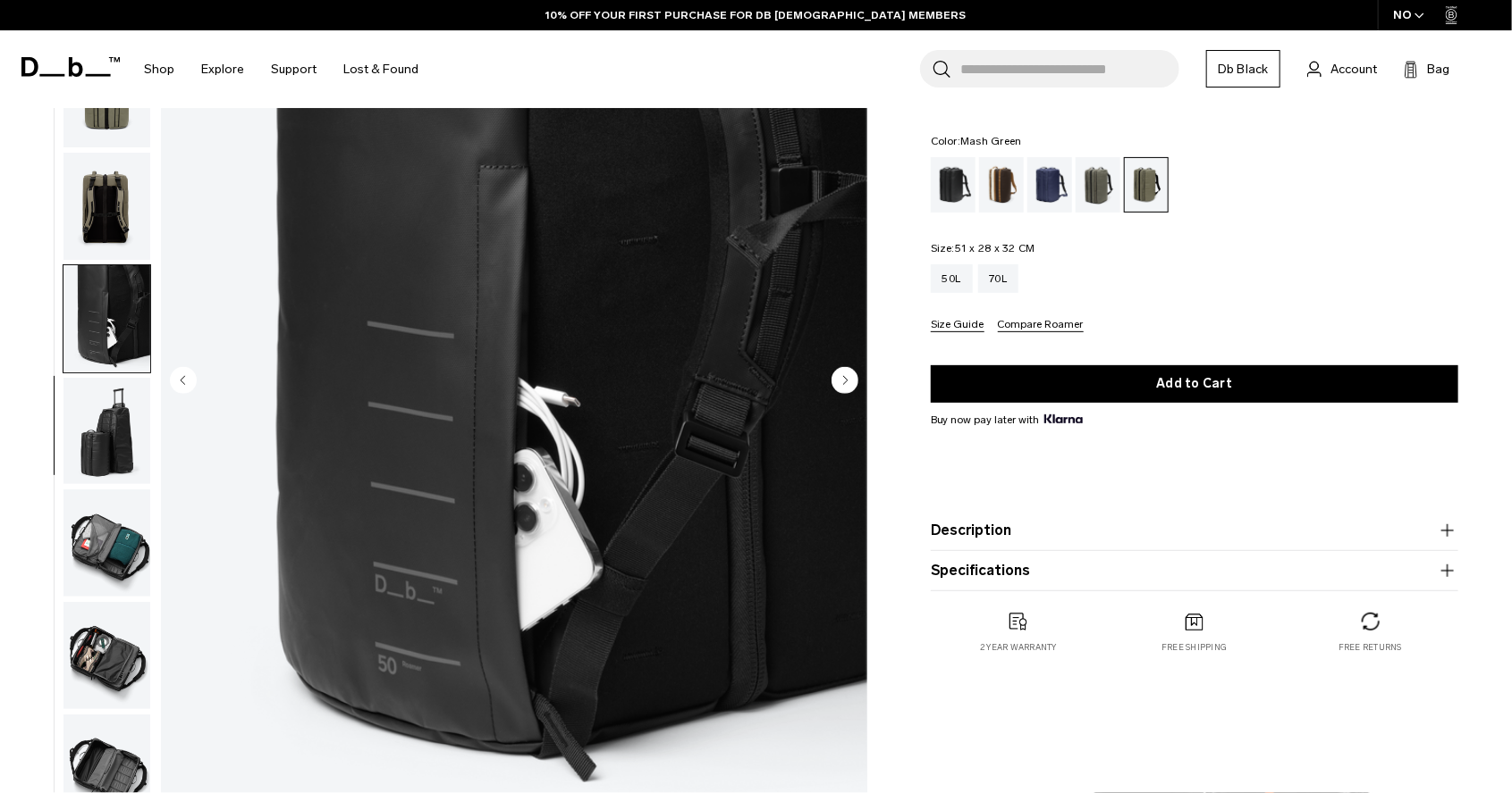
click at [843, 385] on circle "Next slide" at bounding box center [844, 380] width 26 height 26
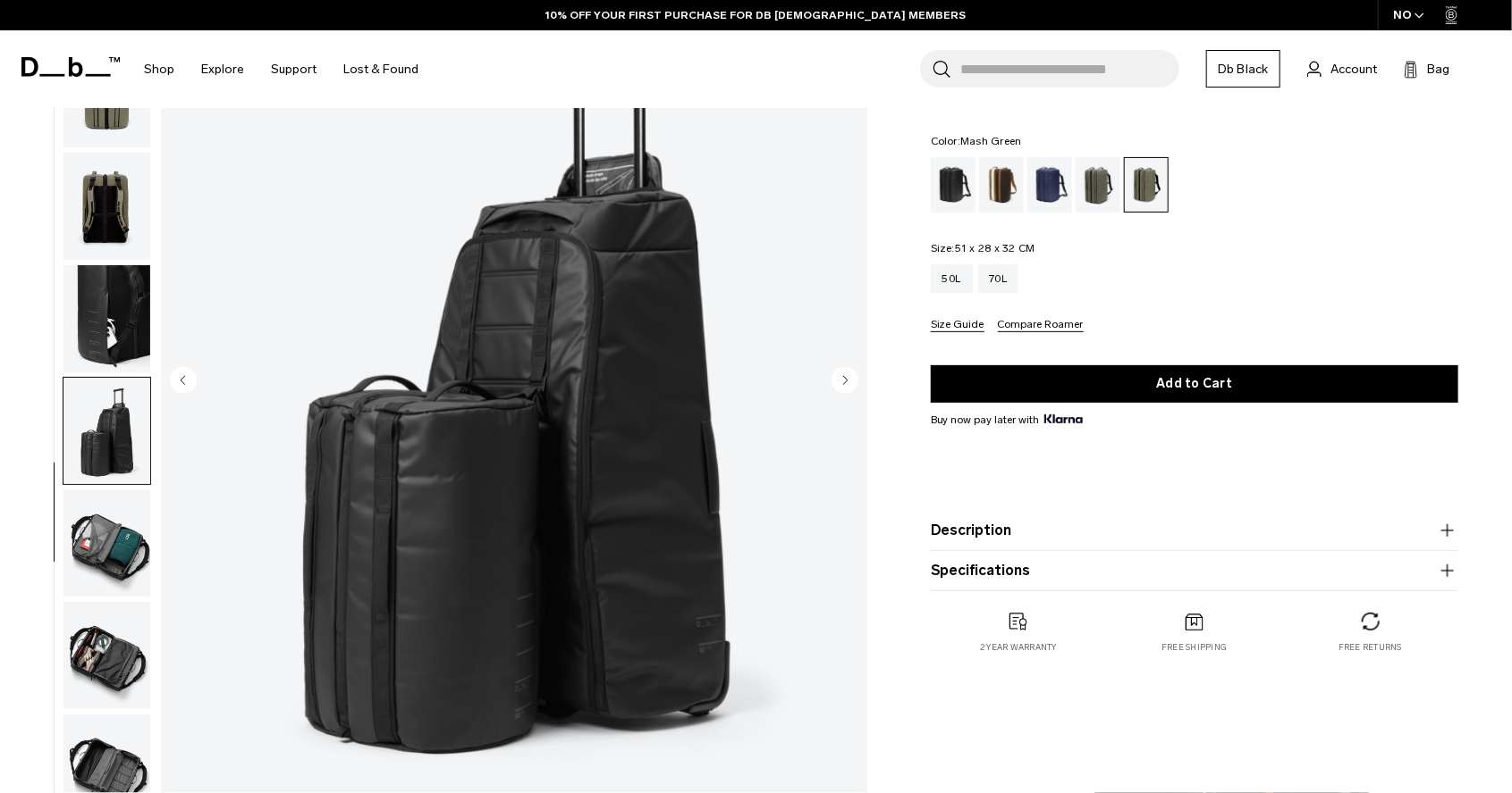
click at [843, 385] on circle "Next slide" at bounding box center [844, 380] width 26 height 26
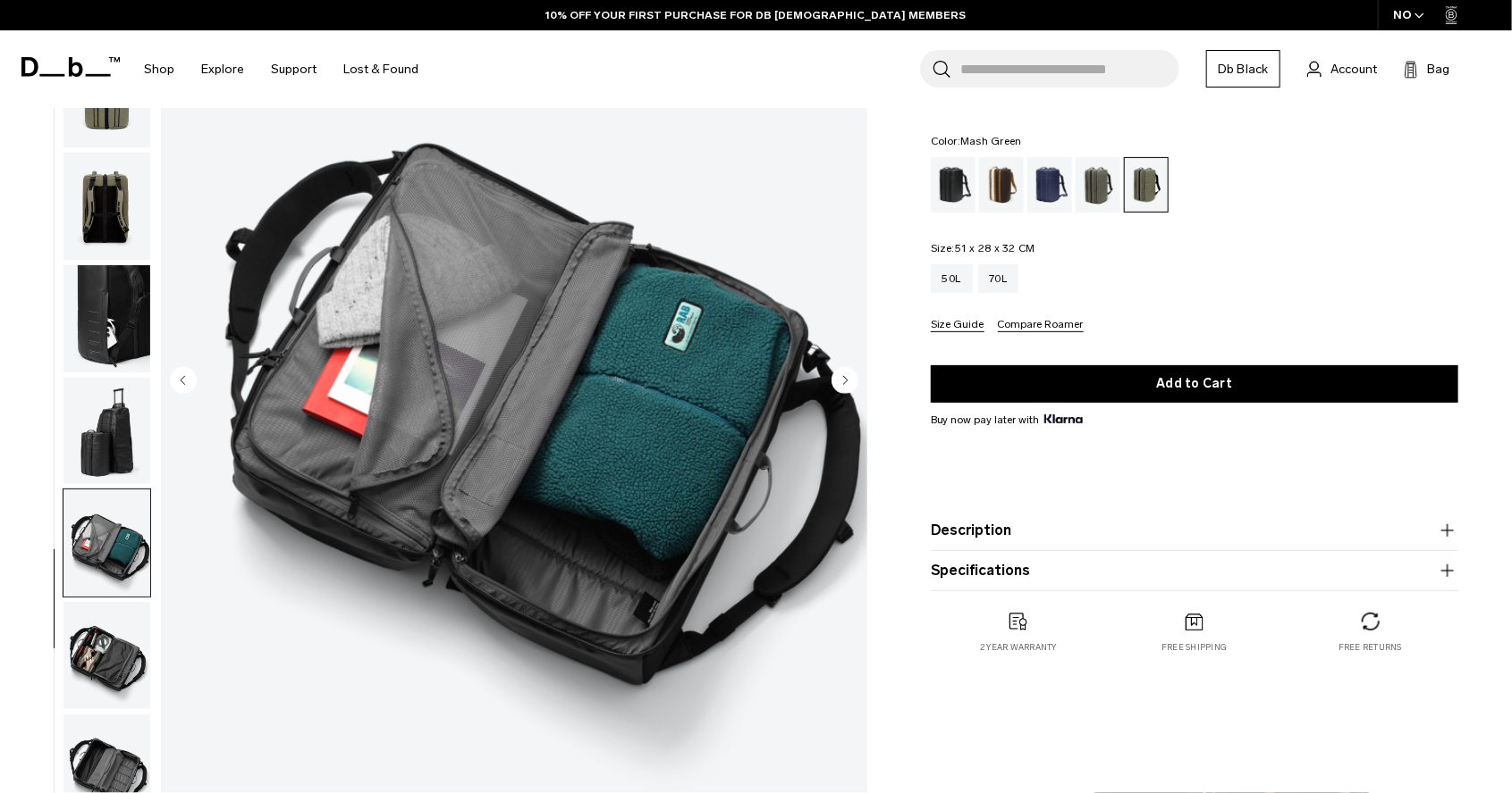
click at [843, 385] on circle "Next slide" at bounding box center [844, 380] width 26 height 26
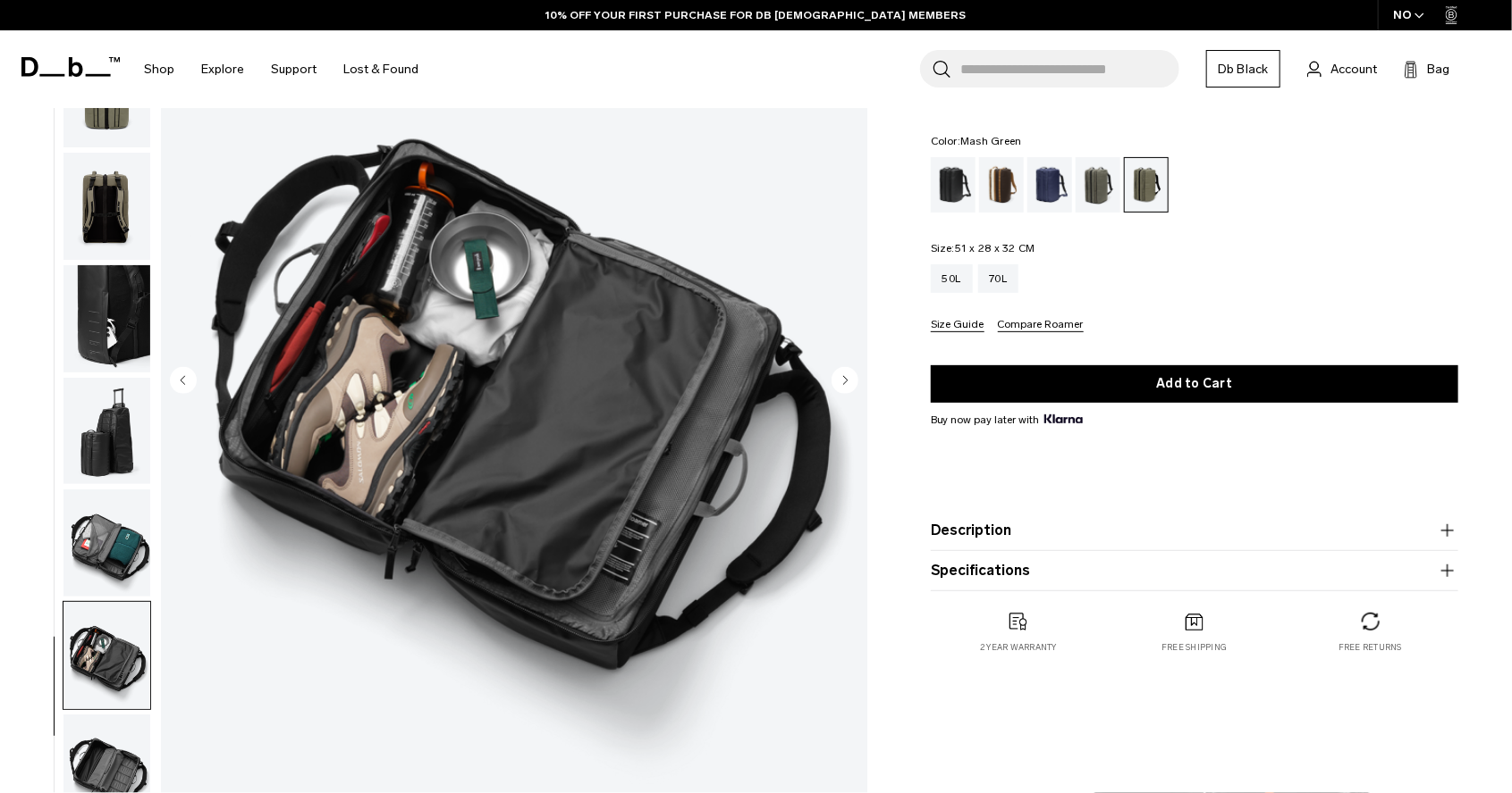
click at [843, 385] on circle "Next slide" at bounding box center [844, 380] width 26 height 26
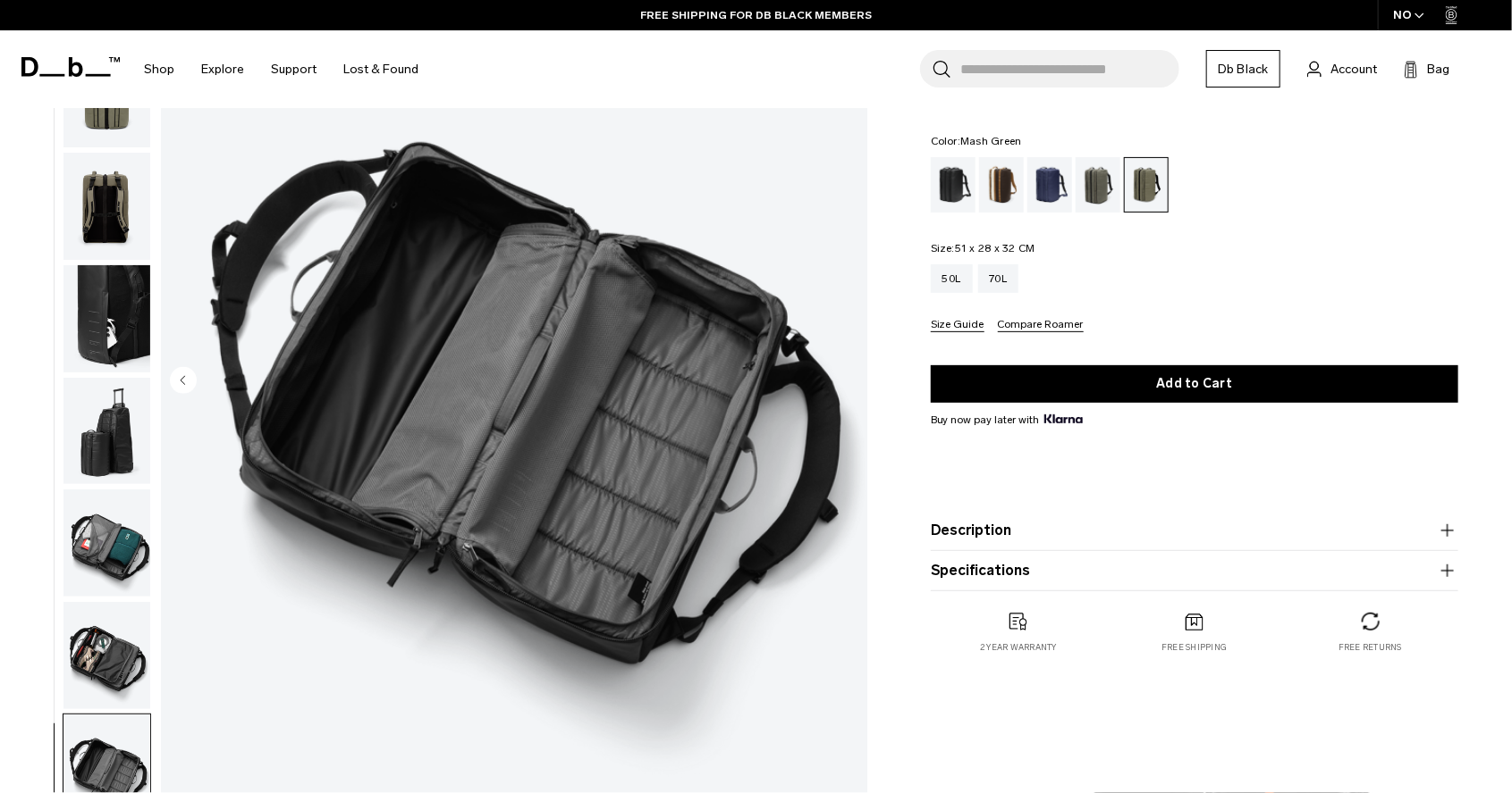
click at [186, 380] on circle "Previous slide" at bounding box center [183, 380] width 26 height 26
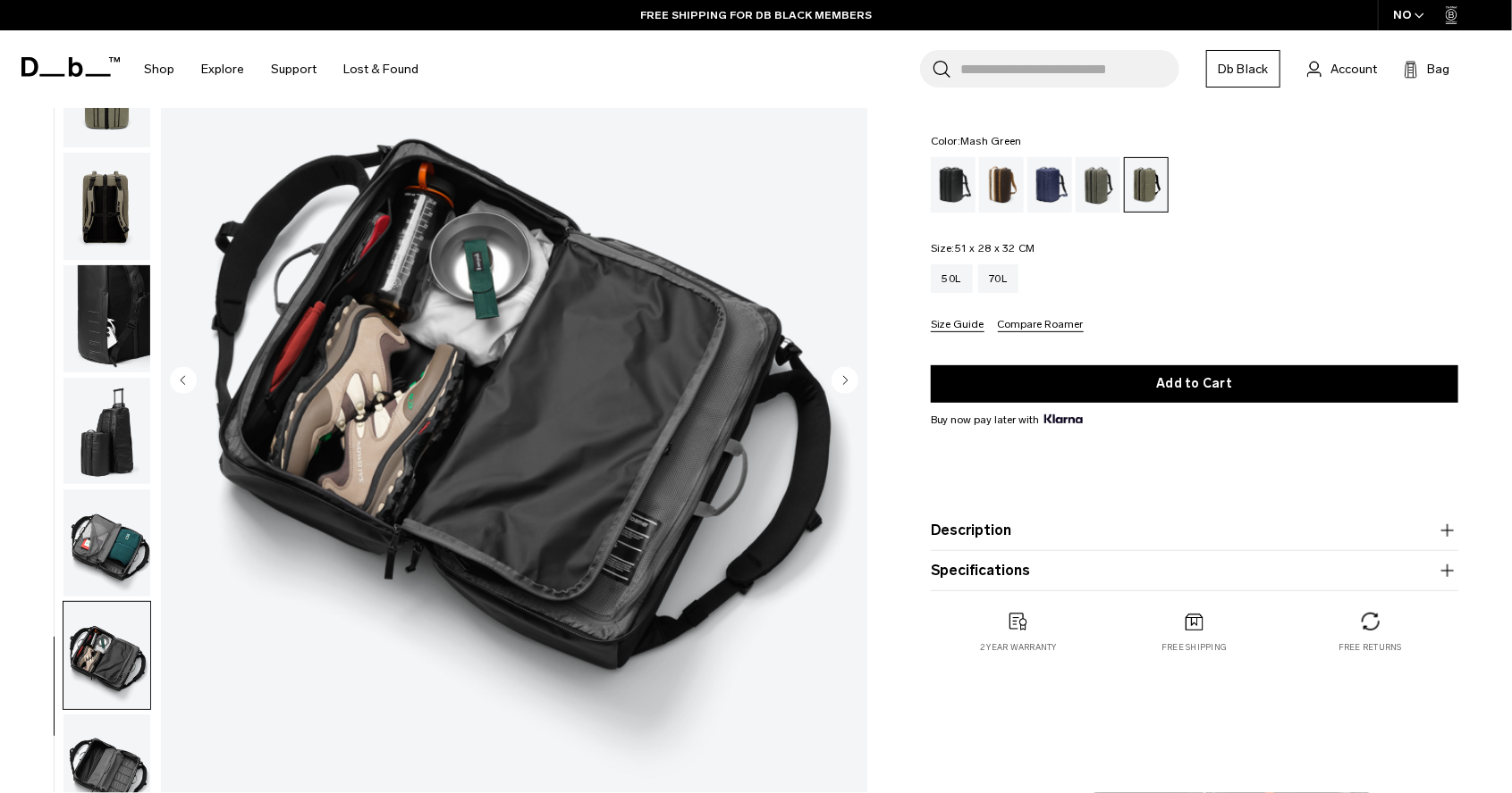
click at [186, 380] on circle "Previous slide" at bounding box center [183, 380] width 26 height 26
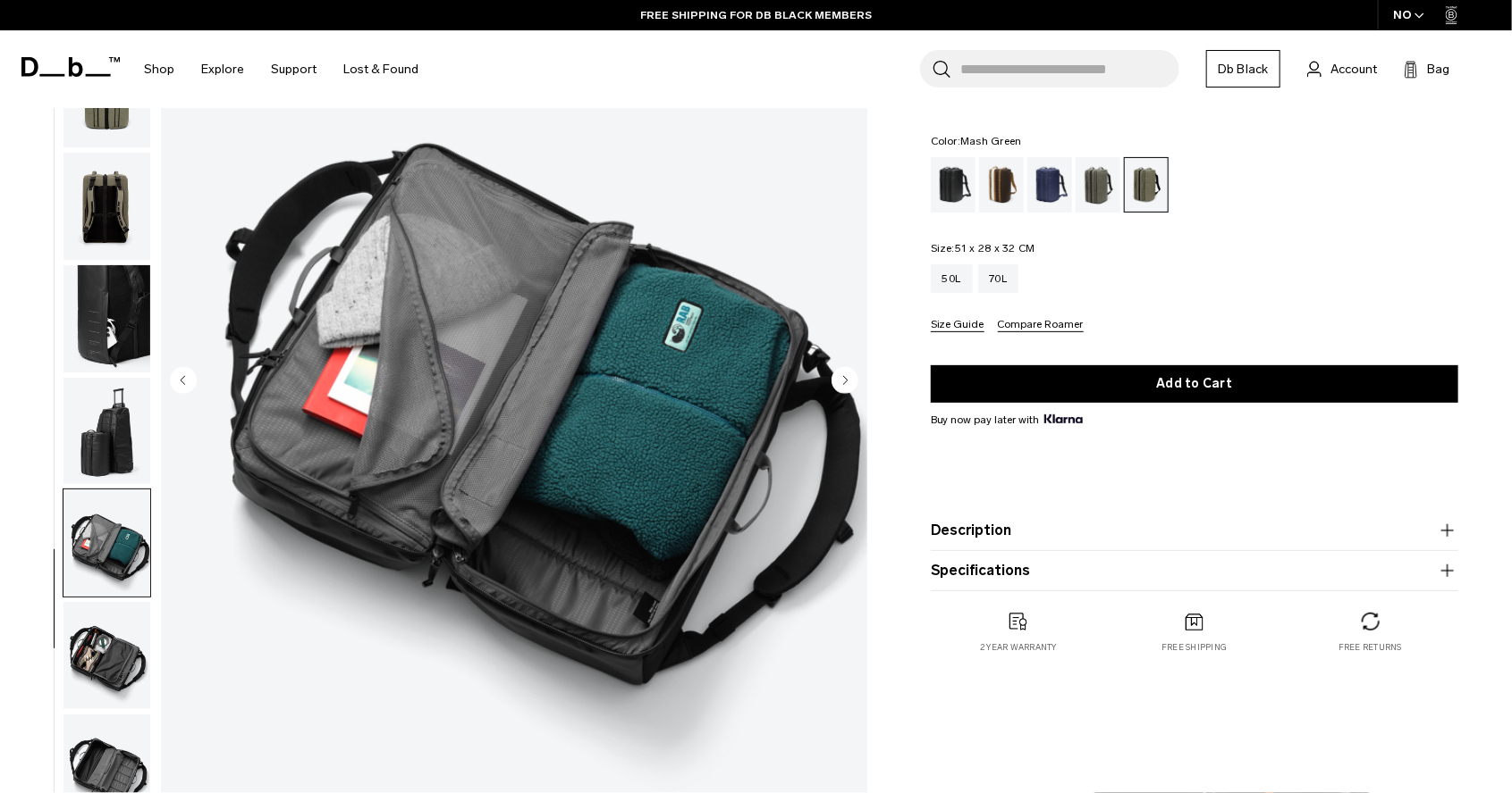
click at [186, 380] on circle "Previous slide" at bounding box center [183, 380] width 26 height 26
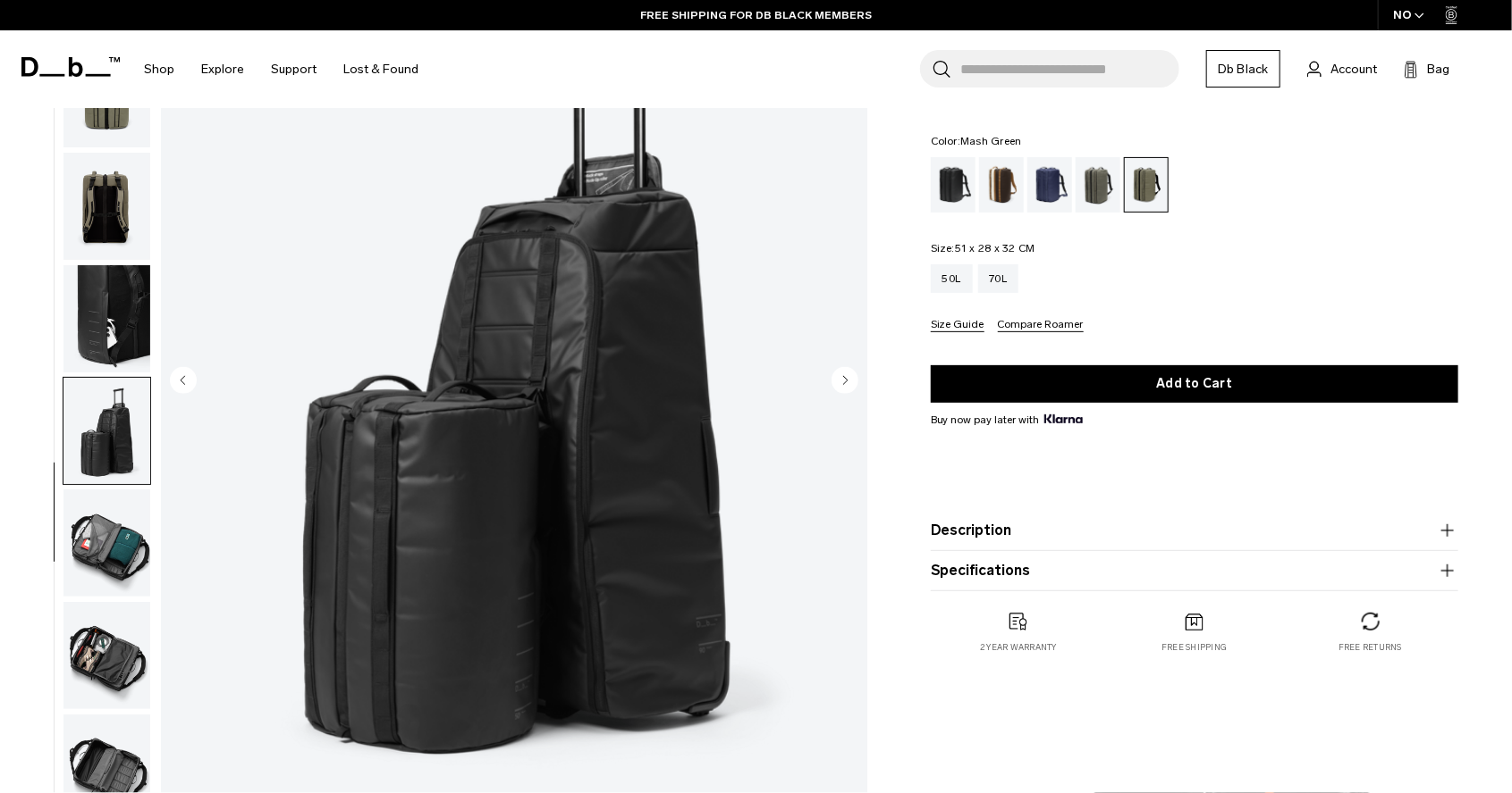
click at [186, 380] on circle "Previous slide" at bounding box center [183, 380] width 26 height 26
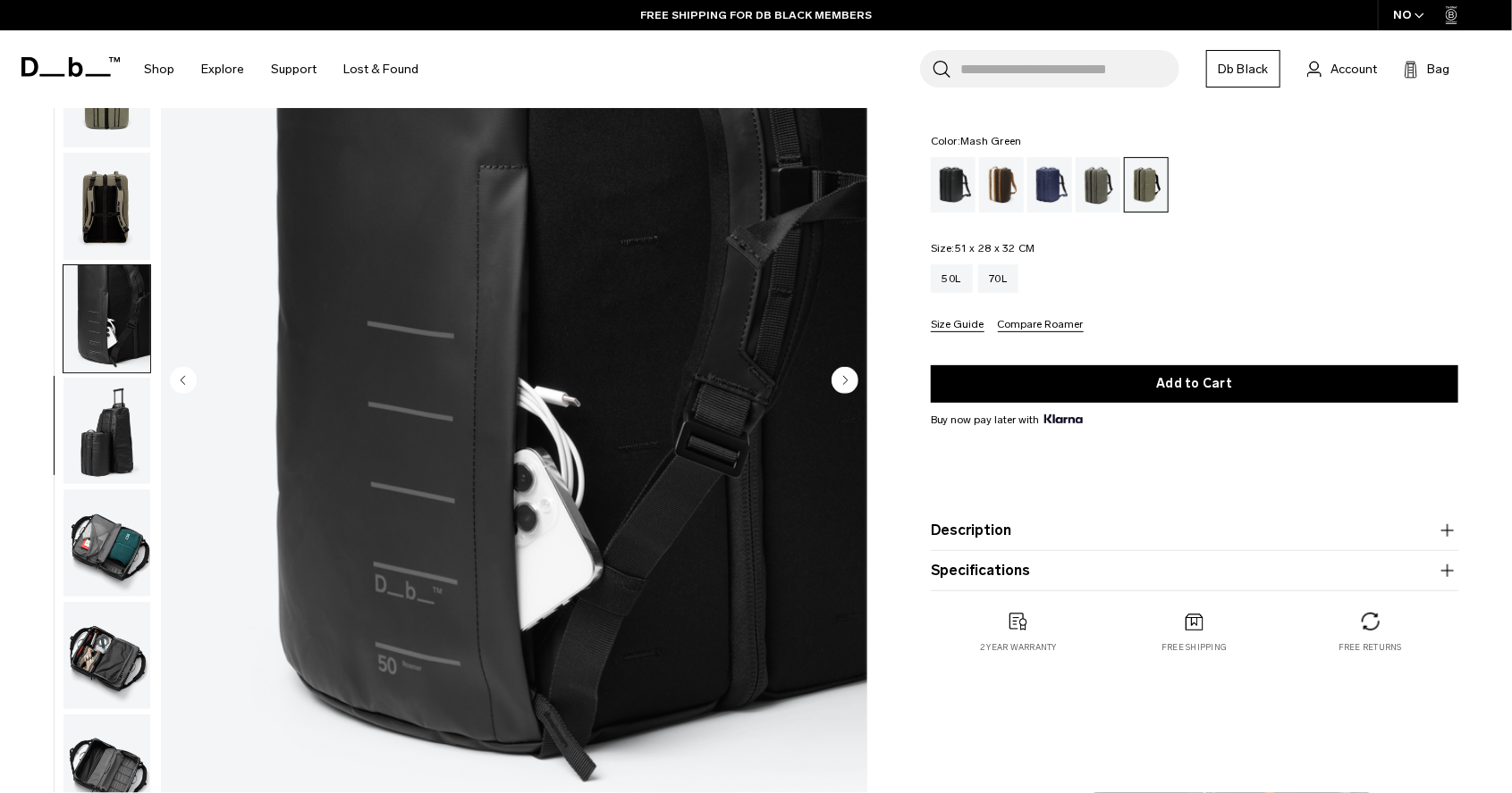
click at [186, 380] on circle "Previous slide" at bounding box center [183, 380] width 26 height 26
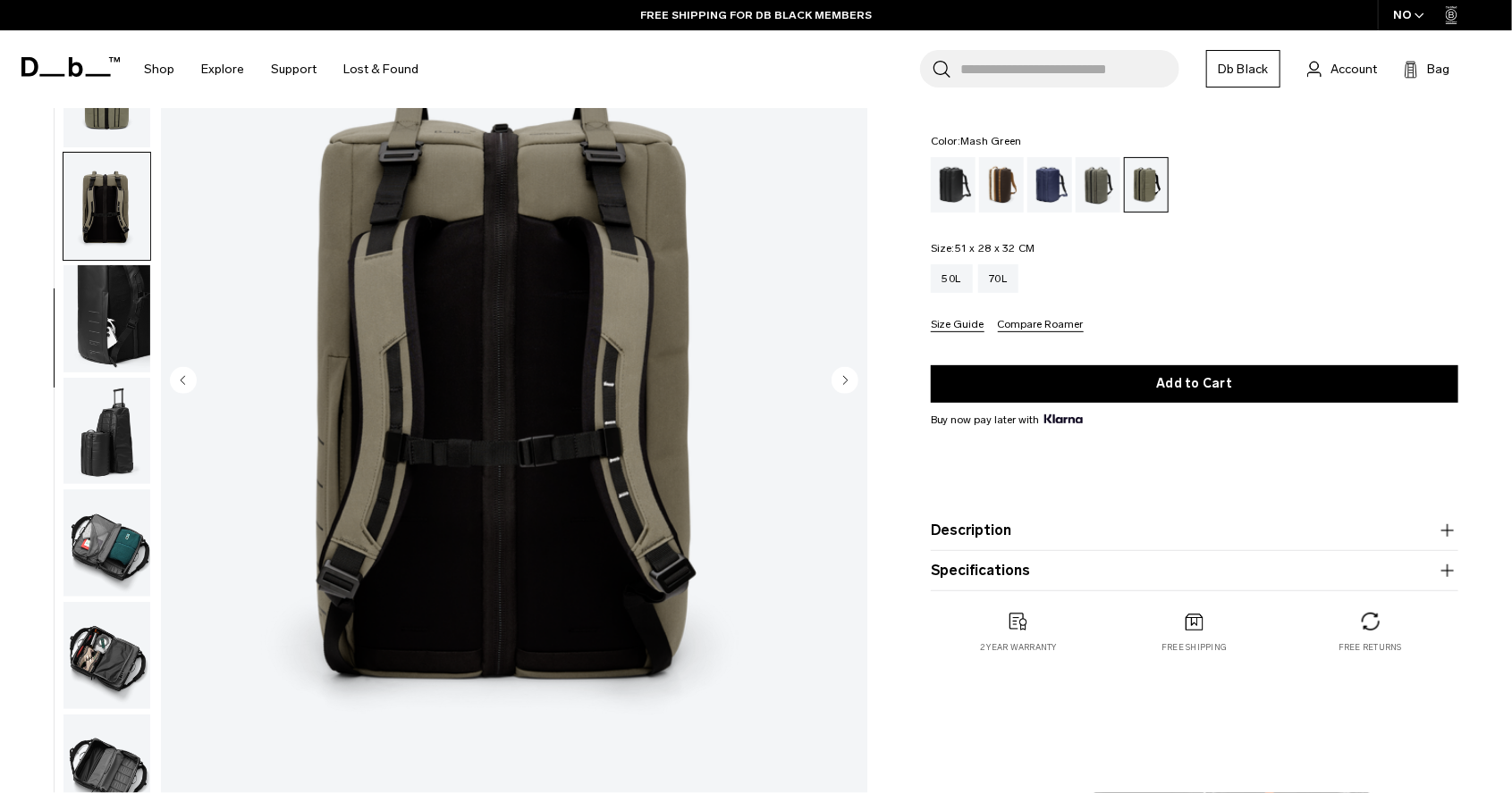
click at [186, 380] on circle "Previous slide" at bounding box center [183, 380] width 26 height 26
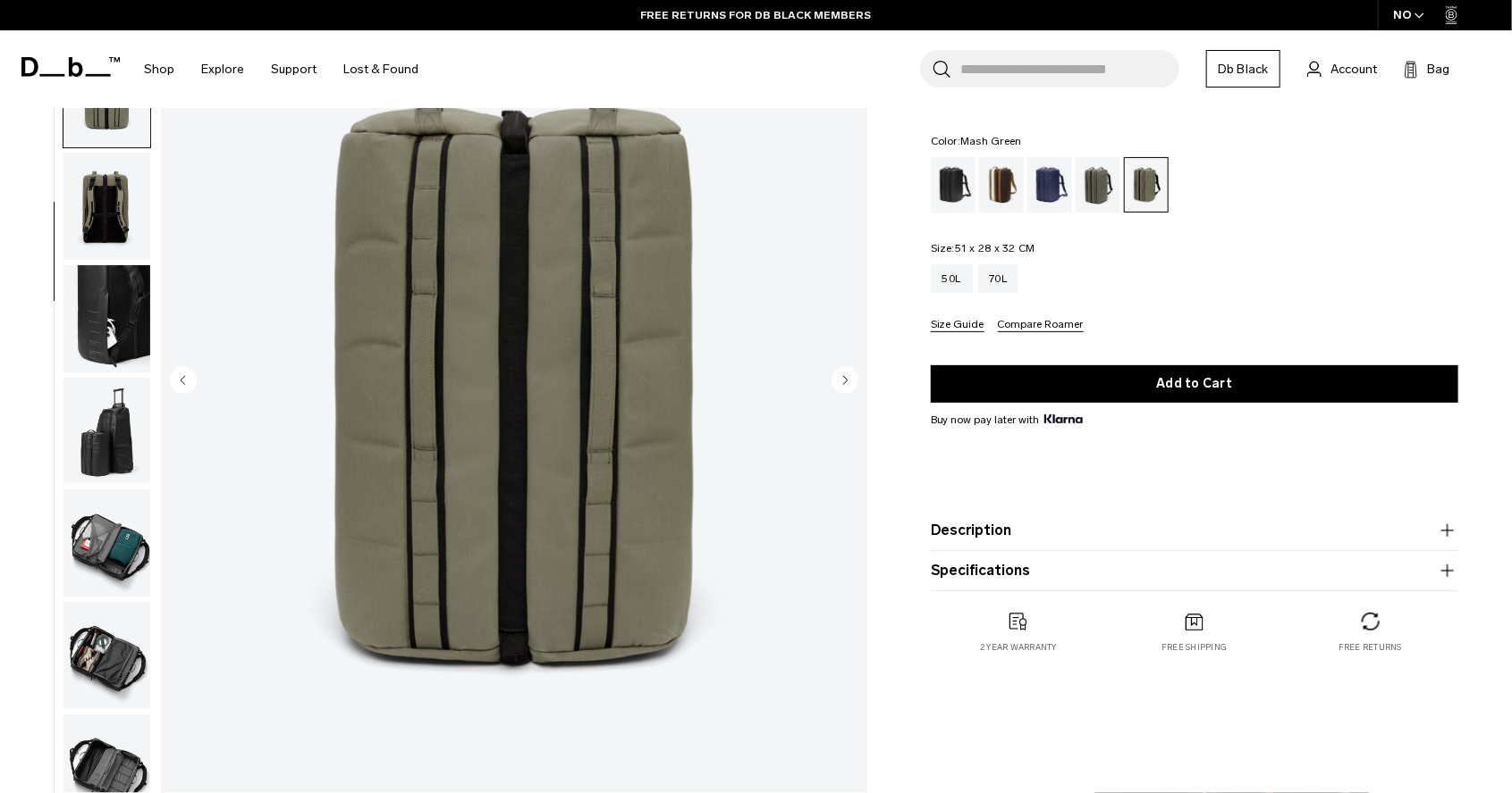
click at [186, 380] on circle "Previous slide" at bounding box center [183, 380] width 26 height 26
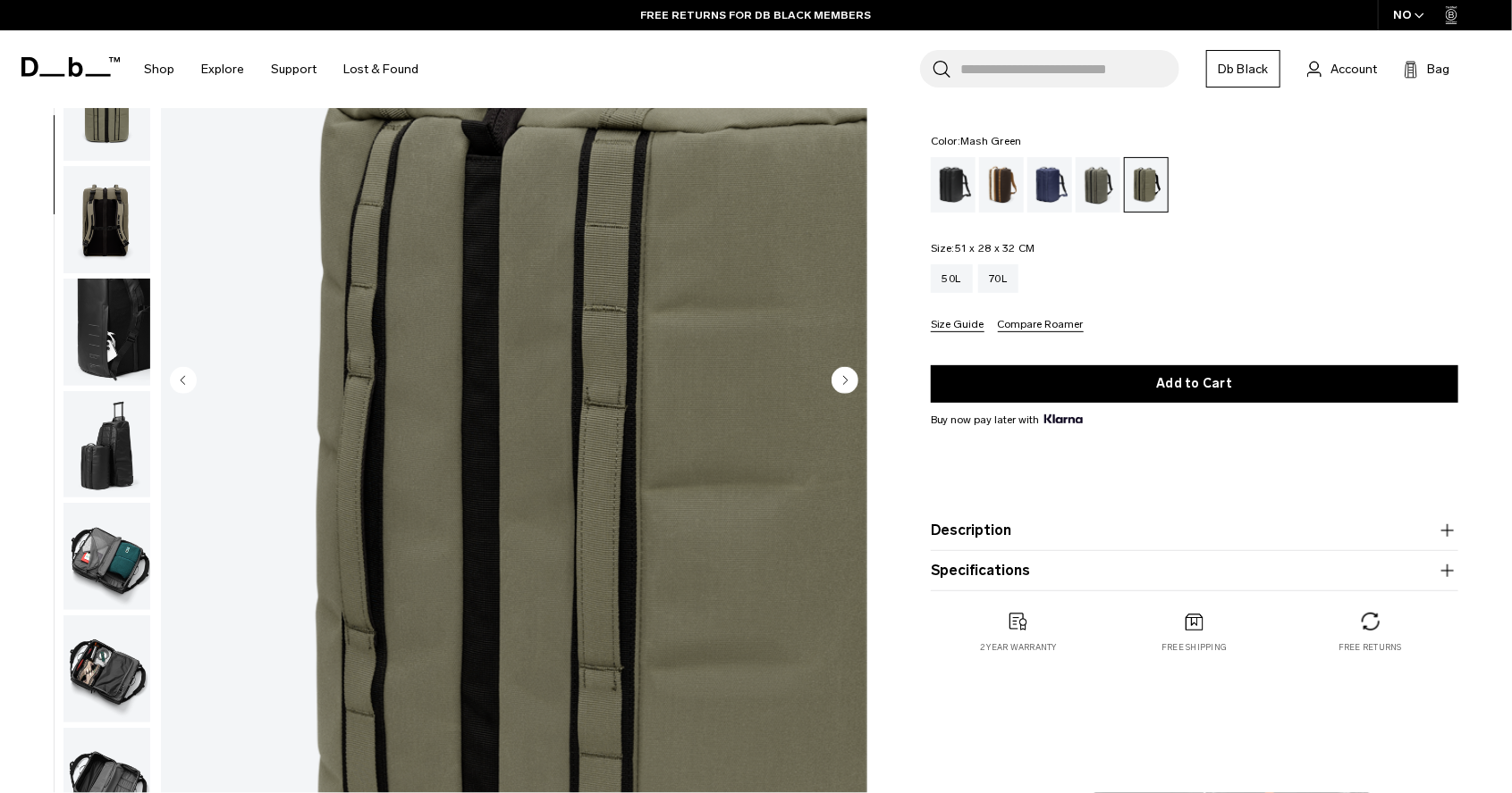
click at [186, 380] on circle "Previous slide" at bounding box center [183, 380] width 26 height 26
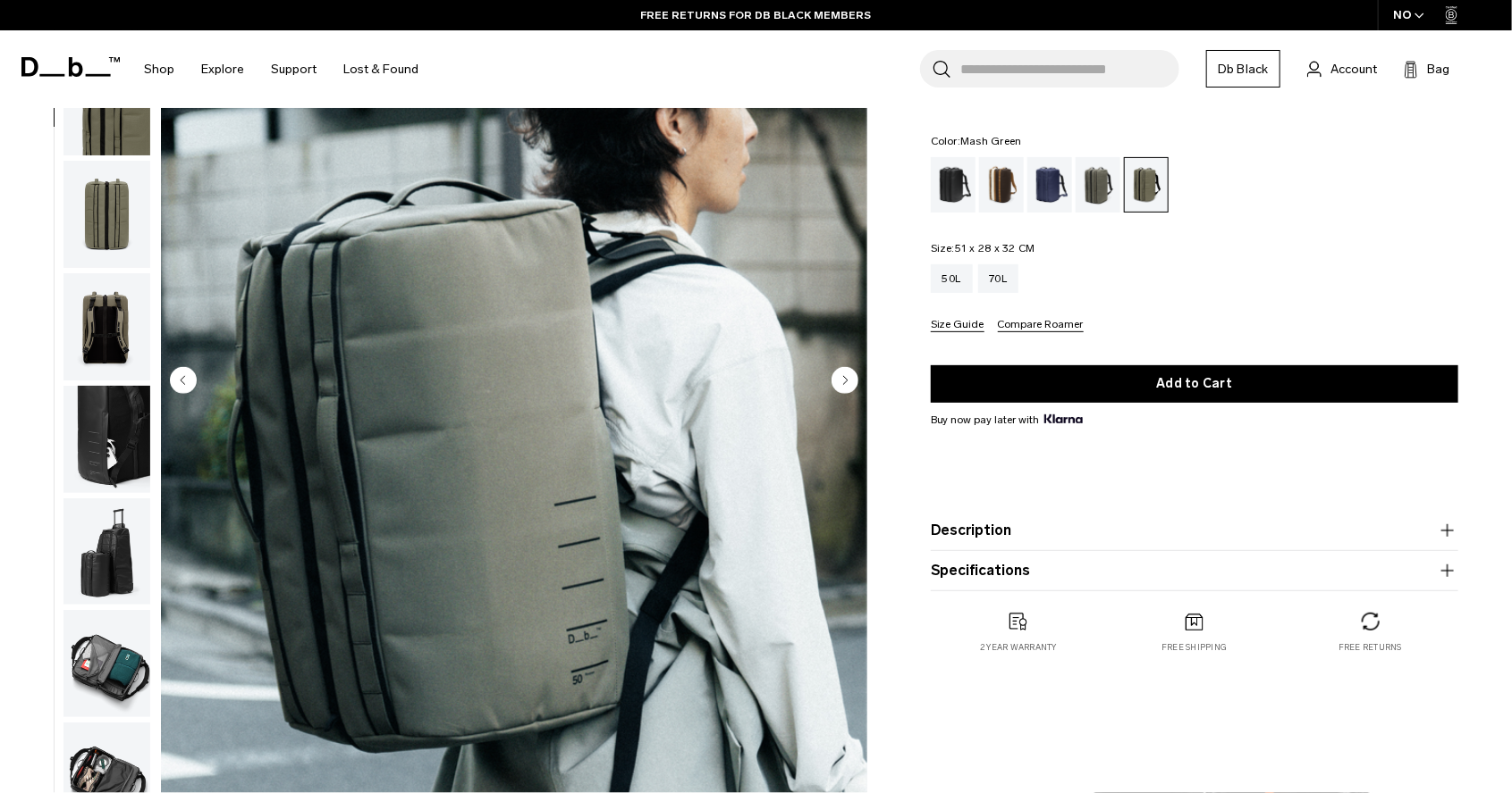
scroll to position [112, 0]
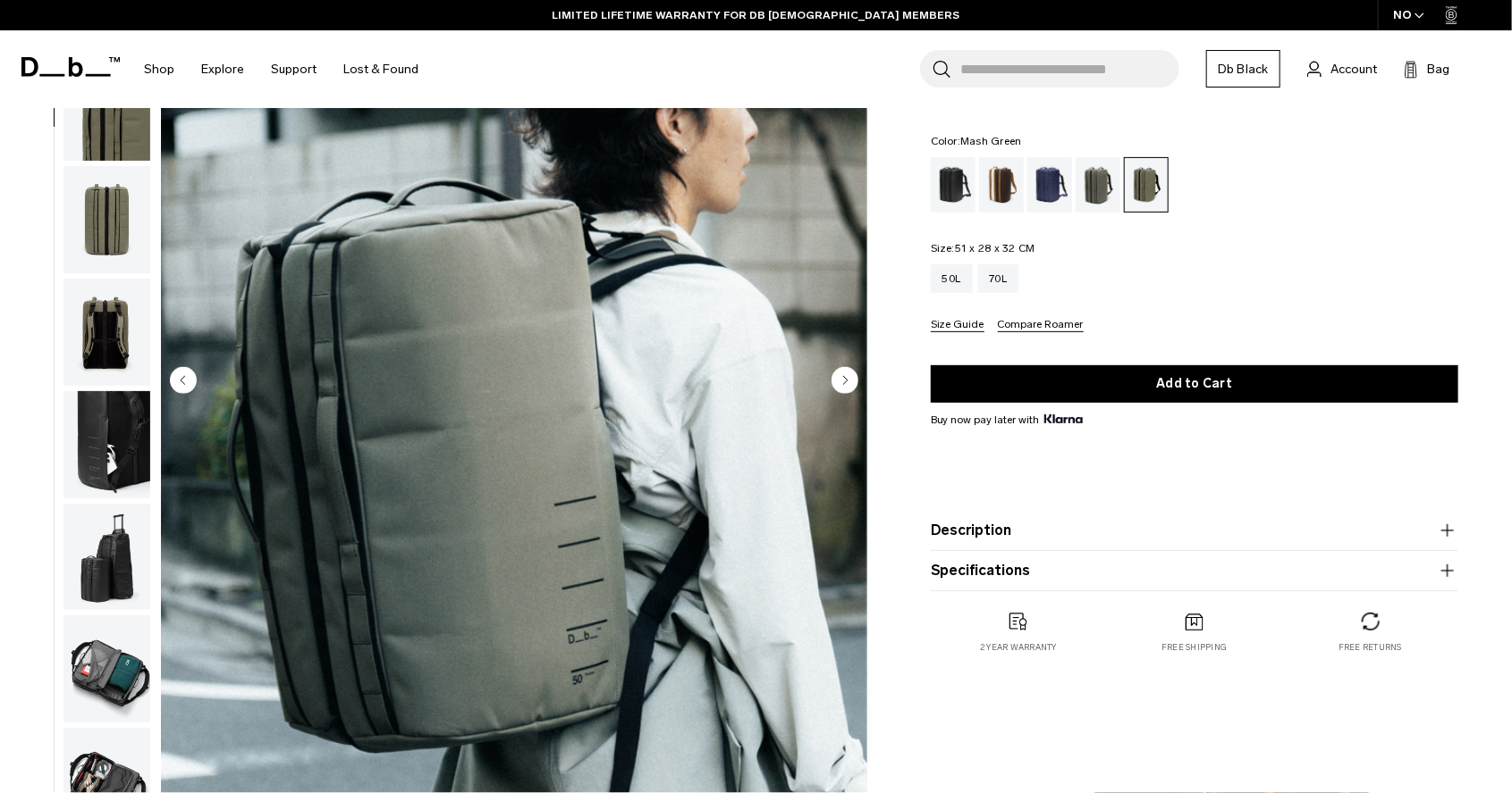
click at [189, 377] on circle "Previous slide" at bounding box center [183, 380] width 26 height 26
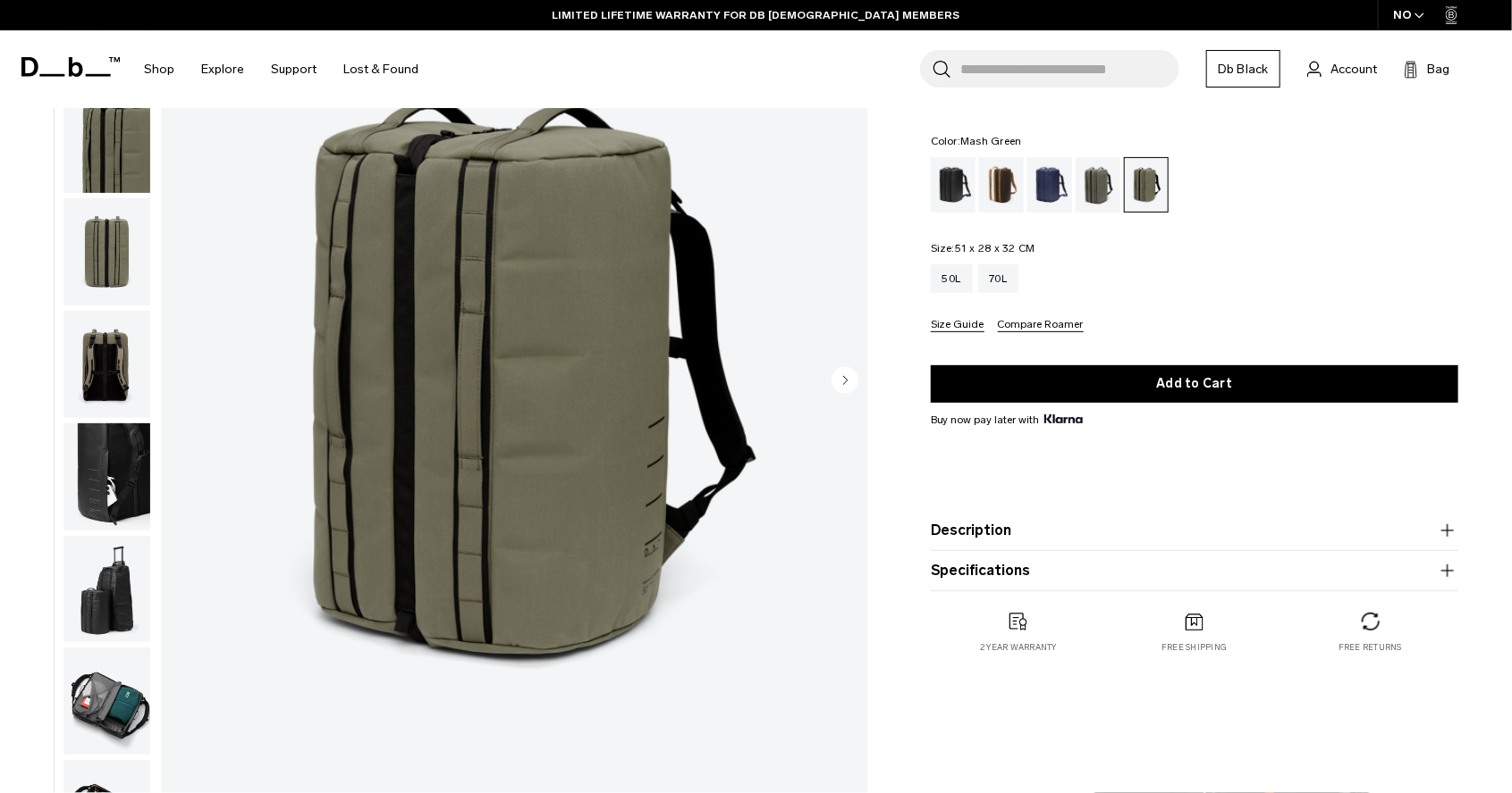
scroll to position [0, 0]
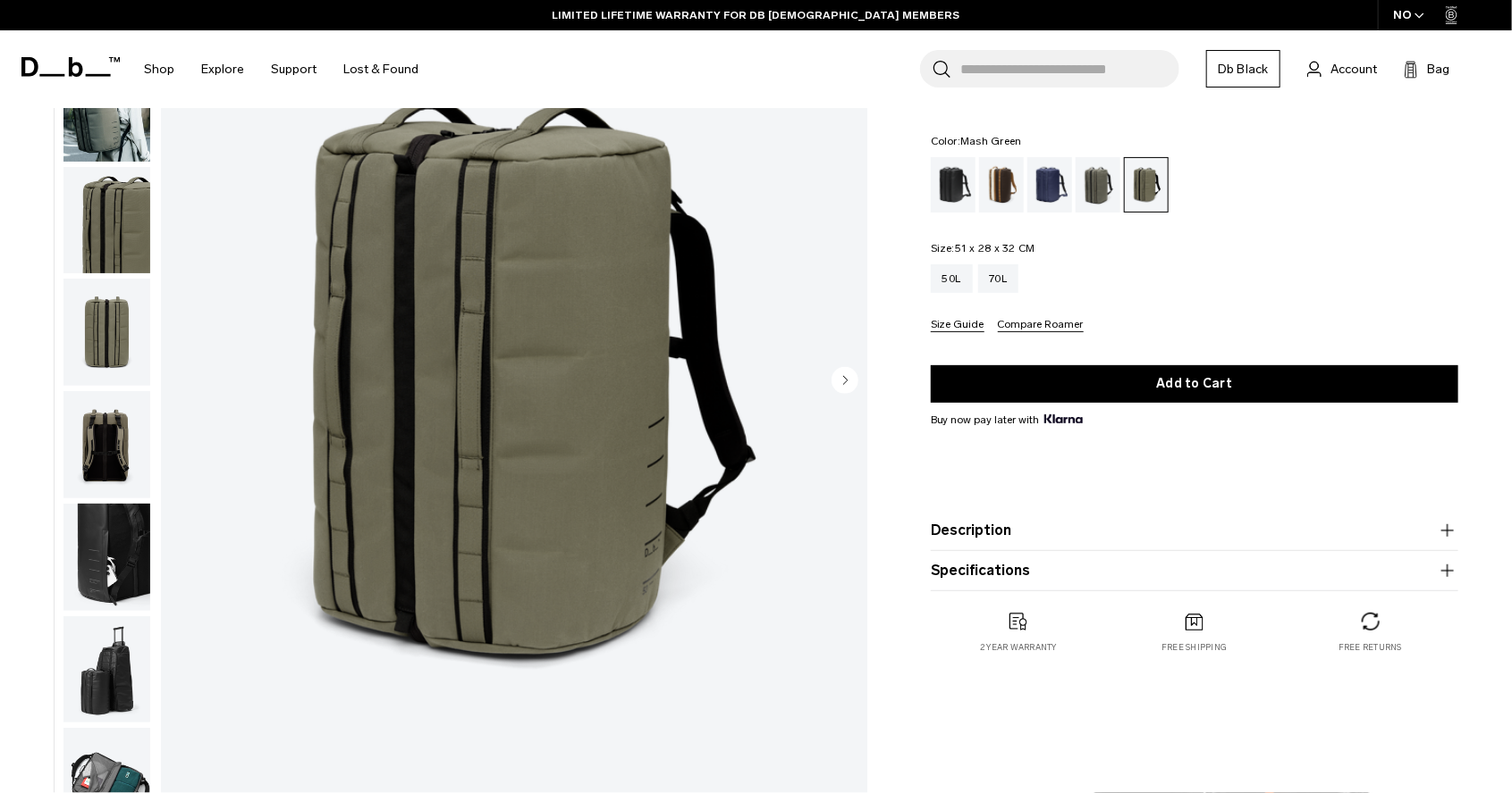
click at [189, 377] on img "1 / 10" at bounding box center [513, 382] width 706 height 882
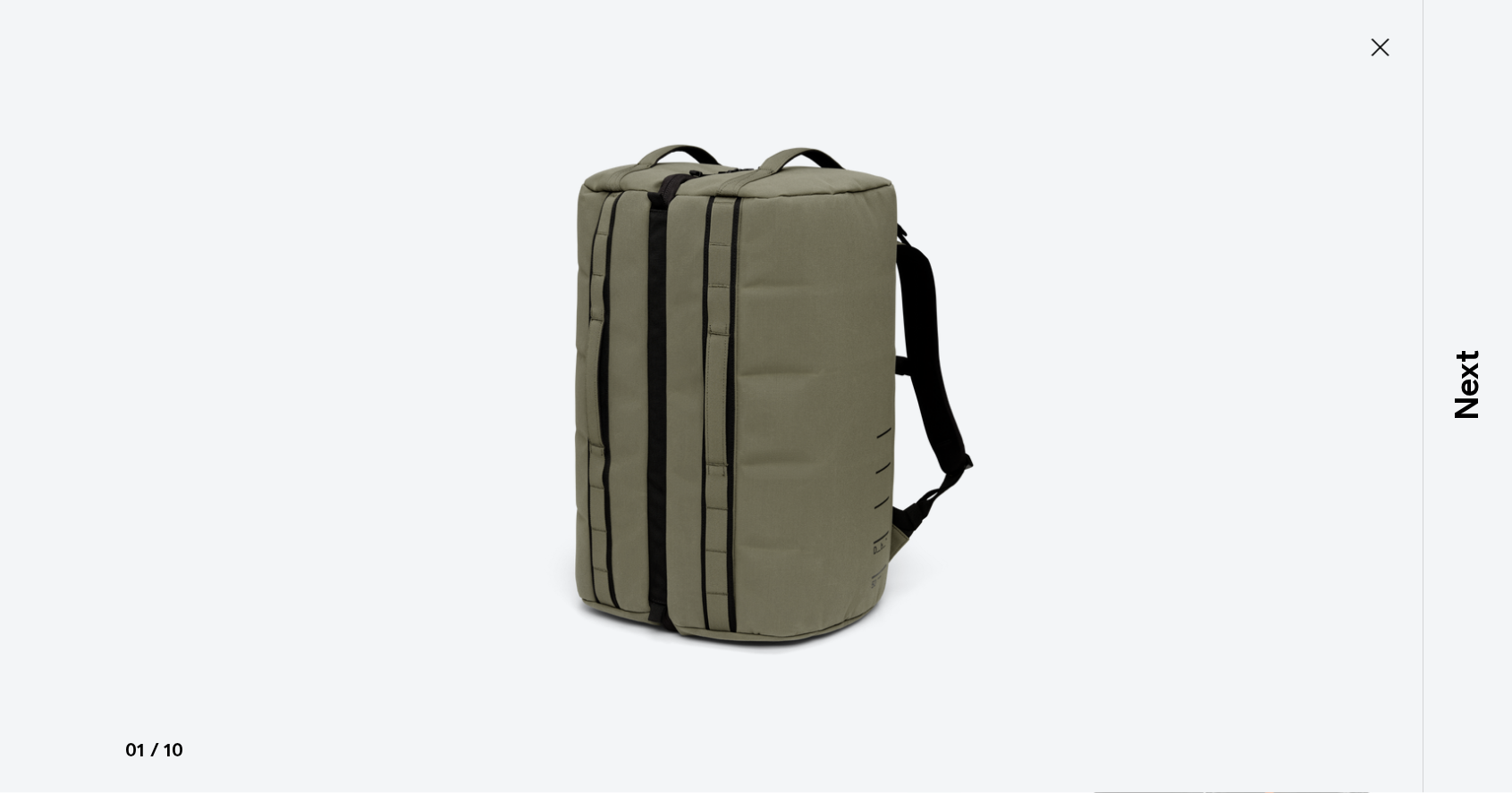
click at [832, 352] on img at bounding box center [756, 396] width 805 height 793
click at [1359, 61] on button "Close" at bounding box center [1380, 47] width 59 height 38
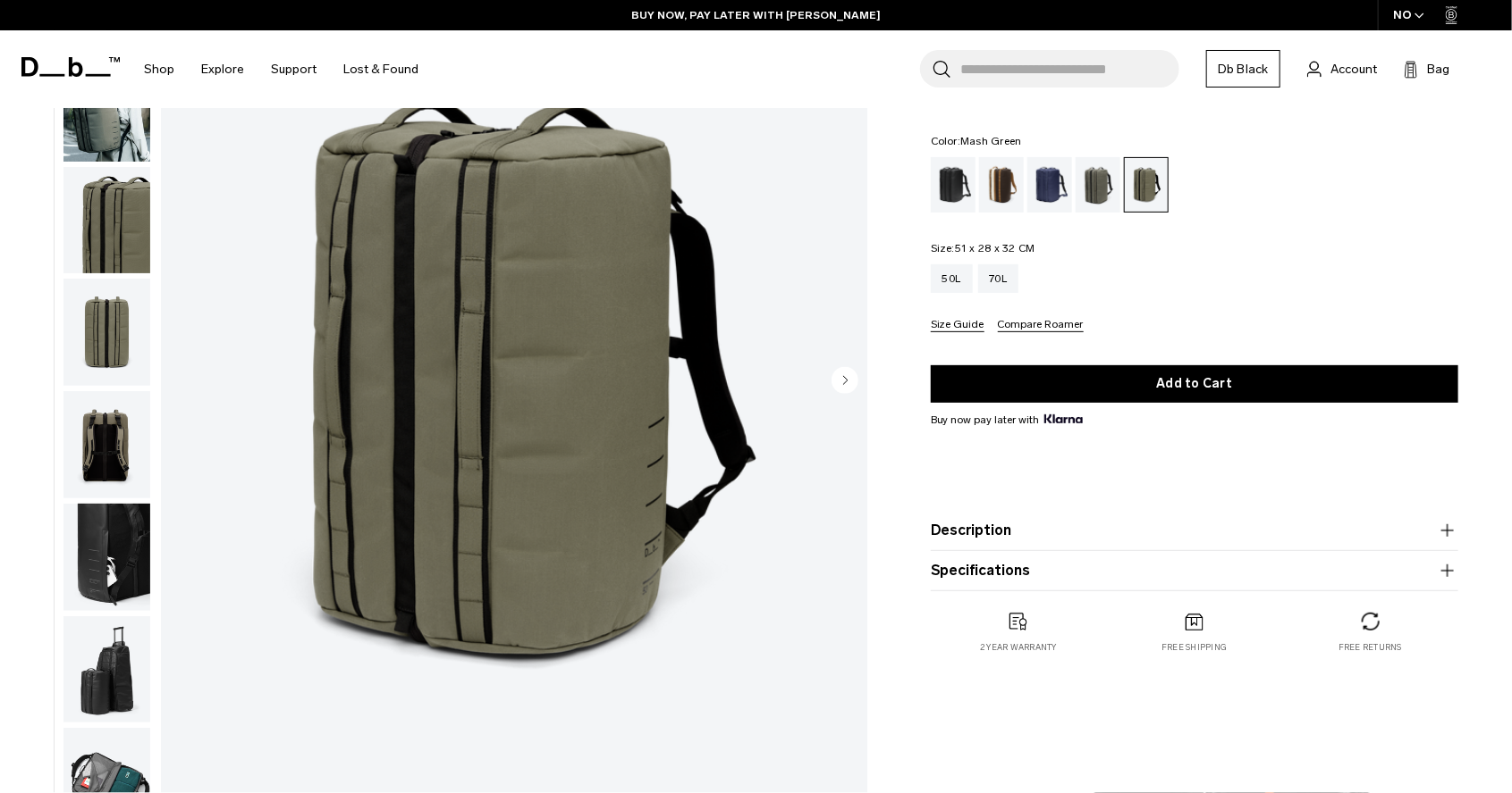
click at [846, 380] on icon "Next slide" at bounding box center [844, 380] width 5 height 9
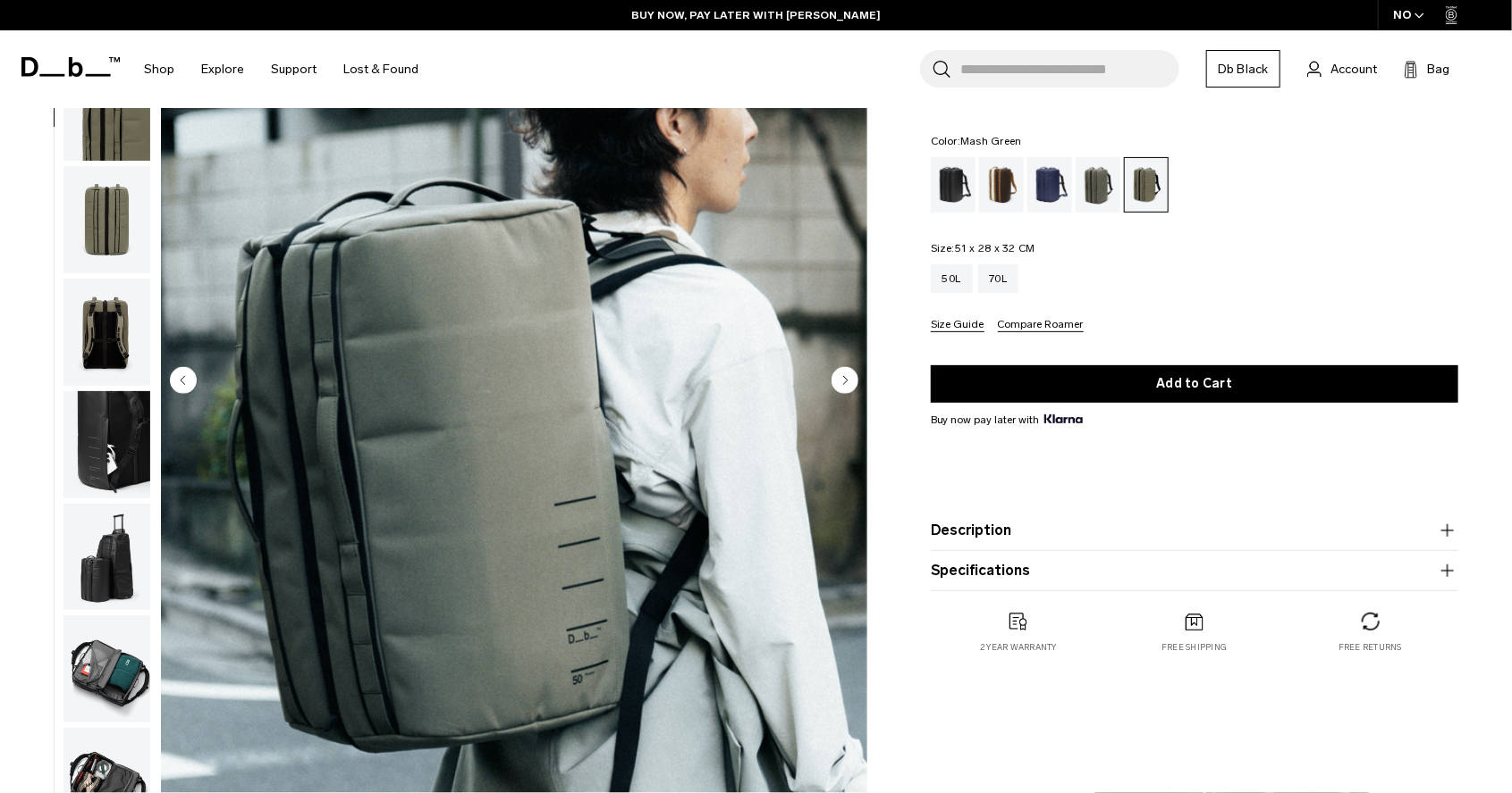
click at [846, 380] on icon "Next slide" at bounding box center [844, 380] width 5 height 9
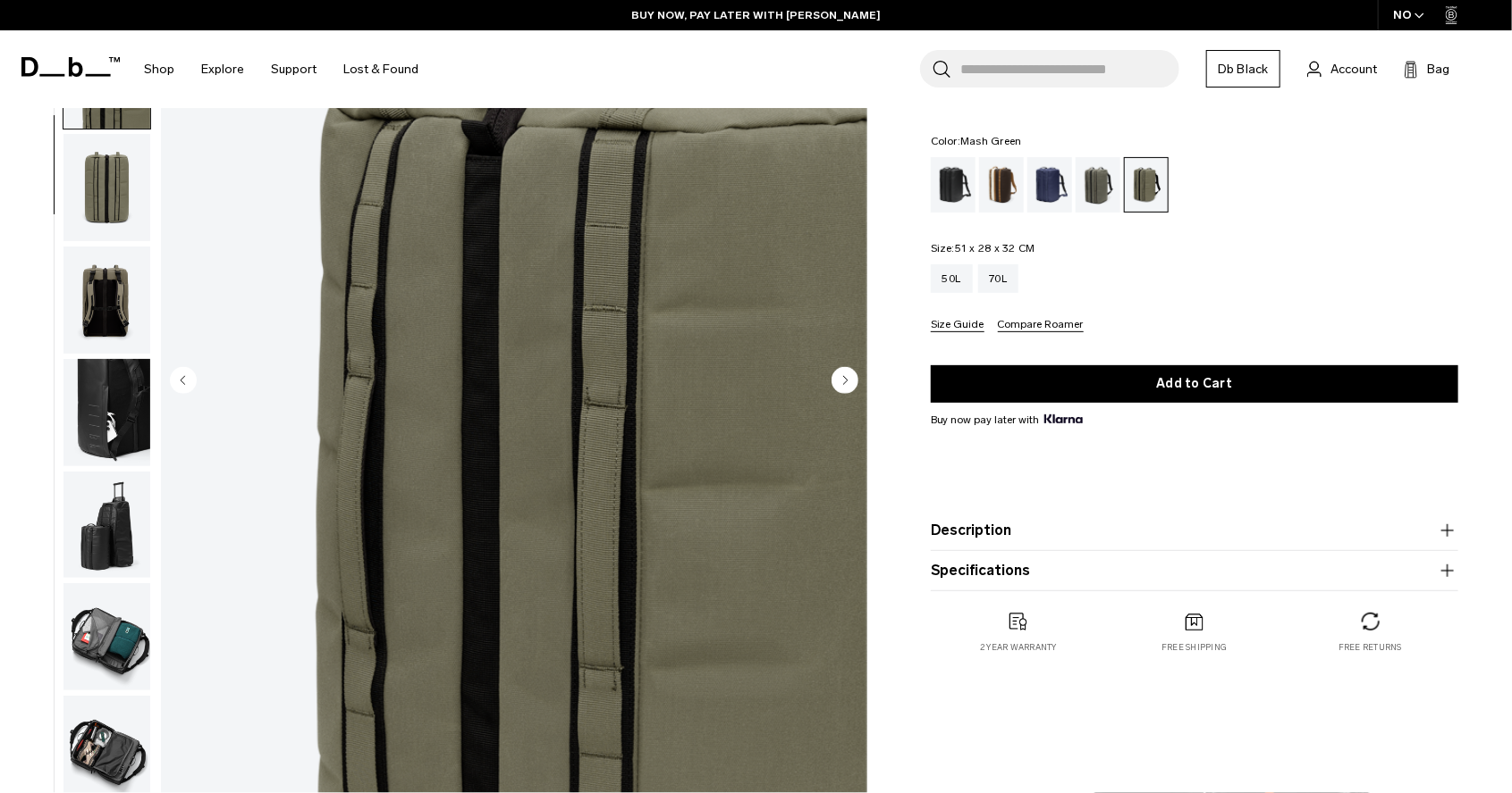
scroll to position [225, 0]
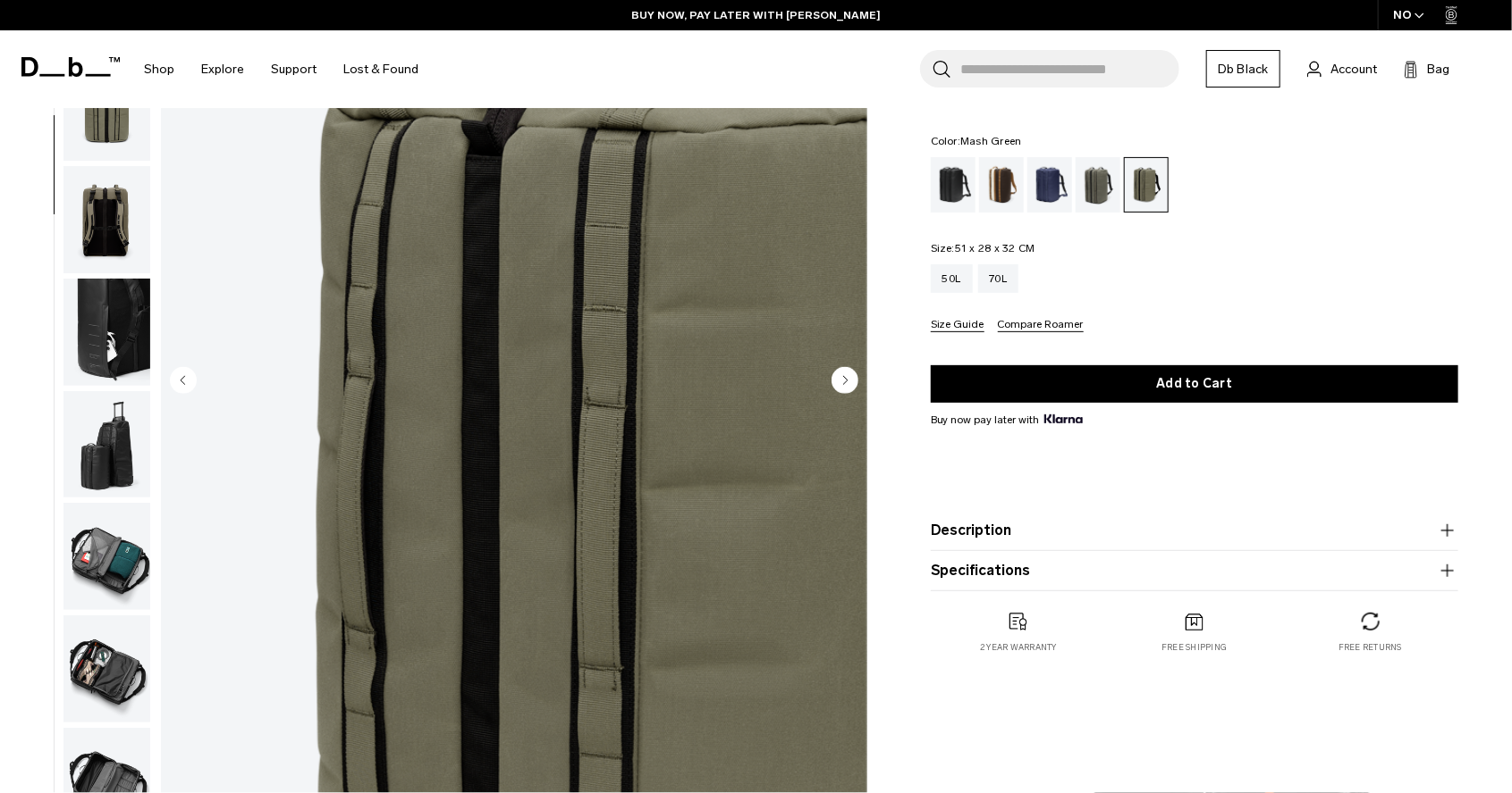
click at [846, 380] on icon "Next slide" at bounding box center [844, 380] width 5 height 9
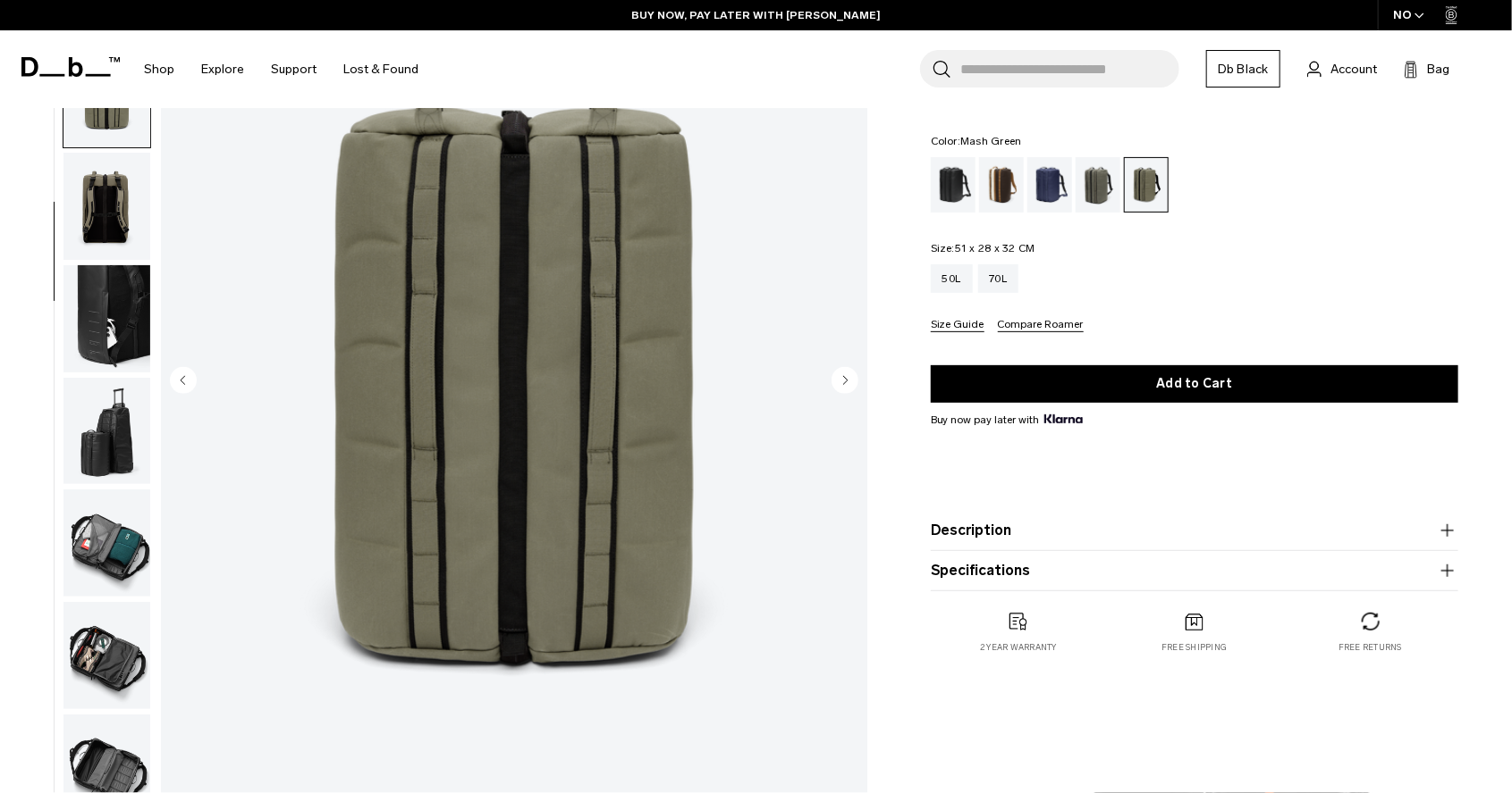
scroll to position [239, 0]
click at [846, 380] on icon "Next slide" at bounding box center [844, 380] width 5 height 9
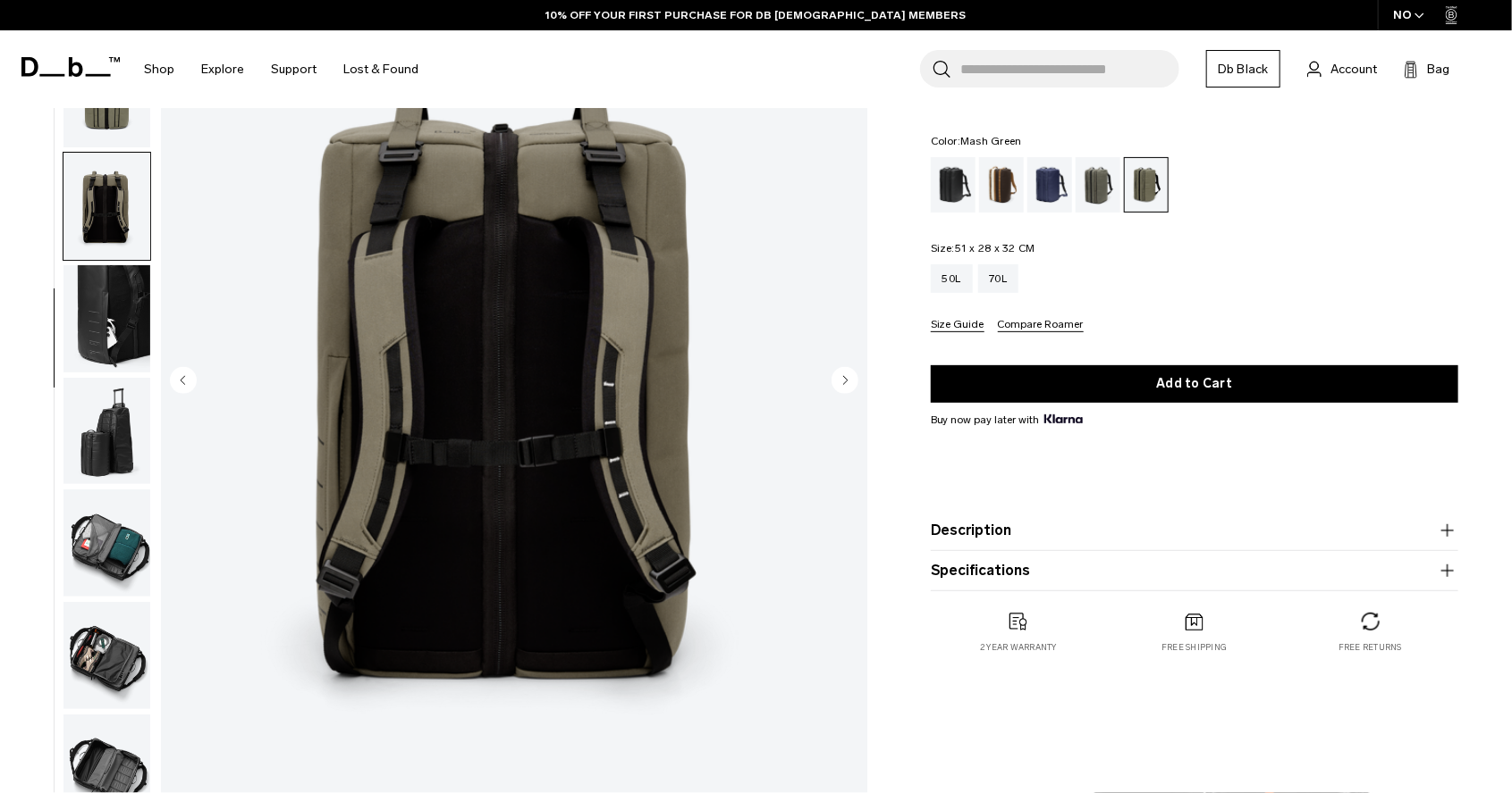
click at [74, 578] on img "button" at bounding box center [107, 543] width 87 height 107
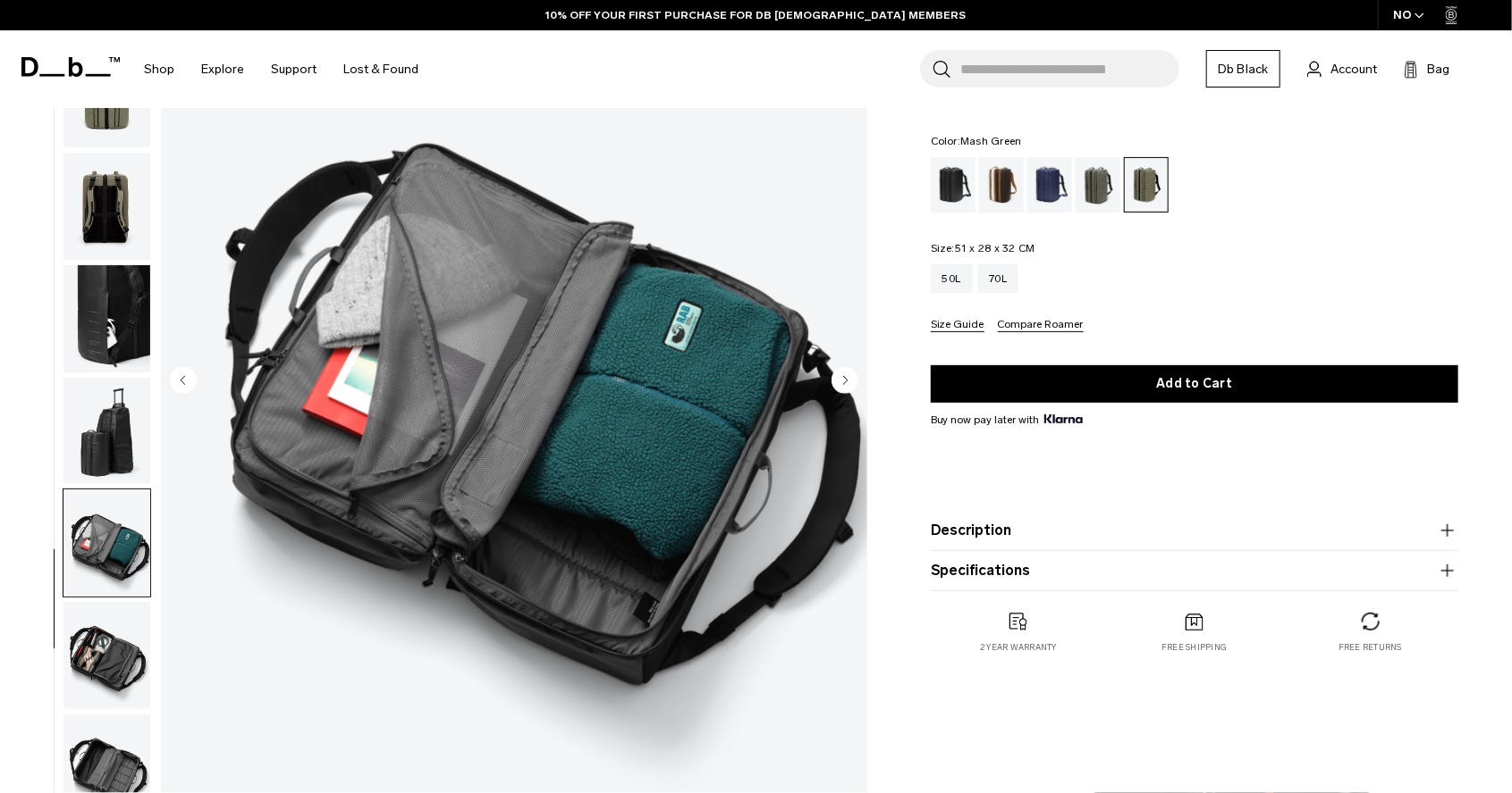
scroll to position [183, 0]
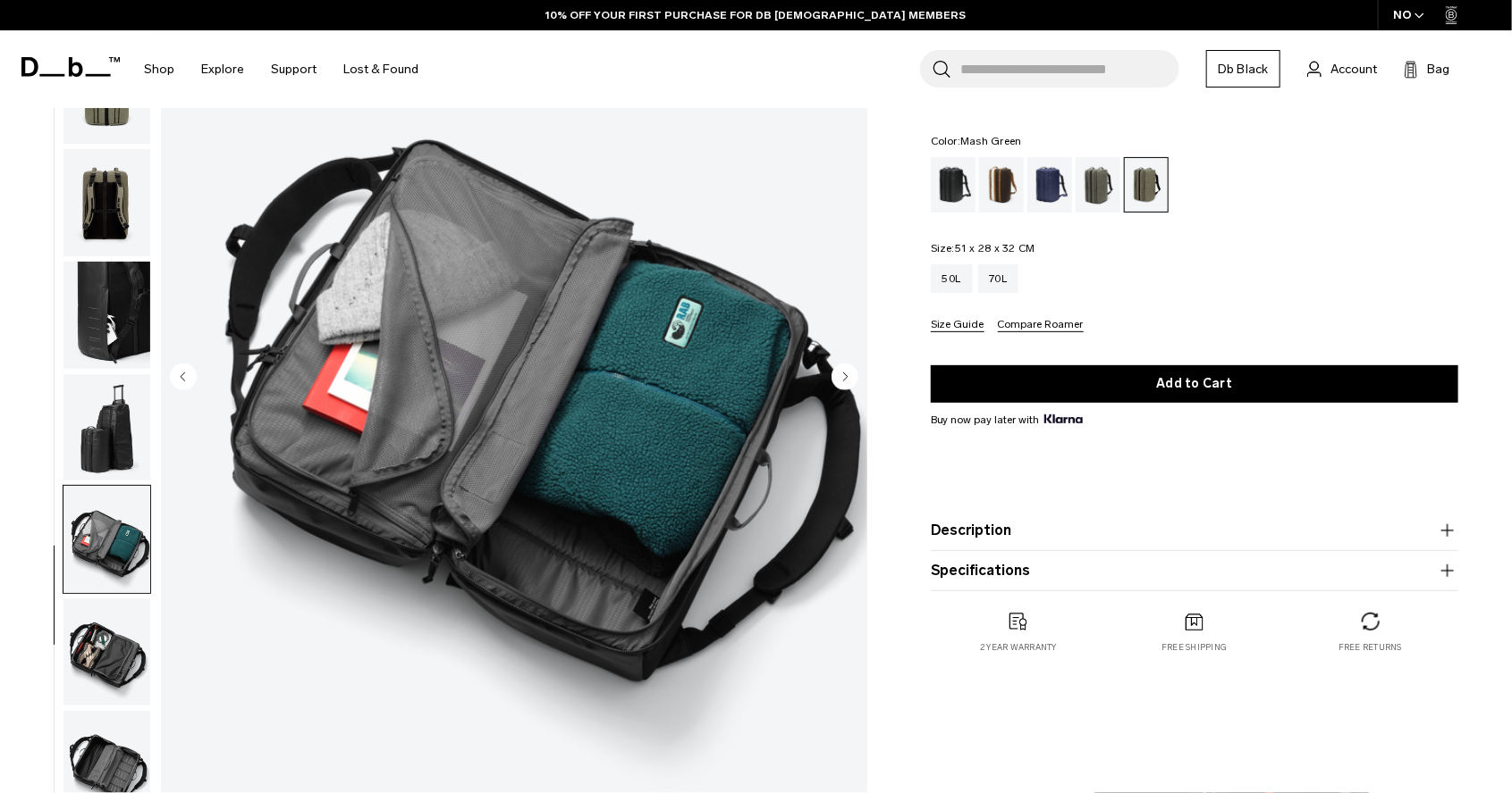
click at [100, 645] on img "button" at bounding box center [107, 651] width 87 height 107
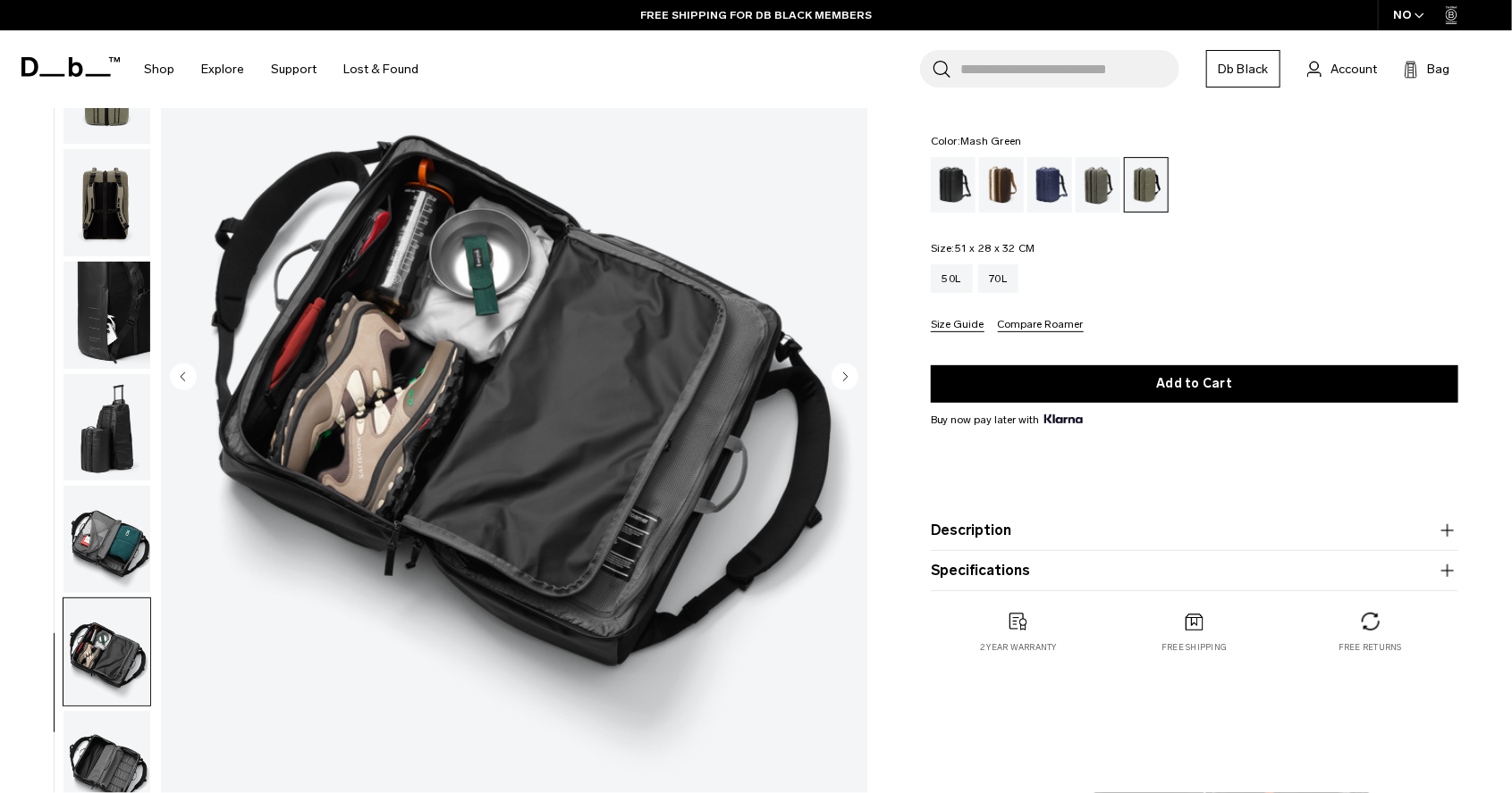
click at [102, 772] on img "button" at bounding box center [107, 764] width 87 height 107
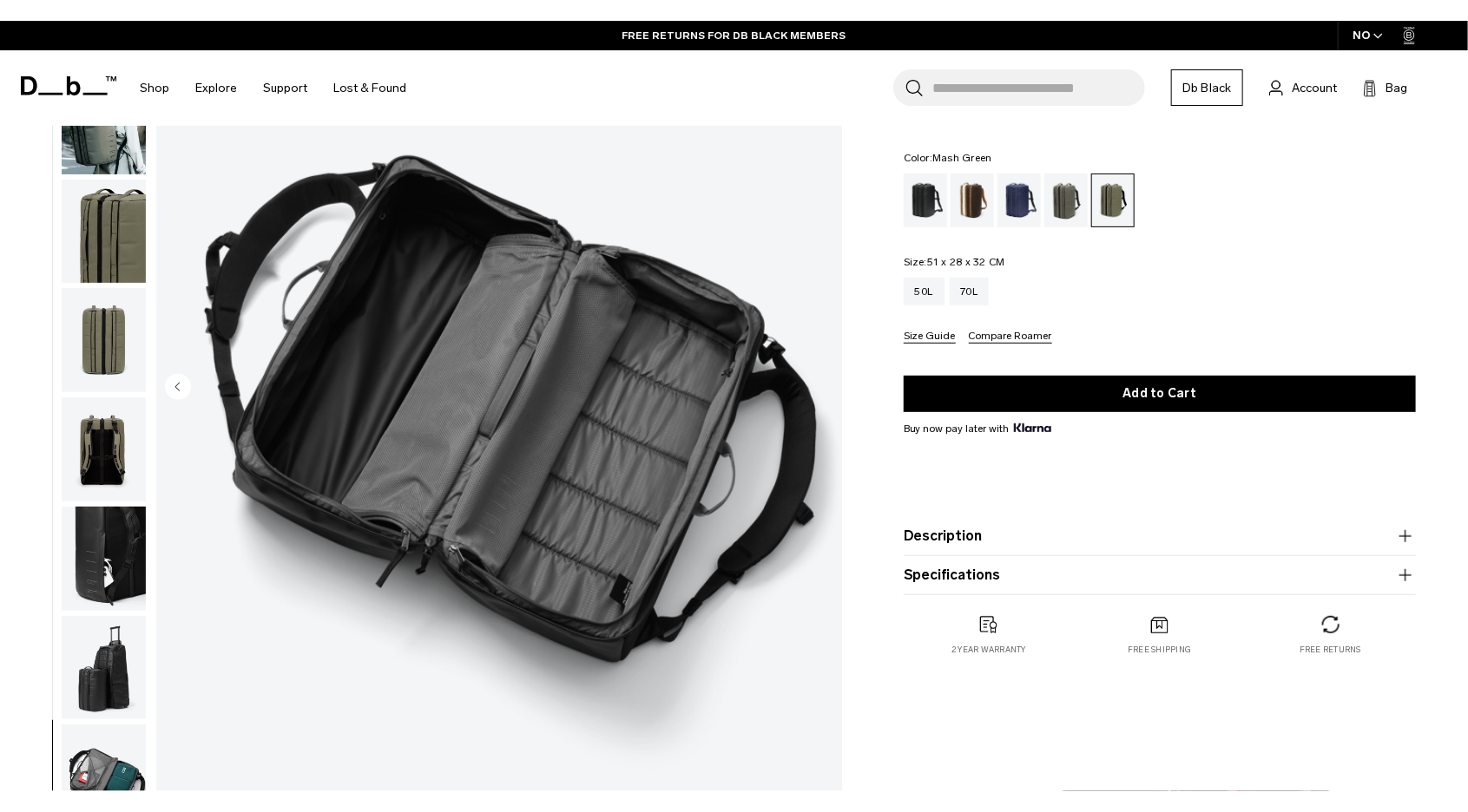
scroll to position [0, 0]
